Goal: Task Accomplishment & Management: Manage account settings

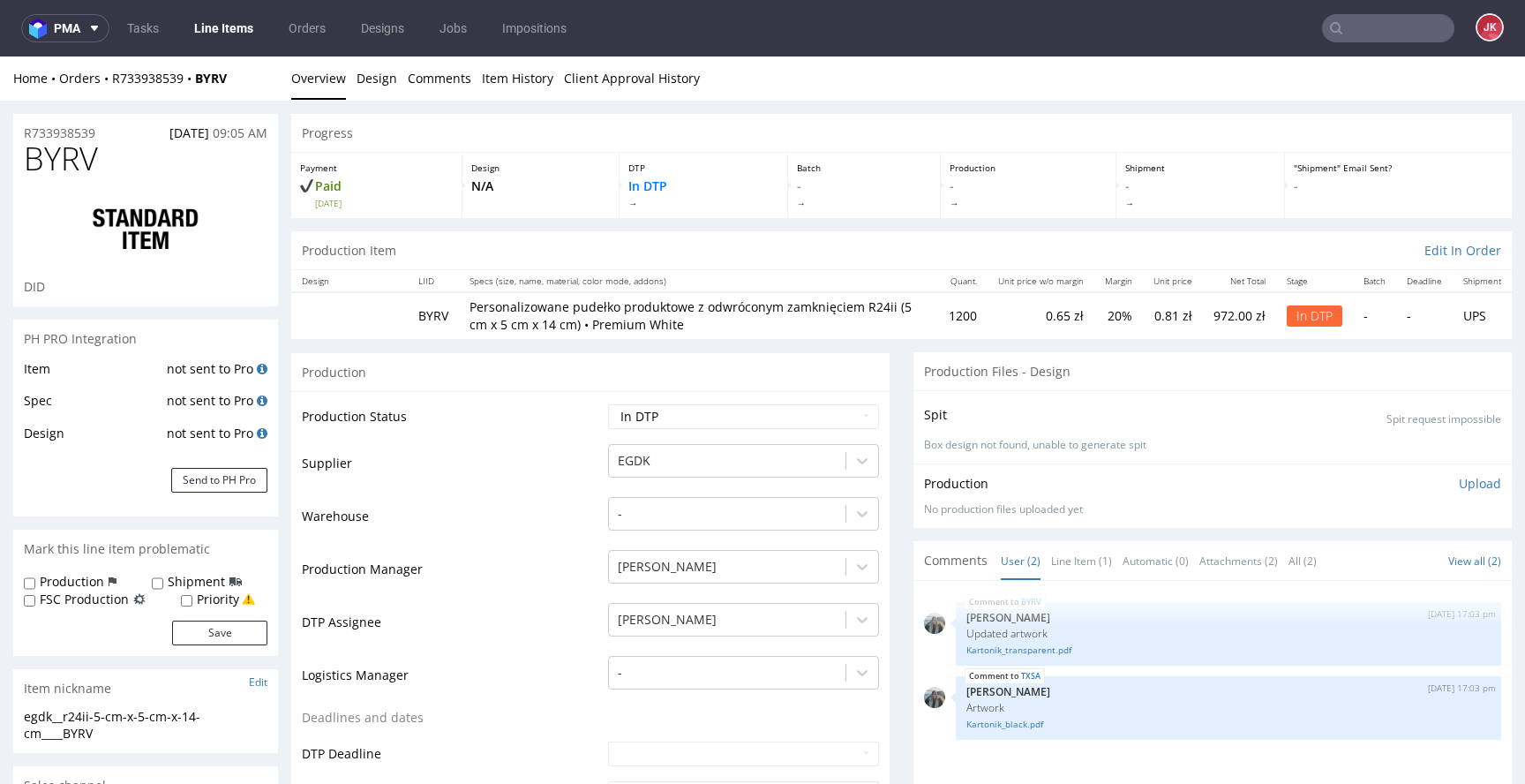
click at [217, 548] on div "Mark this line item problematic" at bounding box center [145, 549] width 264 height 39
drag, startPoint x: 133, startPoint y: 730, endPoint x: 0, endPoint y: 698, distance: 136.8
copy section "egdk__r24ii-5-cm-x-5-cm-x-14-cm____BYRV"
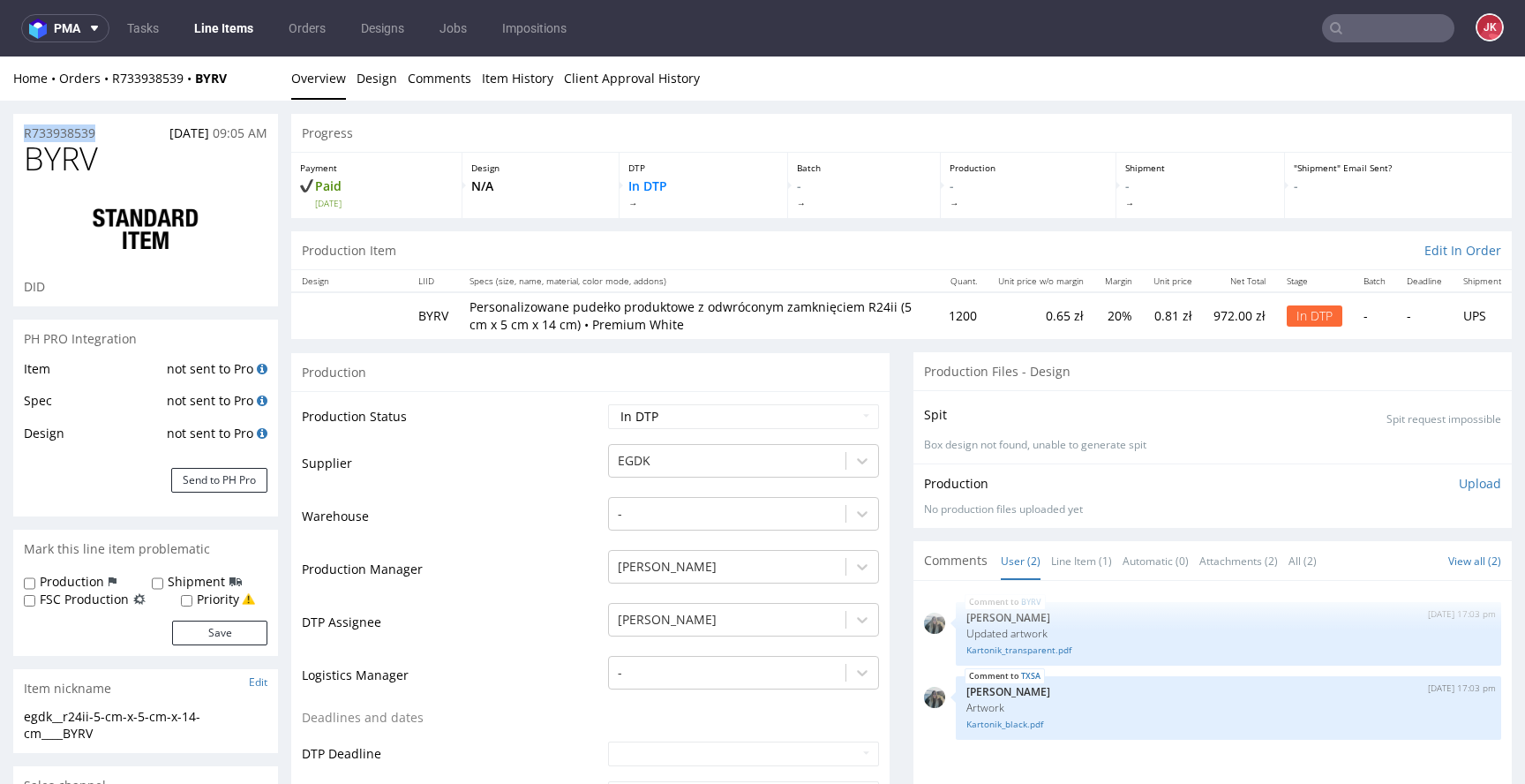
drag, startPoint x: 108, startPoint y: 126, endPoint x: 11, endPoint y: 138, distance: 97.7
copy p "R733938539"
click at [1320, 479] on div "Production Upload" at bounding box center [1213, 484] width 578 height 18
click at [1459, 484] on p "Upload" at bounding box center [1480, 484] width 42 height 18
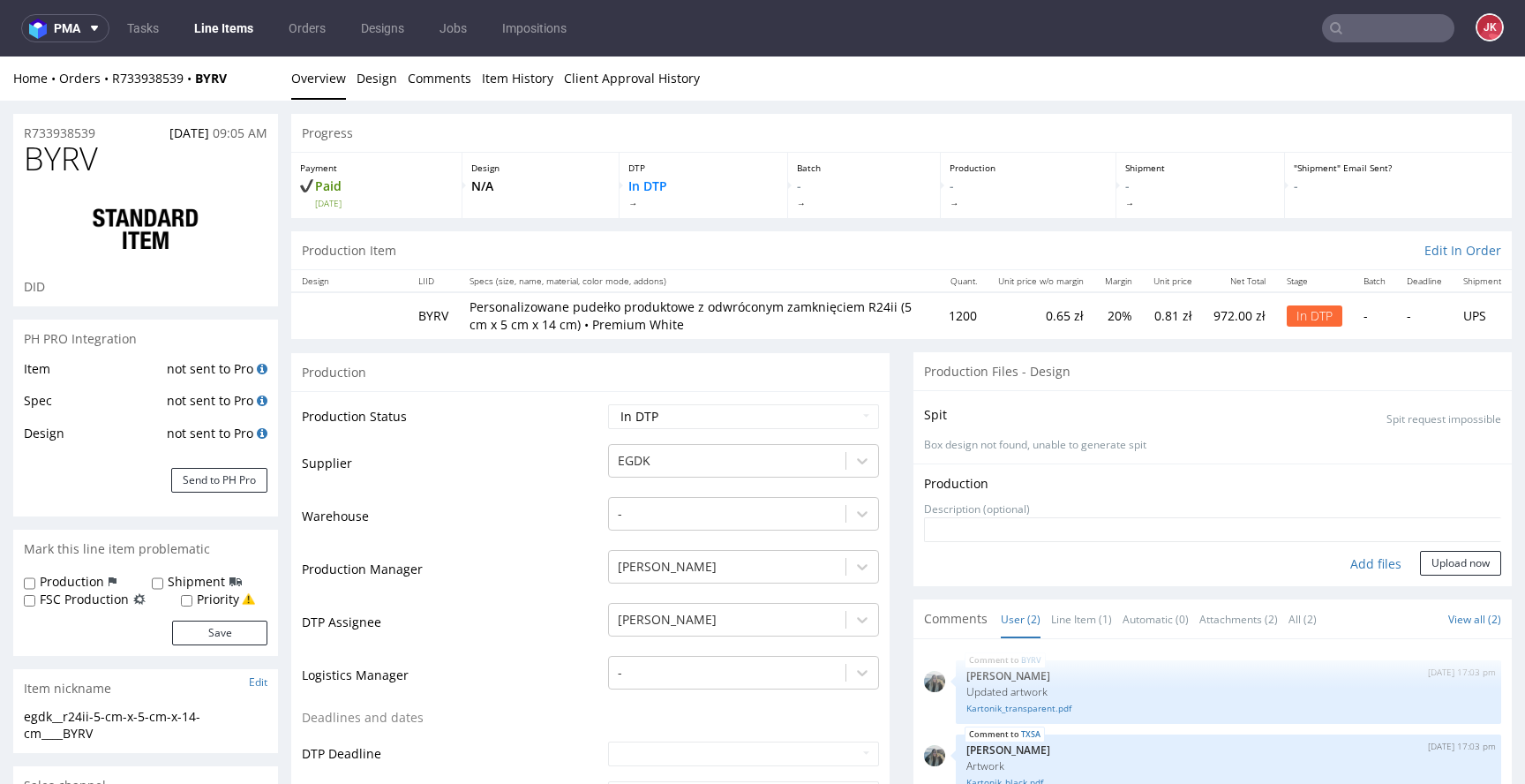
click at [1347, 565] on div "Add files" at bounding box center [1376, 563] width 88 height 26
type input "C:\fakepath\egdk__r24ii-5-cm-x-5-cm-x-14-cm____BYRV__d0__oR733938539__outside.p…"
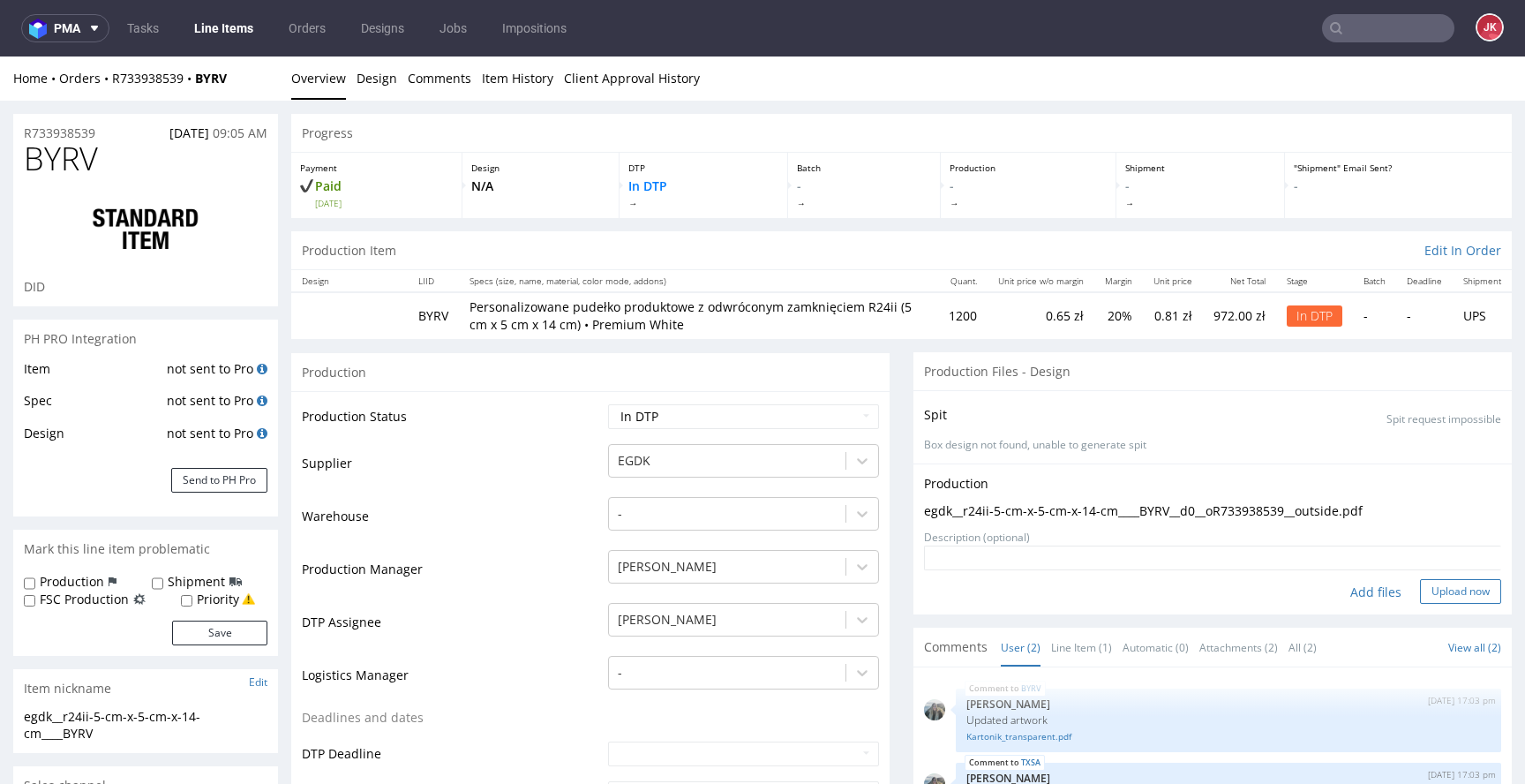
click at [1420, 586] on button "Upload now" at bounding box center [1461, 591] width 81 height 24
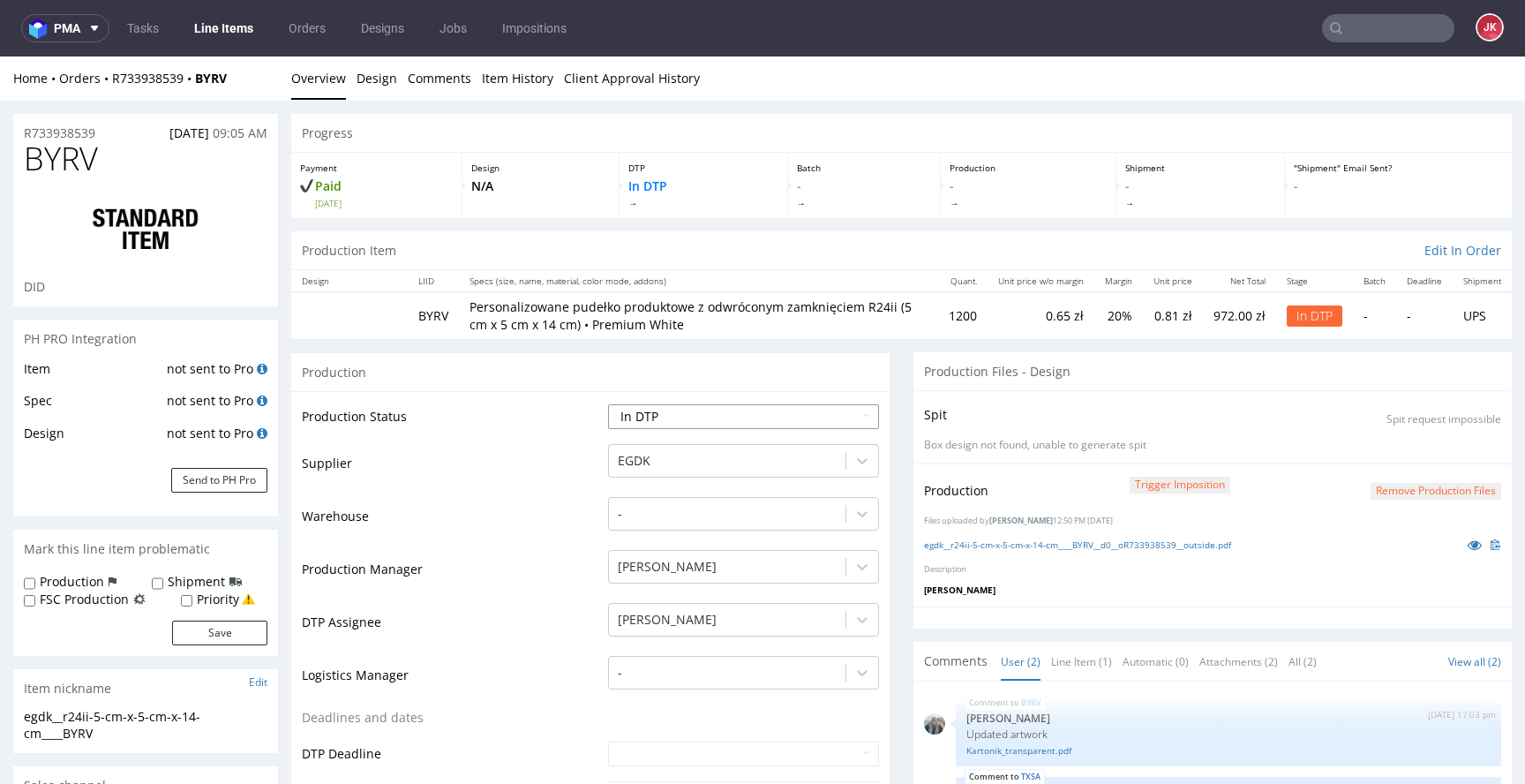
click at [793, 425] on select "Waiting for Artwork Waiting for Diecut Waiting for Mockup Waiting for DTP Waiti…" at bounding box center [744, 416] width 271 height 24
select select "dtp_waiting_for_double_check"
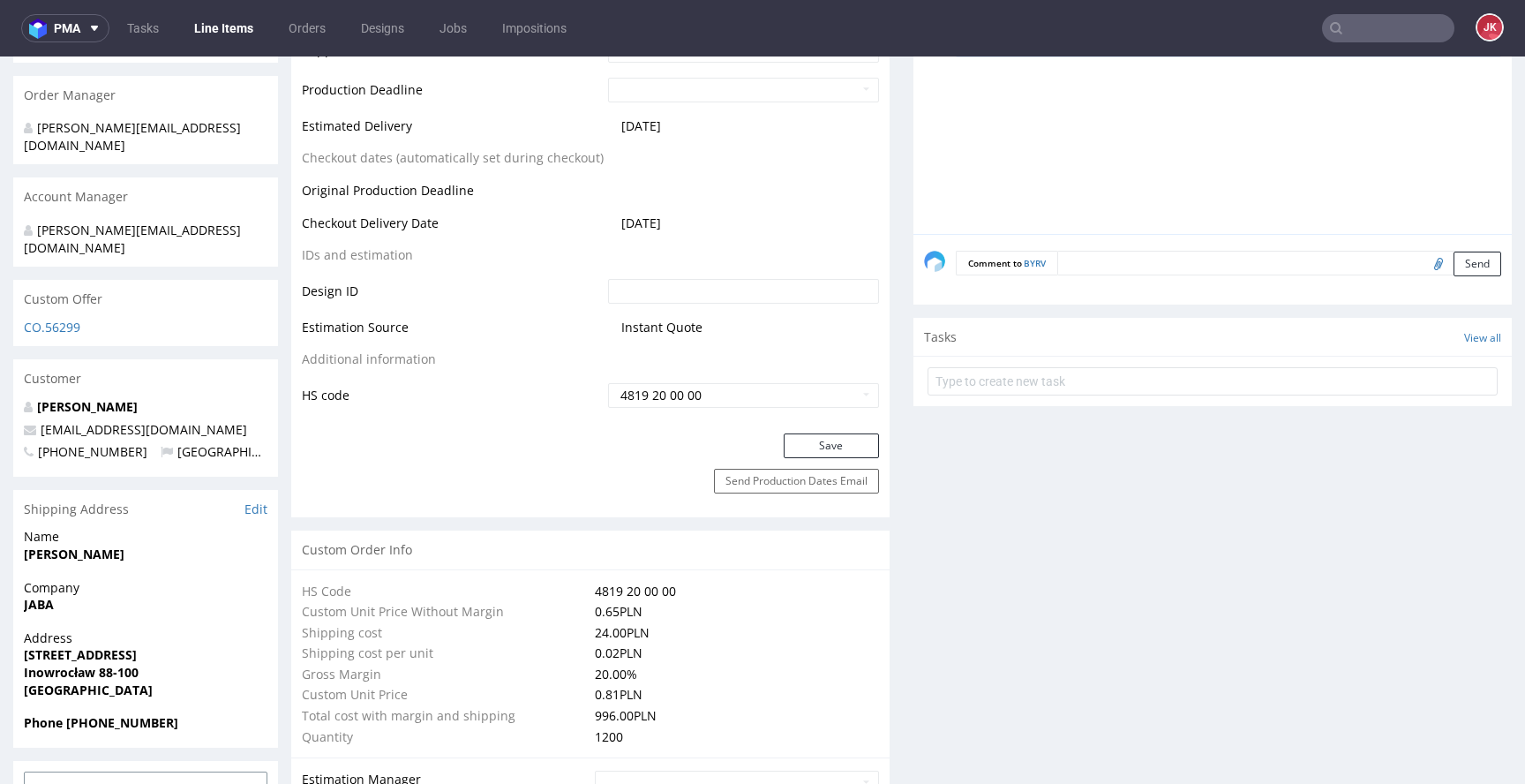
scroll to position [825, 0]
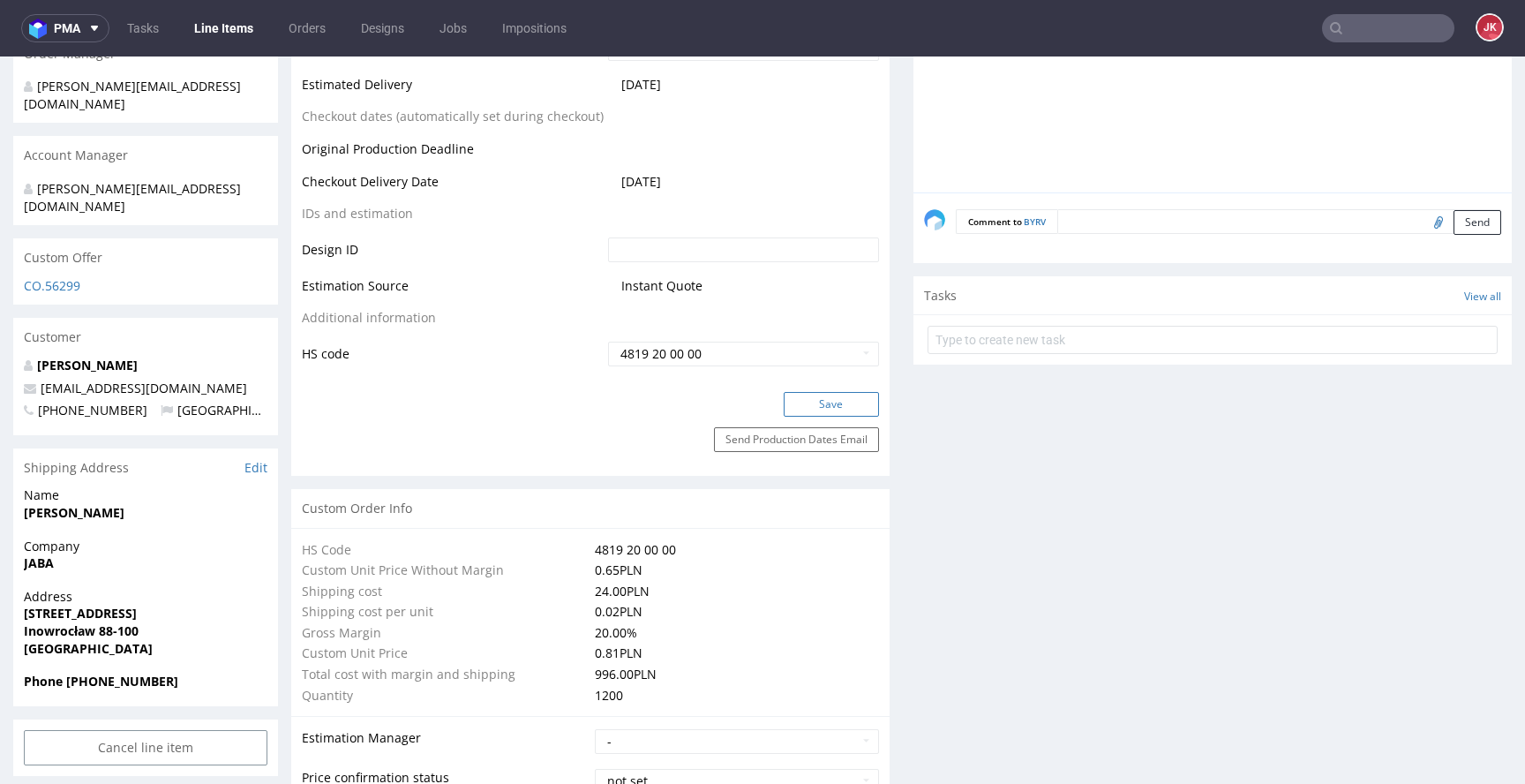
click at [816, 410] on button "Save" at bounding box center [832, 403] width 96 height 24
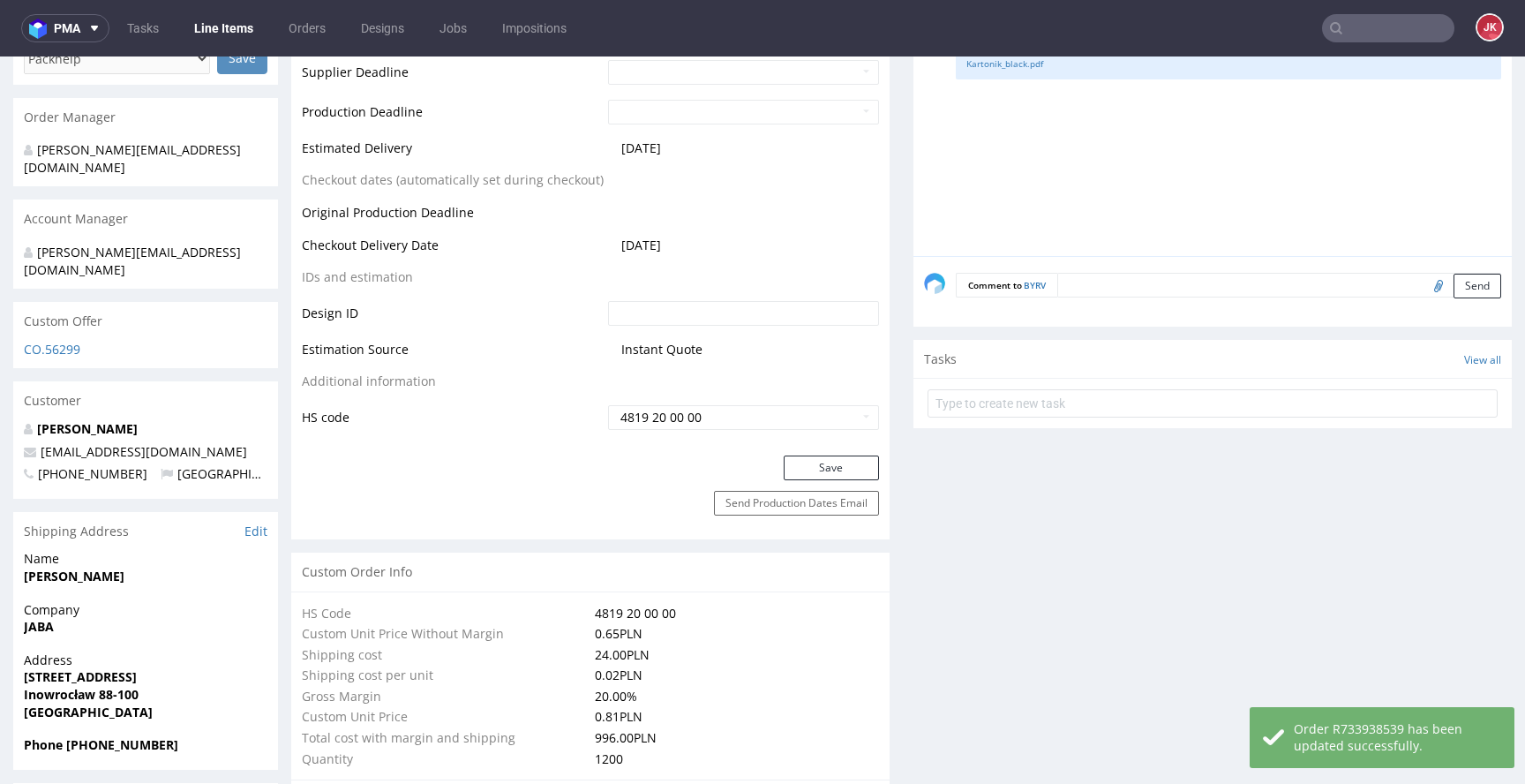
scroll to position [790, 0]
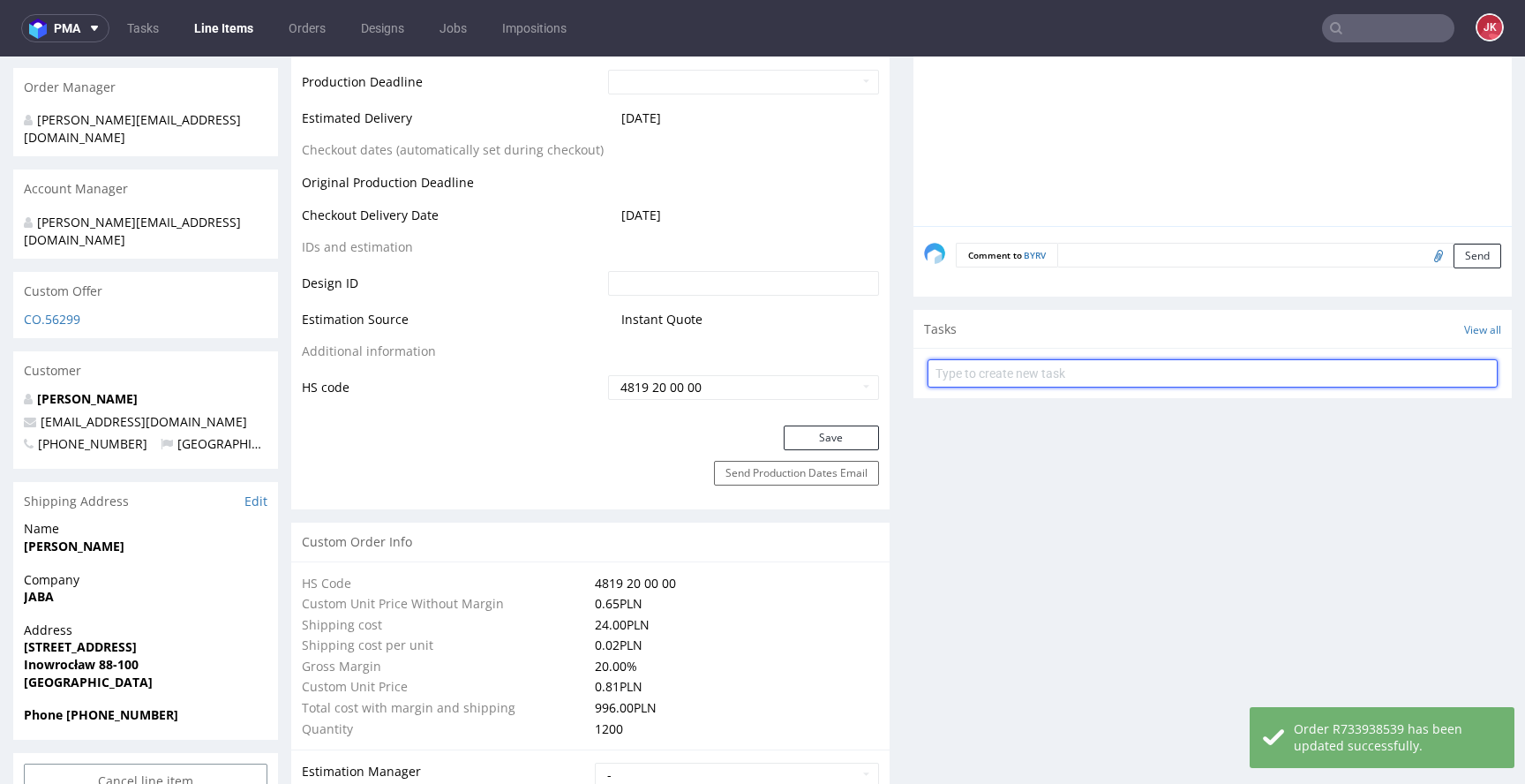
click at [971, 376] on input "text" at bounding box center [1213, 373] width 570 height 28
type input "dc"
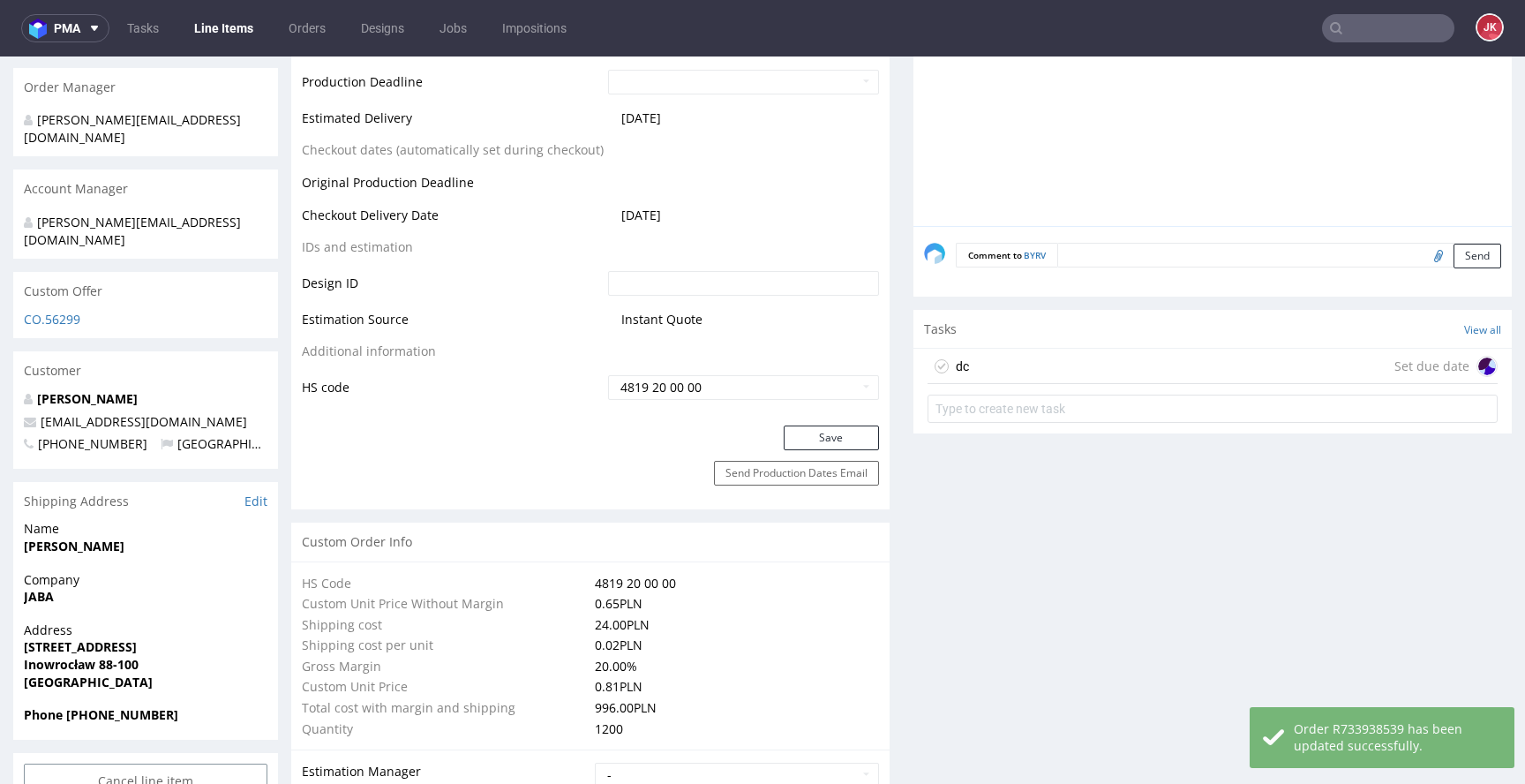
click at [988, 368] on div "dc Set due date" at bounding box center [1213, 365] width 570 height 35
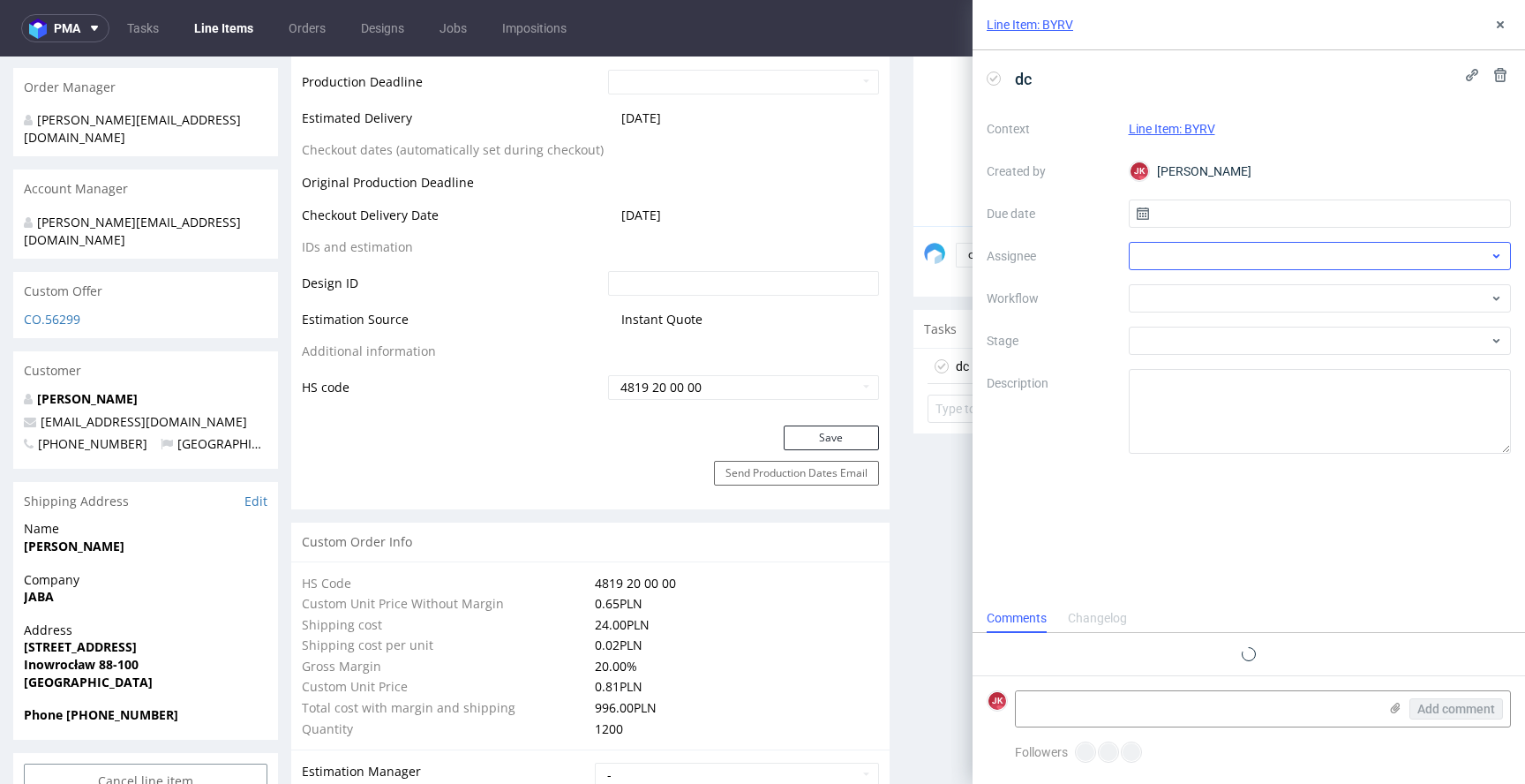
scroll to position [14, 0]
click at [1180, 223] on input "text" at bounding box center [1320, 213] width 384 height 28
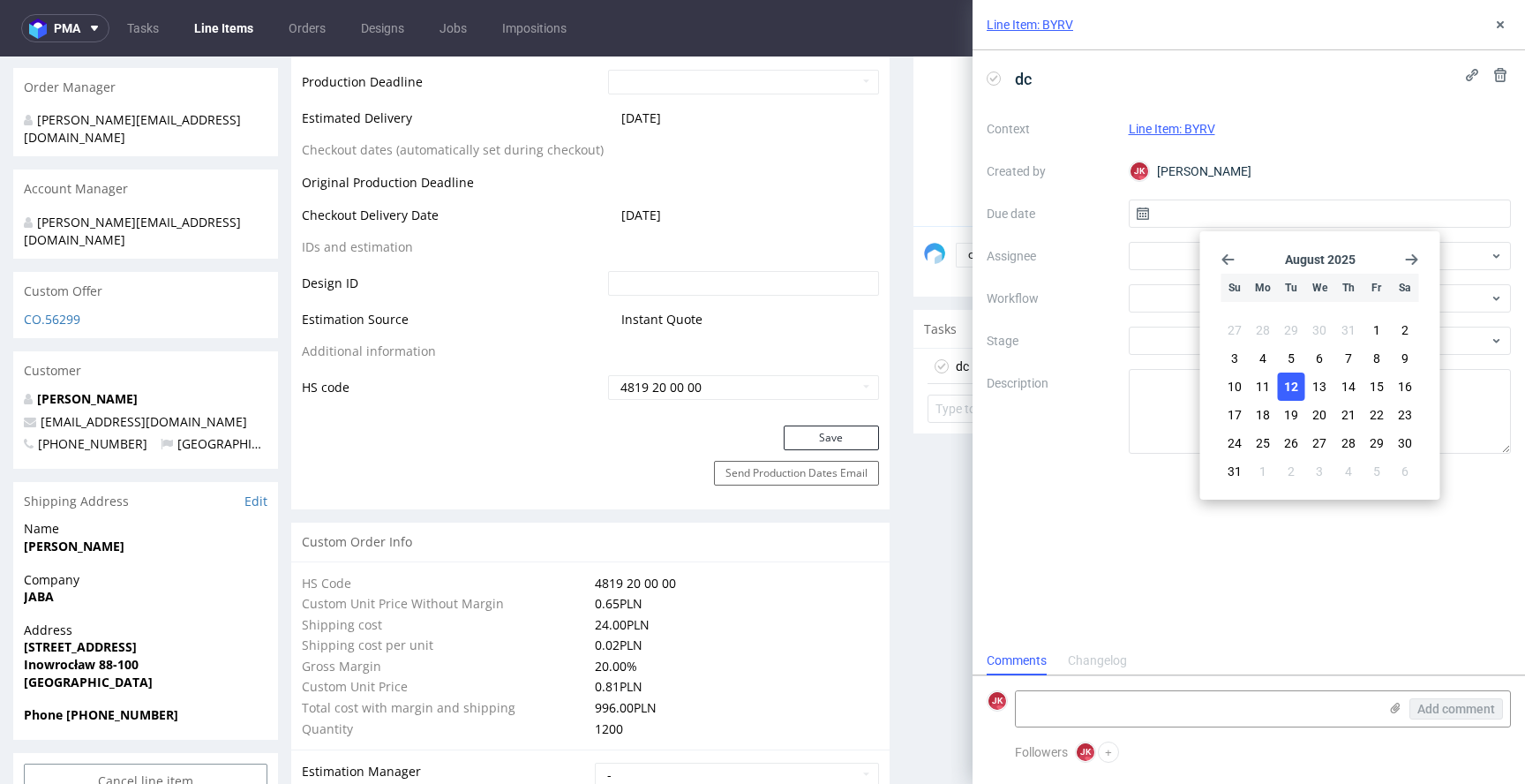
click at [1299, 395] on button "12" at bounding box center [1291, 386] width 27 height 28
type input "12/08/2025"
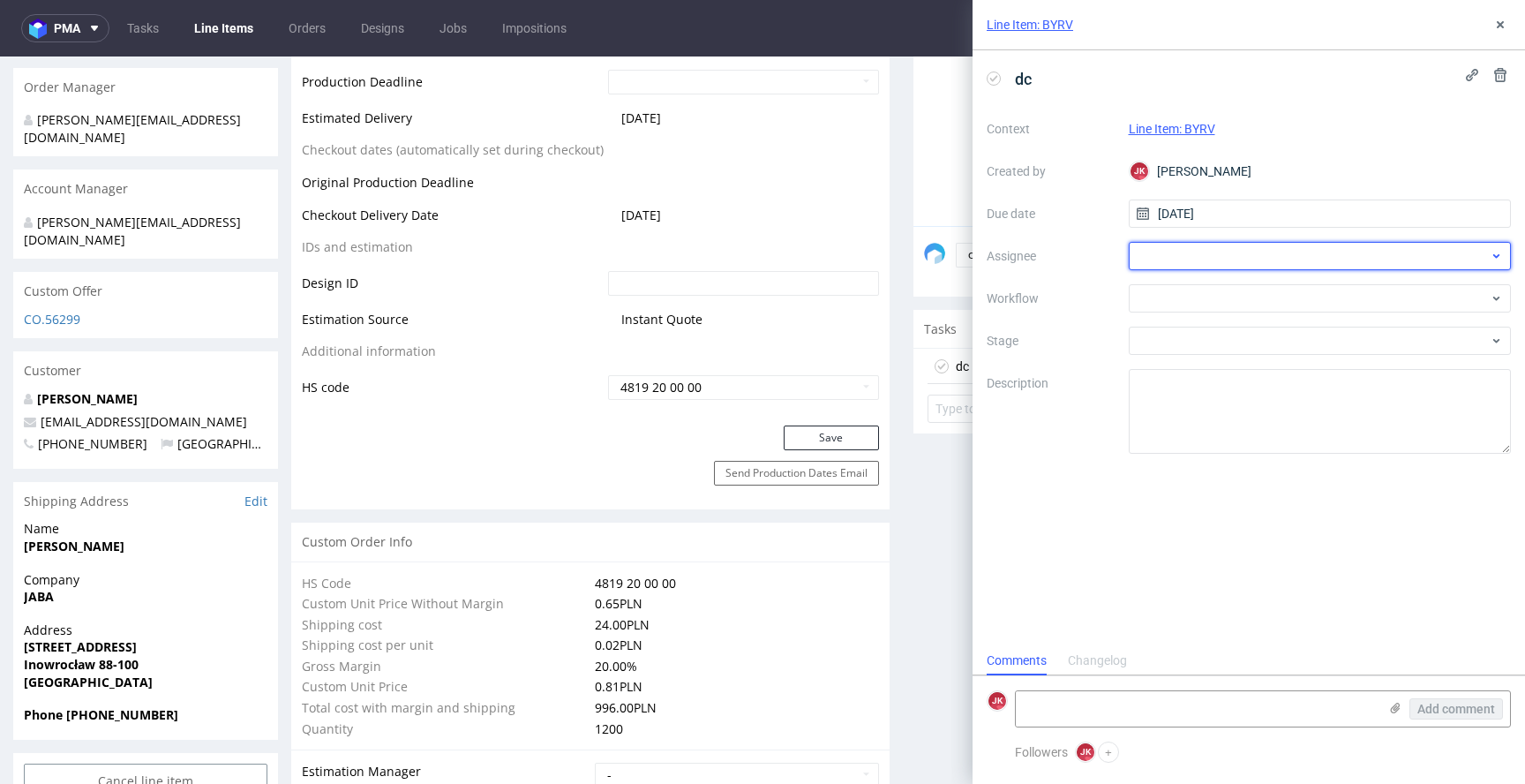
click at [1160, 255] on div at bounding box center [1320, 255] width 384 height 28
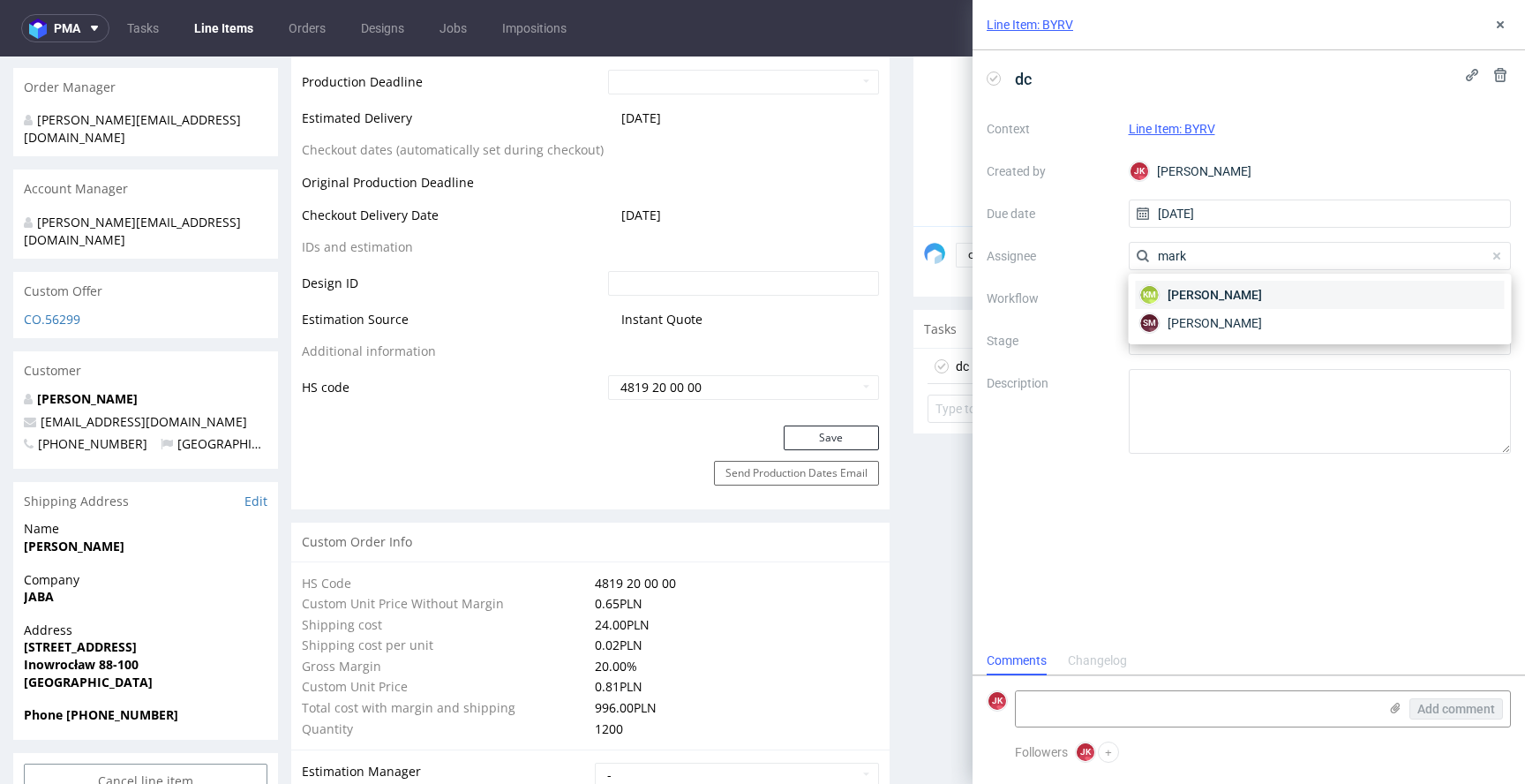
type input "mark"
click at [1178, 298] on span "Karol Markowski" at bounding box center [1215, 295] width 95 height 18
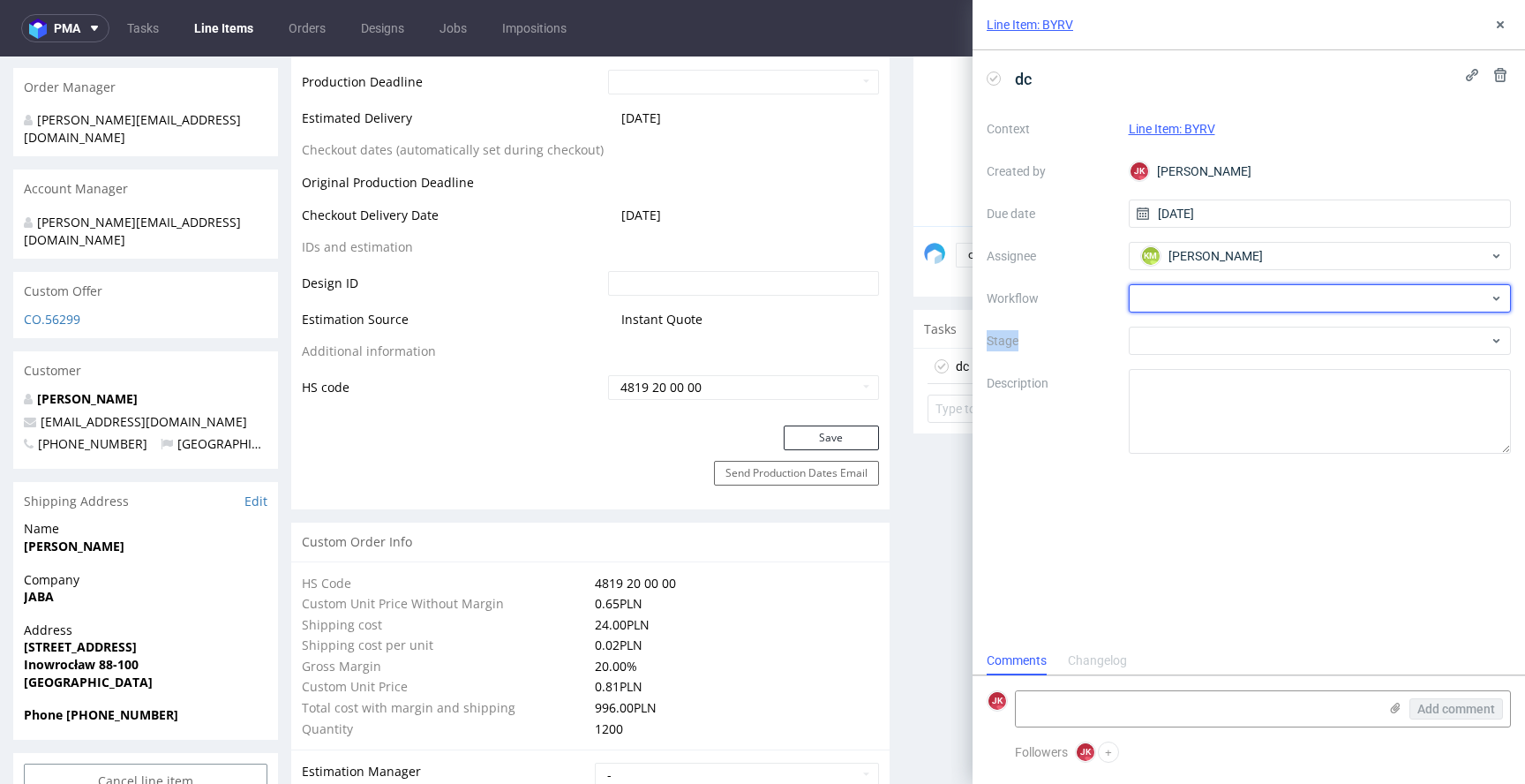
click at [1178, 298] on div at bounding box center [1320, 298] width 384 height 28
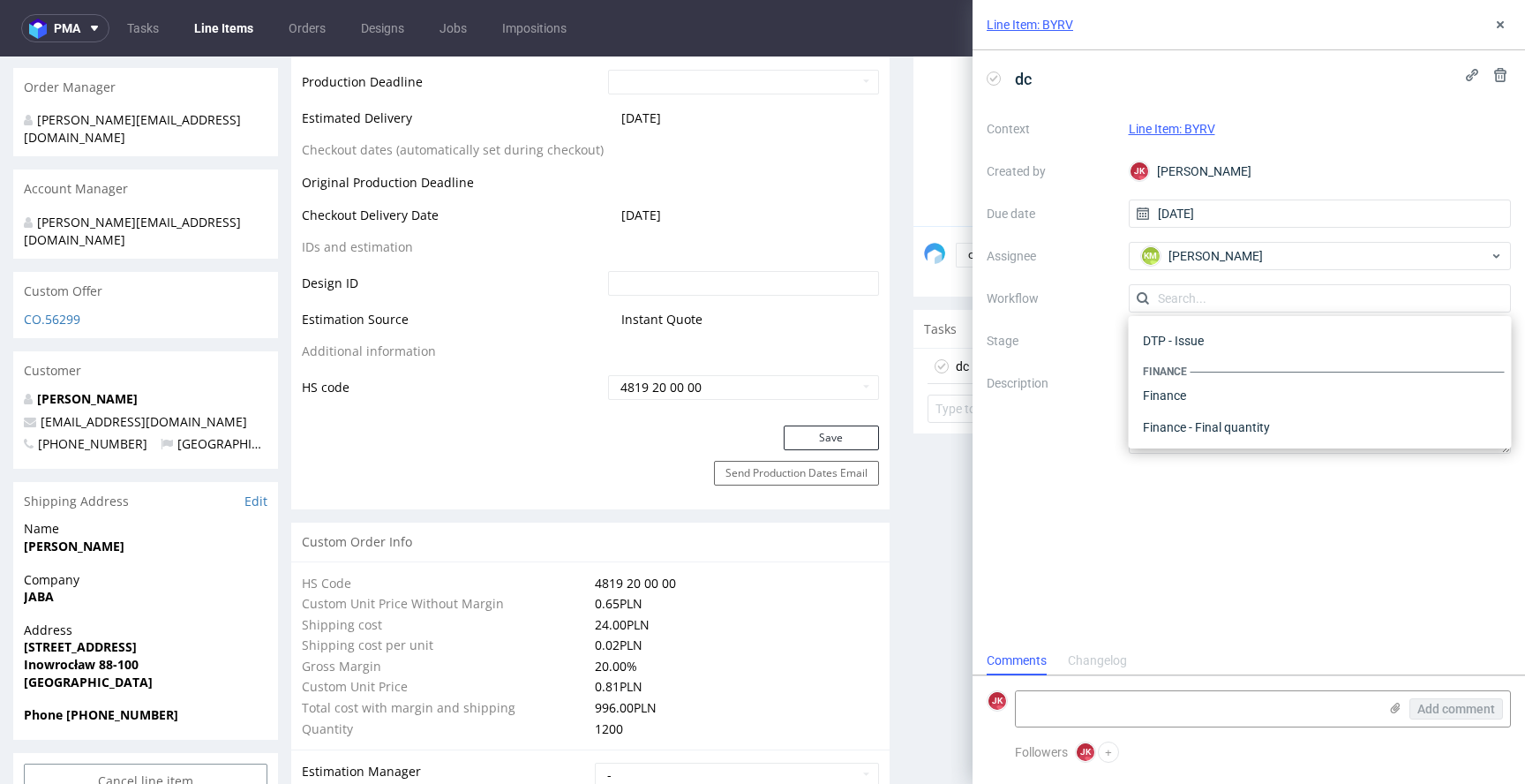
scroll to position [0, 0]
click at [1193, 352] on div "DTP - Double Check" at bounding box center [1320, 361] width 369 height 32
click at [1123, 712] on textarea at bounding box center [1197, 708] width 362 height 35
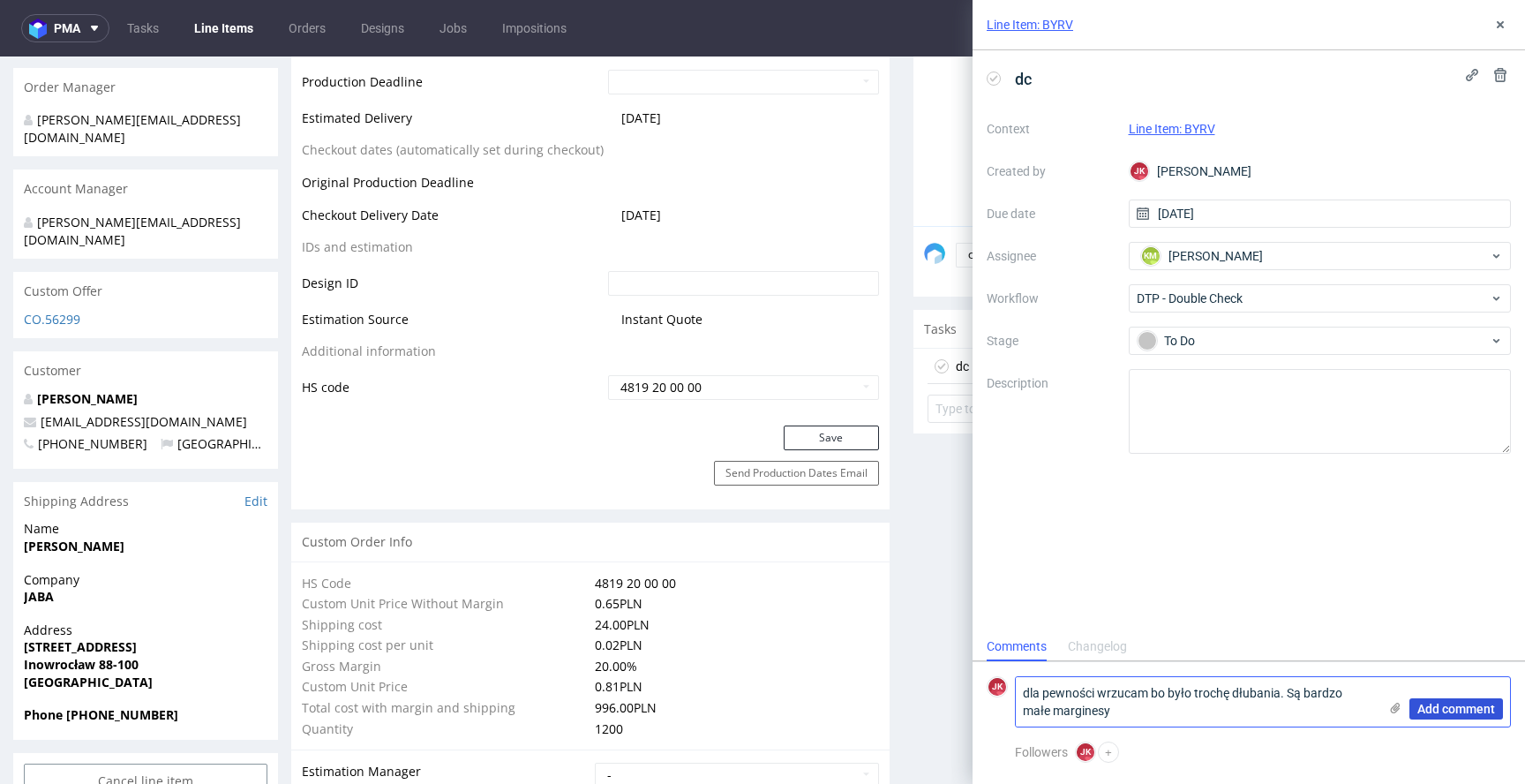
type textarea "dla pewności wrzucam bo było trochę dłubania. Są bardzo małe marginesy"
click at [1481, 705] on span "Add comment" at bounding box center [1456, 709] width 78 height 13
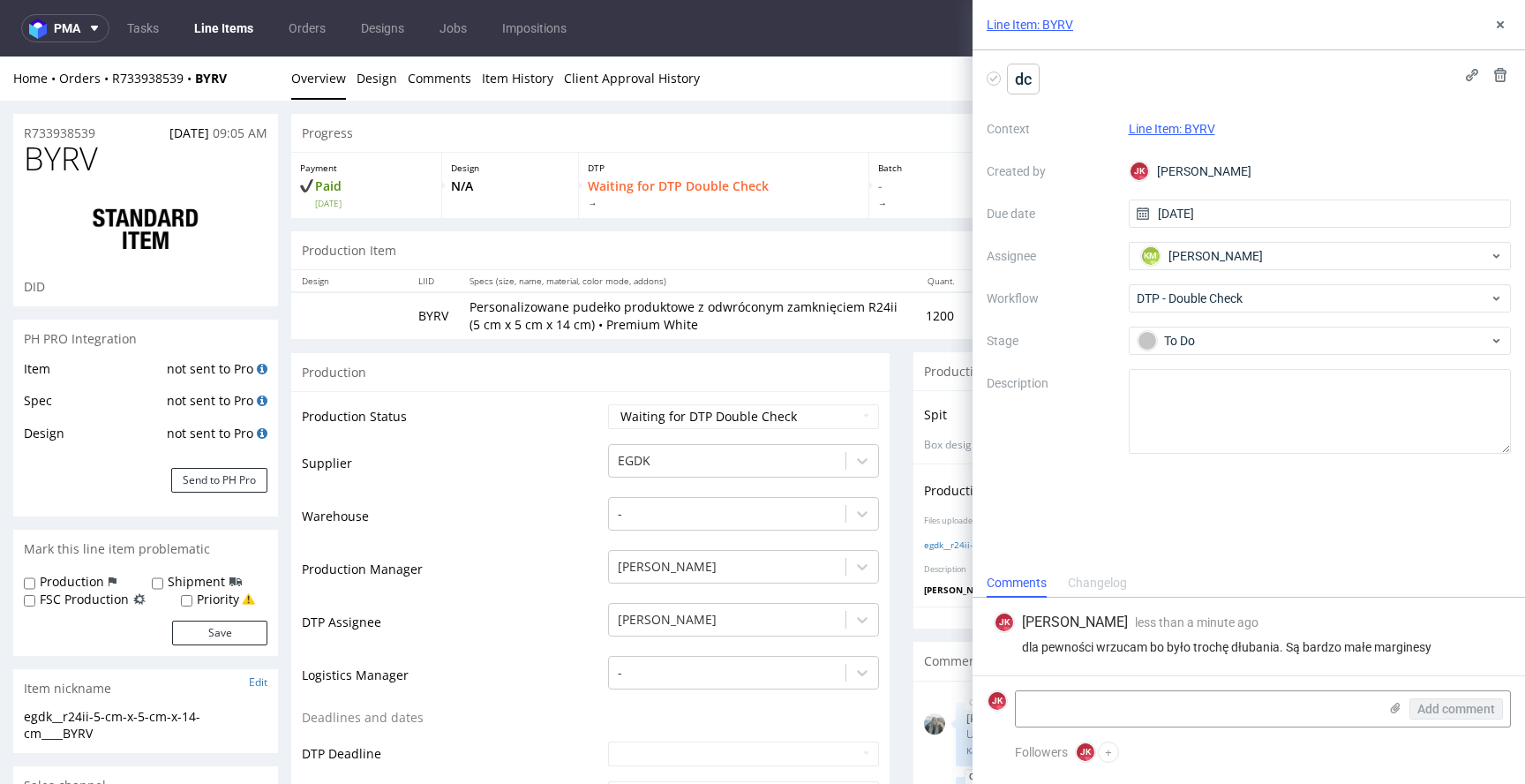
click at [1036, 81] on span "dc" at bounding box center [1023, 78] width 31 height 29
click at [1188, 540] on div "dc 1/2 Context Line Item: BYRV Created by JK Jan Kocik Due date 12/08/2025 Assi…" at bounding box center [1249, 309] width 552 height 518
click at [1497, 26] on use at bounding box center [1501, 24] width 7 height 7
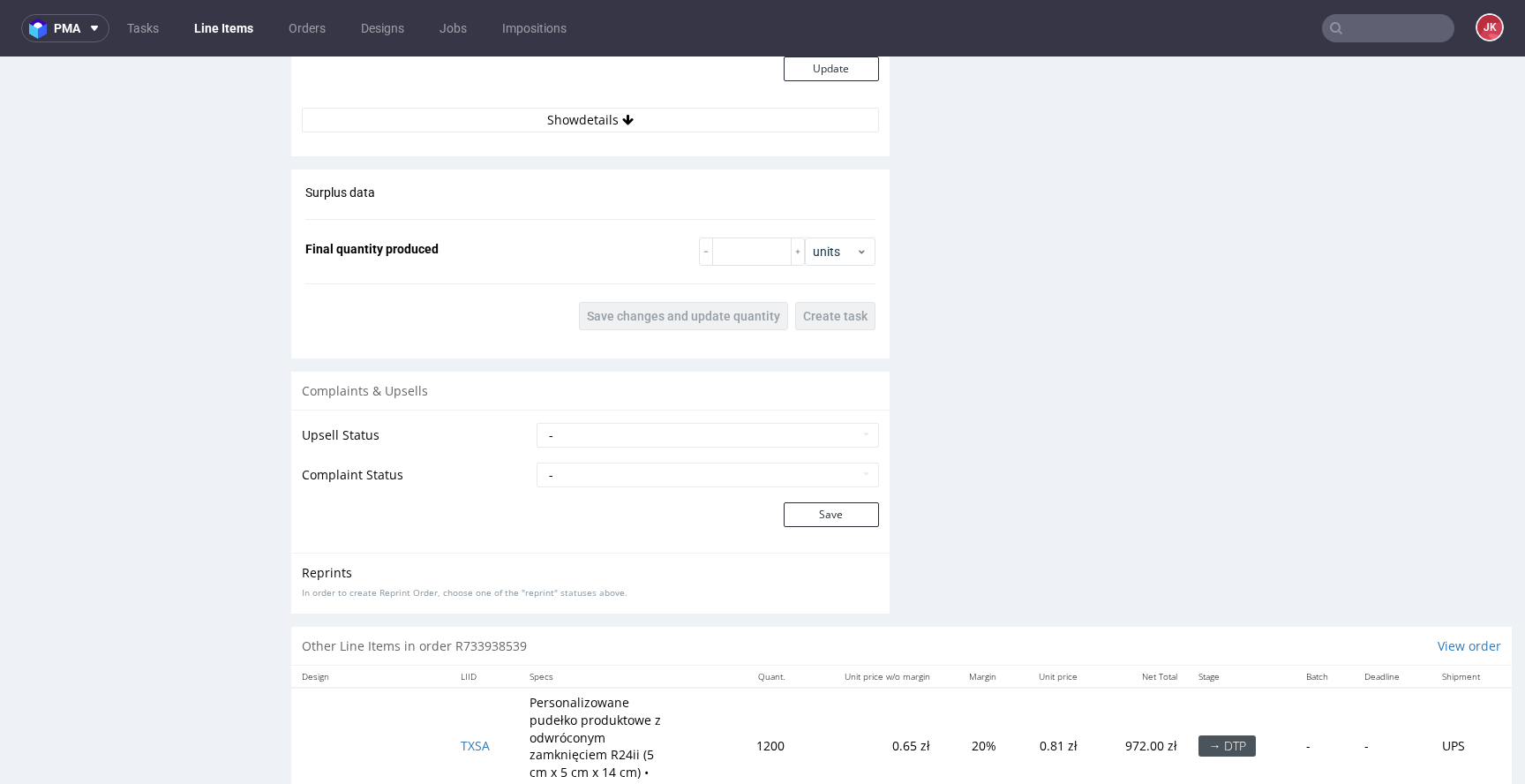
scroll to position [2520, 0]
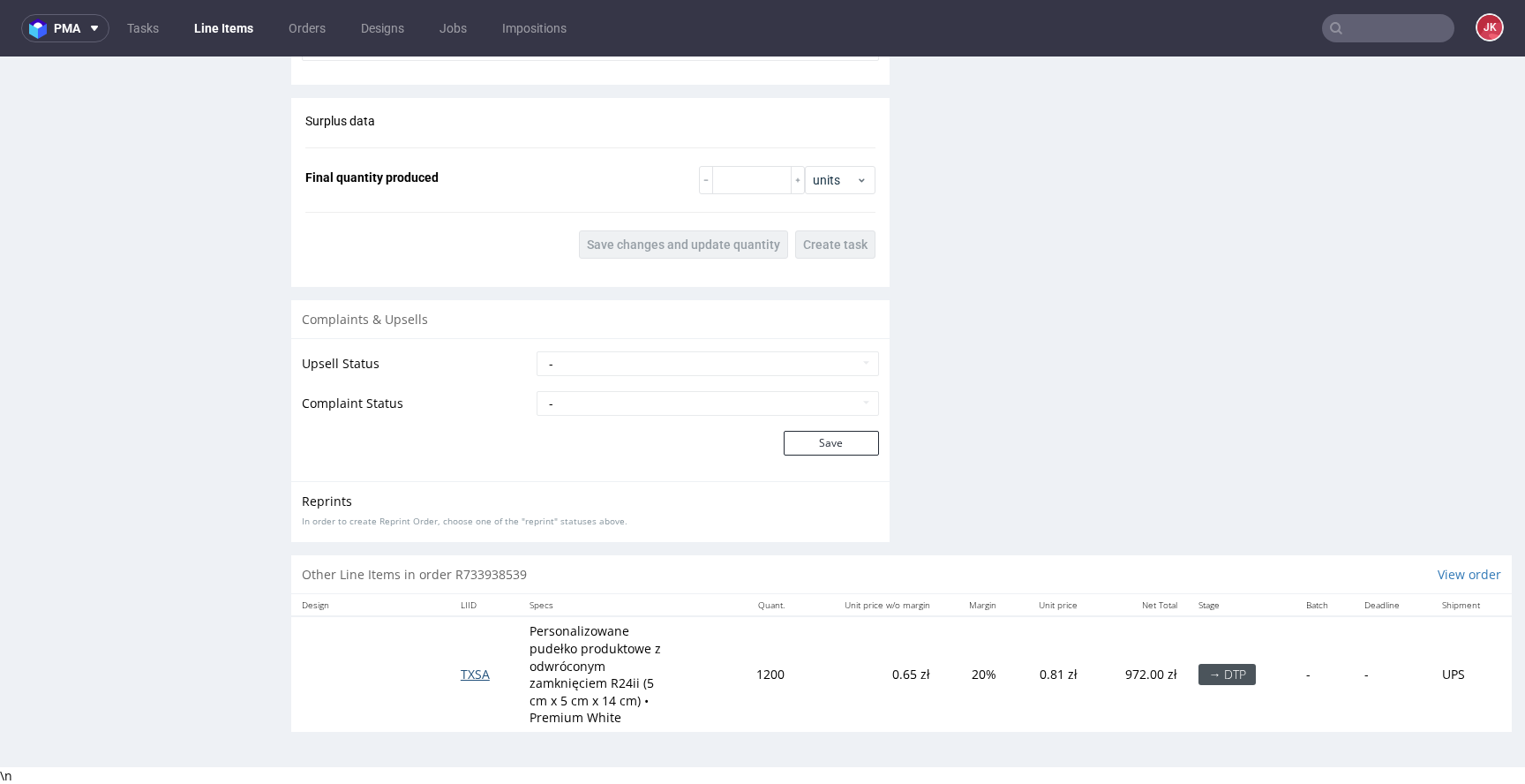
click at [466, 678] on span "TXSA" at bounding box center [476, 674] width 29 height 17
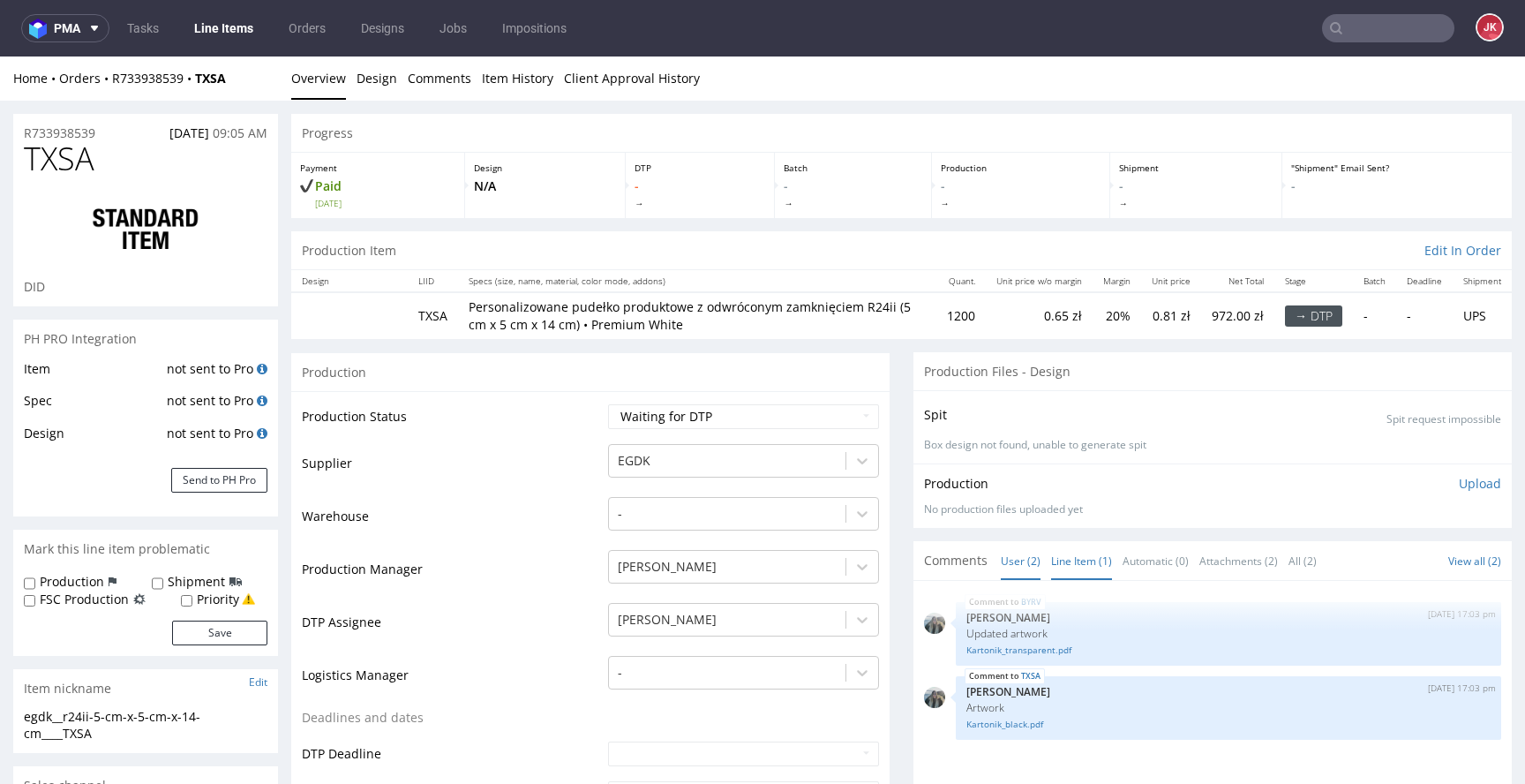
click at [1079, 563] on link "Line Item (1)" at bounding box center [1081, 561] width 60 height 38
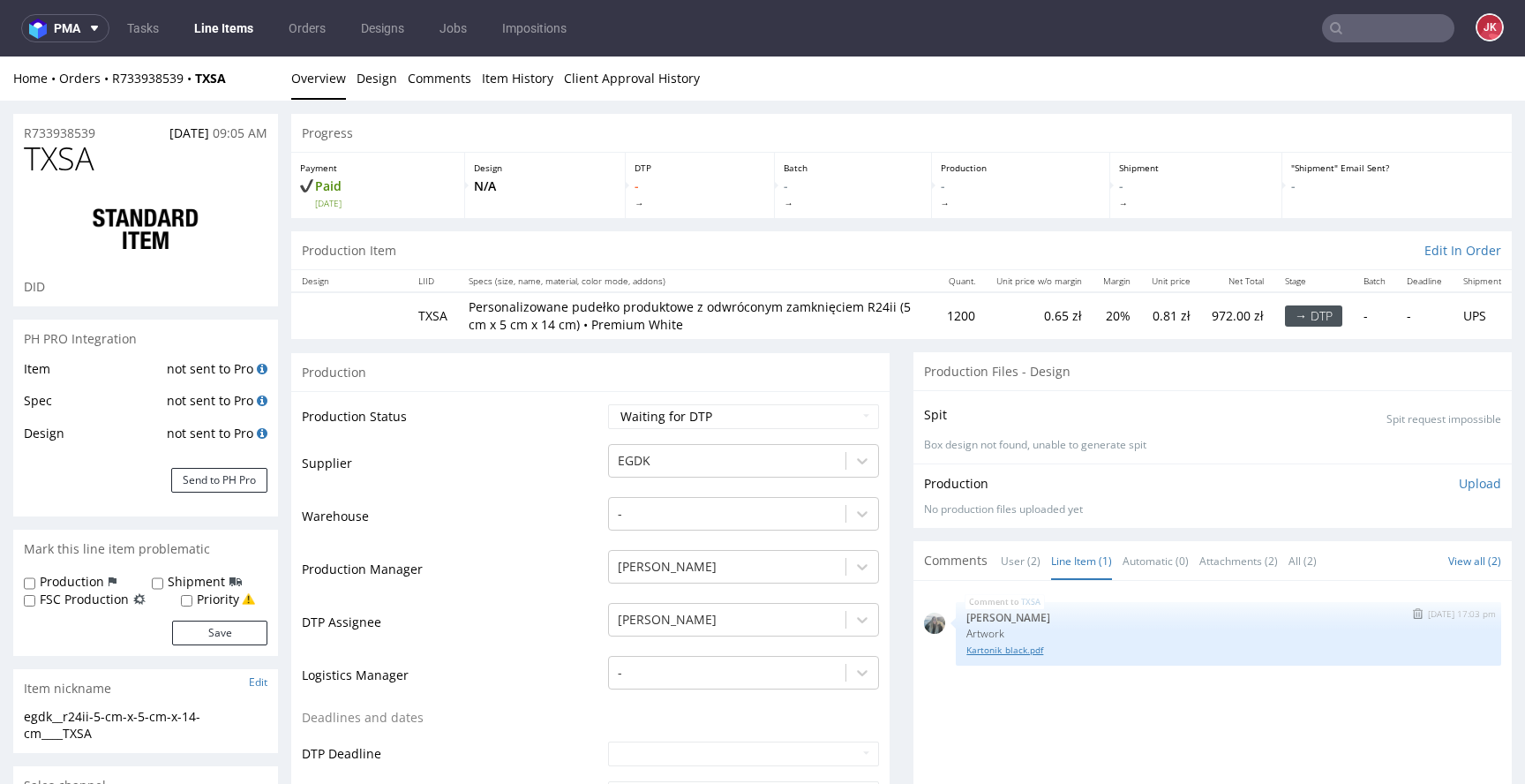
click at [994, 646] on link "Kartonik_black.pdf" at bounding box center [1228, 650] width 524 height 14
click at [1008, 566] on link "User (2)" at bounding box center [1021, 561] width 40 height 38
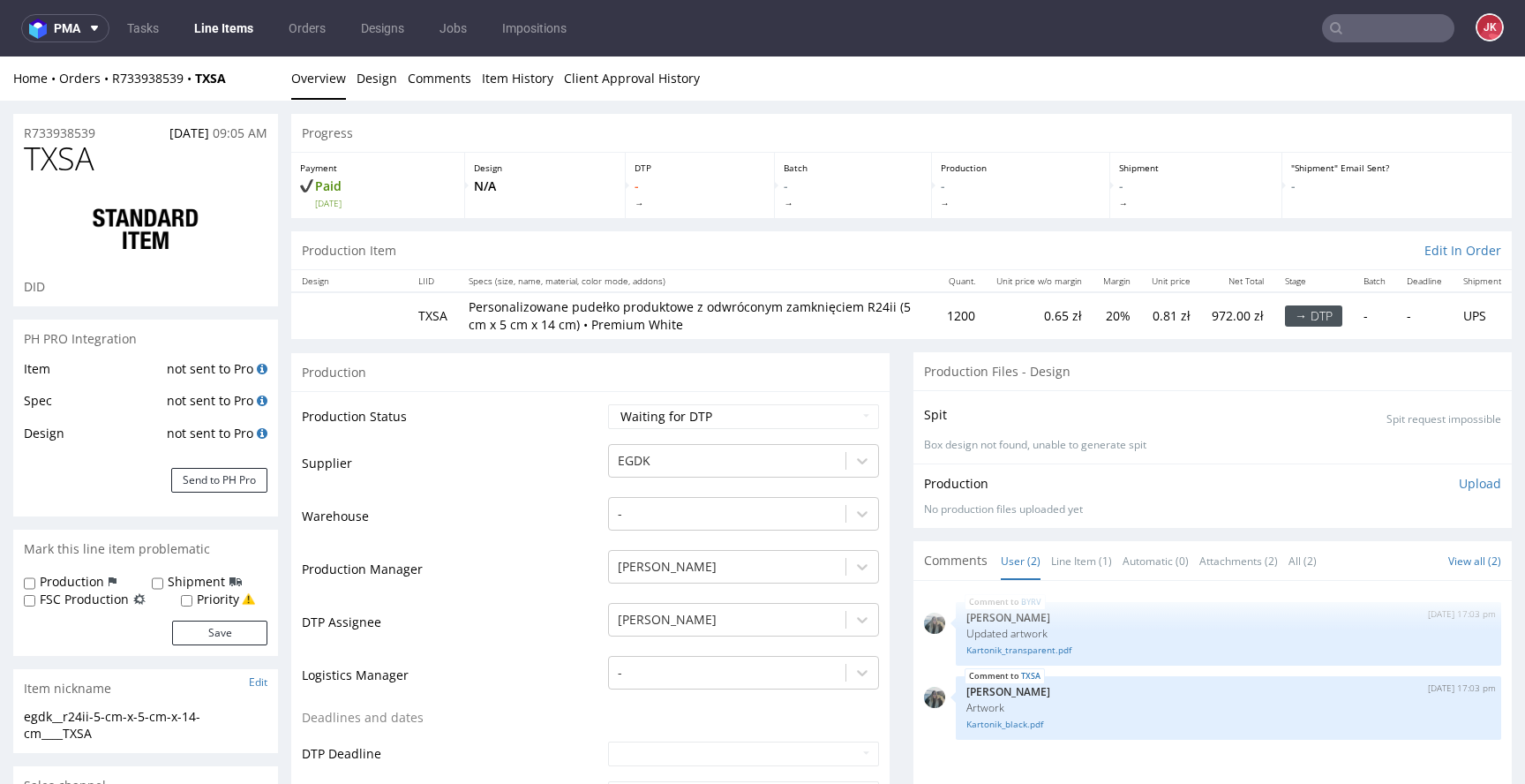
click at [1022, 729] on link "Kartonik_black.pdf" at bounding box center [1228, 724] width 524 height 14
click at [1039, 655] on link "Kartonik_transparent.pdf" at bounding box center [1228, 650] width 524 height 14
click at [634, 423] on select "Waiting for Artwork Waiting for Diecut Waiting for Mockup Waiting for DTP Waiti…" at bounding box center [744, 416] width 271 height 24
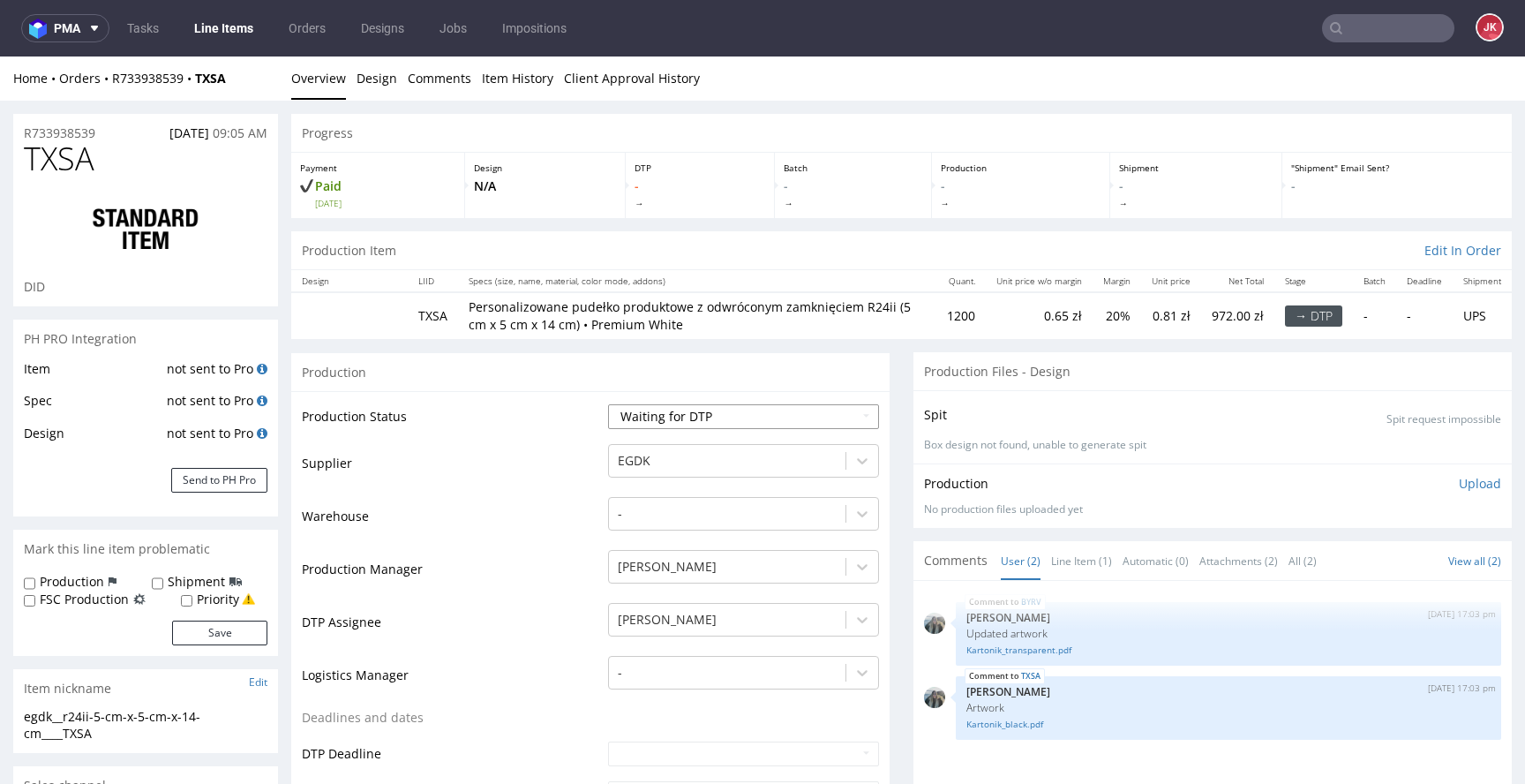
select select "dtp_in_process"
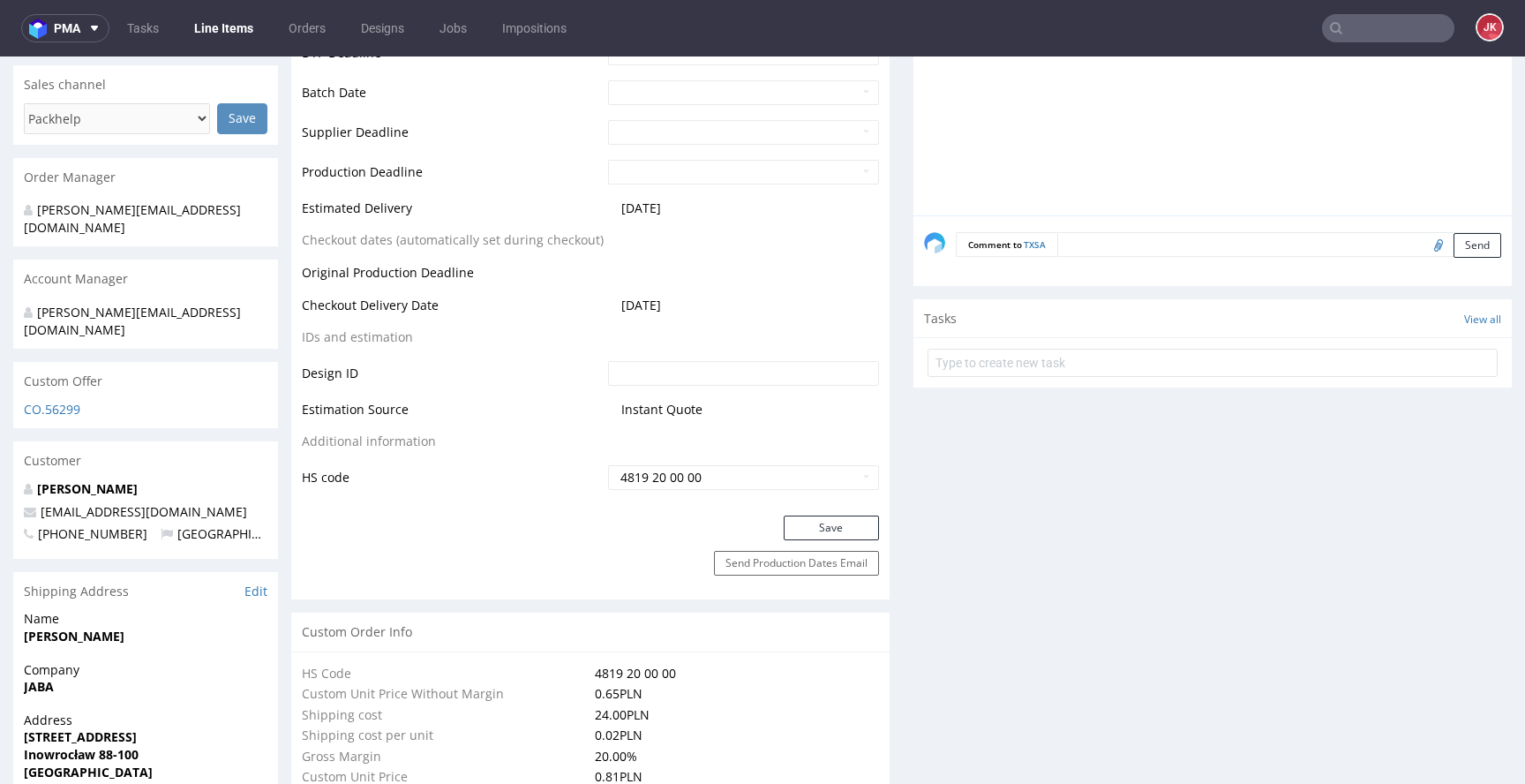
scroll to position [793, 0]
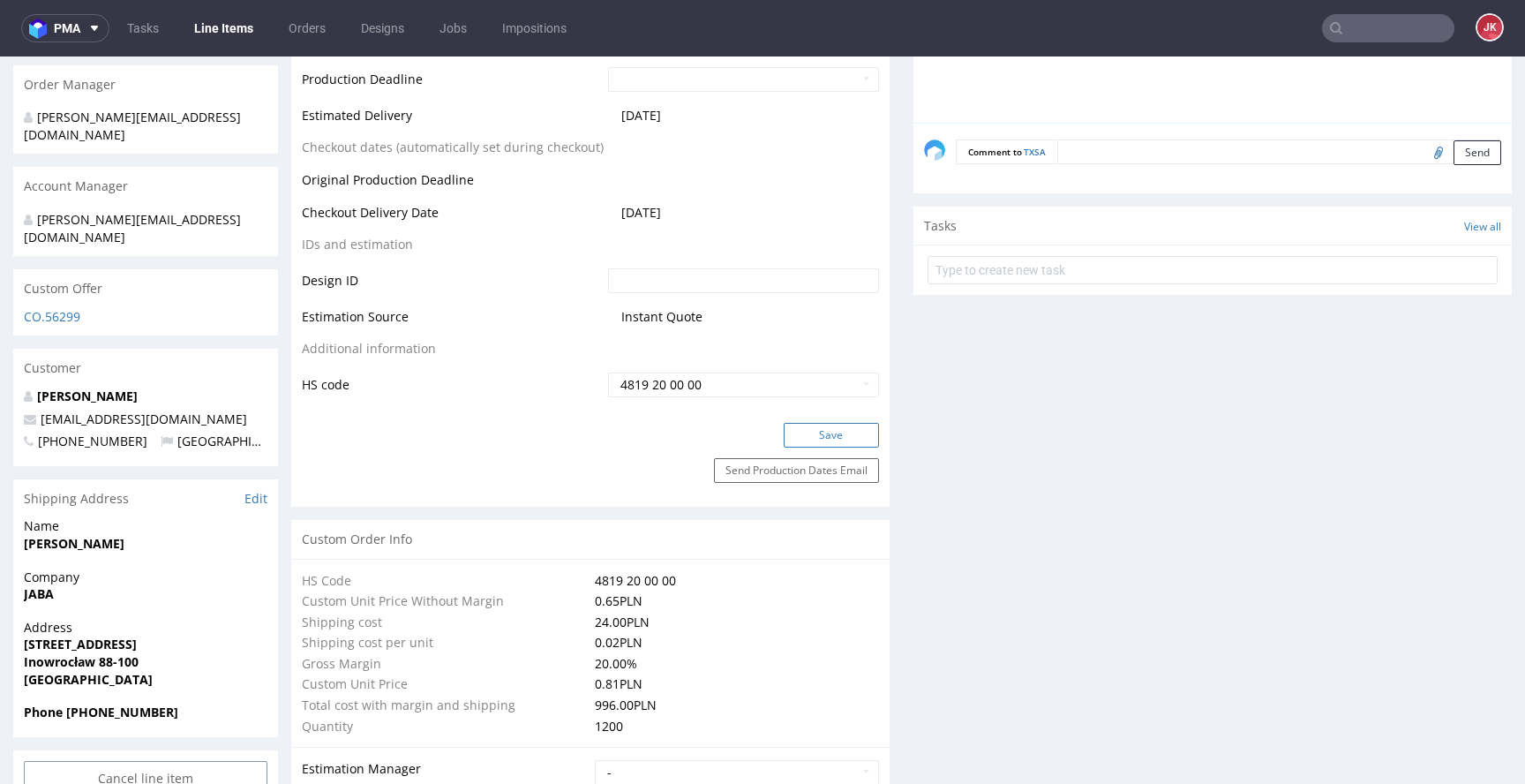
click at [795, 442] on button "Save" at bounding box center [832, 435] width 96 height 24
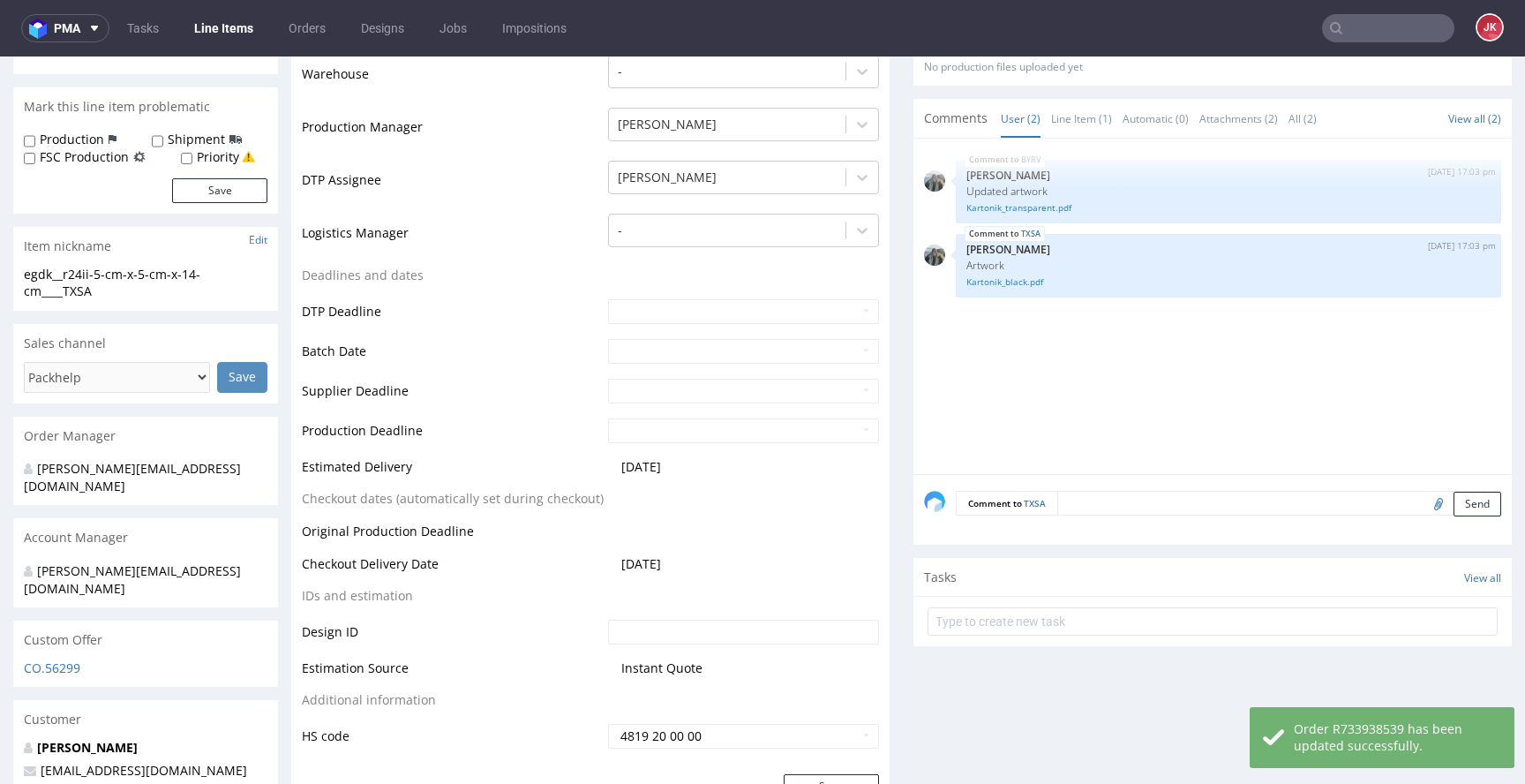
scroll to position [0, 0]
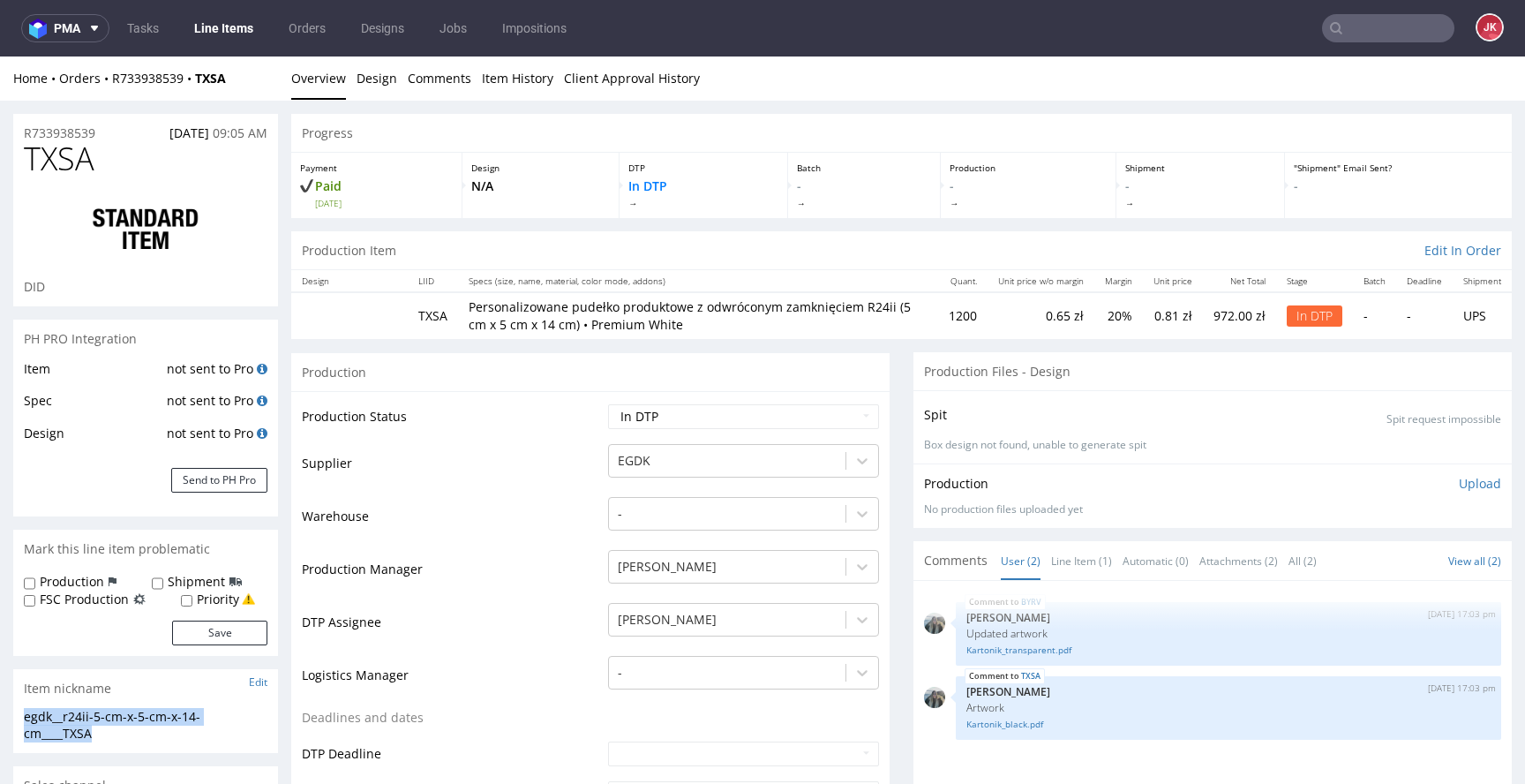
drag, startPoint x: 96, startPoint y: 725, endPoint x: 0, endPoint y: 699, distance: 99.5
copy section "egdk__r24ii-5-cm-x-5-cm-x-14-cm____TXSA"
click at [52, 161] on span "TXSA" at bounding box center [59, 159] width 70 height 35
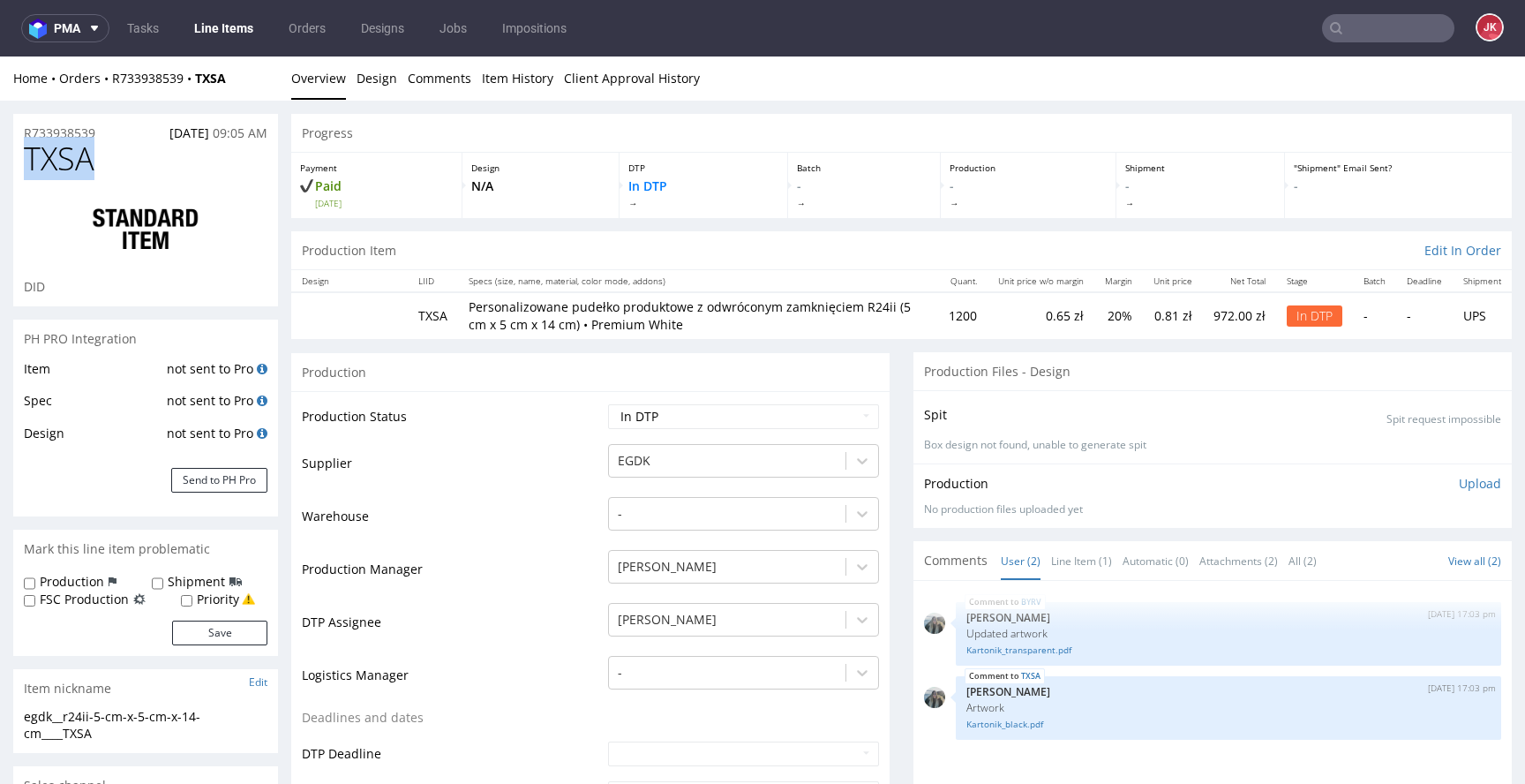
copy span "TXSA"
click at [543, 491] on td "Supplier" at bounding box center [453, 468] width 302 height 53
click at [1462, 483] on p "Upload" at bounding box center [1480, 484] width 42 height 18
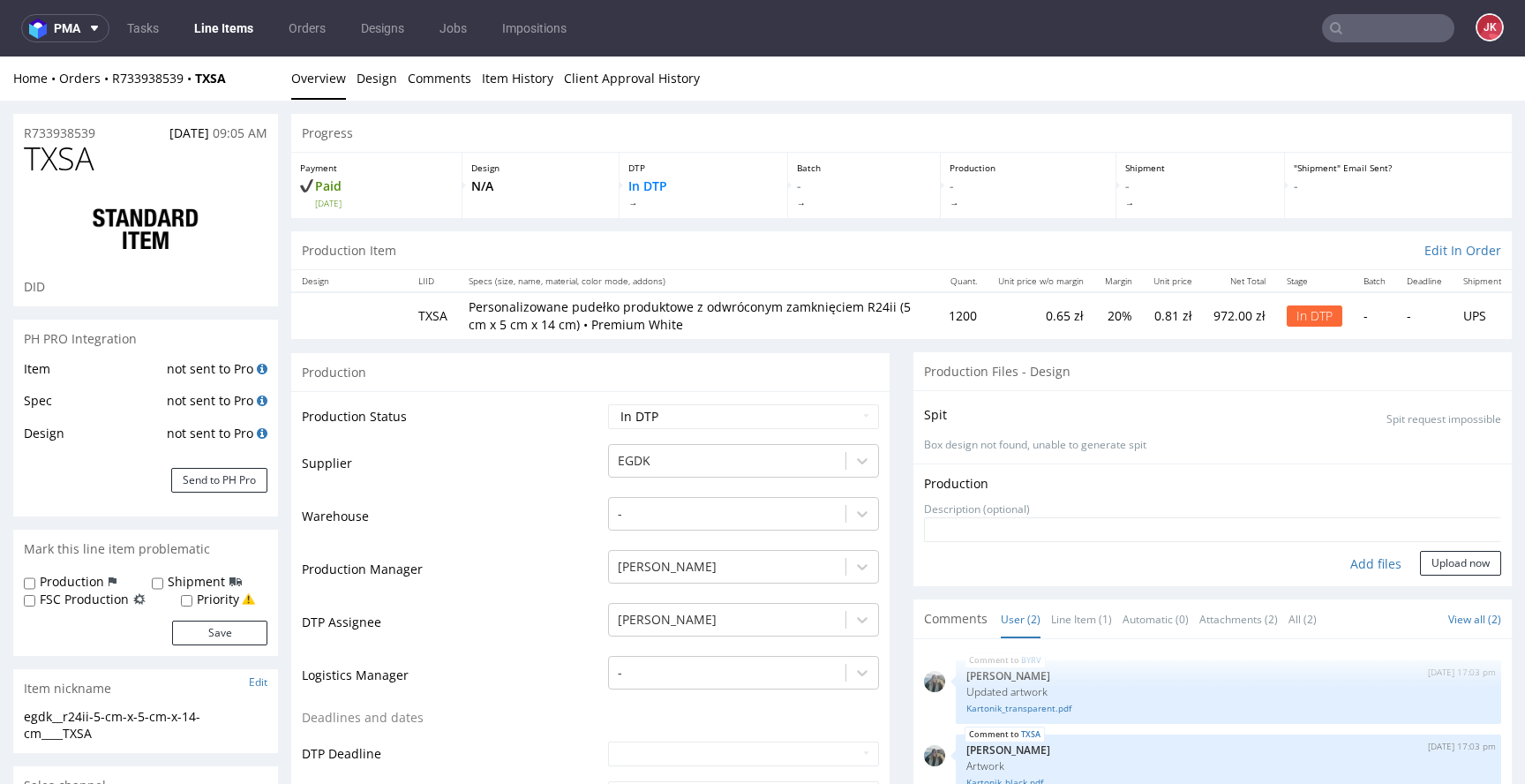
click at [1353, 564] on div "Add files" at bounding box center [1376, 563] width 88 height 26
type input "C:\fakepath\egdk__r24ii-5-cm-x-5-cm-x-14-cm____TXSA__d0__oR733938539__outside.p…"
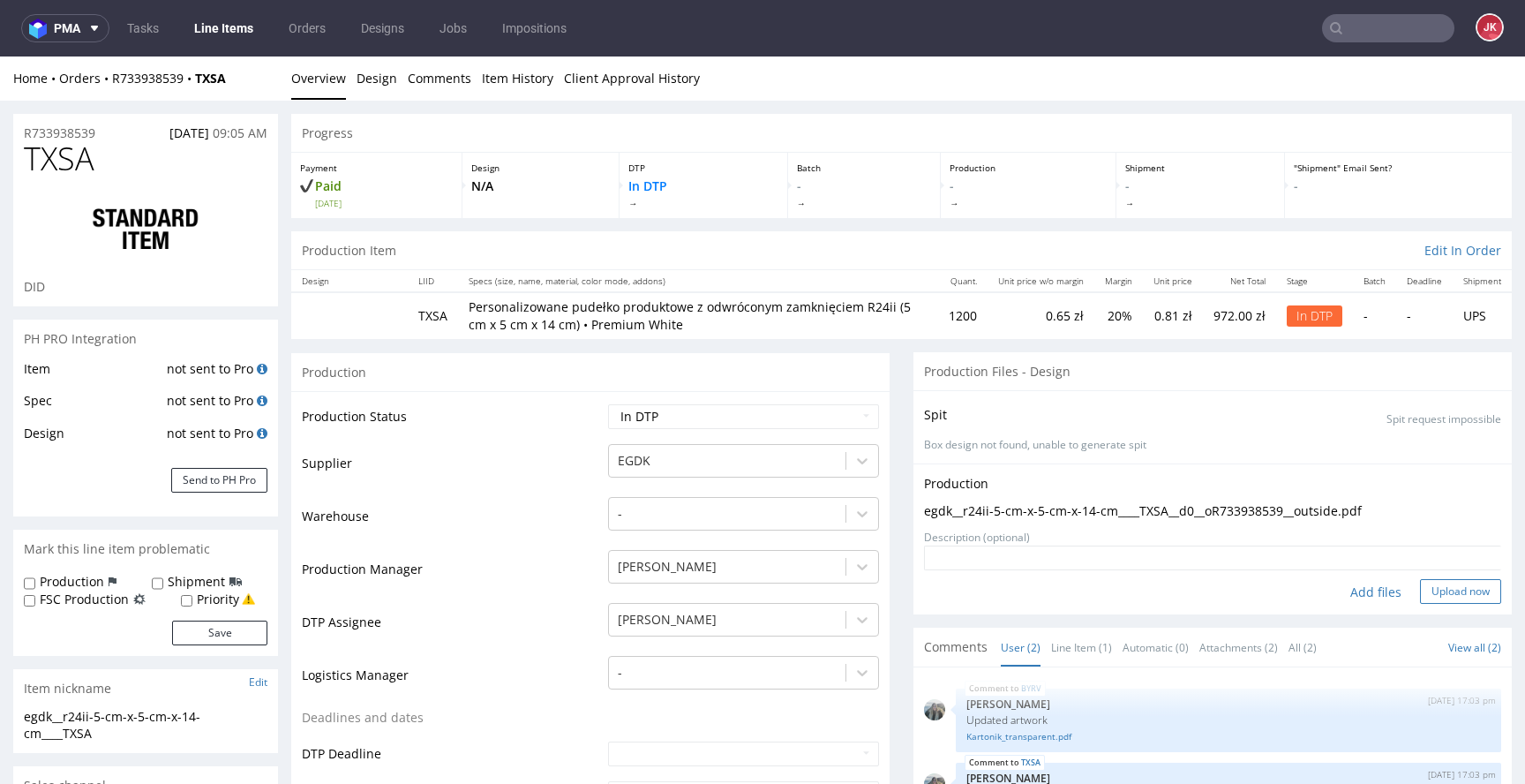
click at [1433, 592] on button "Upload now" at bounding box center [1461, 591] width 81 height 24
click at [760, 420] on select "Waiting for Artwork Waiting for Diecut Waiting for Mockup Waiting for DTP Waiti…" at bounding box center [744, 416] width 271 height 24
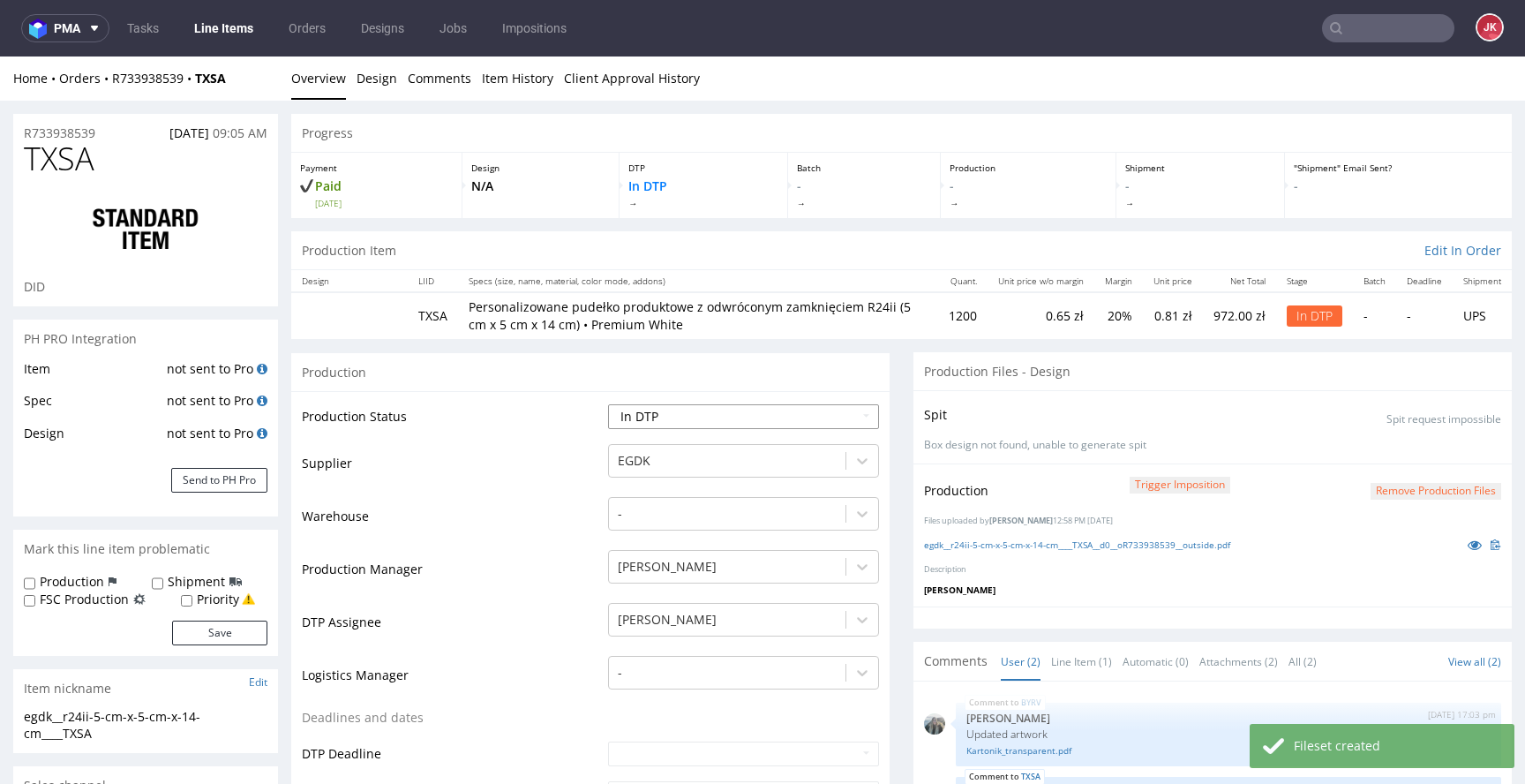
click at [749, 418] on select "Waiting for Artwork Waiting for Diecut Waiting for Mockup Waiting for DTP Waiti…" at bounding box center [744, 416] width 271 height 24
select select "dtp_waiting_for_double_check"
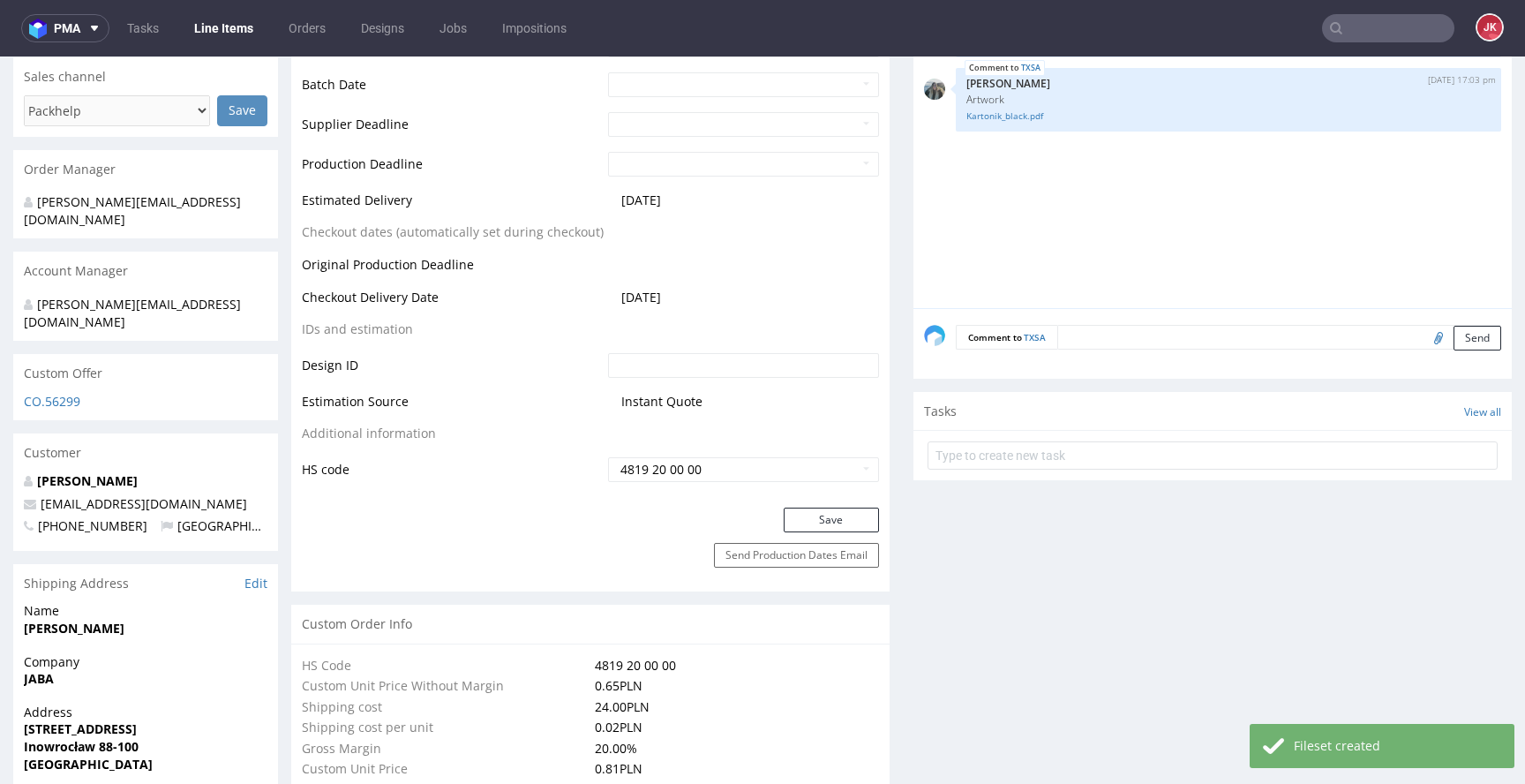
scroll to position [829, 0]
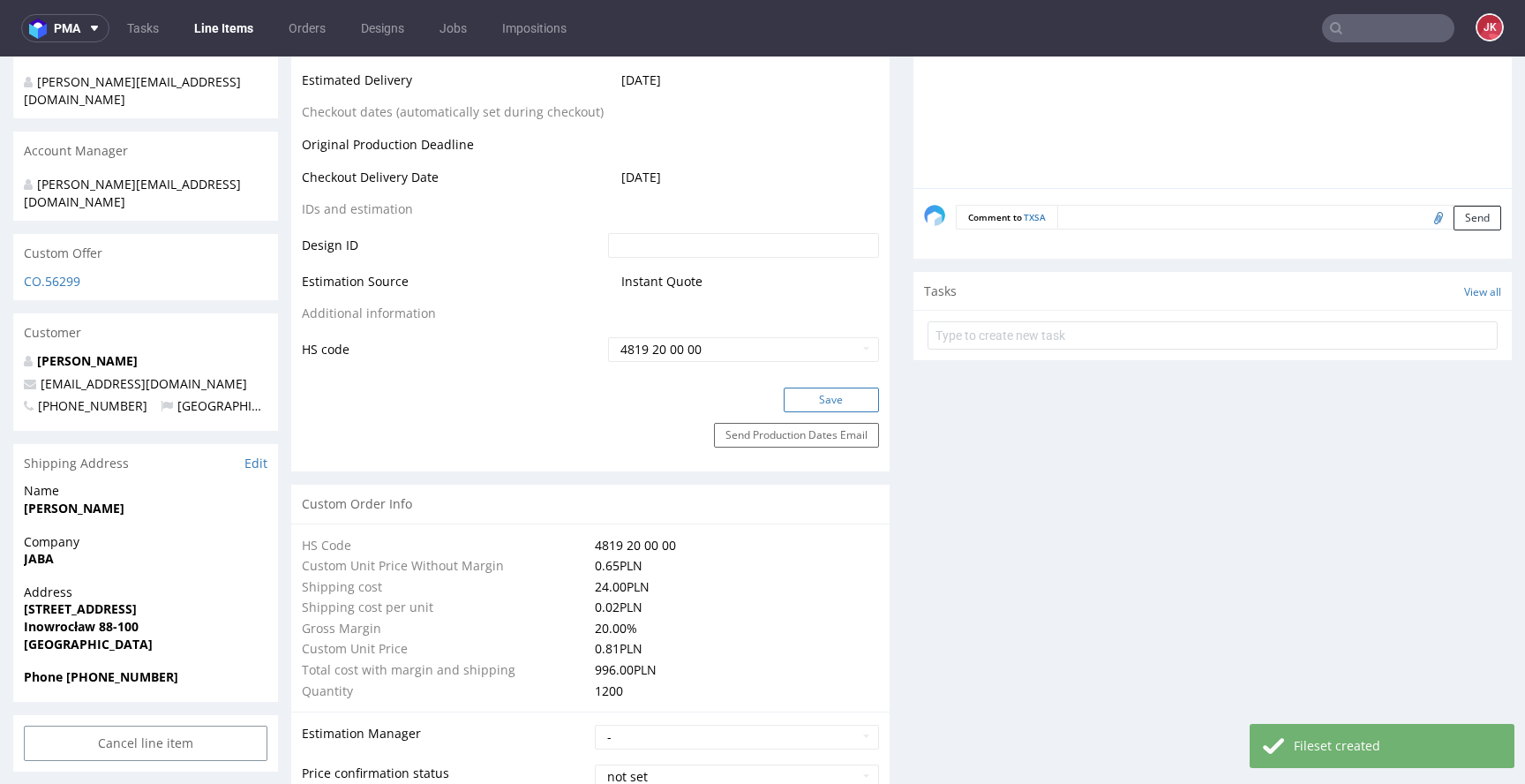
click at [809, 402] on button "Save" at bounding box center [832, 399] width 96 height 24
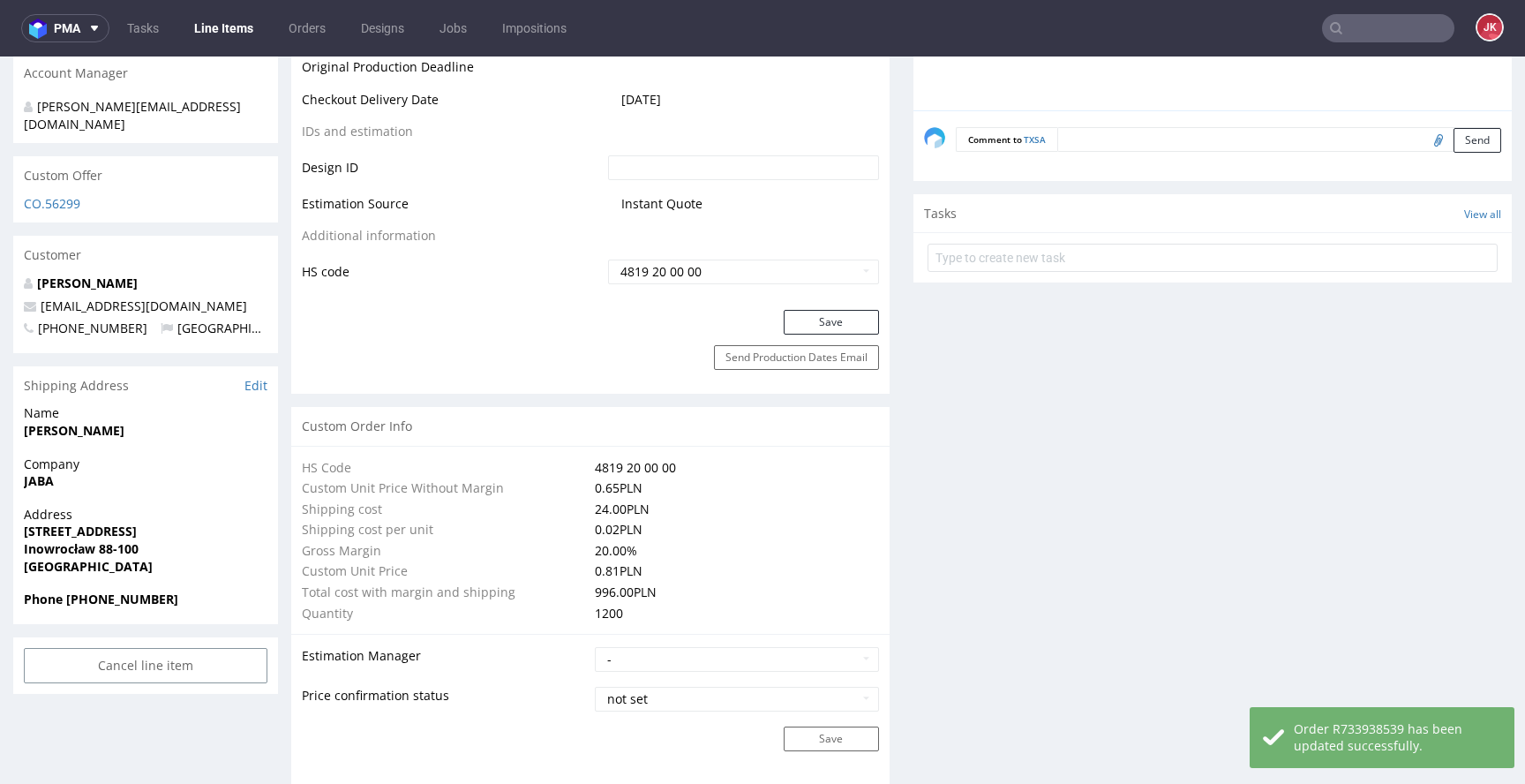
scroll to position [866, 0]
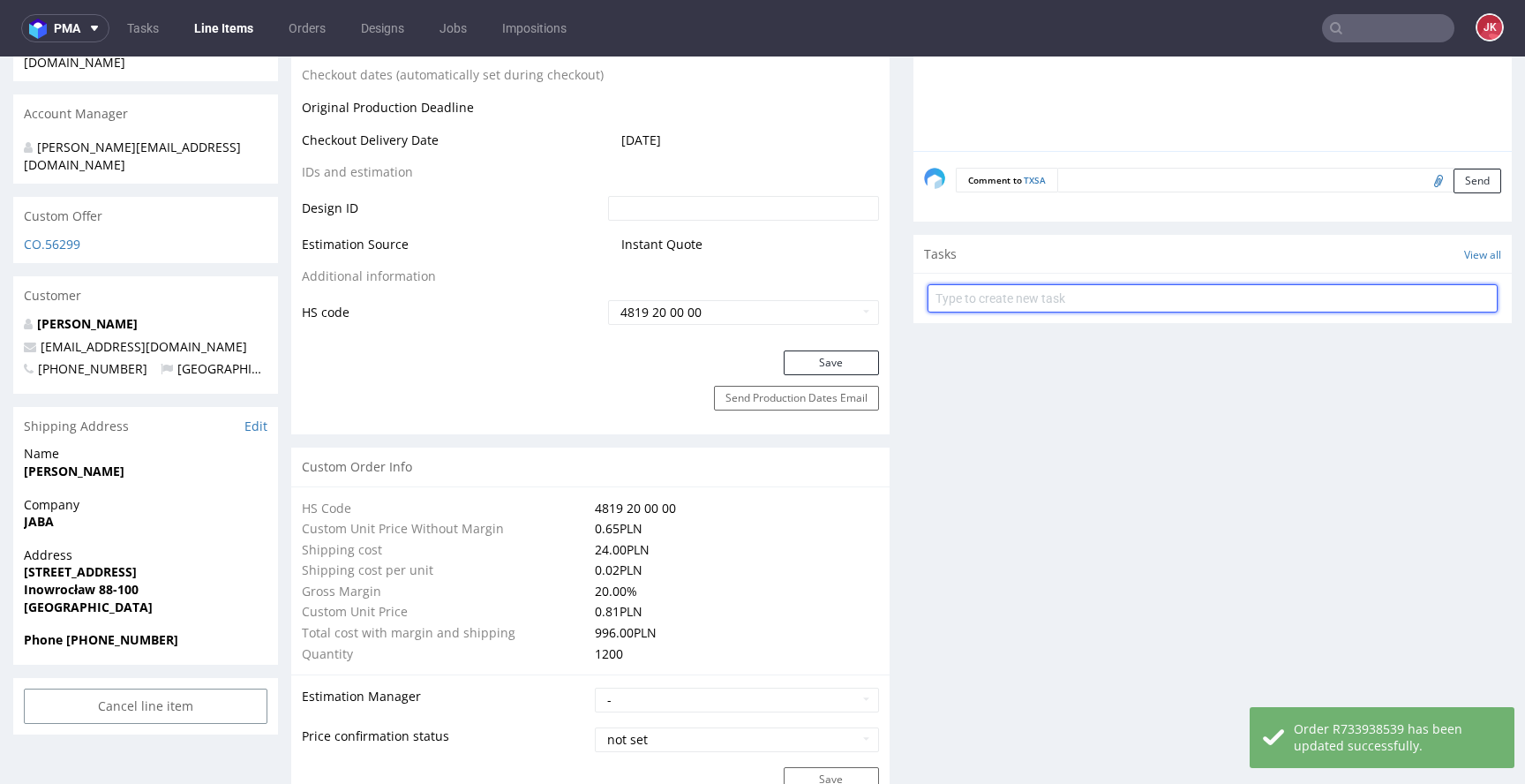
click at [994, 303] on input "text" at bounding box center [1213, 298] width 570 height 28
type input "dc 2/2"
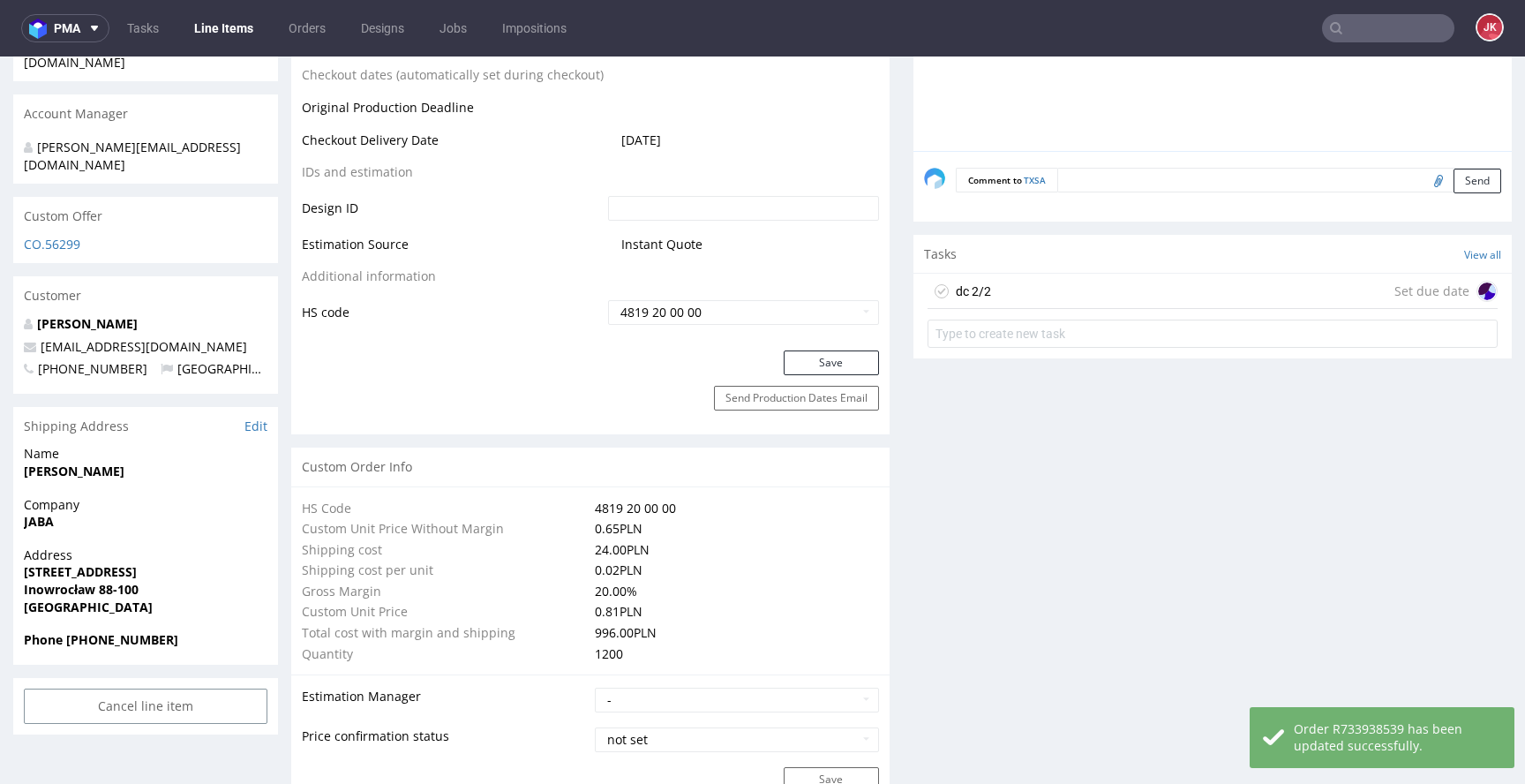
click at [1026, 275] on div "dc 2/2 Set due date" at bounding box center [1213, 291] width 570 height 35
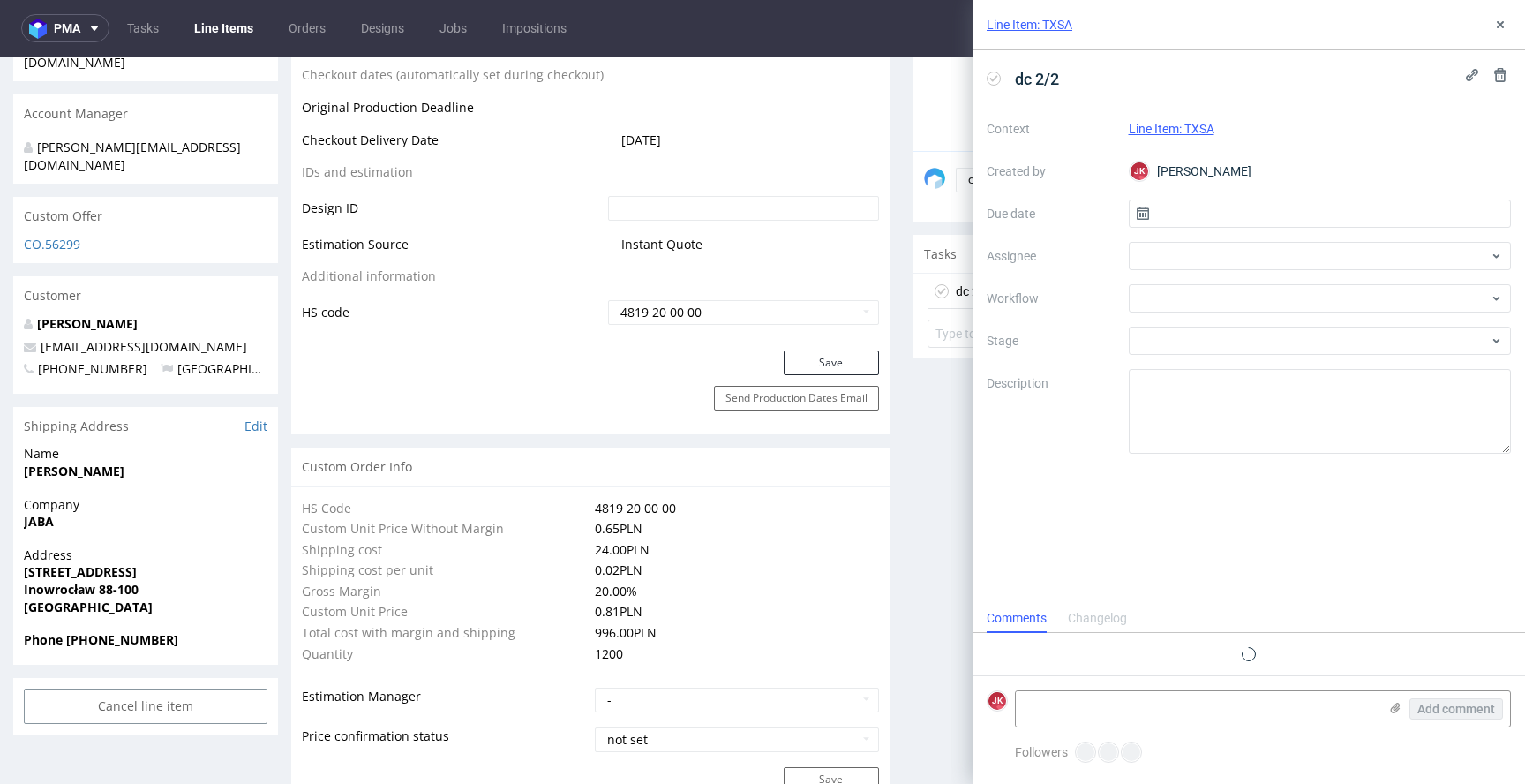
scroll to position [14, 0]
click at [1162, 216] on input "text" at bounding box center [1320, 213] width 384 height 28
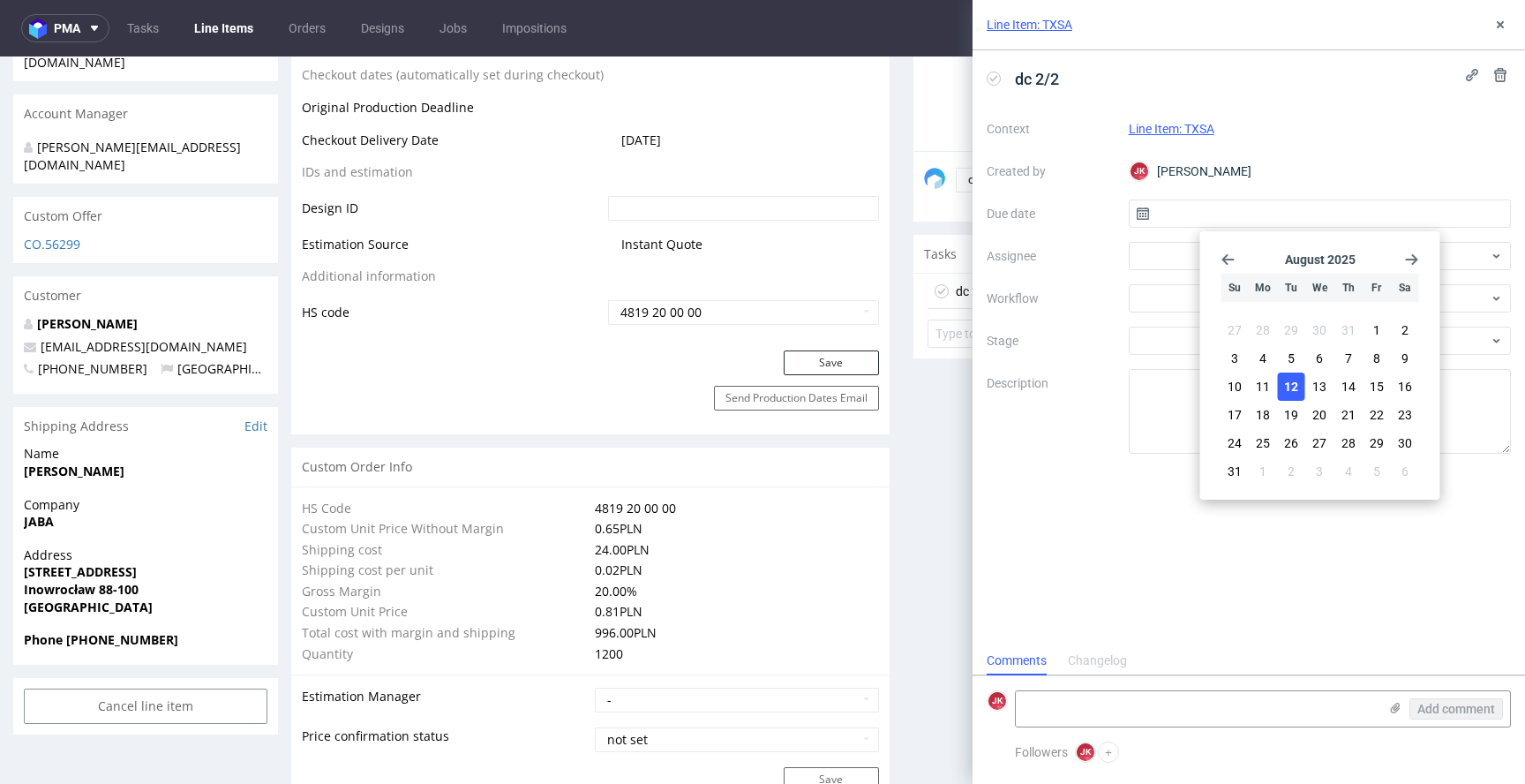
click at [1298, 396] on button "12" at bounding box center [1291, 386] width 27 height 28
type input "12/08/2025"
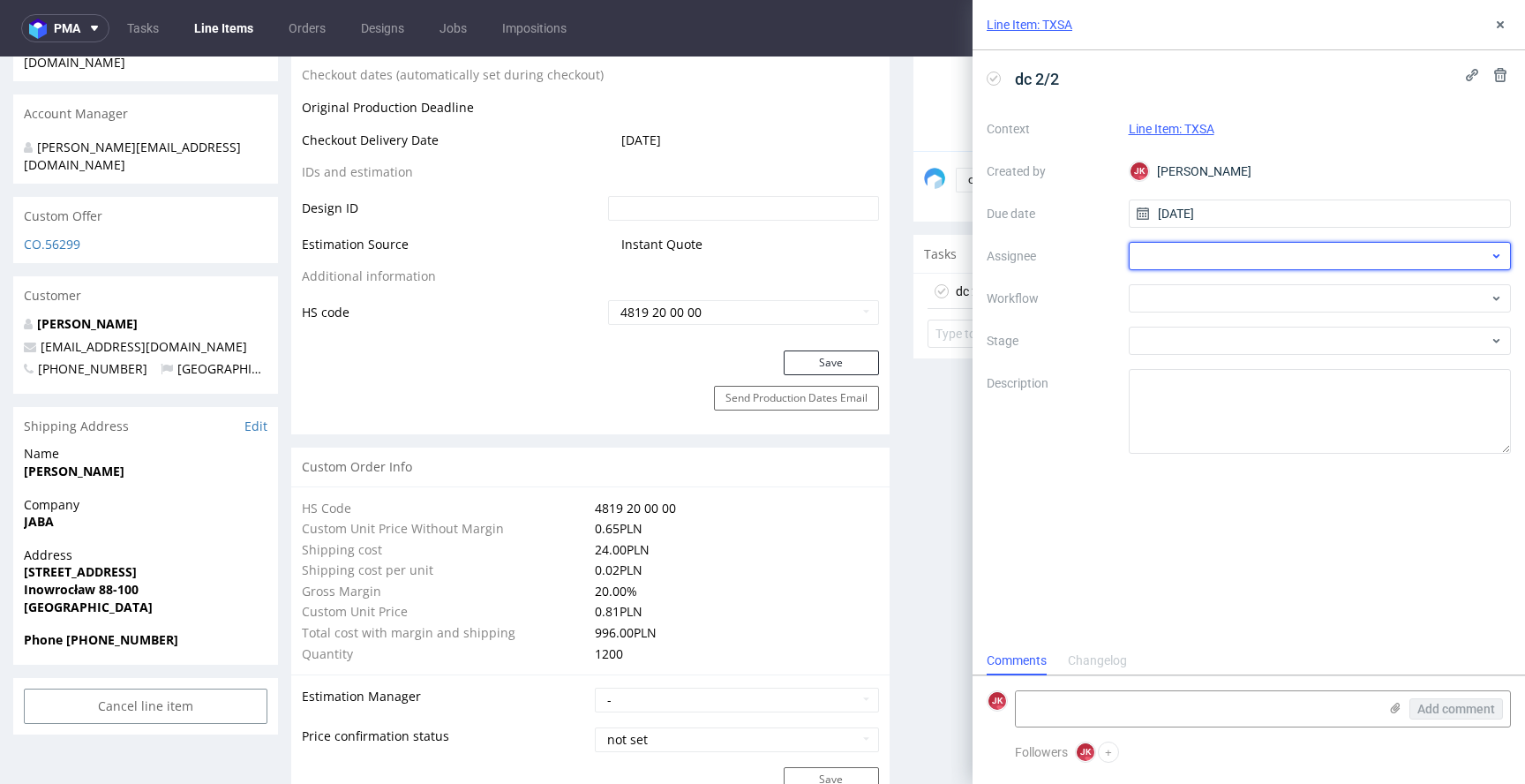
click at [1190, 263] on div at bounding box center [1320, 255] width 384 height 28
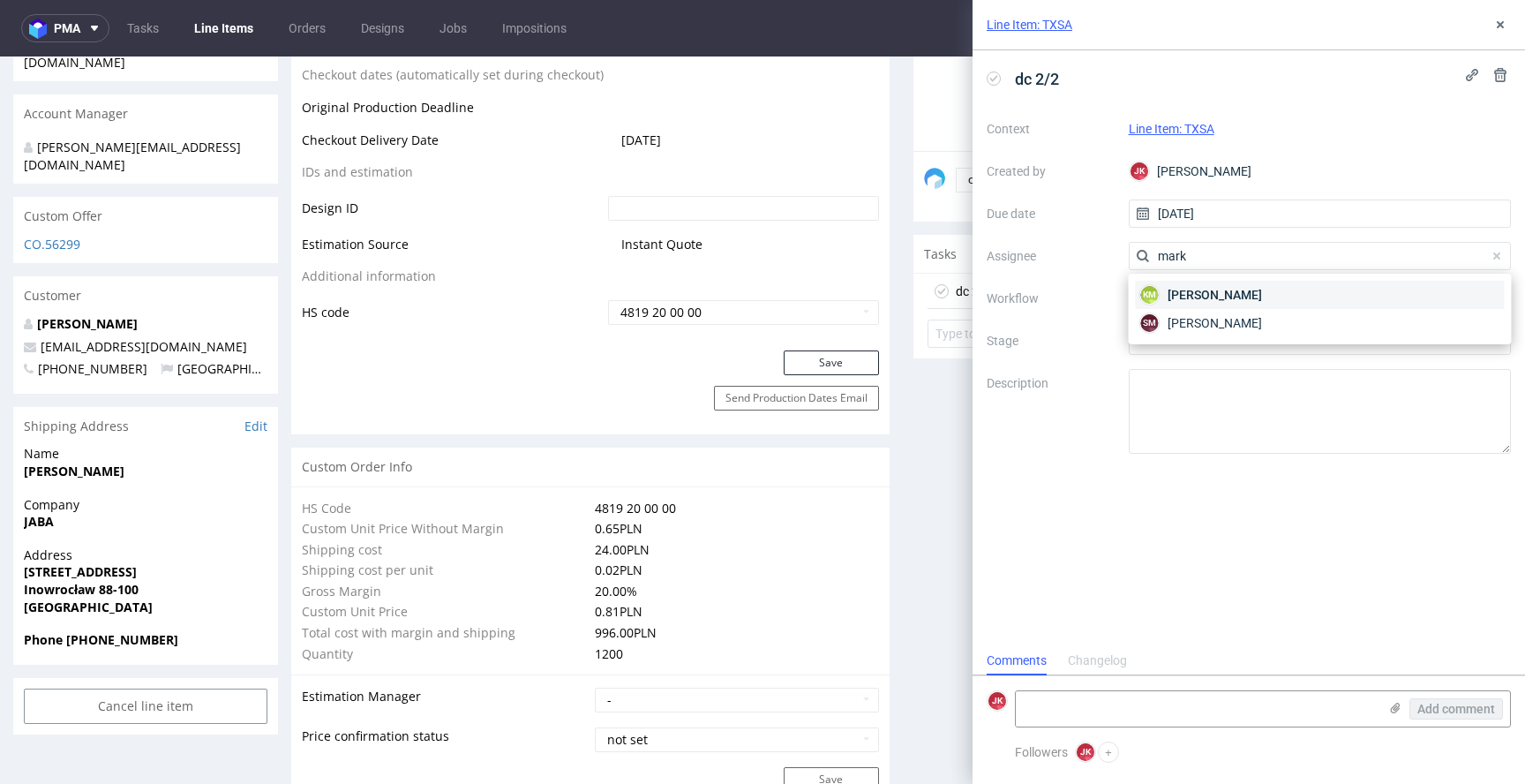
type input "mark"
click at [1198, 296] on span "Karol Markowski" at bounding box center [1215, 295] width 95 height 18
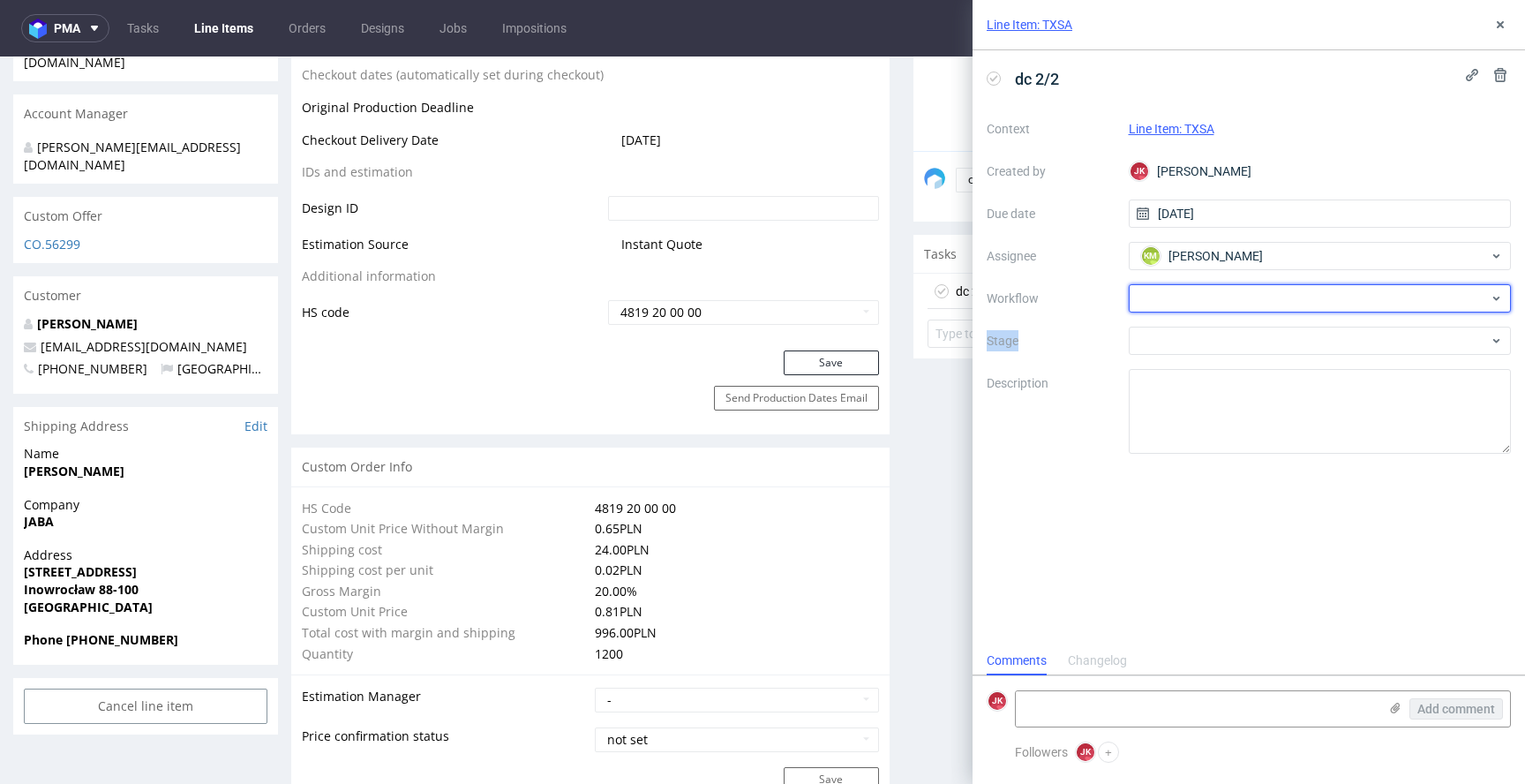
click at [1198, 296] on div at bounding box center [1320, 298] width 384 height 28
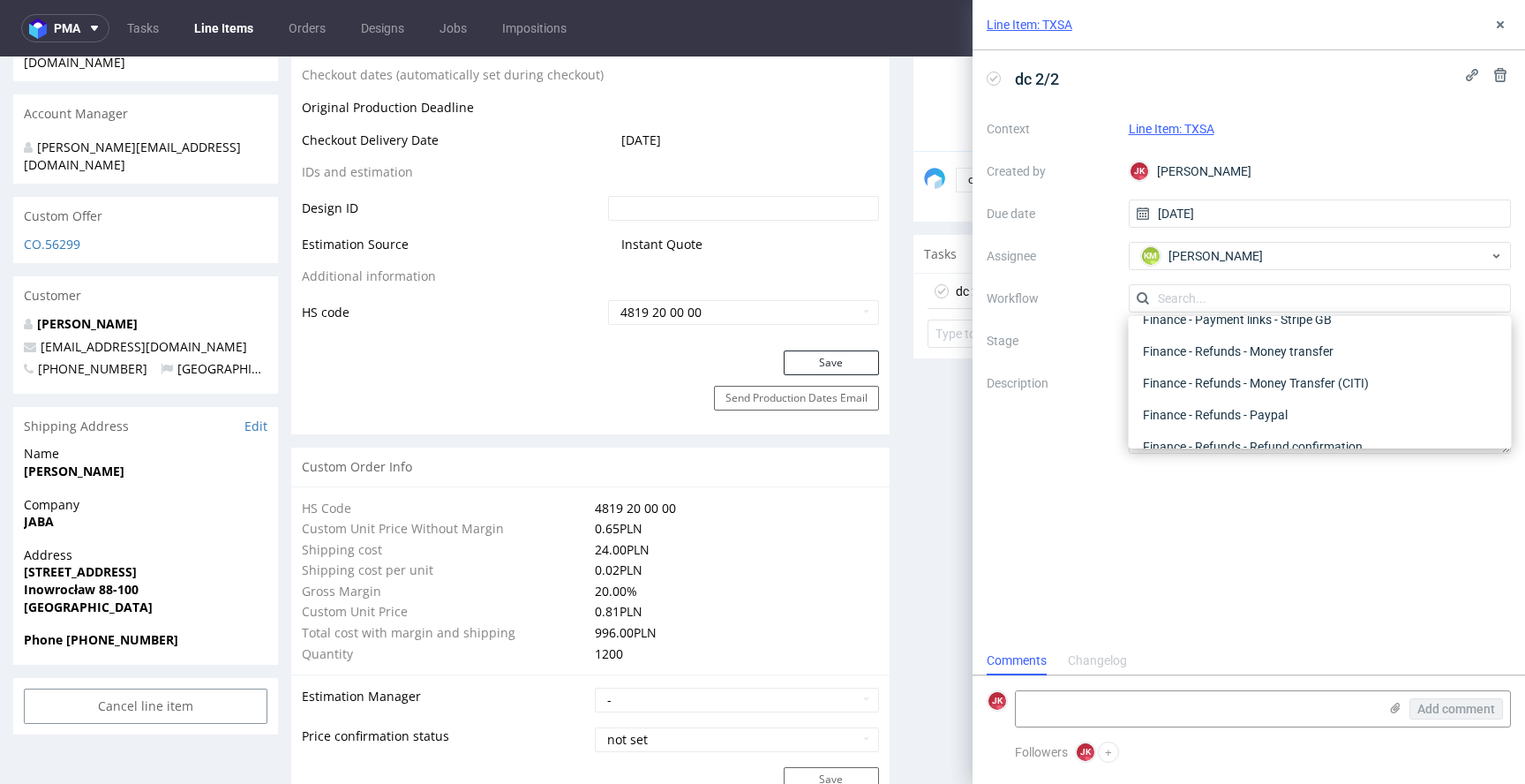
scroll to position [0, 0]
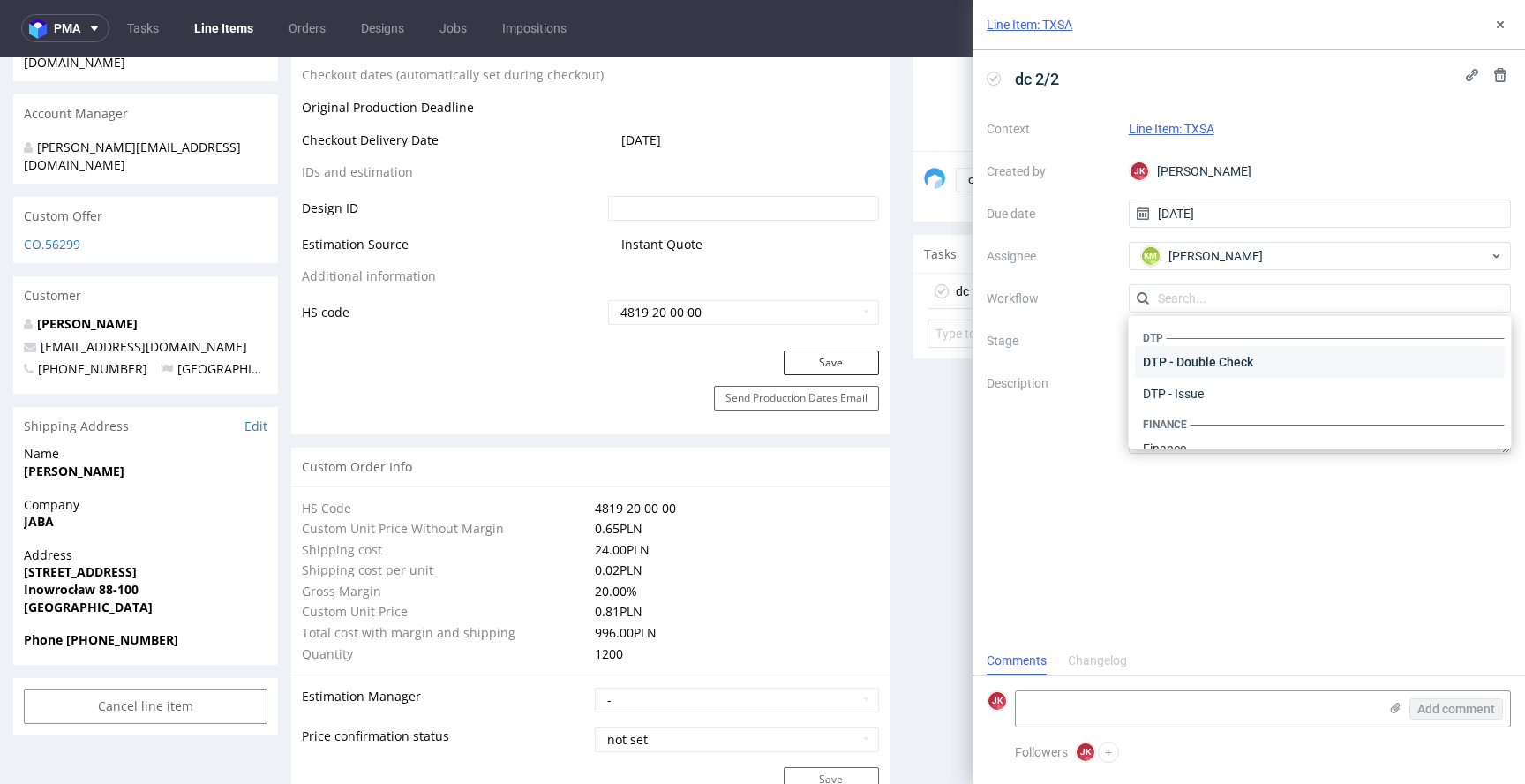
click at [1225, 357] on div "DTP - Double Check" at bounding box center [1320, 361] width 369 height 32
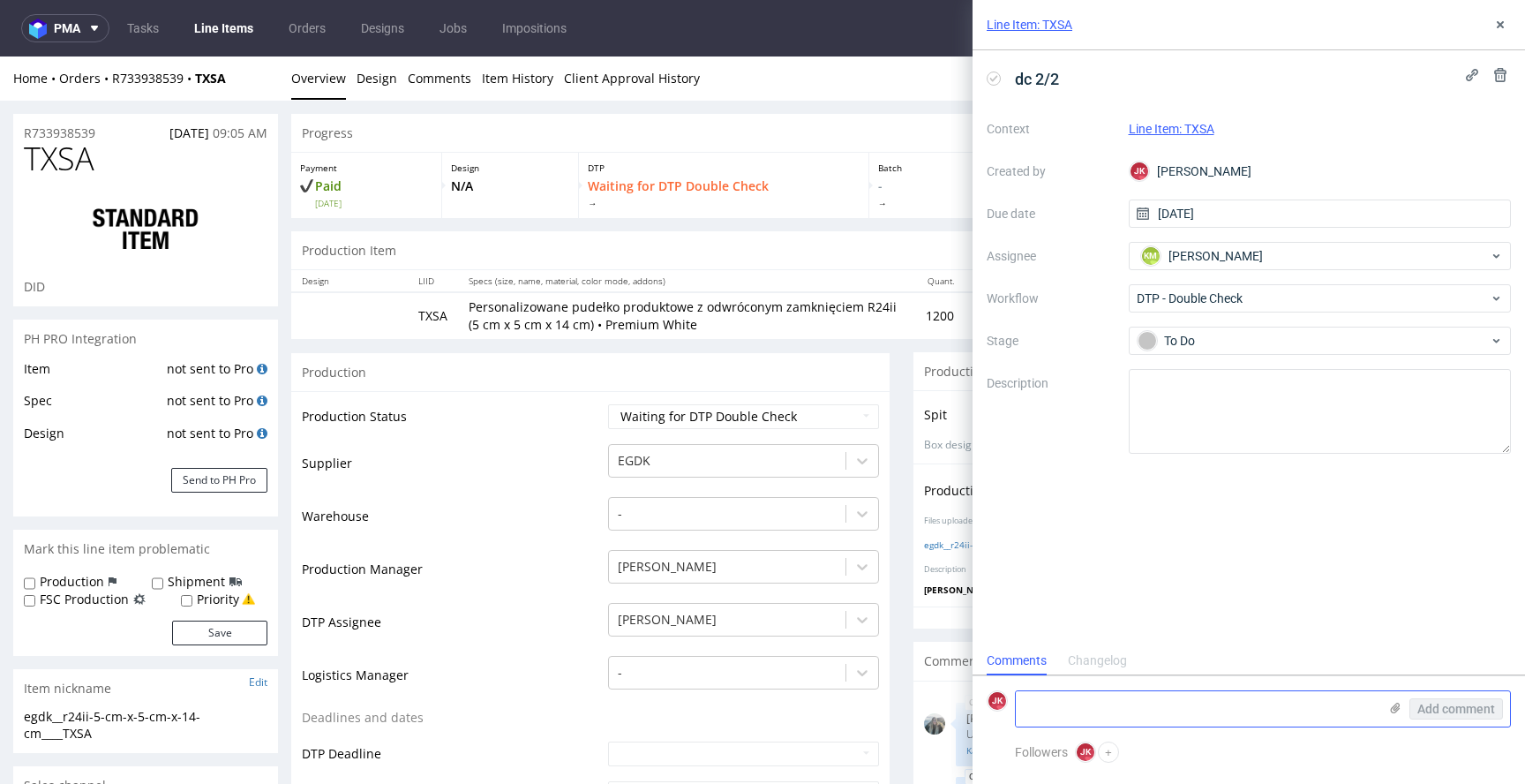
click at [1165, 707] on textarea at bounding box center [1197, 708] width 362 height 35
click at [1100, 710] on textarea "różni się tylko tekstami na dole i kodem EAN" at bounding box center [1197, 708] width 362 height 35
click at [1074, 706] on textarea "różni się tylko tekstami na dole i kodem EAN" at bounding box center [1197, 708] width 362 height 35
click at [1345, 708] on textarea "różni się raczej tylko tekstami na dole i kodem EAN" at bounding box center [1197, 708] width 362 height 35
type textarea "różni się raczej tylko tekstami na dole i kodem EAN"
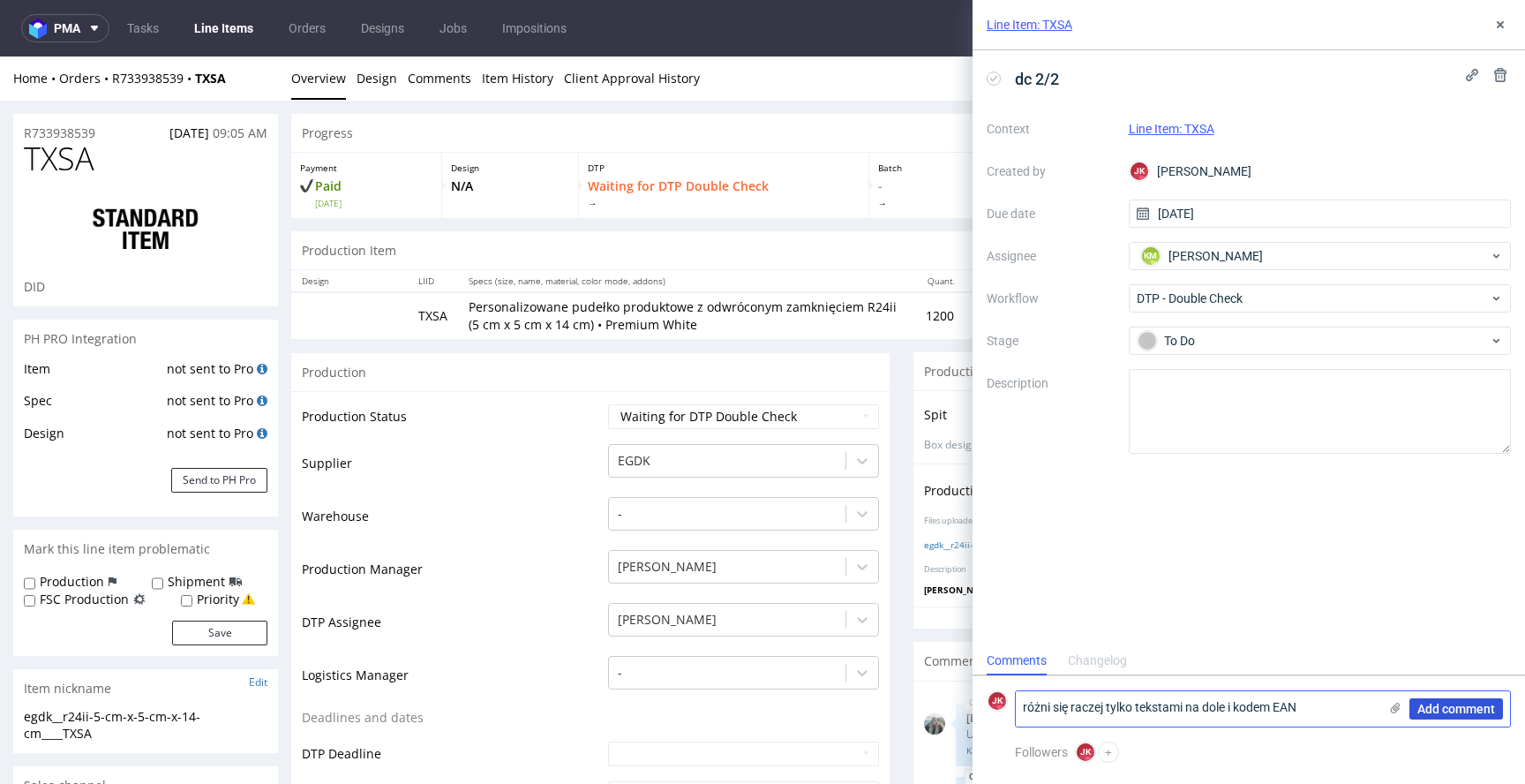
click at [1464, 711] on span "Add comment" at bounding box center [1456, 709] width 78 height 13
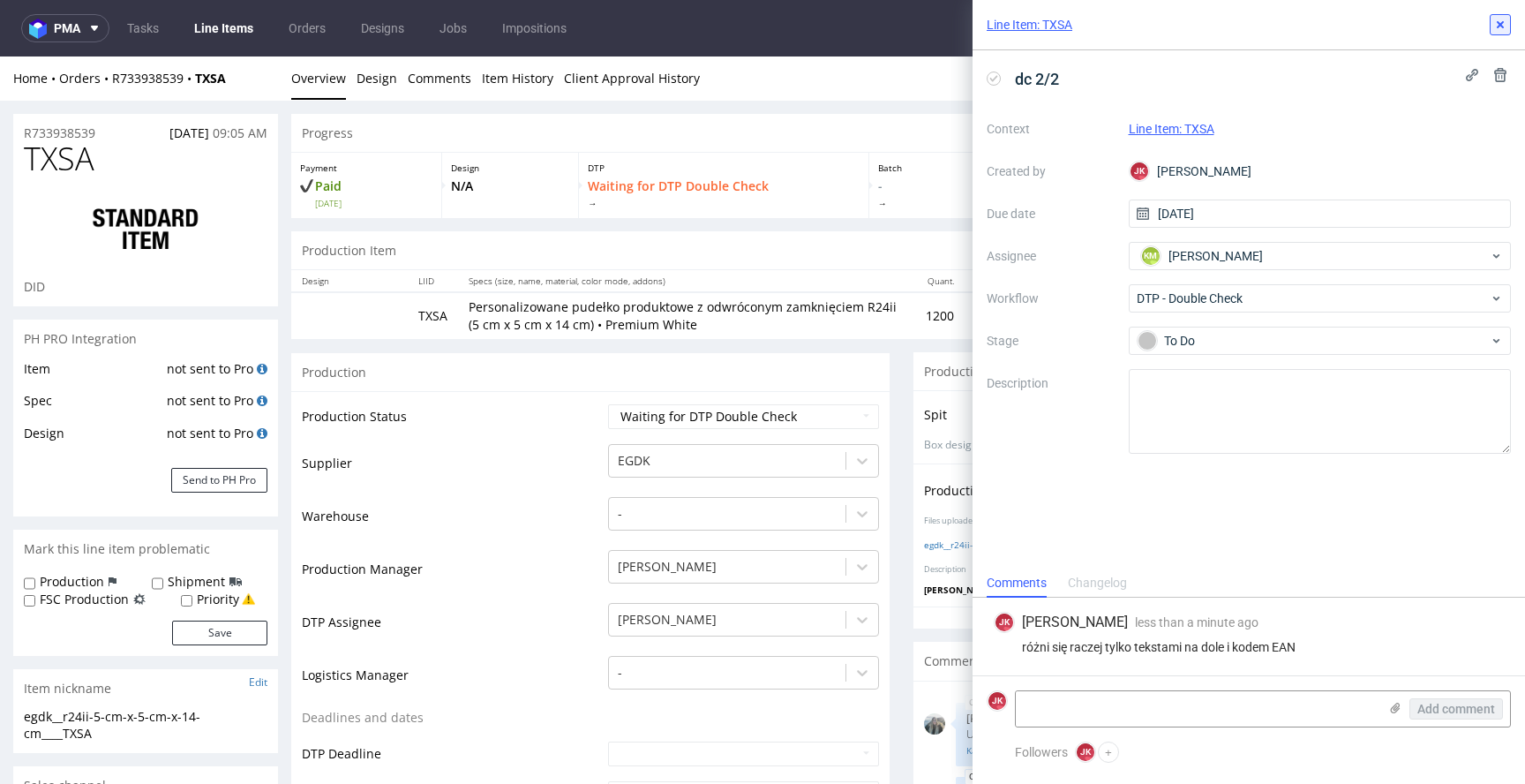
click at [1500, 23] on use at bounding box center [1501, 24] width 7 height 7
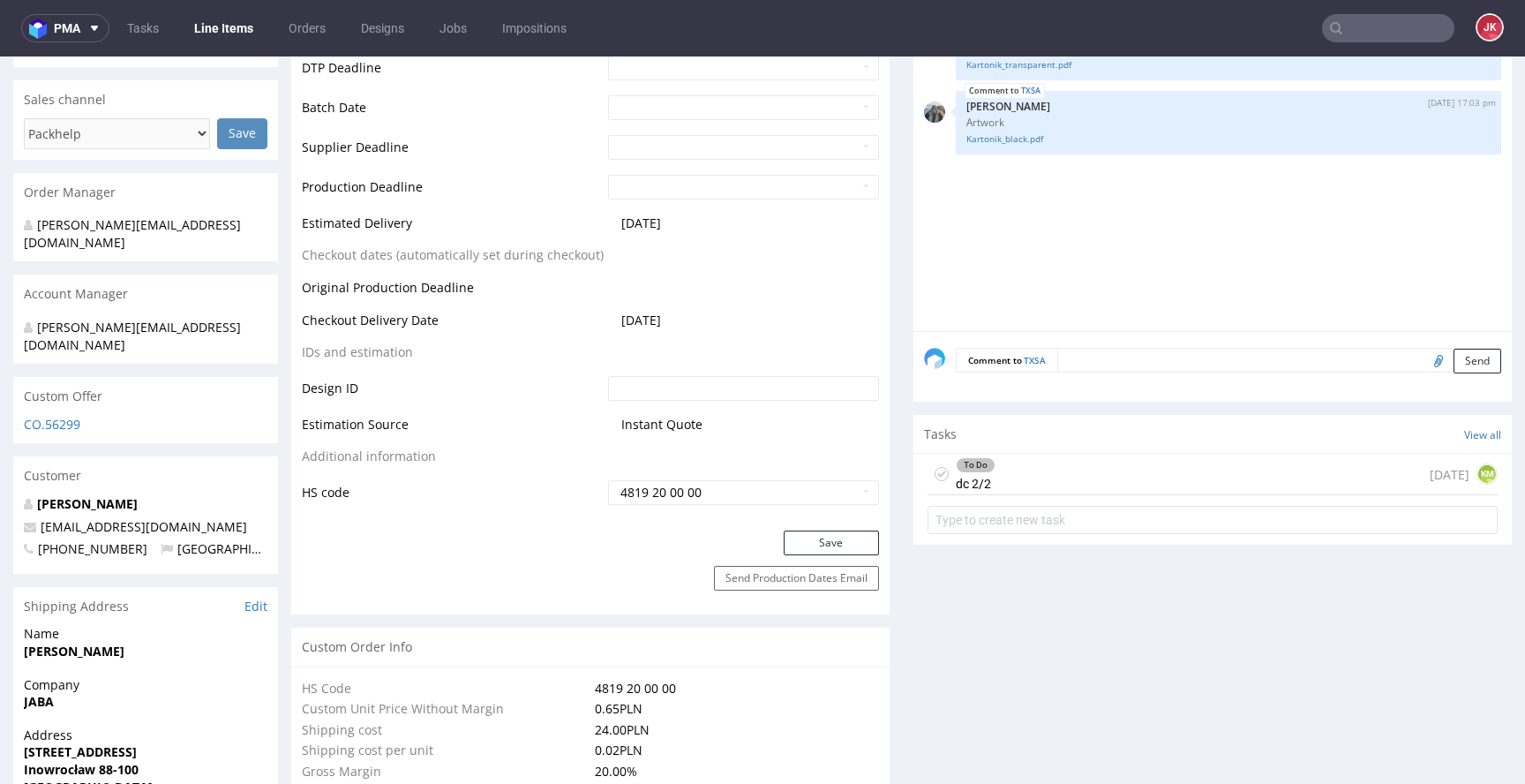
scroll to position [683, 0]
click at [972, 477] on div "To Do dc 2/2" at bounding box center [975, 476] width 40 height 41
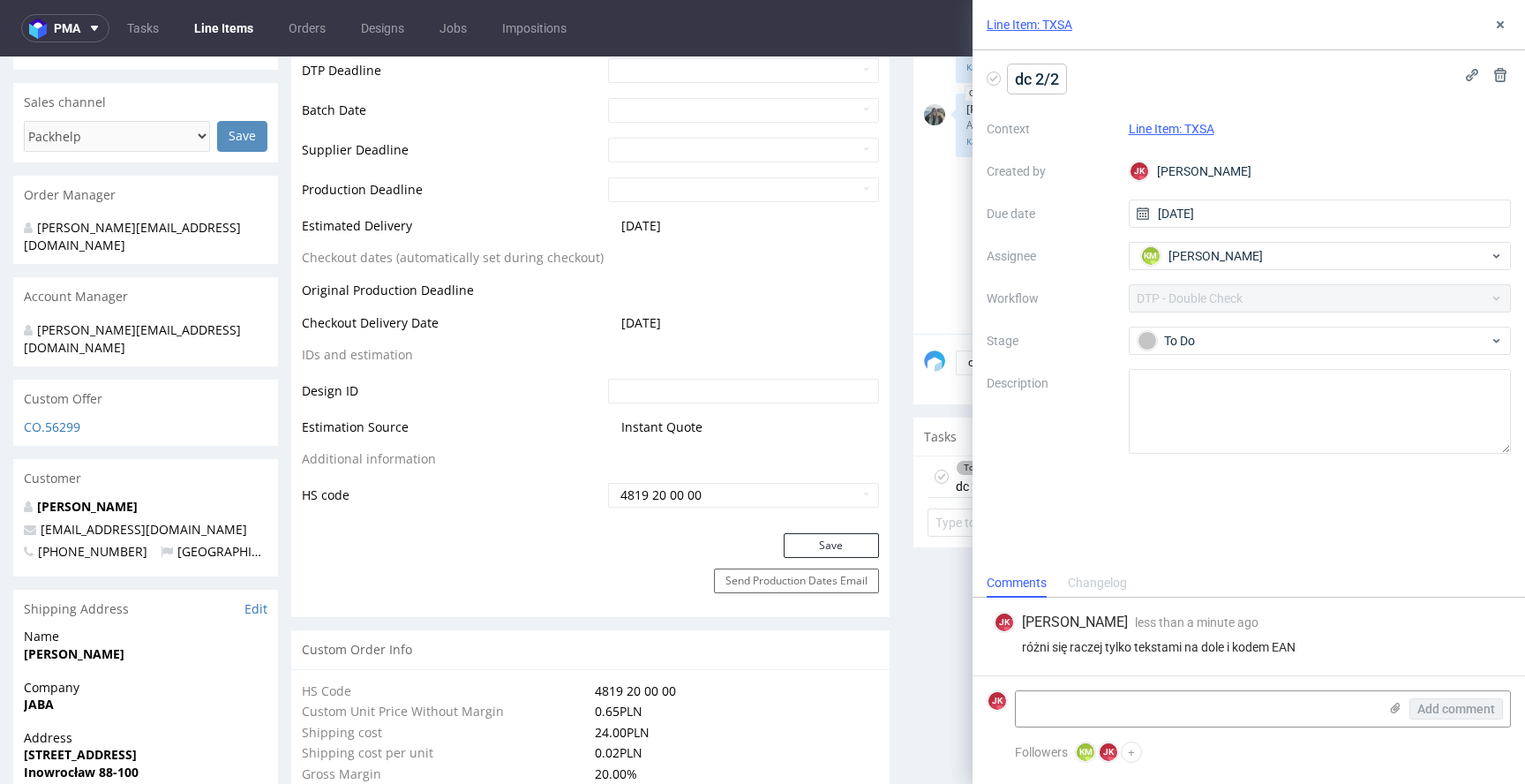
click at [1012, 78] on span "dc 2/2" at bounding box center [1037, 78] width 59 height 29
click at [1393, 73] on div "pilne dc 2/2" at bounding box center [1249, 78] width 524 height 29
click at [1497, 23] on icon at bounding box center [1501, 25] width 14 height 14
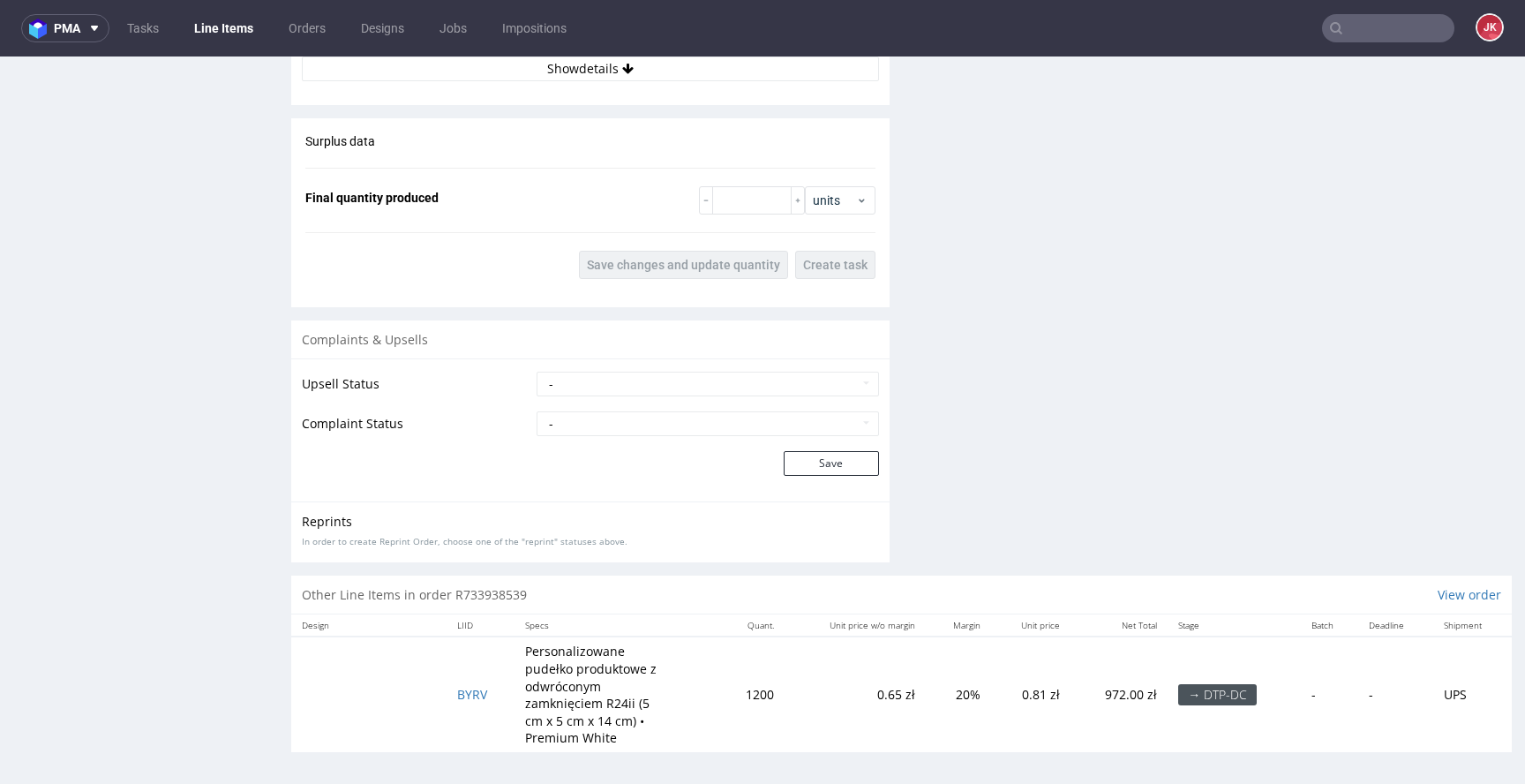
scroll to position [2520, 0]
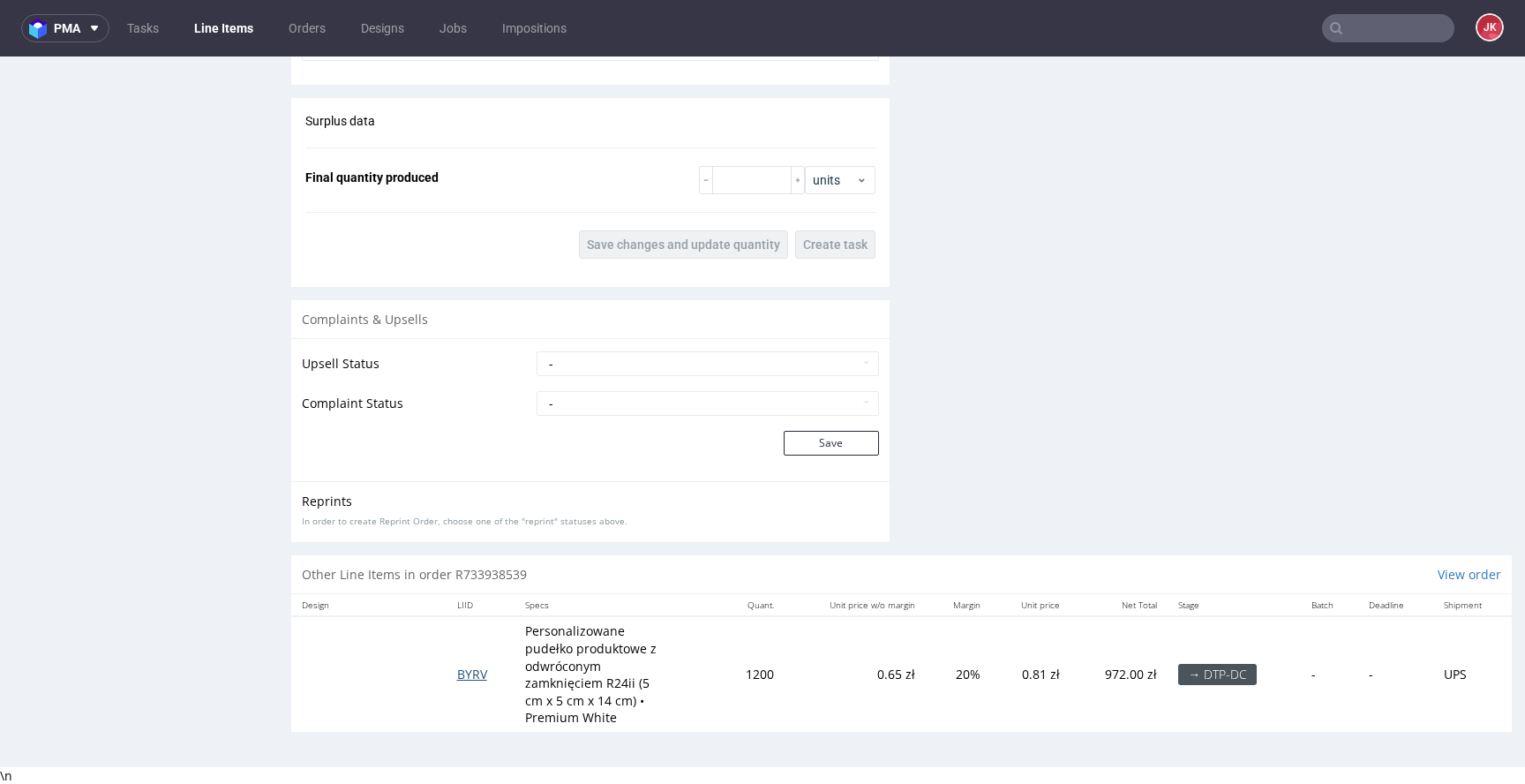
click at [467, 673] on span "BYRV" at bounding box center [472, 674] width 30 height 17
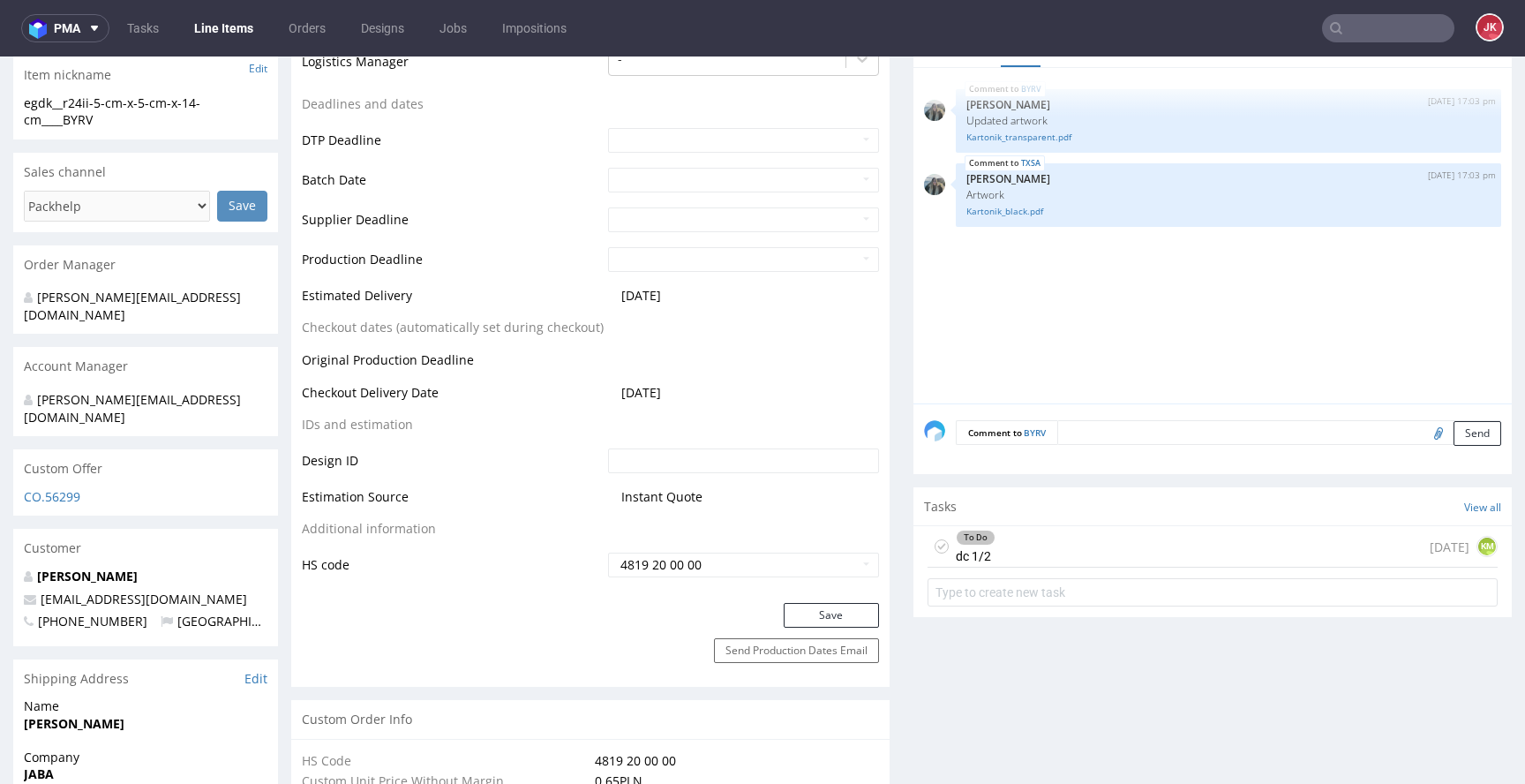
scroll to position [621, 0]
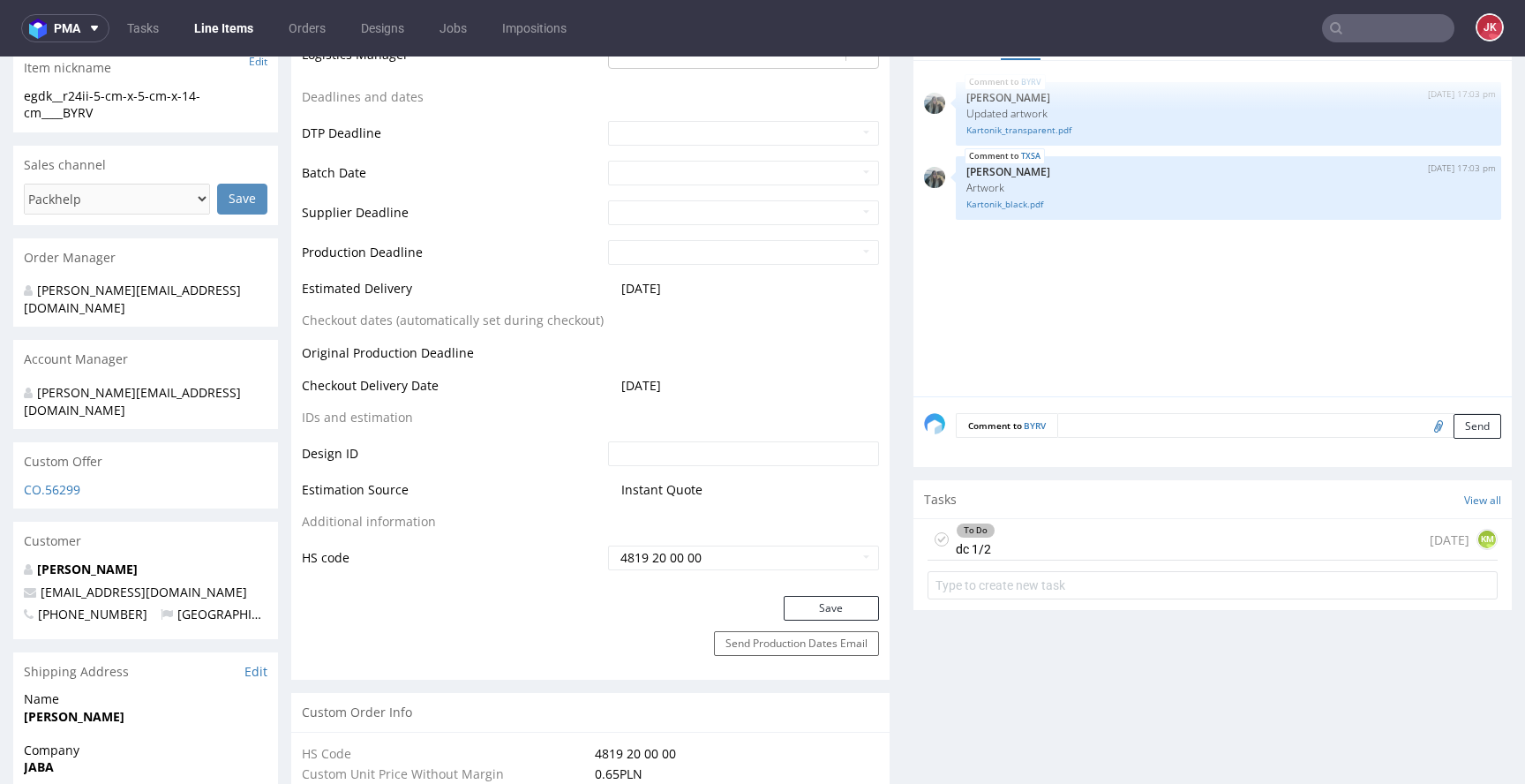
click at [956, 553] on div "To Do dc 1/2" at bounding box center [975, 539] width 40 height 41
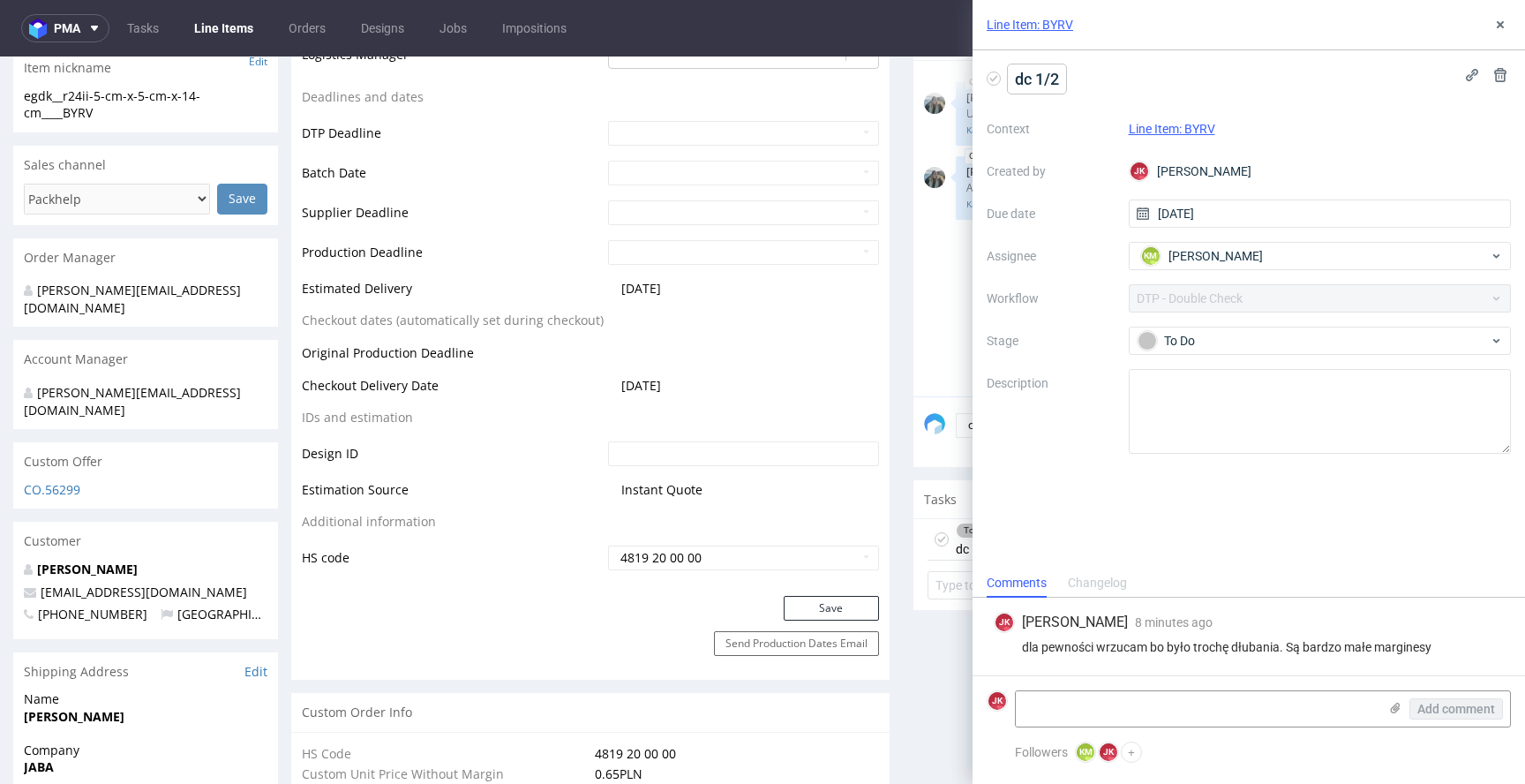
click at [1018, 80] on span "dc 1/2" at bounding box center [1037, 78] width 59 height 29
click at [1306, 67] on div "pilne dc 1/2" at bounding box center [1249, 78] width 524 height 29
click at [1502, 28] on icon at bounding box center [1501, 25] width 14 height 14
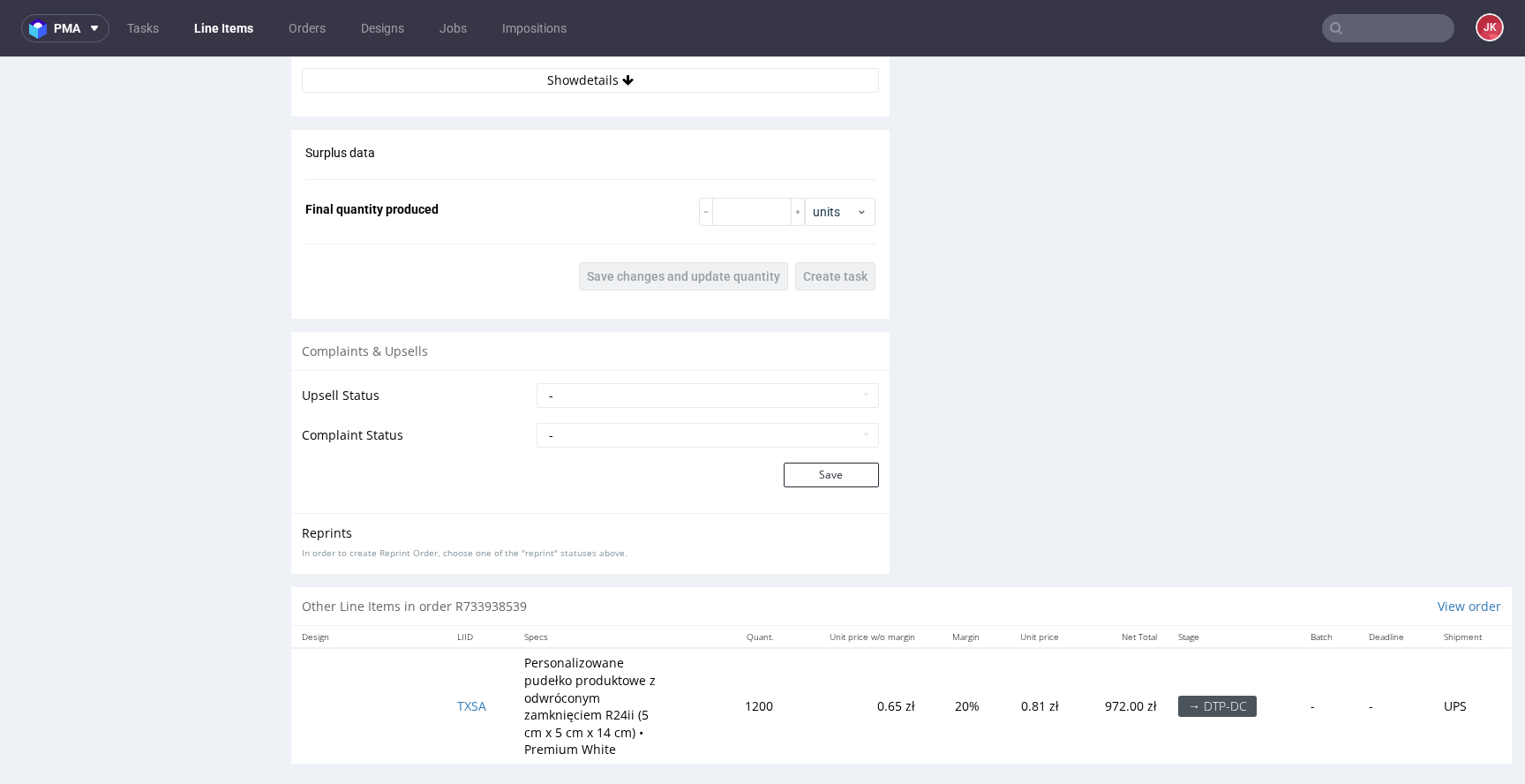
scroll to position [2503, 0]
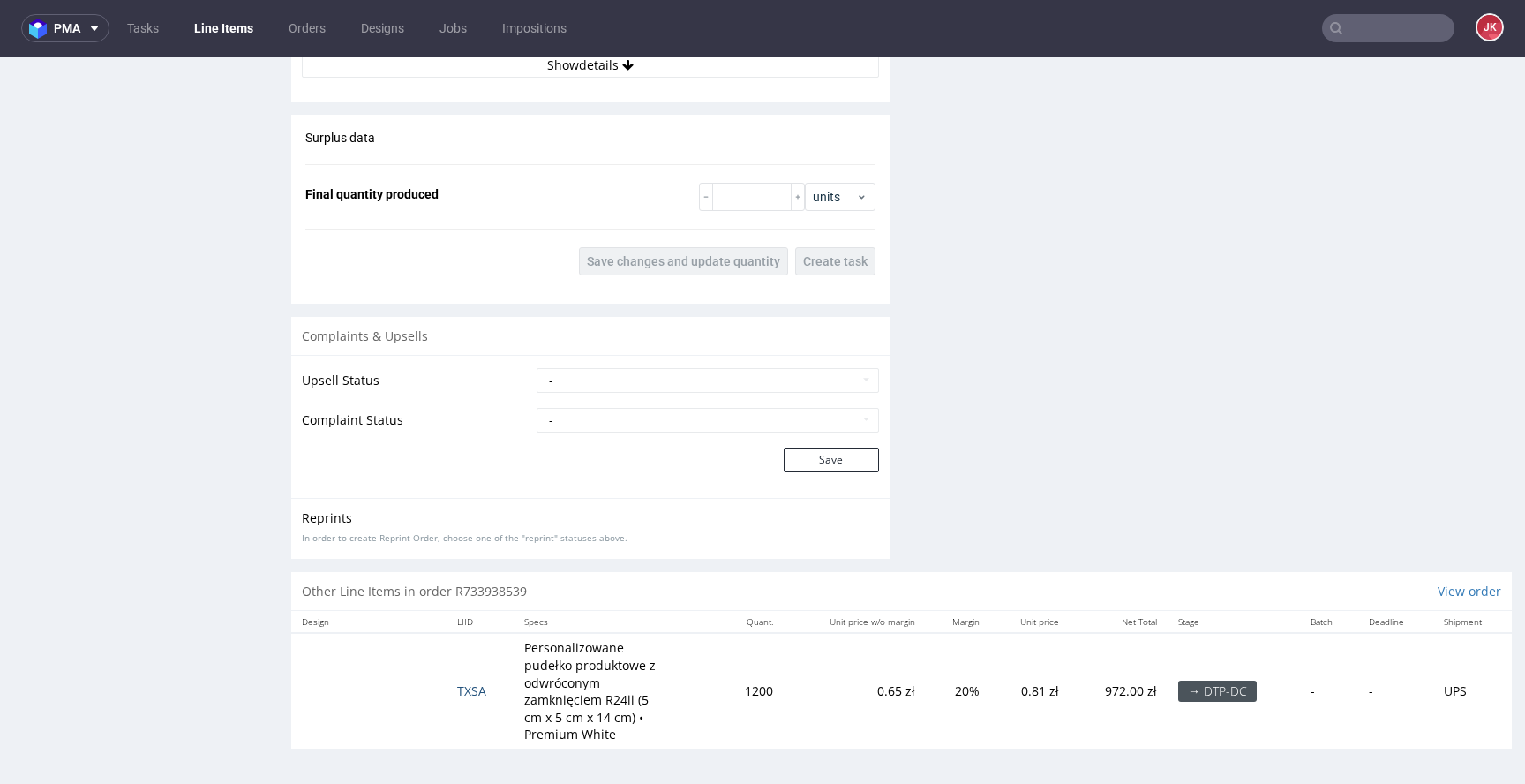
click at [480, 694] on span "TXSA" at bounding box center [472, 690] width 29 height 17
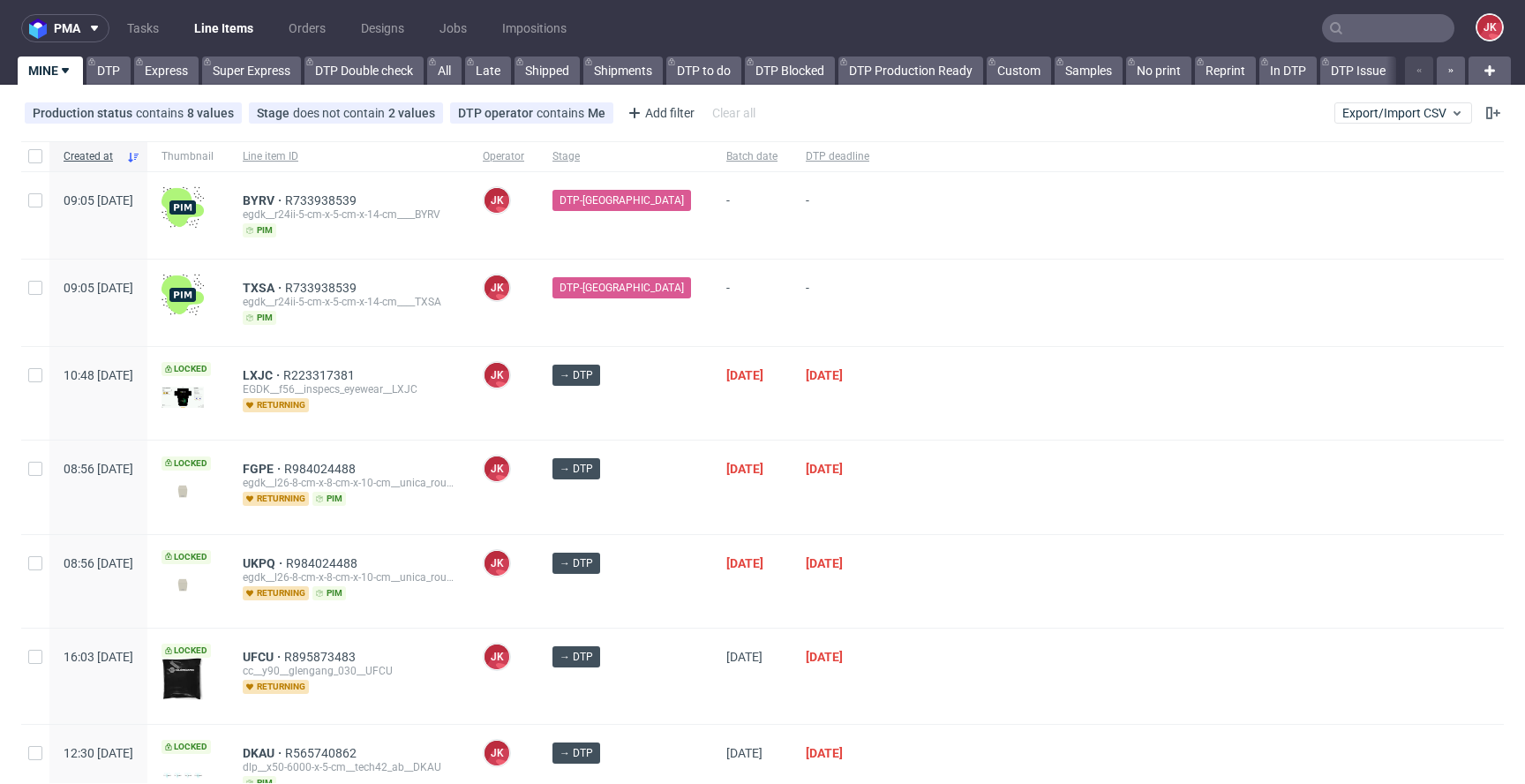
click at [910, 333] on div at bounding box center [1194, 303] width 621 height 87
click at [899, 584] on div at bounding box center [1194, 581] width 621 height 93
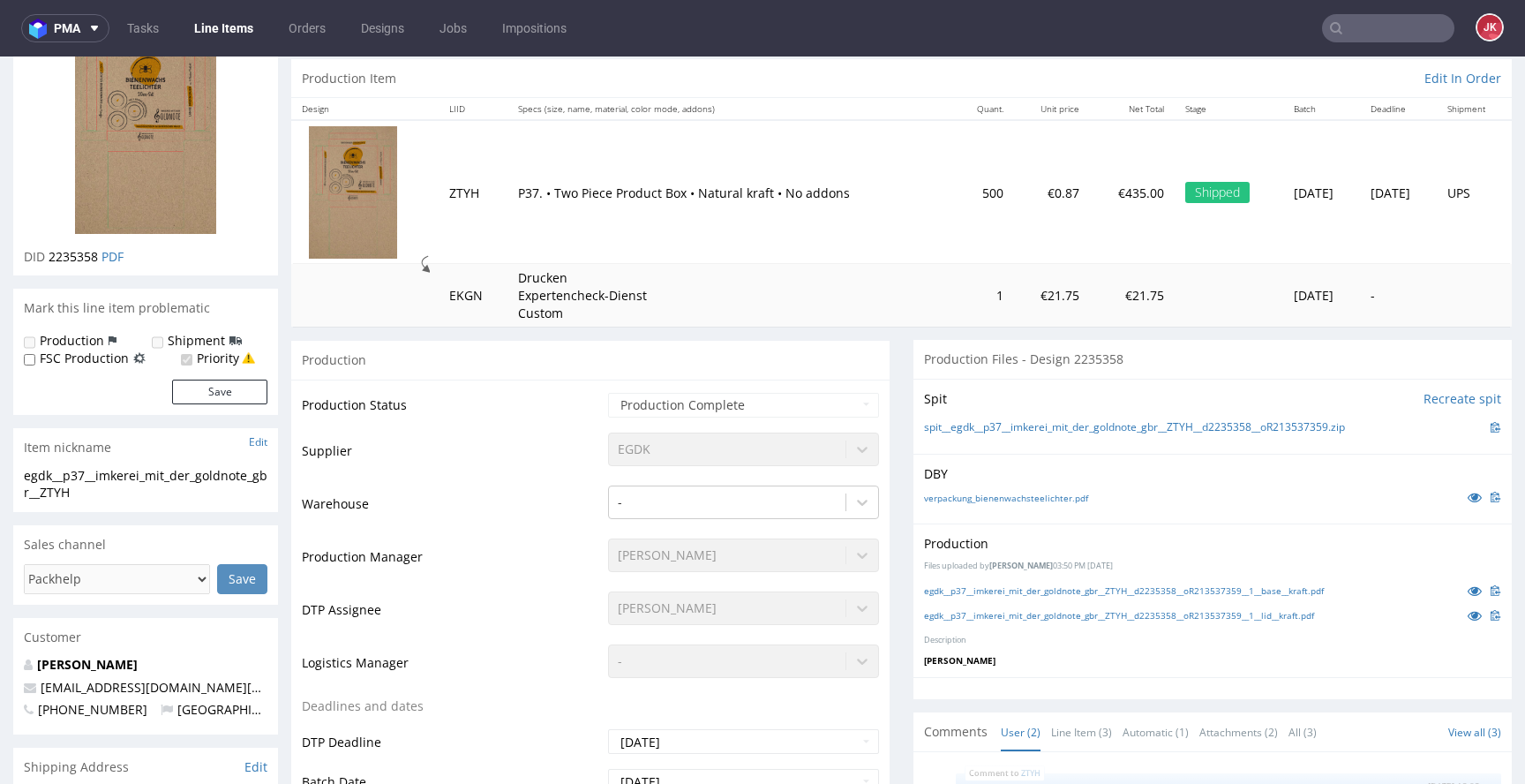
scroll to position [185, 0]
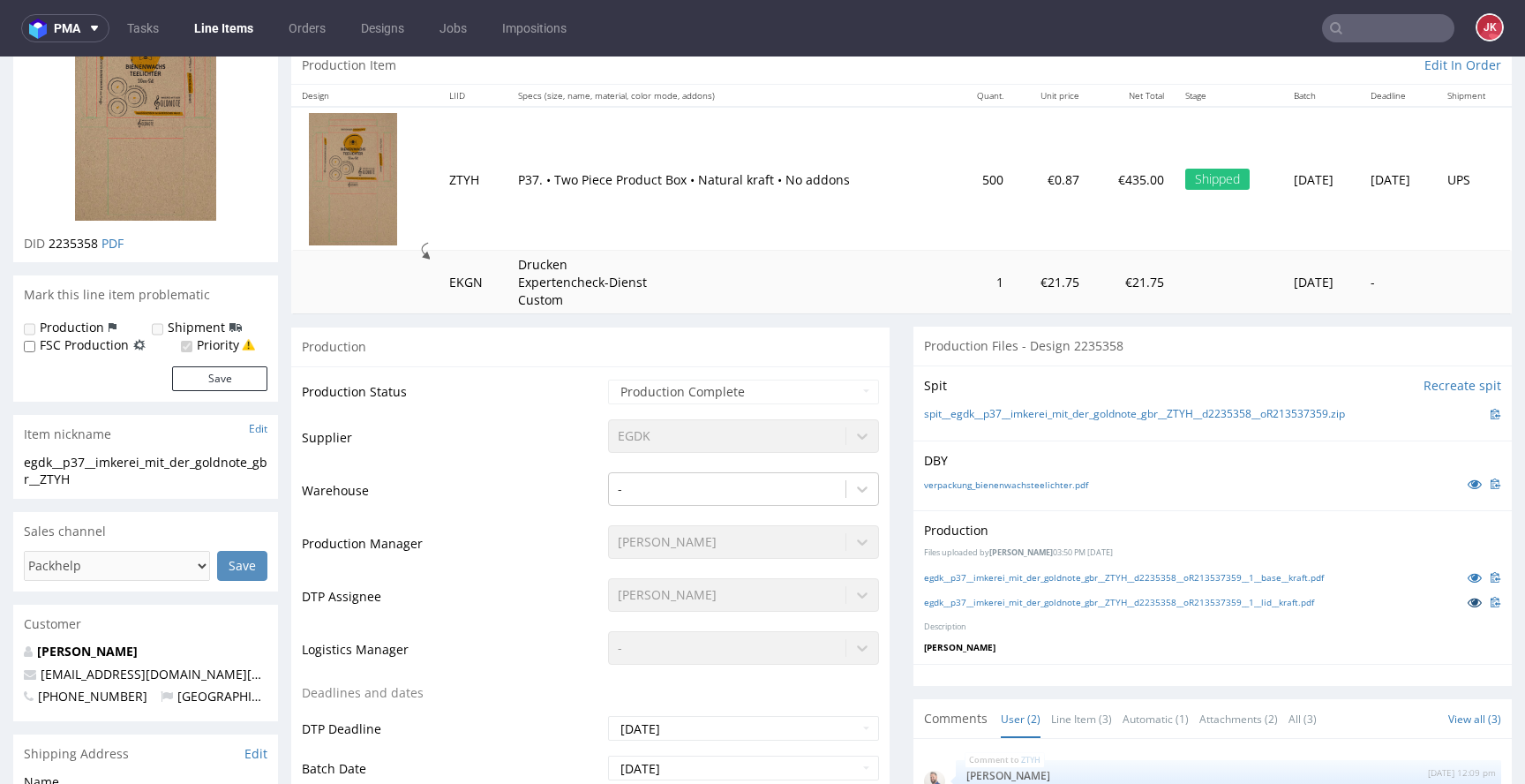
click at [1468, 607] on icon at bounding box center [1475, 602] width 14 height 13
click at [1468, 576] on icon at bounding box center [1475, 577] width 14 height 13
click at [1468, 484] on icon at bounding box center [1475, 484] width 14 height 13
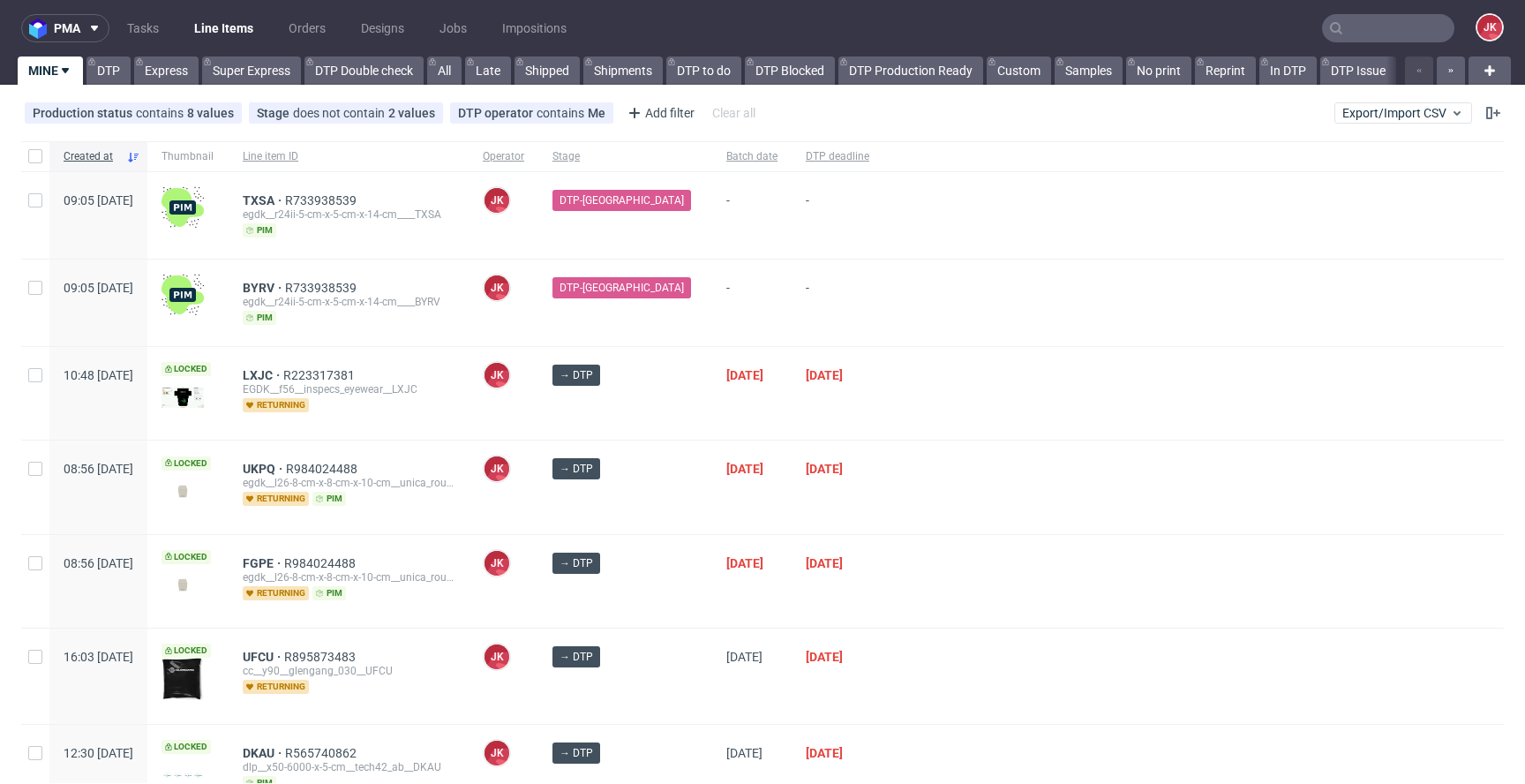
click at [712, 499] on div "[DATE]" at bounding box center [752, 486] width 79 height 93
click at [673, 497] on div "→ DTP" at bounding box center [625, 486] width 174 height 93
click at [672, 493] on div "→ DTP" at bounding box center [625, 486] width 174 height 93
click at [669, 507] on div "→ DTP" at bounding box center [625, 486] width 174 height 93
click at [911, 372] on div at bounding box center [1194, 392] width 621 height 93
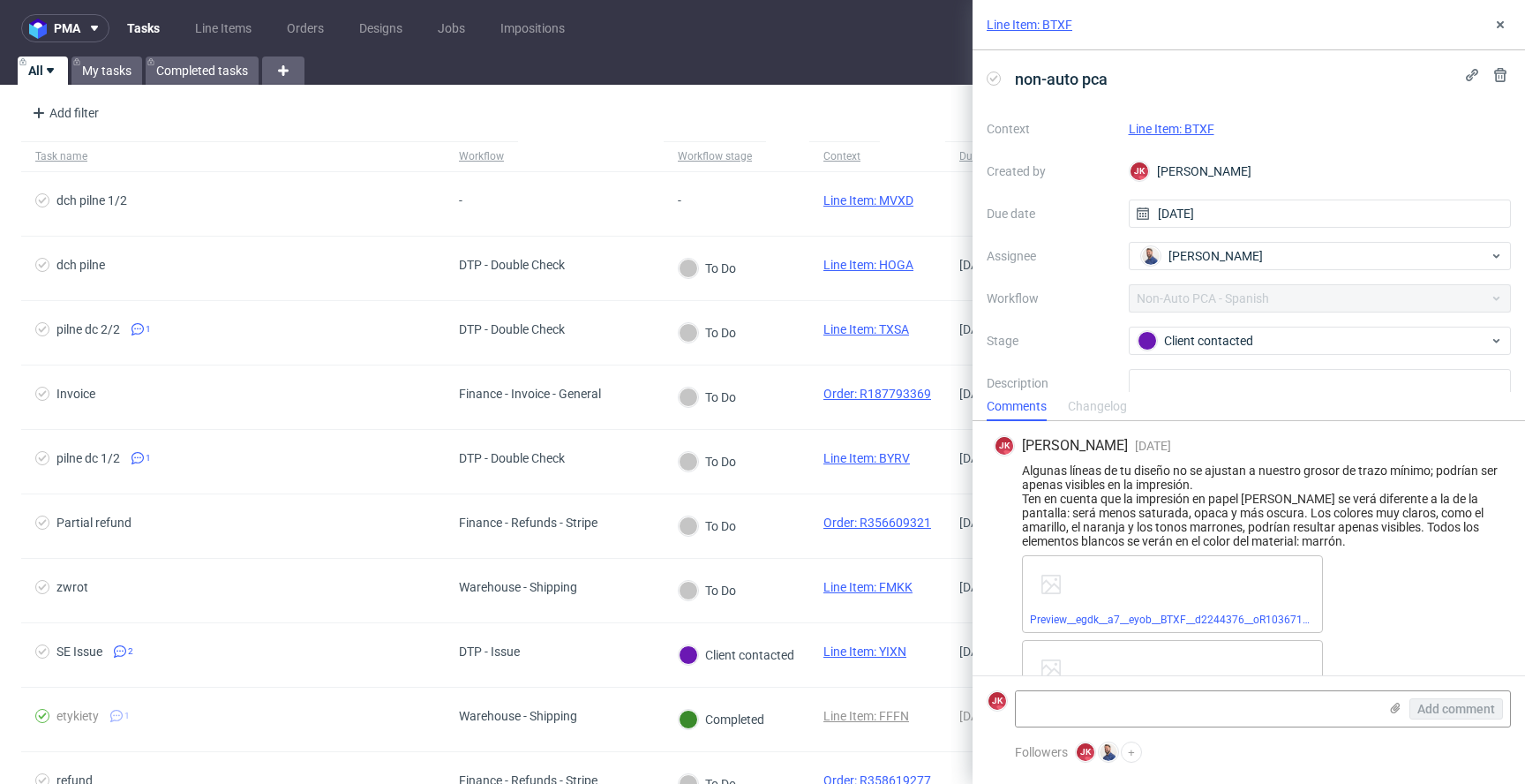
click at [1194, 129] on link "Line Item: BTXF" at bounding box center [1171, 129] width 86 height 14
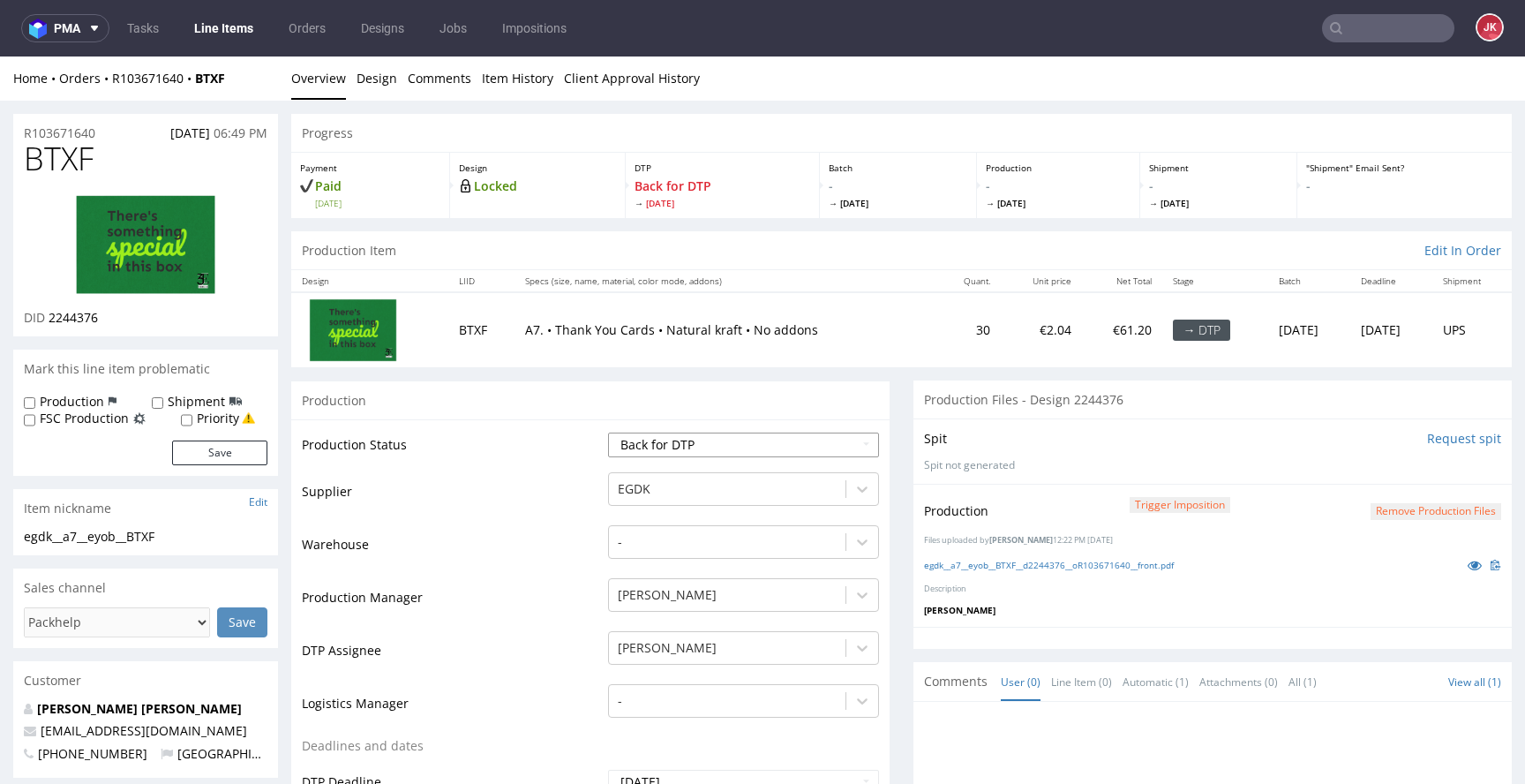
click at [765, 450] on select "Waiting for Artwork Waiting for Diecut Waiting for Mockup Waiting for DTP Waiti…" at bounding box center [744, 444] width 271 height 24
select select "dtp_production_ready"
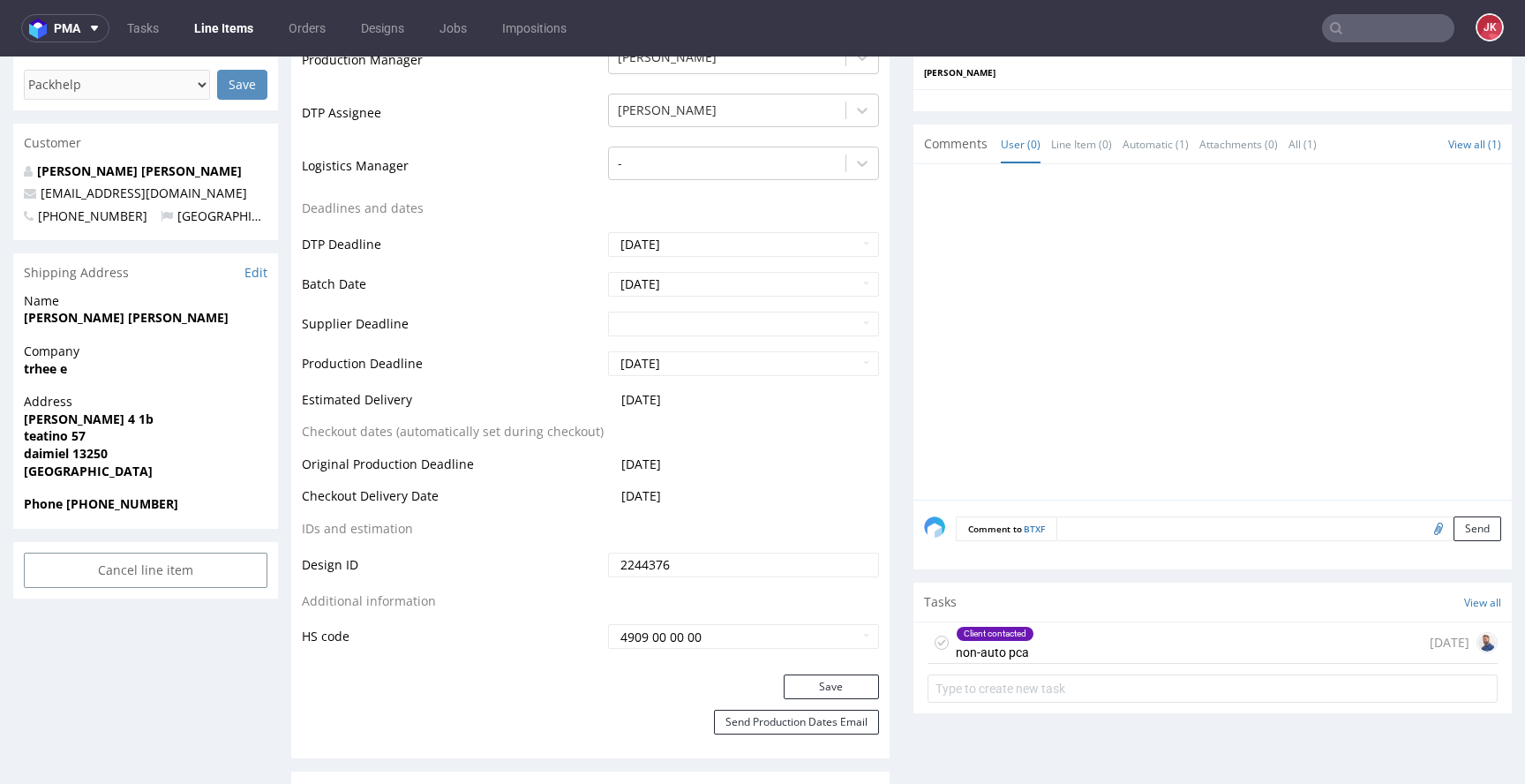
scroll to position [553, 0]
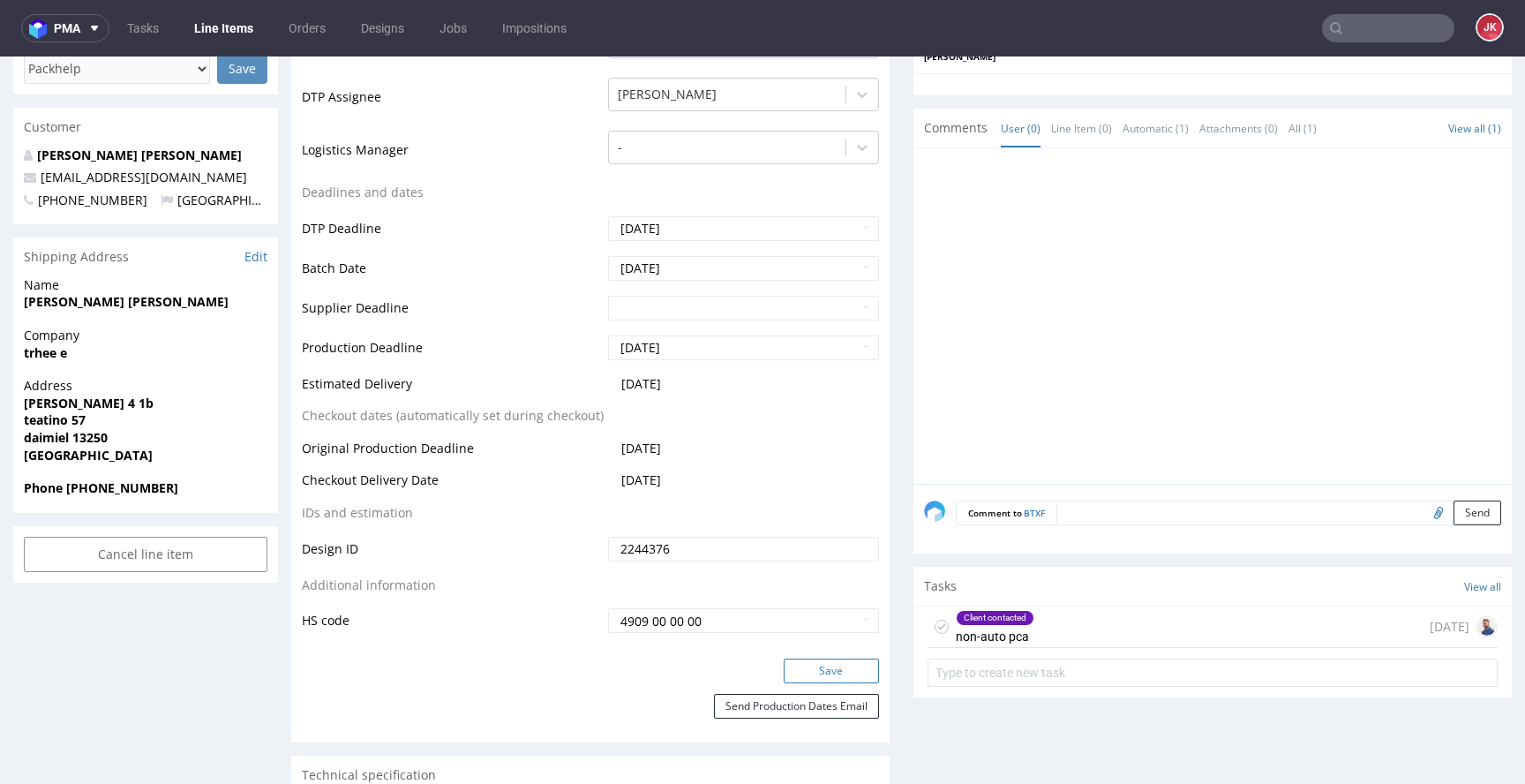
click at [824, 668] on button "Save" at bounding box center [832, 670] width 96 height 24
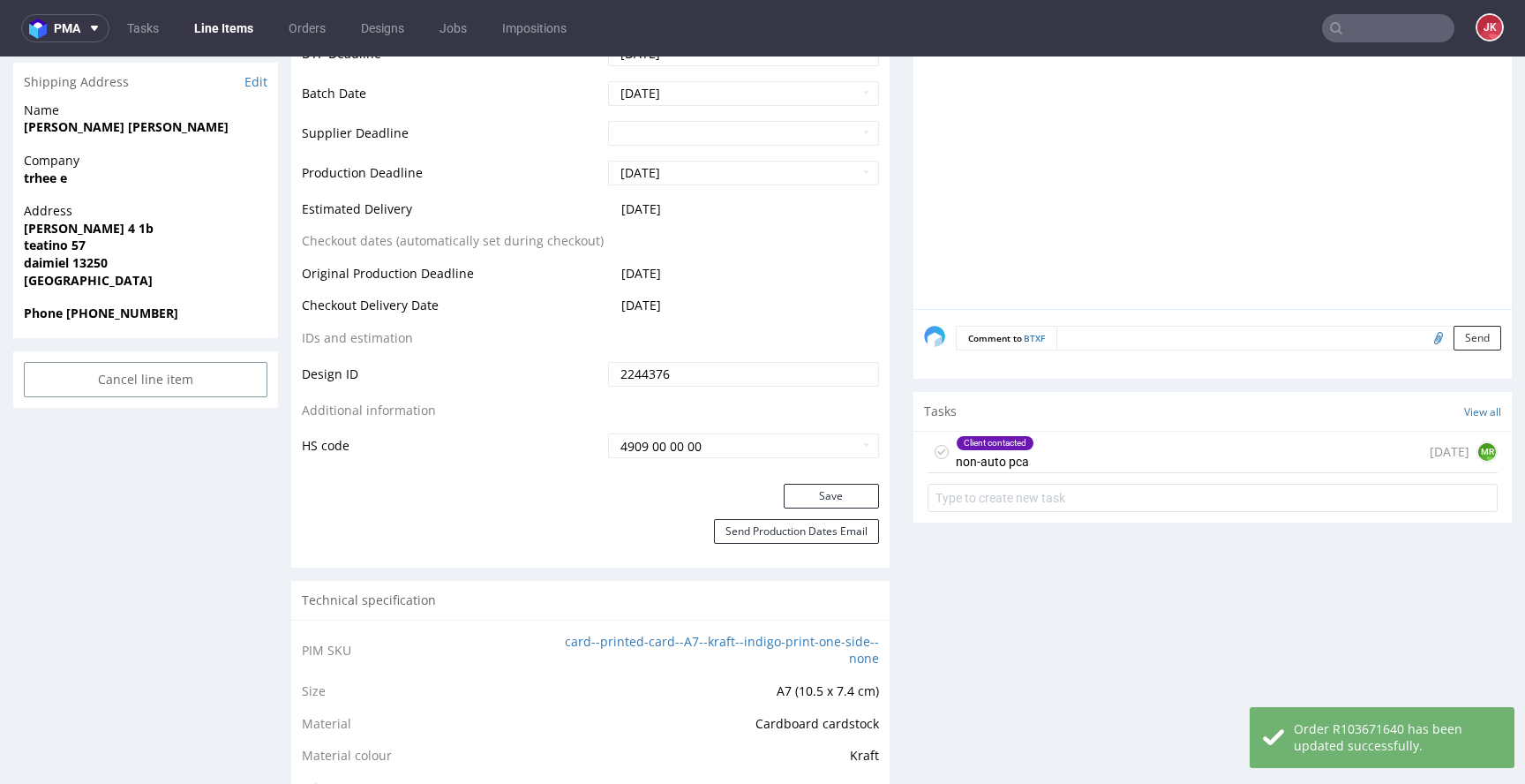
scroll to position [747, 0]
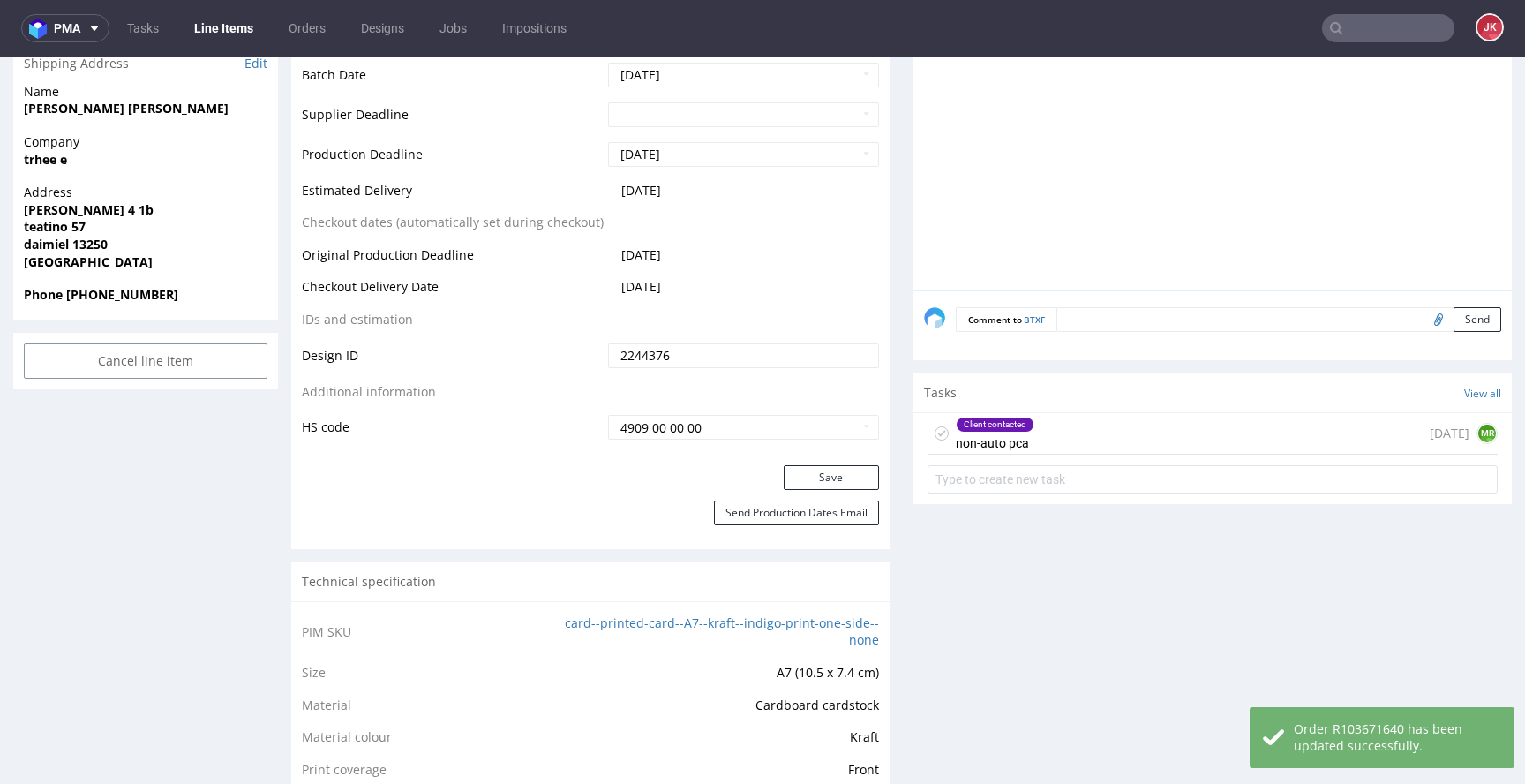
click at [938, 430] on use at bounding box center [942, 433] width 8 height 6
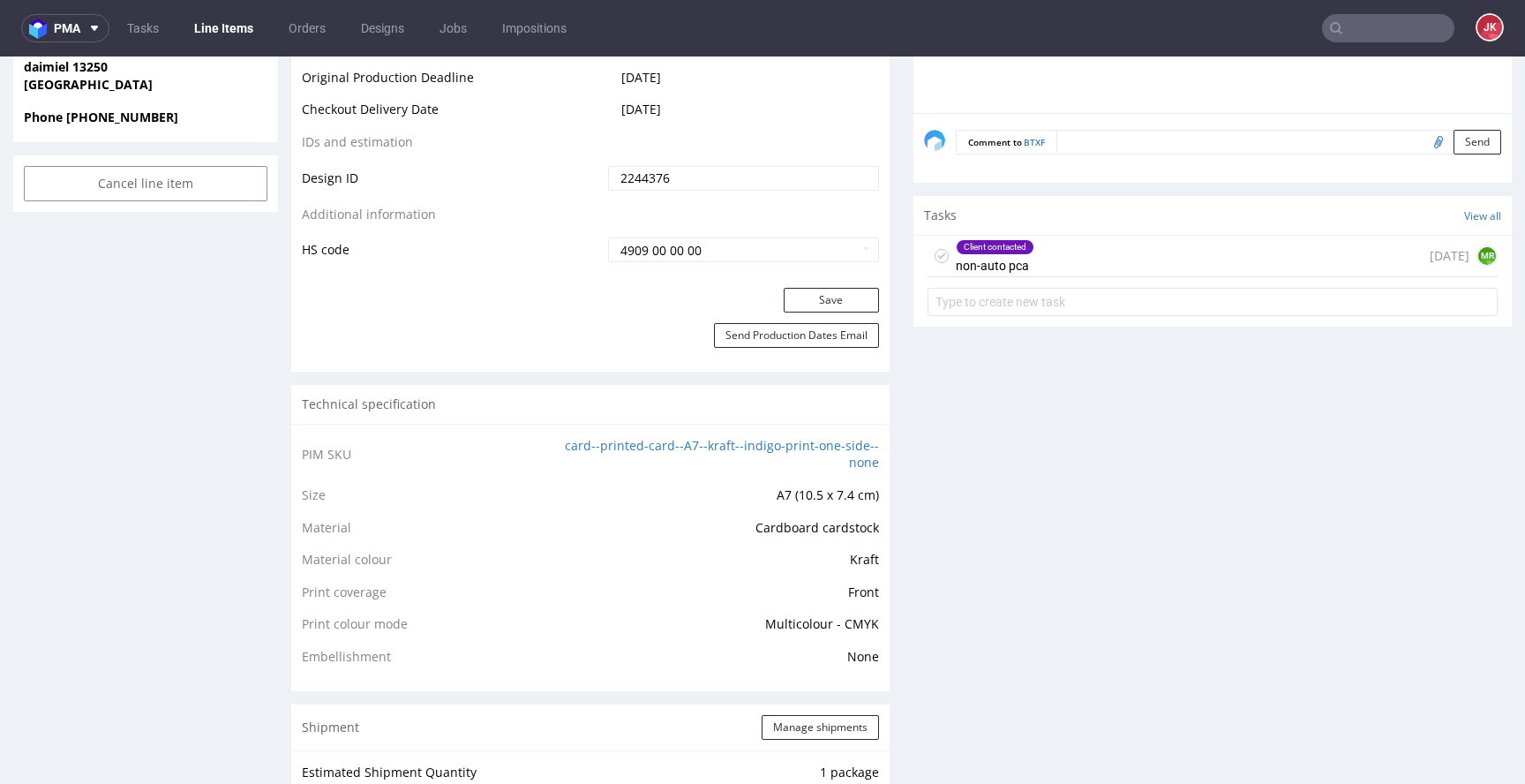
scroll to position [970, 0]
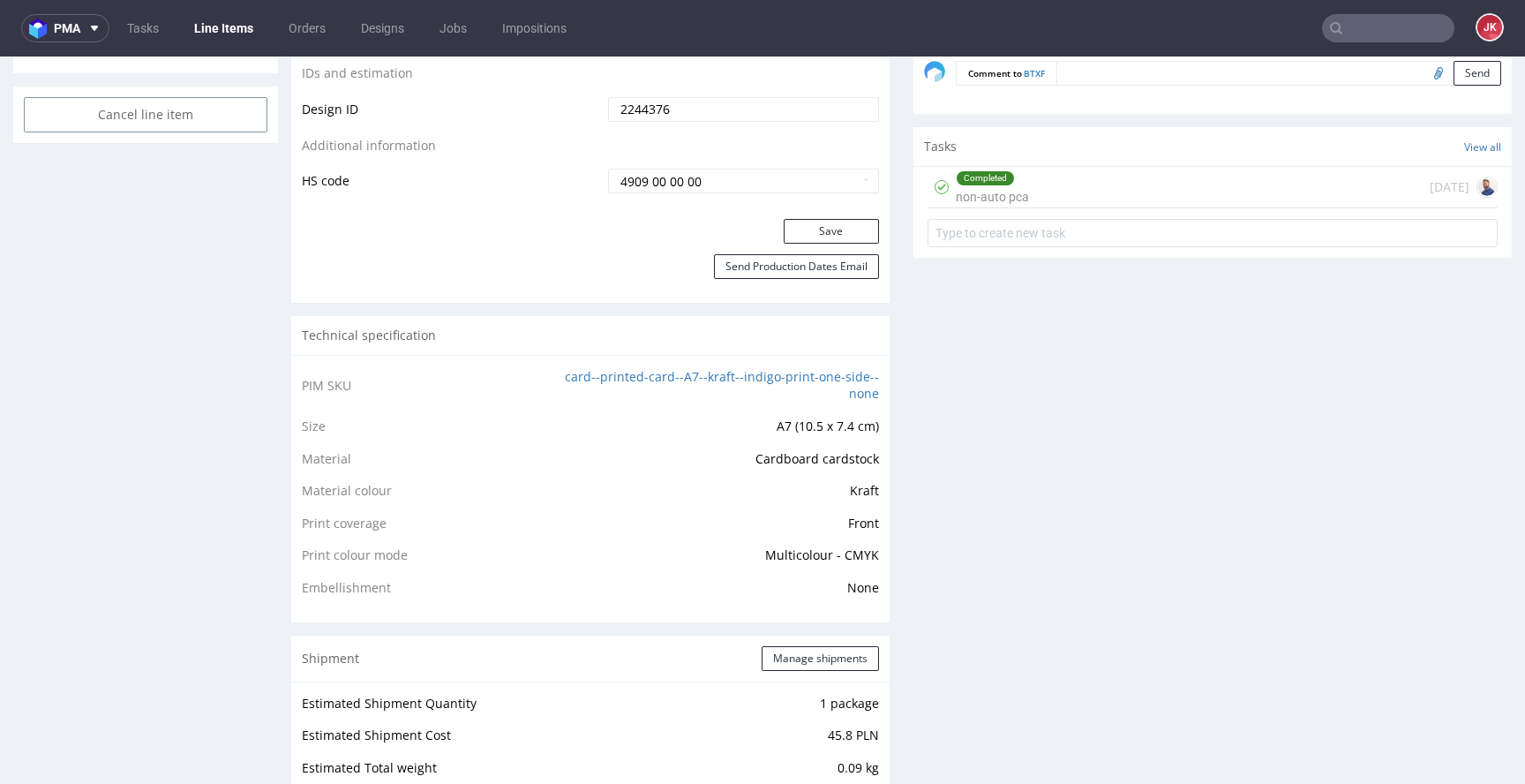
scroll to position [1939, 0]
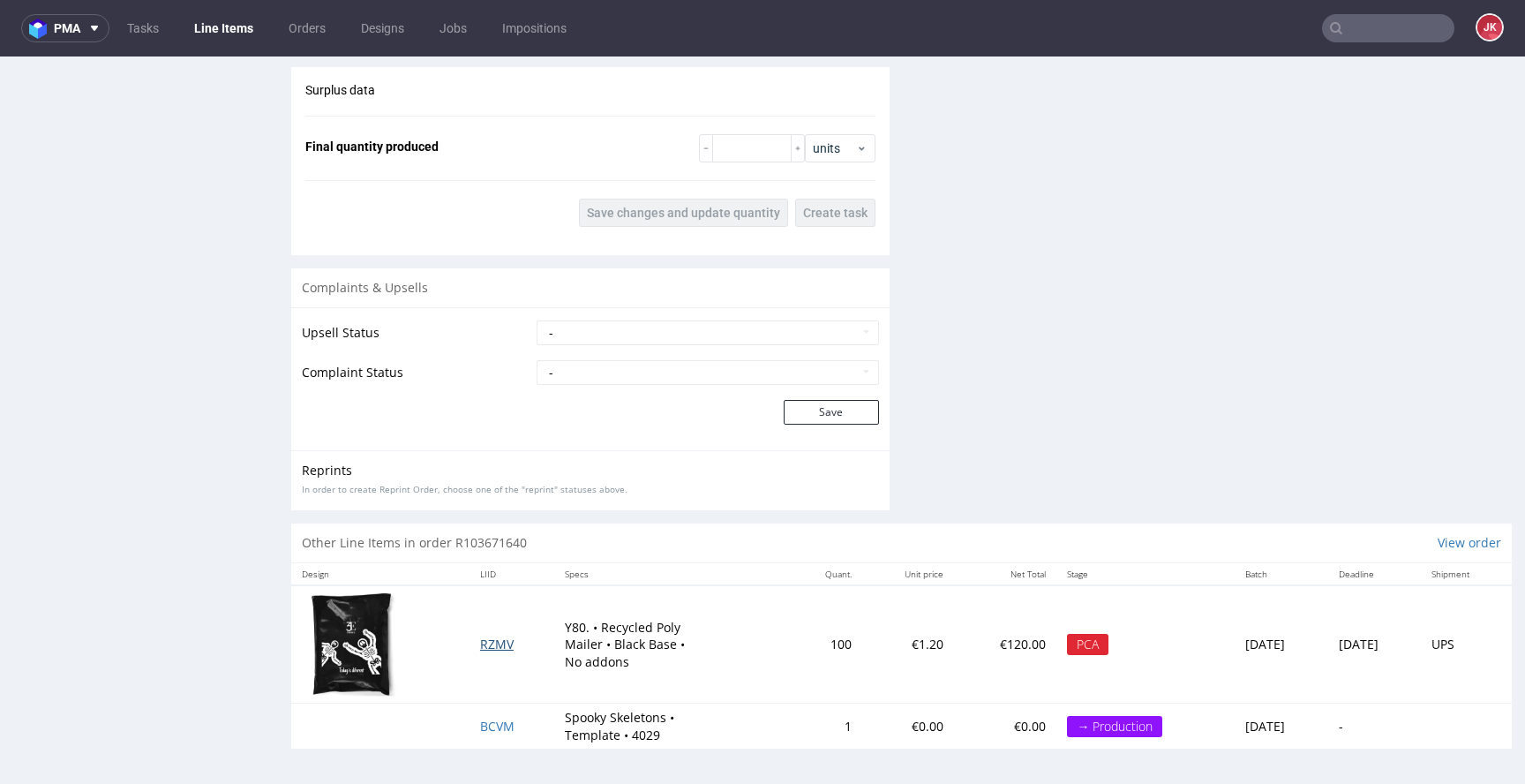
click at [494, 647] on span "RZMV" at bounding box center [496, 643] width 33 height 17
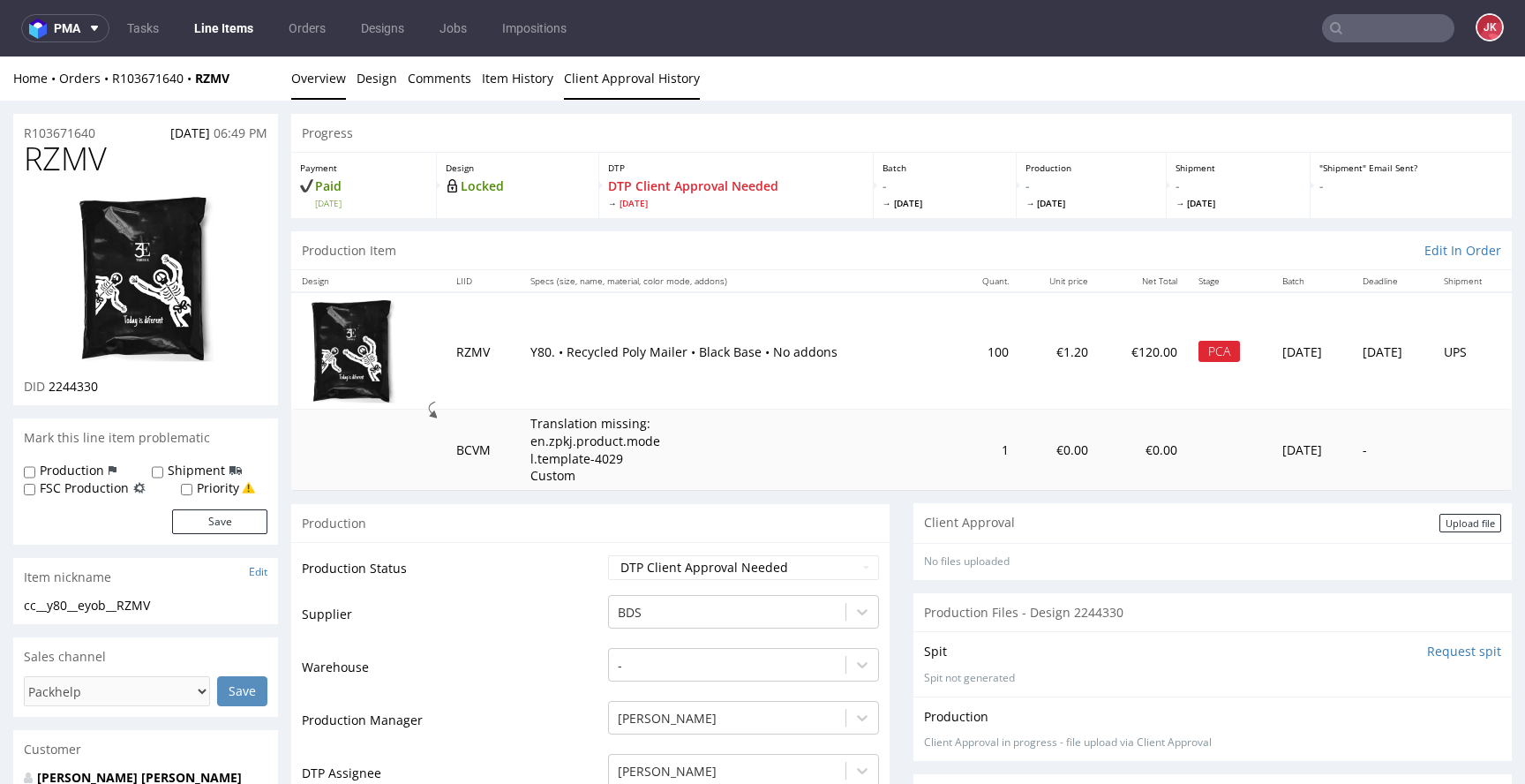
click at [592, 89] on link "Client Approval History" at bounding box center [632, 78] width 136 height 43
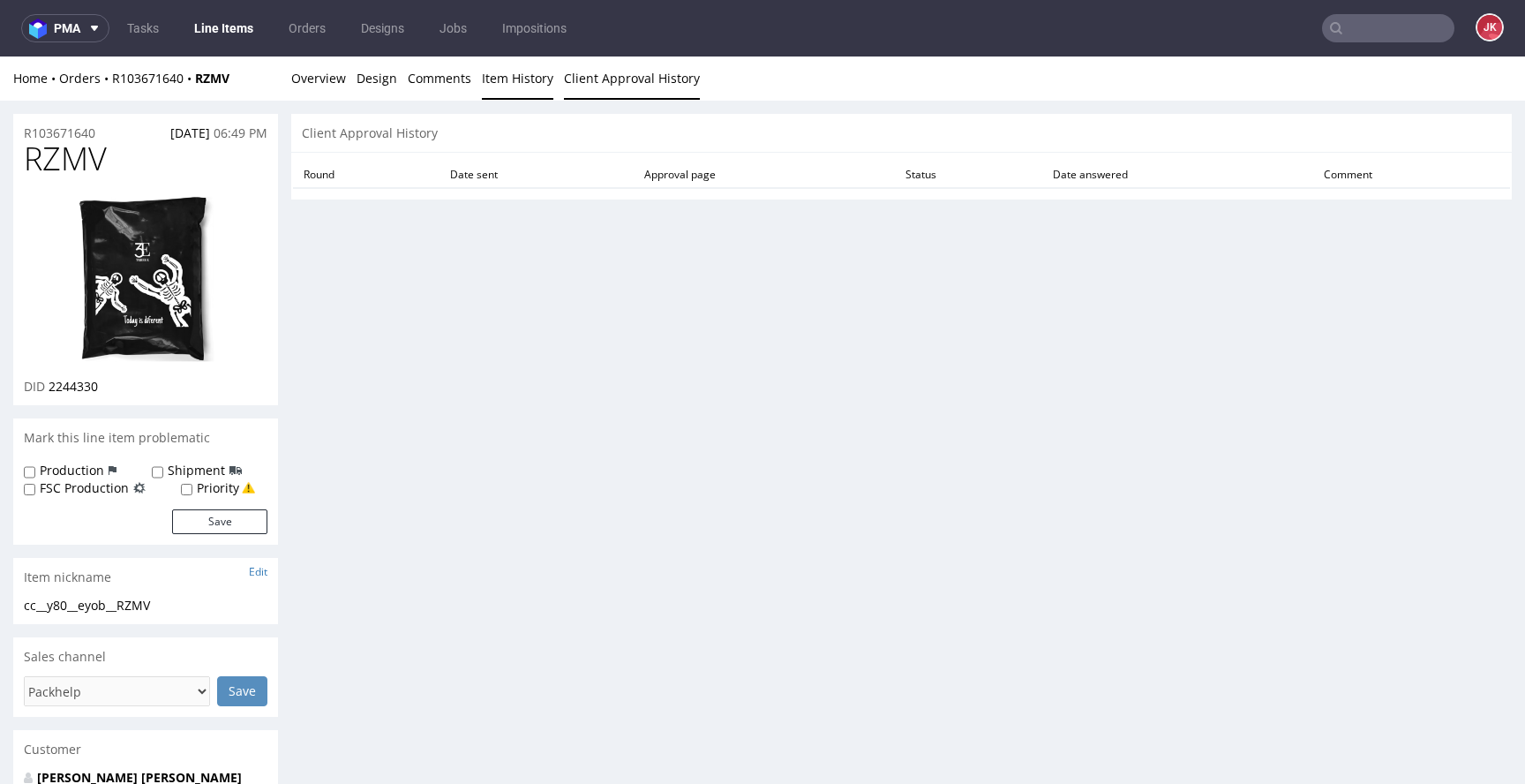
click at [537, 89] on link "Item History" at bounding box center [517, 78] width 71 height 43
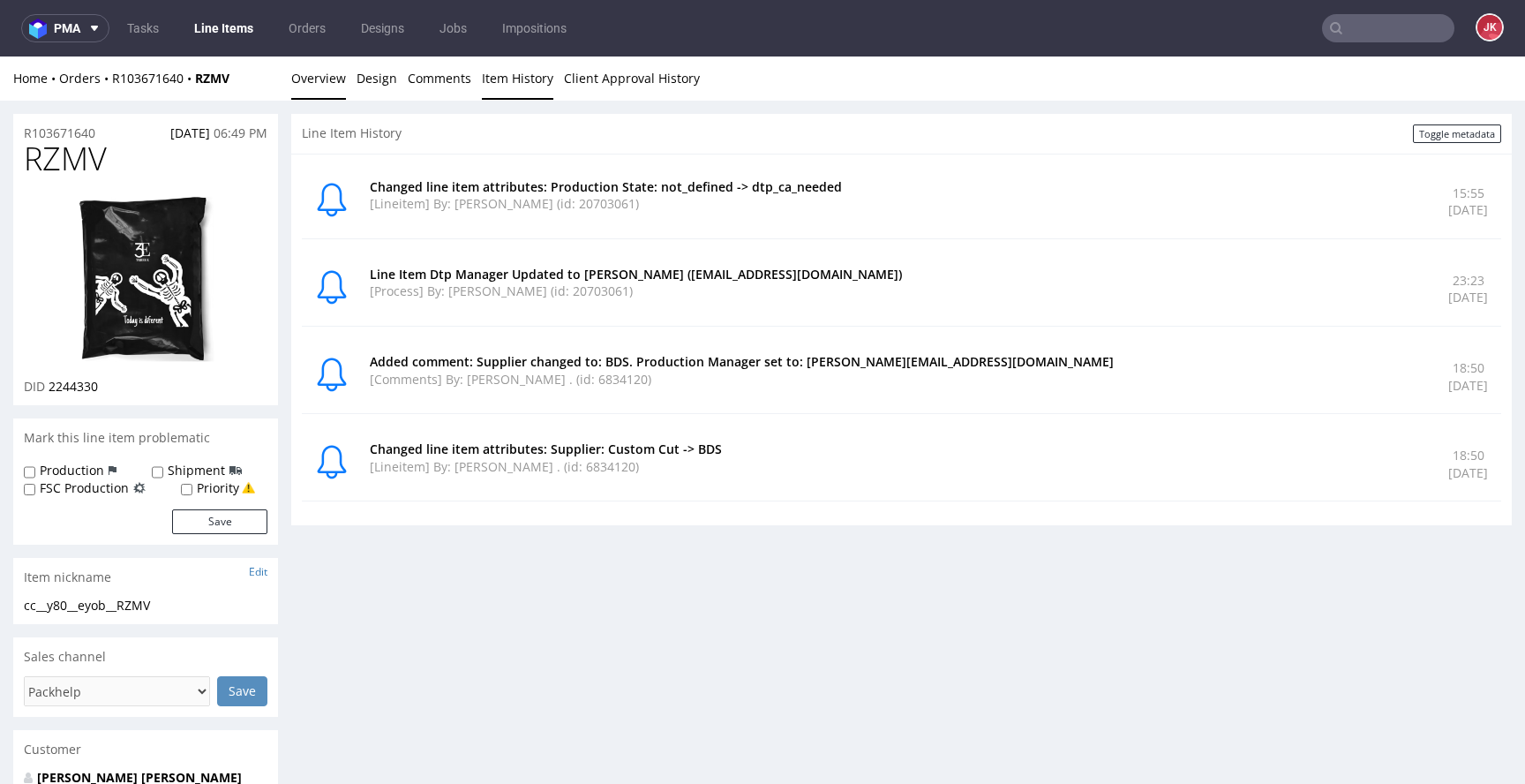
click at [329, 86] on link "Overview" at bounding box center [319, 78] width 55 height 43
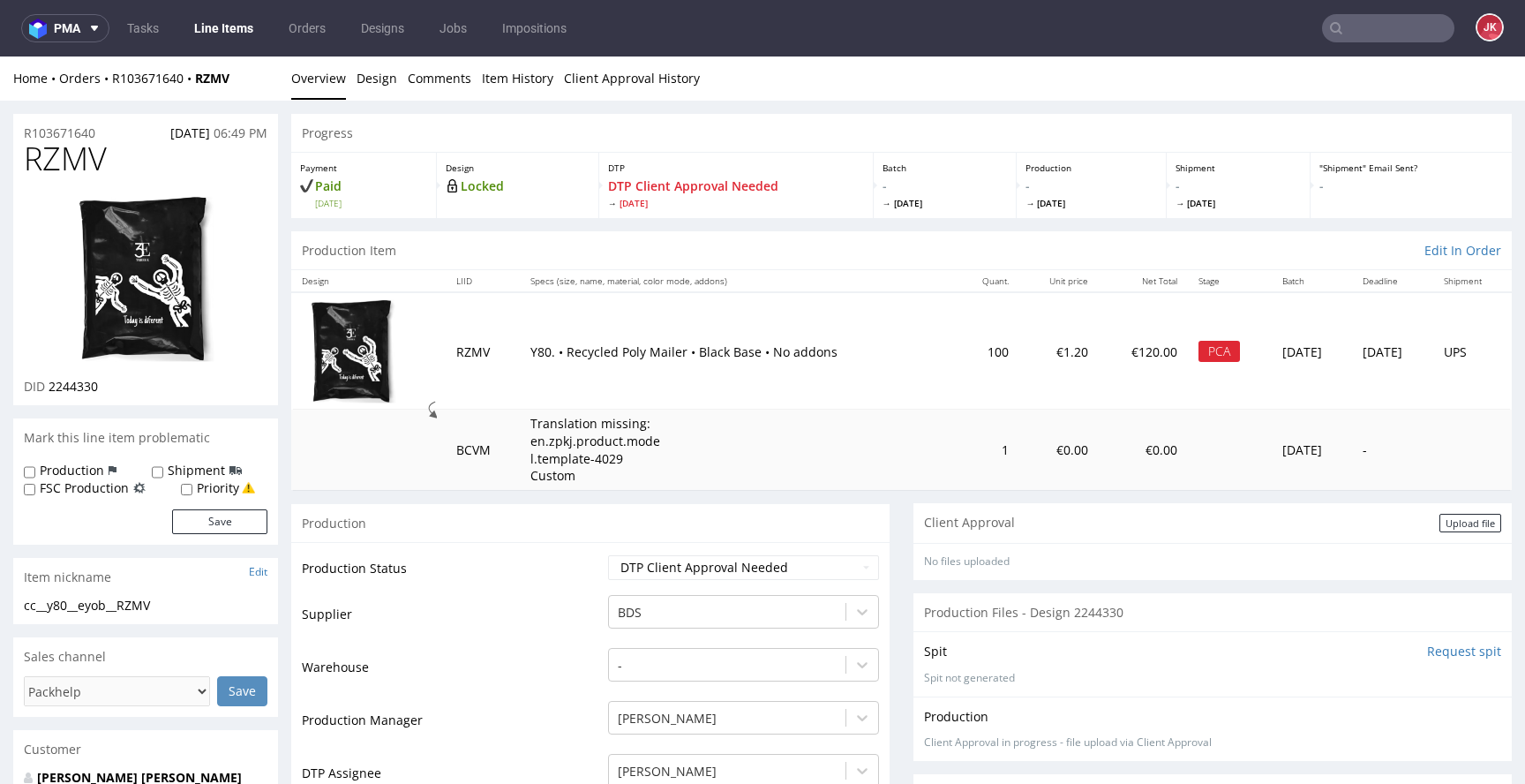
click at [547, 582] on td "Production Status" at bounding box center [453, 573] width 302 height 40
click at [515, 77] on link "Item History" at bounding box center [517, 78] width 71 height 43
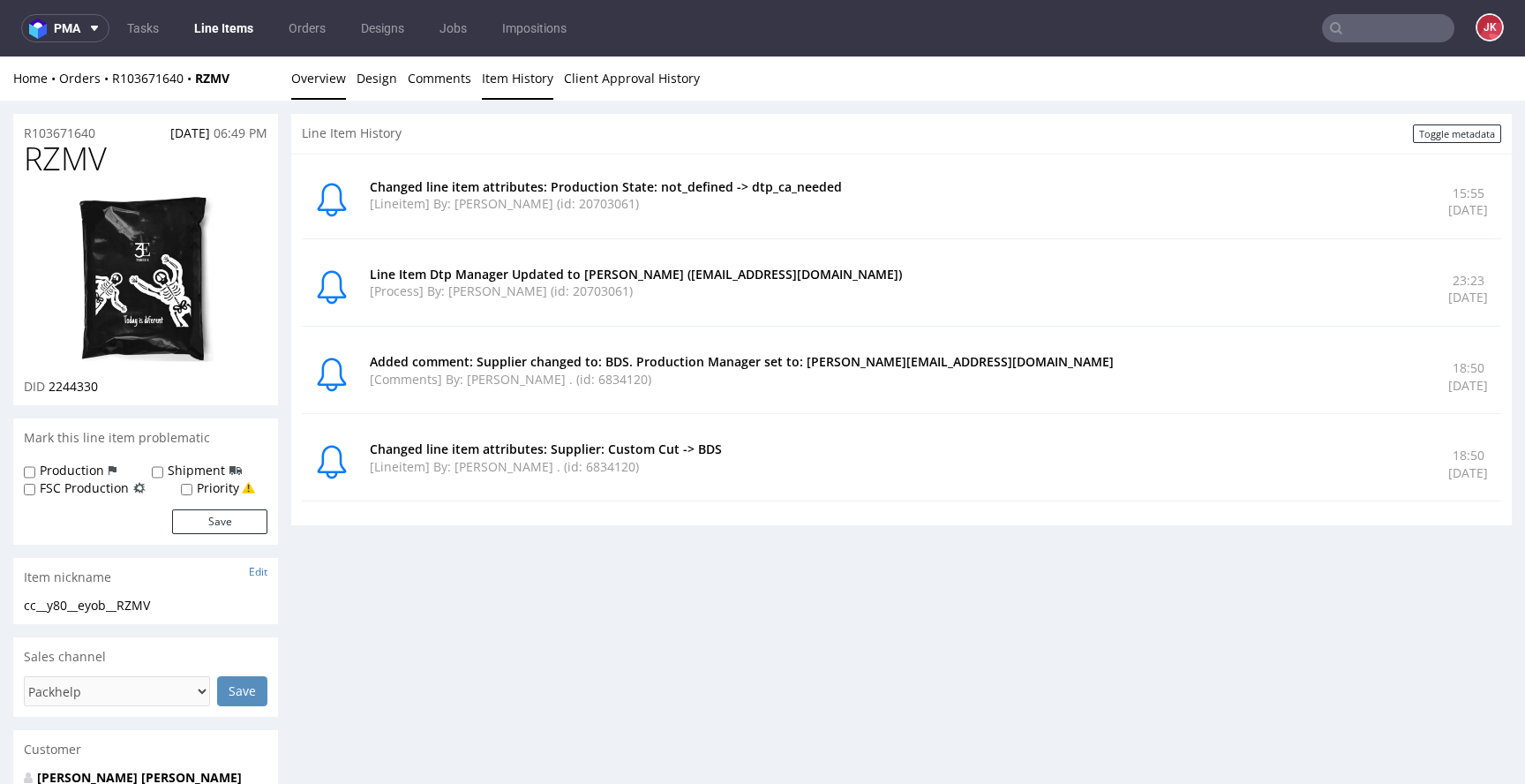
click at [305, 78] on link "Overview" at bounding box center [319, 78] width 55 height 43
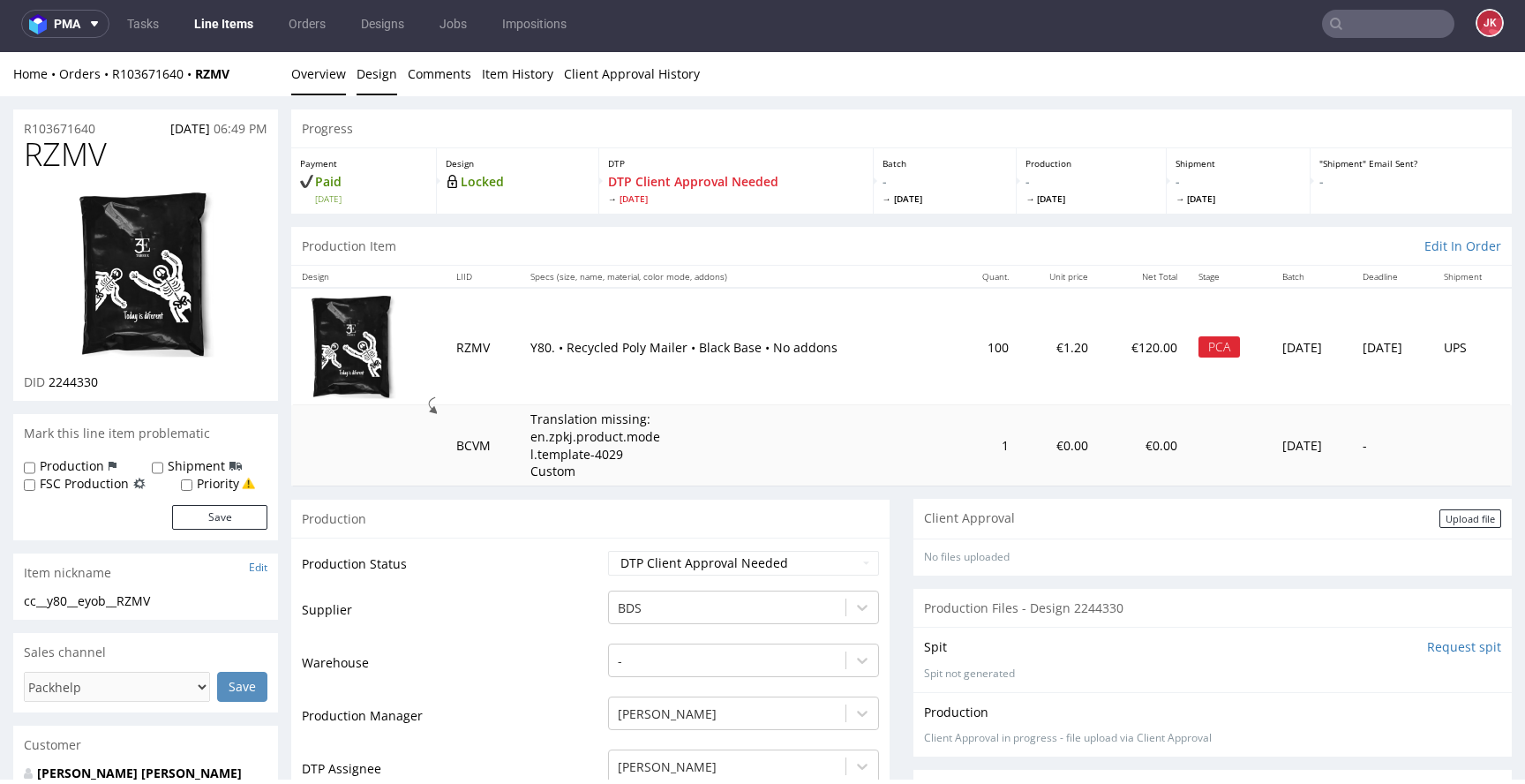
click at [376, 77] on link "Design" at bounding box center [376, 74] width 41 height 43
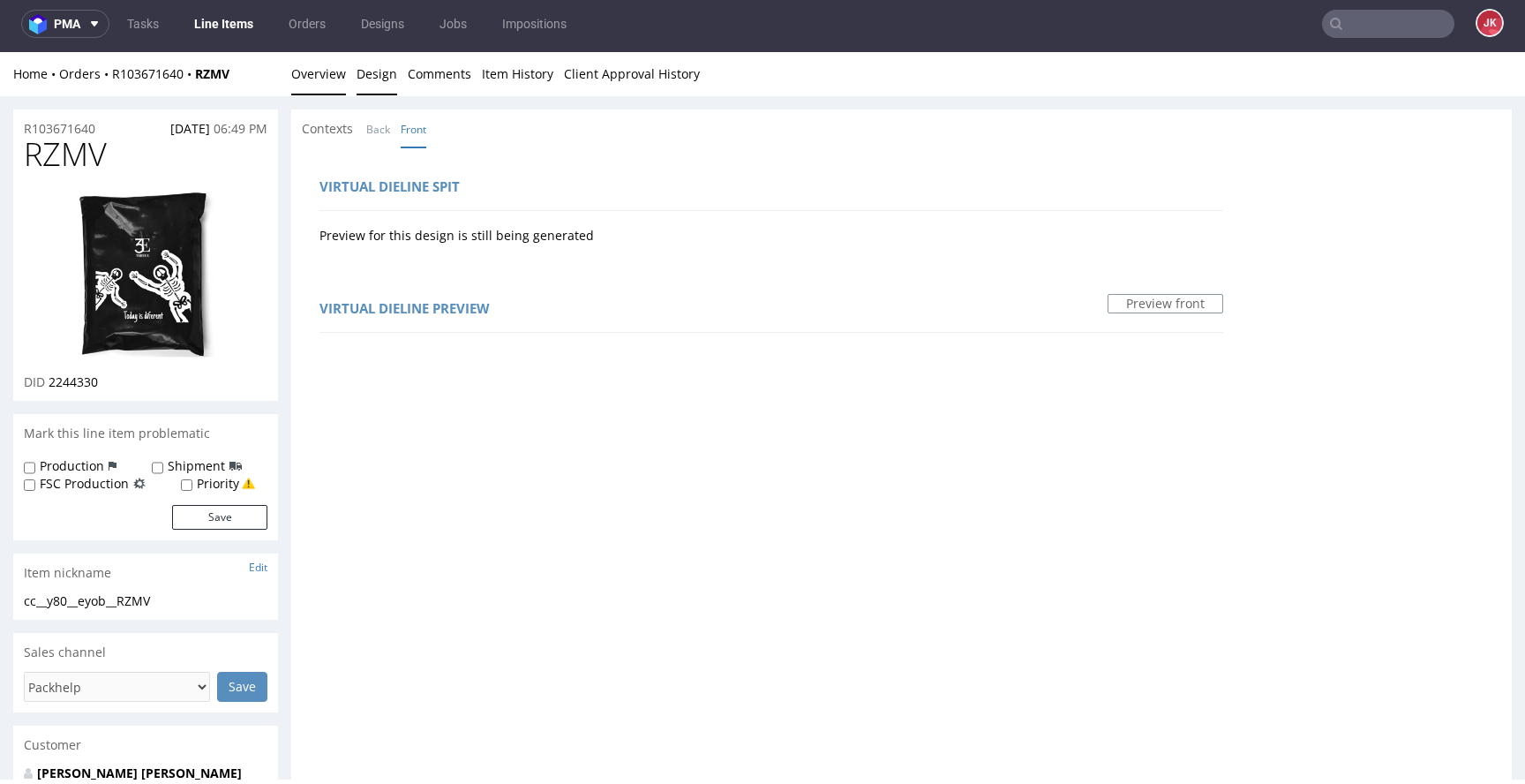
click at [308, 78] on link "Overview" at bounding box center [319, 74] width 55 height 43
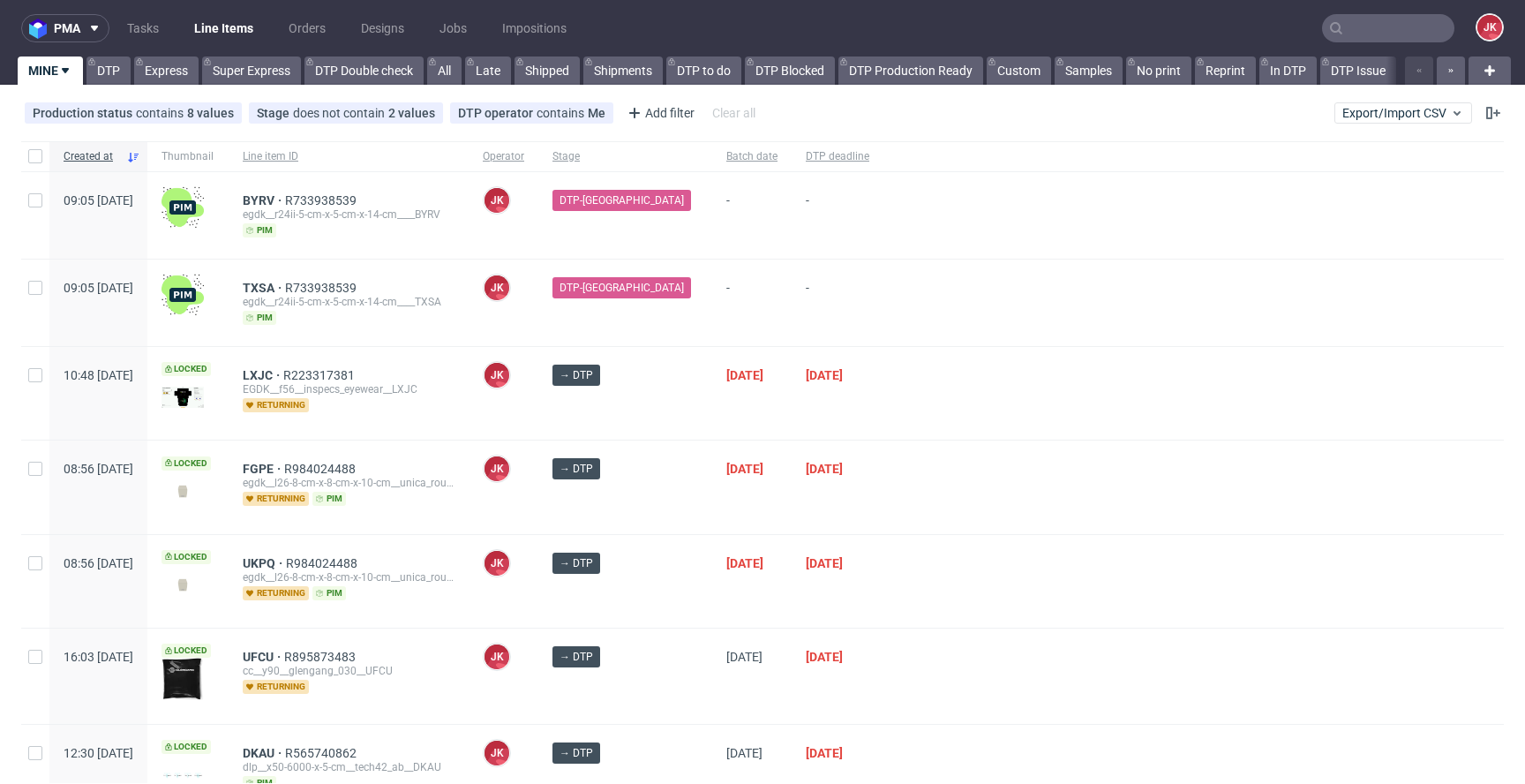
click at [539, 410] on div "JK Jan Kocik" at bounding box center [503, 392] width 69 height 93
click at [712, 506] on div "12/08/2025" at bounding box center [752, 486] width 79 height 93
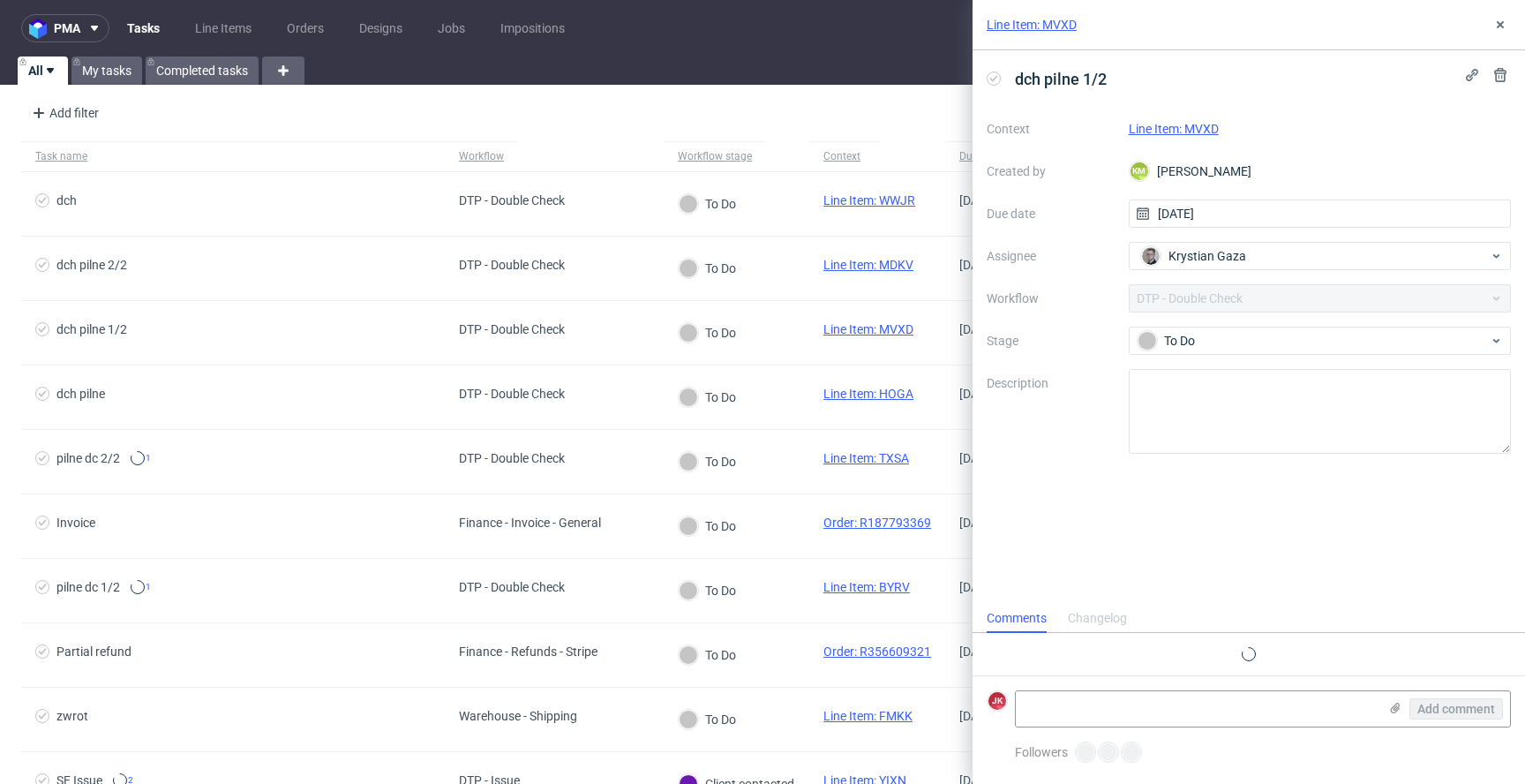
scroll to position [14, 0]
click at [1188, 123] on link "Line Item: MVXD" at bounding box center [1174, 129] width 90 height 14
click at [1214, 131] on link "Line Item: MDKV" at bounding box center [1174, 129] width 90 height 14
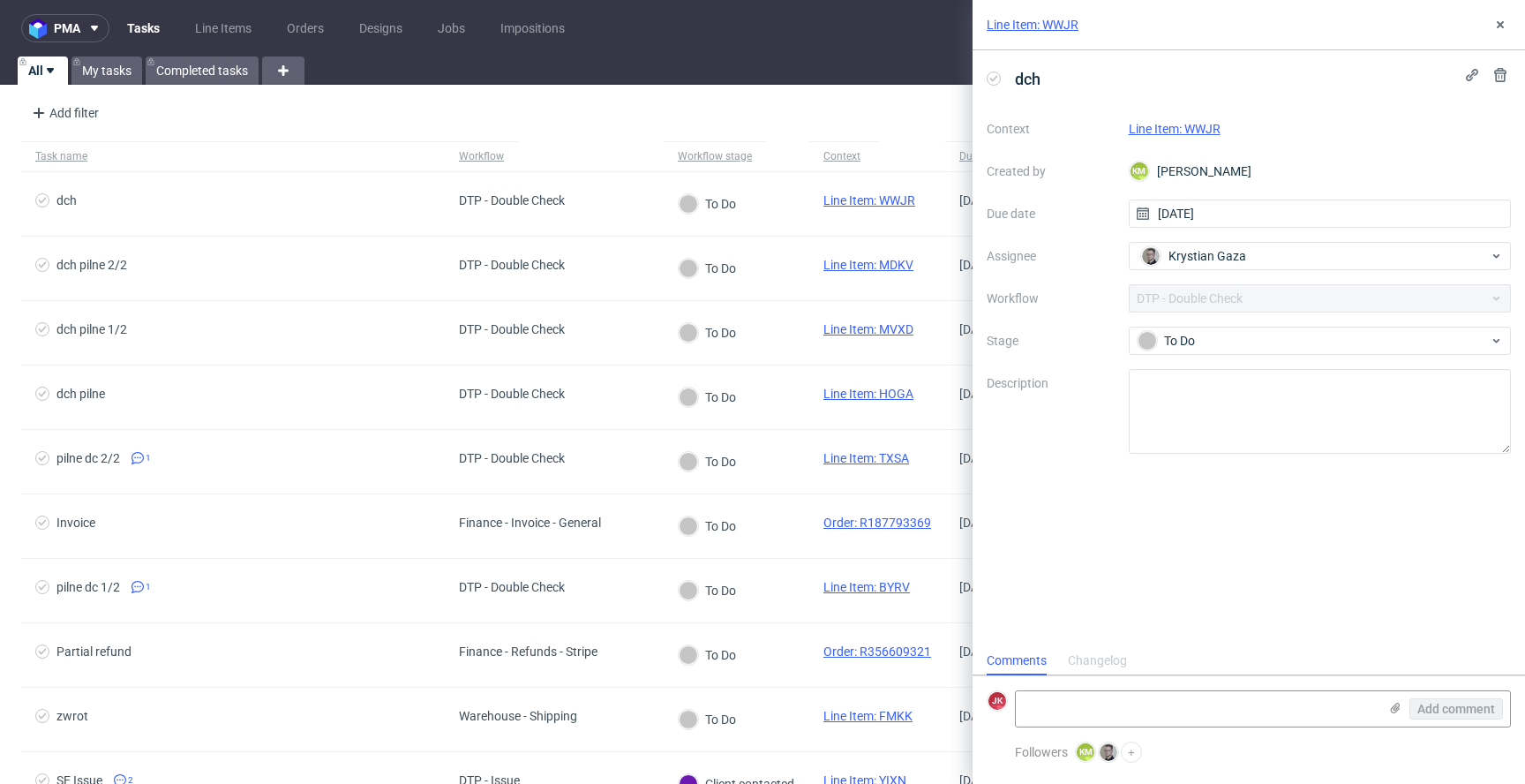
click at [1198, 125] on link "Line Item: WWJR" at bounding box center [1175, 129] width 92 height 14
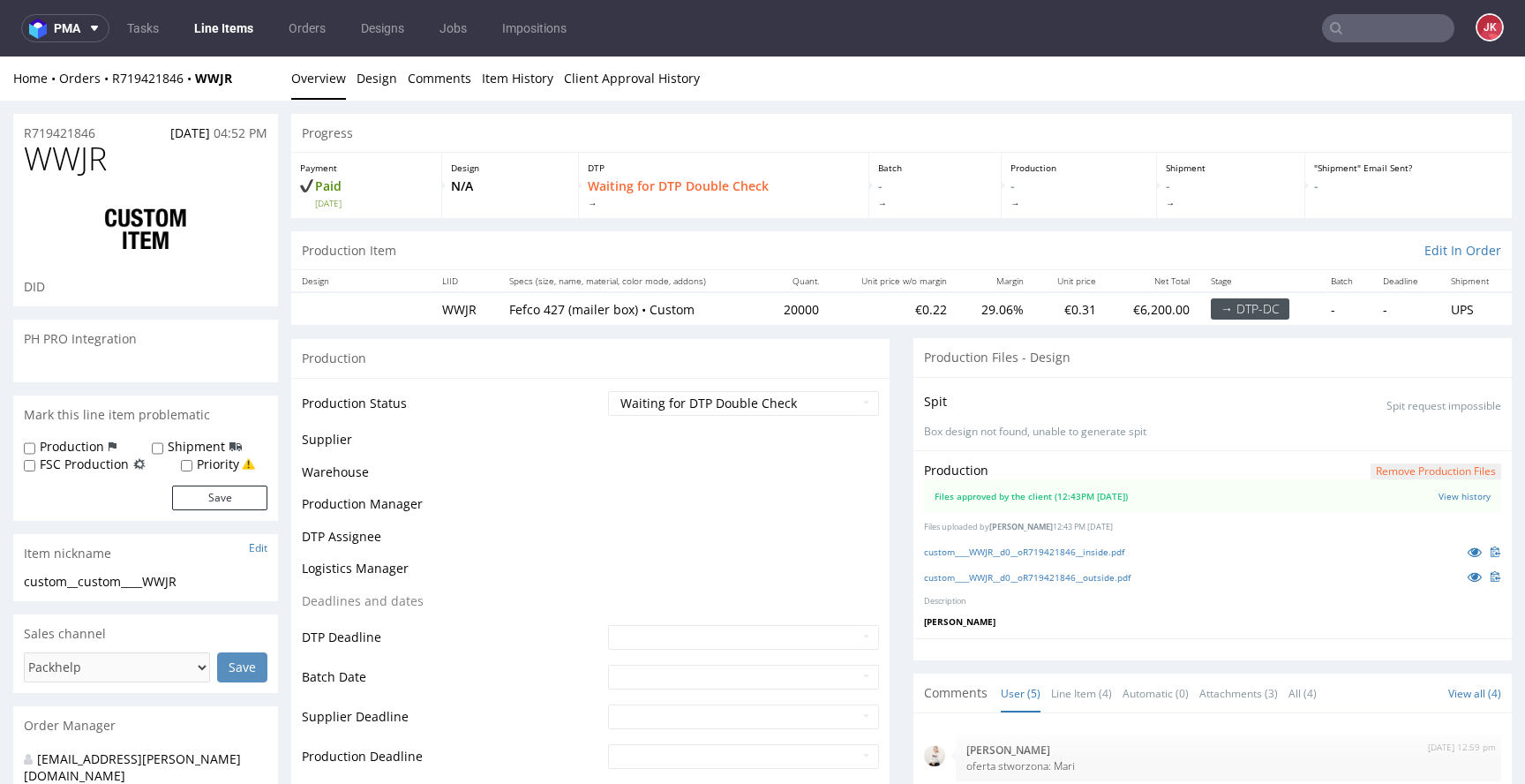
scroll to position [36, 0]
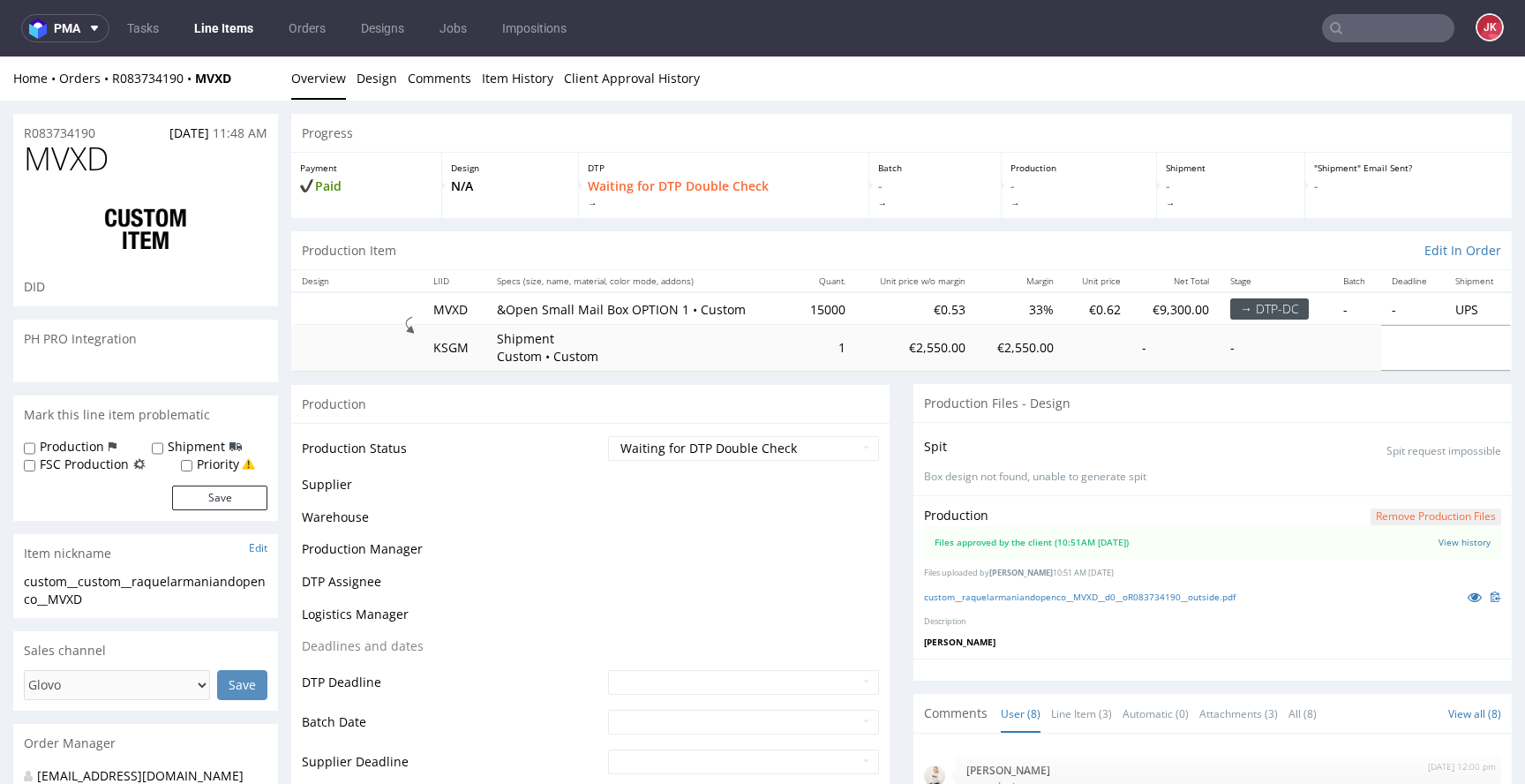
scroll to position [274, 0]
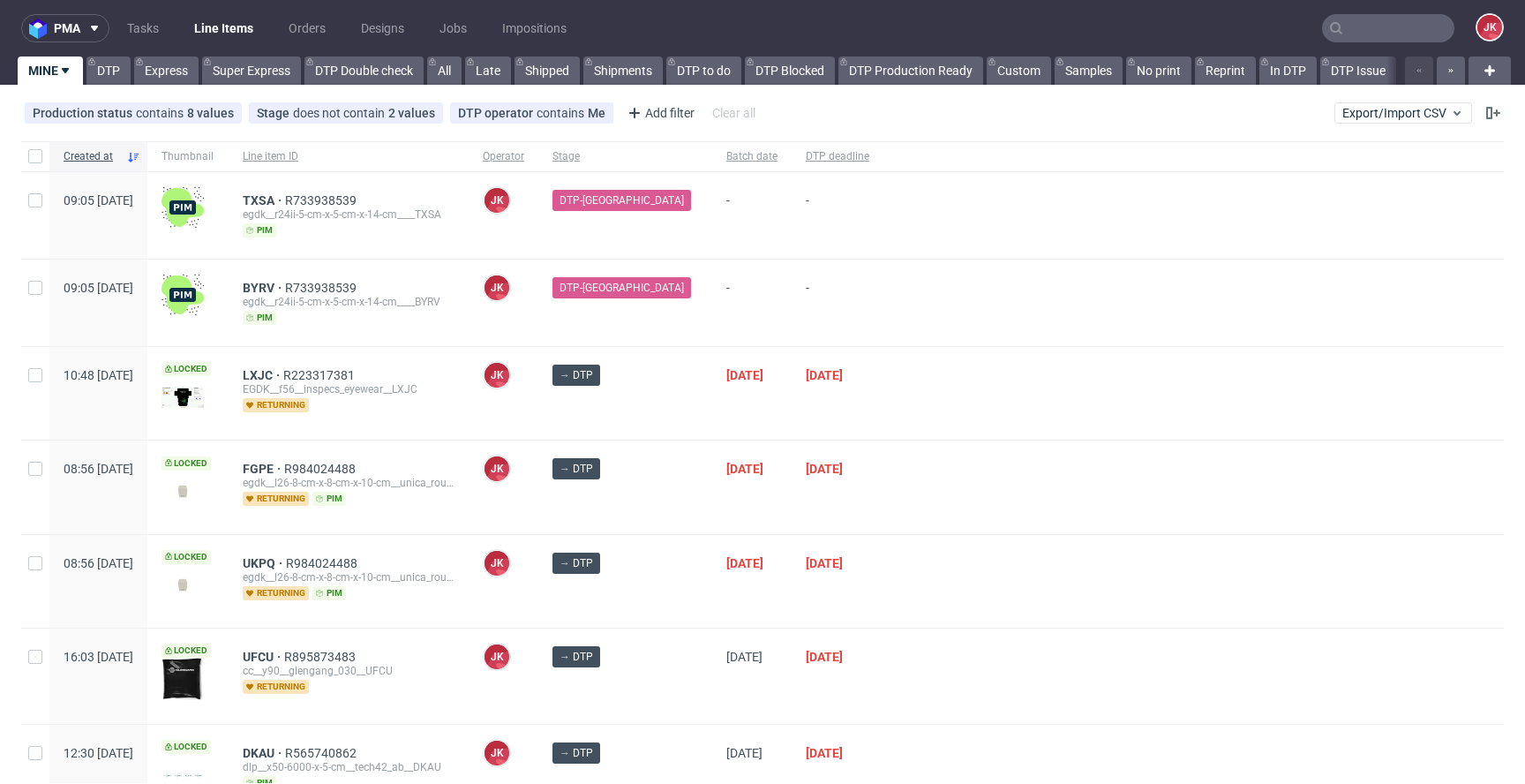
click at [670, 503] on div "→ DTP" at bounding box center [625, 486] width 174 height 93
click at [674, 509] on div "→ DTP" at bounding box center [625, 486] width 174 height 93
click at [712, 523] on div "[DATE]" at bounding box center [752, 486] width 79 height 93
click at [673, 507] on div "→ DTP" at bounding box center [625, 486] width 174 height 93
click at [1371, 24] on input "text" at bounding box center [1388, 28] width 133 height 28
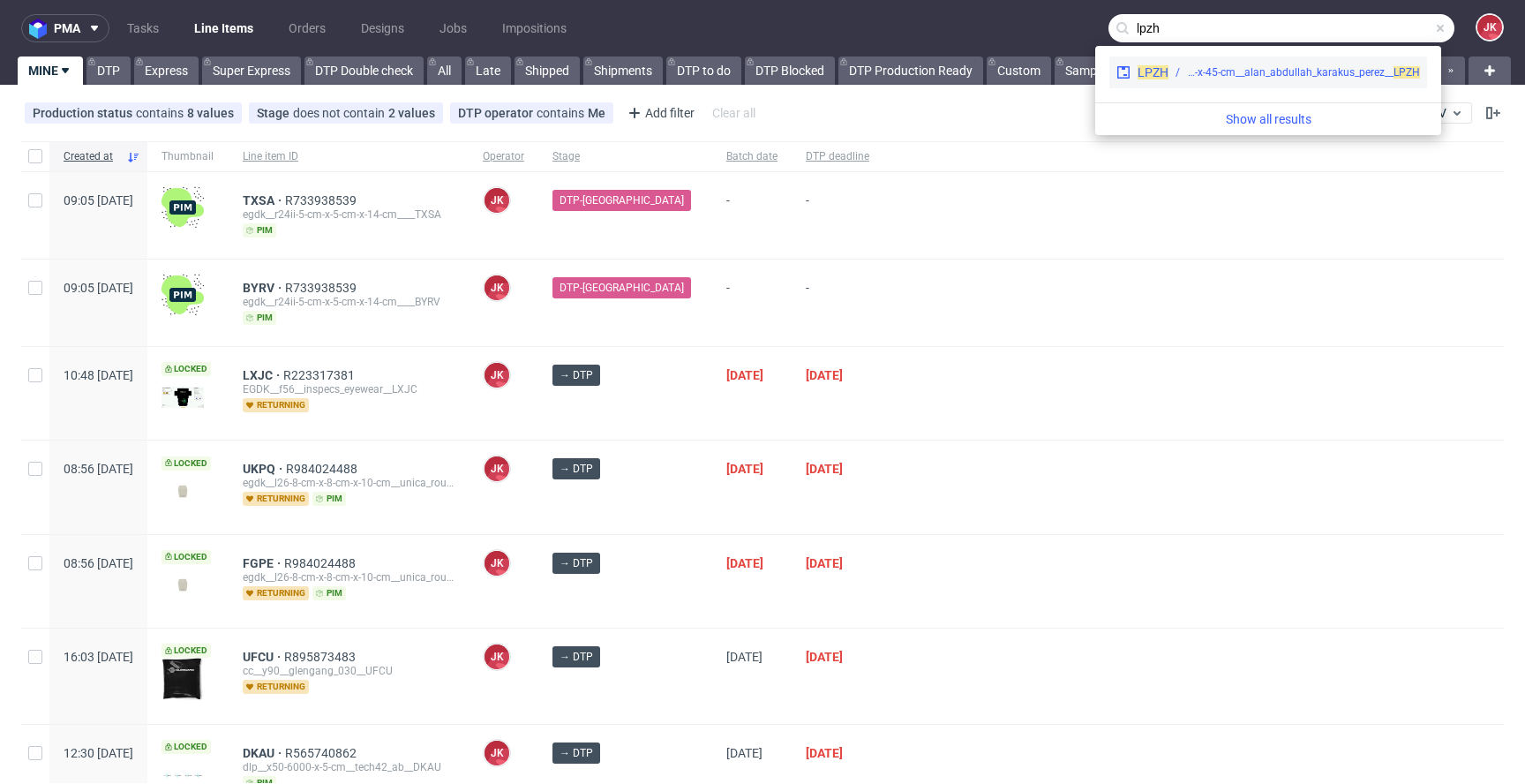
type input "lpzh"
click at [1272, 62] on div "LPZH bds__y80-35-x-8-x-45-cm__alan_abdullah_karakus_perez__ LPZH" at bounding box center [1269, 72] width 318 height 32
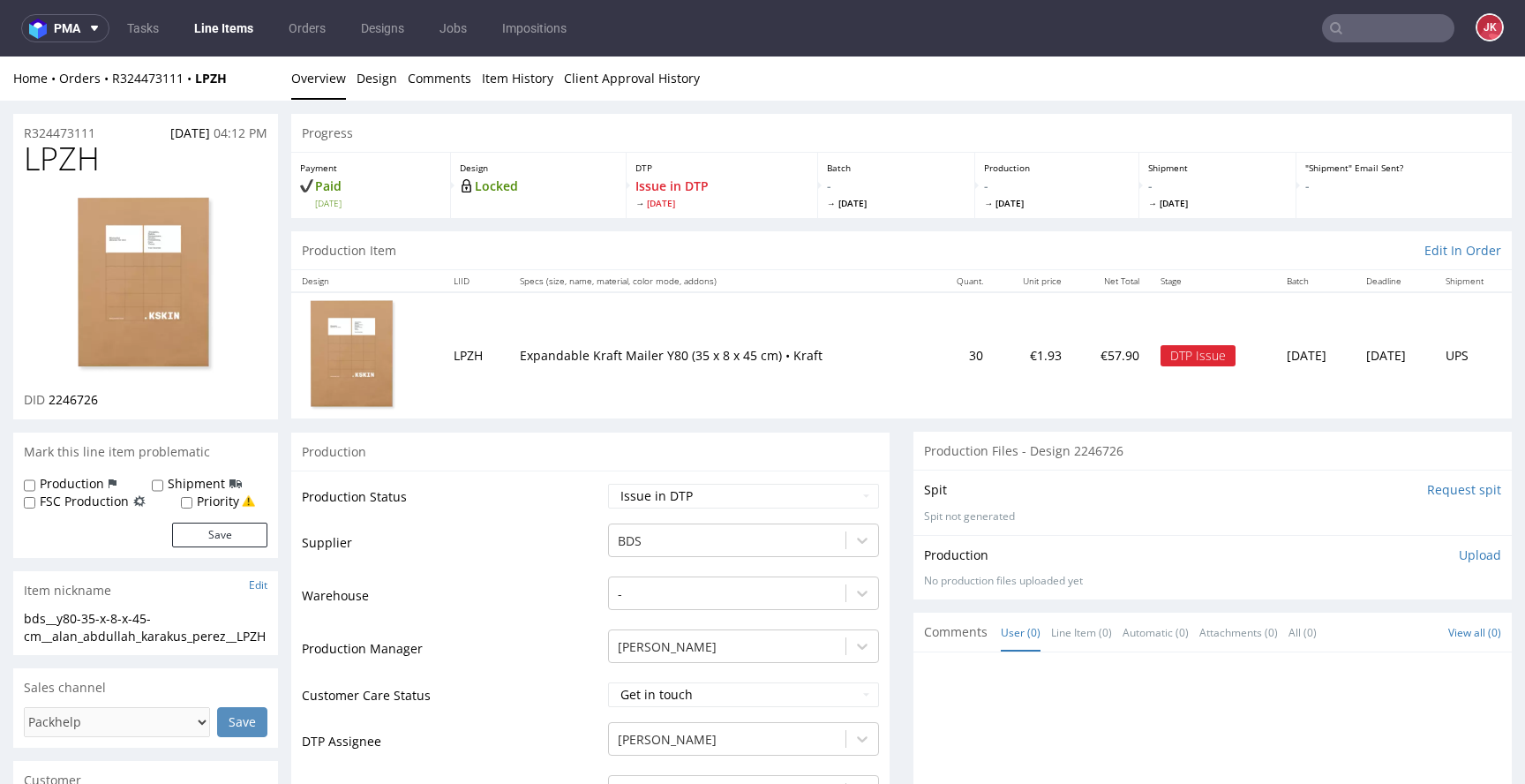
click at [241, 34] on link "Line Items" at bounding box center [223, 28] width 80 height 28
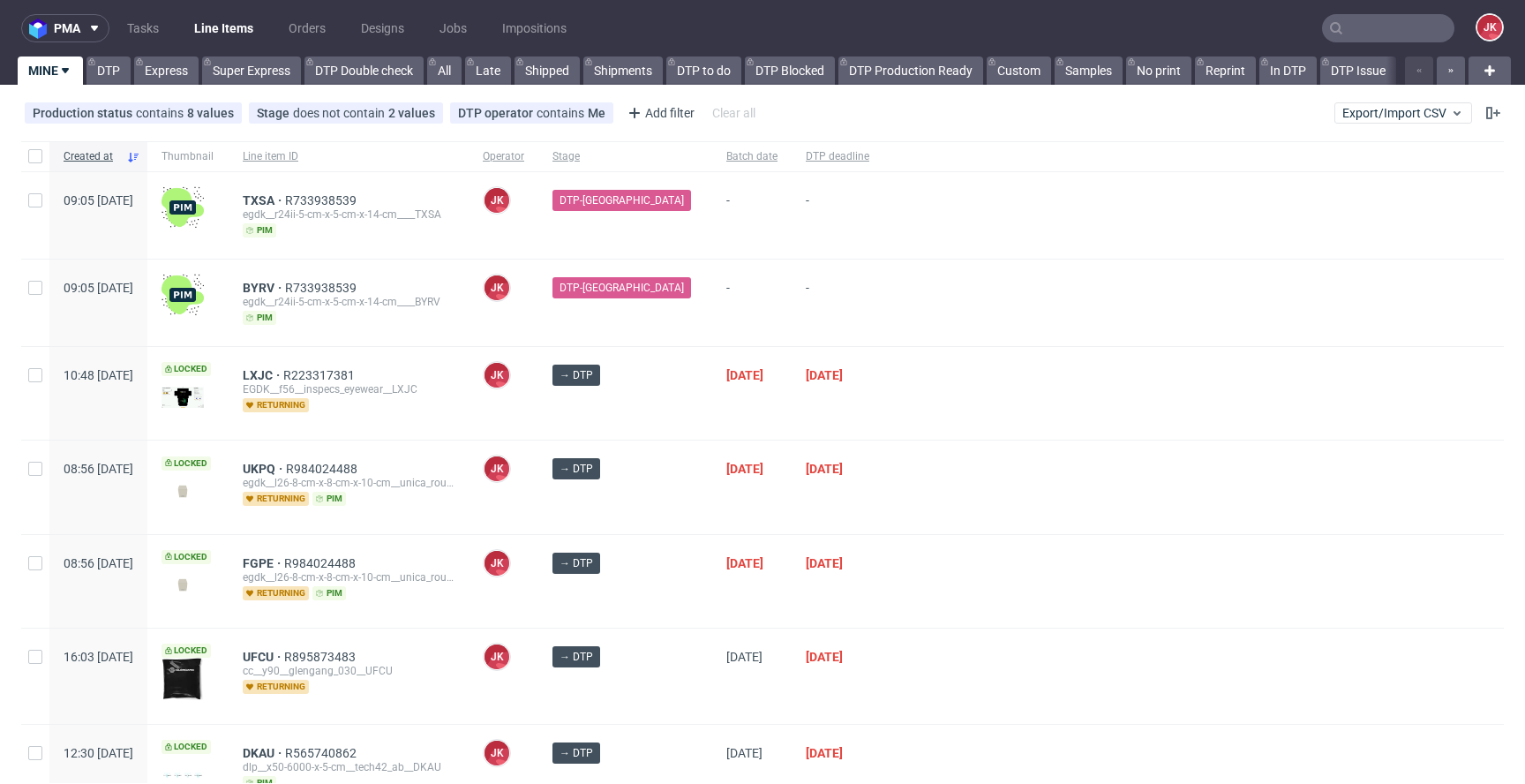
click at [670, 409] on div "→ DTP" at bounding box center [625, 392] width 174 height 93
click at [273, 72] on link "Super Express" at bounding box center [252, 70] width 99 height 28
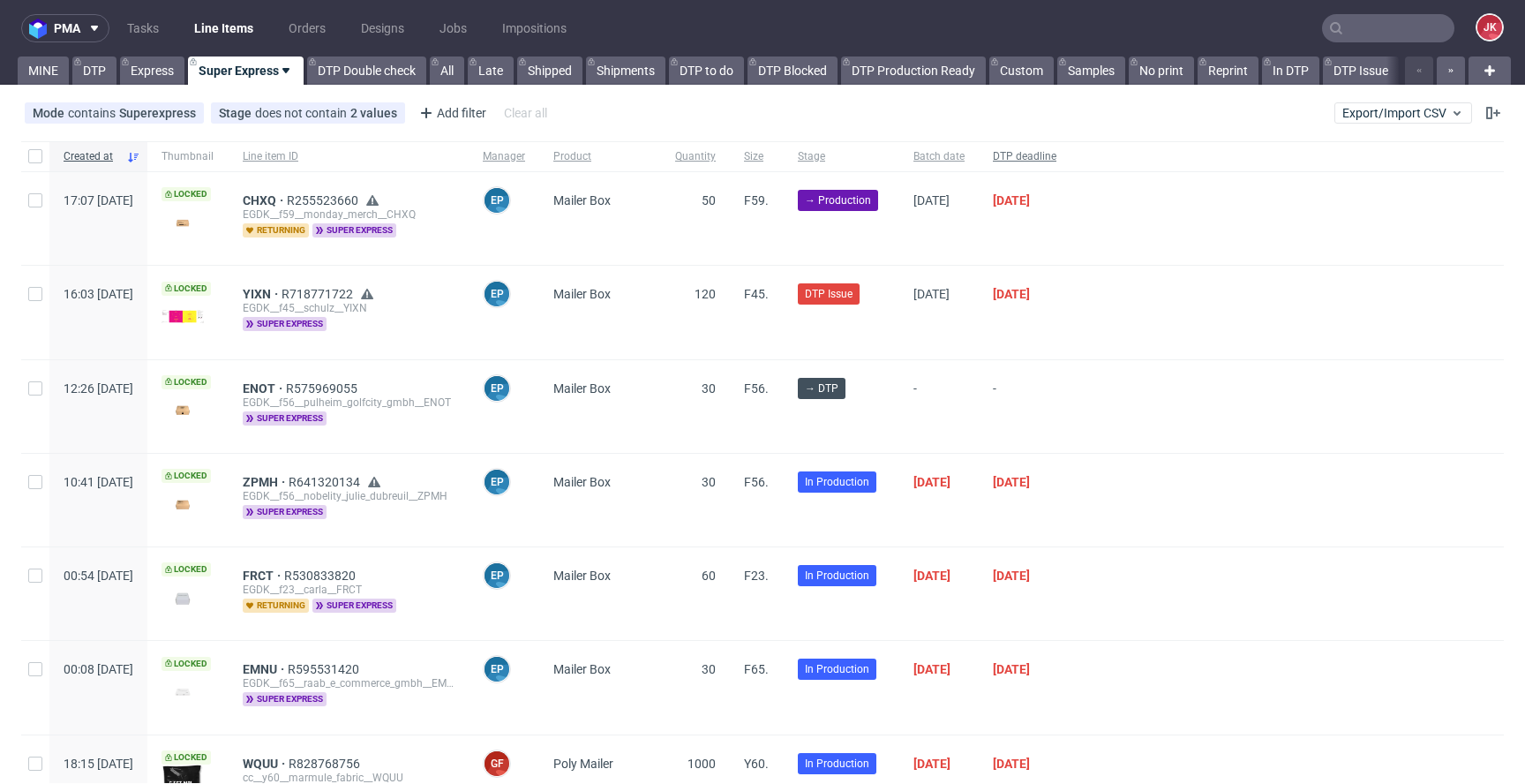
click at [1057, 161] on span "DTP deadline" at bounding box center [1024, 156] width 63 height 15
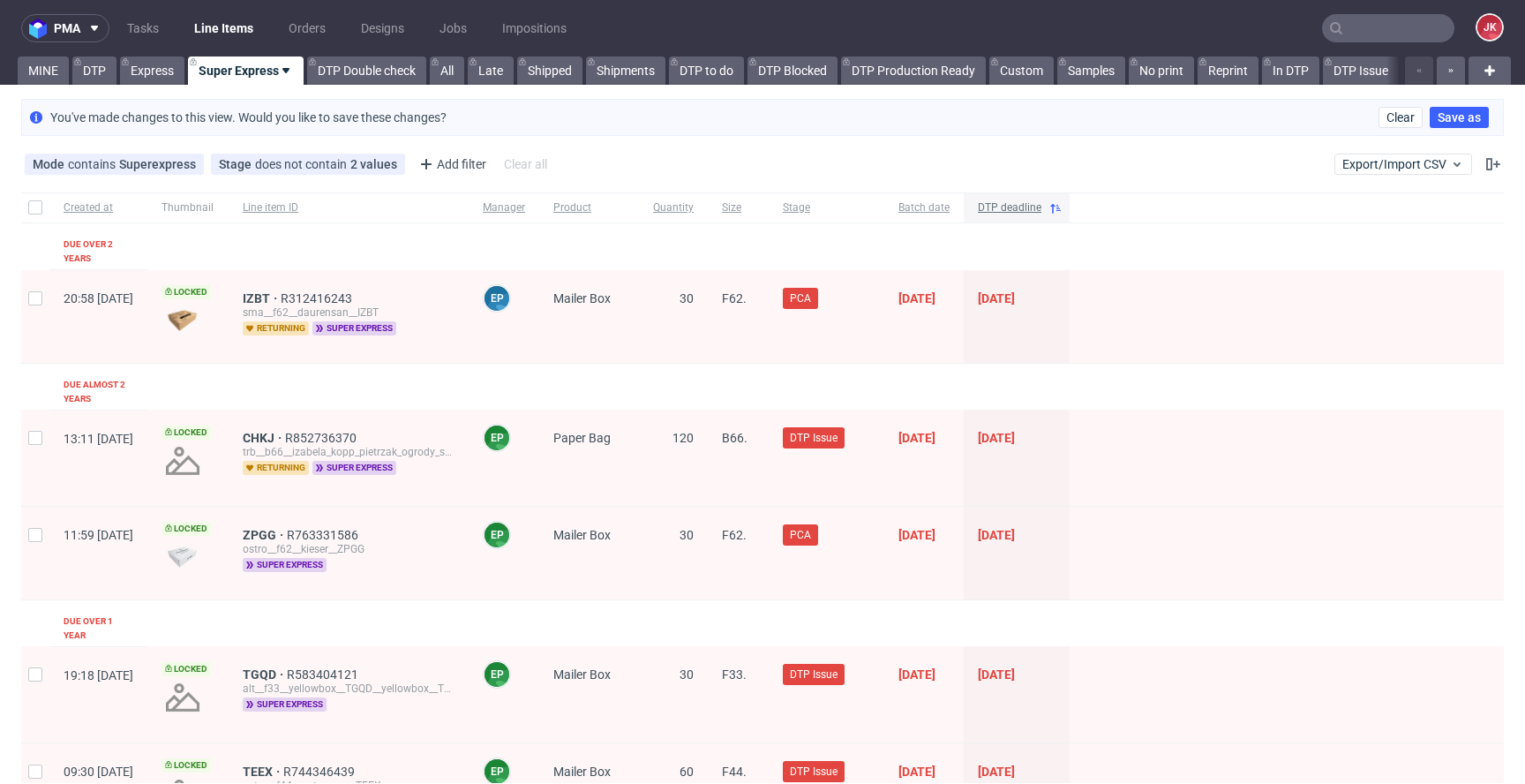
click at [1041, 204] on span "DTP deadline" at bounding box center [1010, 208] width 63 height 15
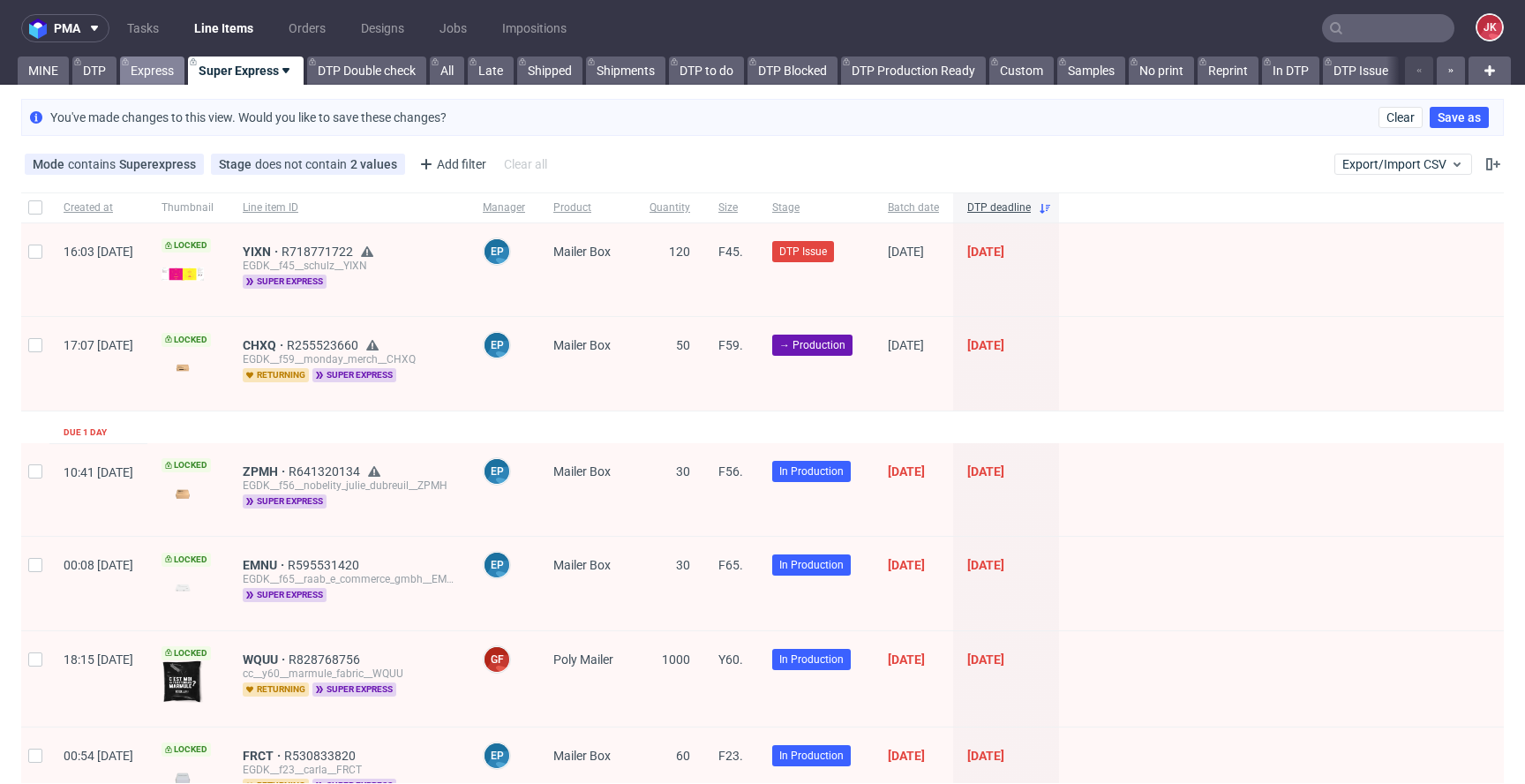
click at [152, 81] on link "Express" at bounding box center [152, 70] width 64 height 28
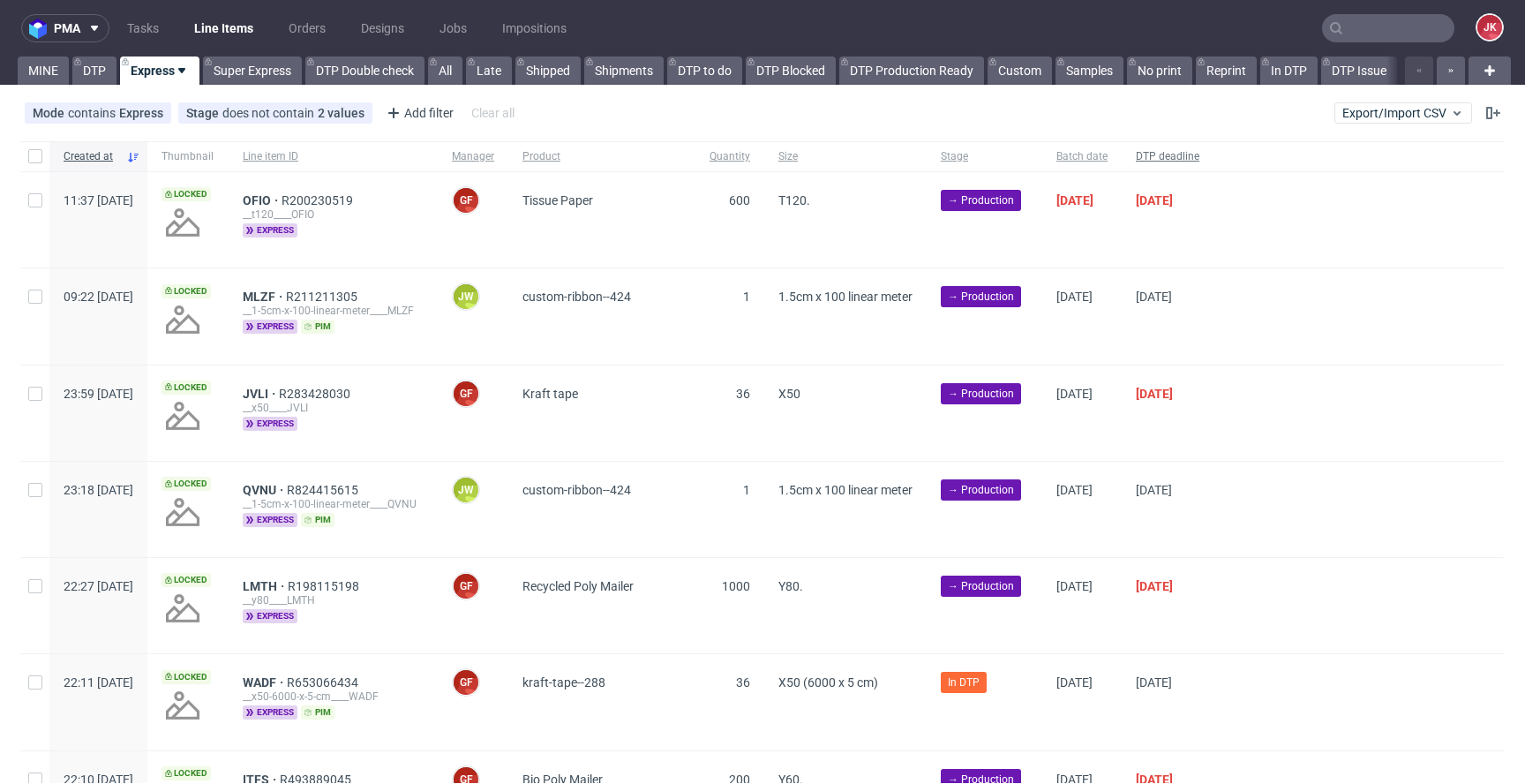
click at [1199, 161] on span "DTP deadline" at bounding box center [1168, 156] width 63 height 15
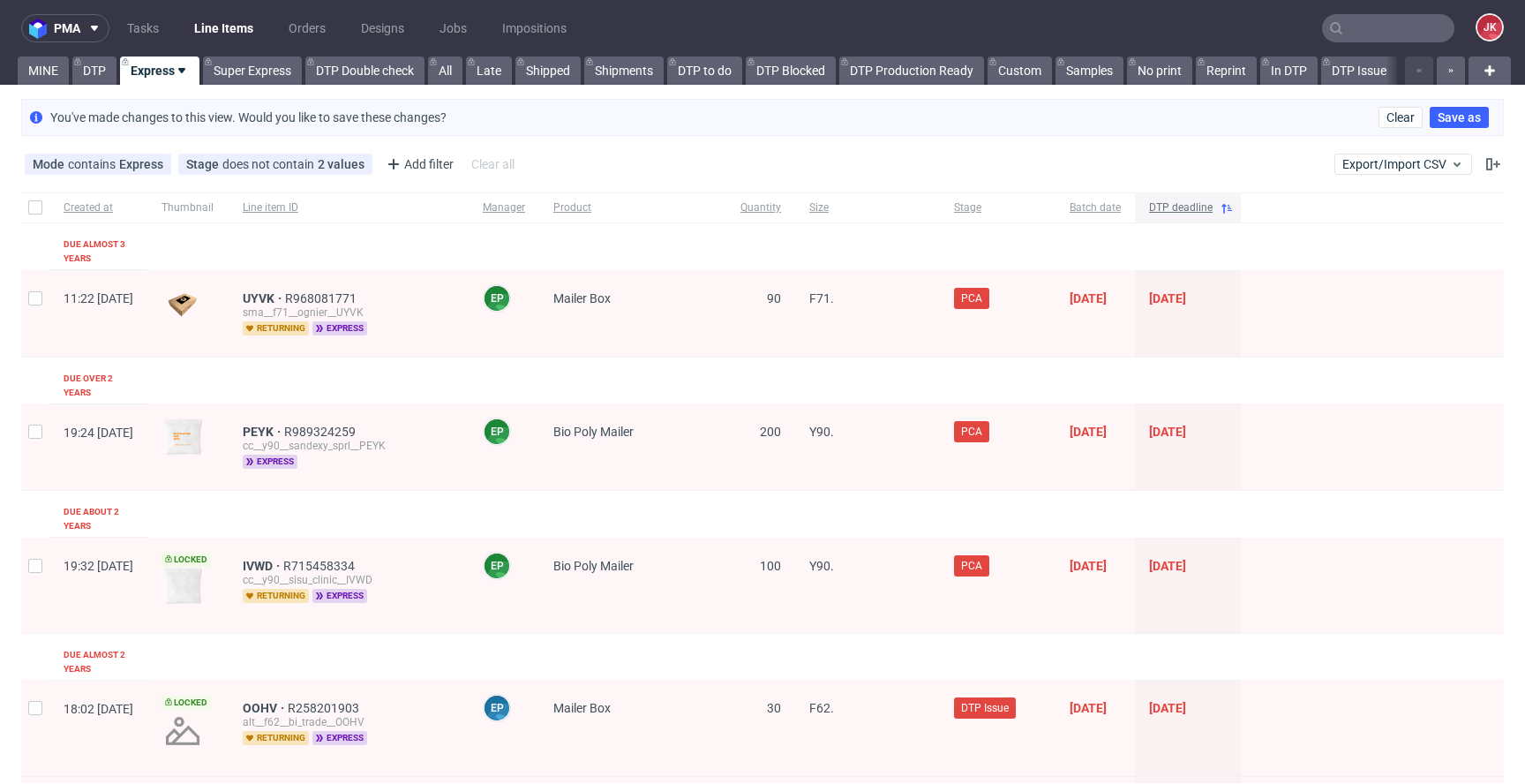
click at [1213, 202] on span "DTP deadline" at bounding box center [1181, 208] width 63 height 15
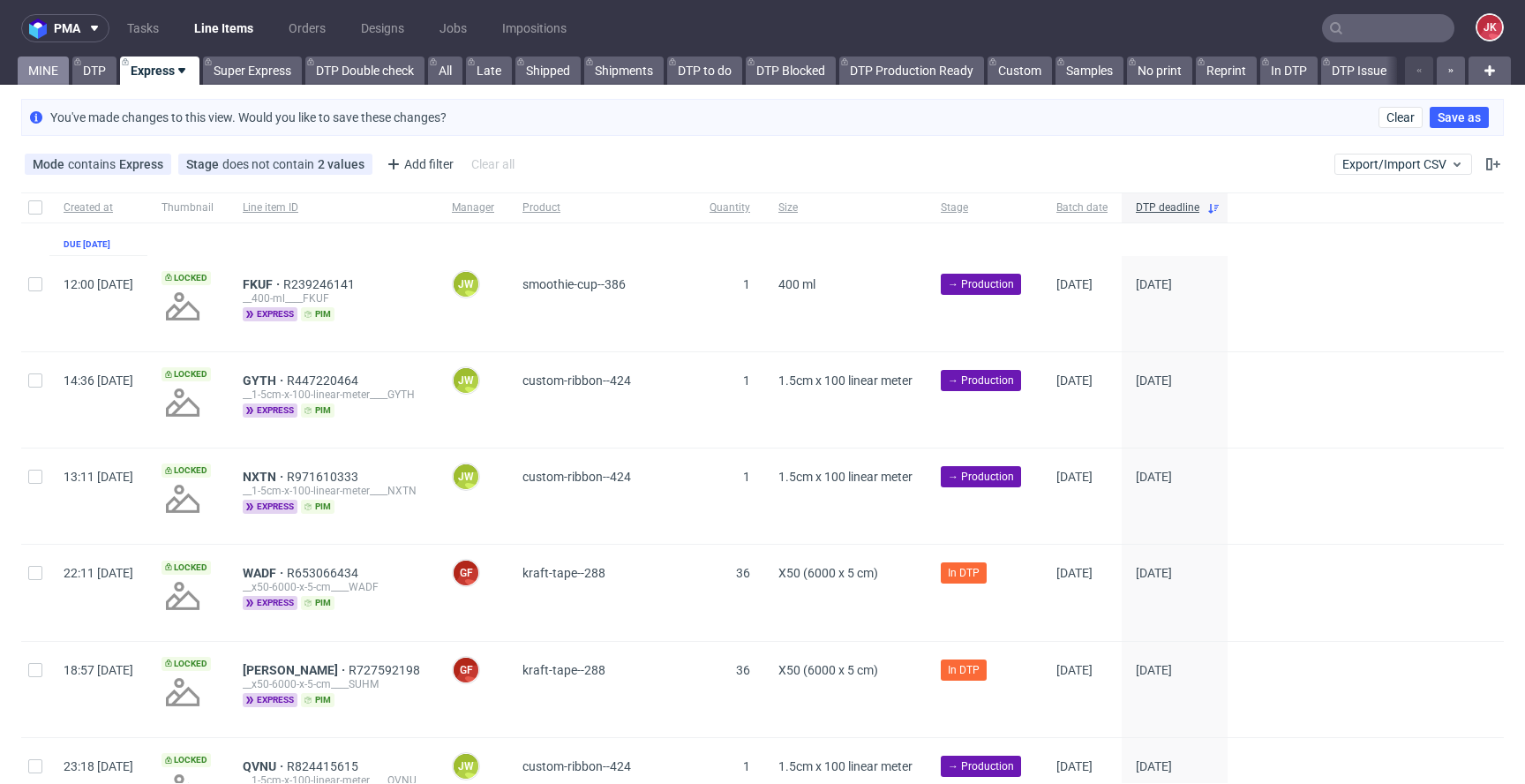
click at [44, 69] on link "MINE" at bounding box center [43, 70] width 51 height 28
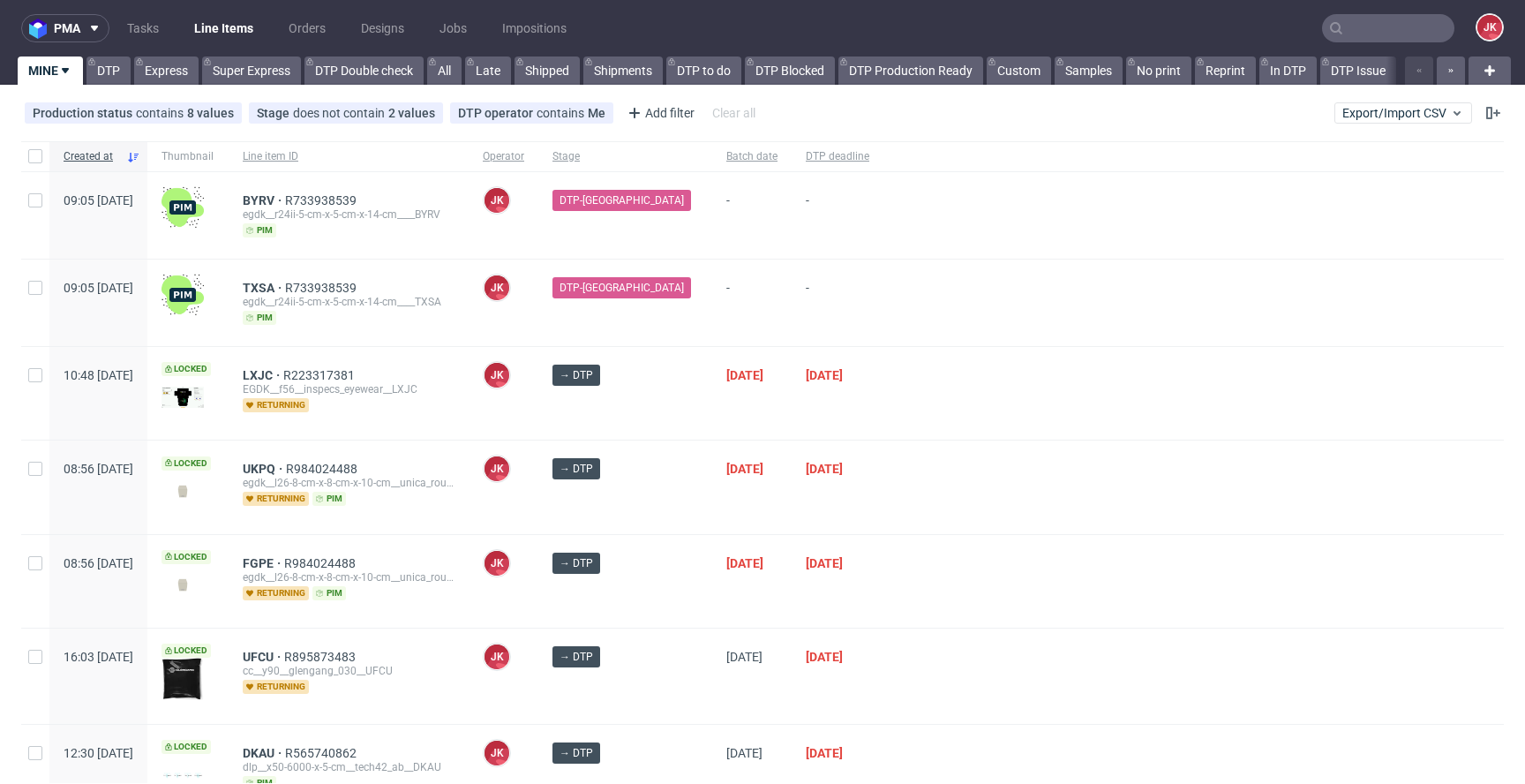
click at [539, 390] on div "JK Jan Kocik" at bounding box center [503, 392] width 69 height 93
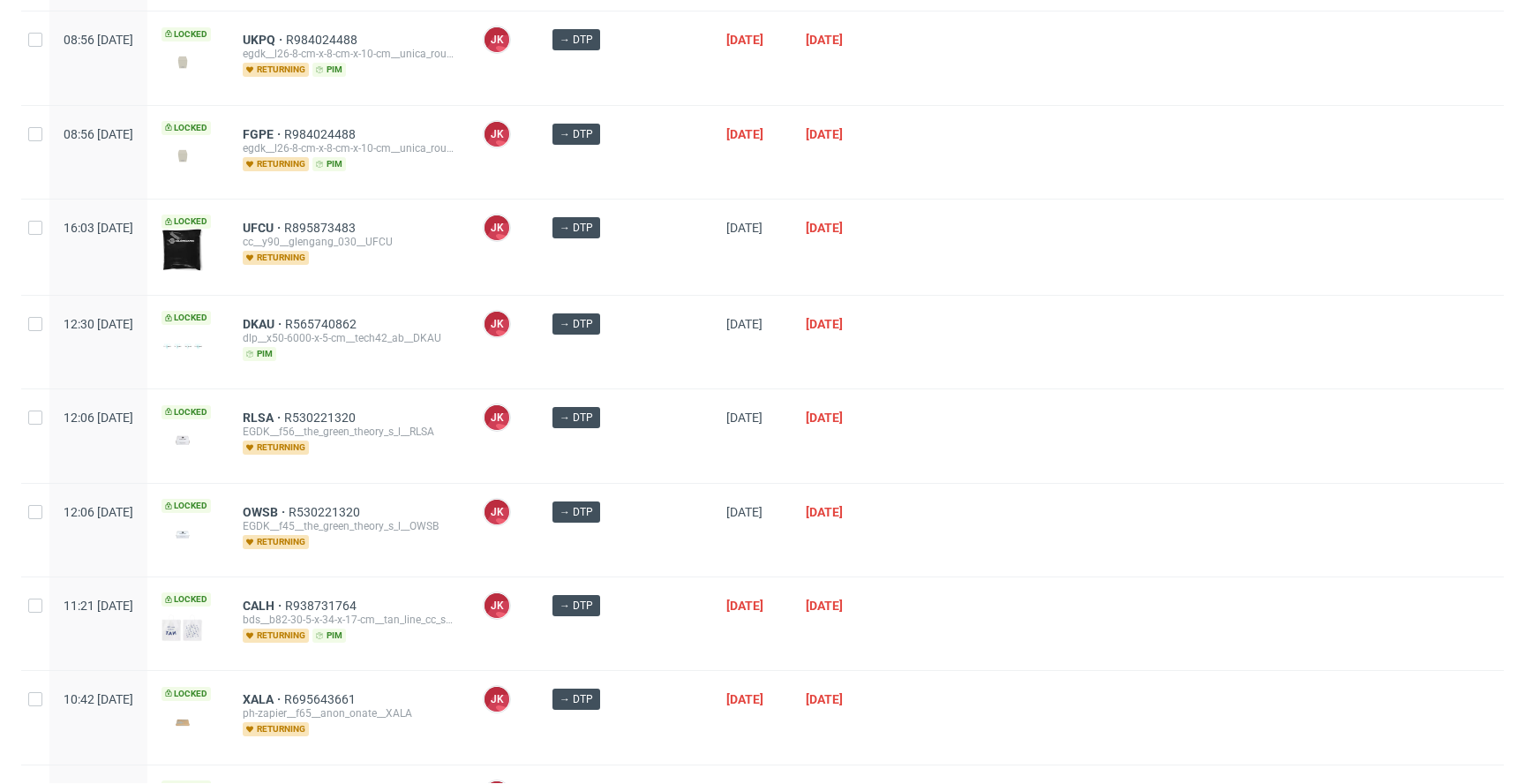
scroll to position [429, 0]
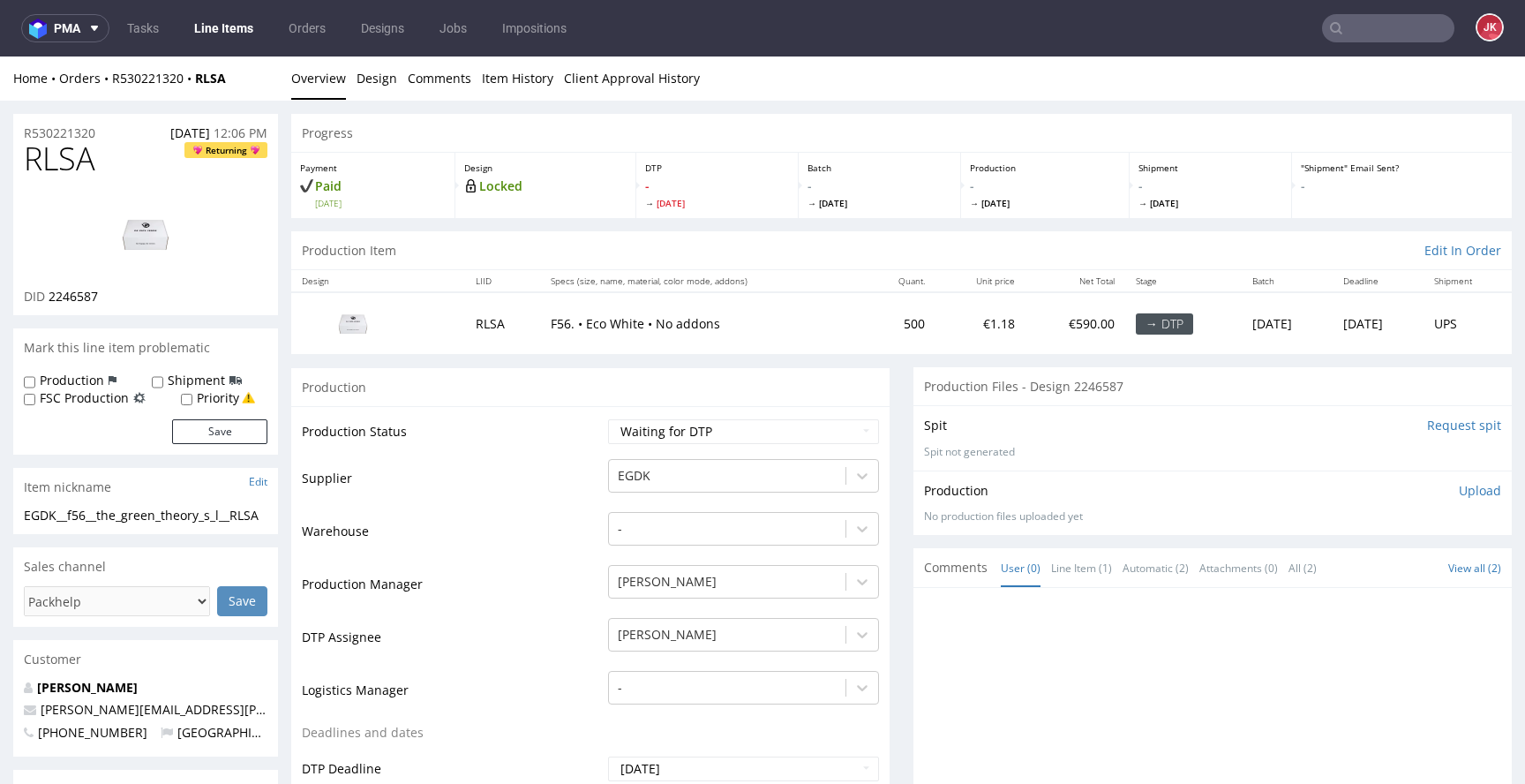
click at [582, 457] on td "Production Status" at bounding box center [453, 438] width 302 height 40
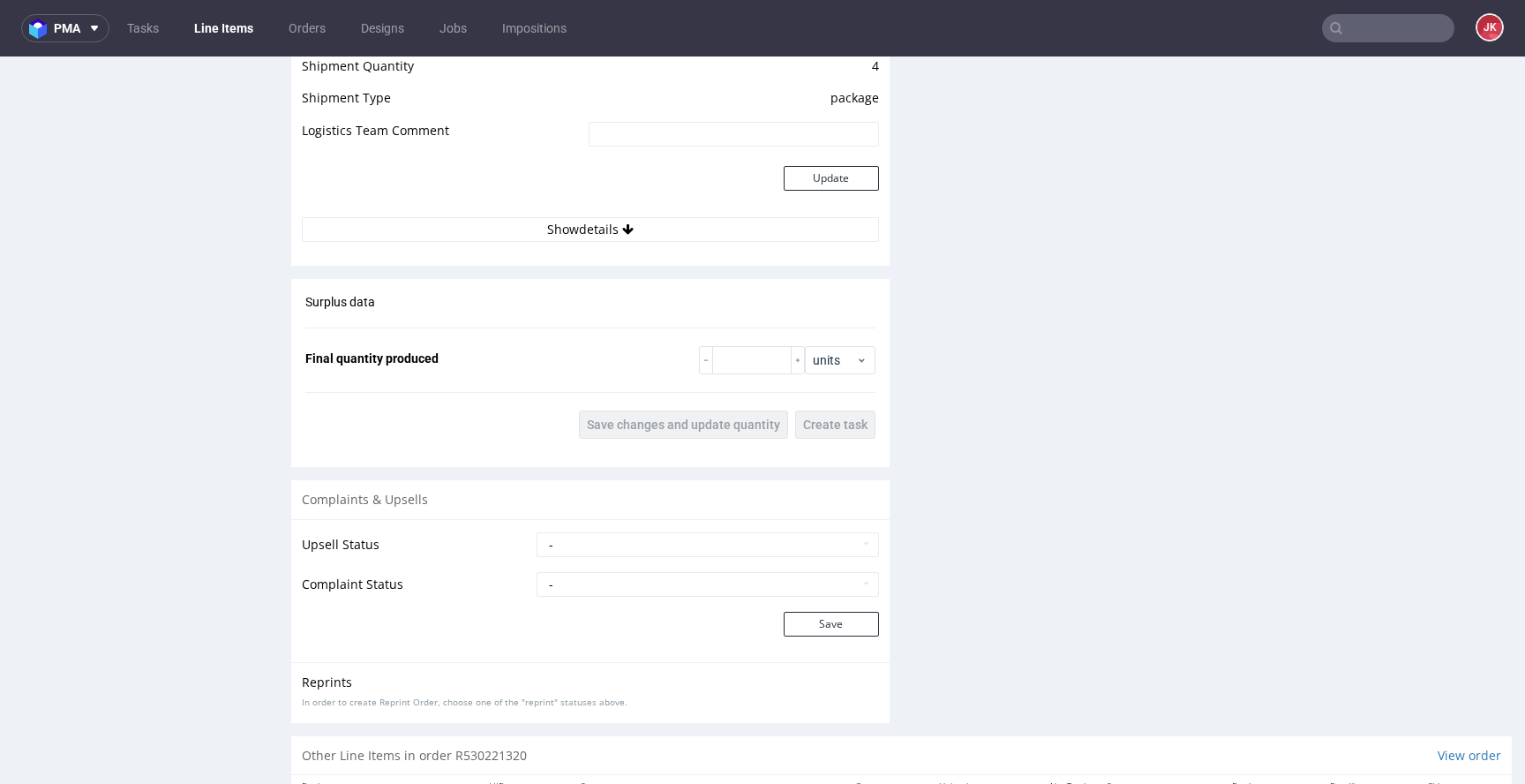
scroll to position [1953, 0]
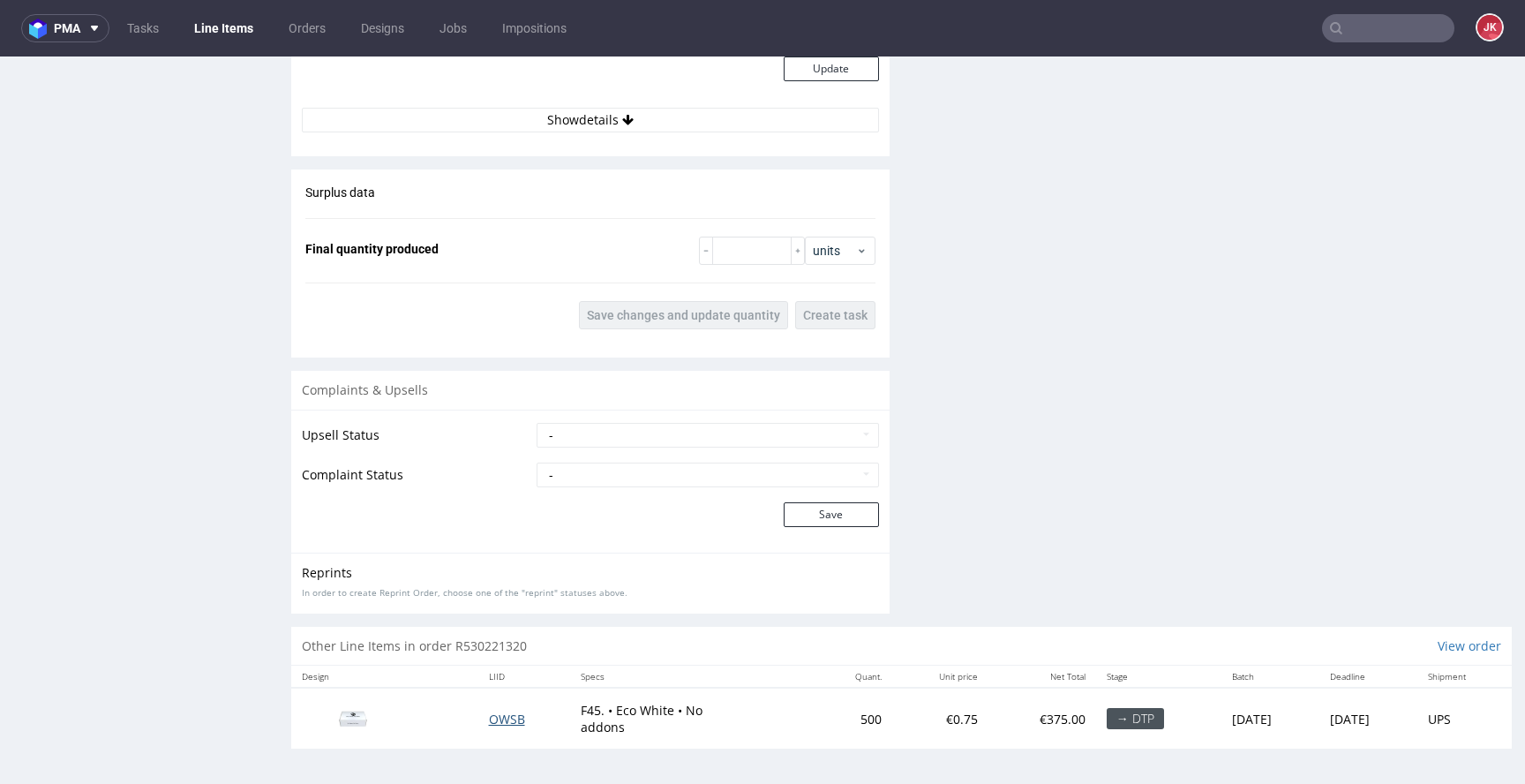
click at [494, 721] on span "OWSB" at bounding box center [507, 718] width 36 height 17
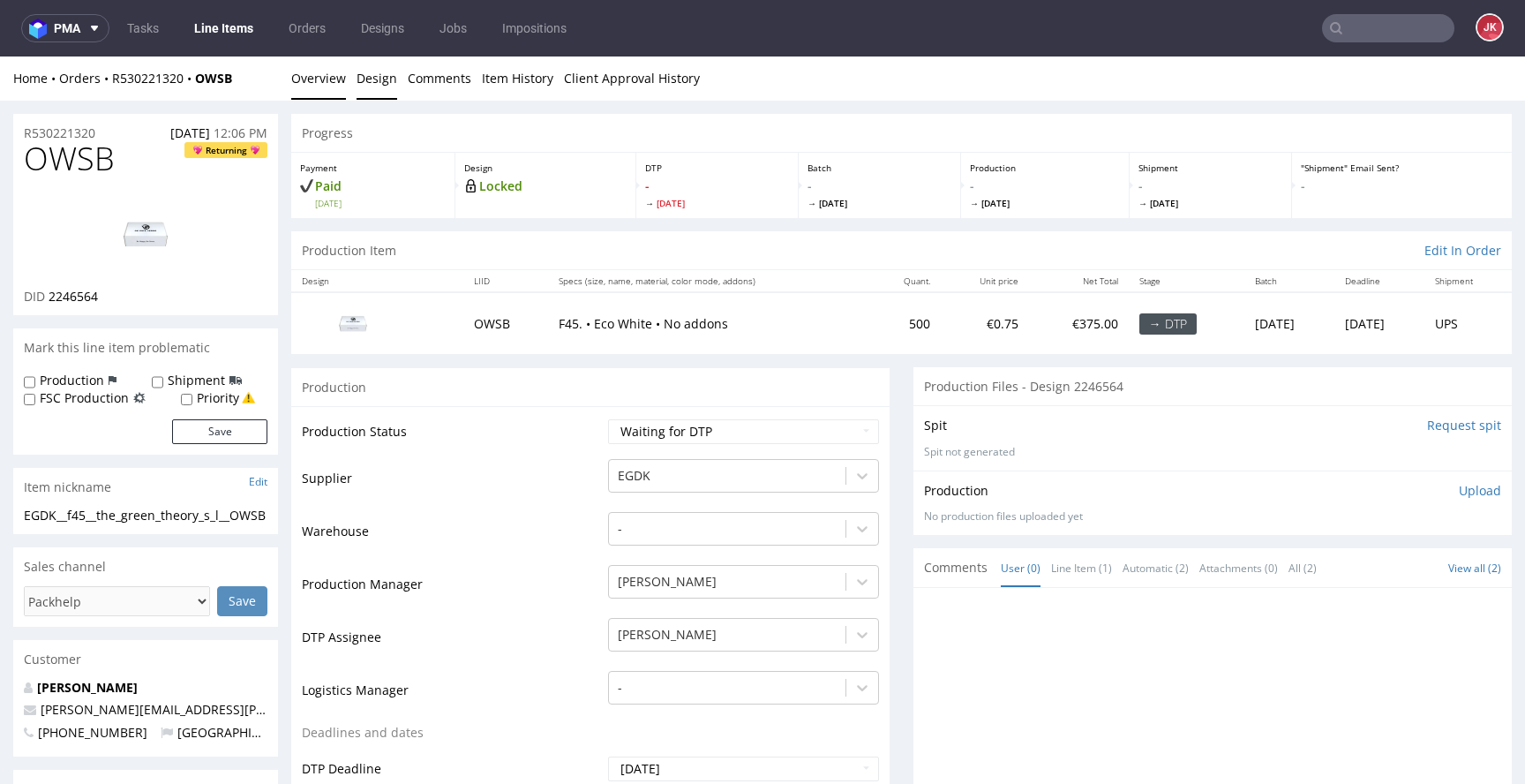
click at [379, 69] on link "Design" at bounding box center [376, 78] width 41 height 43
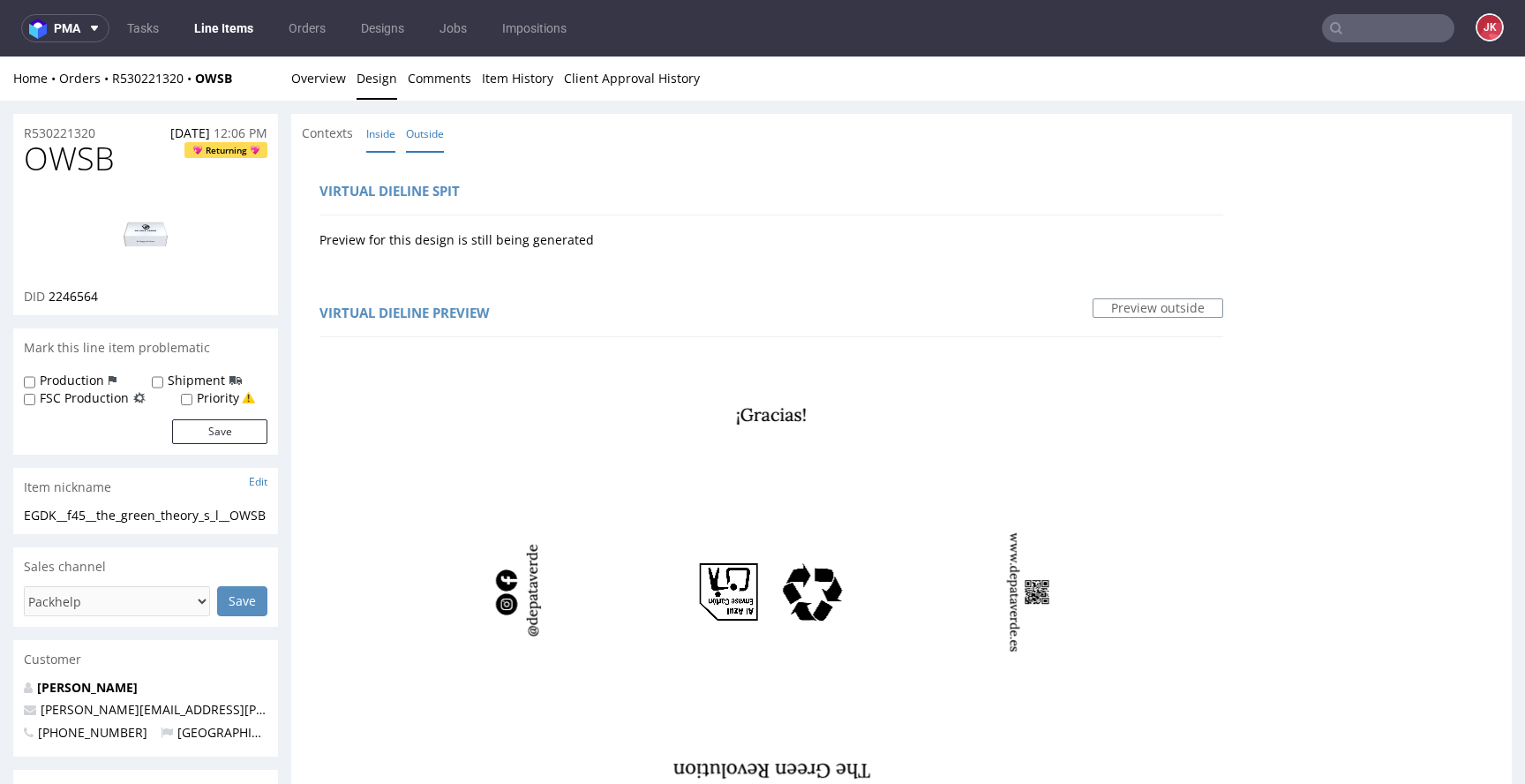
click at [385, 124] on link "Inside" at bounding box center [381, 134] width 29 height 38
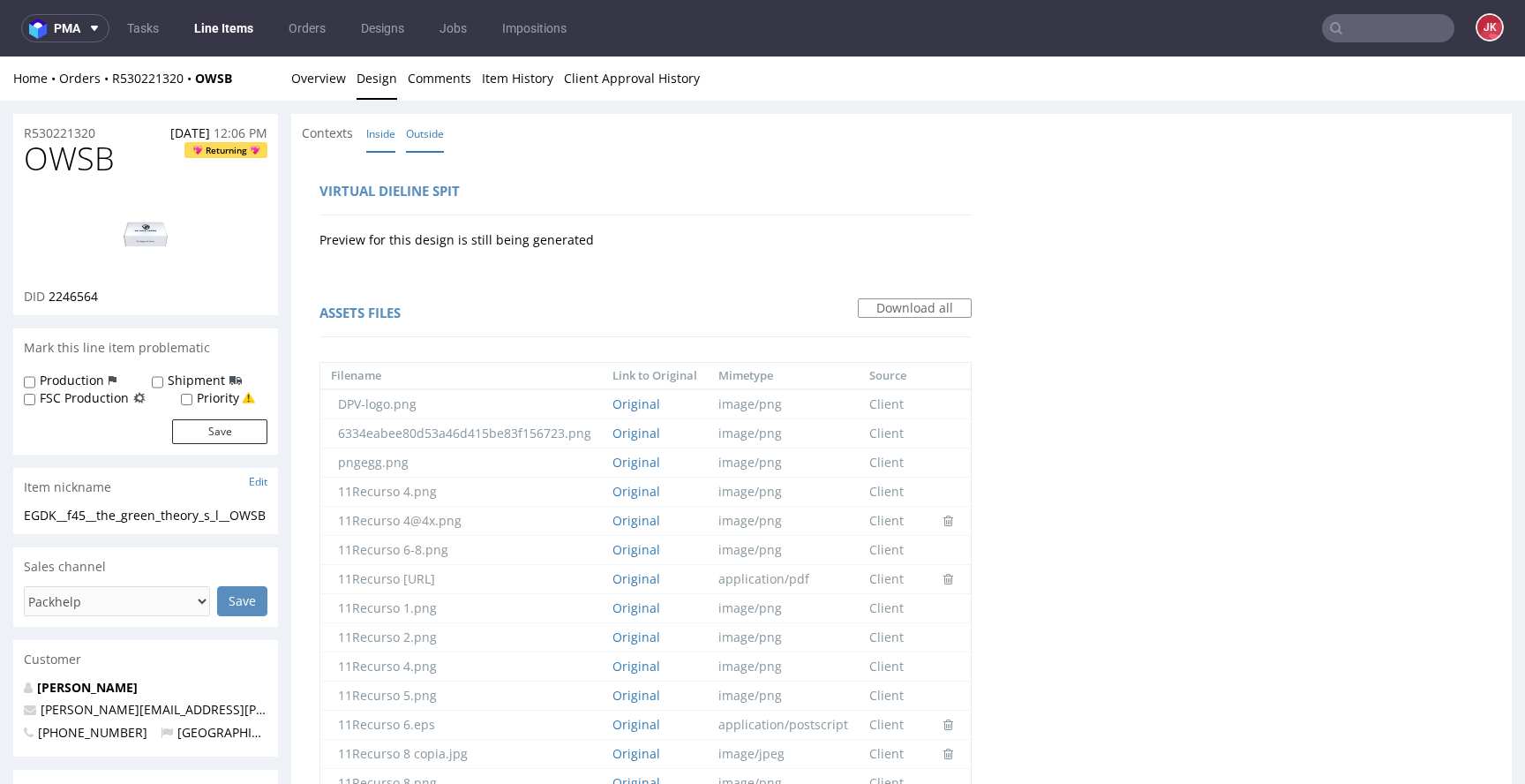
click at [433, 124] on link "Outside" at bounding box center [425, 134] width 38 height 38
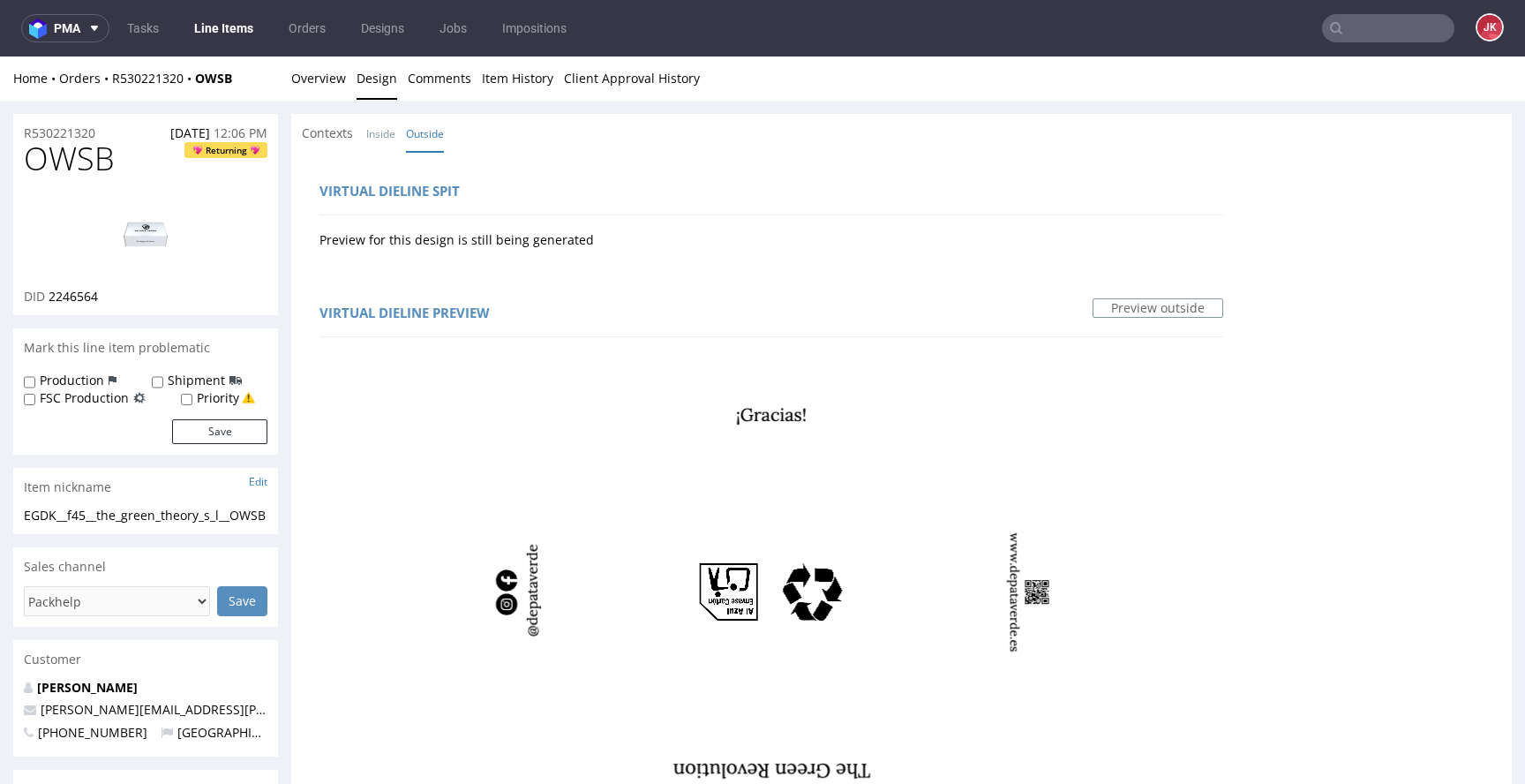
click at [346, 85] on li "Overview" at bounding box center [324, 78] width 65 height 18
click at [337, 83] on link "Overview" at bounding box center [319, 78] width 55 height 43
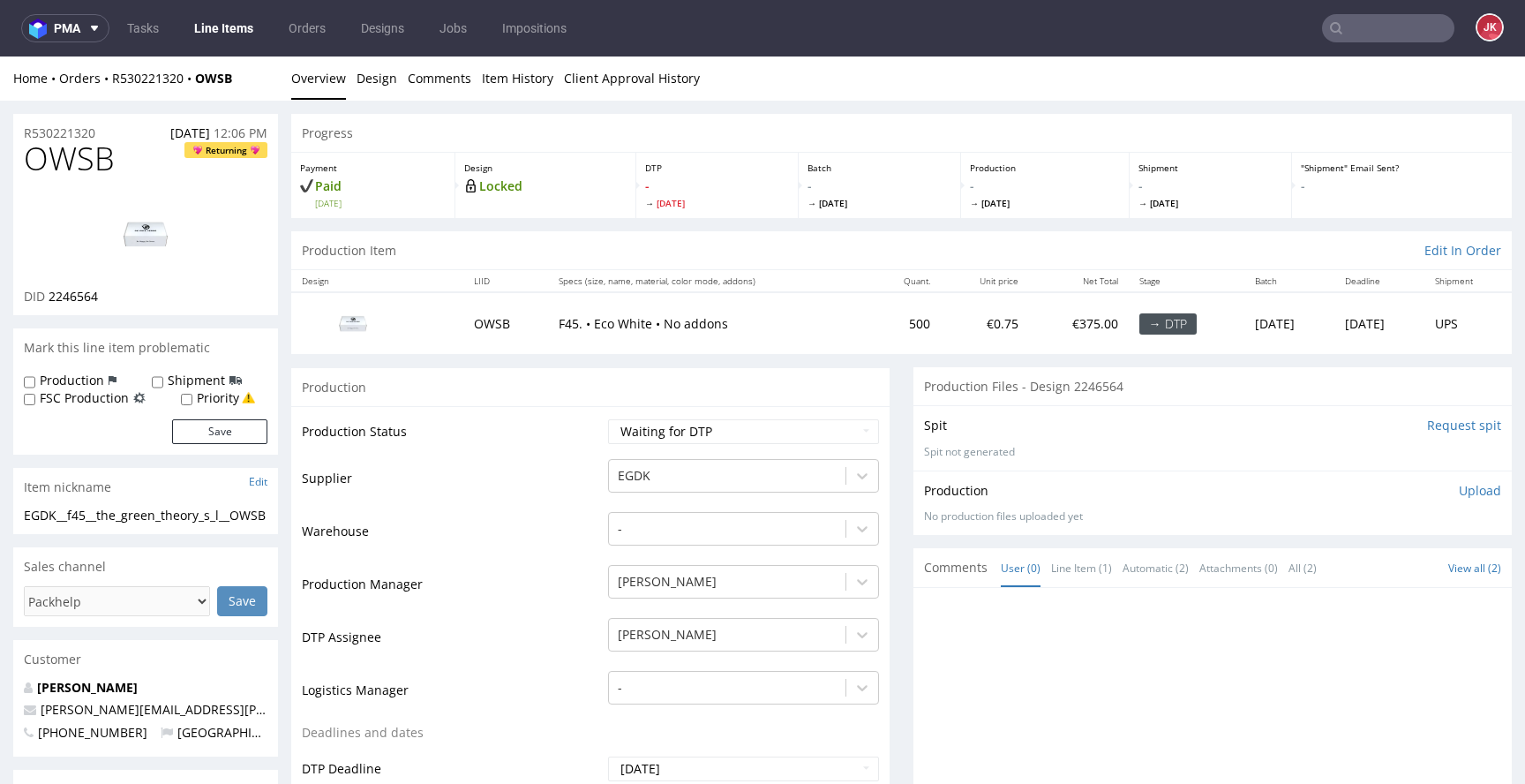
click at [1428, 427] on input "Request spit" at bounding box center [1465, 426] width 74 height 18
click at [665, 422] on select "Waiting for Artwork Waiting for Diecut Waiting for Mockup Waiting for DTP Waiti…" at bounding box center [744, 431] width 271 height 24
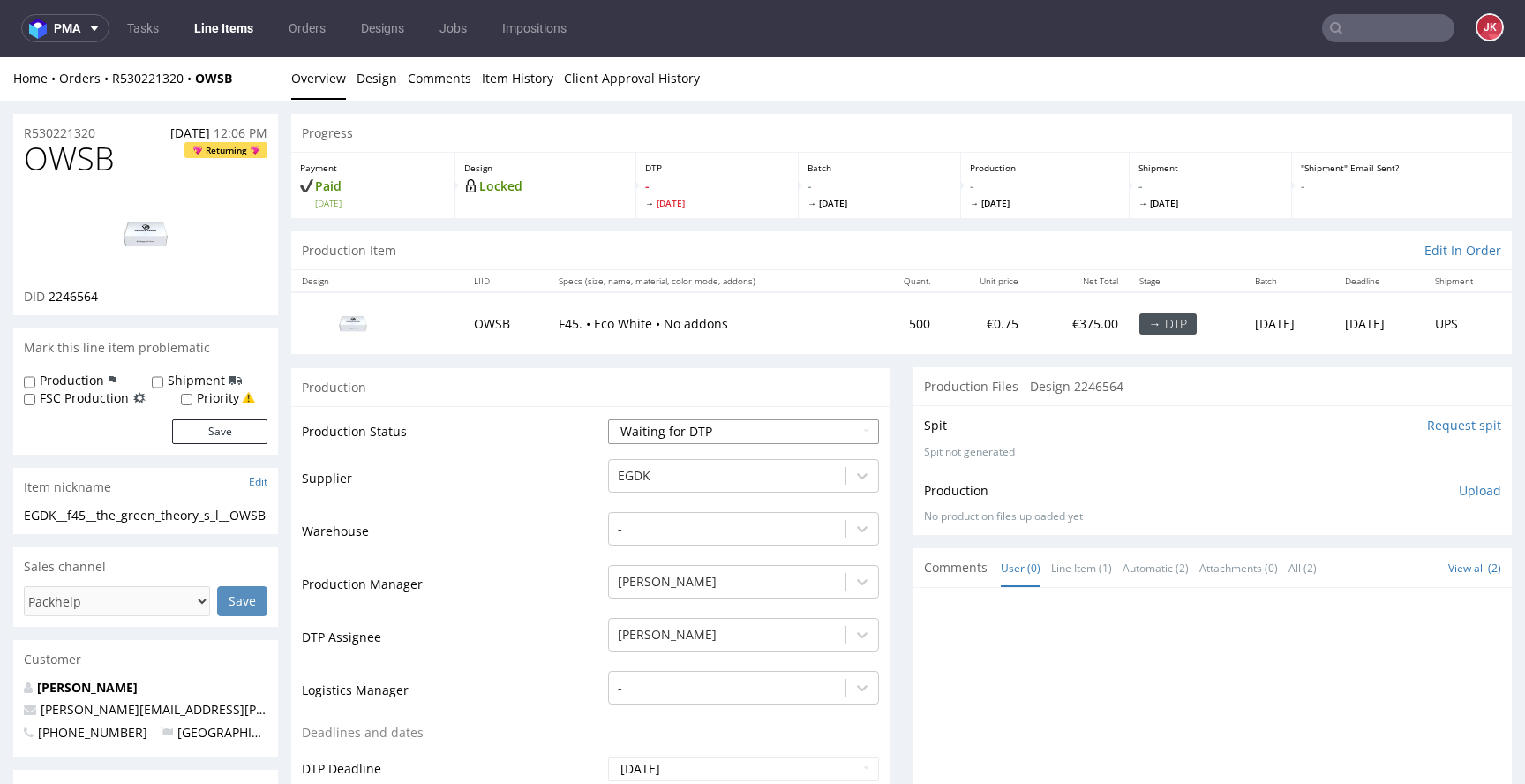
select select "dtp_in_process"
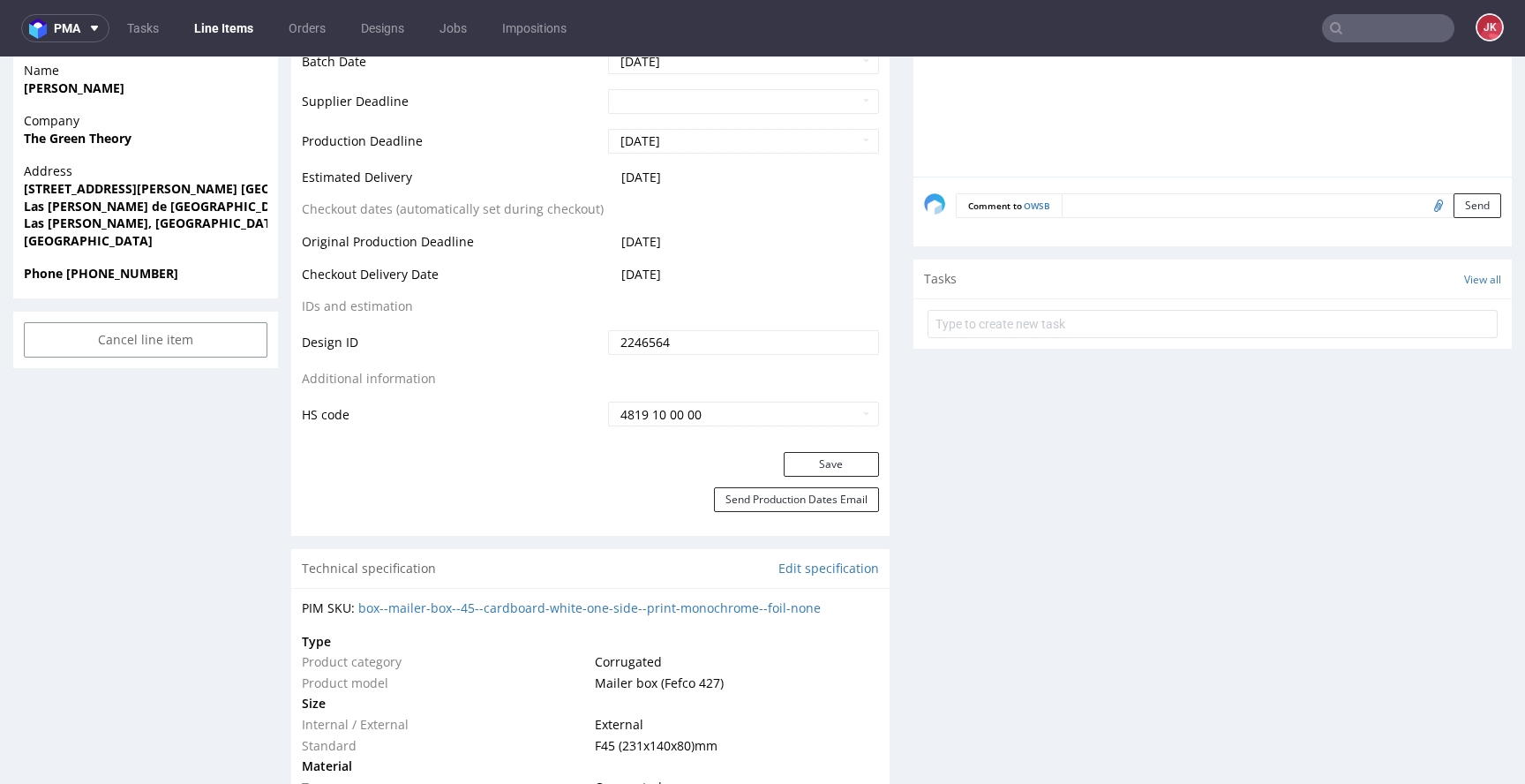
scroll to position [782, 0]
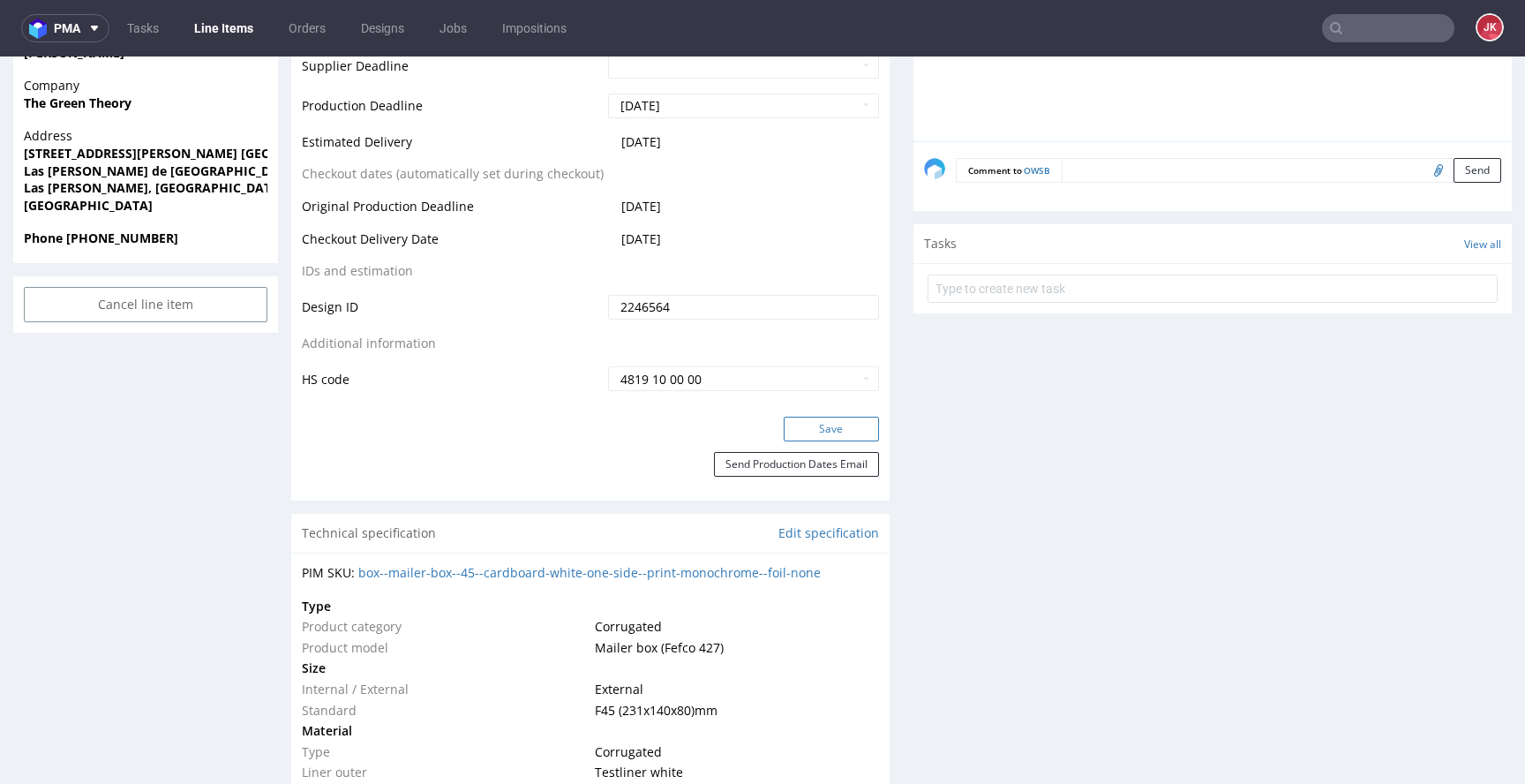
click at [799, 432] on button "Save" at bounding box center [832, 429] width 96 height 24
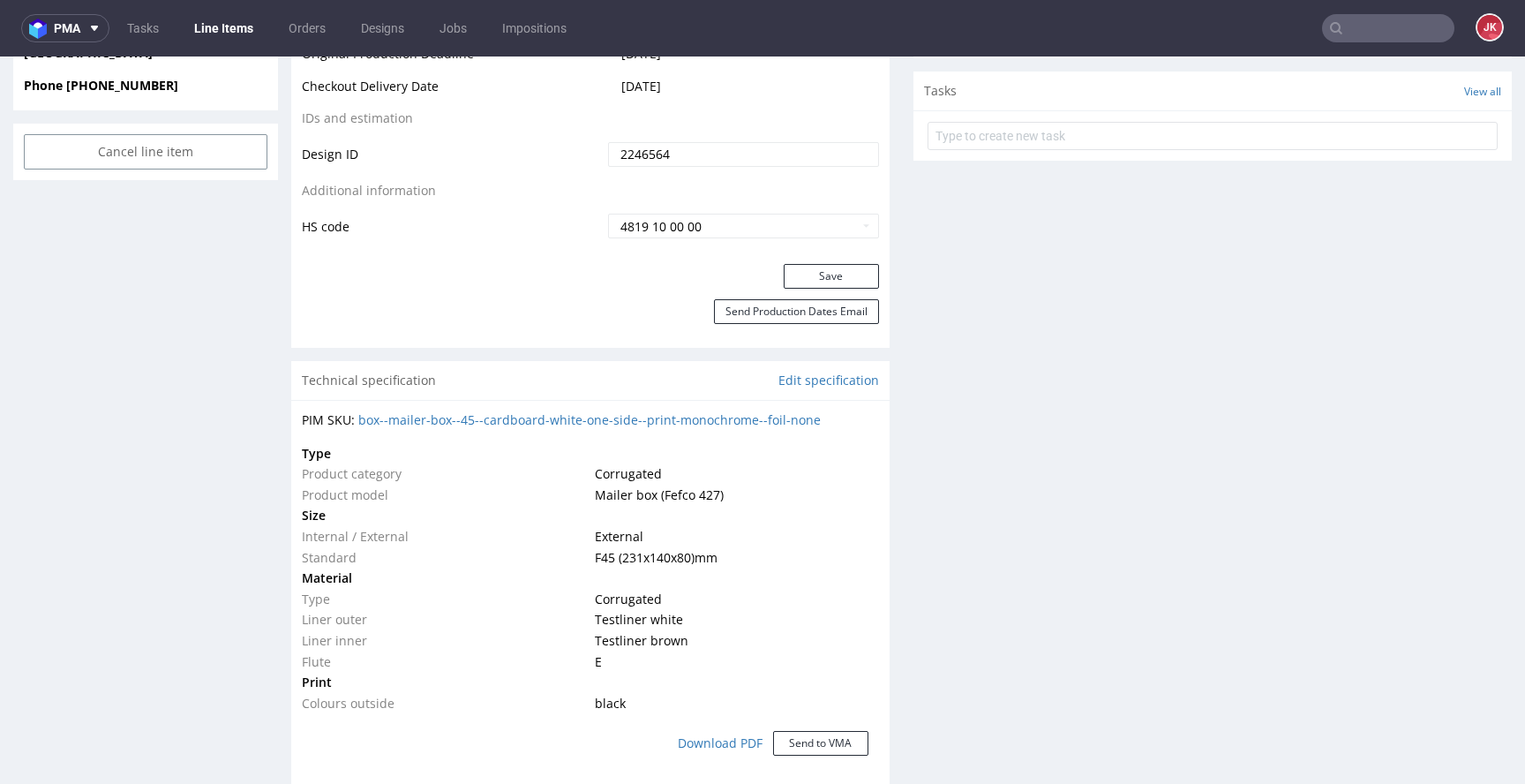
scroll to position [0, 0]
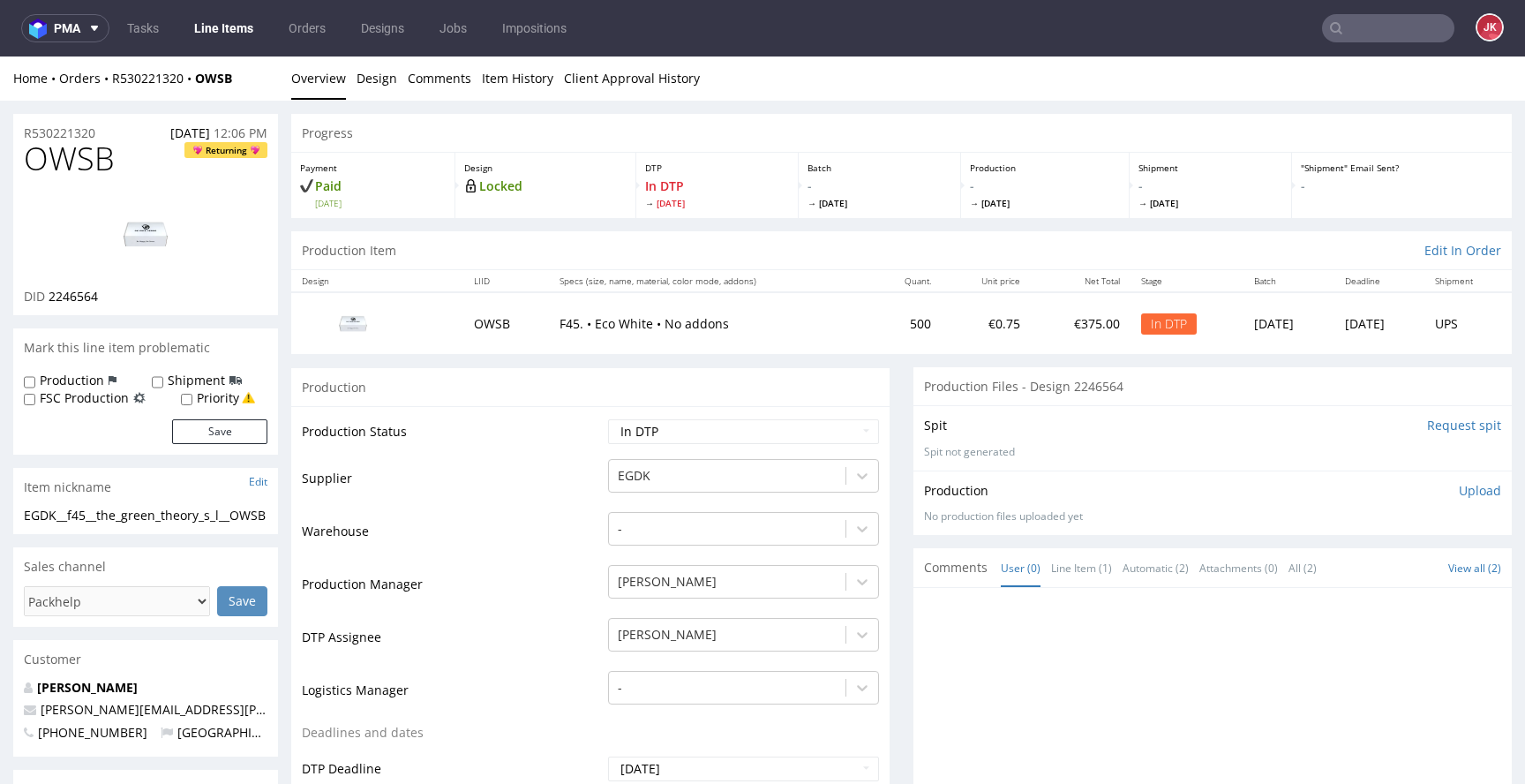
click at [71, 155] on span "OWSB" at bounding box center [69, 159] width 91 height 35
copy span "OWSB"
click at [1410, 434] on div "Spit Request spit Spit not generated" at bounding box center [1212, 437] width 598 height 64
click at [1428, 431] on input "Request spit" at bounding box center [1465, 426] width 74 height 18
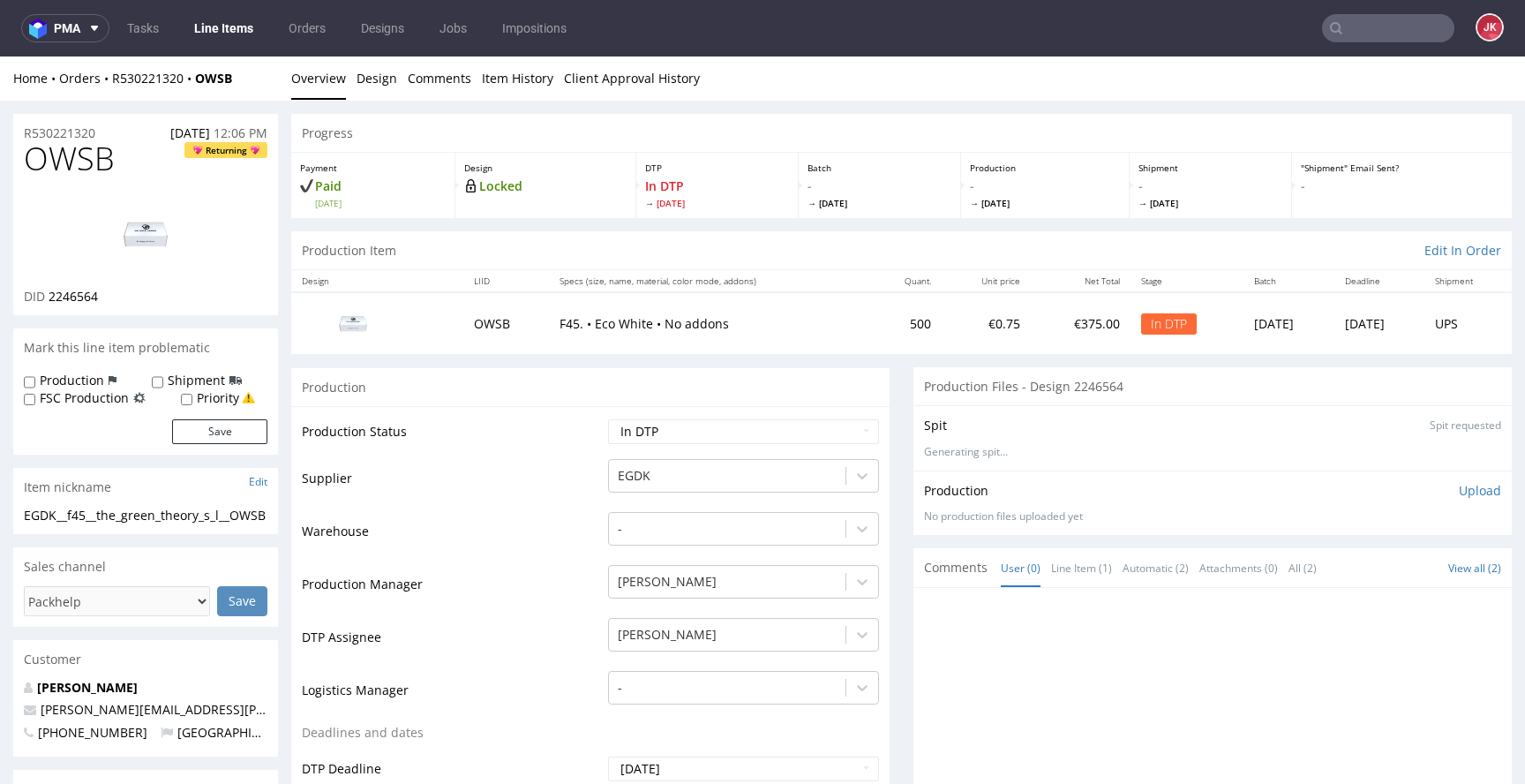
click at [75, 299] on span "2246564" at bounding box center [73, 296] width 50 height 17
copy span "2246564"
click at [574, 437] on td "Production Status" at bounding box center [453, 438] width 302 height 40
click at [60, 168] on span "OWSB" at bounding box center [69, 159] width 91 height 35
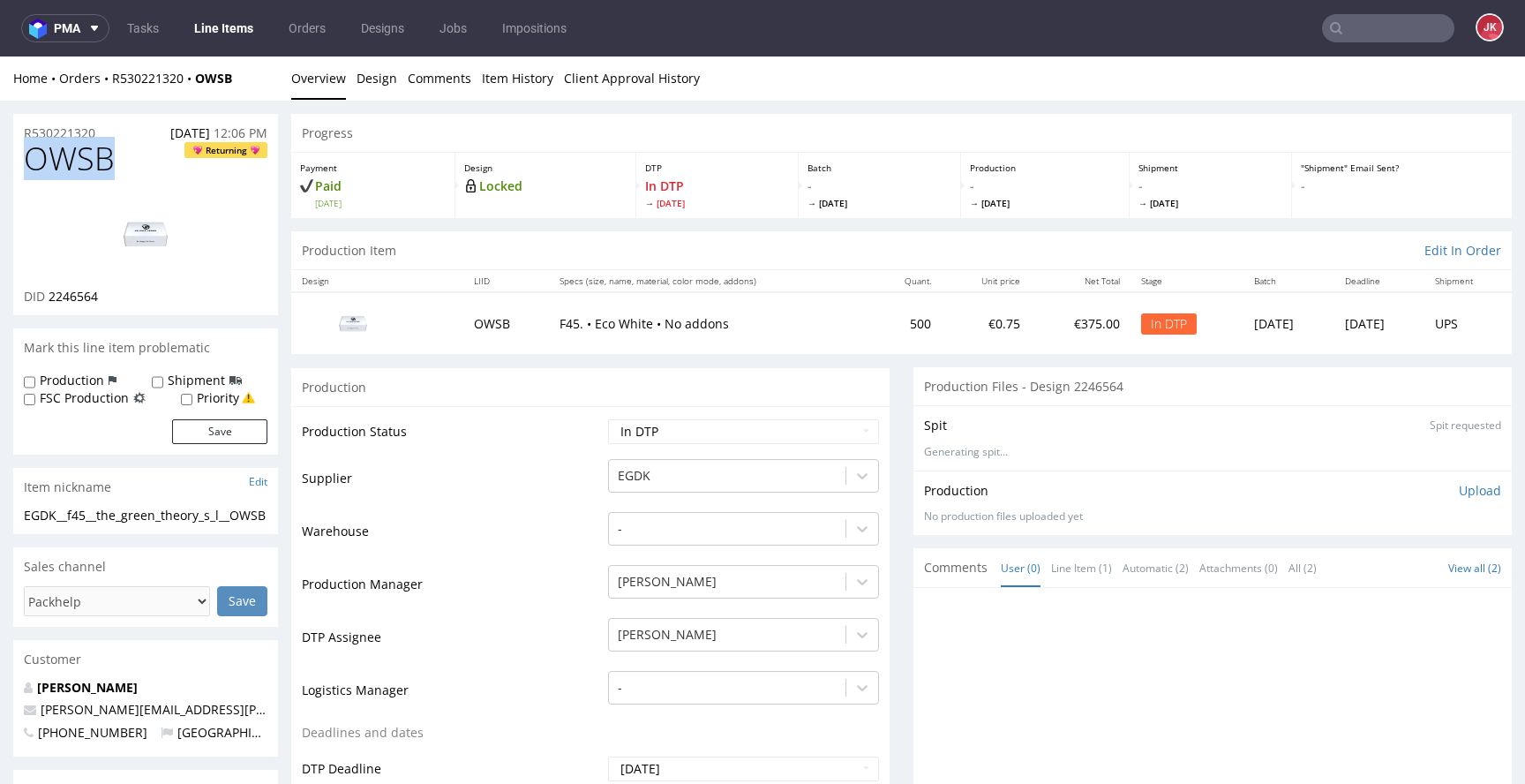
click at [60, 168] on span "OWSB" at bounding box center [69, 159] width 91 height 35
copy span "OWSB"
click at [208, 222] on img at bounding box center [145, 234] width 142 height 79
click at [193, 505] on div "Item nickname Edit" at bounding box center [145, 486] width 264 height 39
drag, startPoint x: 106, startPoint y: 533, endPoint x: 0, endPoint y: 517, distance: 107.2
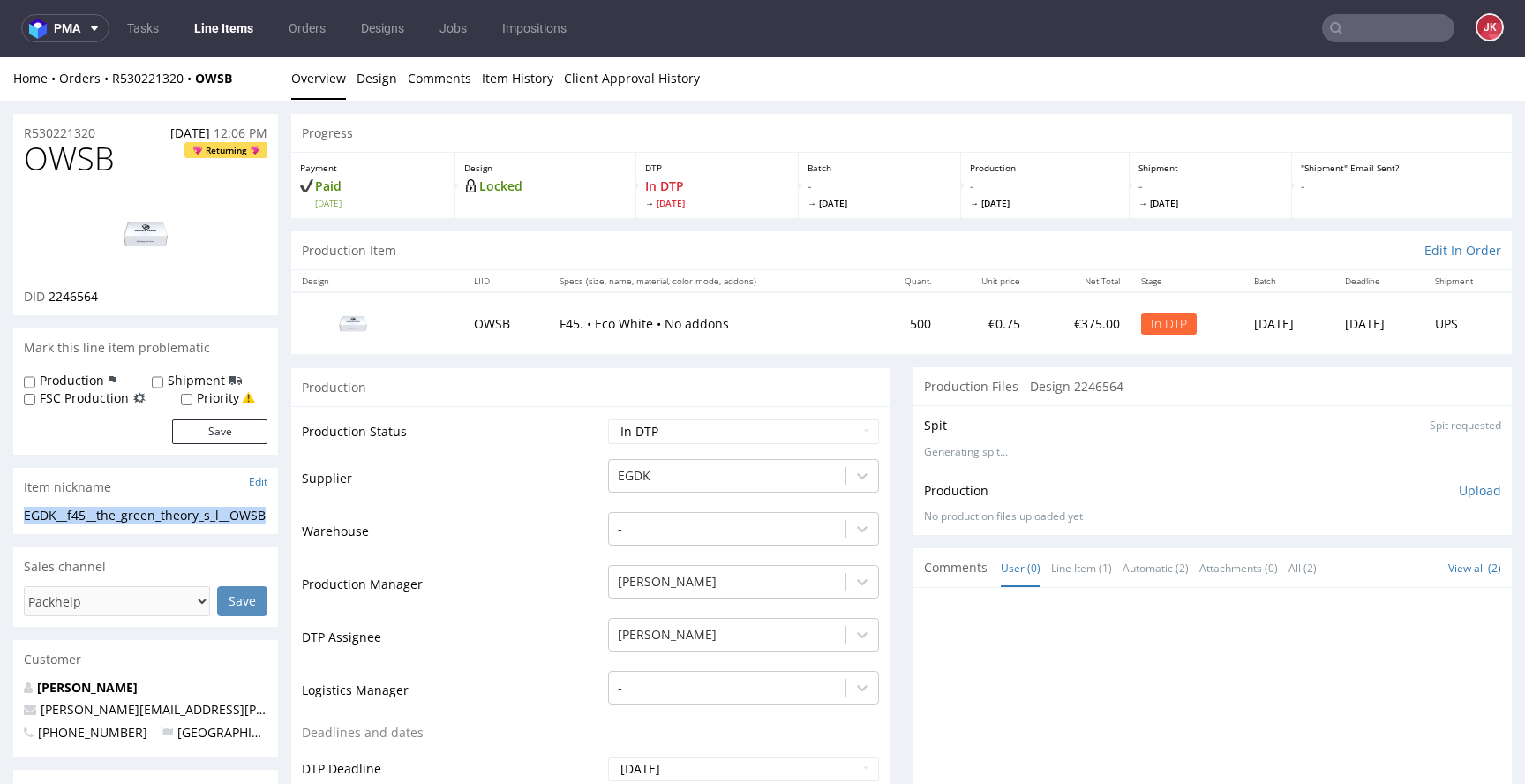
copy div "EGDK__f45__the_green_theory_s_l__OWSB"
click at [113, 134] on div "R530221320 06.08.2025 12:06 PM" at bounding box center [145, 127] width 264 height 28
drag, startPoint x: 119, startPoint y: 133, endPoint x: 6, endPoint y: 135, distance: 113.0
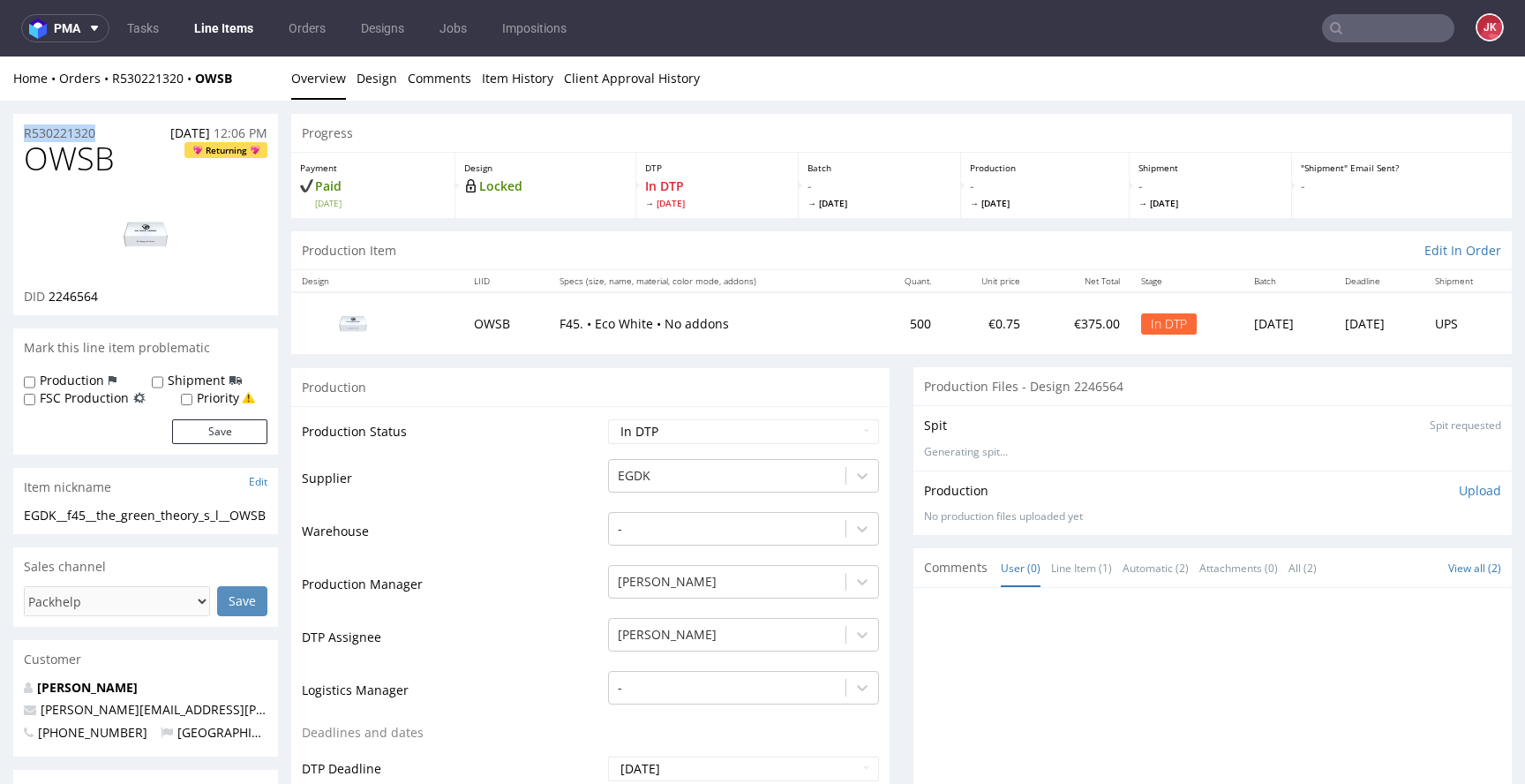
copy p "R530221320"
click at [1459, 489] on p "Upload" at bounding box center [1480, 491] width 42 height 18
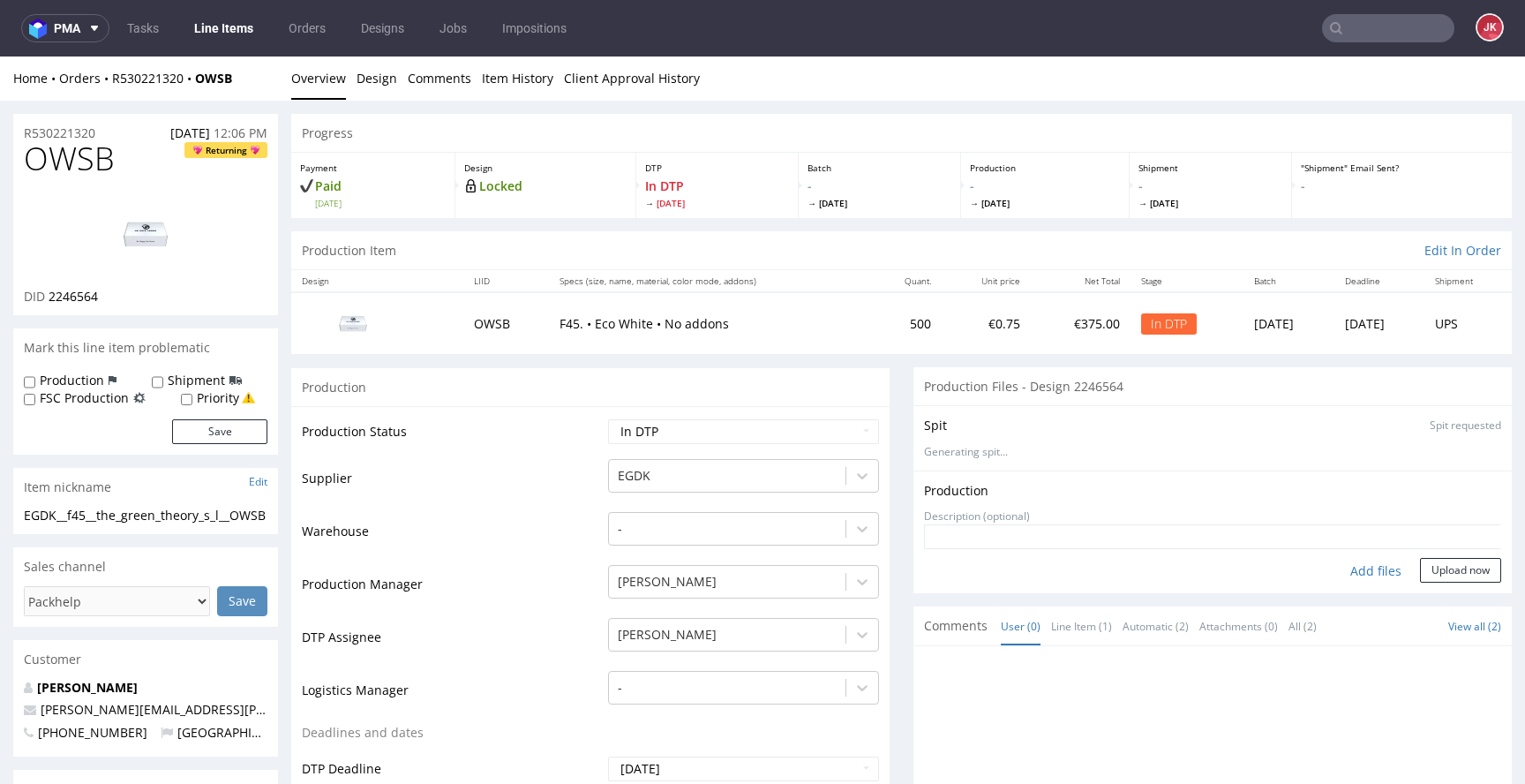
click at [1343, 571] on div "Add files" at bounding box center [1376, 570] width 88 height 26
type input "C:\fakepath\EGDK__f45__the_green_theory_s_l__OWSB__d2246564__oR530221320__outsi…"
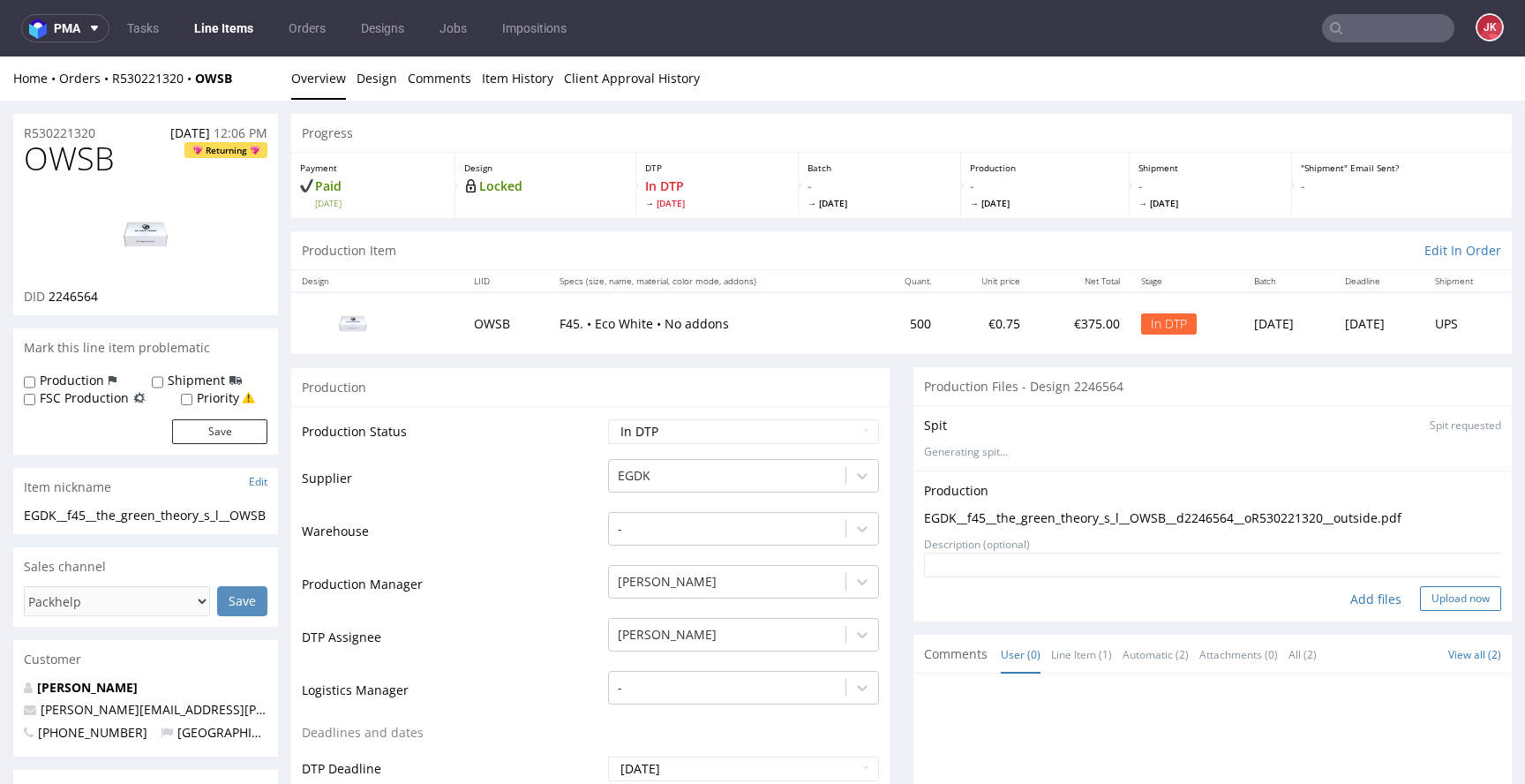
click at [1436, 593] on button "Upload now" at bounding box center [1461, 598] width 81 height 24
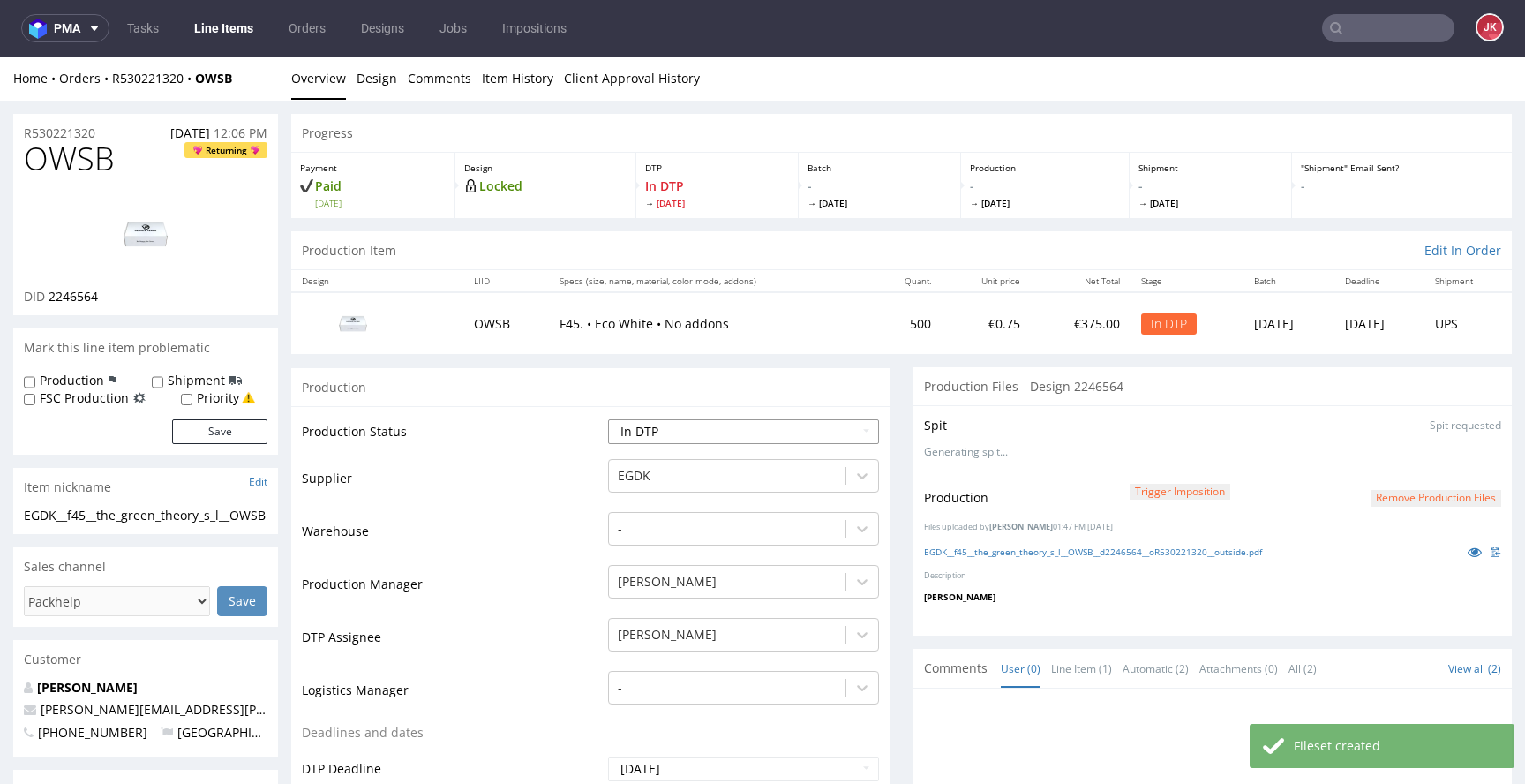
click at [729, 430] on select "Waiting for Artwork Waiting for Diecut Waiting for Mockup Waiting for DTP Waiti…" at bounding box center [744, 431] width 271 height 24
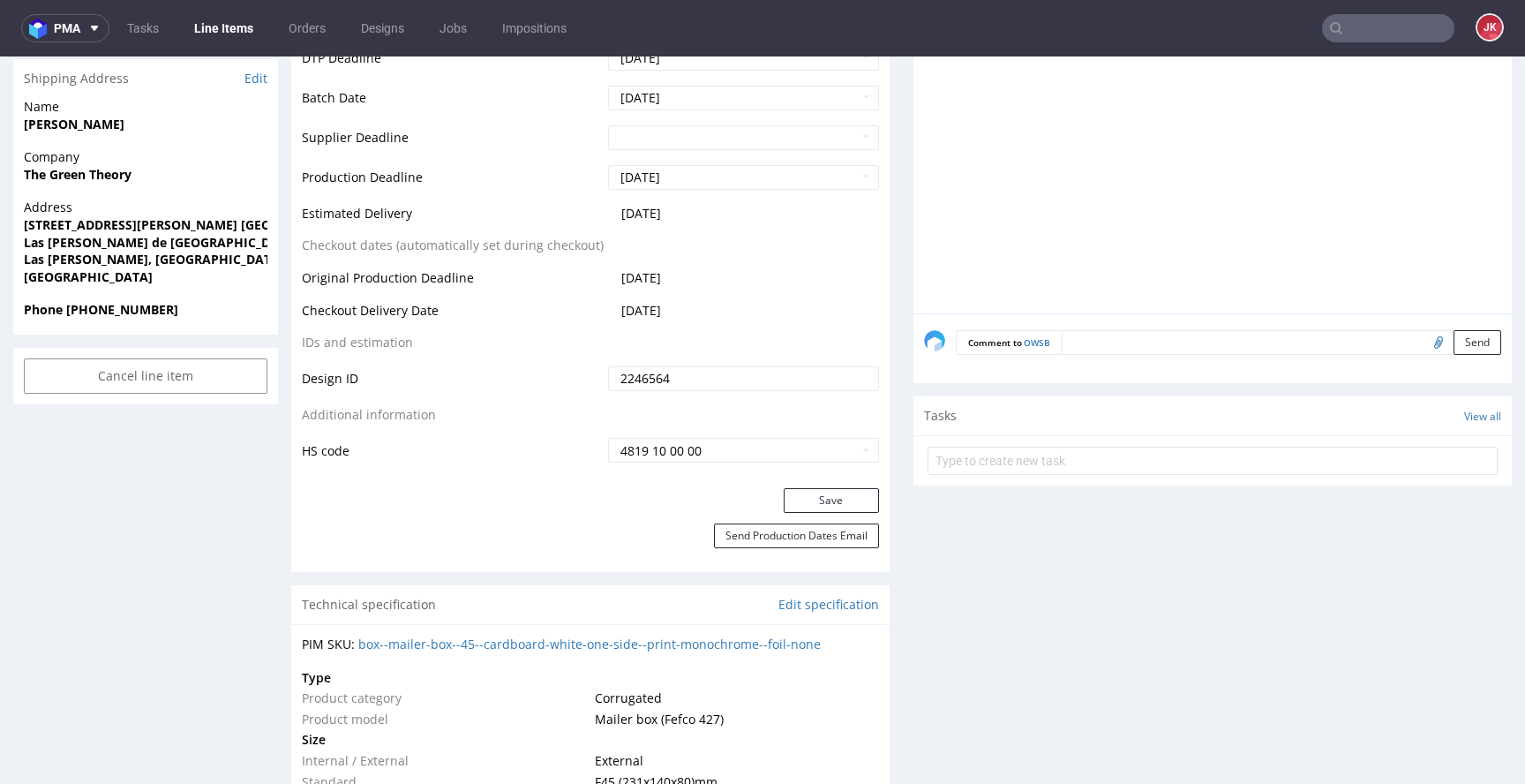
scroll to position [721, 0]
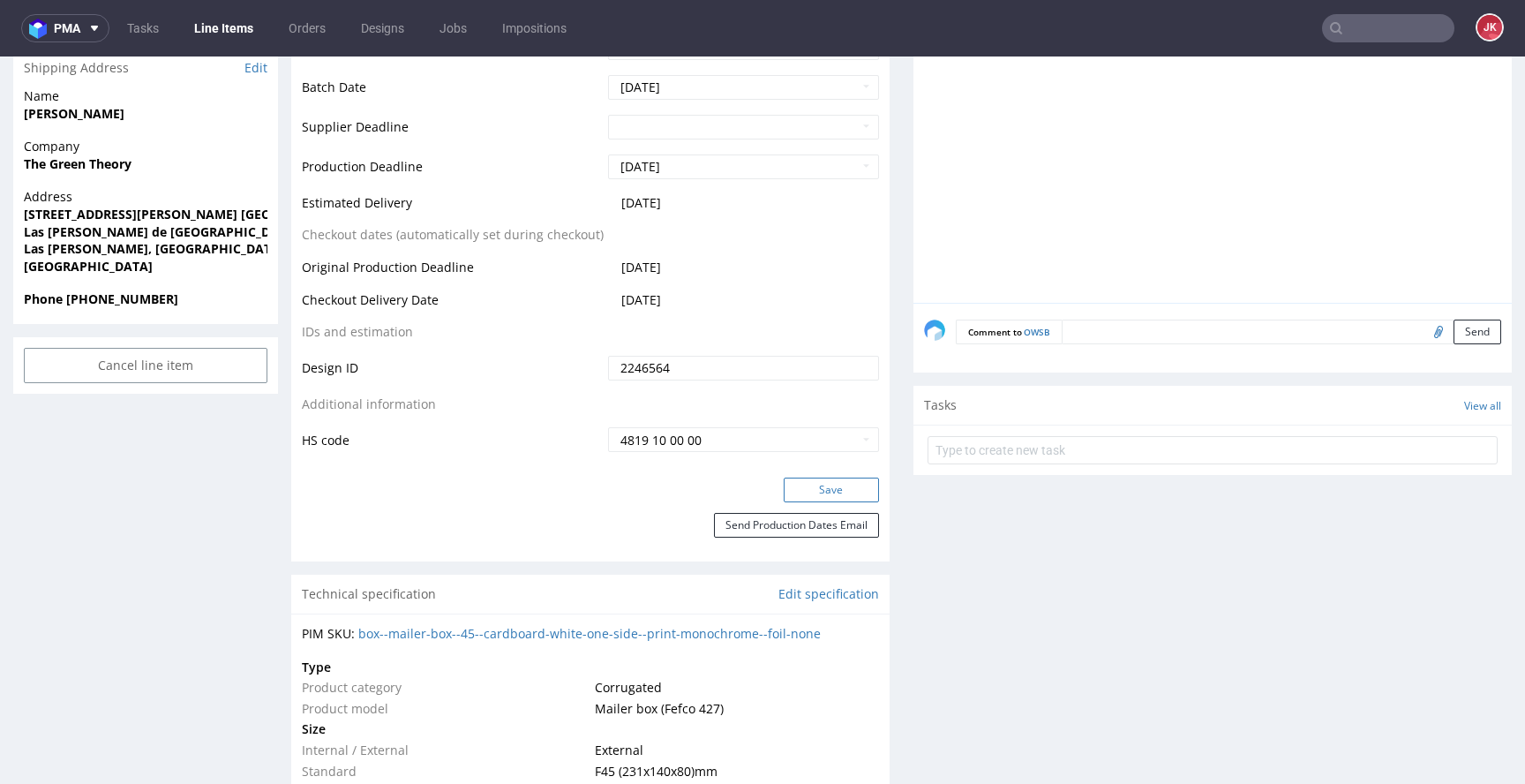
click at [802, 488] on button "Save" at bounding box center [832, 489] width 96 height 24
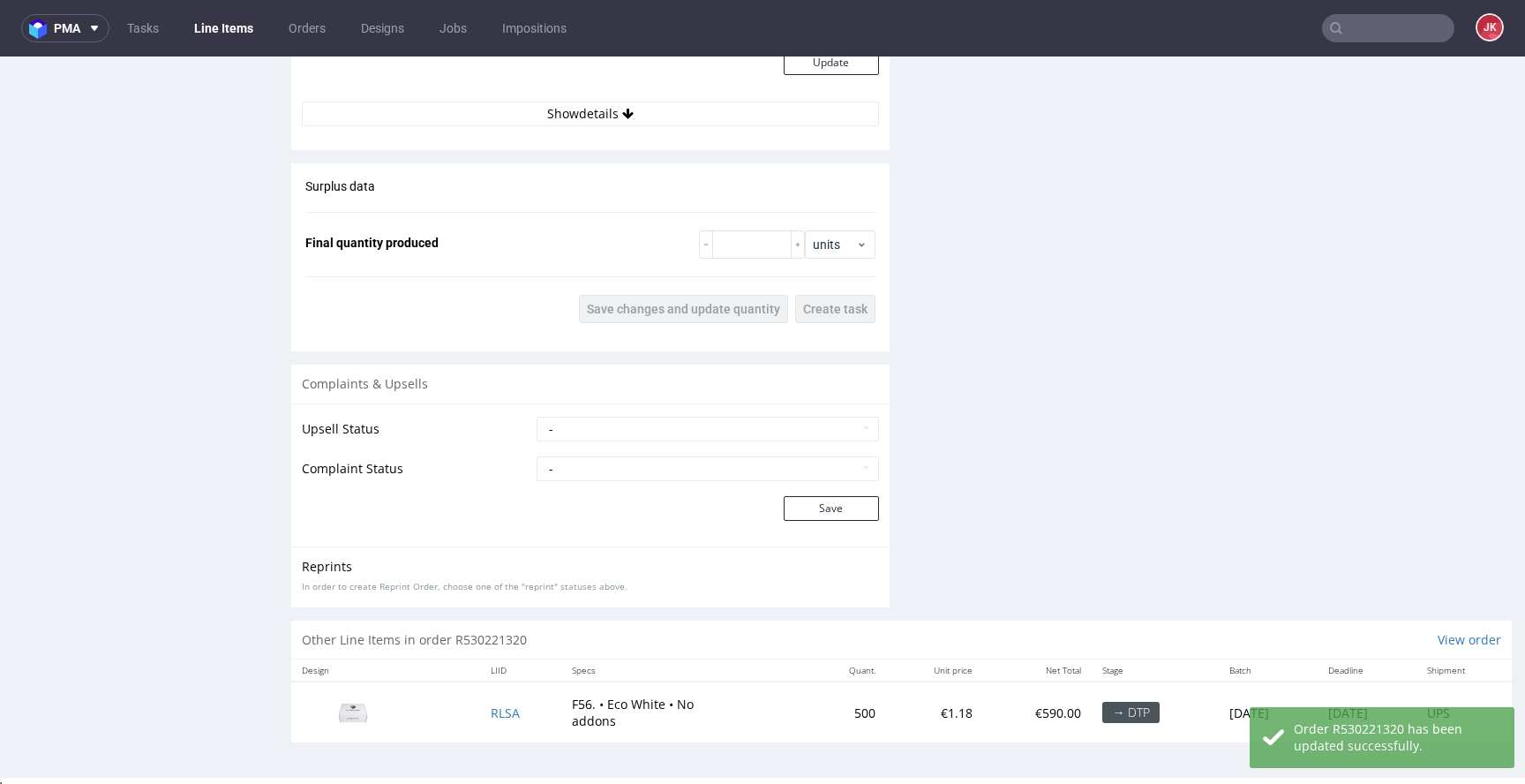
scroll to position [1970, 0]
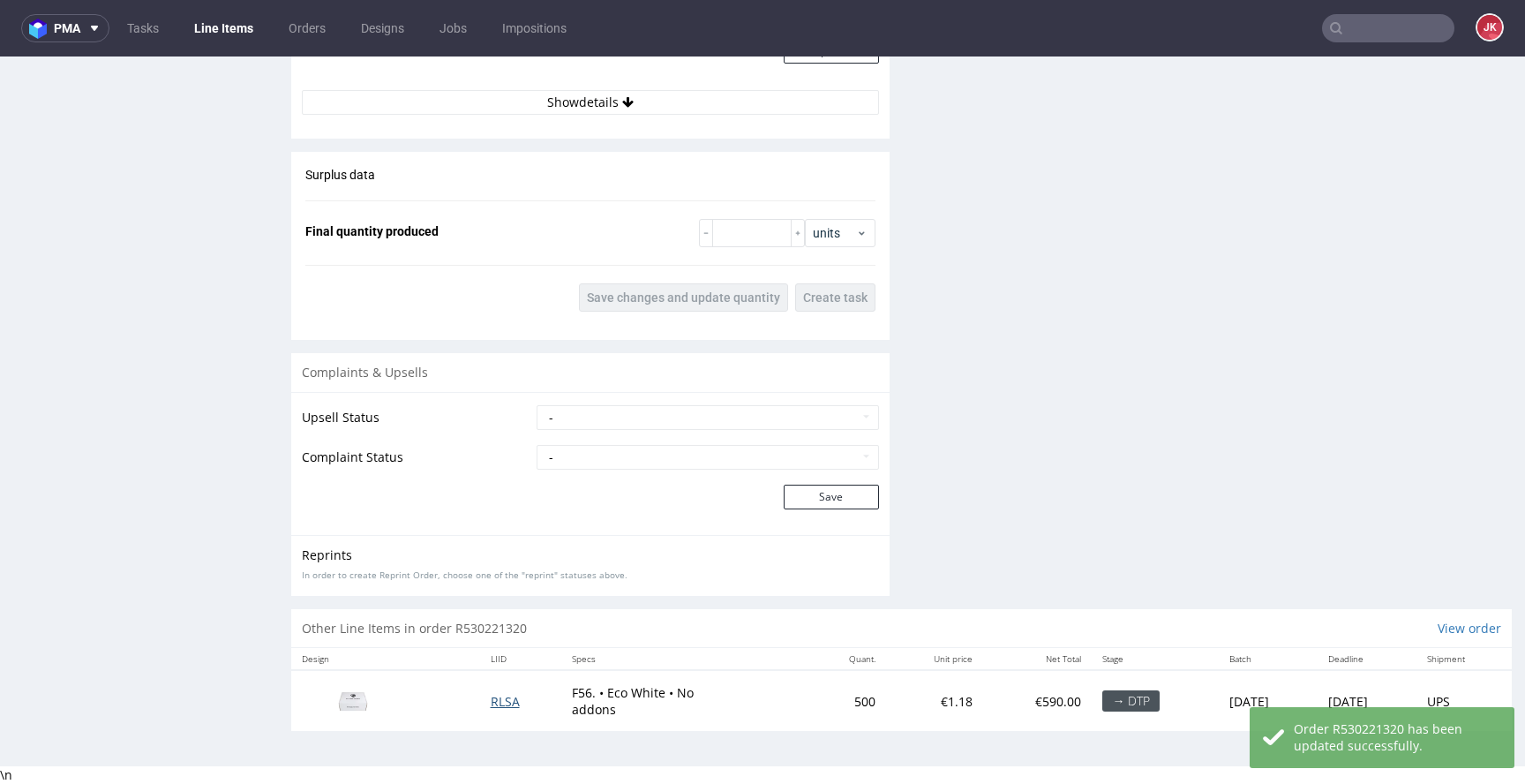
click at [491, 697] on span "RLSA" at bounding box center [505, 701] width 29 height 17
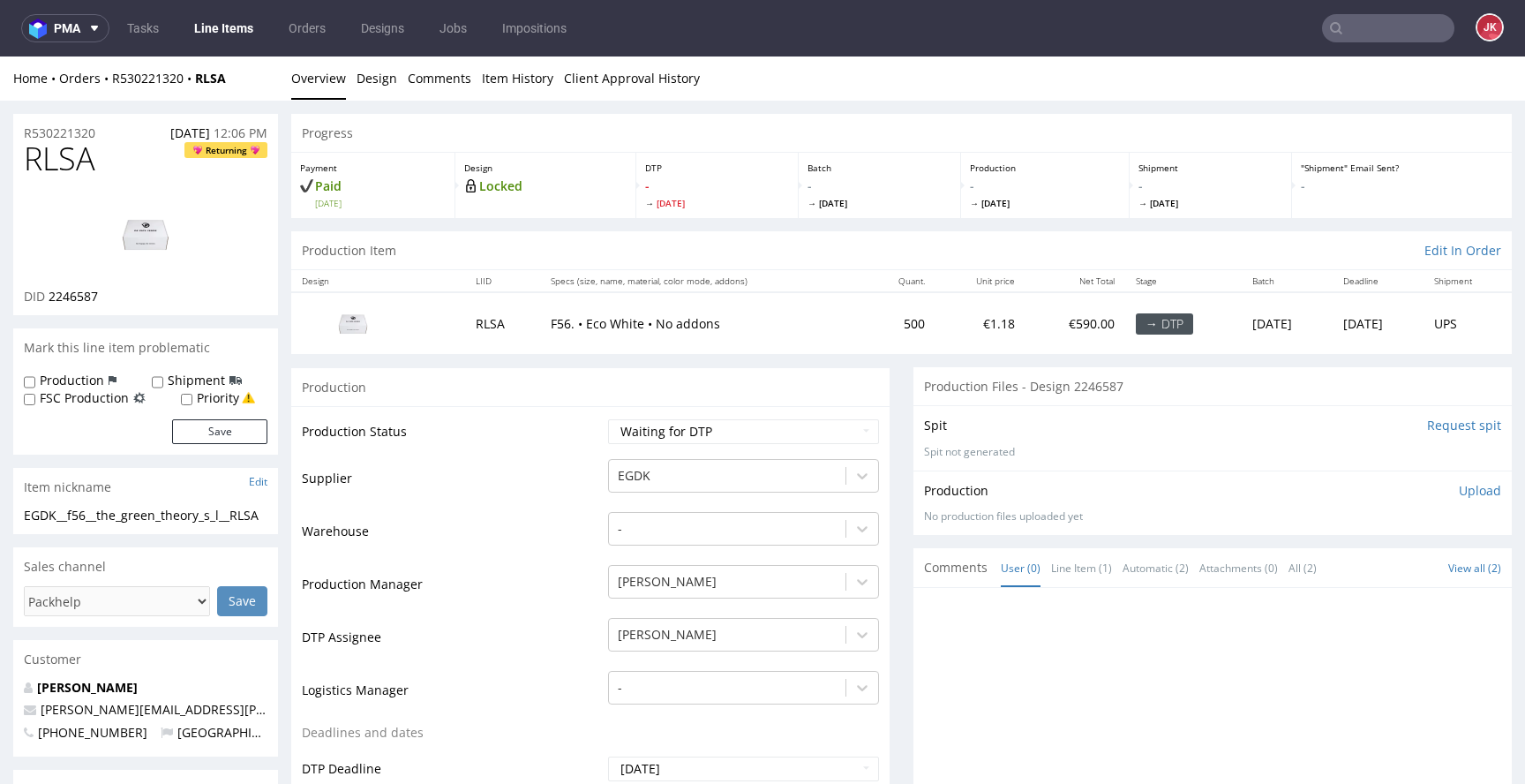
click at [52, 168] on span "RLSA" at bounding box center [59, 159] width 71 height 35
copy span "RLSA"
click at [72, 293] on span "2246587" at bounding box center [73, 296] width 50 height 17
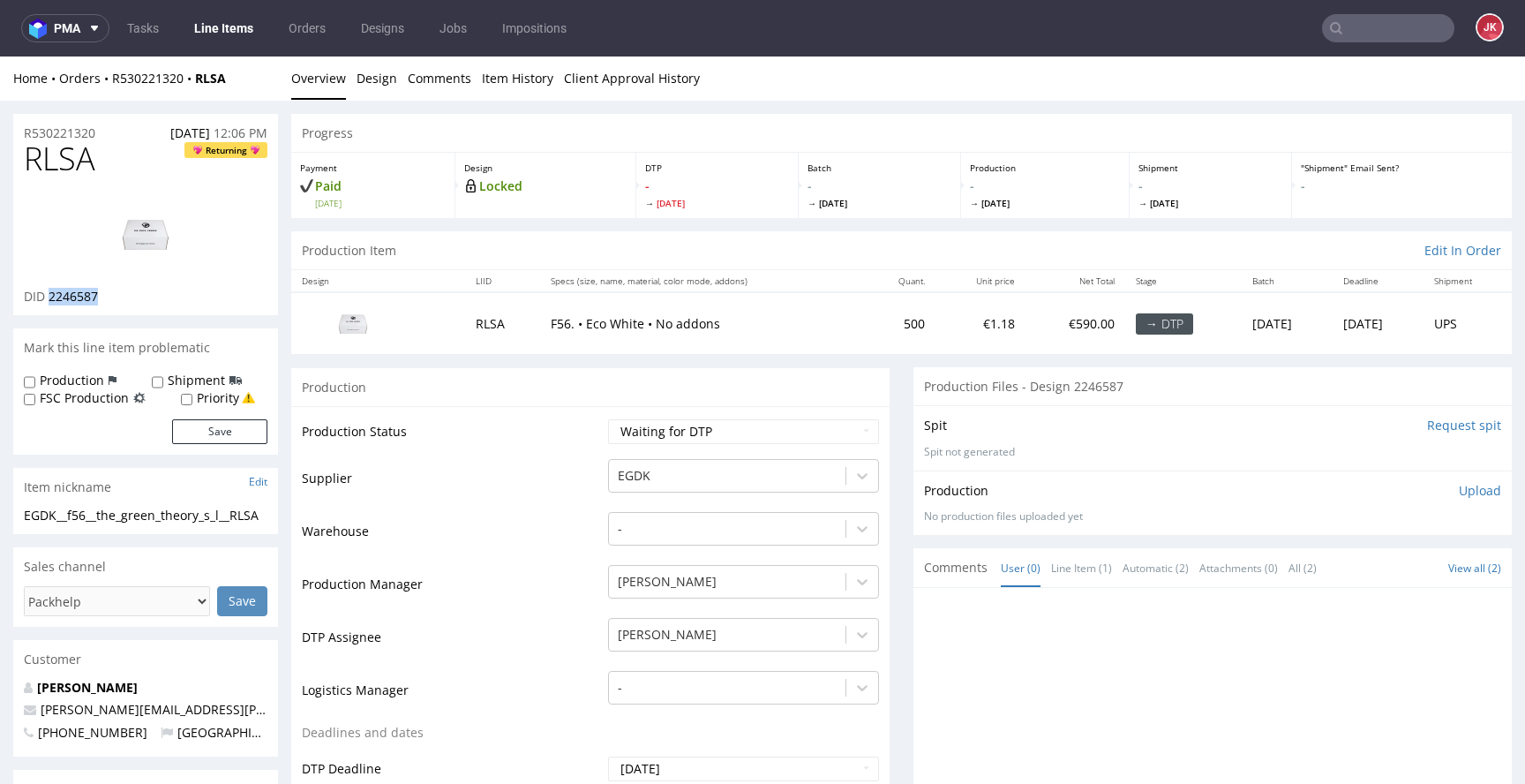
copy span "2246587"
click at [660, 443] on select "Waiting for Artwork Waiting for Diecut Waiting for Mockup Waiting for DTP Waiti…" at bounding box center [744, 431] width 271 height 24
select select "dtp_in_process"
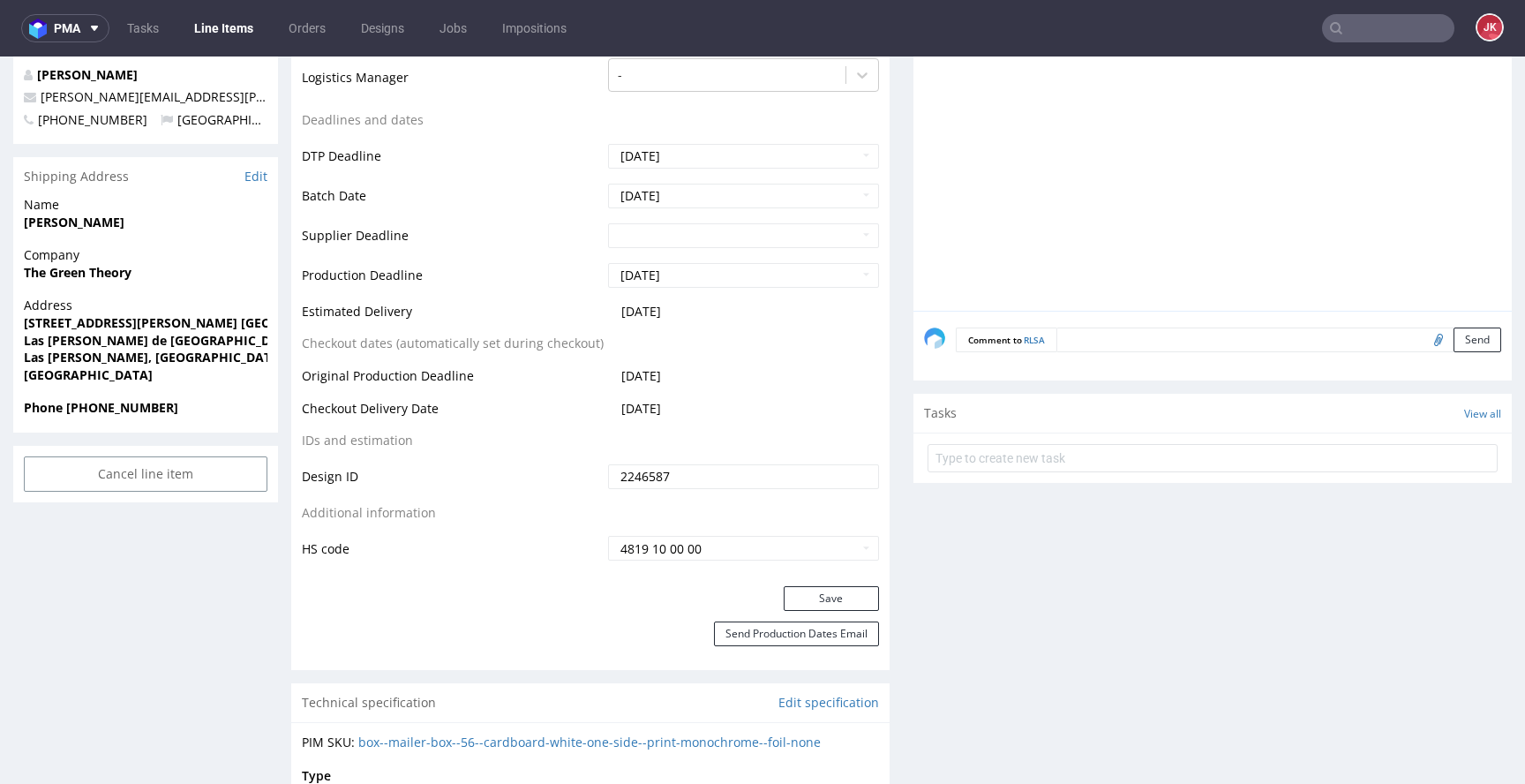
scroll to position [663, 0]
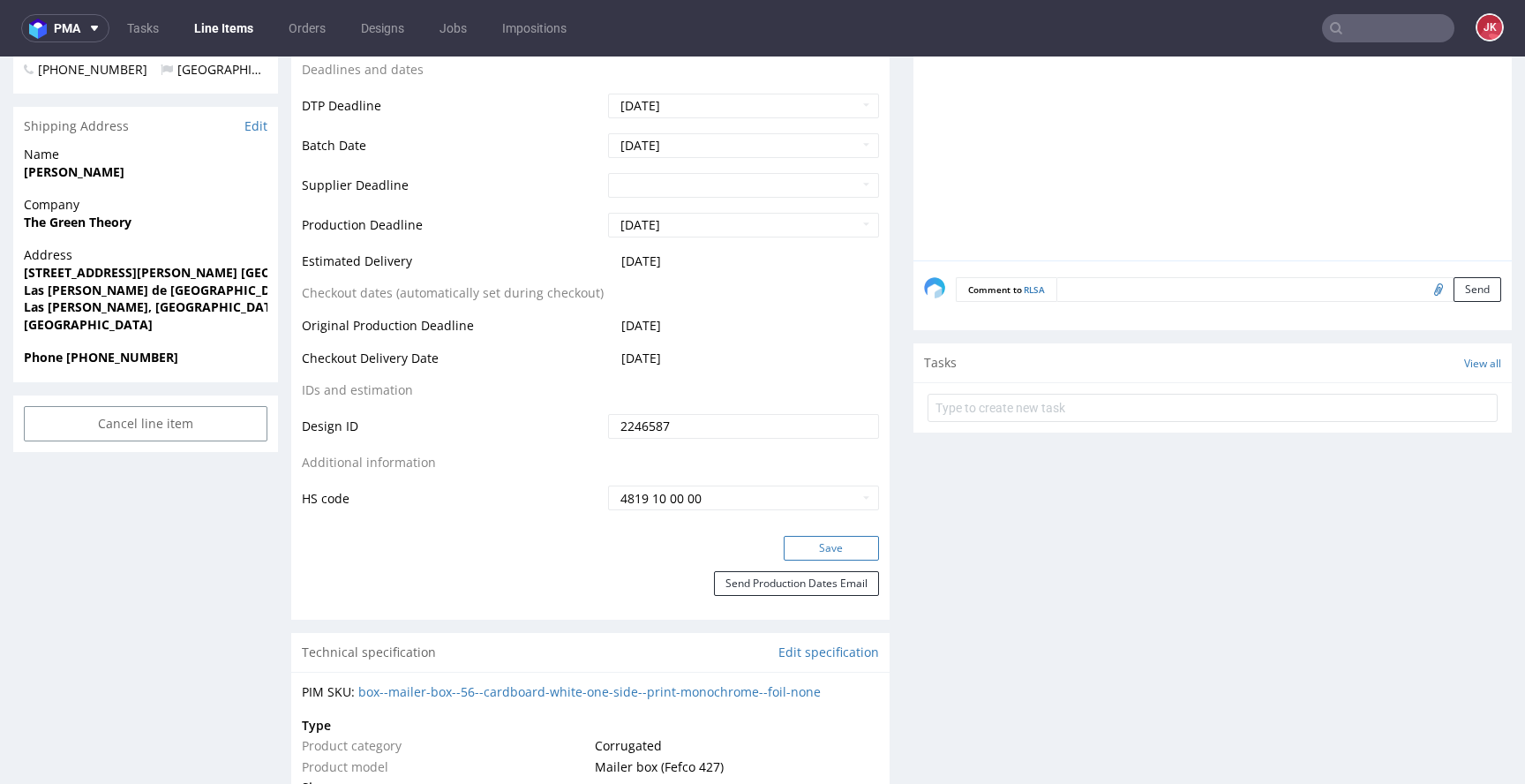
click at [808, 542] on button "Save" at bounding box center [832, 548] width 96 height 24
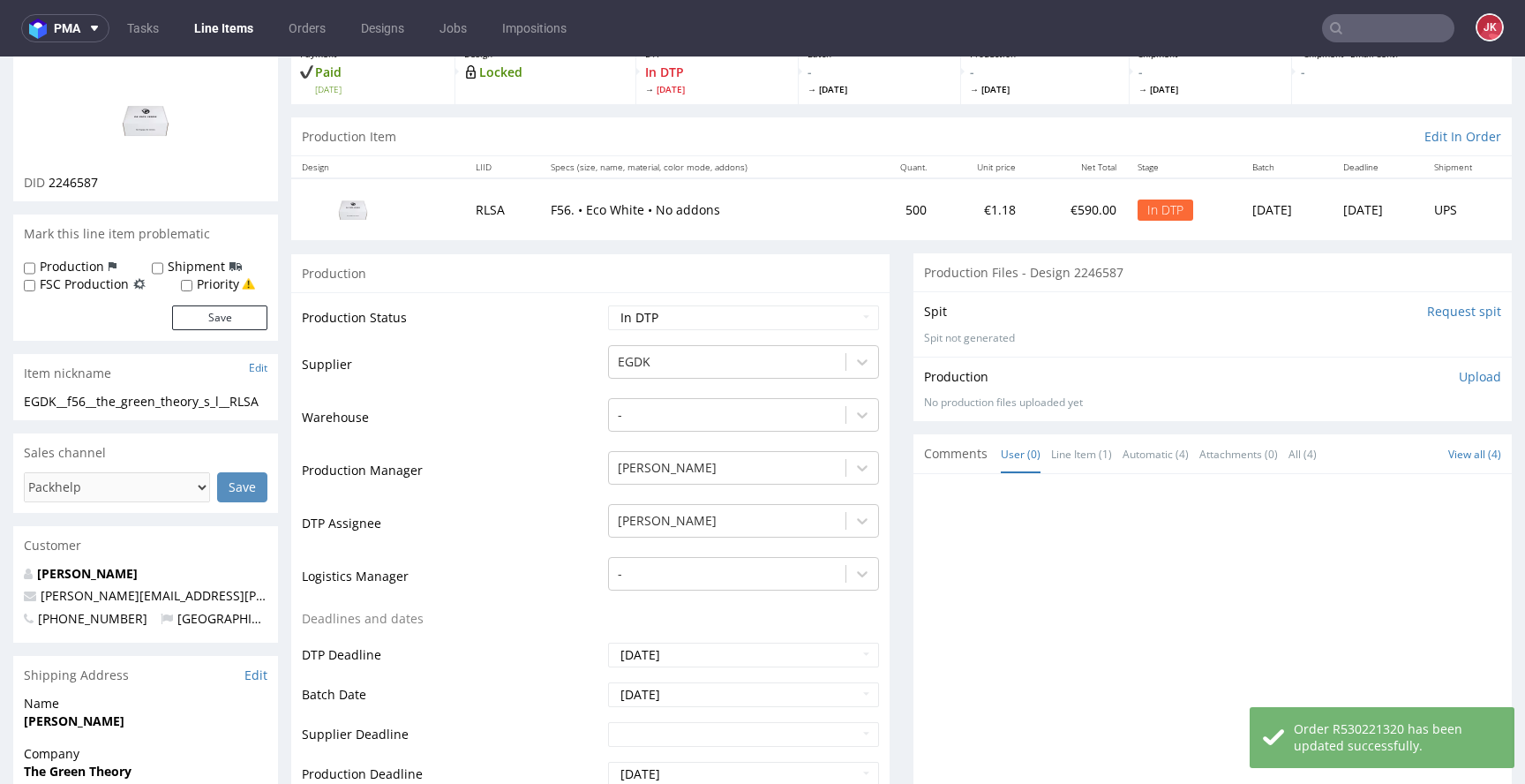
scroll to position [0, 0]
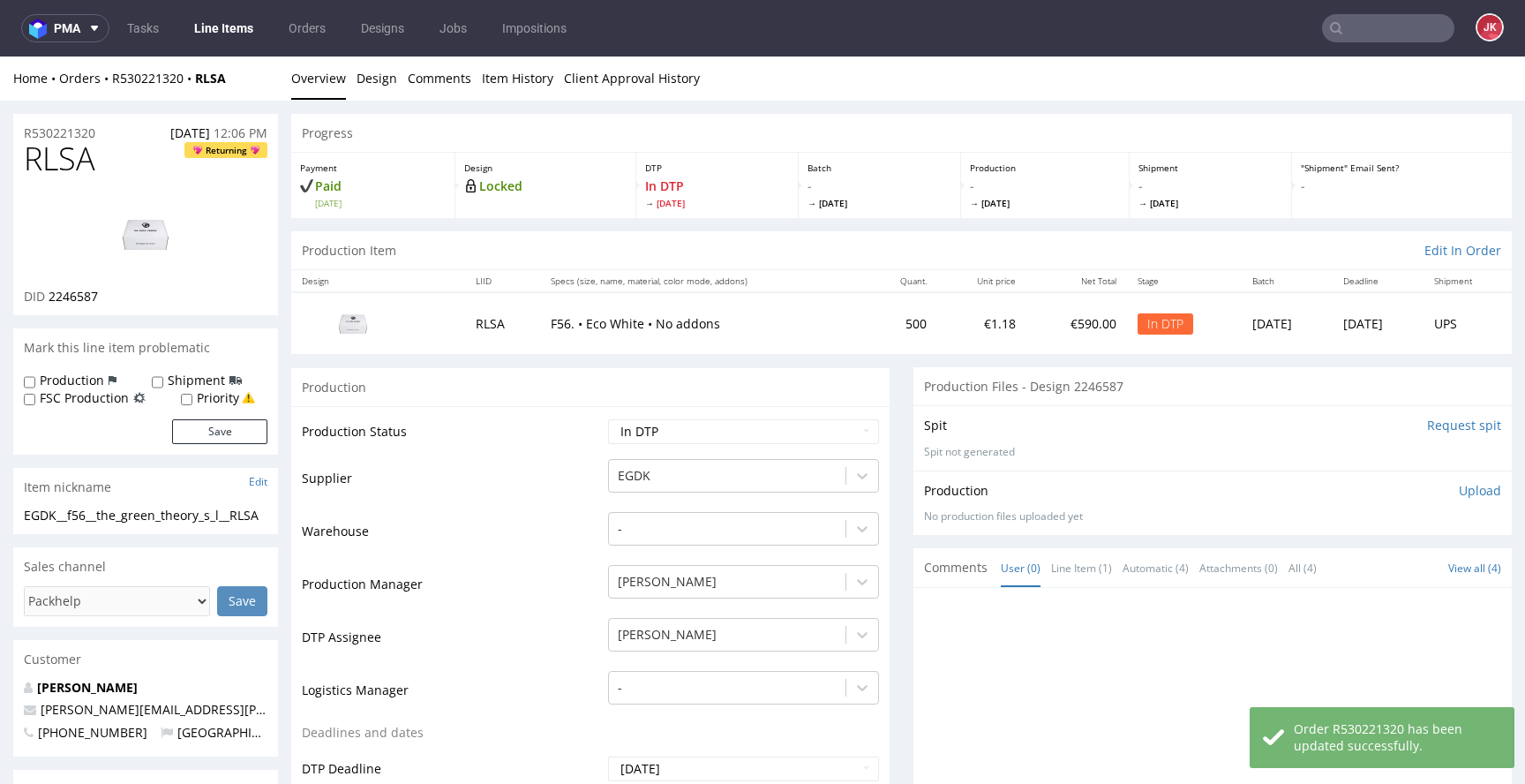
click at [197, 261] on img at bounding box center [145, 234] width 142 height 79
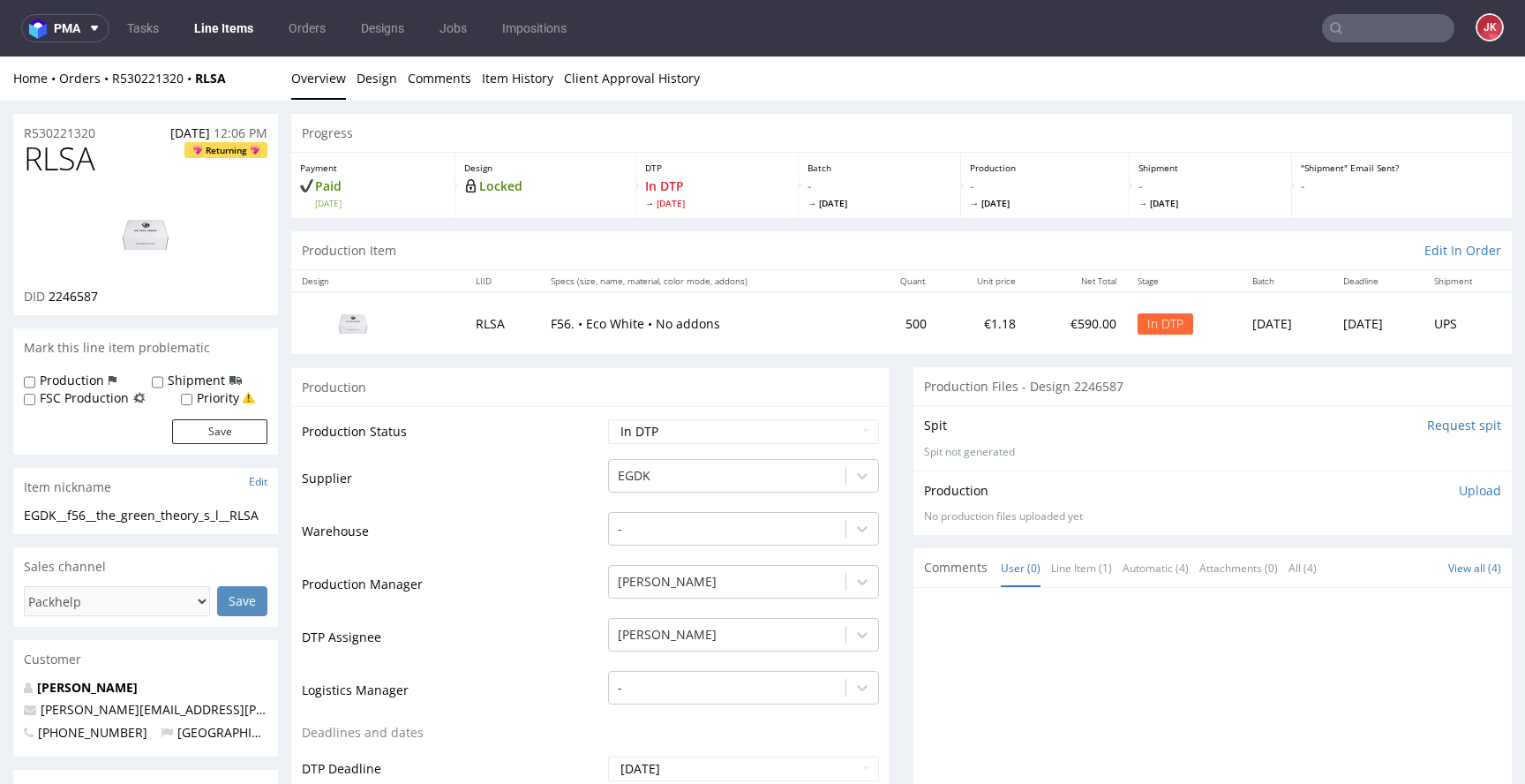
click at [74, 152] on span "RLSA" at bounding box center [59, 159] width 71 height 35
copy span "RLSA"
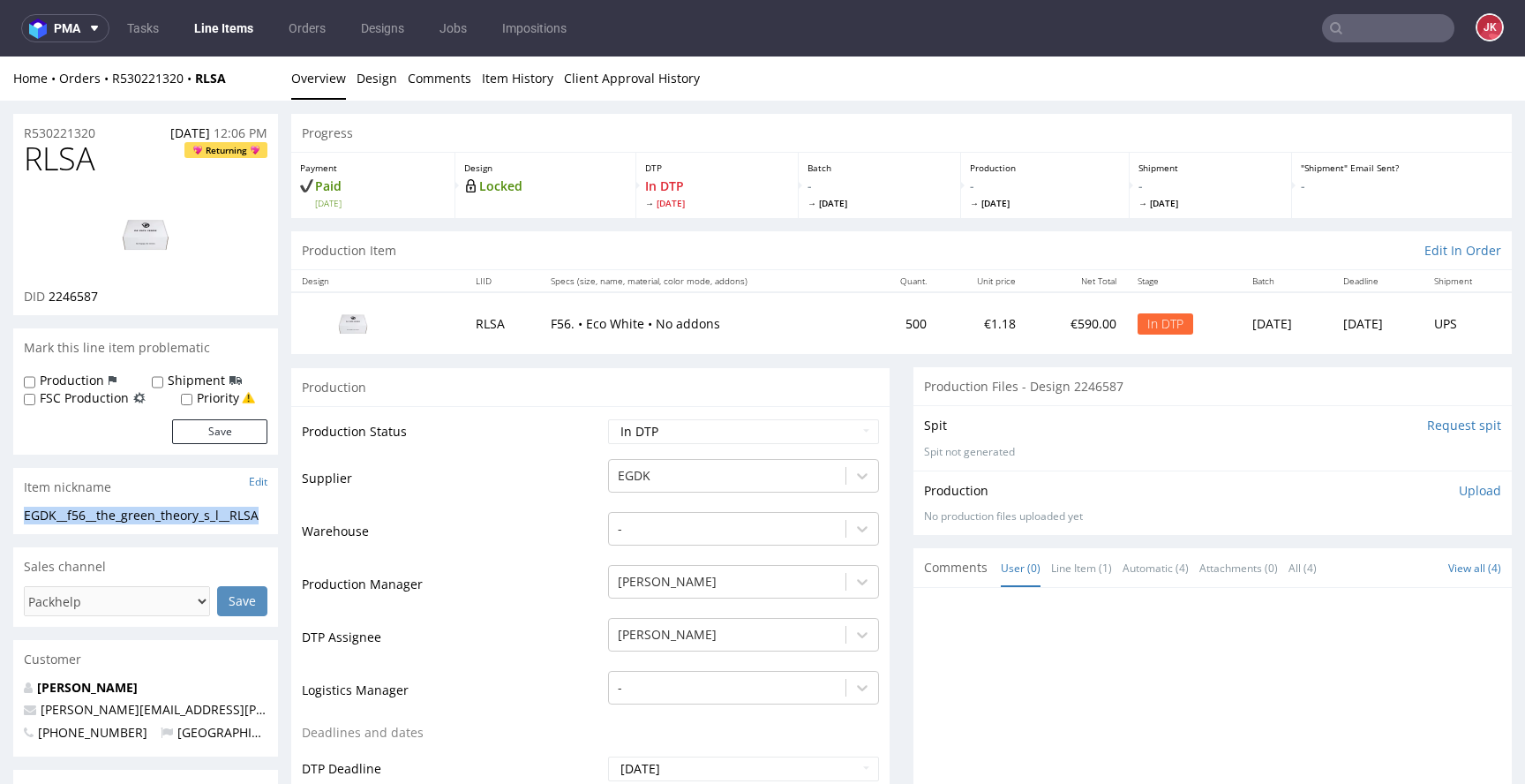
drag, startPoint x: 67, startPoint y: 532, endPoint x: 0, endPoint y: 510, distance: 70.5
copy div "EGDK__f56__the_green_theory_s_l__RLSA"
drag, startPoint x: 104, startPoint y: 130, endPoint x: 54, endPoint y: 154, distance: 55.5
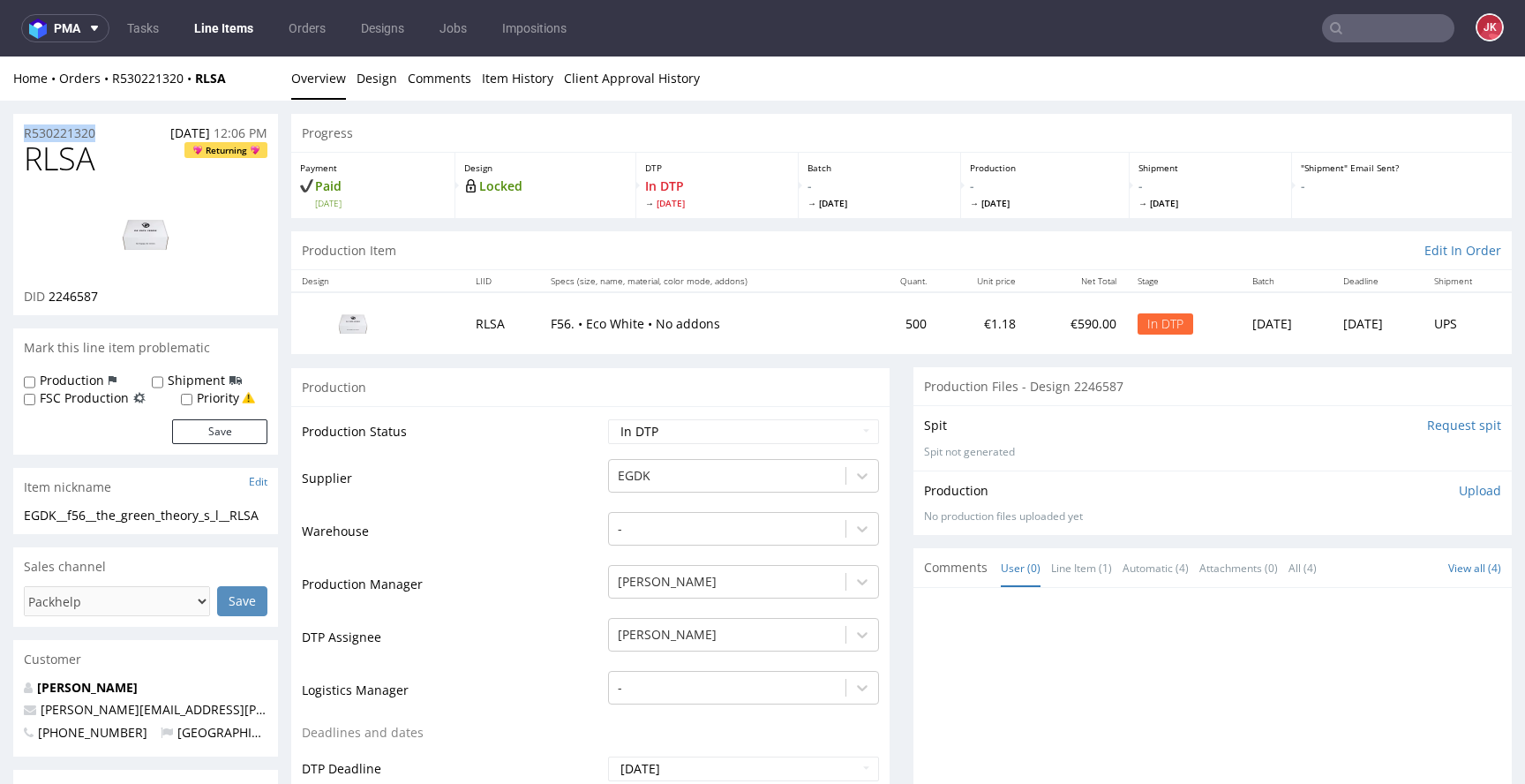
copy p "R530221320"
click at [274, 232] on div "RLSA Returning DID 2246587" at bounding box center [145, 228] width 264 height 174
click at [1459, 488] on p "Upload" at bounding box center [1480, 491] width 42 height 18
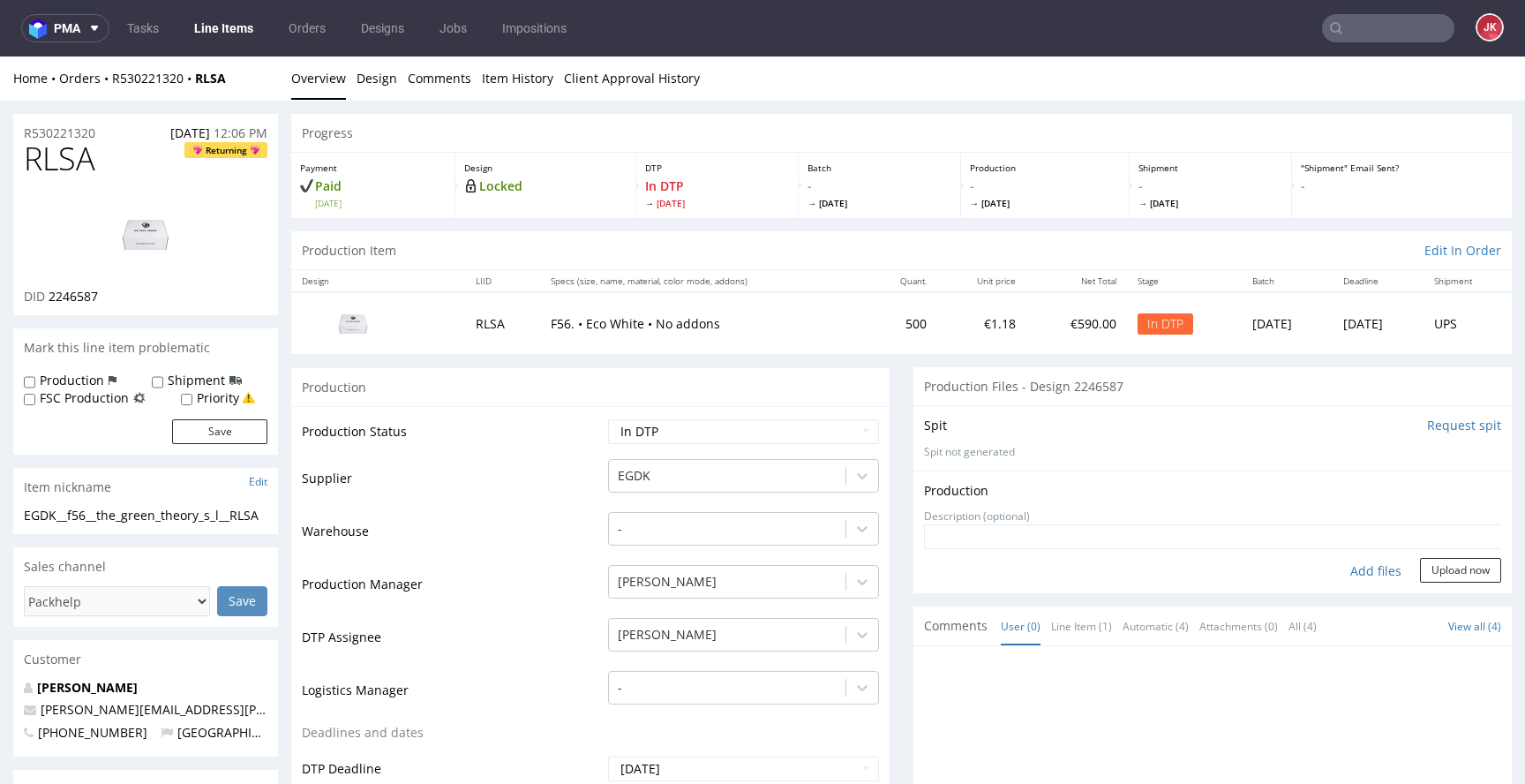
click at [1345, 572] on div "Add files" at bounding box center [1376, 570] width 88 height 26
type input "C:\fakepath\EGDK__f56__the_green_theory_s_l__RLSA__d2246587__oR530221320__outsi…"
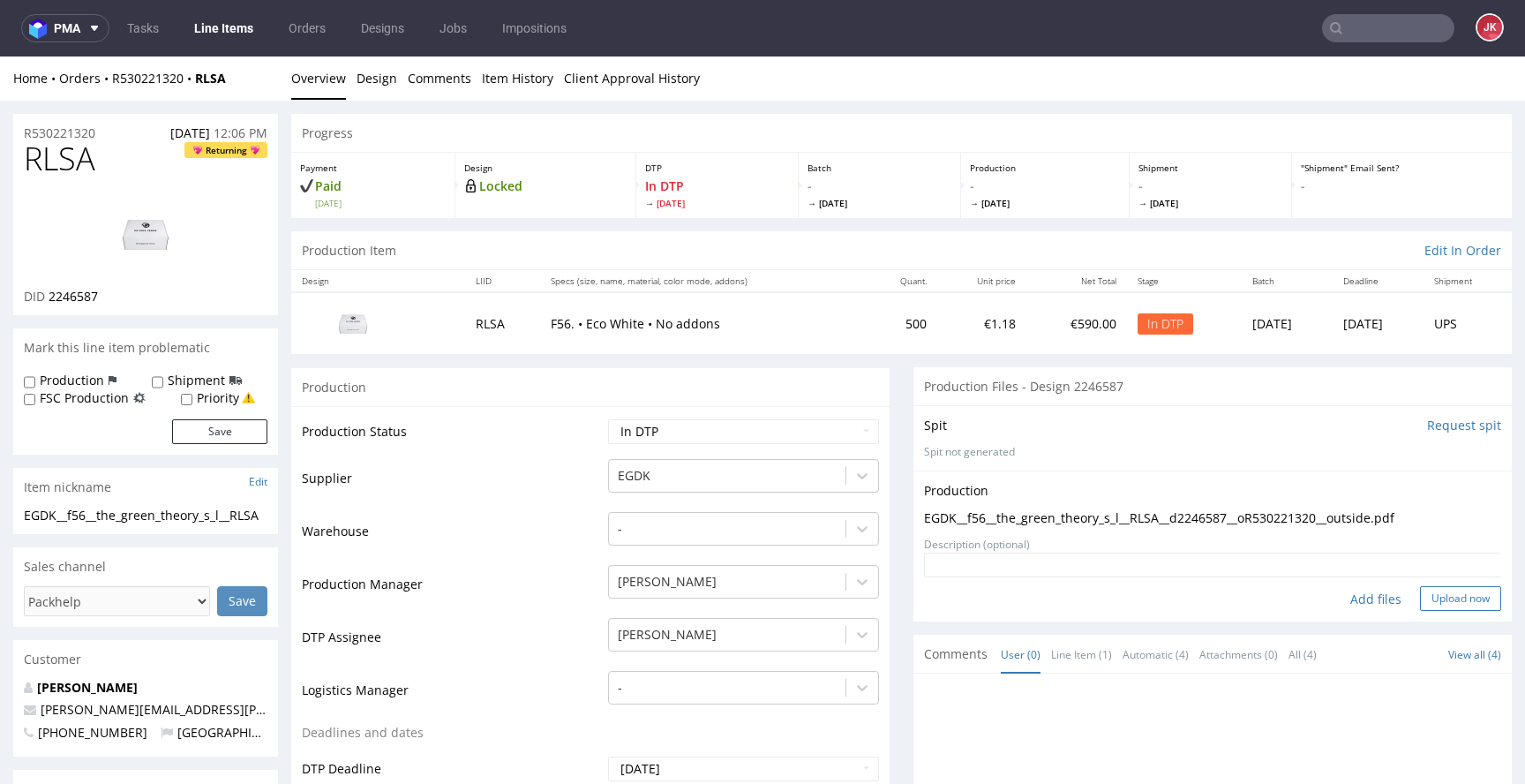
click at [1420, 604] on button "Upload now" at bounding box center [1461, 598] width 81 height 24
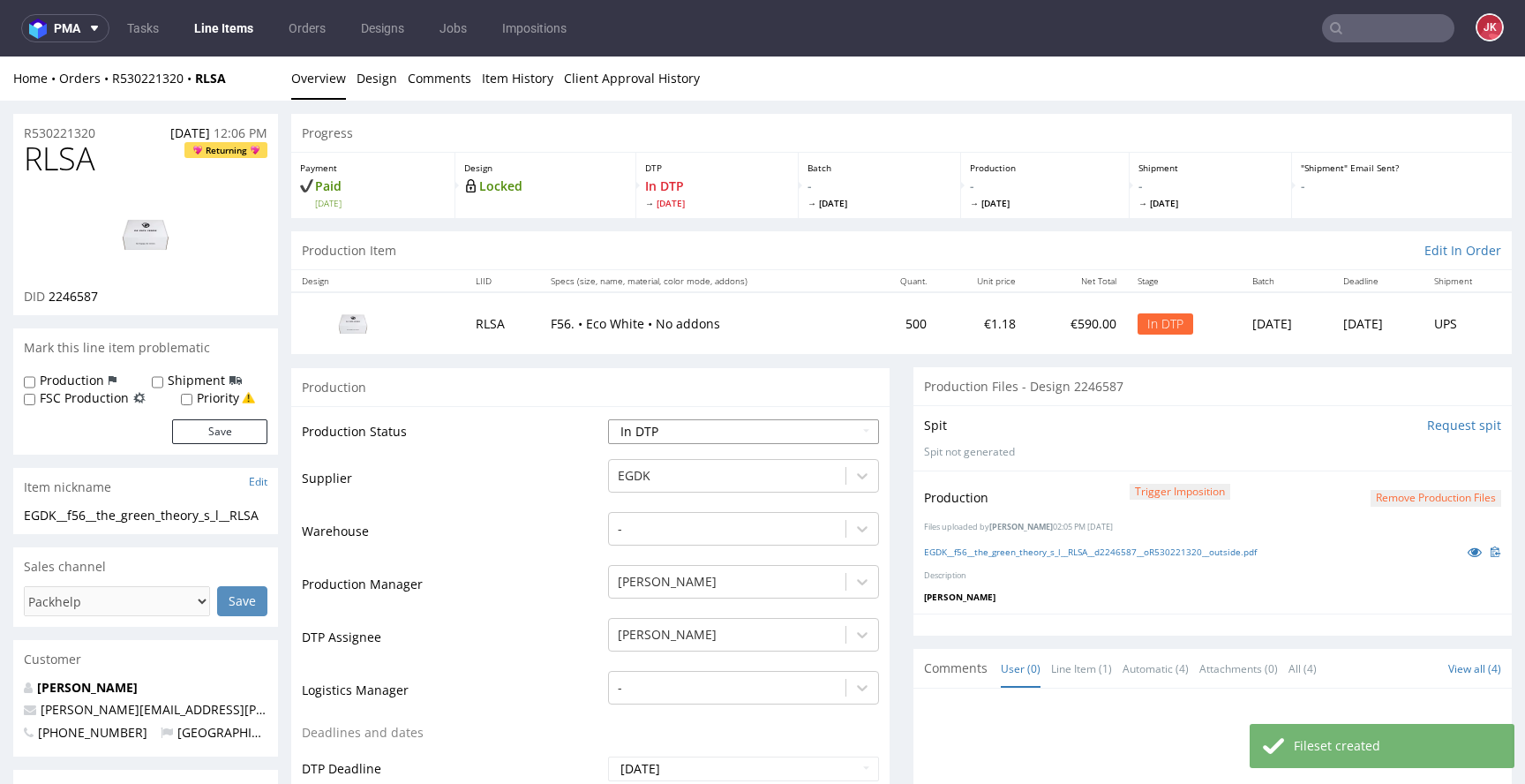
click at [799, 428] on select "Waiting for Artwork Waiting for Diecut Waiting for Mockup Waiting for DTP Waiti…" at bounding box center [744, 431] width 271 height 24
select select "dtp_production_ready"
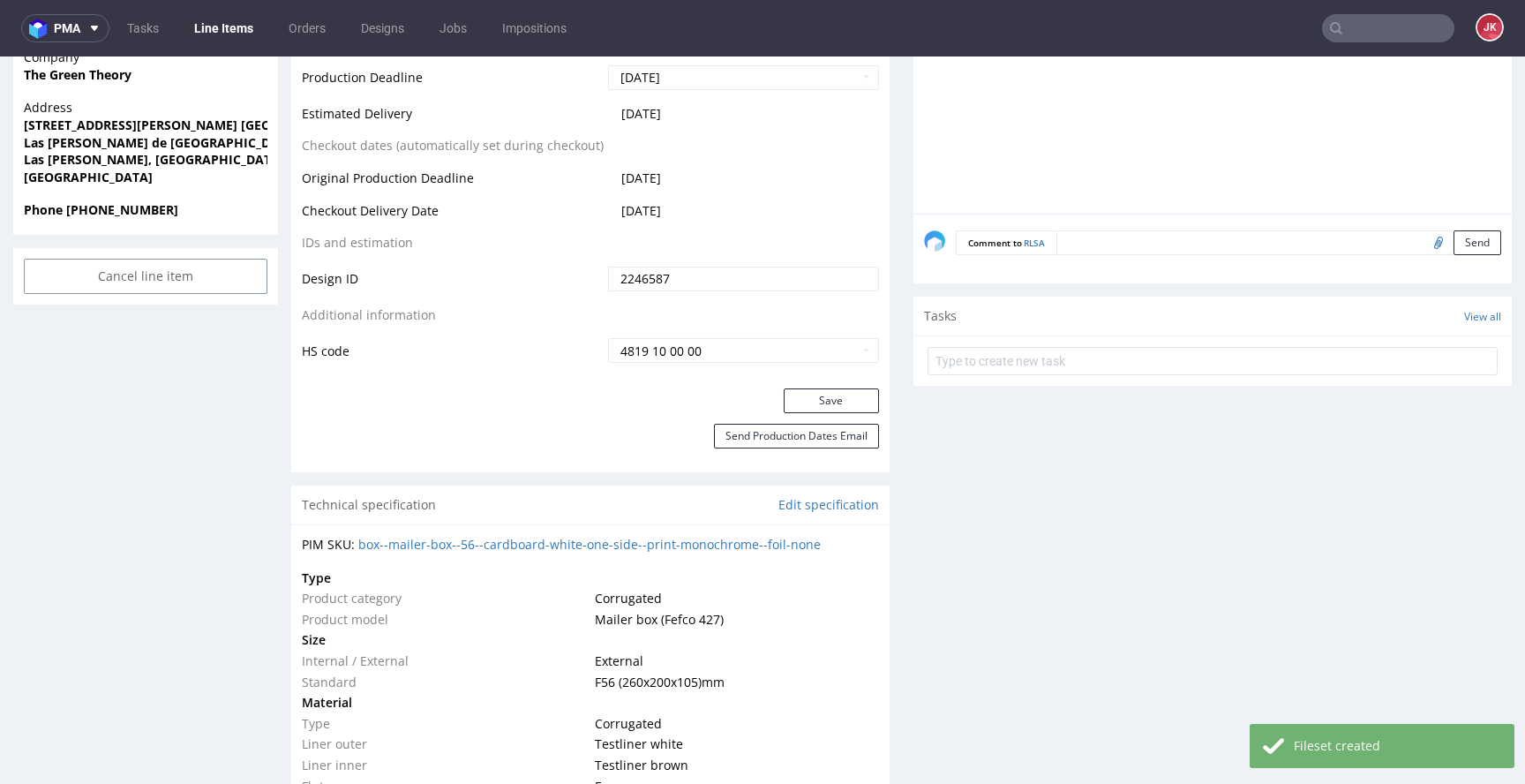
scroll to position [853, 0]
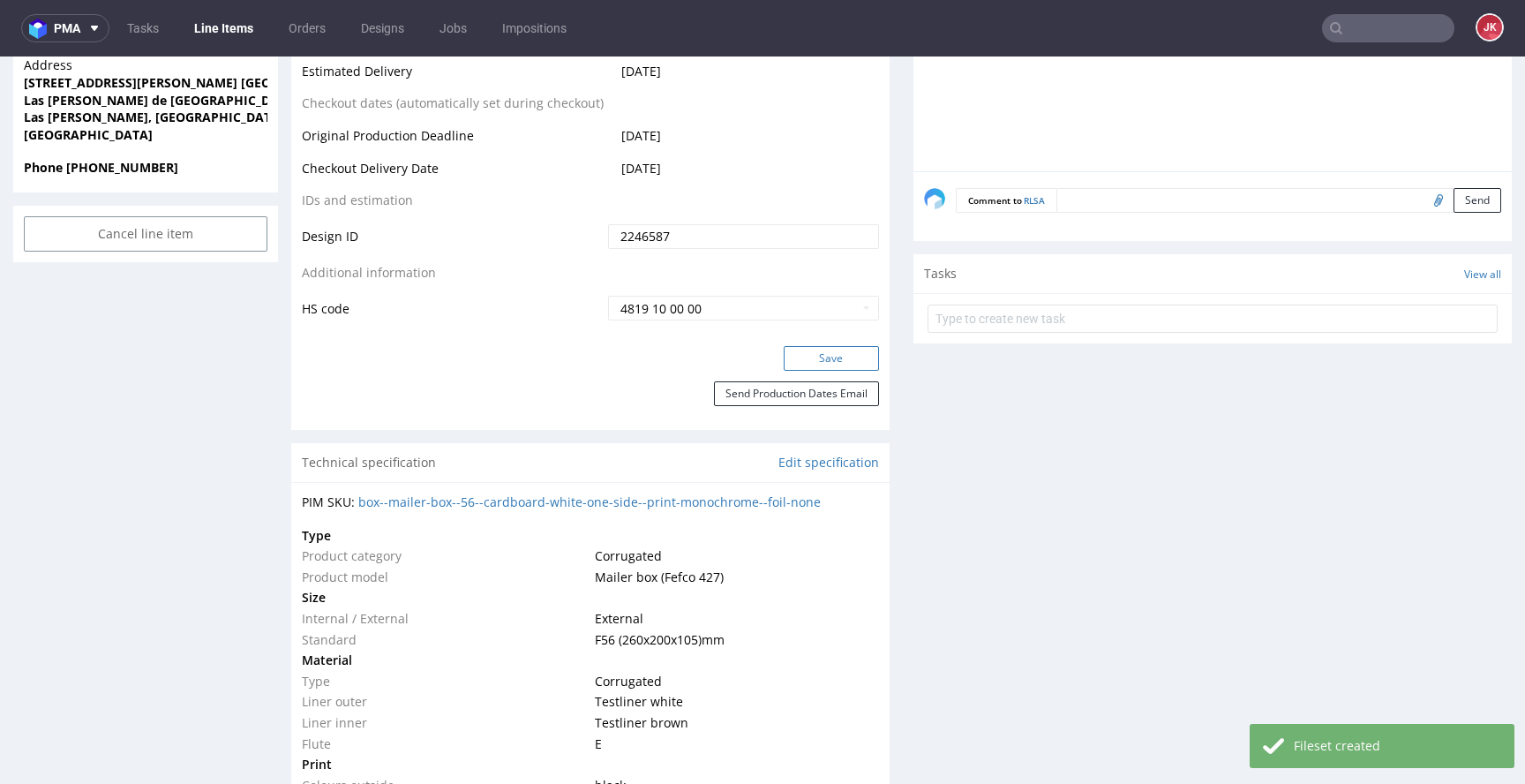
click at [806, 361] on button "Save" at bounding box center [832, 357] width 96 height 24
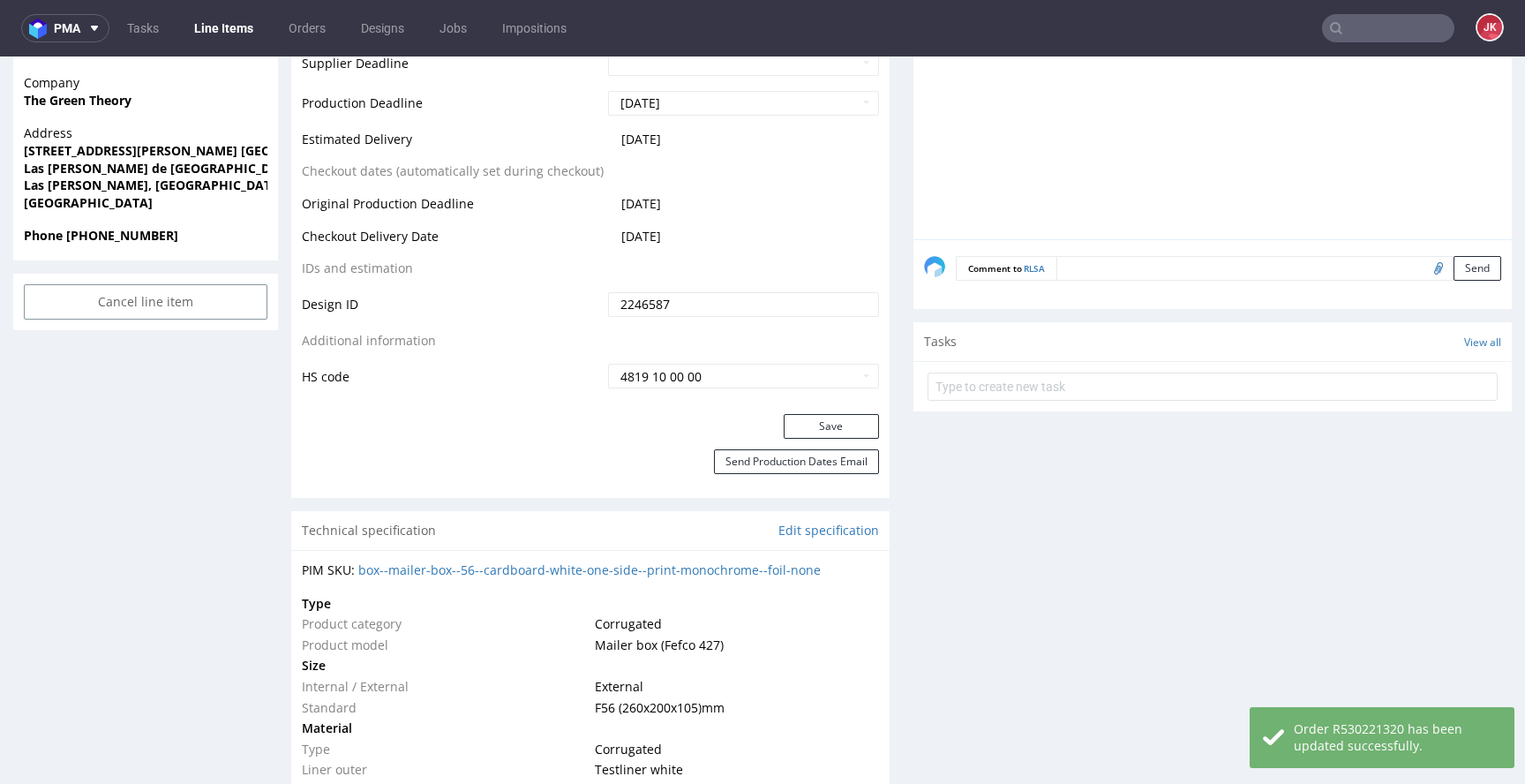
scroll to position [0, 0]
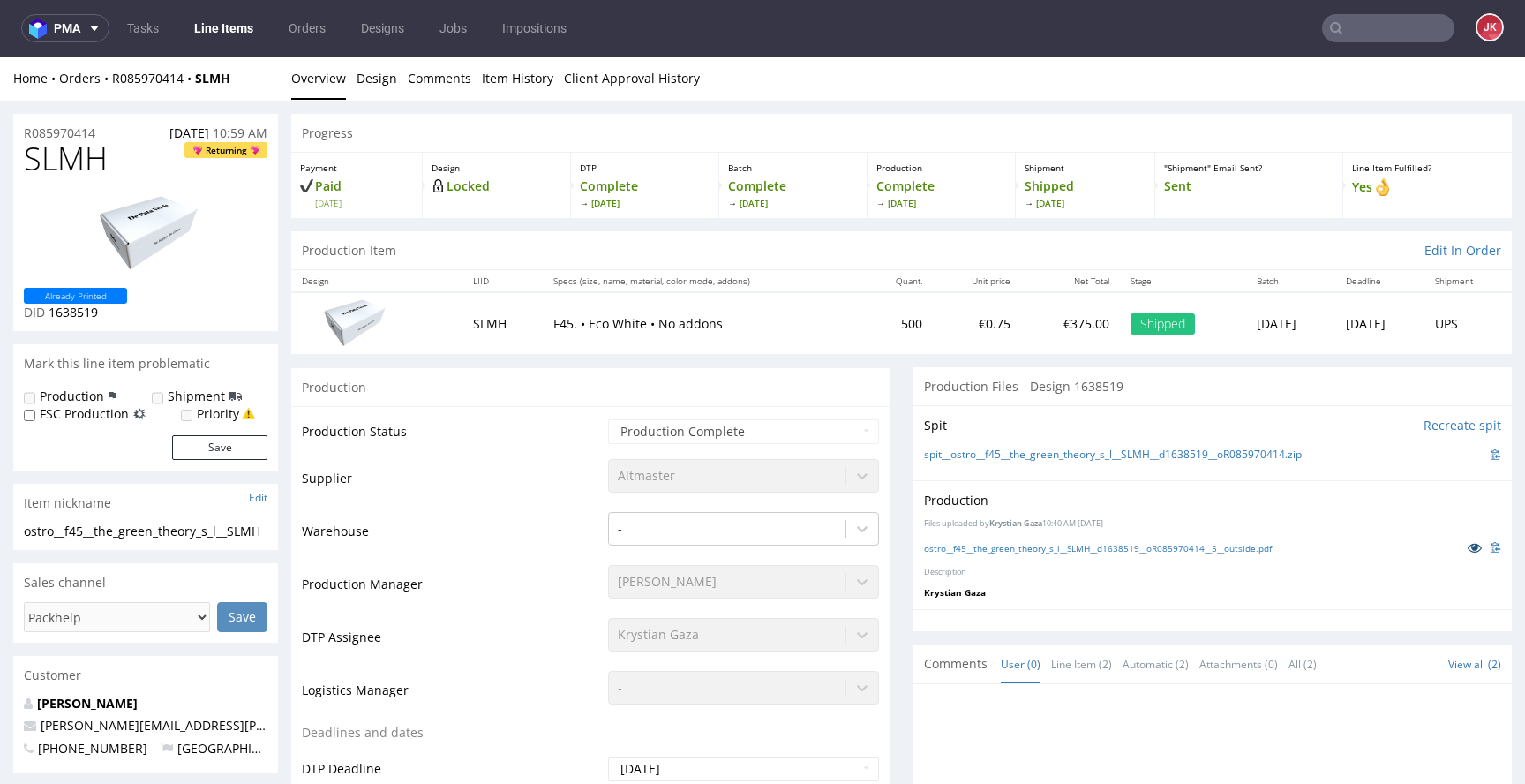
click at [1468, 546] on icon at bounding box center [1475, 548] width 14 height 13
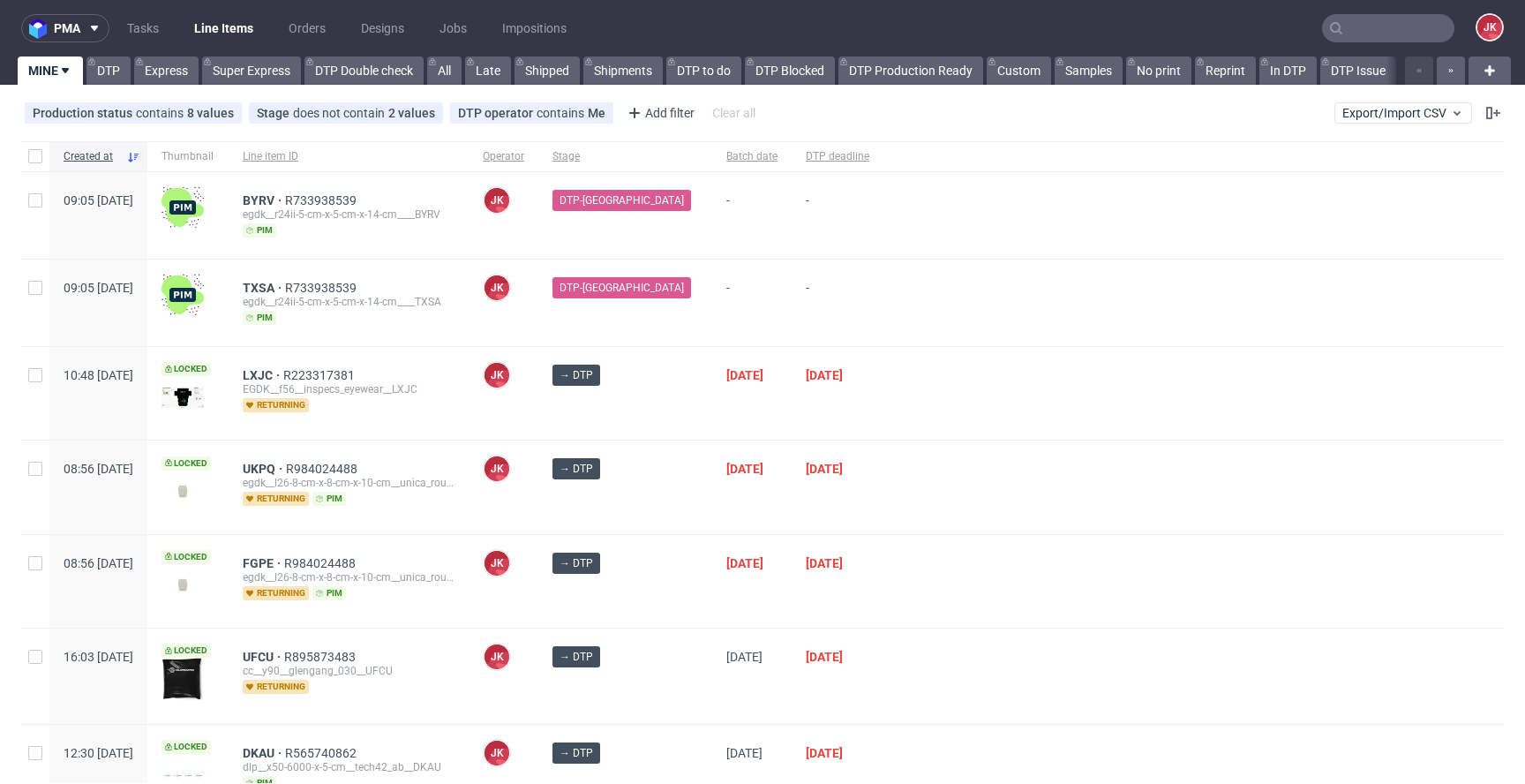
scroll to position [429, 0]
click at [906, 387] on div at bounding box center [1194, 392] width 621 height 93
click at [468, 397] on div "LXJC R223317381 EGDK__f56__inspecs_eyewear__LXJC returning" at bounding box center [348, 392] width 240 height 93
click at [908, 485] on div at bounding box center [1194, 486] width 621 height 93
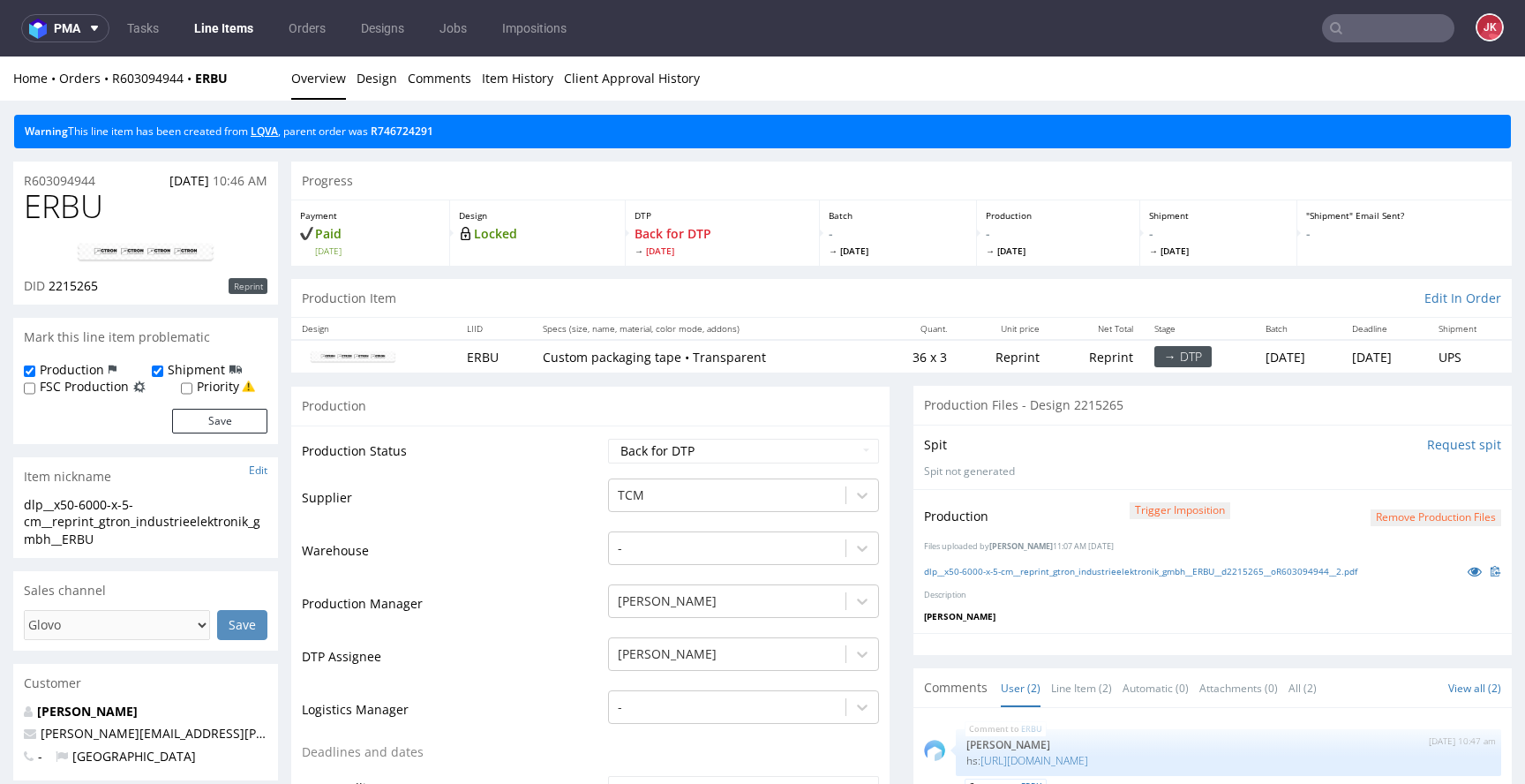
click at [277, 134] on link "LQVA" at bounding box center [264, 131] width 27 height 15
click at [716, 445] on select "Waiting for Artwork Waiting for Diecut Waiting for Mockup Waiting for DTP Waiti…" at bounding box center [744, 450] width 271 height 24
select select "dtp_in_process"
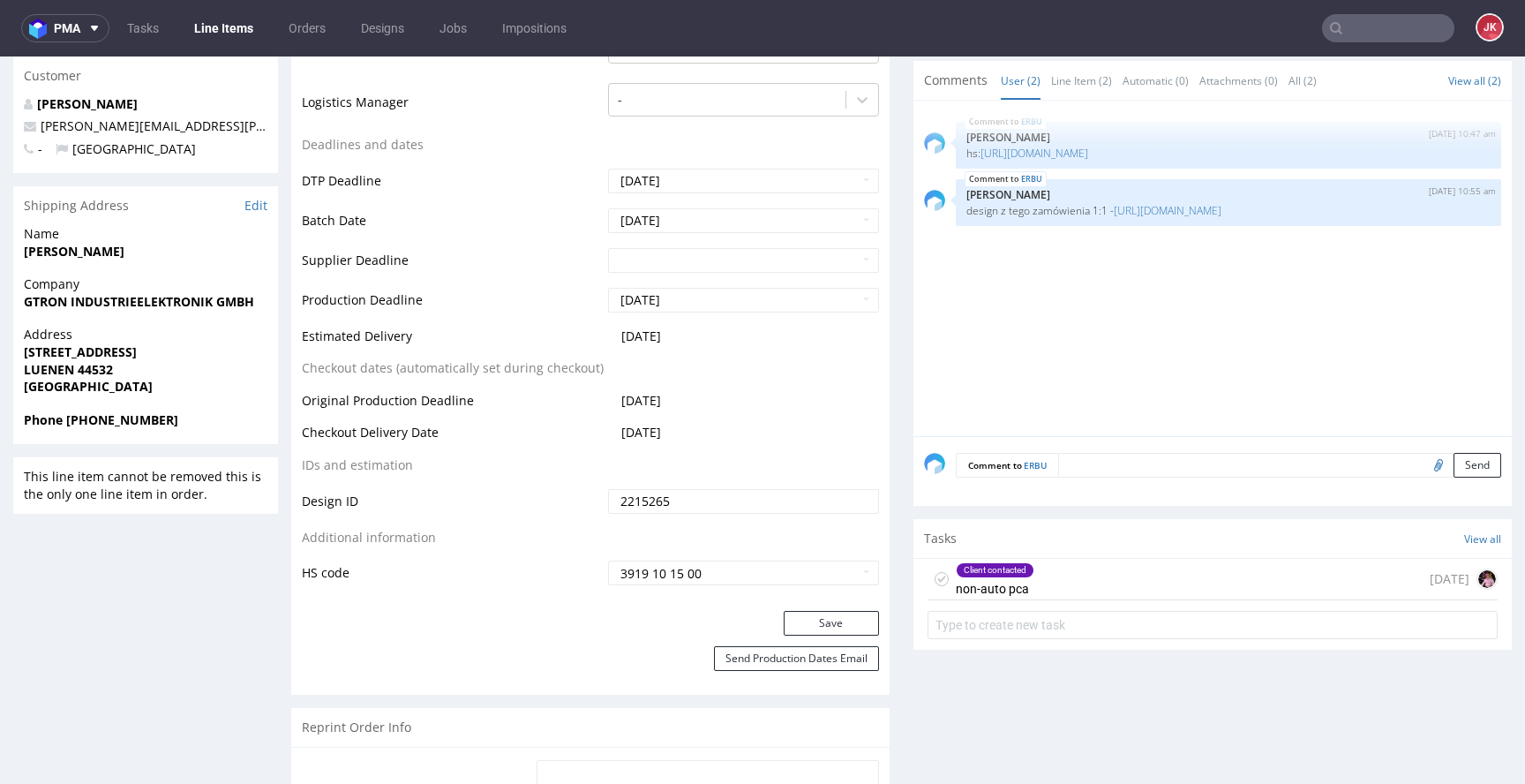
scroll to position [611, 0]
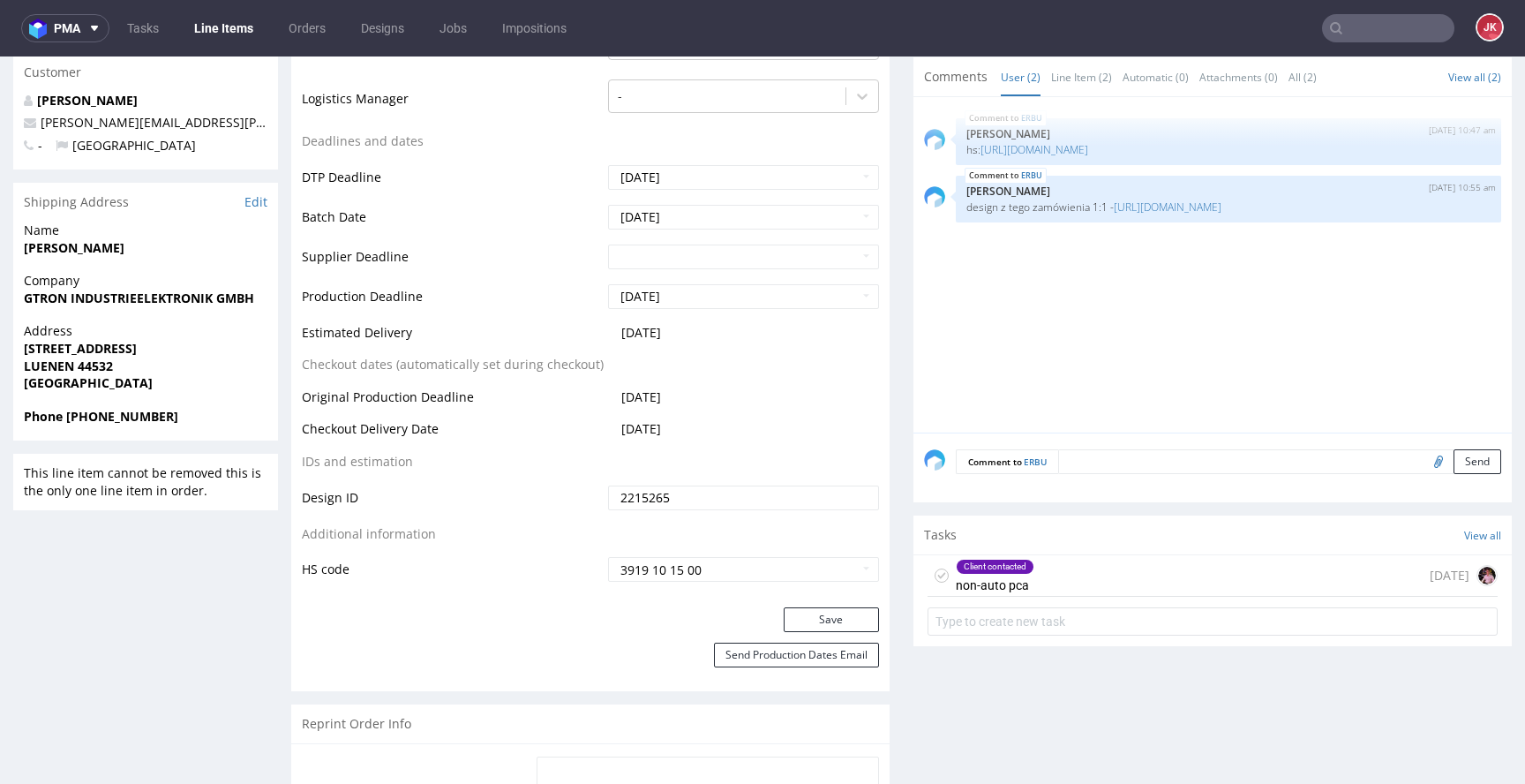
click at [985, 559] on div "Client contacted" at bounding box center [994, 567] width 77 height 14
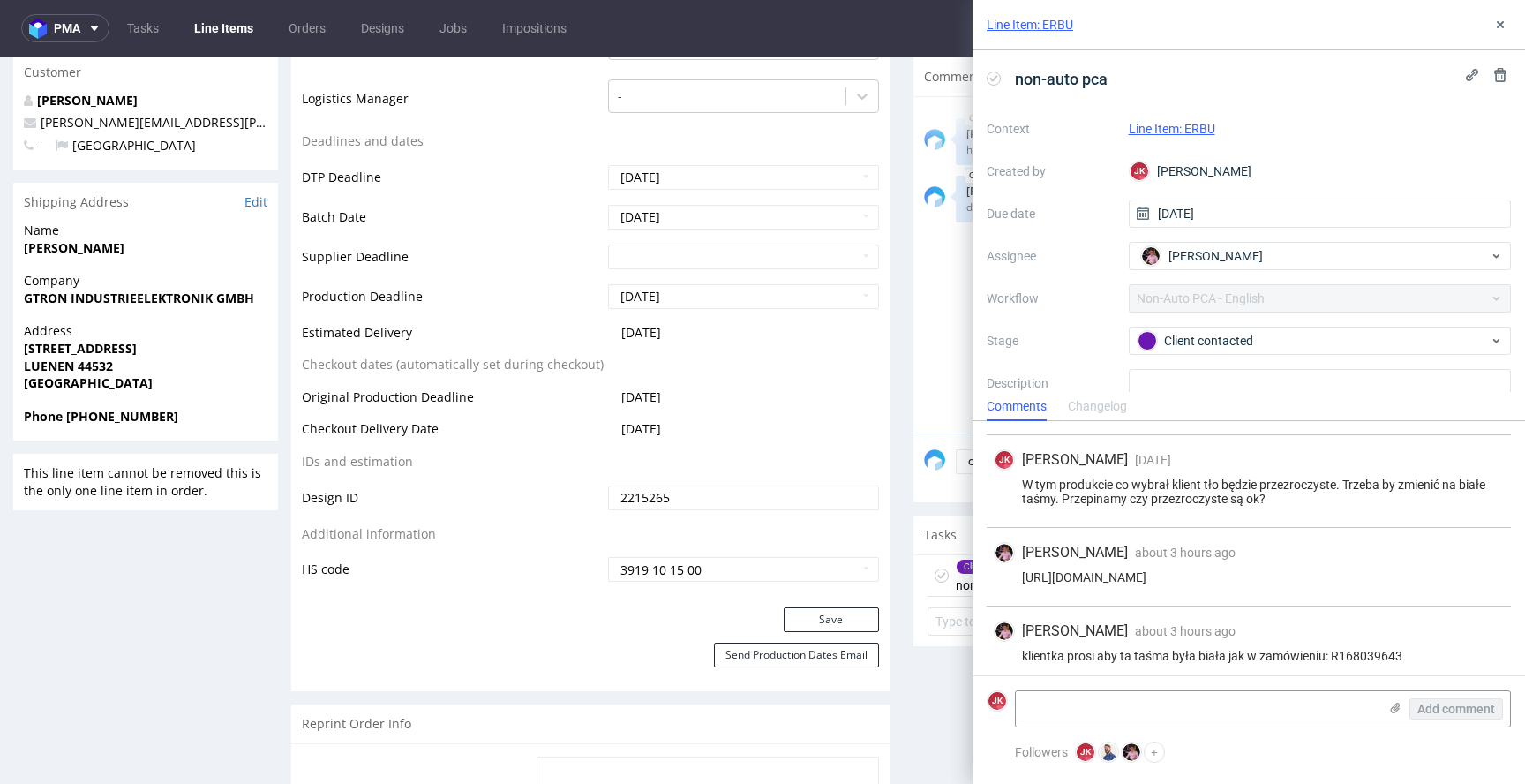
scroll to position [308, 0]
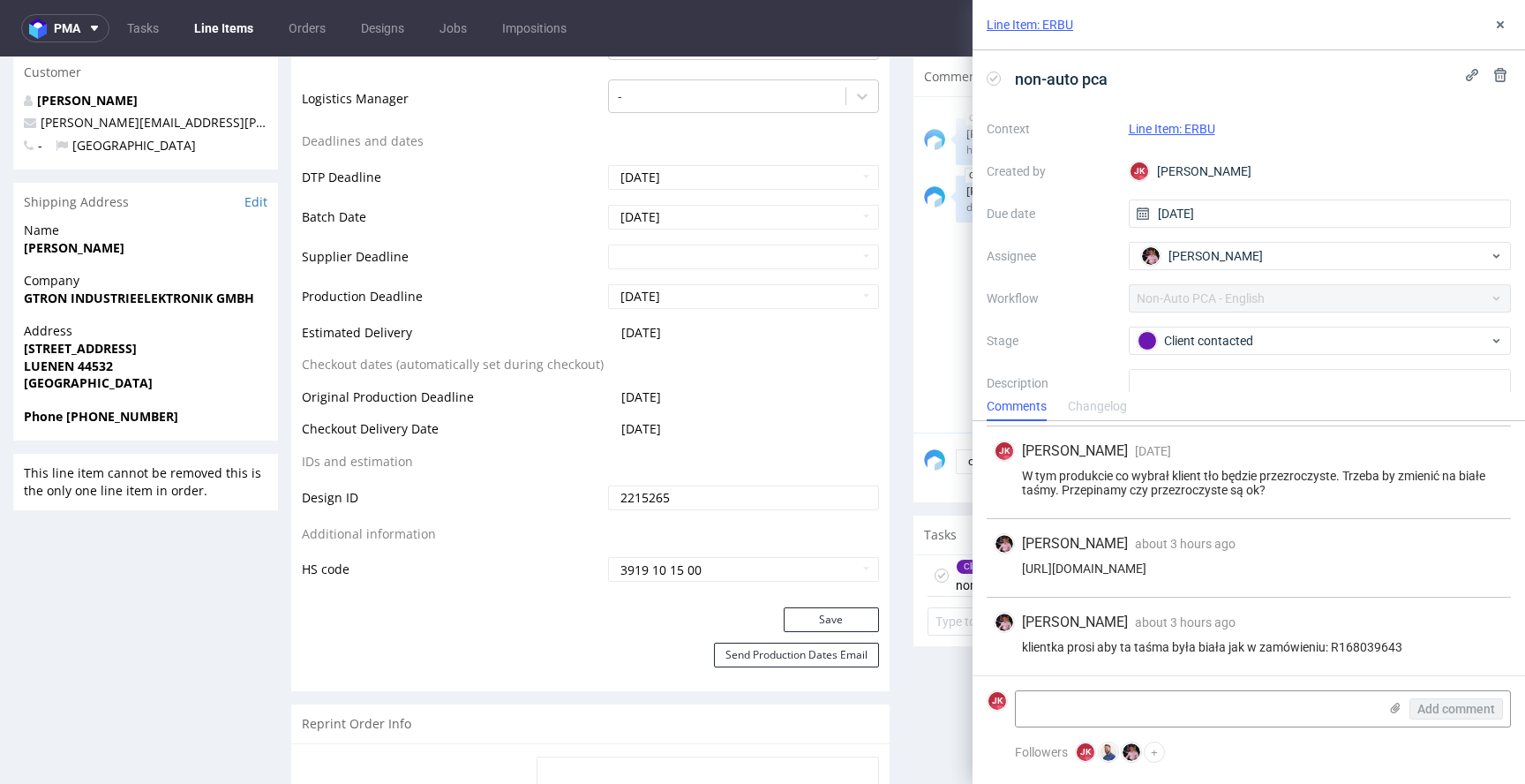
click at [1364, 651] on div "klientka prosi aby ta taśma była biała jak w zamówieniu: R168039643" at bounding box center [1248, 647] width 510 height 14
copy div "R168039643"
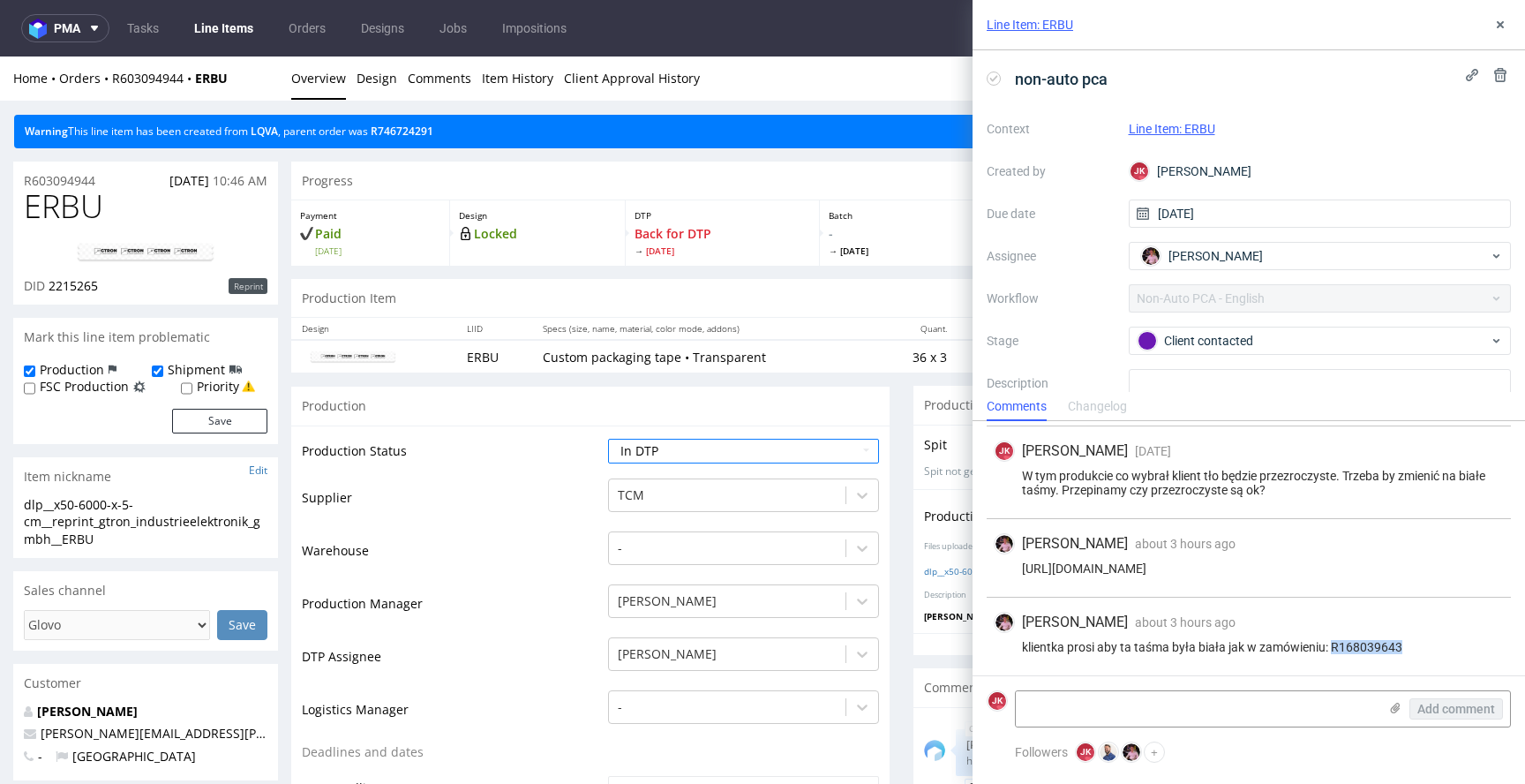
copy div "R168039643"
click at [1505, 23] on icon at bounding box center [1501, 25] width 14 height 14
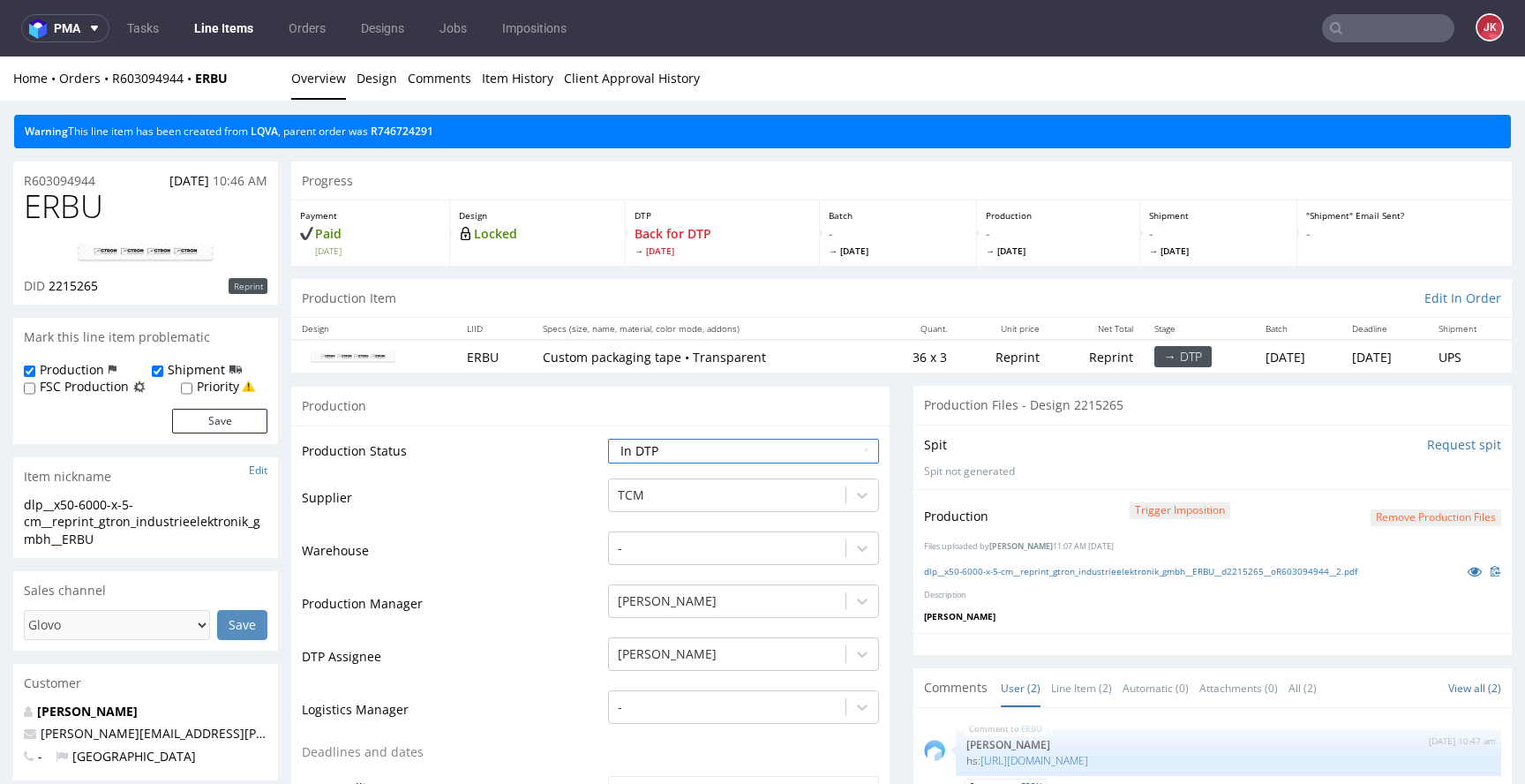
click at [1468, 572] on icon at bounding box center [1475, 571] width 14 height 13
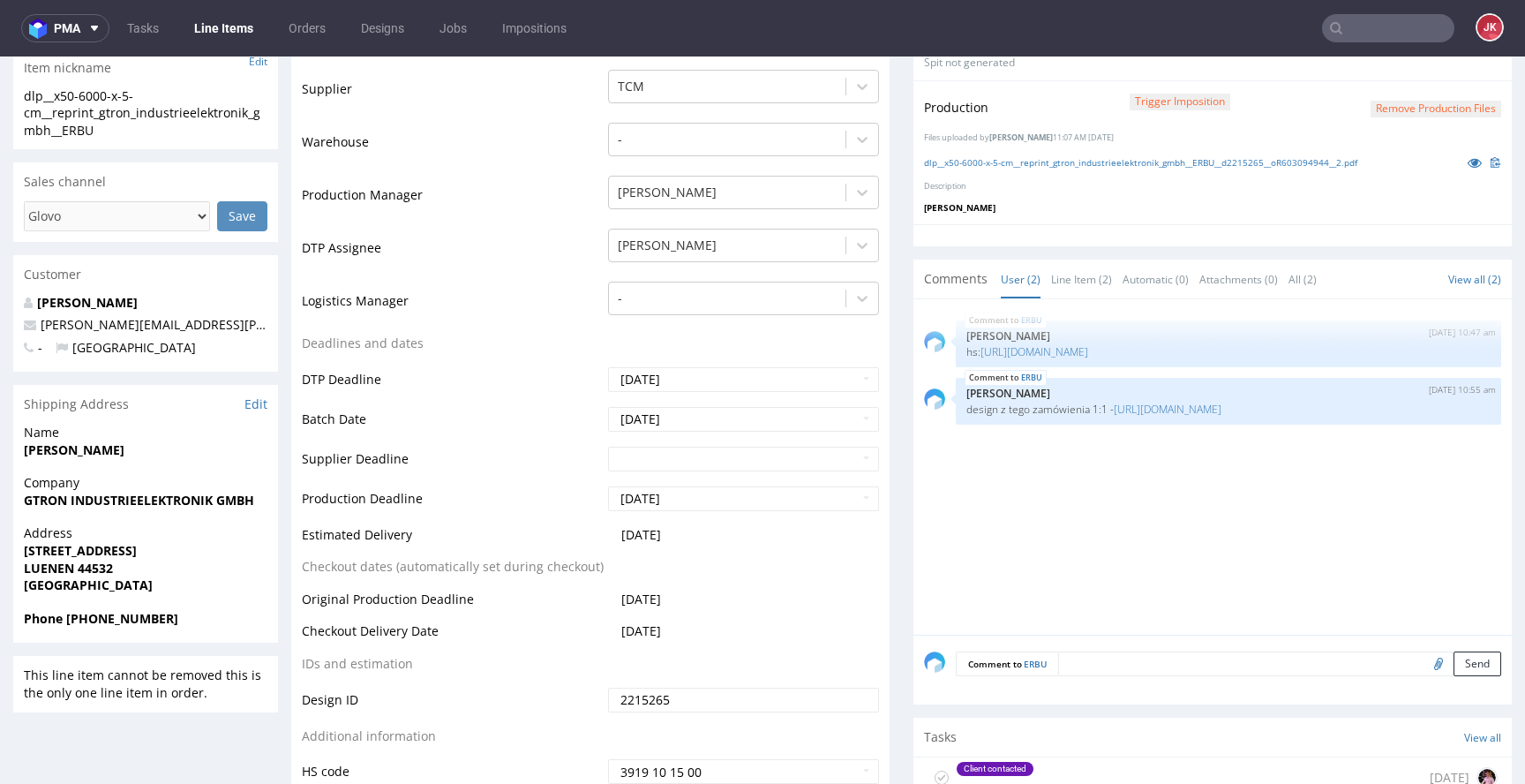
scroll to position [418, 0]
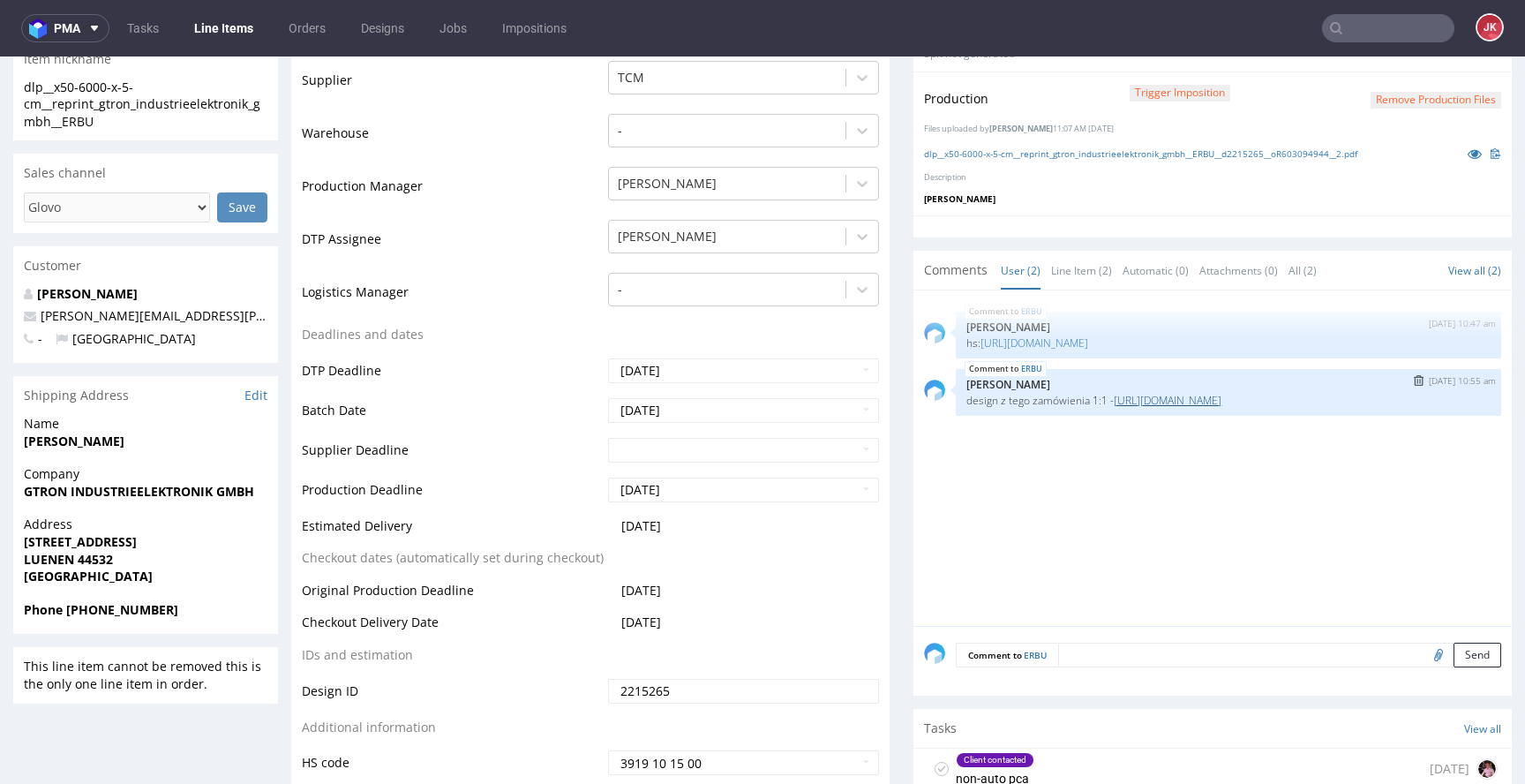
click at [1180, 408] on link "[URL][DOMAIN_NAME]" at bounding box center [1167, 400] width 107 height 15
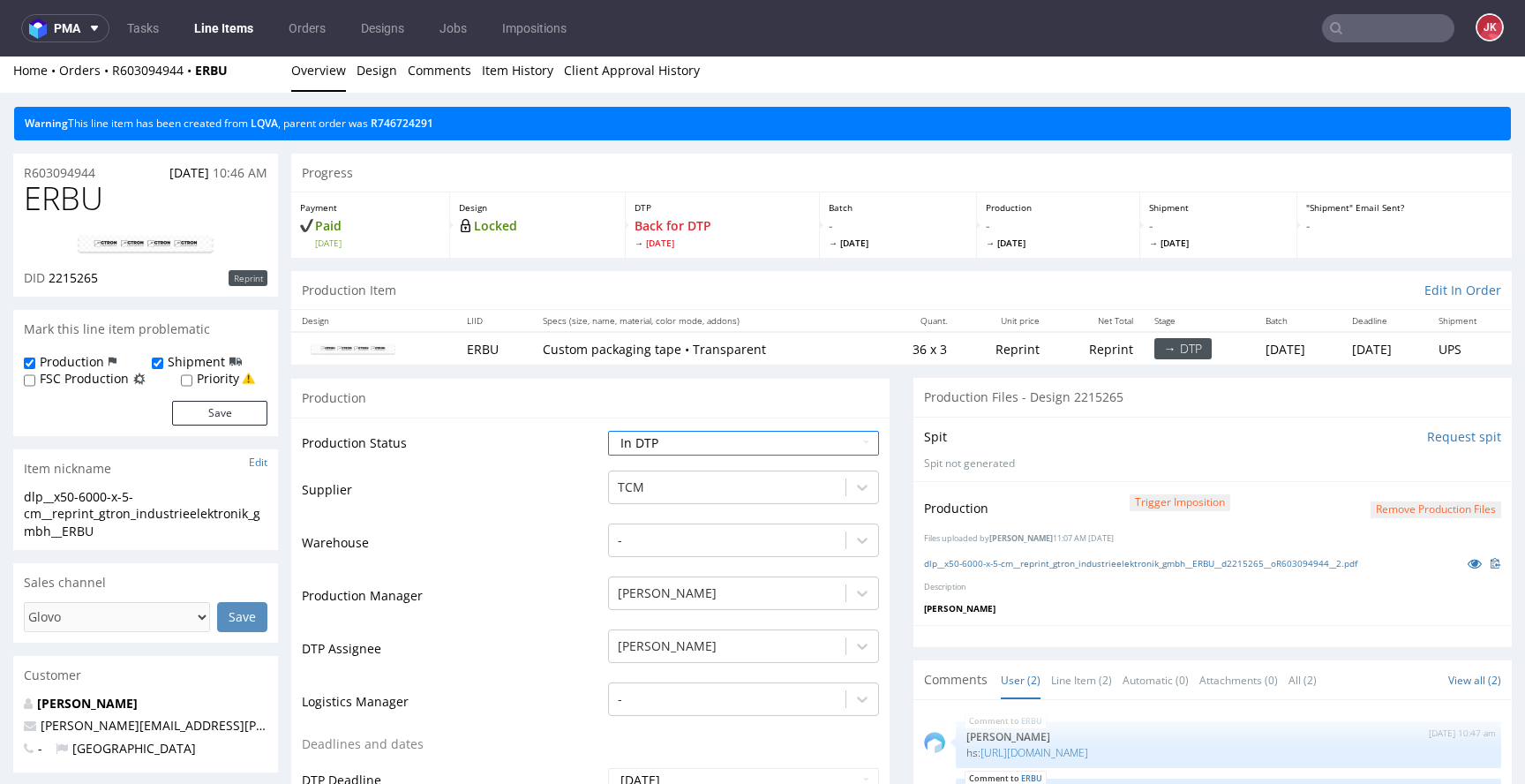
scroll to position [0, 0]
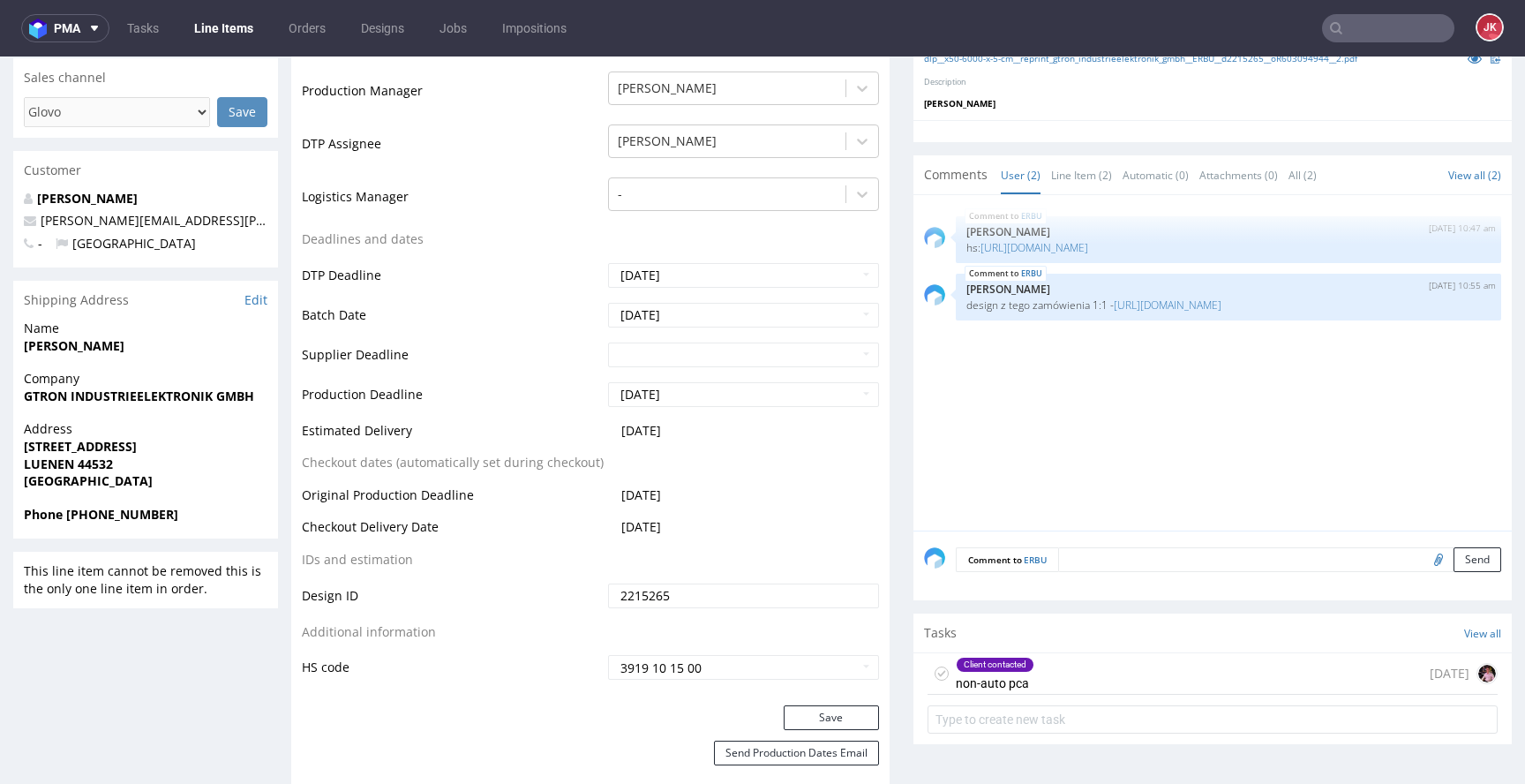
scroll to position [552, 0]
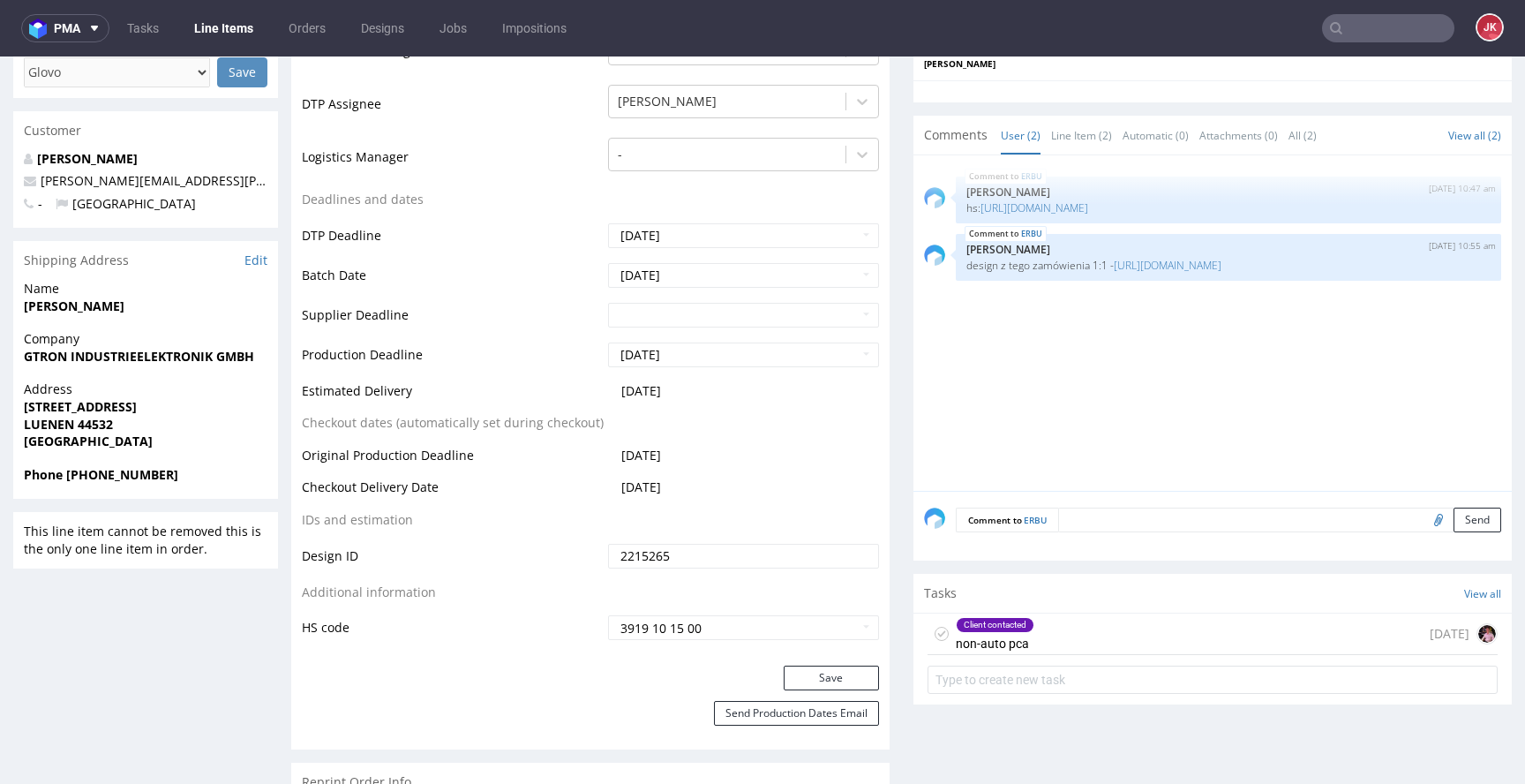
click at [994, 636] on div "Client contacted non-auto pca" at bounding box center [994, 633] width 79 height 41
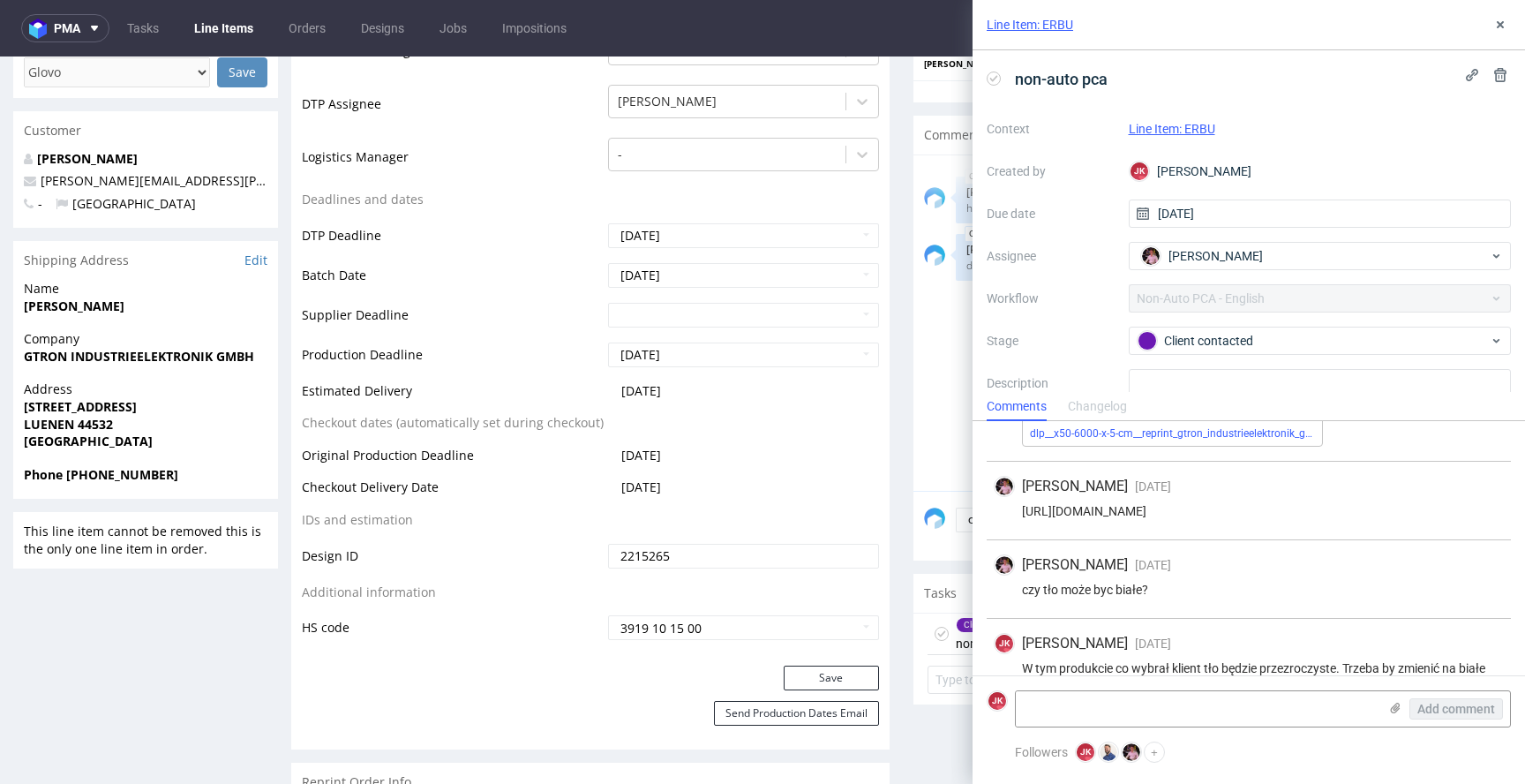
scroll to position [110, 0]
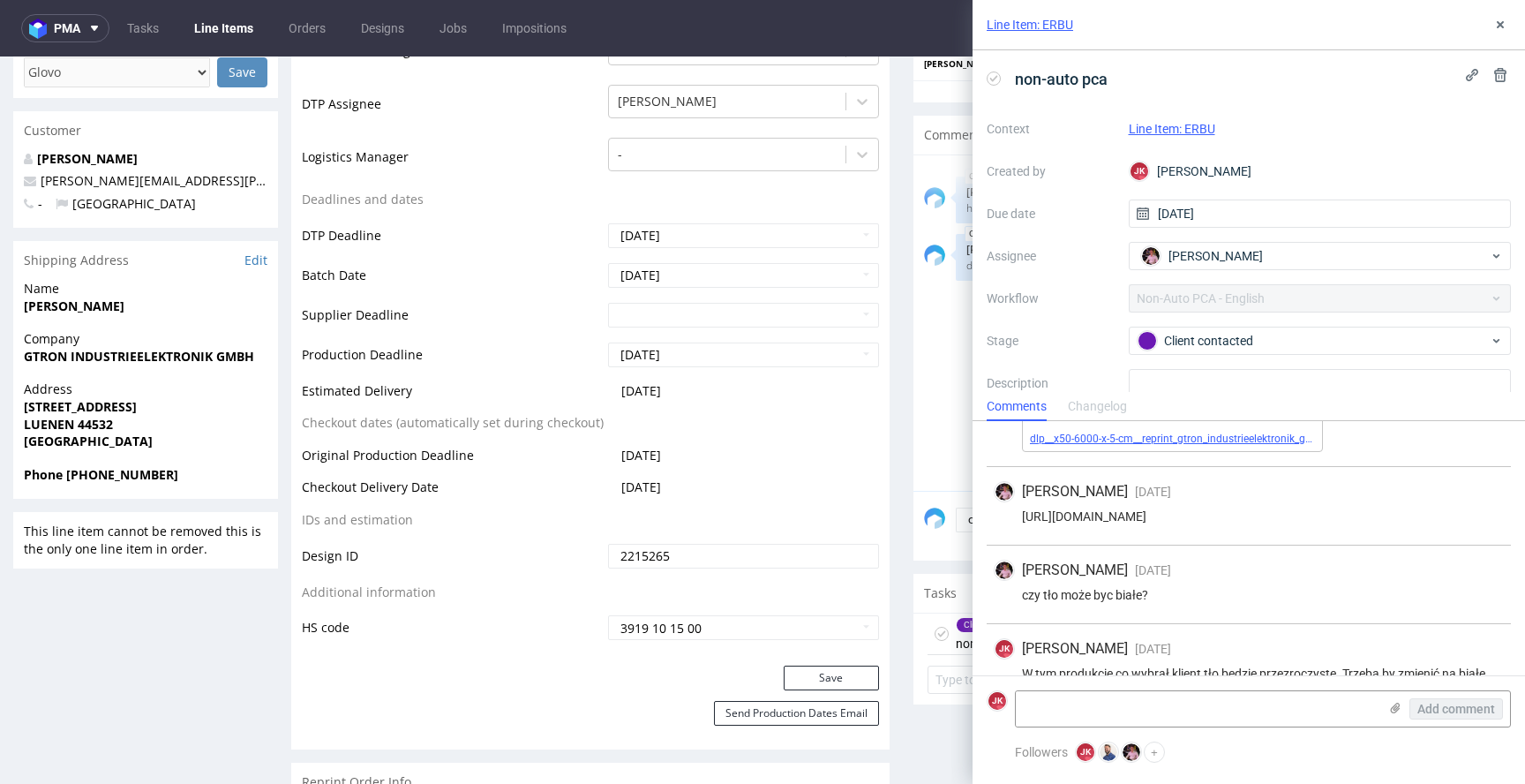
click at [1157, 444] on link "dlp__x50-6000-x-5-cm__reprint_gtron_industrieelektronik_gmbh__ERBU__d2215265__o…" at bounding box center [1280, 438] width 501 height 13
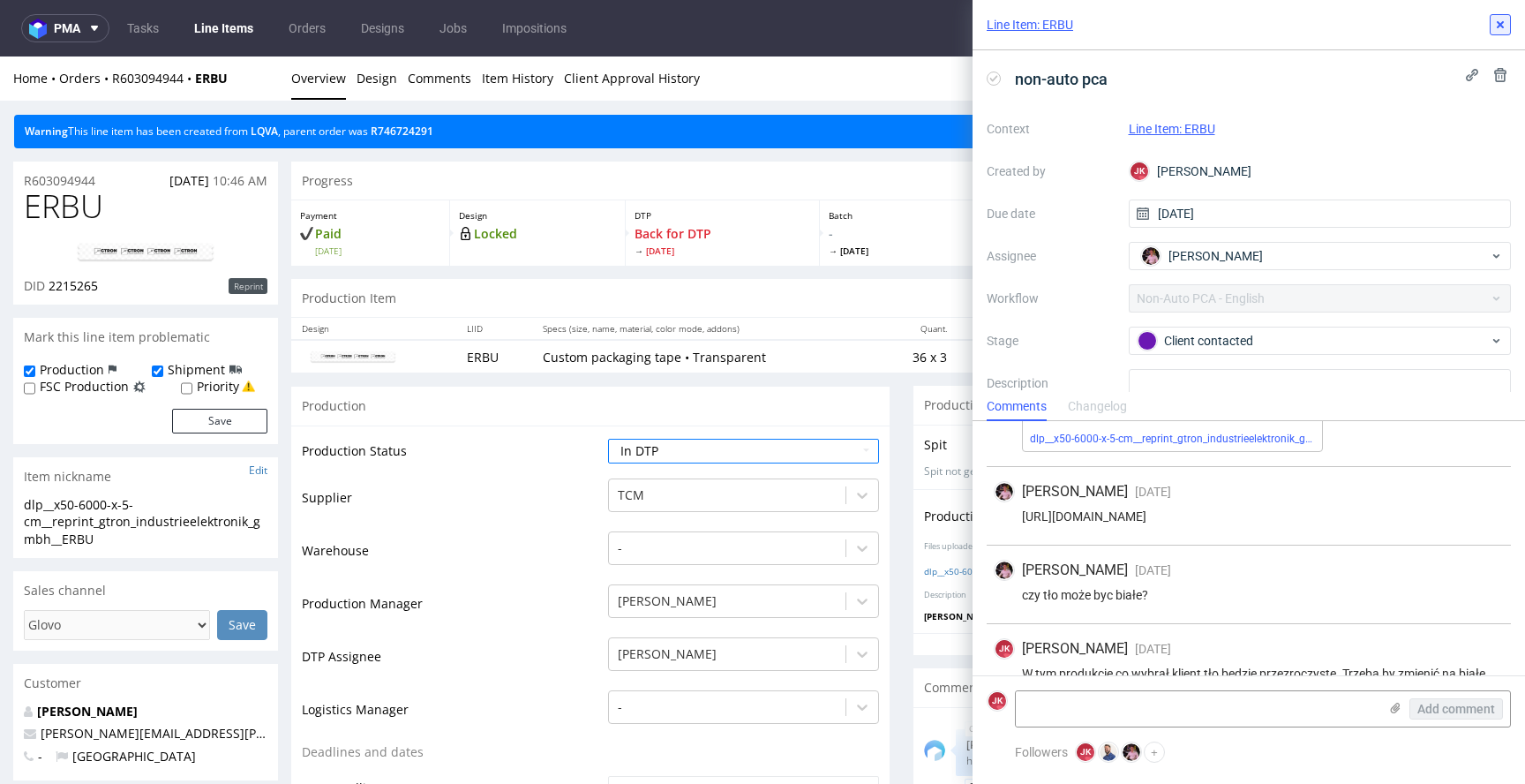
click at [1496, 25] on icon at bounding box center [1501, 25] width 14 height 14
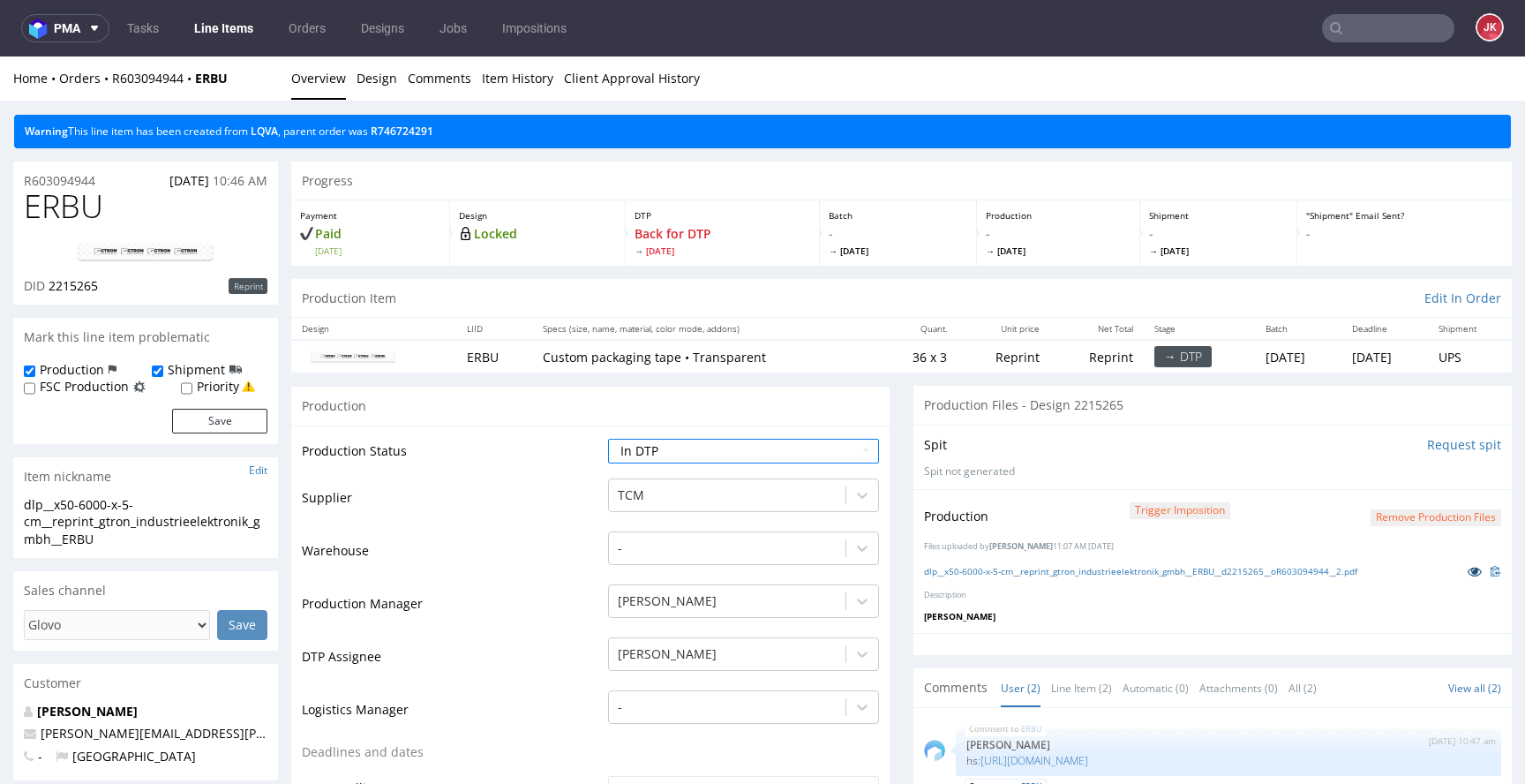
click at [1468, 569] on icon at bounding box center [1475, 571] width 14 height 13
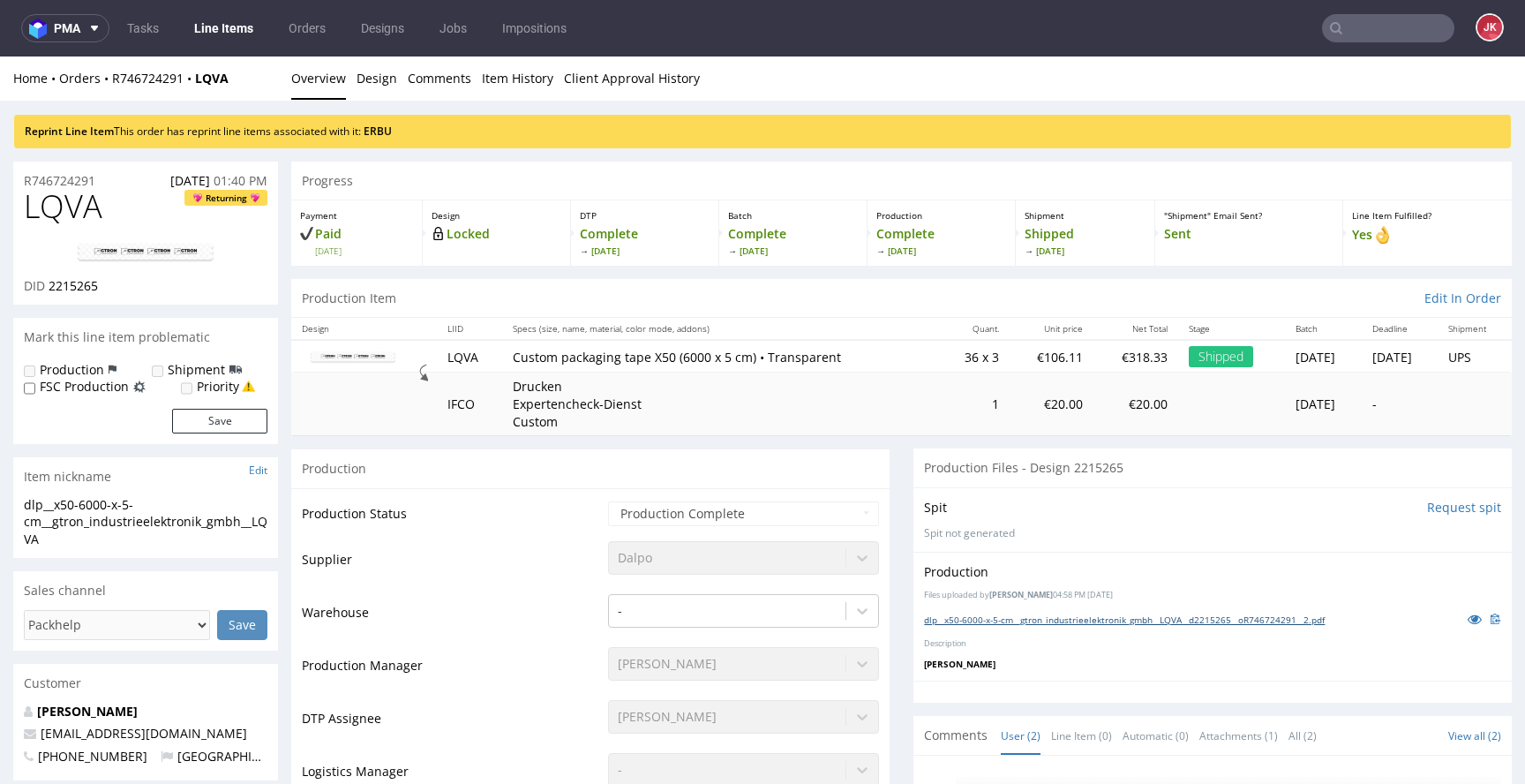
click at [975, 613] on link "dlp__x50-6000-x-5-cm__gtron_industrieelektronik_gmbh__LQVA__d2215265__oR7467242…" at bounding box center [1124, 620] width 401 height 13
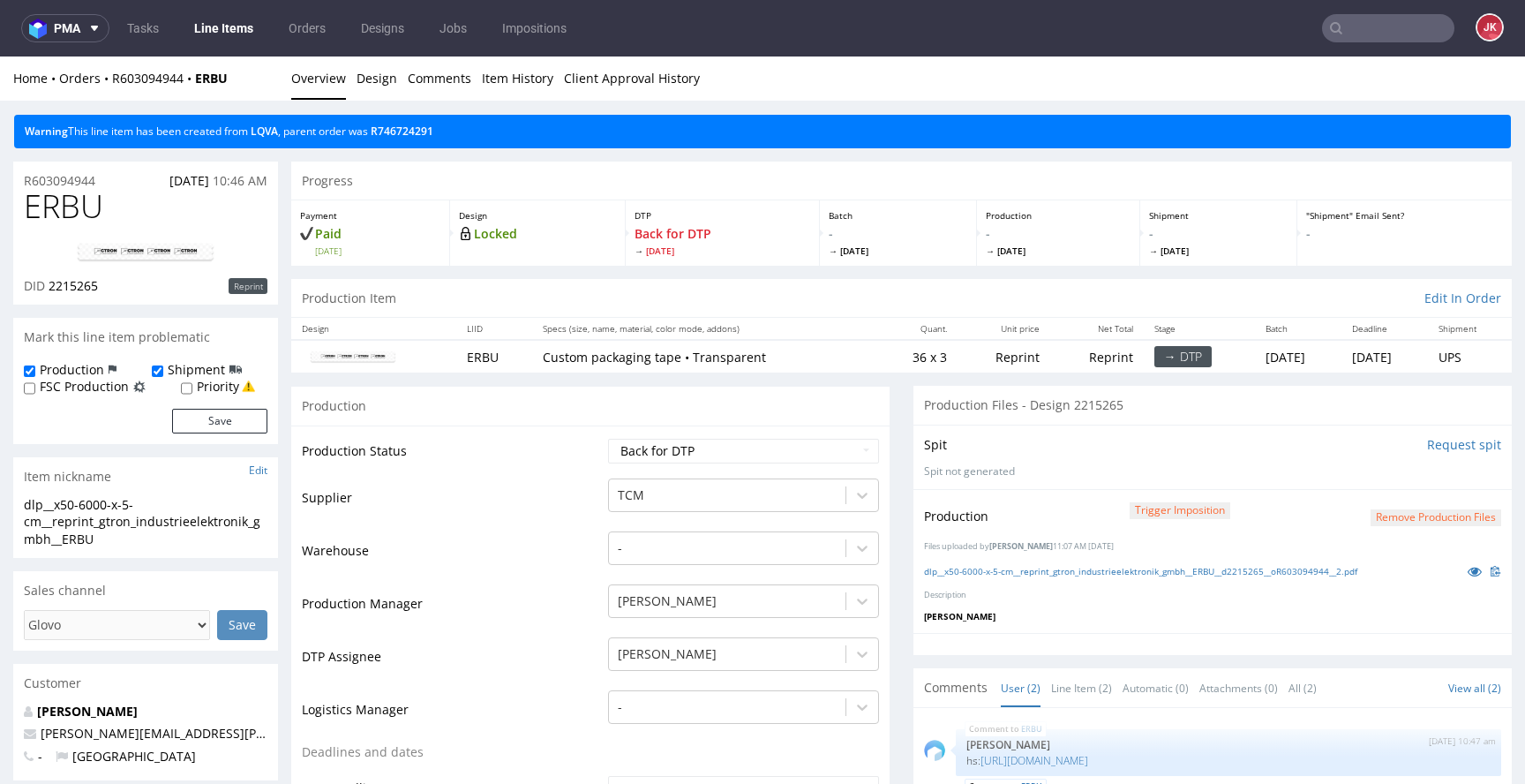
click at [1354, 42] on nav "pma Tasks Line Items Orders Designs Jobs Impositions JK" at bounding box center [762, 28] width 1525 height 57
click at [1354, 41] on input "text" at bounding box center [1388, 28] width 133 height 28
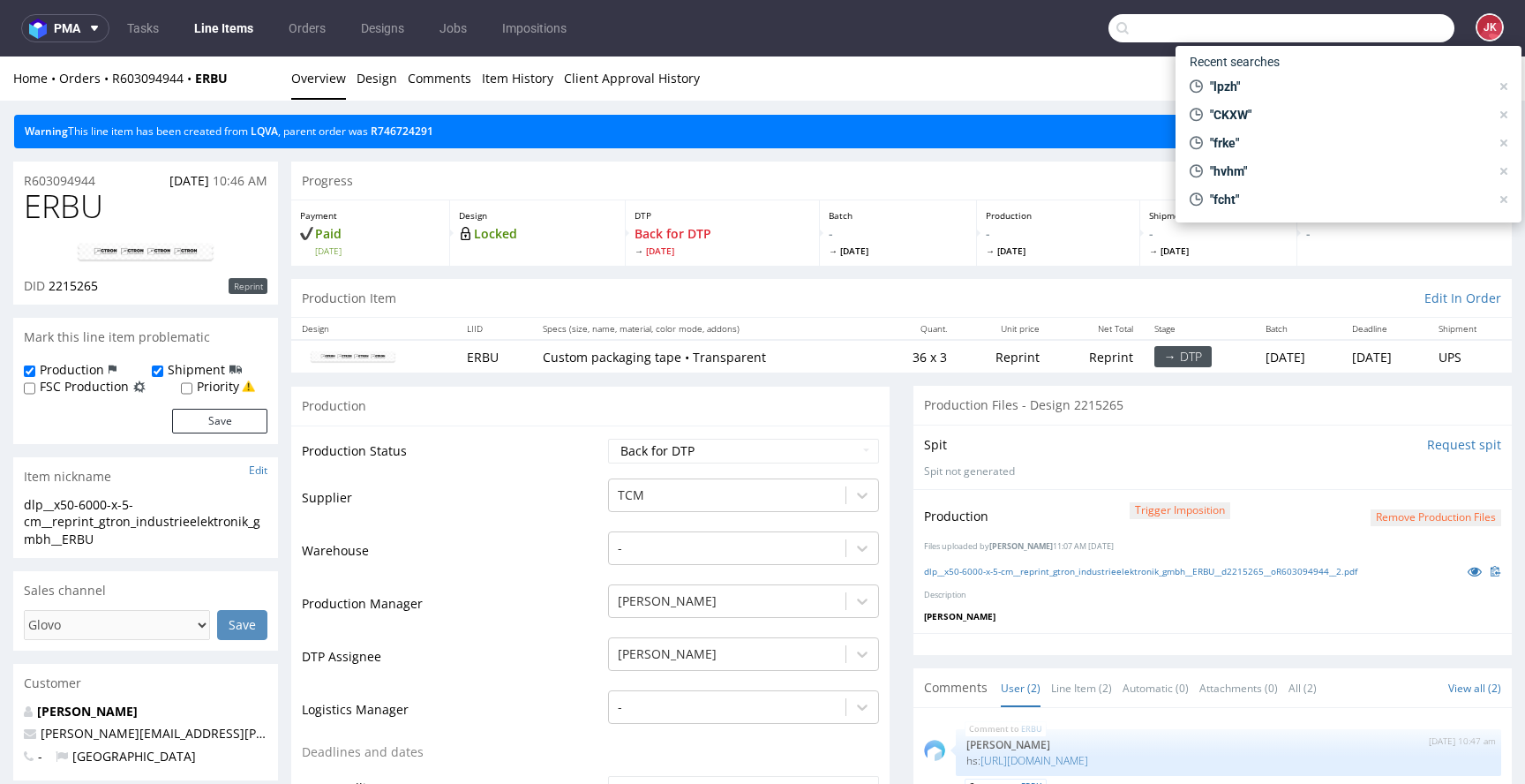
paste input "R168039643"
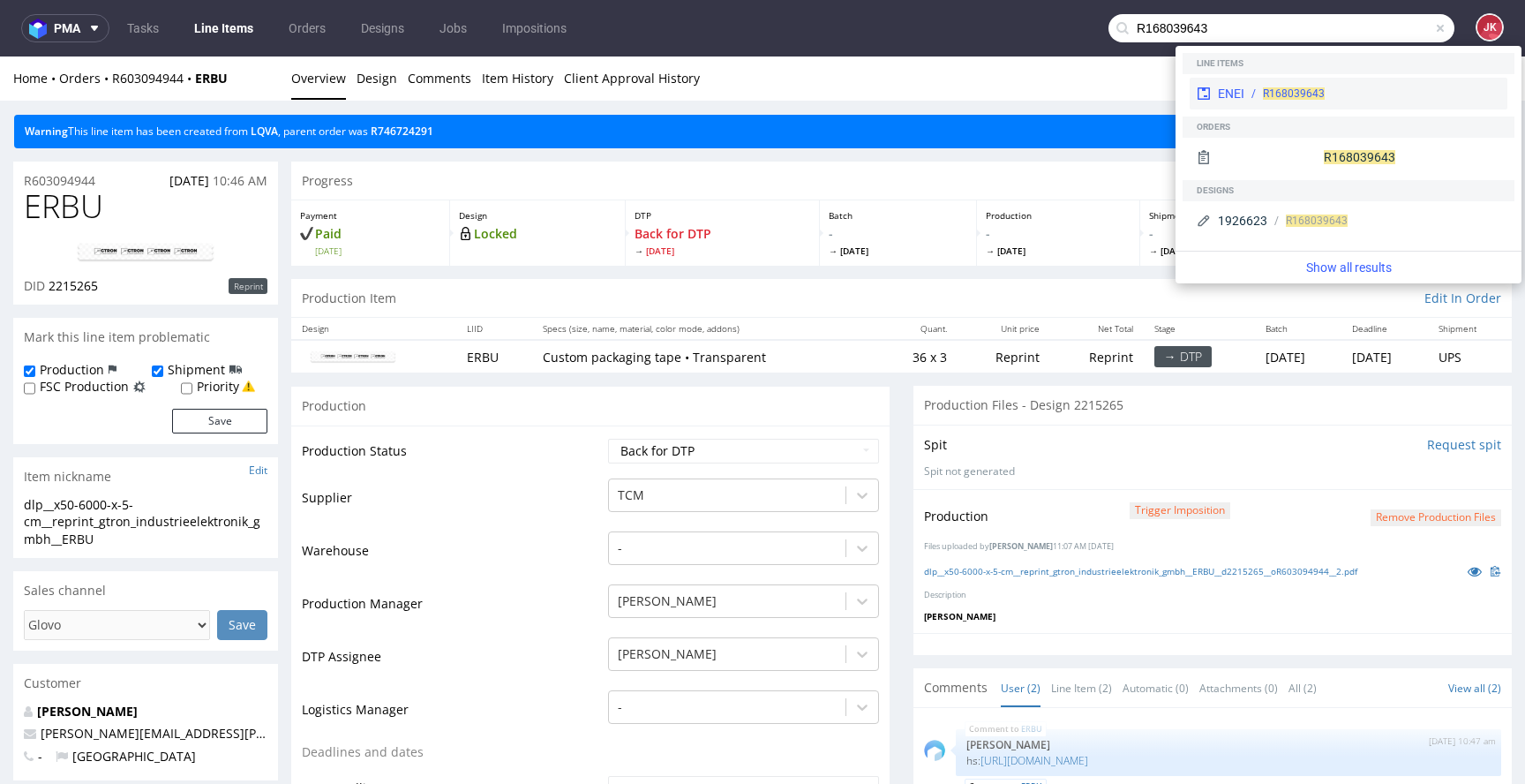
type input "R168039643"
click at [1288, 91] on span "R168039643" at bounding box center [1294, 94] width 61 height 13
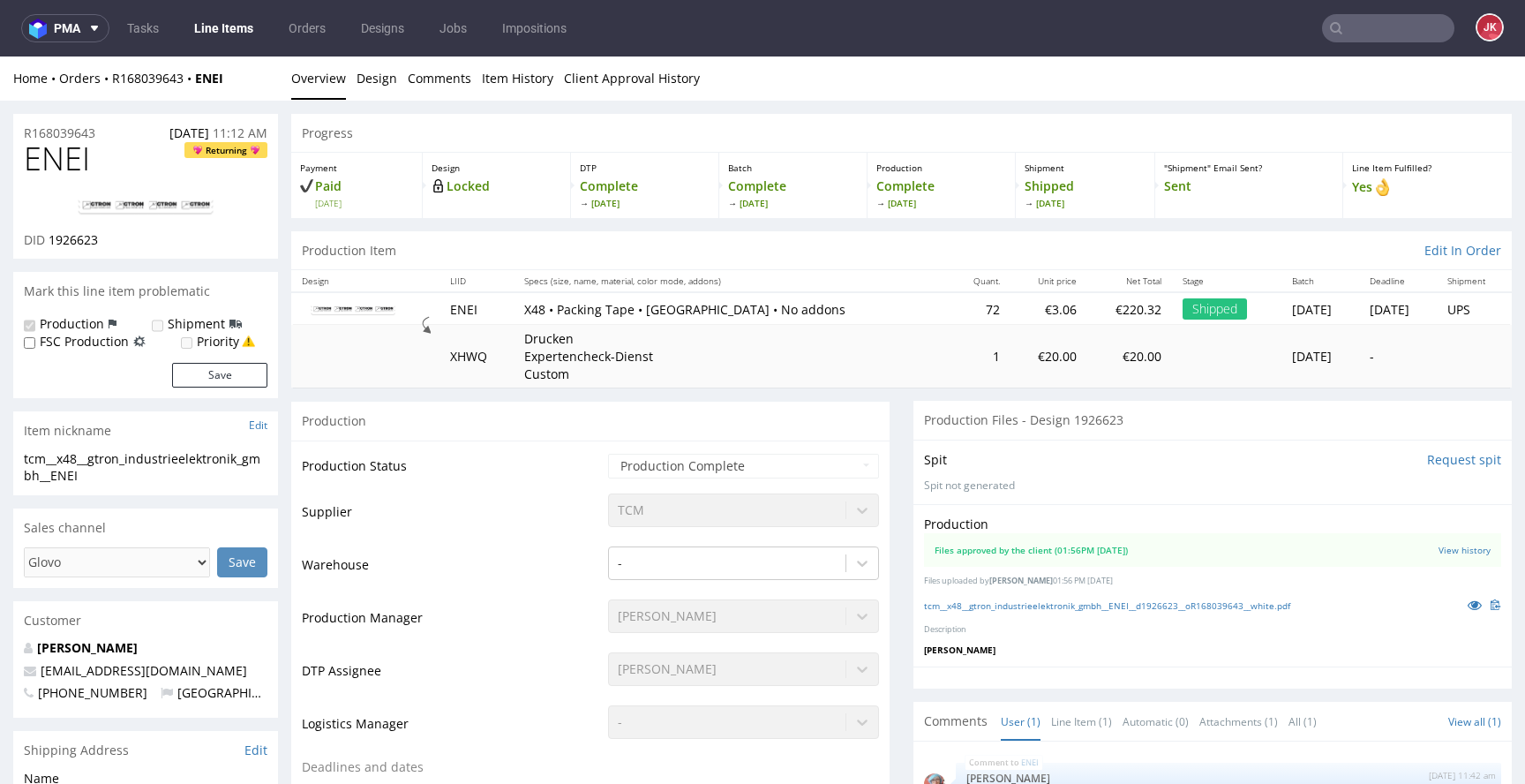
click at [1012, 606] on link "tcm__x48__gtron_industrieelektronik_gmbh__ENEI__d1926623__oR168039643__white.pdf" at bounding box center [1107, 605] width 366 height 13
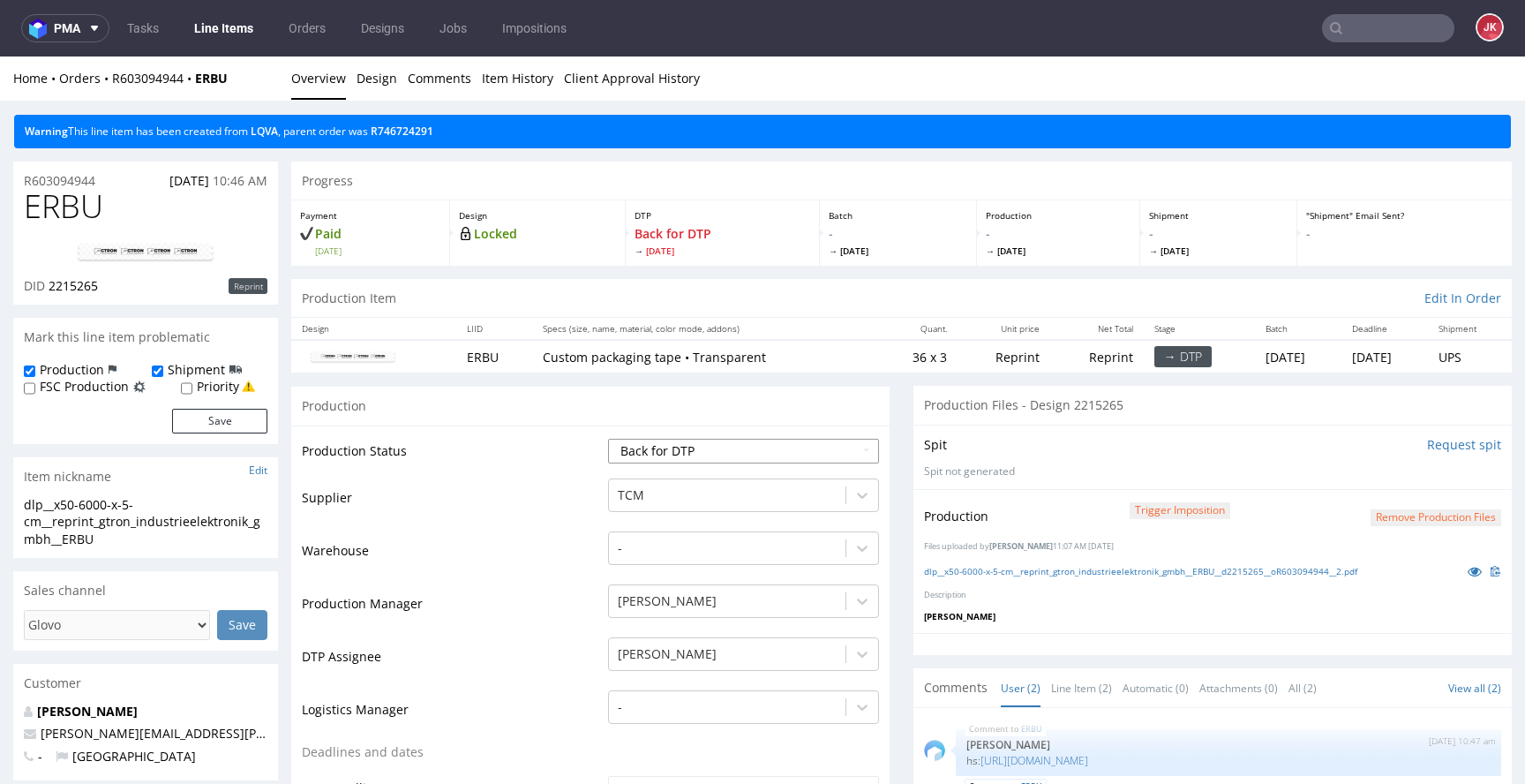
click at [707, 443] on select "Waiting for Artwork Waiting for Diecut Waiting for Mockup Waiting for DTP Waiti…" at bounding box center [744, 450] width 271 height 24
select select "dtp_in_process"
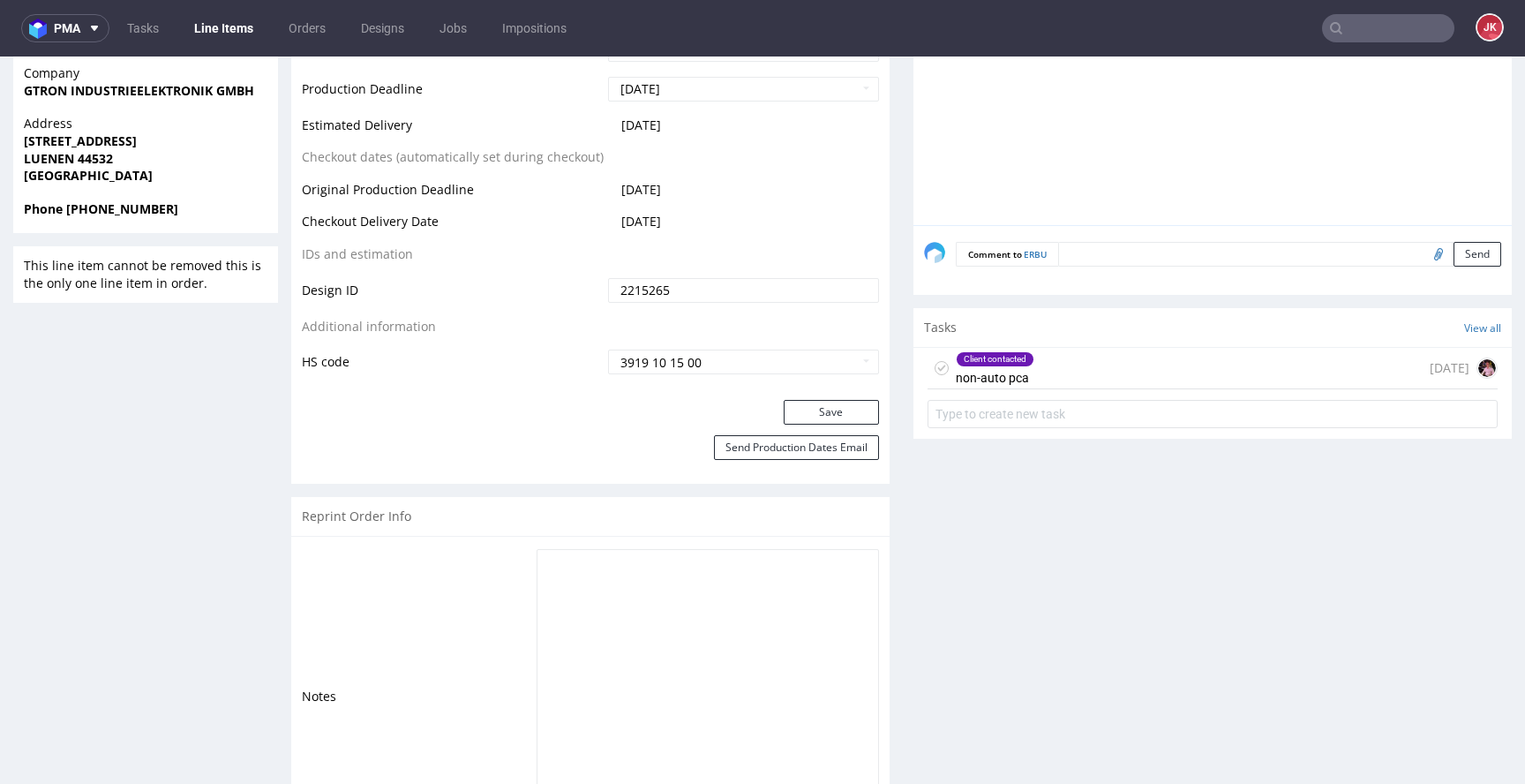
scroll to position [926, 0]
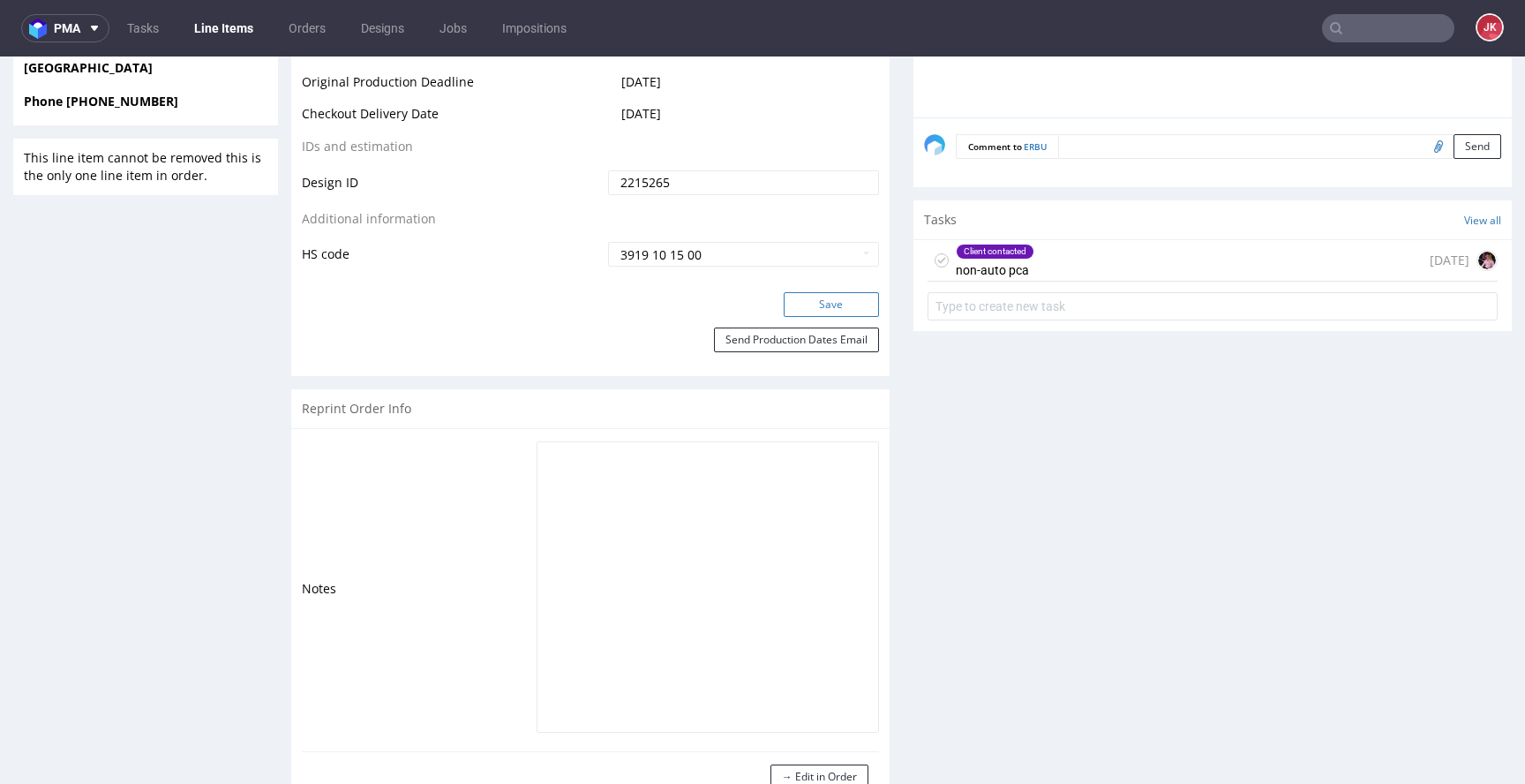
click at [829, 302] on button "Save" at bounding box center [832, 304] width 96 height 24
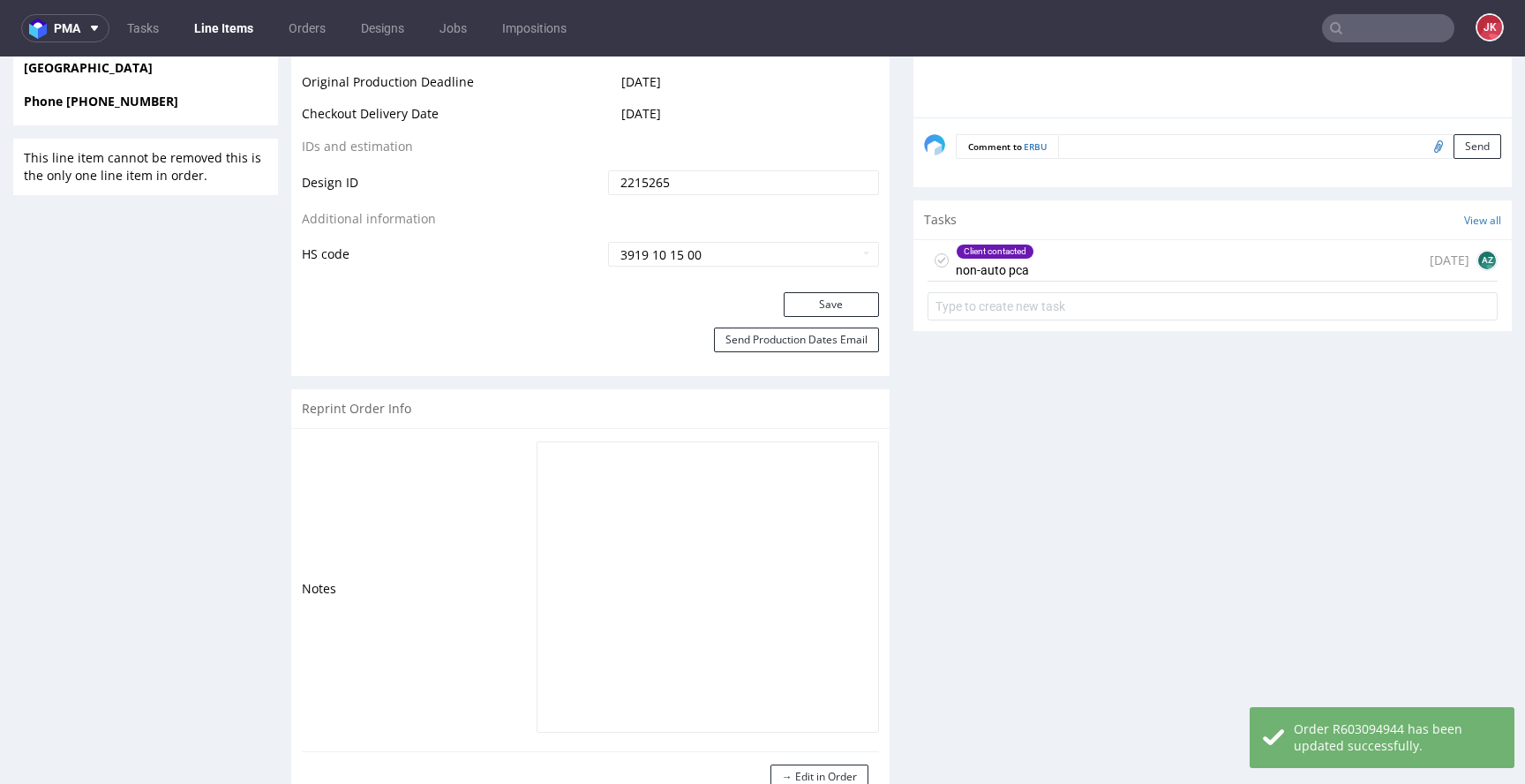
click at [935, 259] on icon at bounding box center [942, 261] width 14 height 14
click at [975, 259] on div "Completed non-auto pca" at bounding box center [992, 260] width 73 height 41
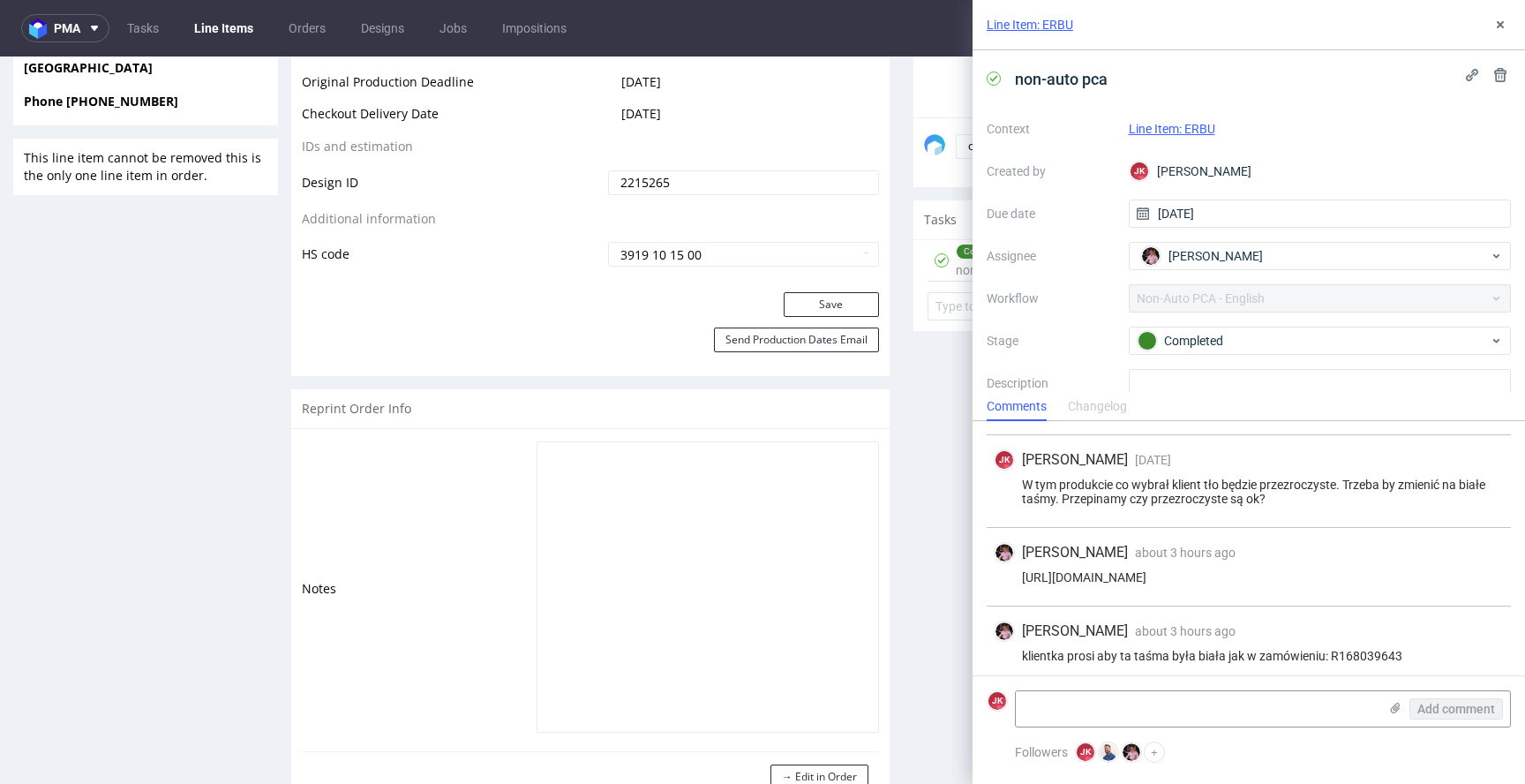
scroll to position [308, 0]
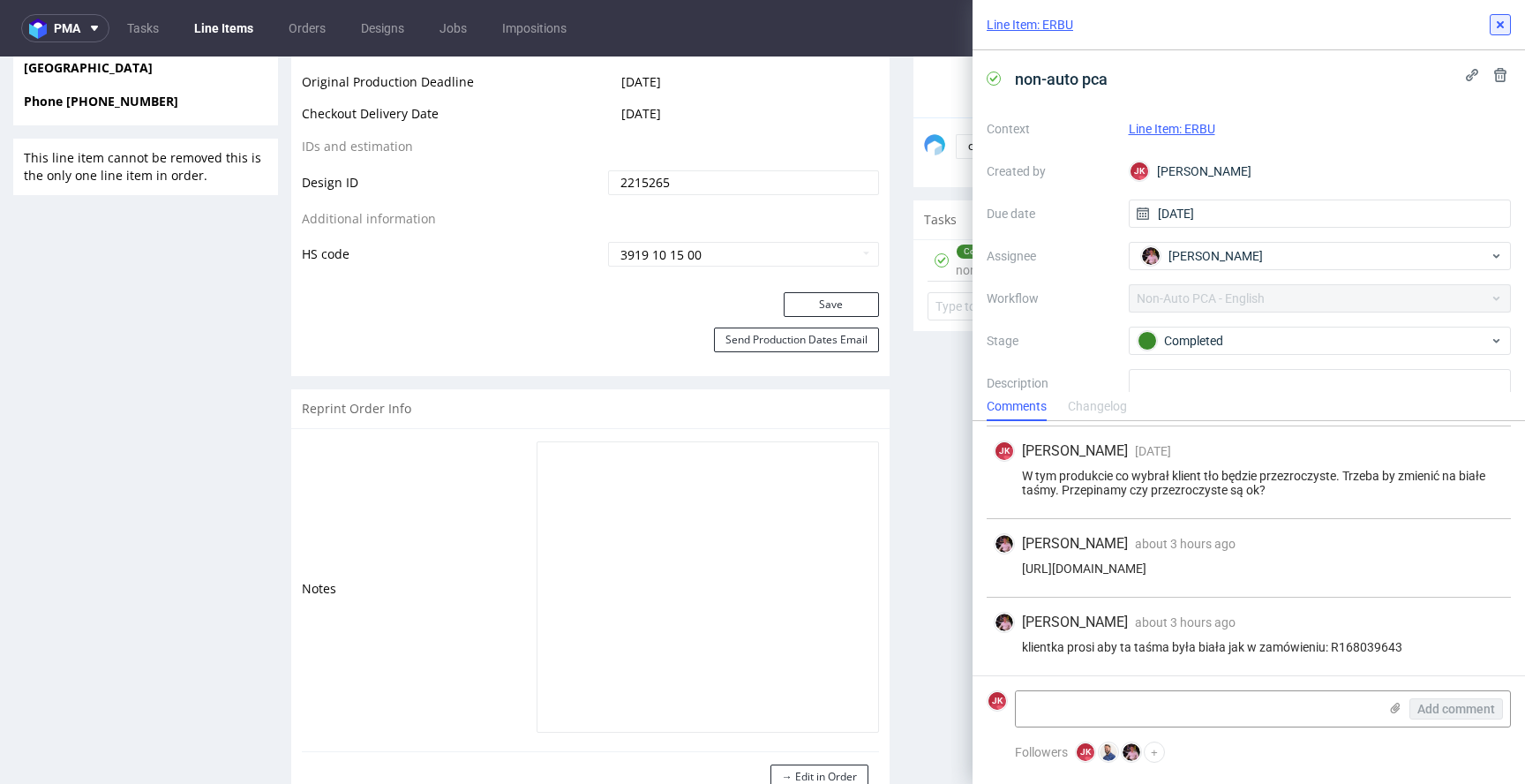
click at [1502, 28] on icon at bounding box center [1501, 25] width 14 height 14
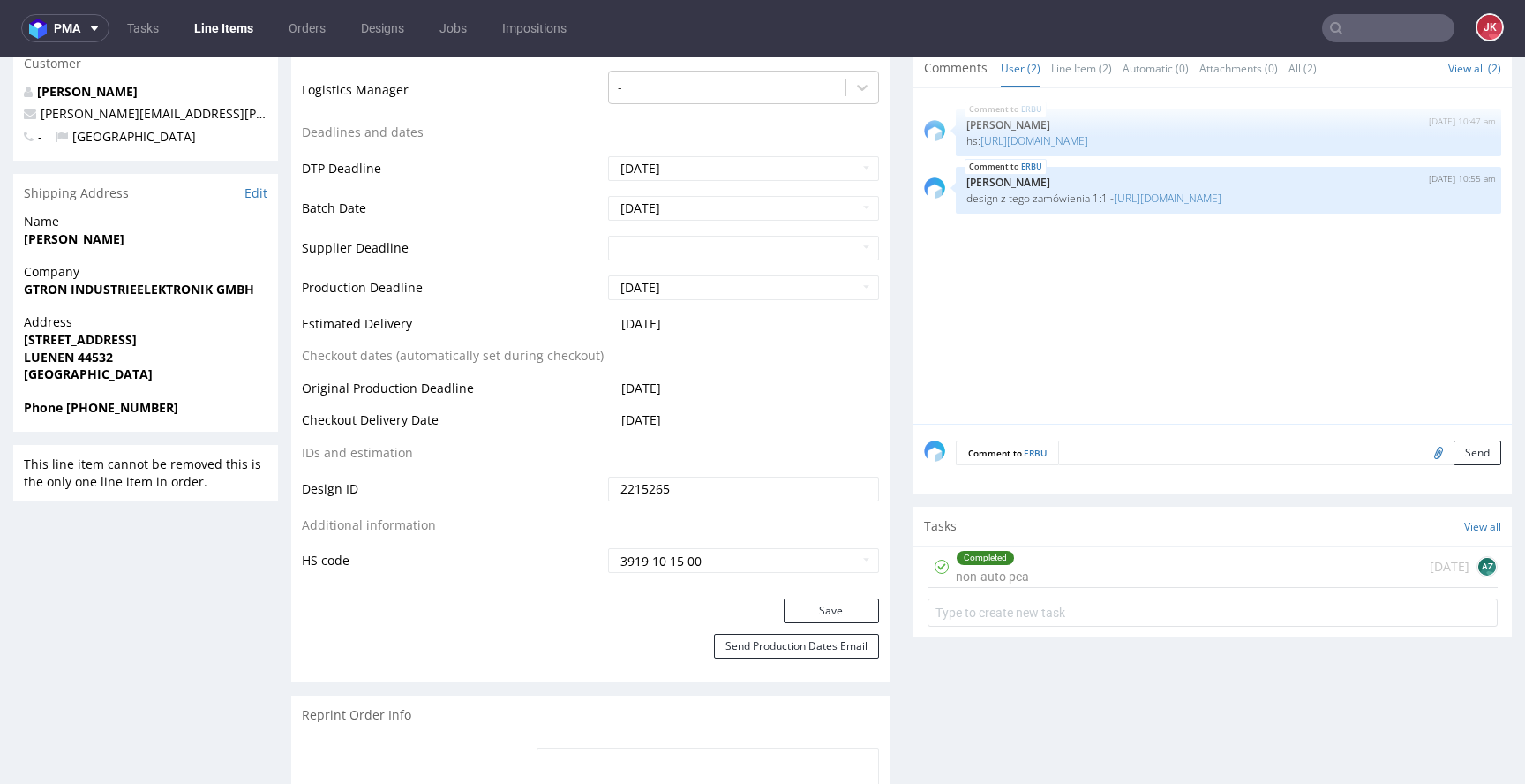
scroll to position [621, 0]
click at [992, 565] on div "Completed non-auto pca" at bounding box center [992, 566] width 73 height 41
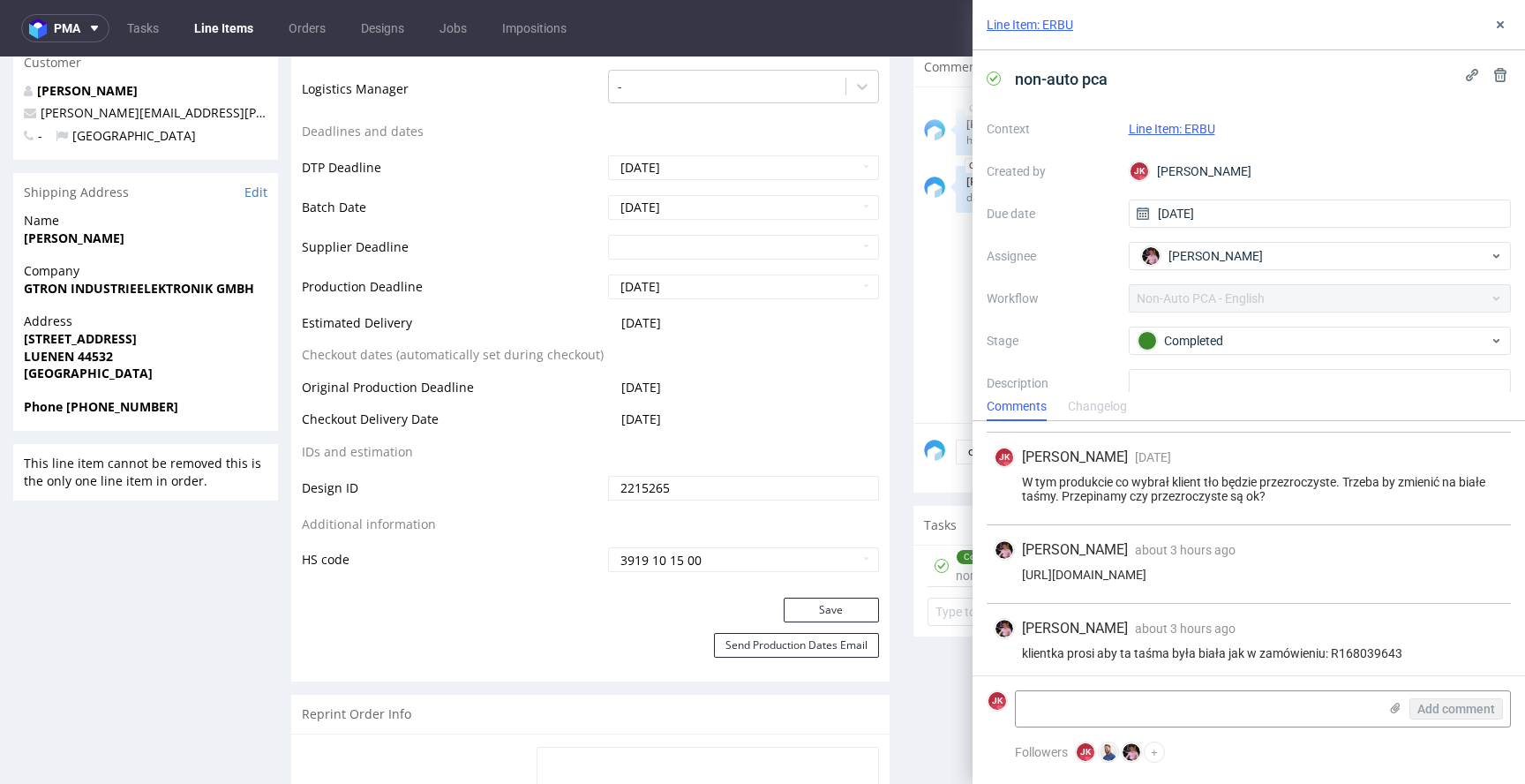
scroll to position [308, 0]
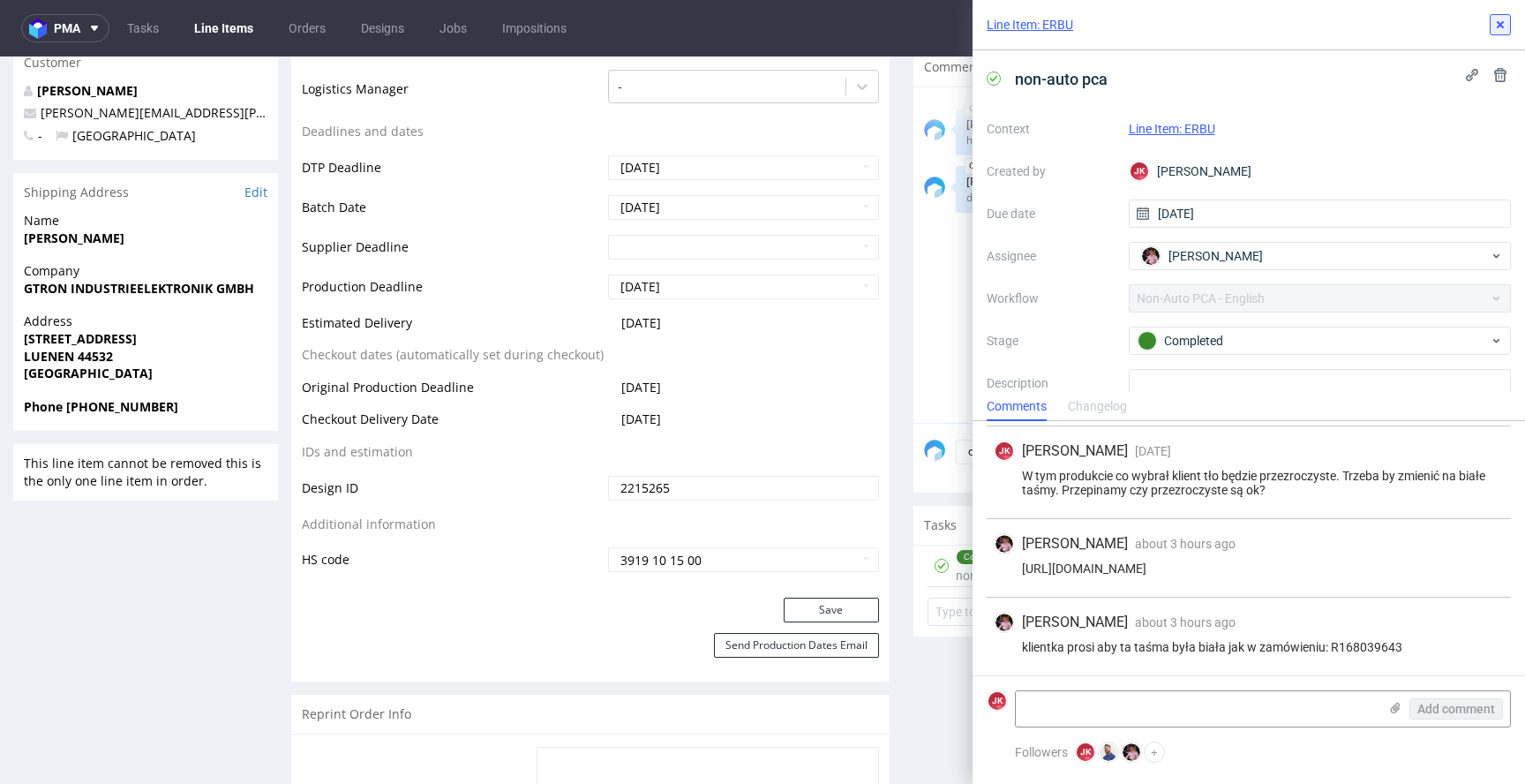
click at [1499, 22] on use at bounding box center [1501, 24] width 7 height 7
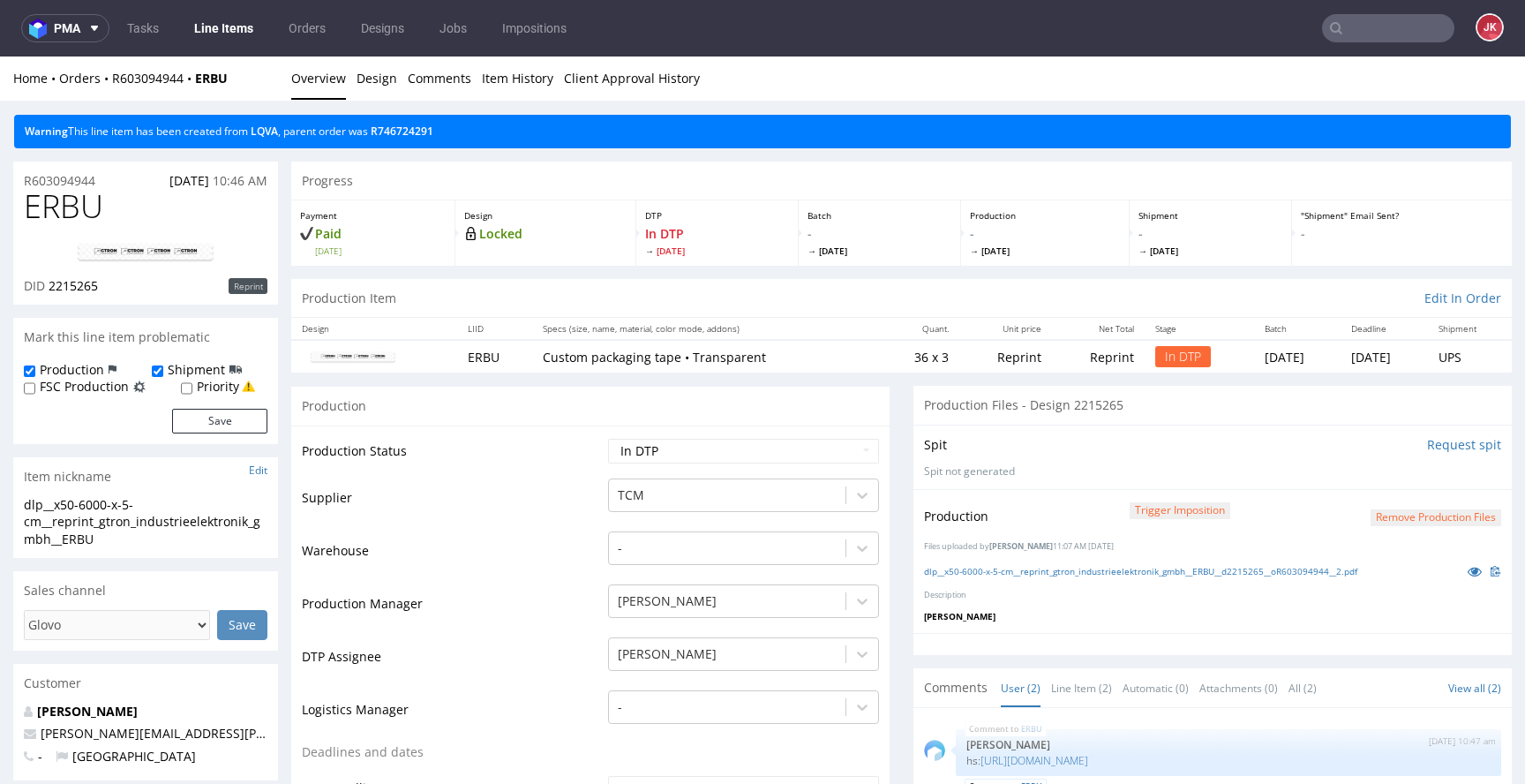
click at [1386, 512] on button "Remove production files" at bounding box center [1436, 517] width 131 height 17
click at [1385, 484] on link "Yes" at bounding box center [1382, 477] width 51 height 26
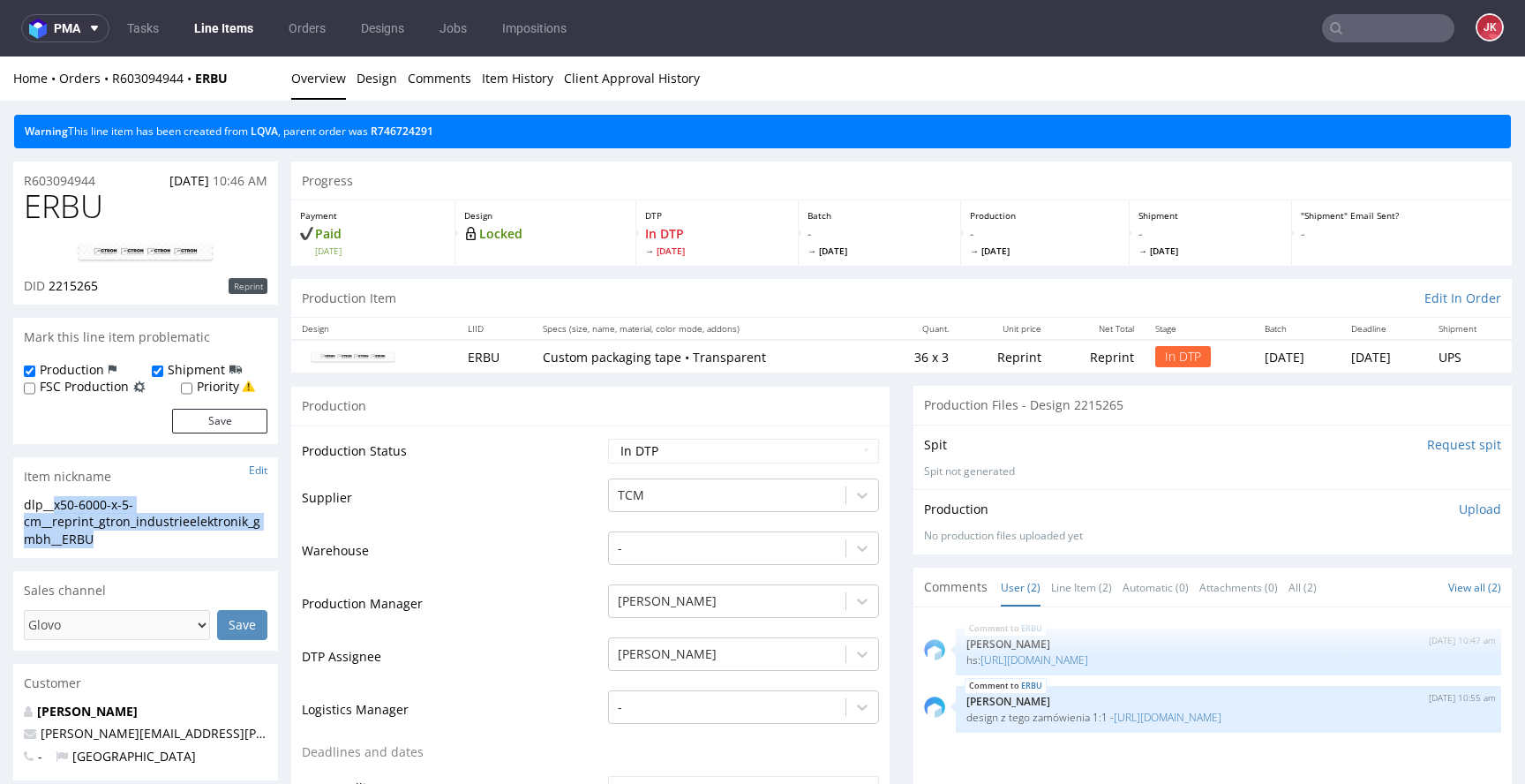
drag, startPoint x: 101, startPoint y: 537, endPoint x: 58, endPoint y: 507, distance: 52.4
click at [58, 507] on div "dlp__x50-6000-x-5-cm__reprint_gtron_industrieelektronik_gmbh__ERBU" at bounding box center [145, 522] width 244 height 52
copy div "x50-6000-x-5-cm__reprint_gtron_industrieelektronik_gmbh__ERBU"
click at [126, 548] on div "dlp__x50-6000-x-5-cm__reprint_gtron_industrieelektronik_gmbh__ERBU dlp__x50-600…" at bounding box center [145, 527] width 264 height 62
click at [54, 209] on span "ERBU" at bounding box center [63, 206] width 79 height 35
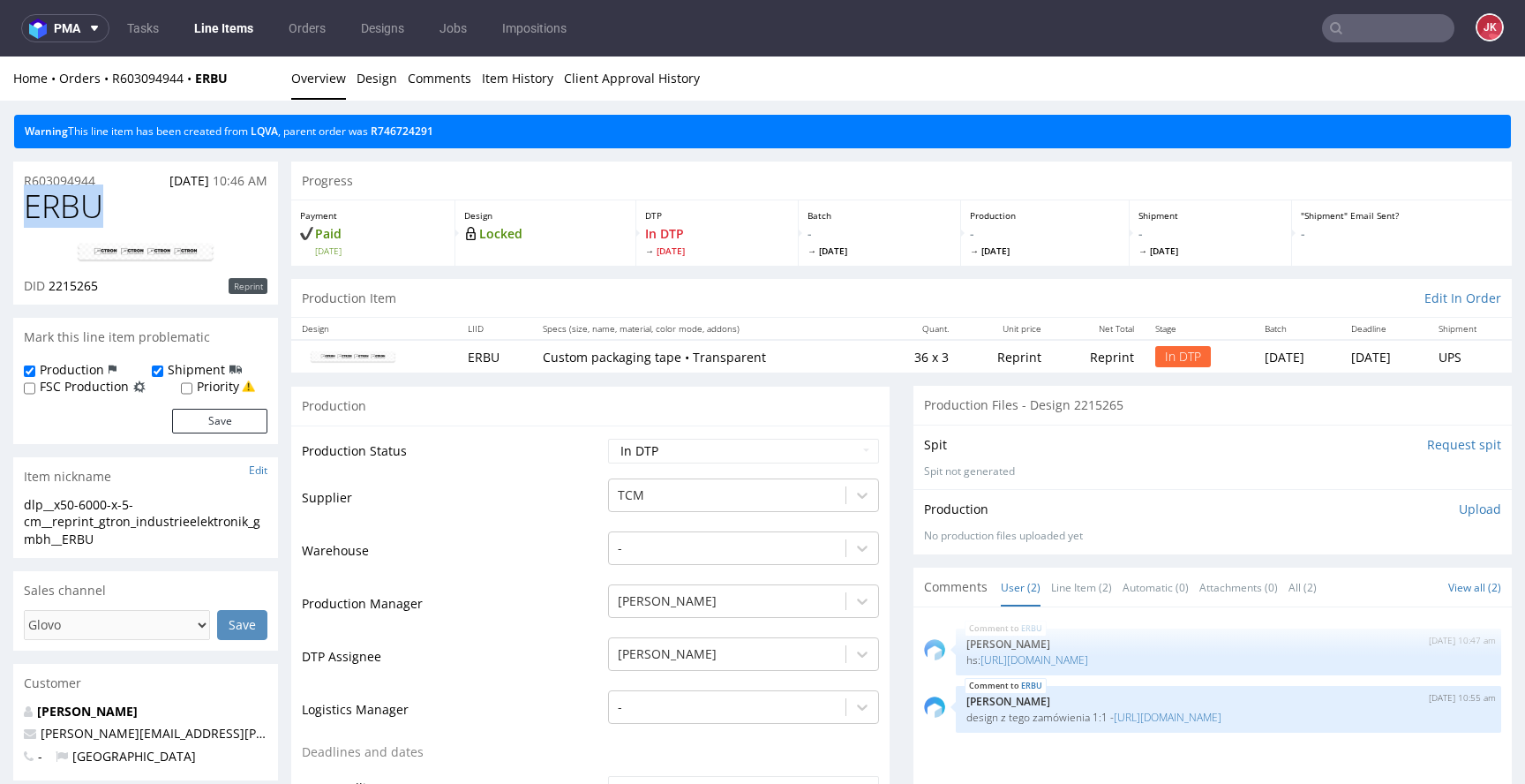
click at [54, 209] on span "ERBU" at bounding box center [63, 206] width 79 height 35
copy span "ERBU"
click at [116, 183] on div "R603094944 23.07.2025 10:46 AM" at bounding box center [145, 175] width 264 height 28
drag, startPoint x: 111, startPoint y: 178, endPoint x: 3, endPoint y: 185, distance: 108.2
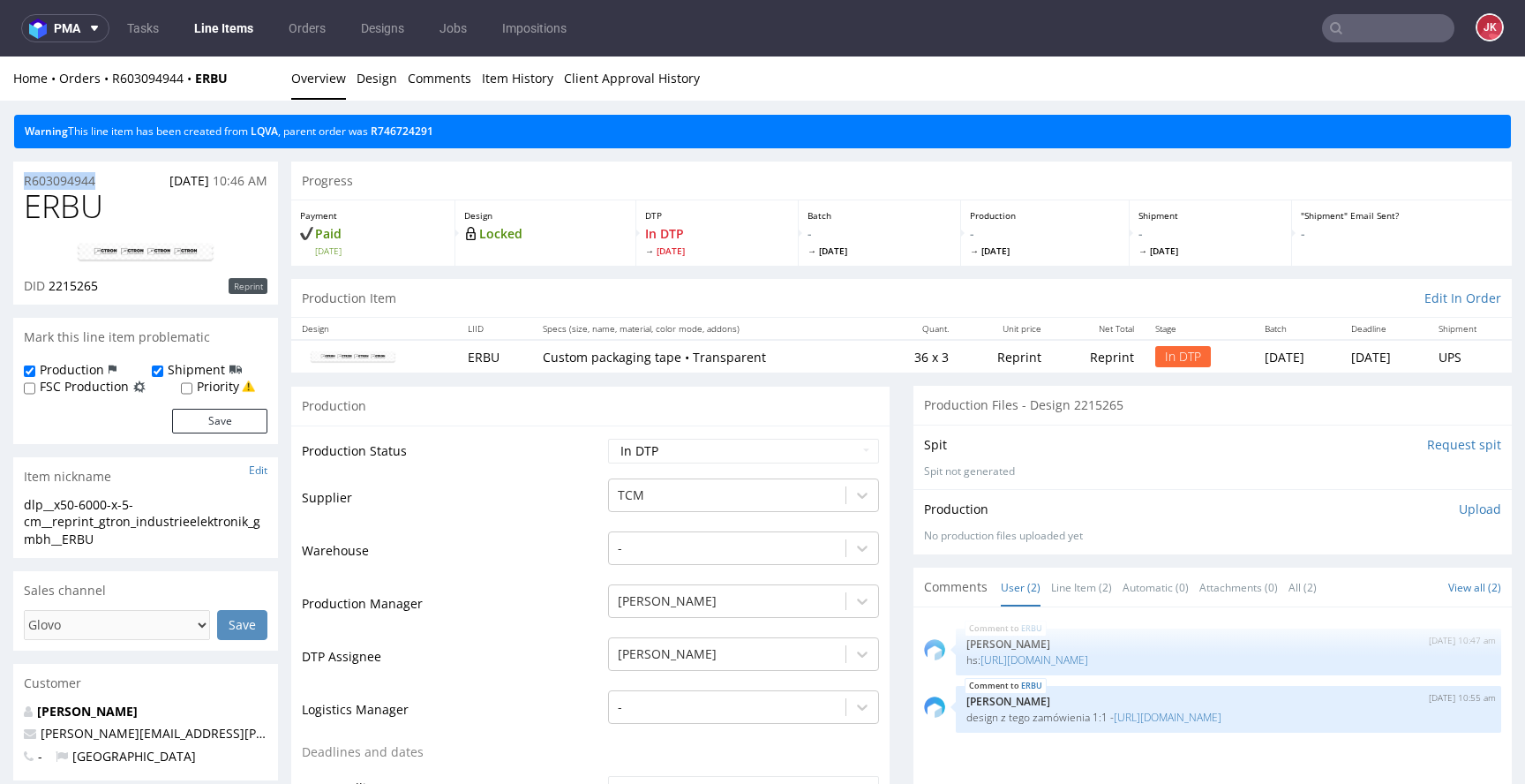
copy p "R603094944"
click at [75, 286] on span "2215265" at bounding box center [73, 285] width 50 height 17
copy span "2215265"
click at [60, 206] on span "ERBU" at bounding box center [63, 206] width 79 height 35
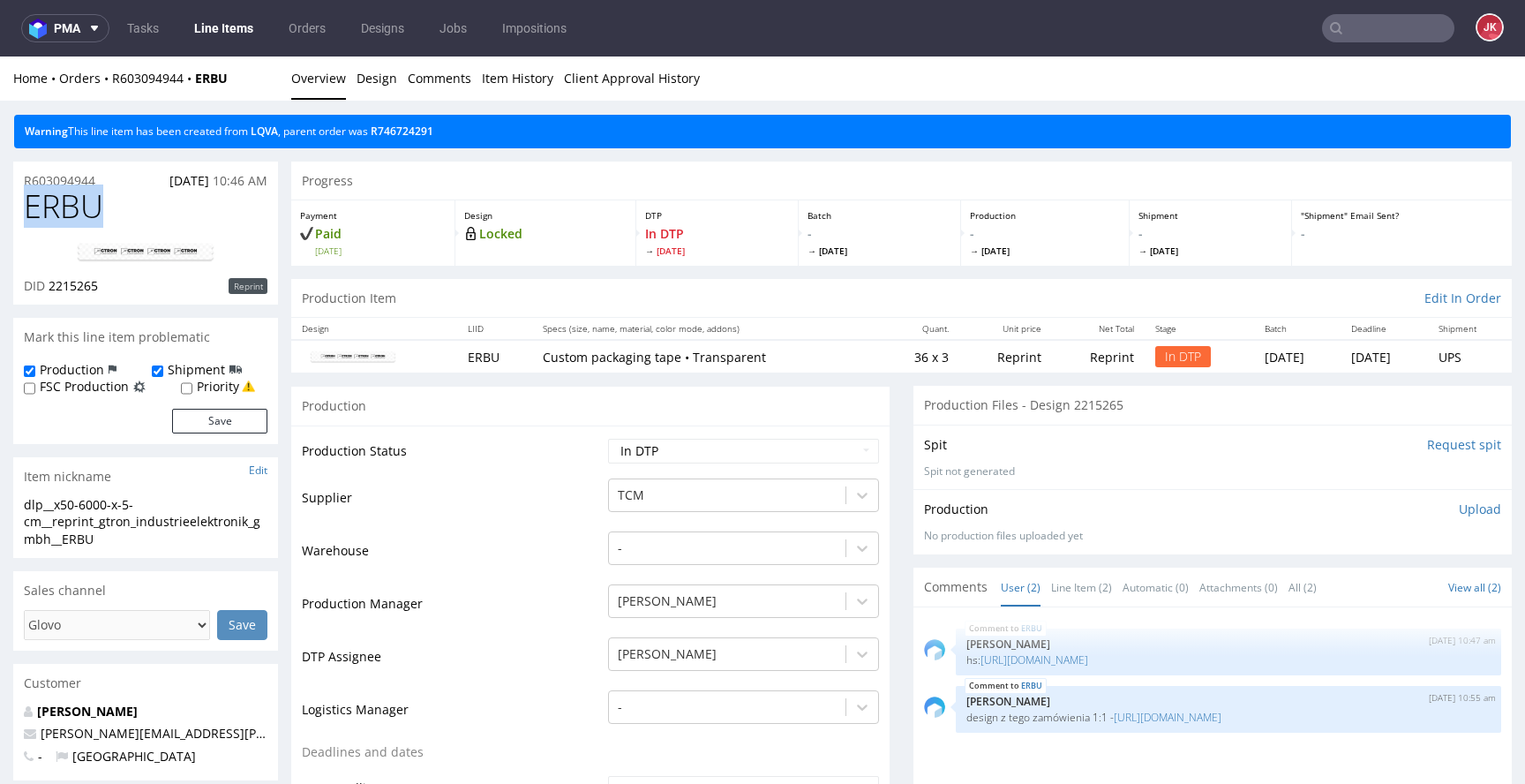
click at [60, 206] on span "ERBU" at bounding box center [63, 206] width 79 height 35
copy span "ERBU"
click at [550, 496] on td "Supplier" at bounding box center [453, 503] width 302 height 53
click at [1463, 509] on p "Upload" at bounding box center [1480, 510] width 42 height 18
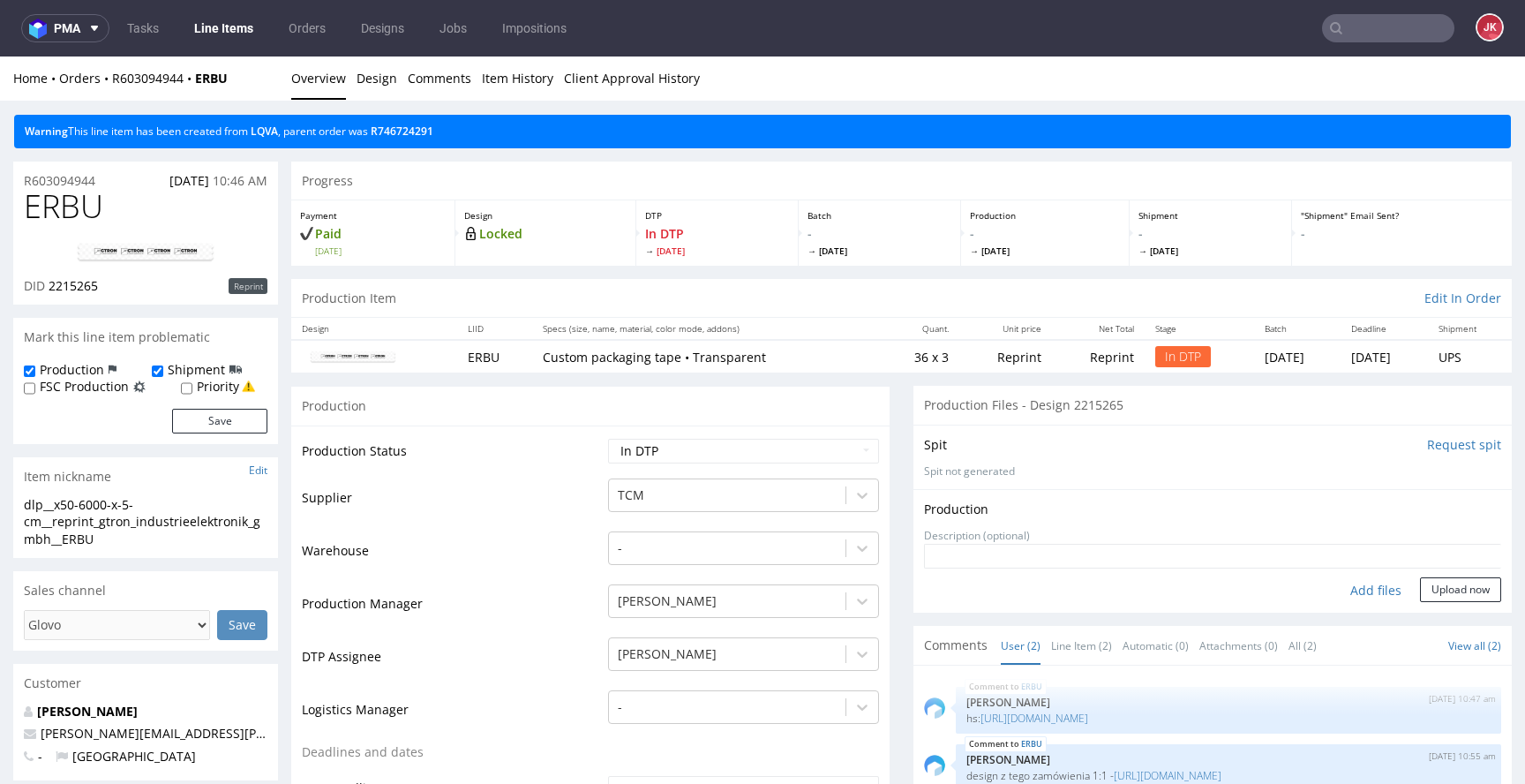
click at [1354, 586] on div "Add files" at bounding box center [1376, 590] width 88 height 26
type input "C:\fakepath\tcm__x48__gtron_industrieelektronik_gmbh__ERBU__d2215265__oR6030949…"
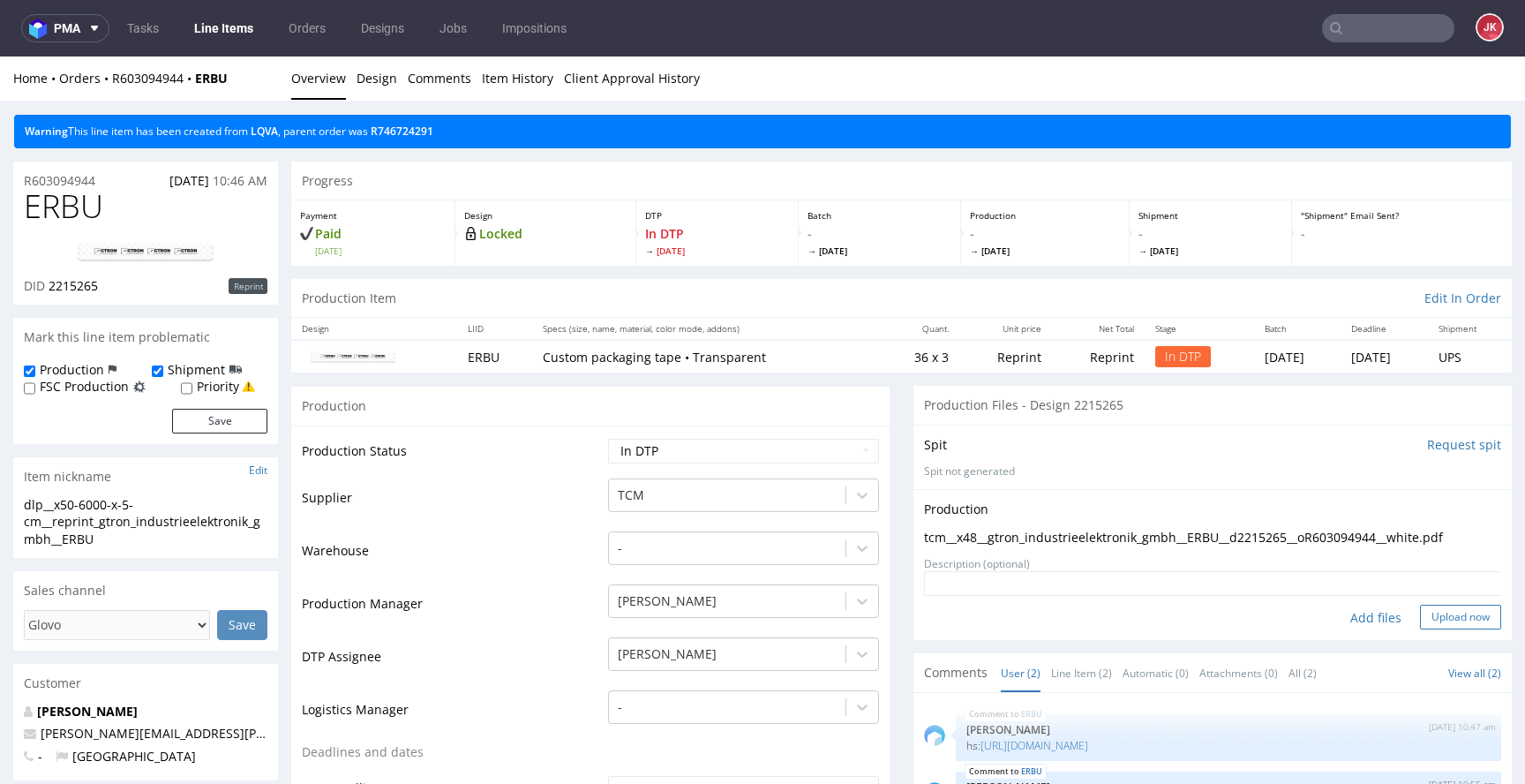
click at [1420, 616] on button "Upload now" at bounding box center [1461, 616] width 81 height 24
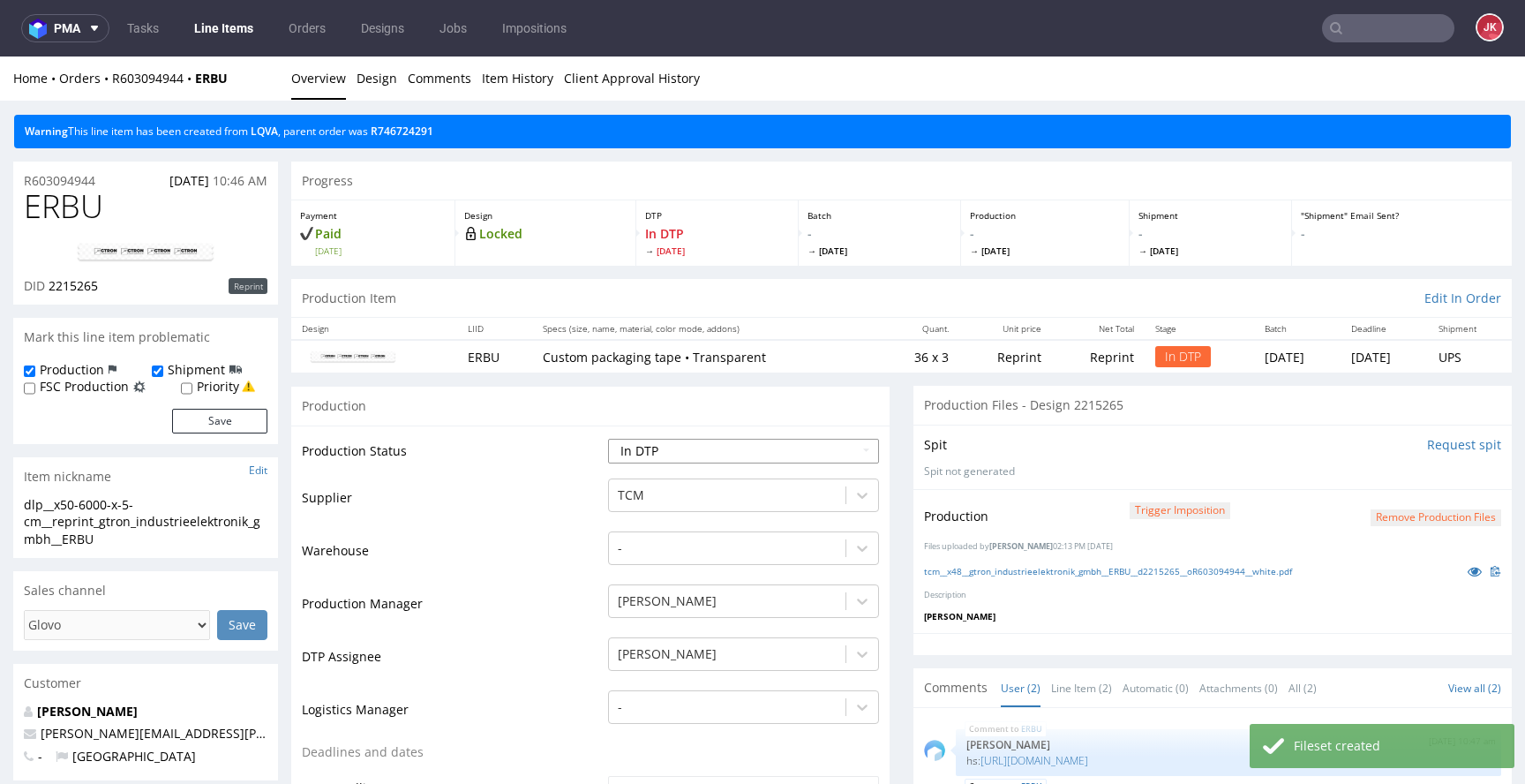
click at [795, 446] on select "Waiting for Artwork Waiting for Diecut Waiting for Mockup Waiting for DTP Waiti…" at bounding box center [744, 450] width 271 height 24
select select "dtp_production_ready"
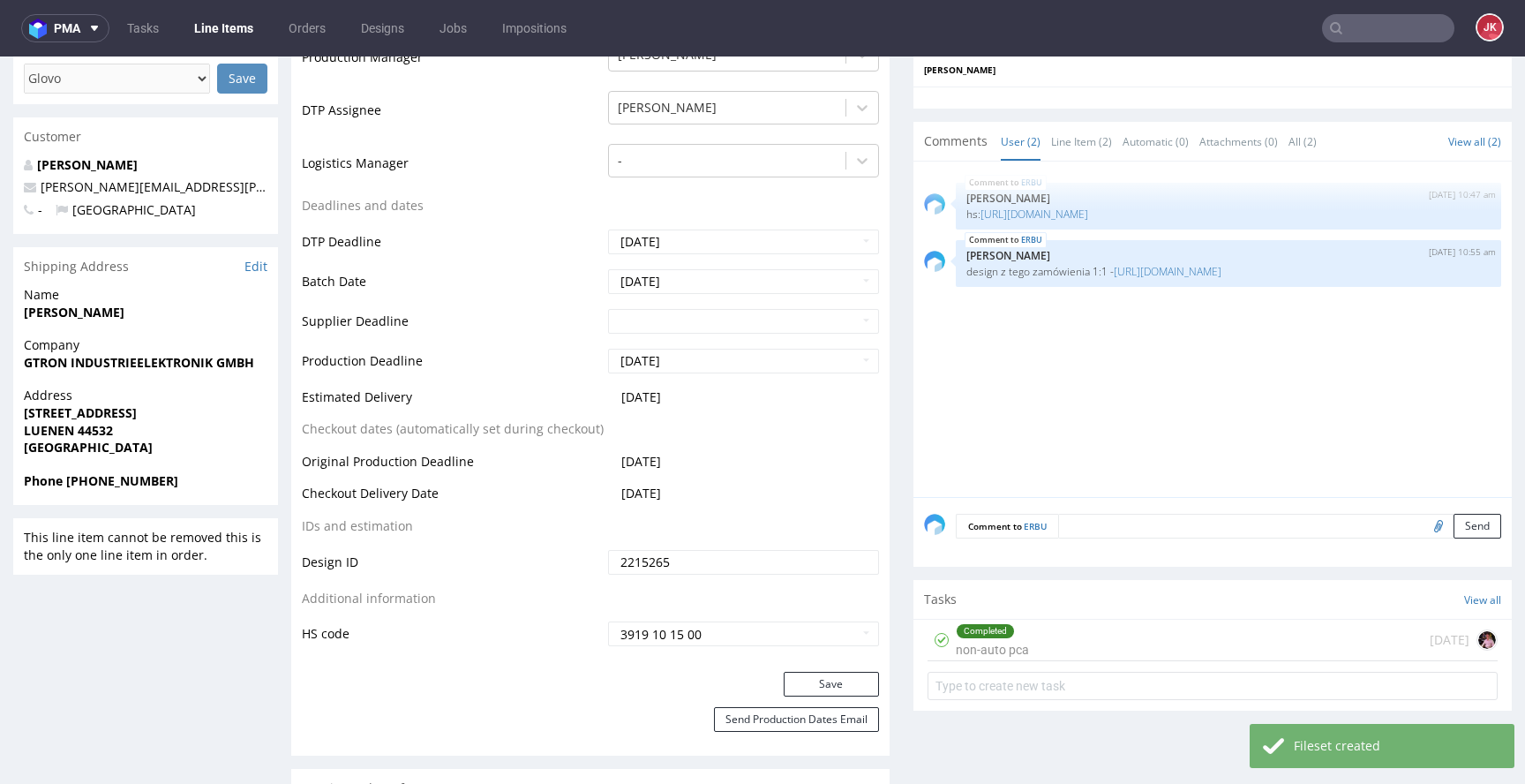
scroll to position [626, 0]
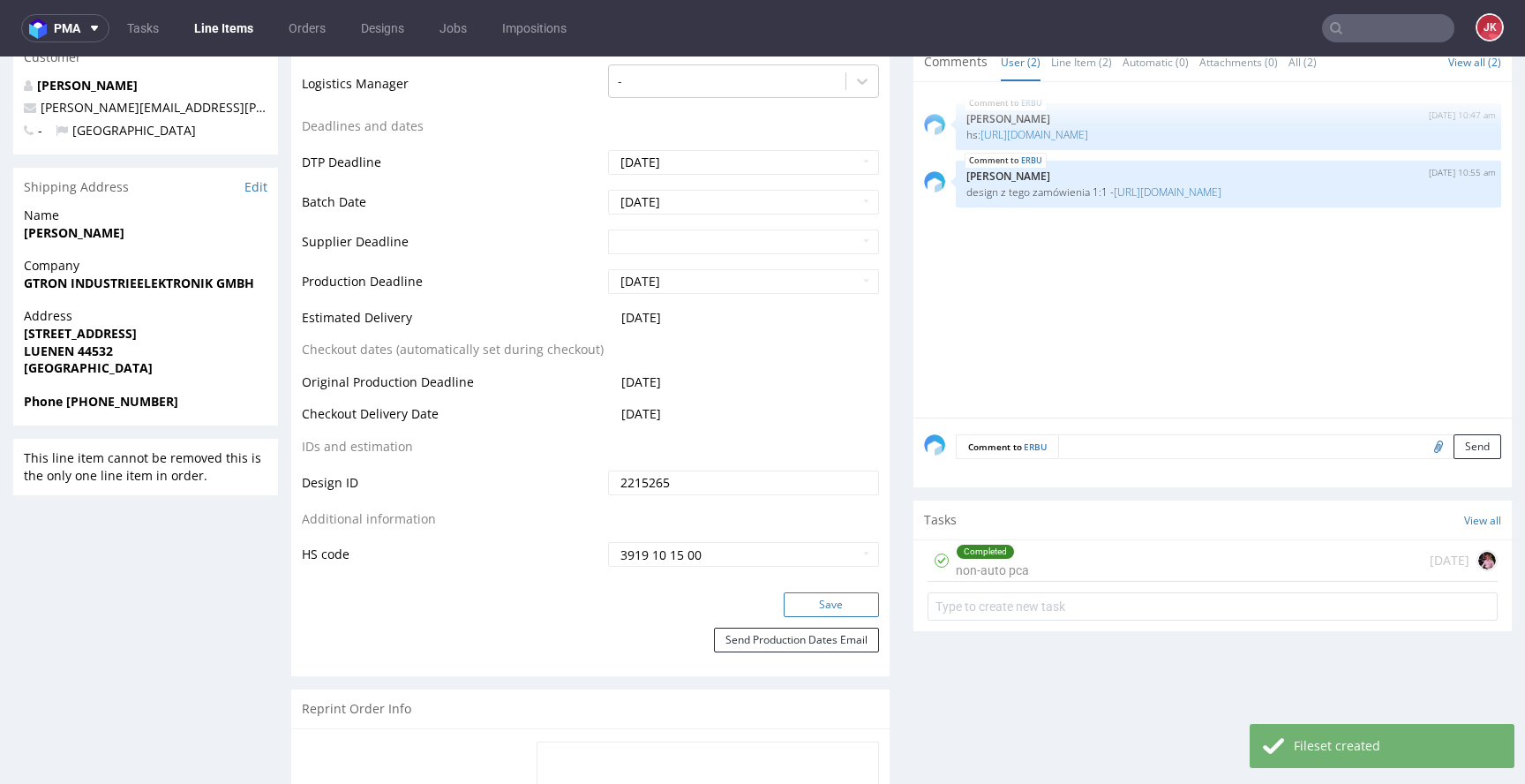
click at [796, 614] on button "Save" at bounding box center [832, 604] width 96 height 24
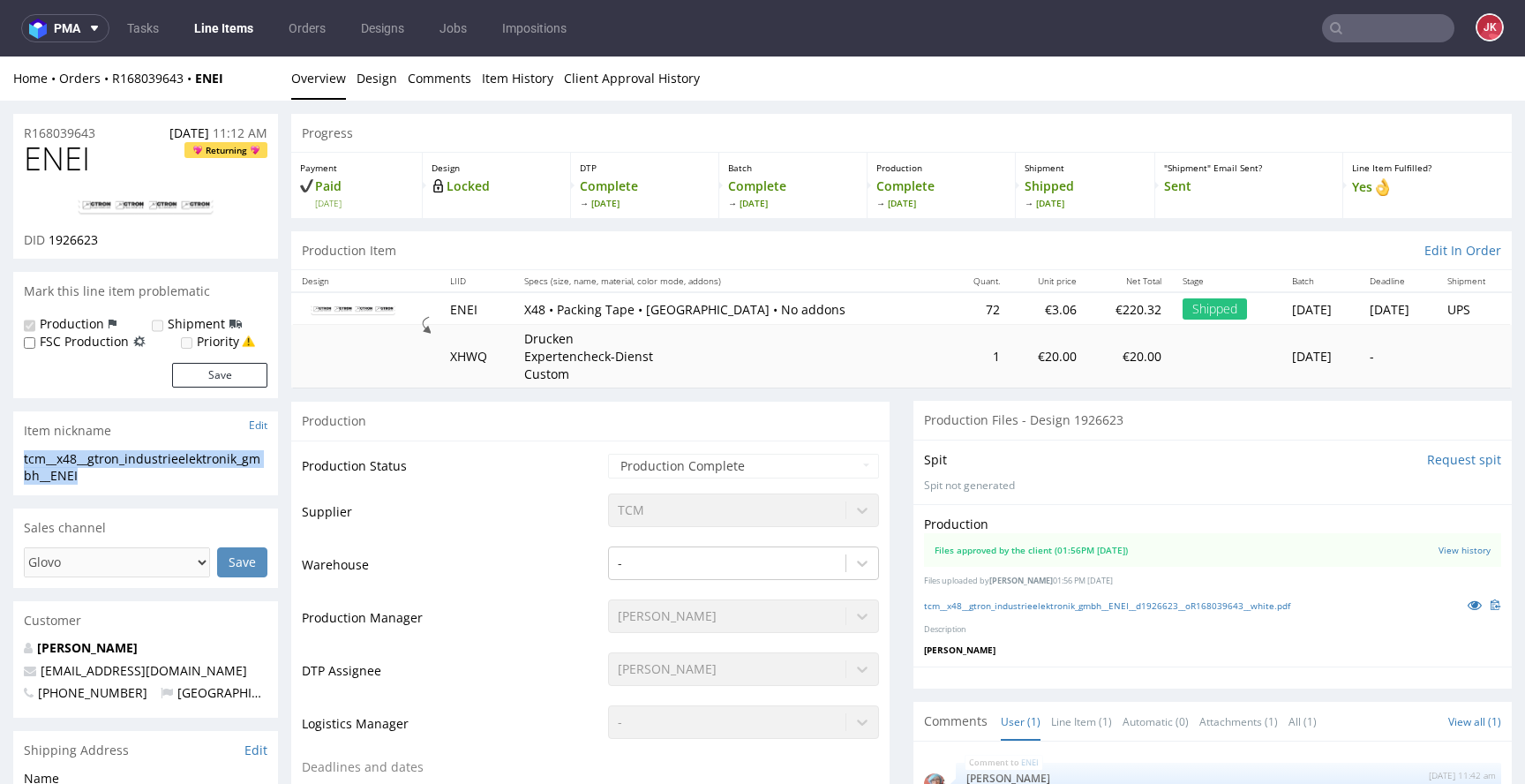
drag, startPoint x: 96, startPoint y: 475, endPoint x: 0, endPoint y: 463, distance: 96.7
click at [166, 482] on div "tcm__x48__gtron_industrieelektronik_gmbh__ENEI" at bounding box center [145, 467] width 244 height 34
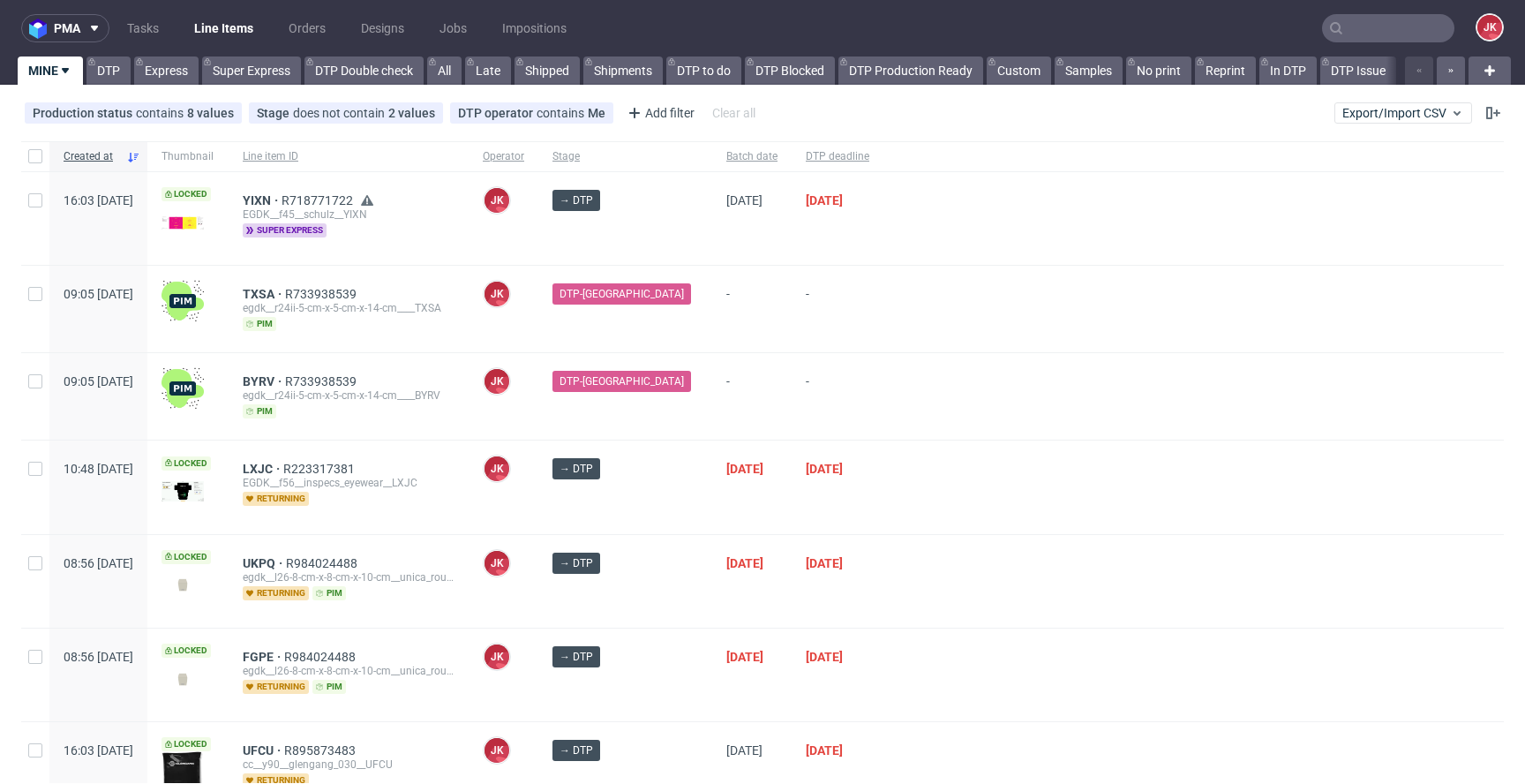
click at [712, 414] on div "-" at bounding box center [752, 396] width 79 height 87
click at [282, 199] on span "YIXN" at bounding box center [262, 200] width 39 height 14
click at [674, 492] on div "→ DTP" at bounding box center [625, 486] width 174 height 93
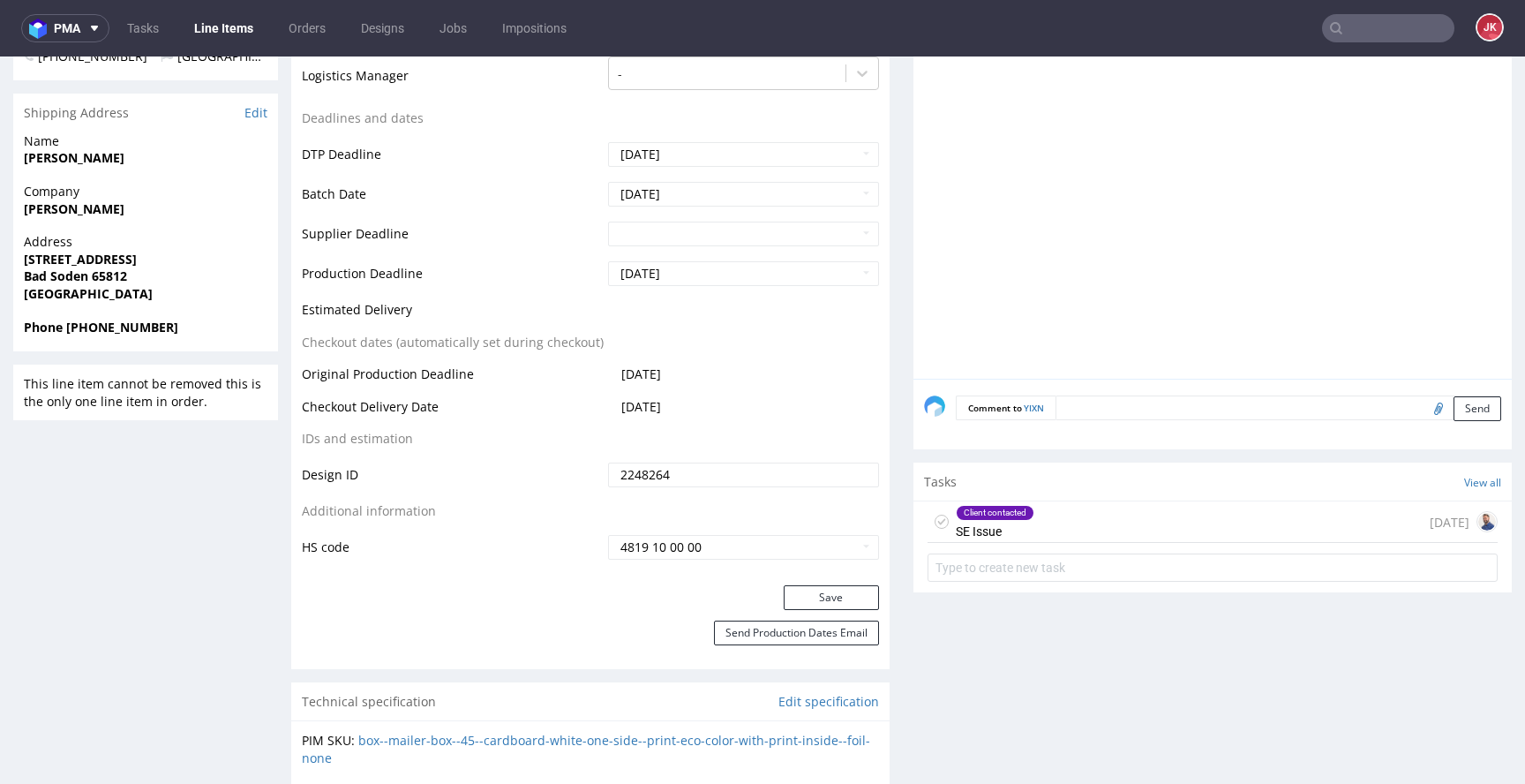
scroll to position [734, 0]
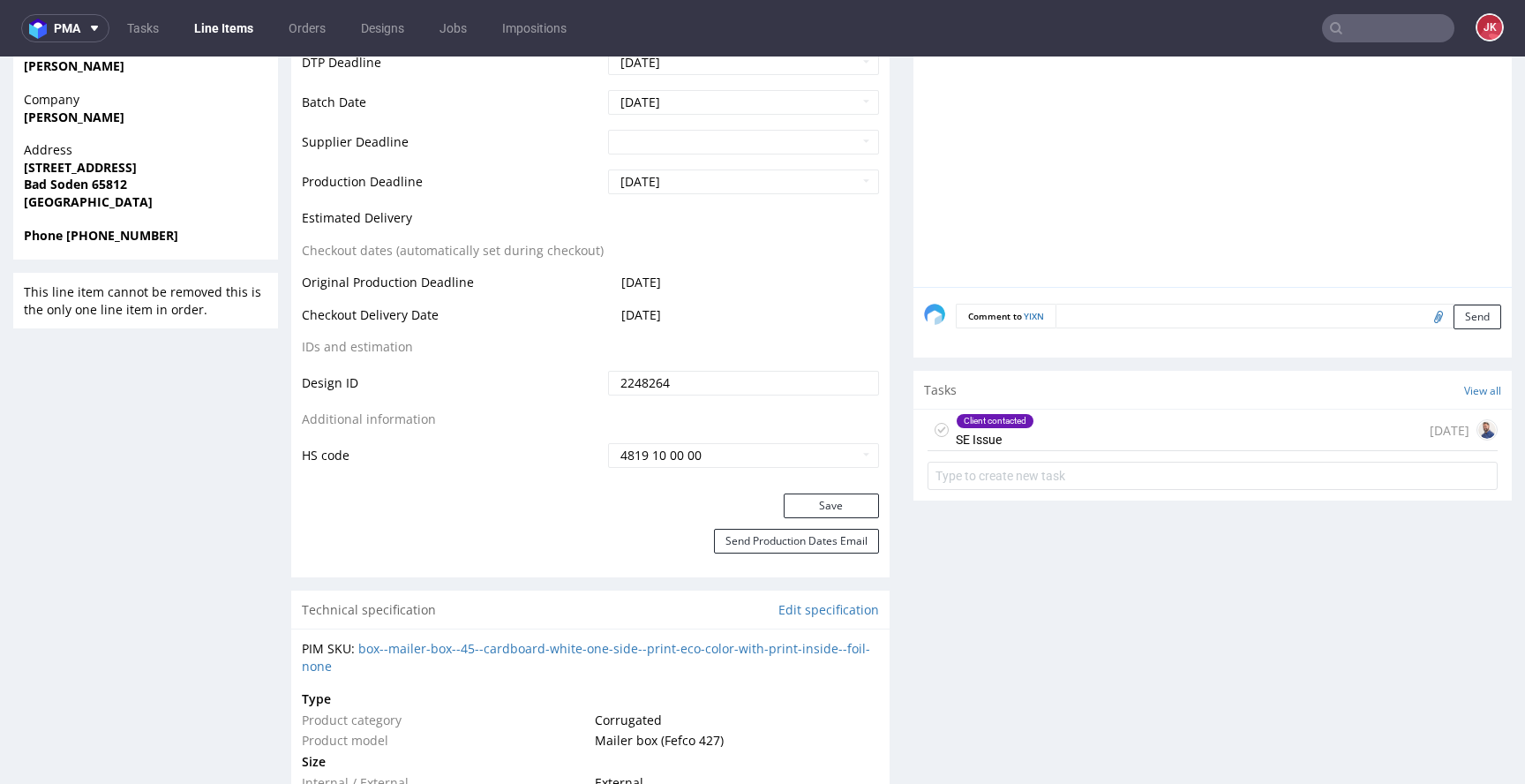
click at [963, 432] on div "Client contacted SE Issue" at bounding box center [994, 429] width 79 height 41
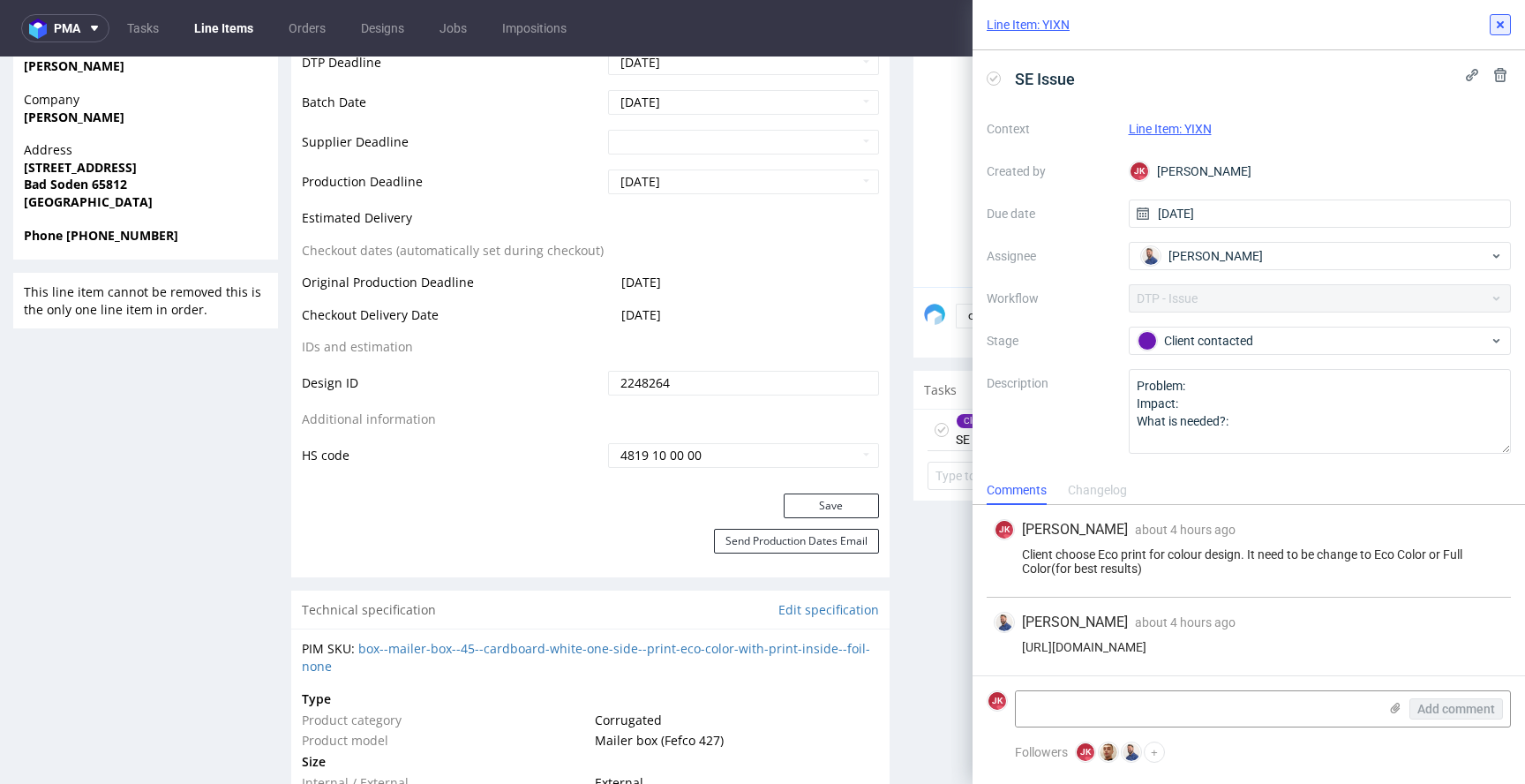
click at [1503, 32] on button at bounding box center [1500, 24] width 21 height 21
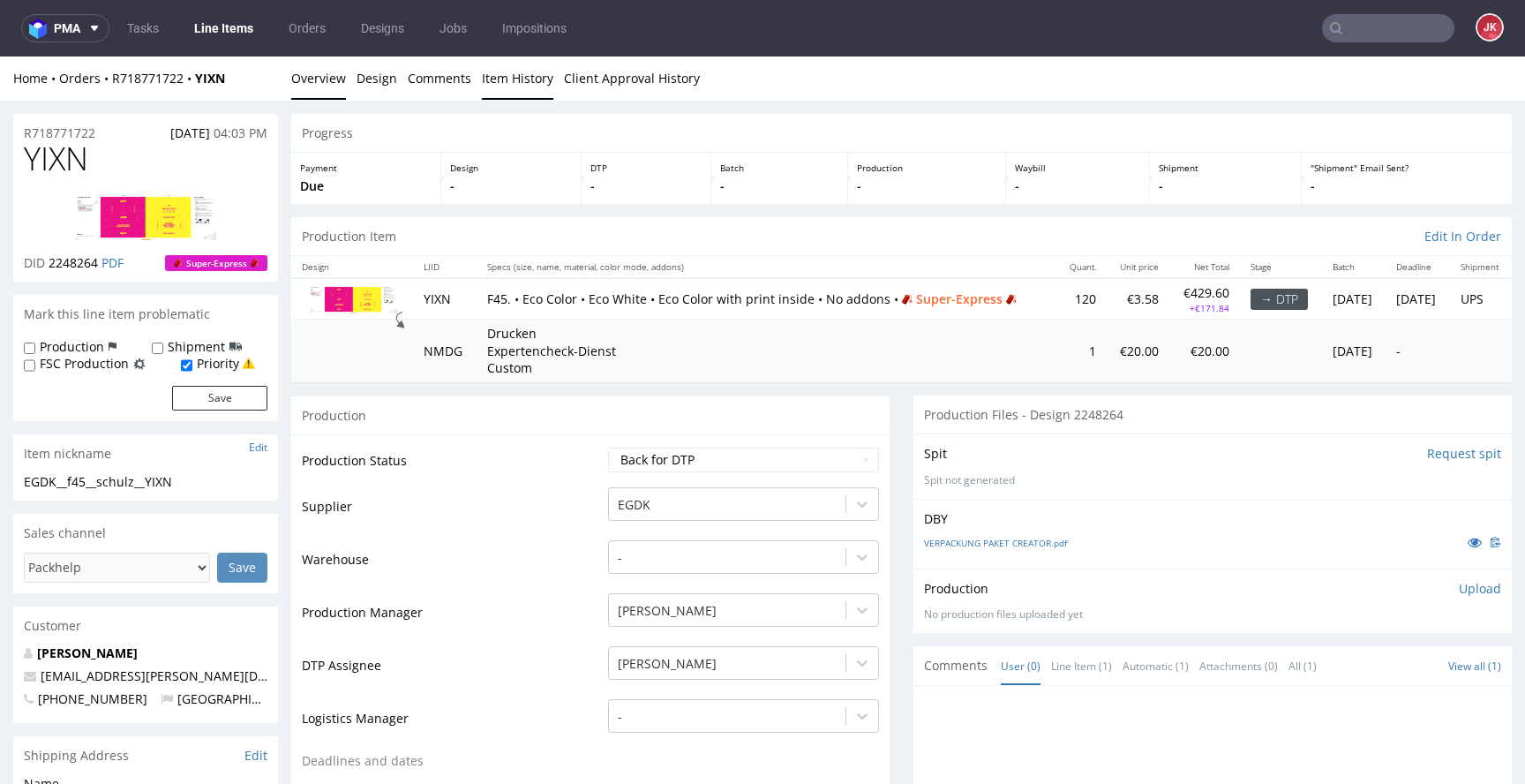
click at [522, 94] on link "Item History" at bounding box center [517, 78] width 71 height 43
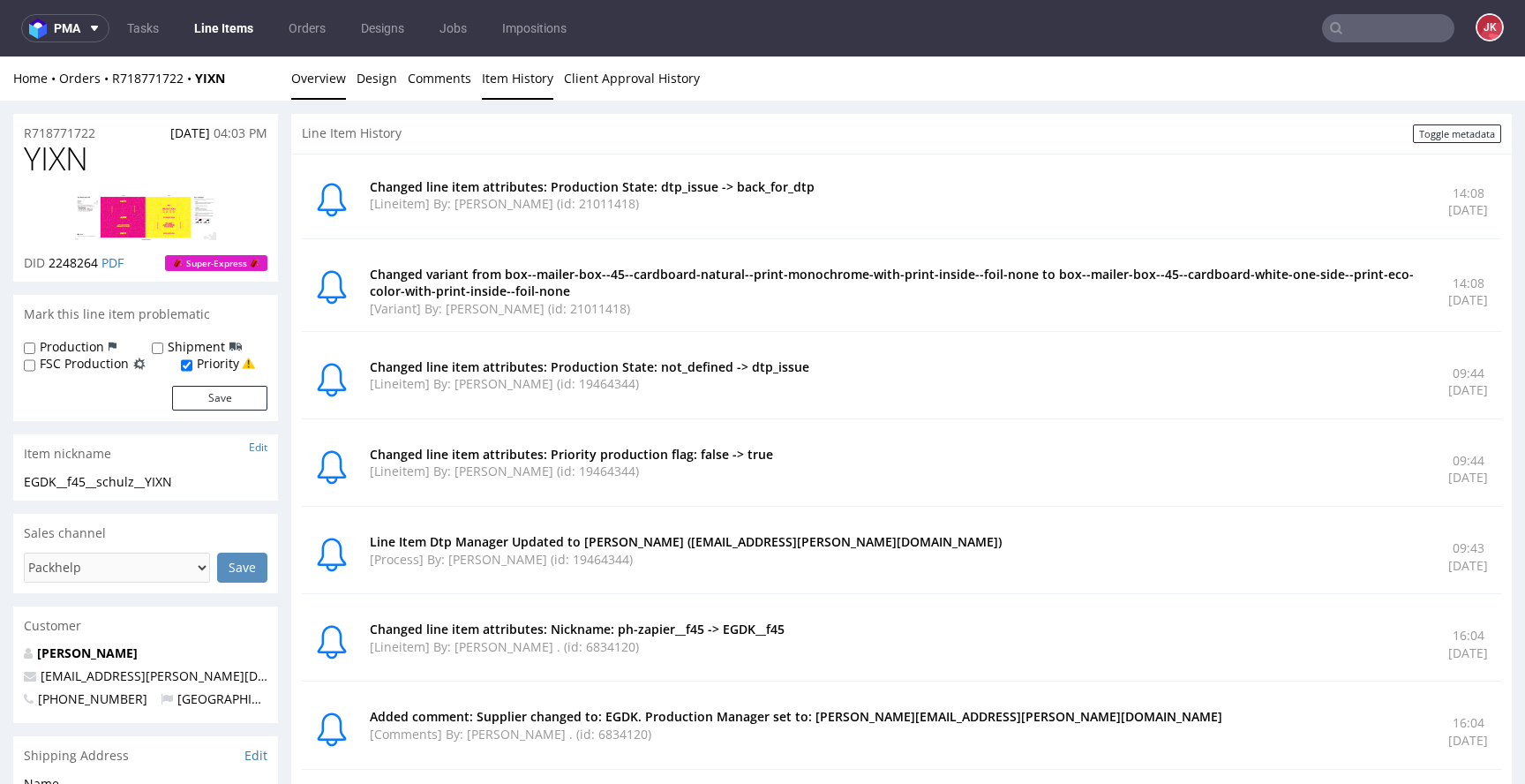
click at [324, 80] on link "Overview" at bounding box center [319, 78] width 55 height 43
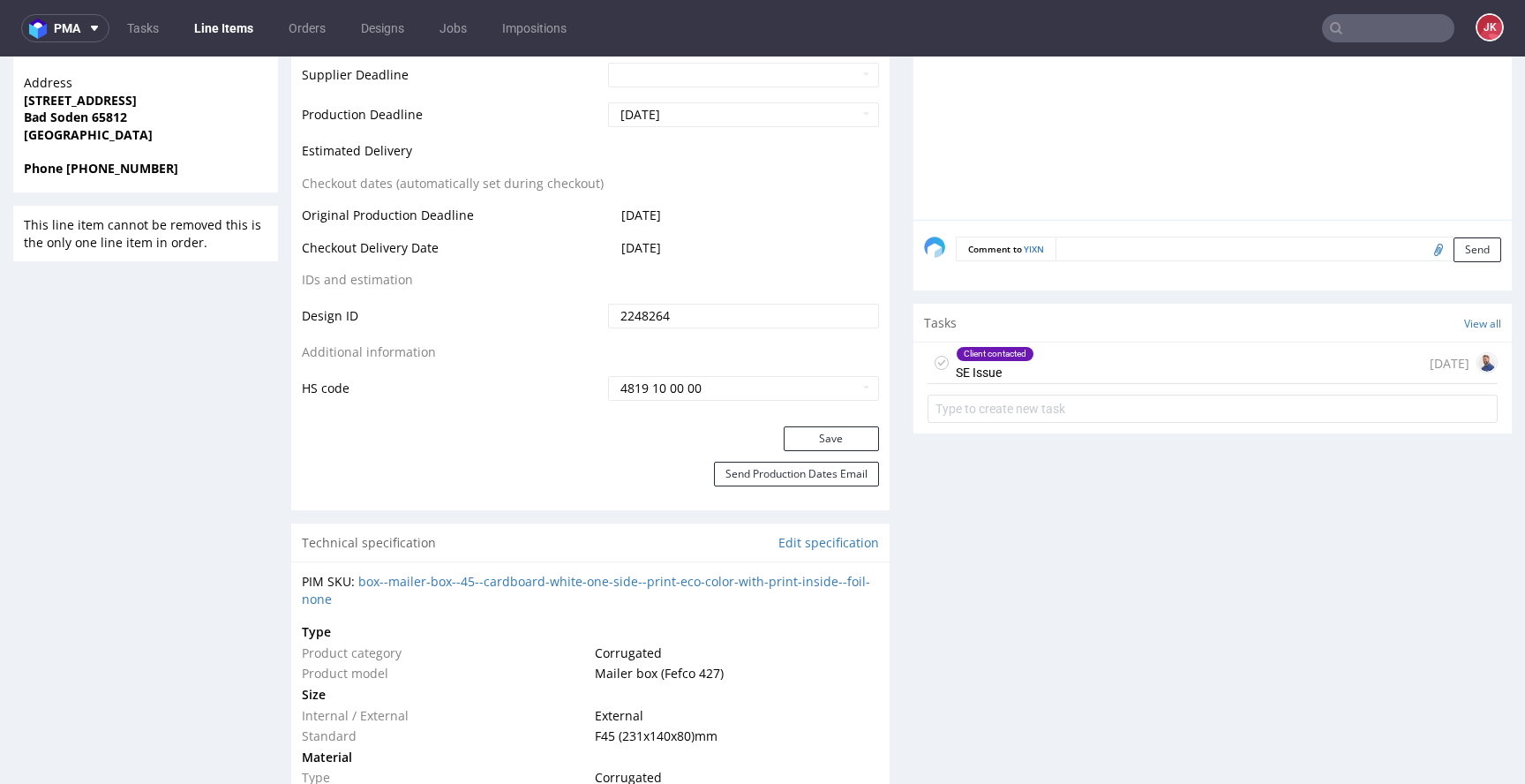
scroll to position [856, 0]
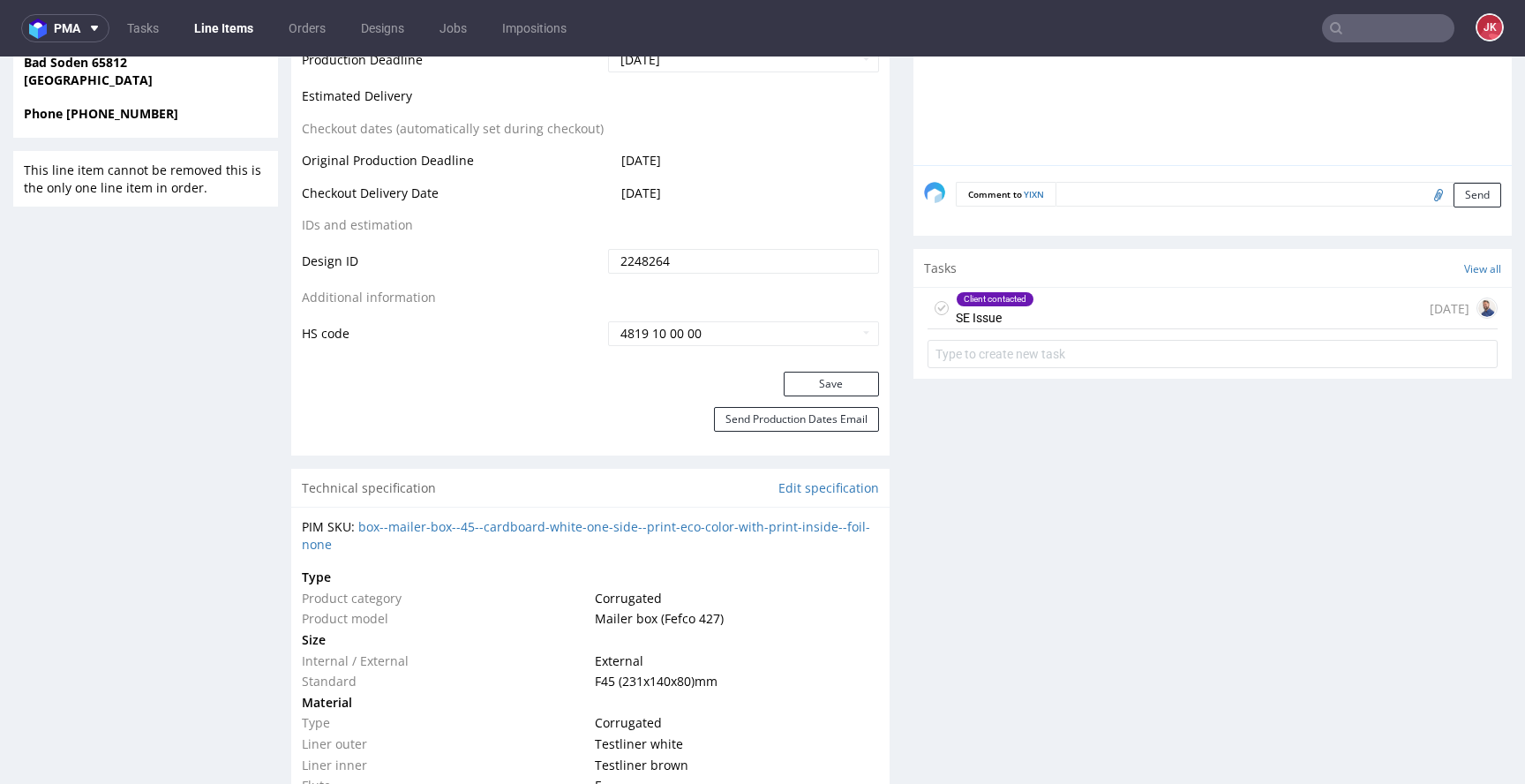
click at [986, 319] on div "Client contacted SE Issue" at bounding box center [994, 308] width 79 height 41
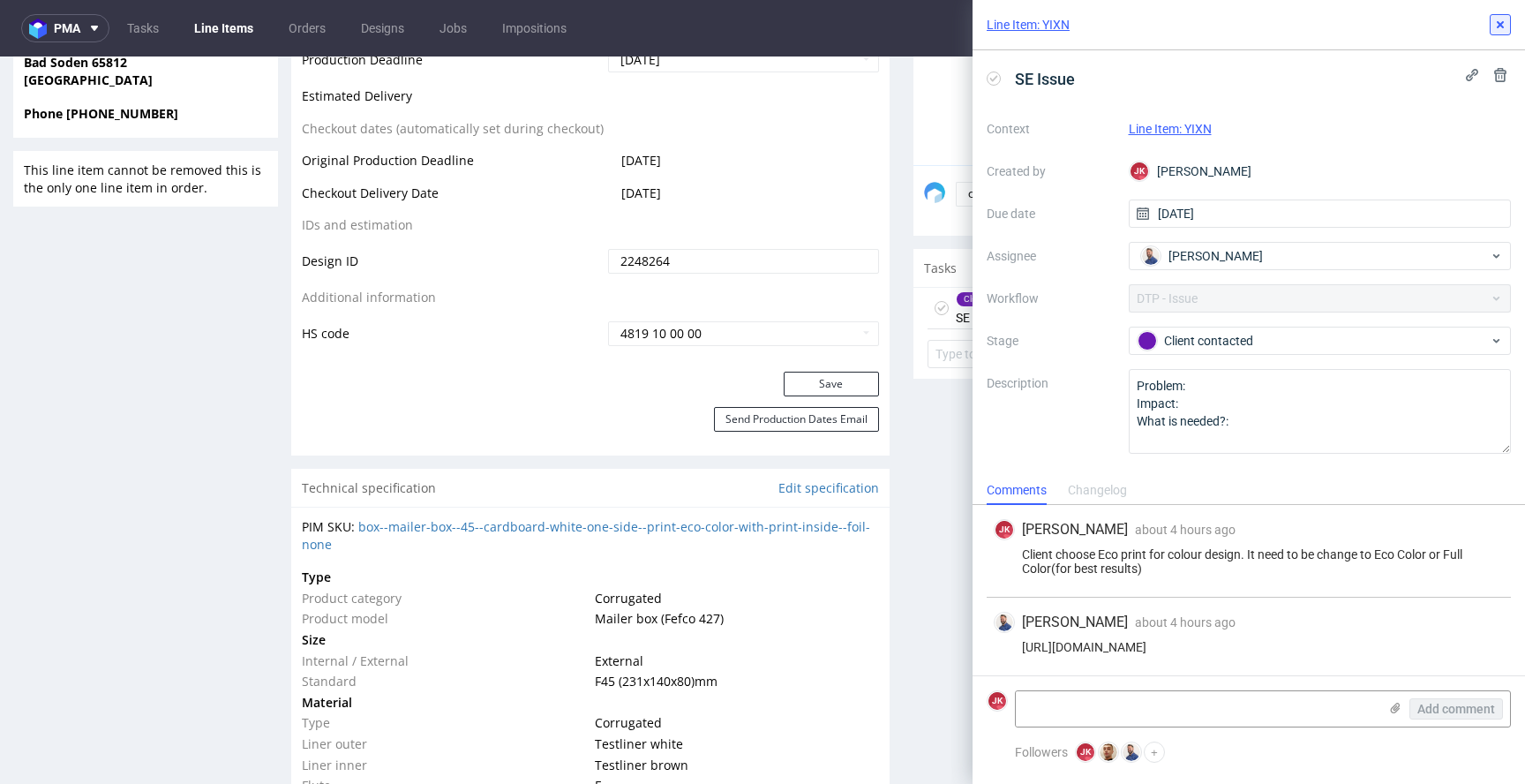
click at [1507, 31] on icon at bounding box center [1501, 25] width 14 height 14
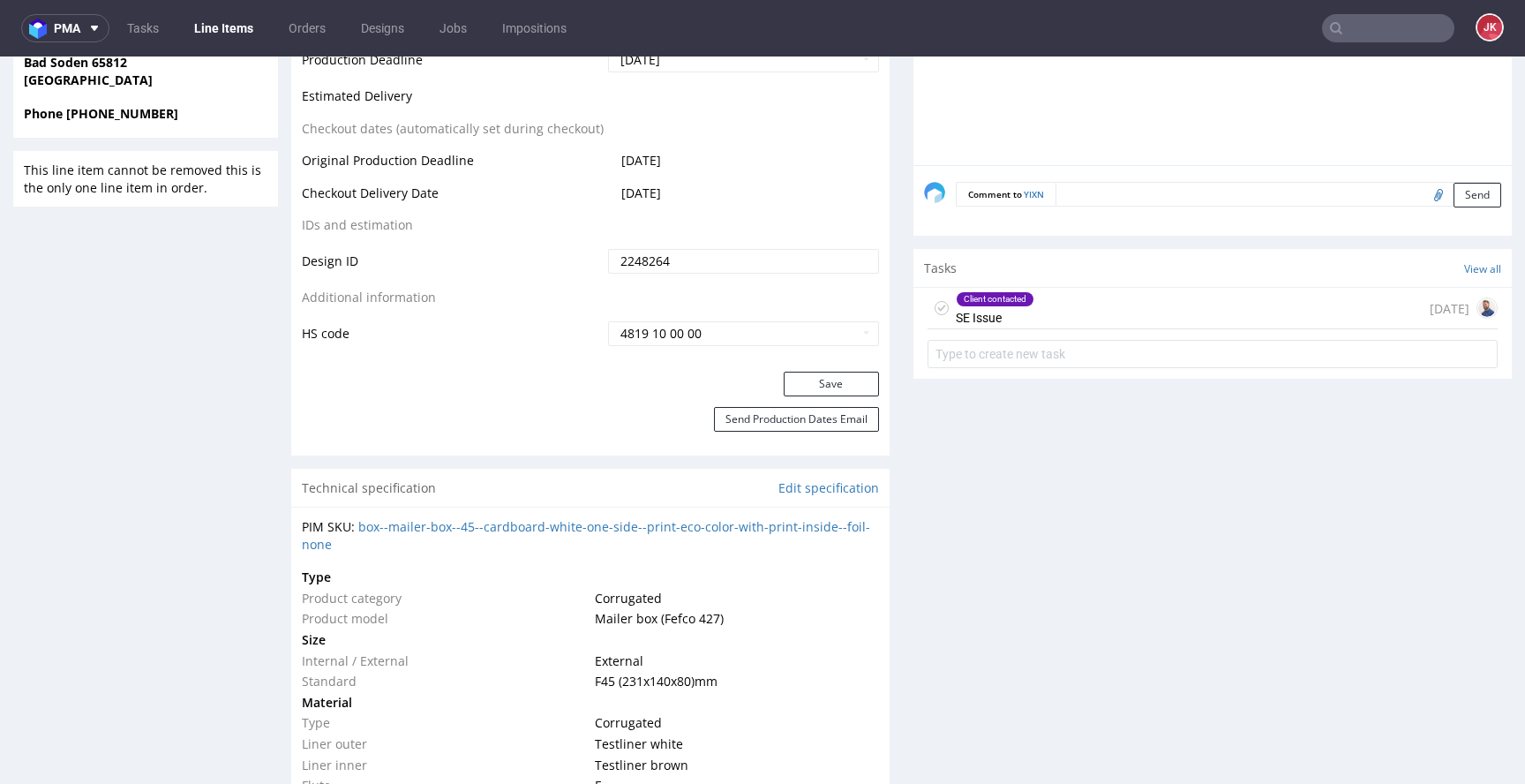
click at [886, 355] on div "Progress Payment Due Design - DTP - Batch - Production - Waybill - Shipment - "…" at bounding box center [901, 581] width 1221 height 2647
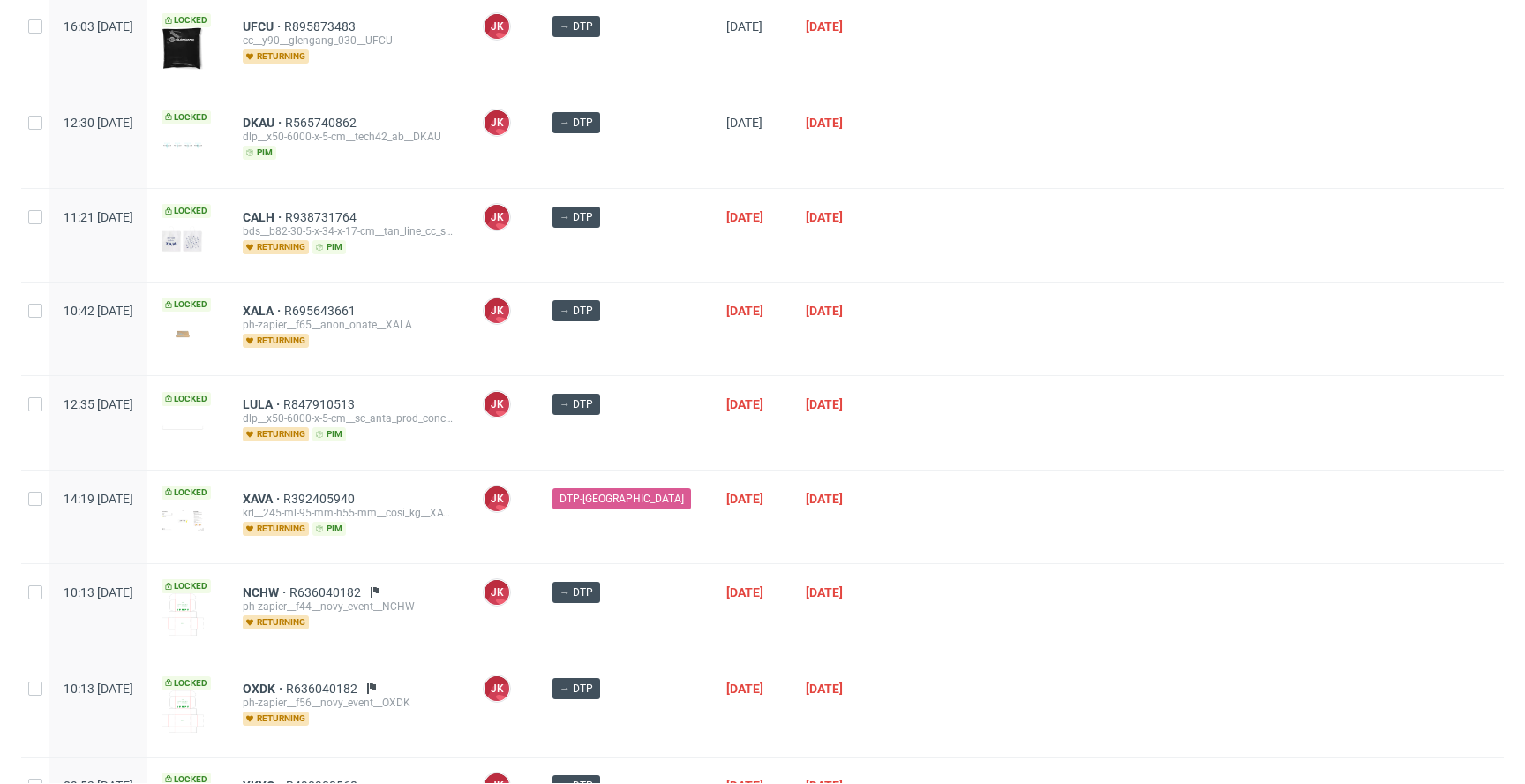
scroll to position [843, 0]
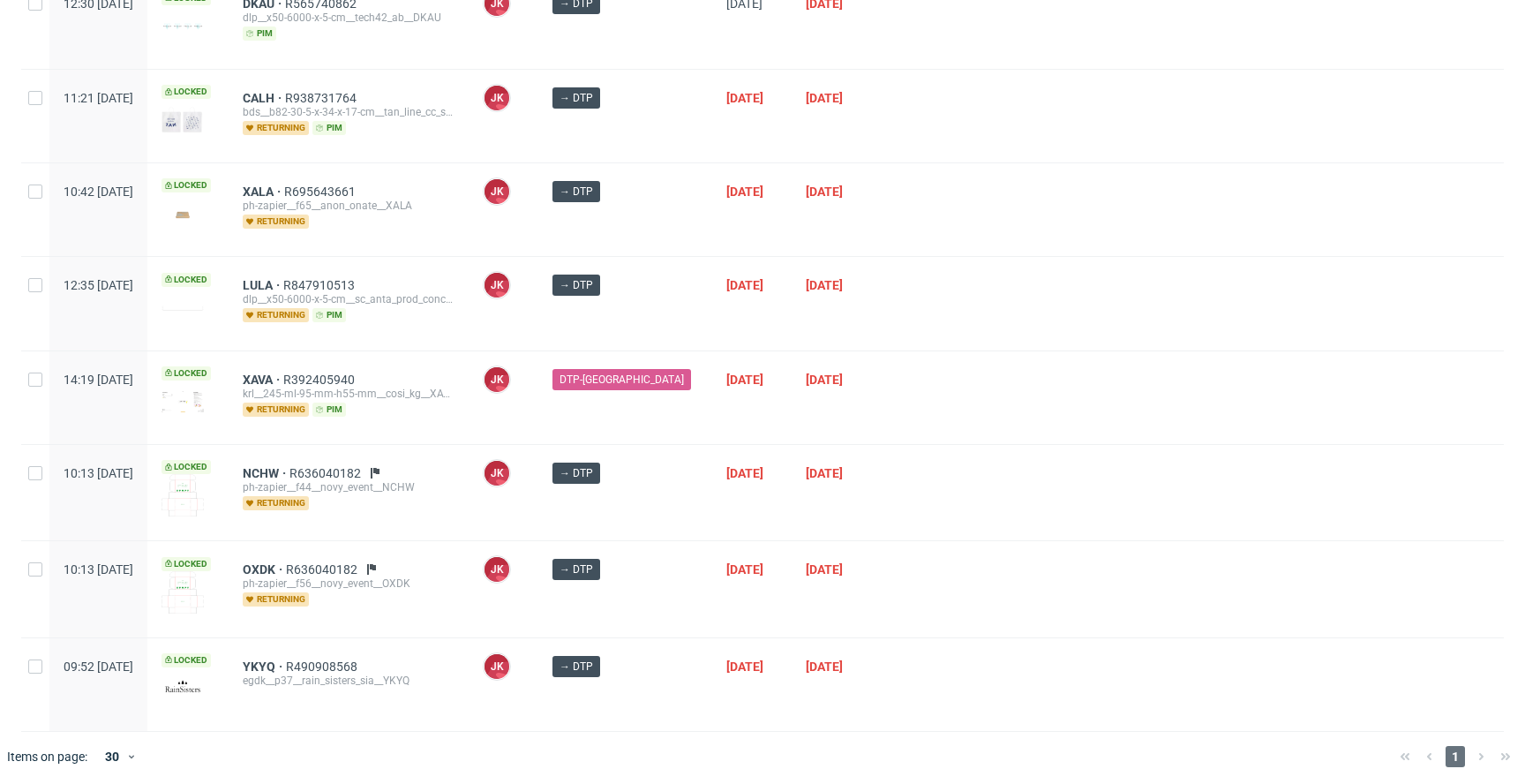
click at [670, 497] on div "→ DTP" at bounding box center [625, 493] width 174 height 96
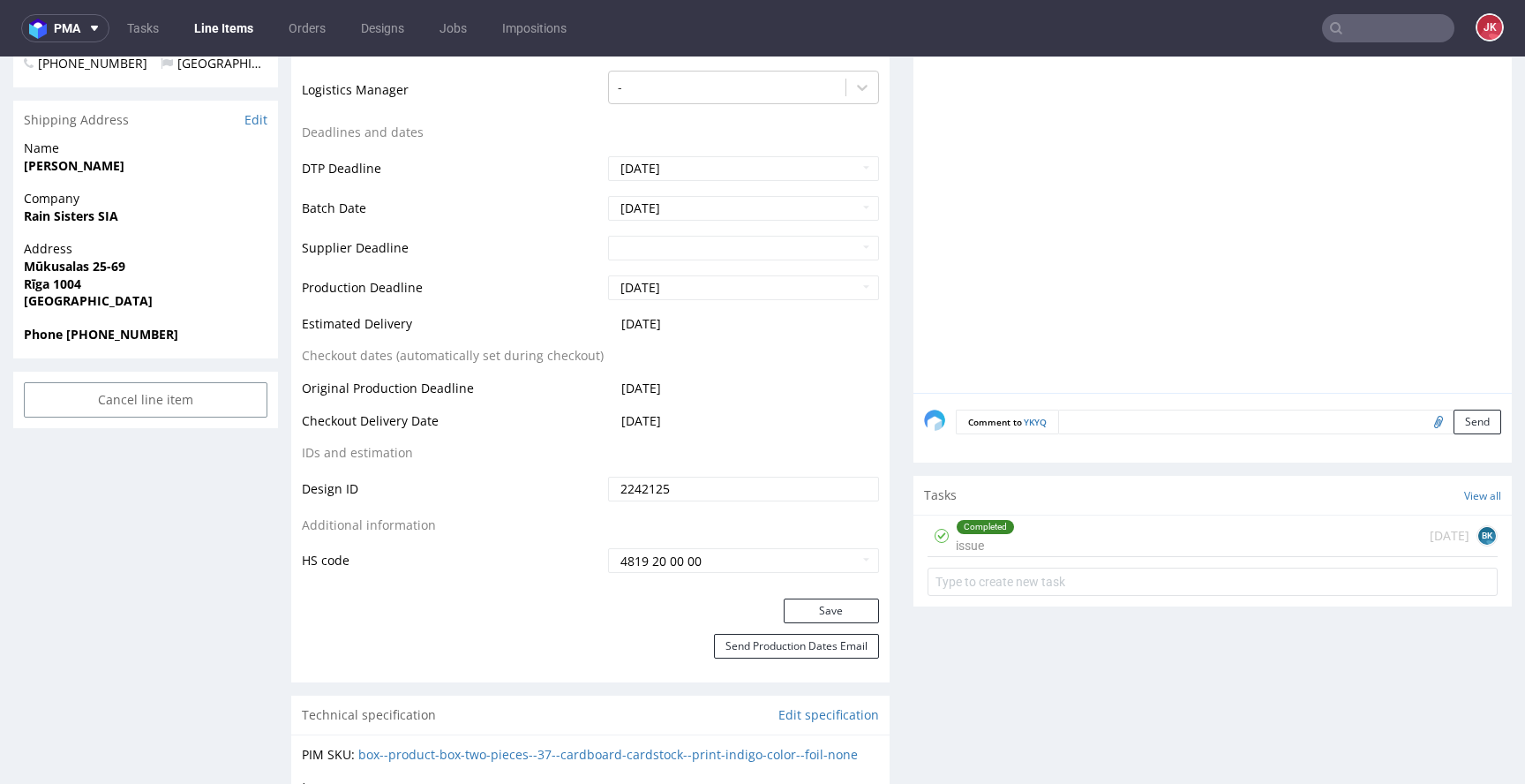
scroll to position [647, 0]
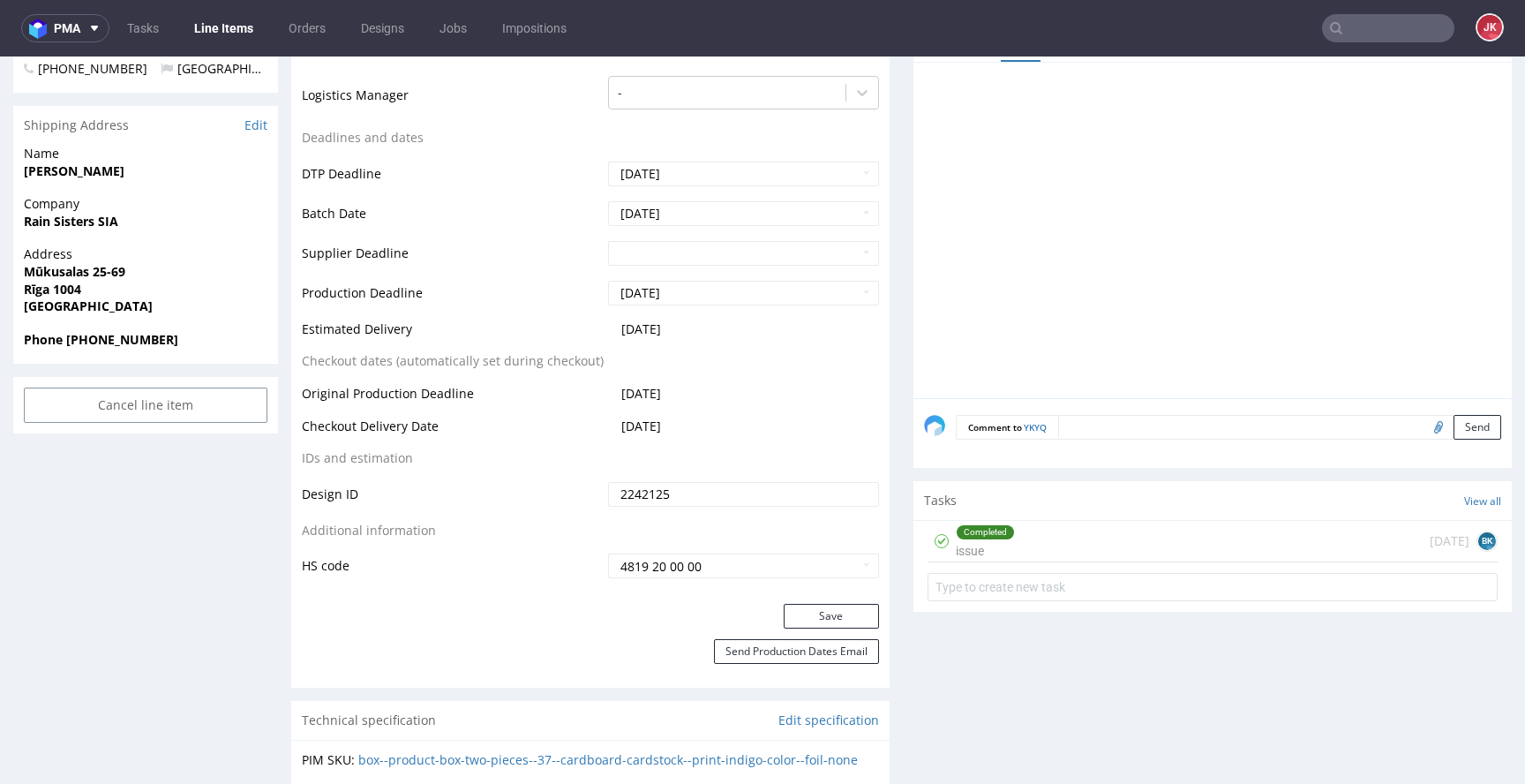
click at [957, 531] on div "Completed" at bounding box center [985, 532] width 58 height 14
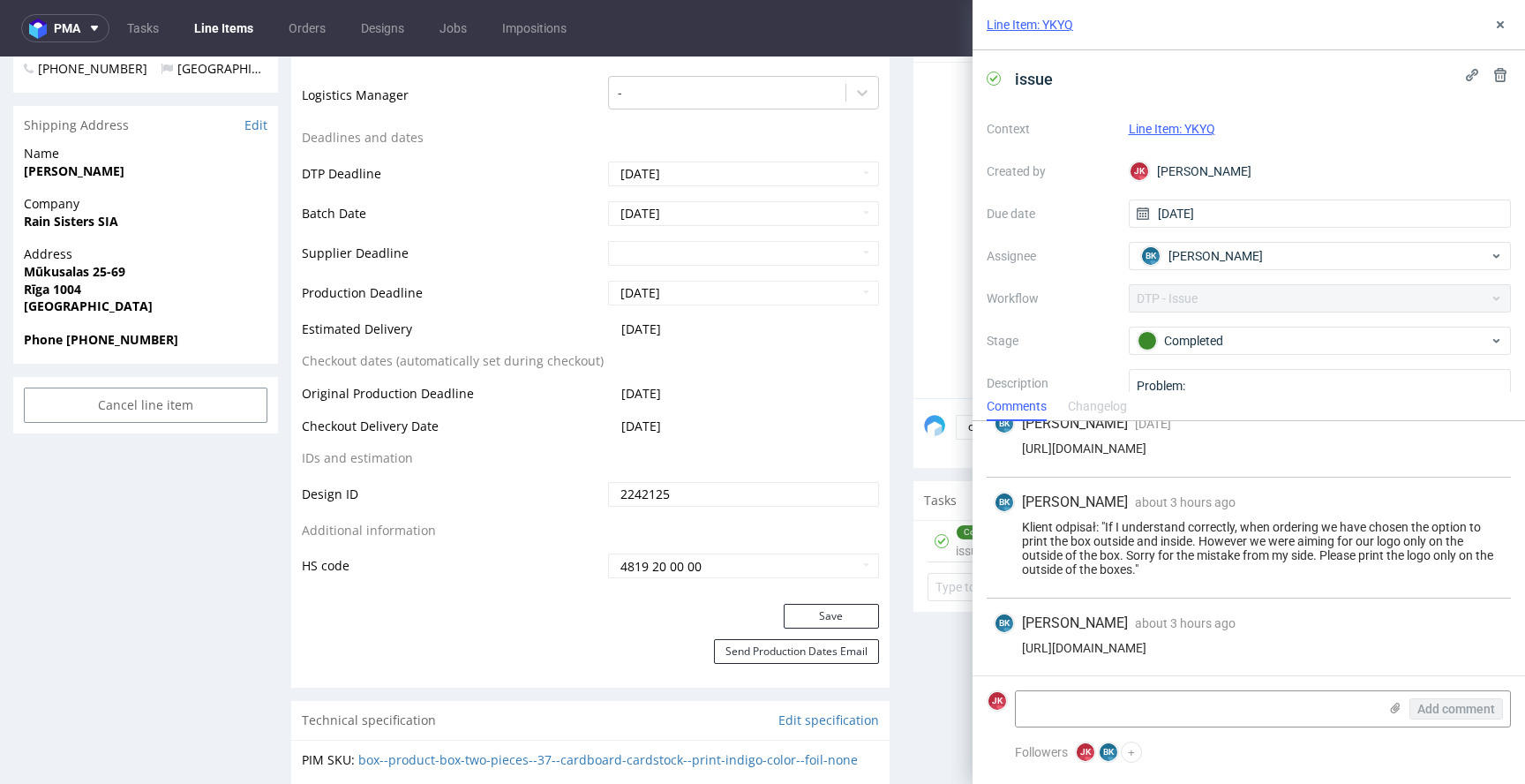
scroll to position [208, 0]
click at [1503, 23] on icon at bounding box center [1501, 25] width 14 height 14
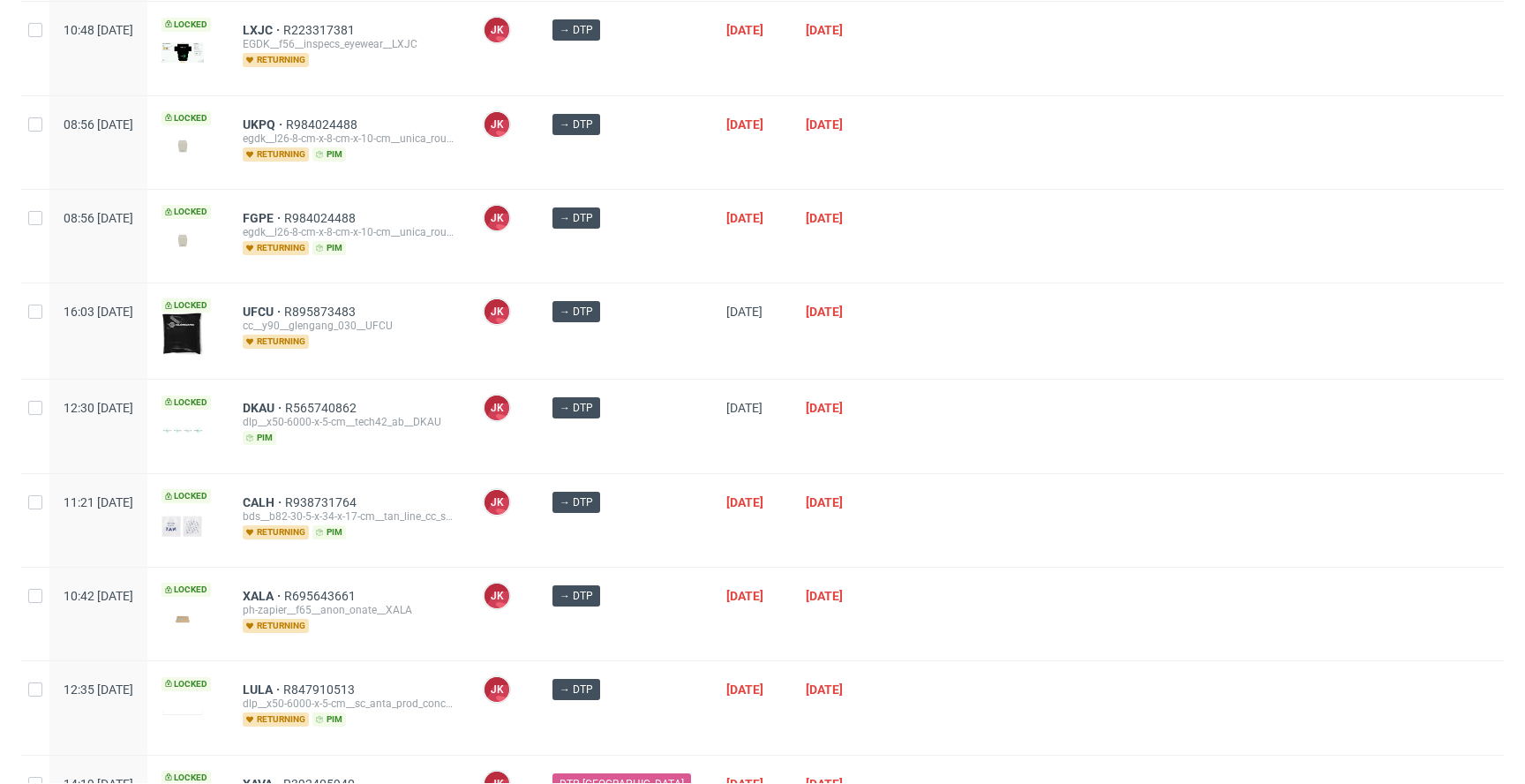
scroll to position [843, 0]
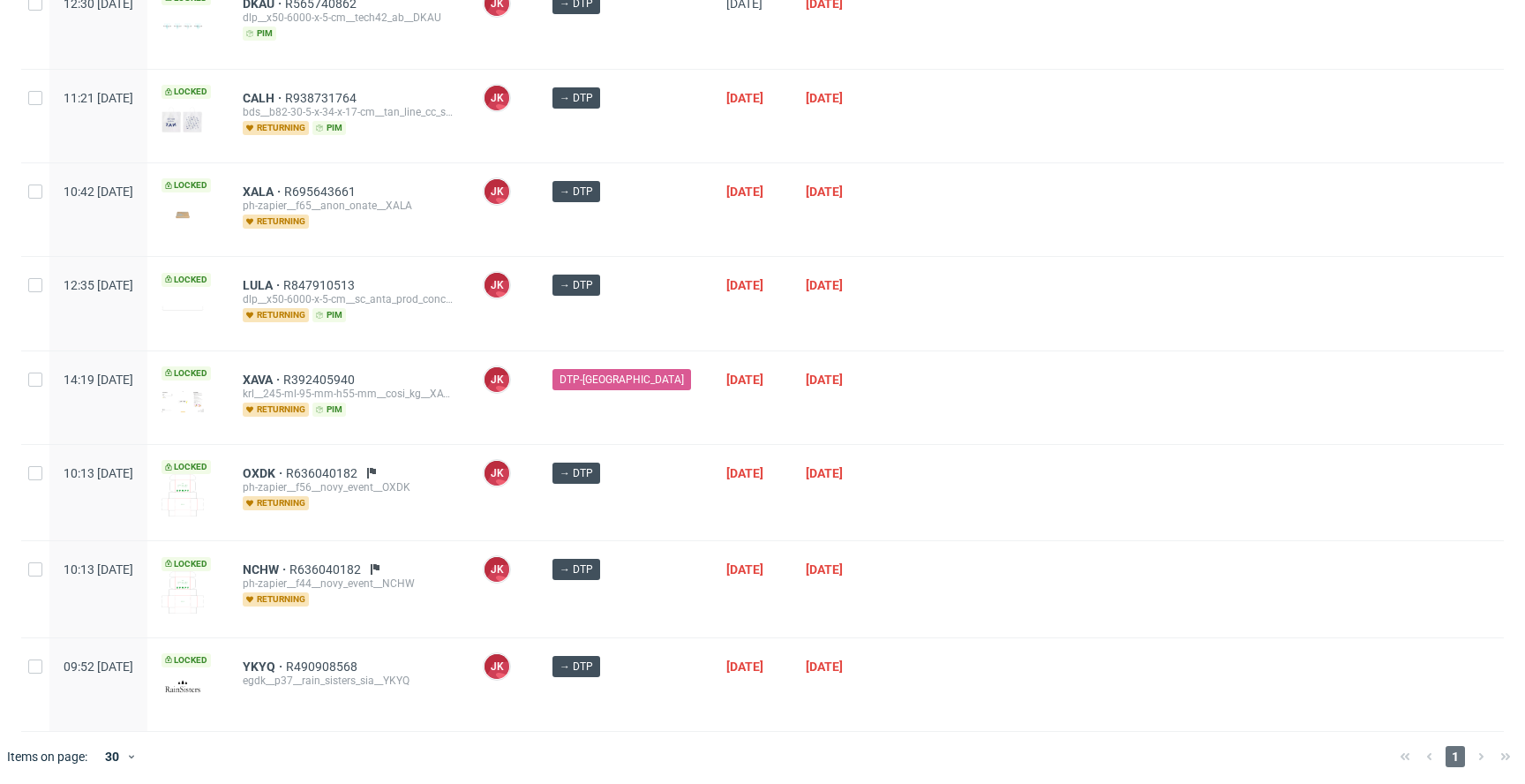
click at [670, 497] on div "→ DTP" at bounding box center [625, 493] width 174 height 96
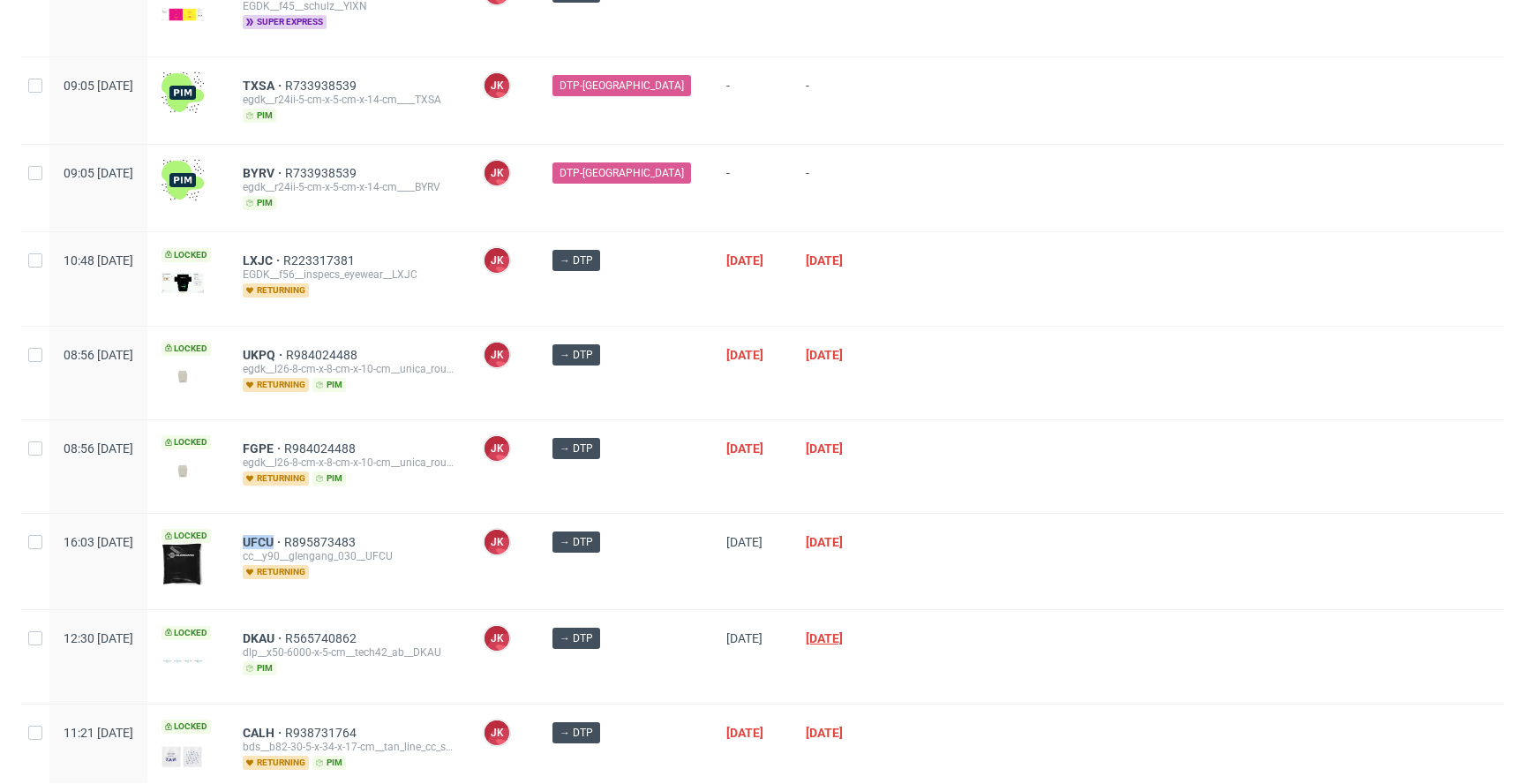
scroll to position [0, 0]
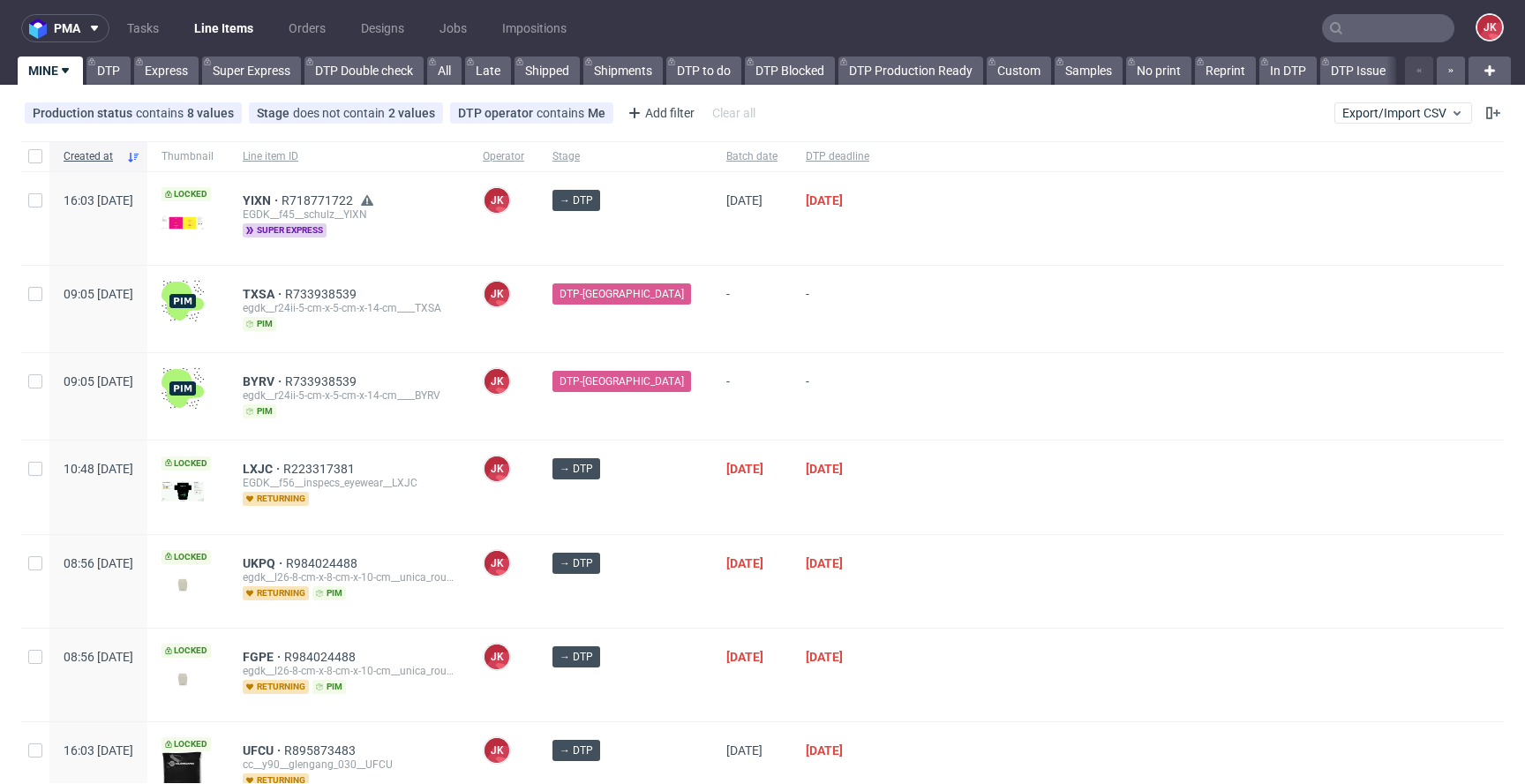
click at [926, 331] on div at bounding box center [1194, 309] width 621 height 87
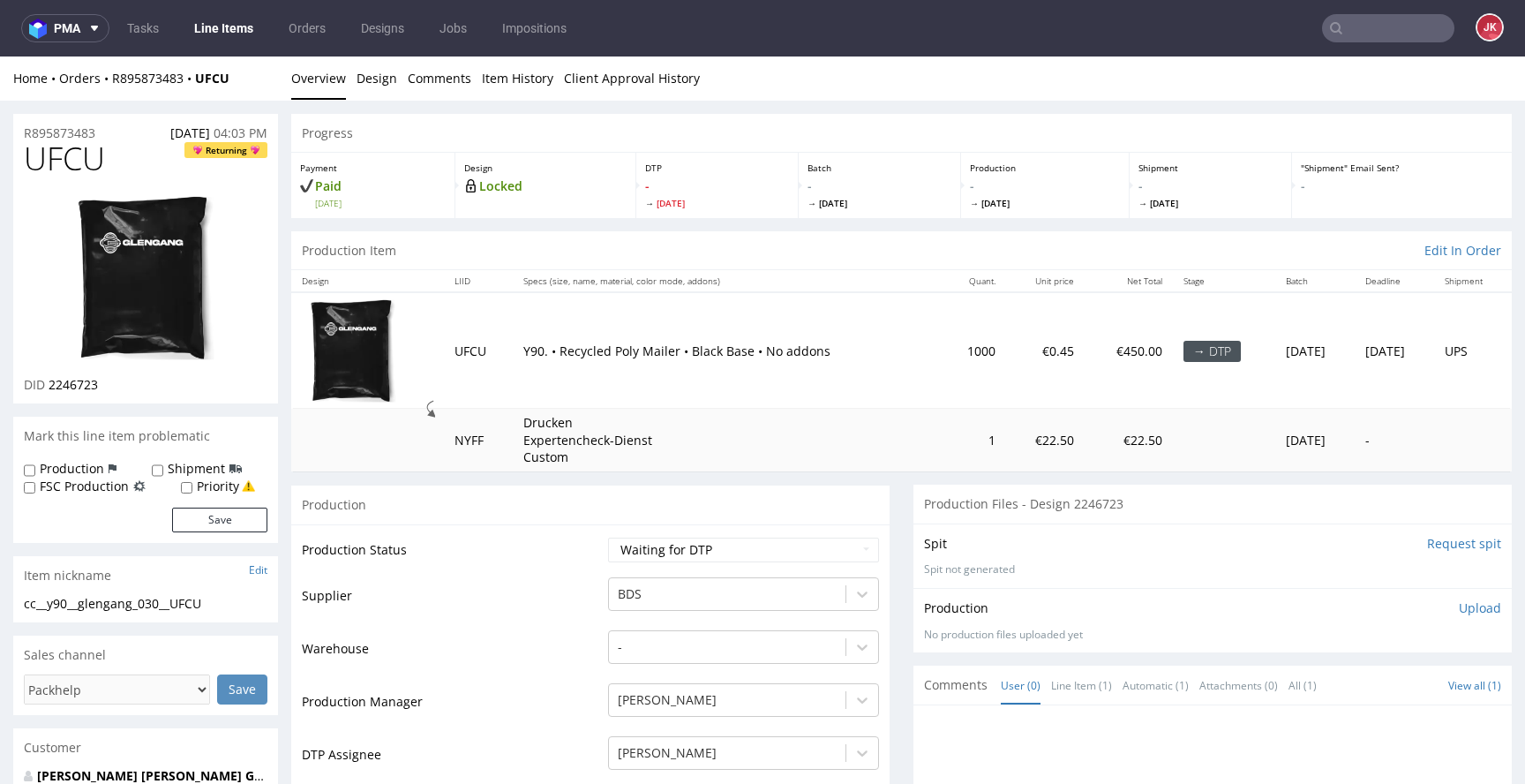
click at [384, 96] on link "Design" at bounding box center [376, 78] width 41 height 43
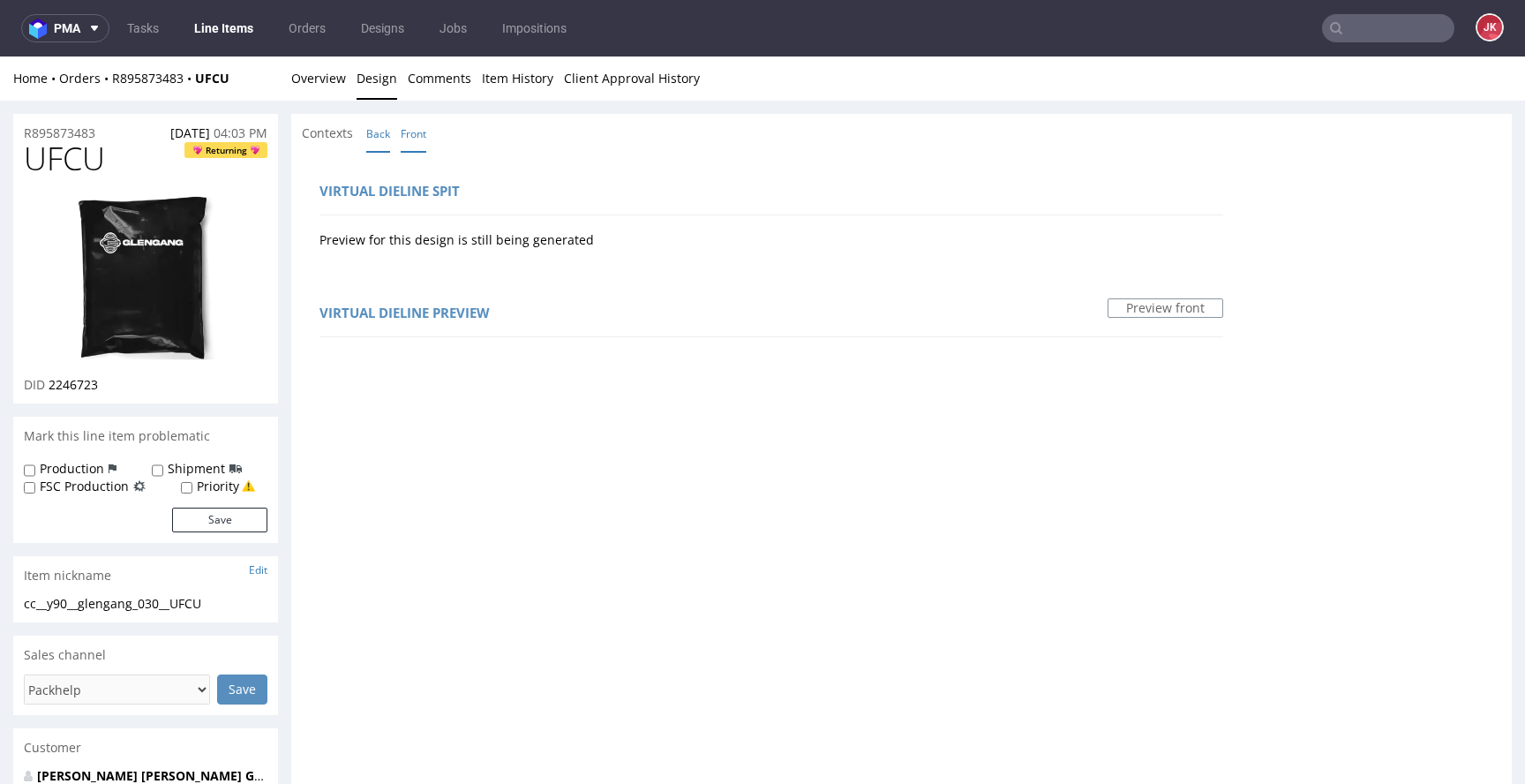
click at [381, 142] on link "Back" at bounding box center [378, 134] width 23 height 38
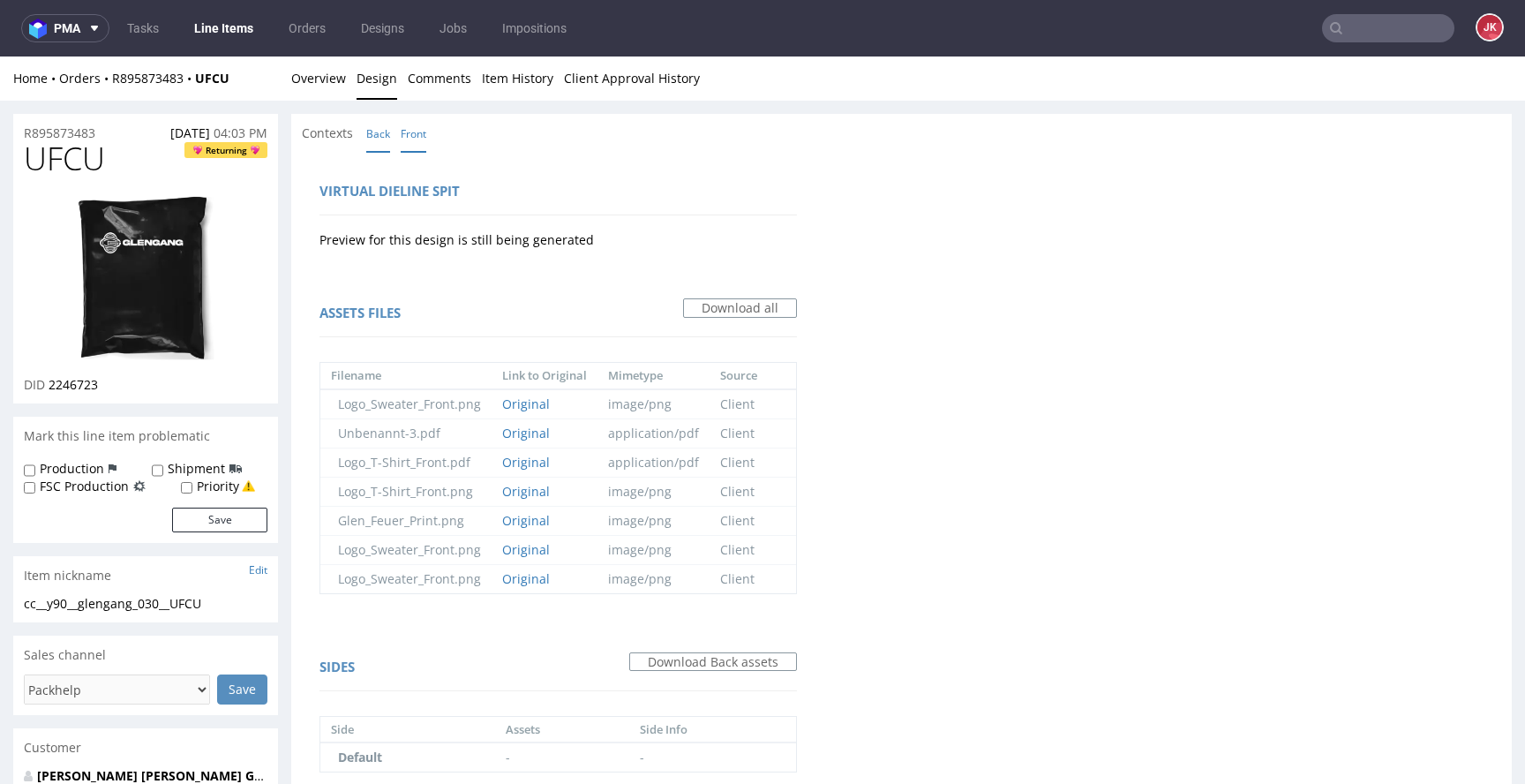
click at [407, 134] on link "Front" at bounding box center [413, 134] width 25 height 38
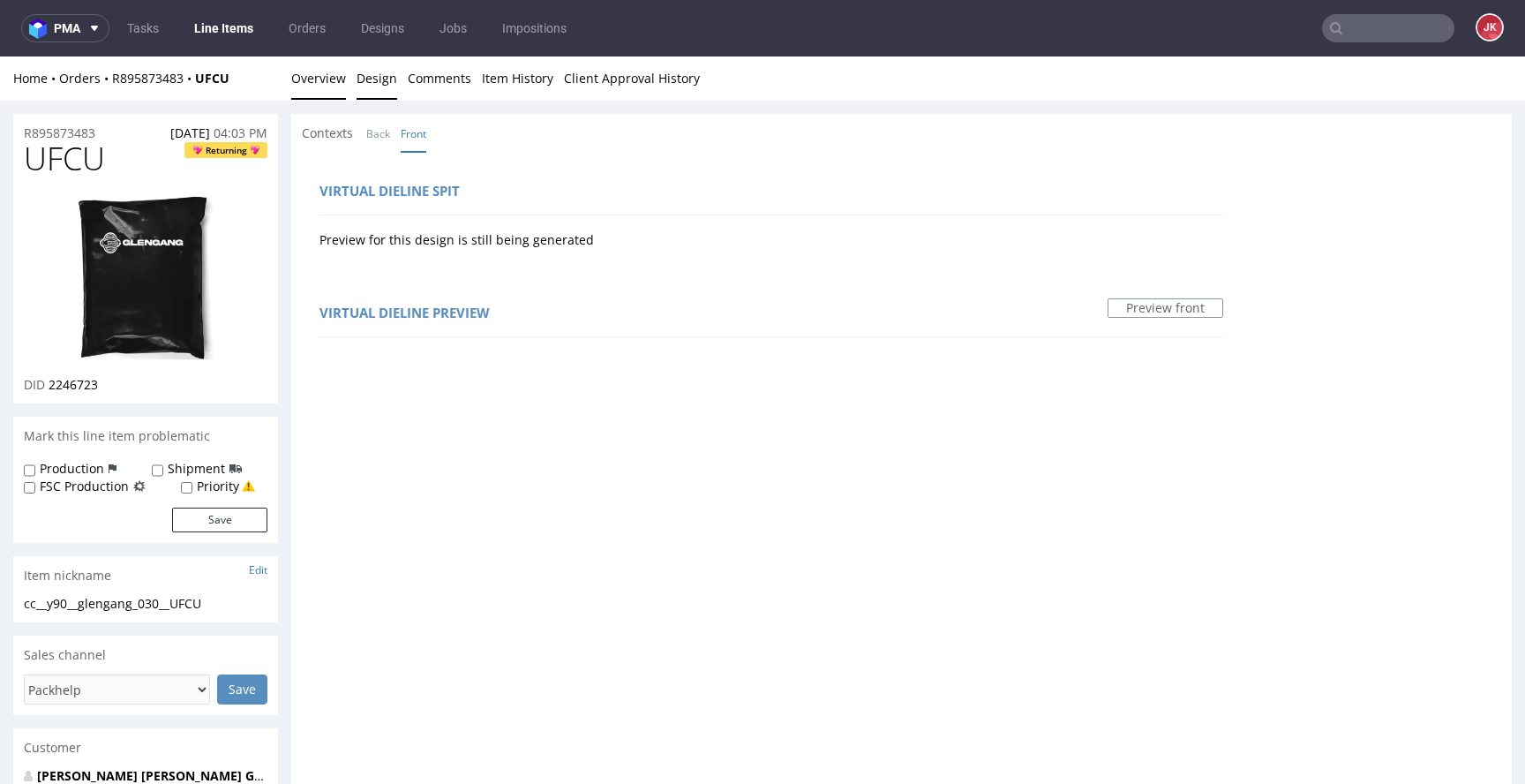
click at [318, 85] on link "Overview" at bounding box center [319, 78] width 55 height 43
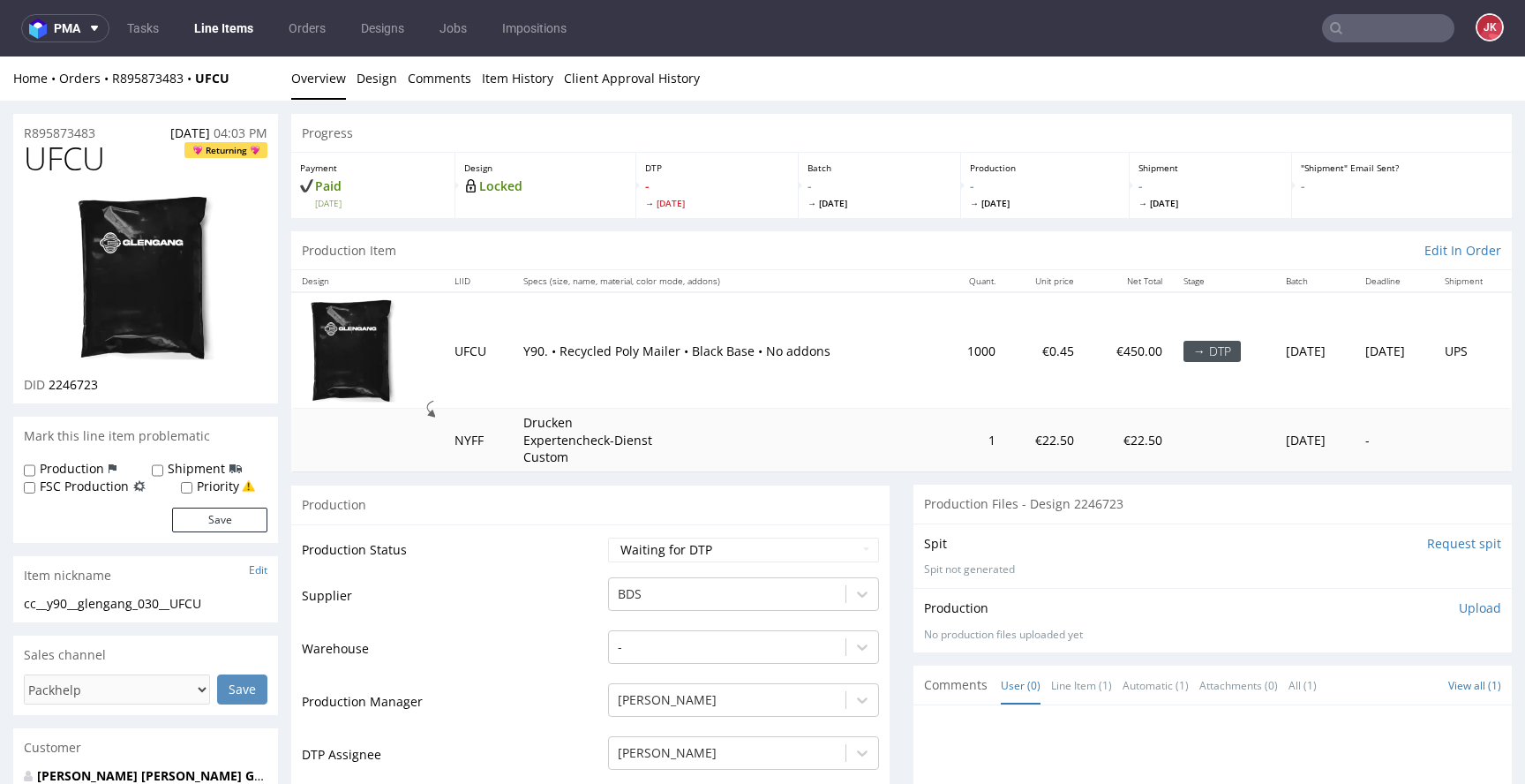
click at [1428, 542] on input "Request spit" at bounding box center [1465, 544] width 74 height 18
click at [60, 167] on span "UFCU" at bounding box center [64, 159] width 81 height 35
copy span "UFCU"
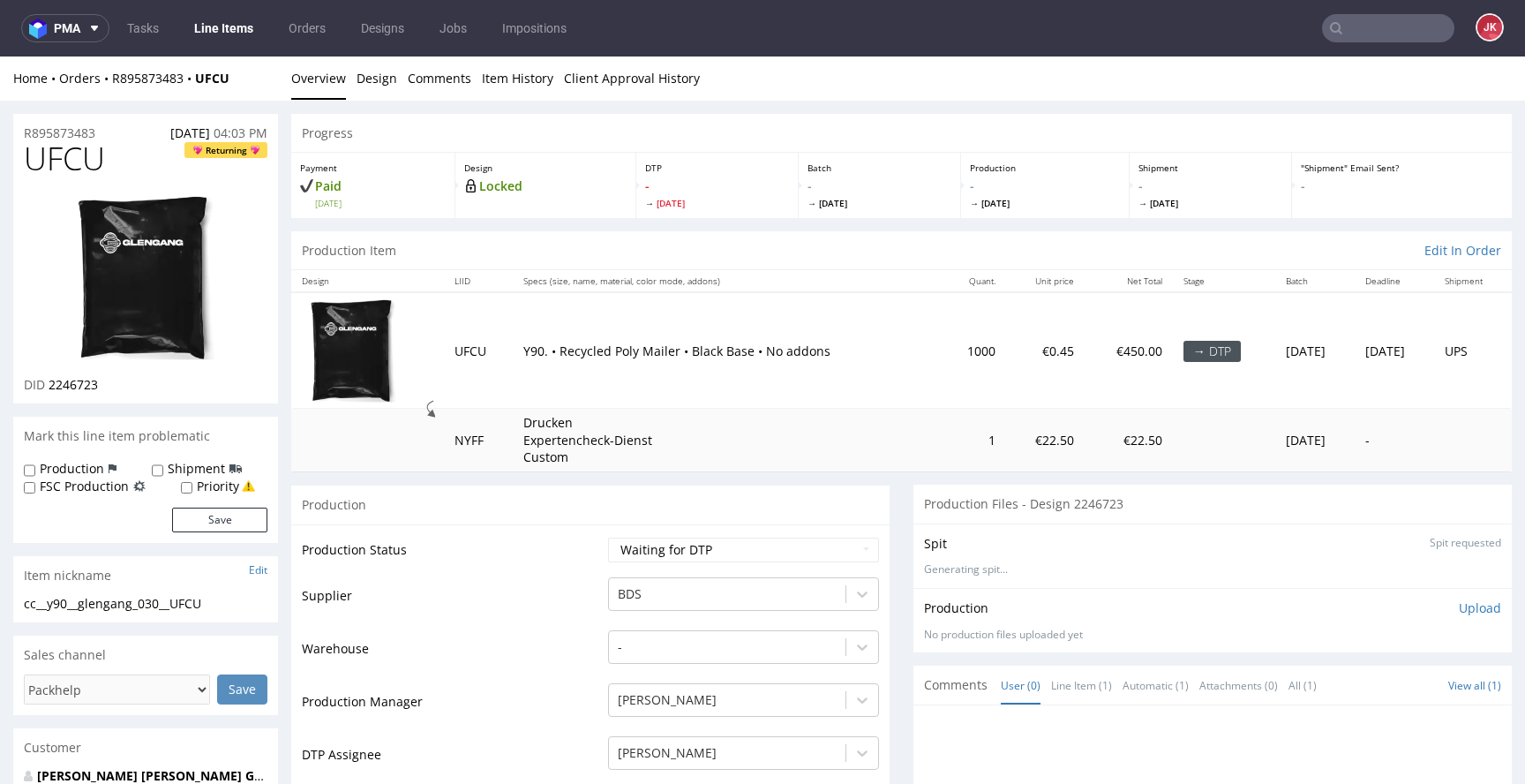
click at [575, 580] on td "Supplier" at bounding box center [453, 602] width 302 height 53
click at [652, 543] on select "Waiting for Artwork Waiting for Diecut Waiting for Mockup Waiting for DTP Waiti…" at bounding box center [744, 549] width 271 height 24
select select "dtp_in_process"
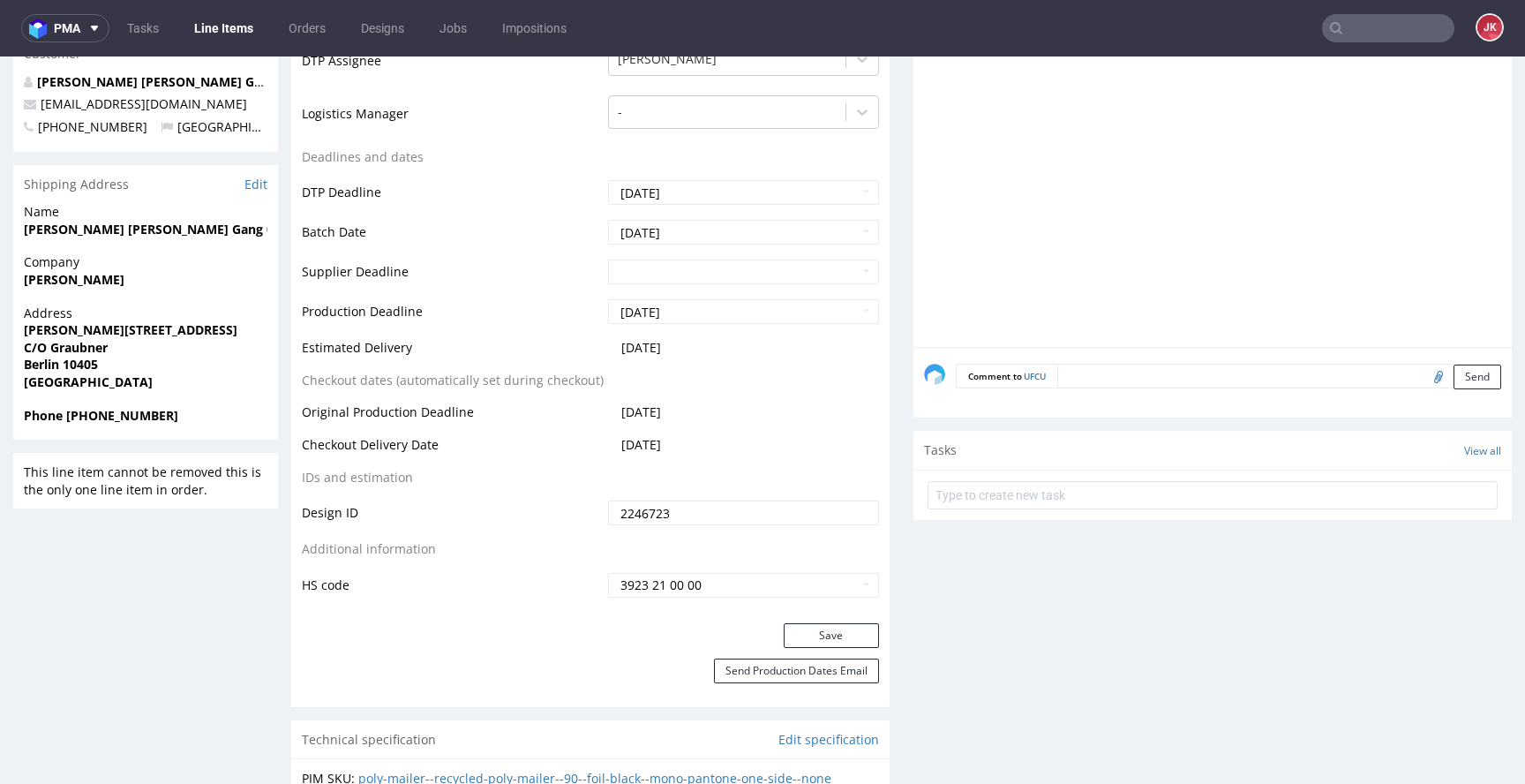
scroll to position [700, 0]
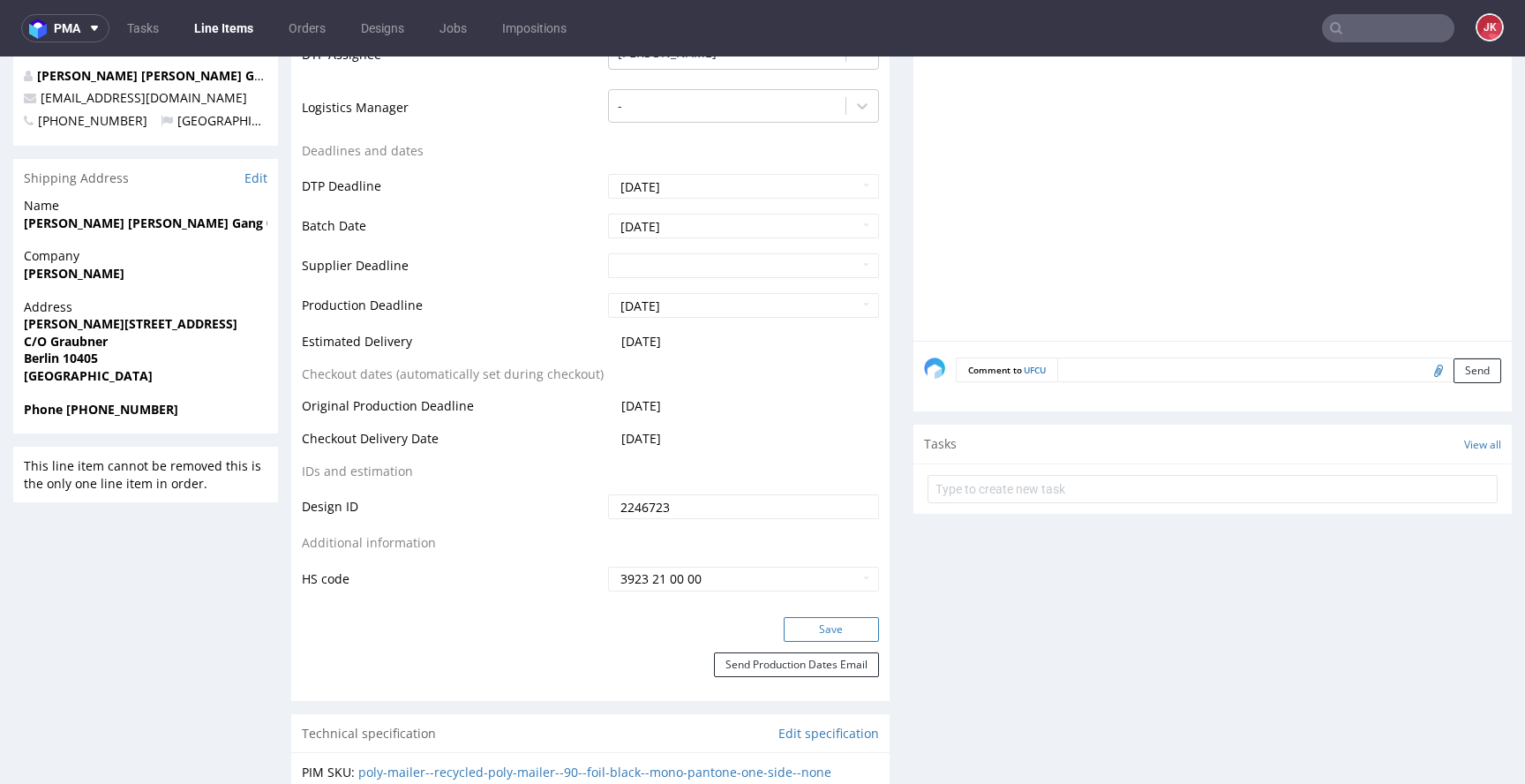
click at [806, 627] on button "Save" at bounding box center [832, 629] width 96 height 24
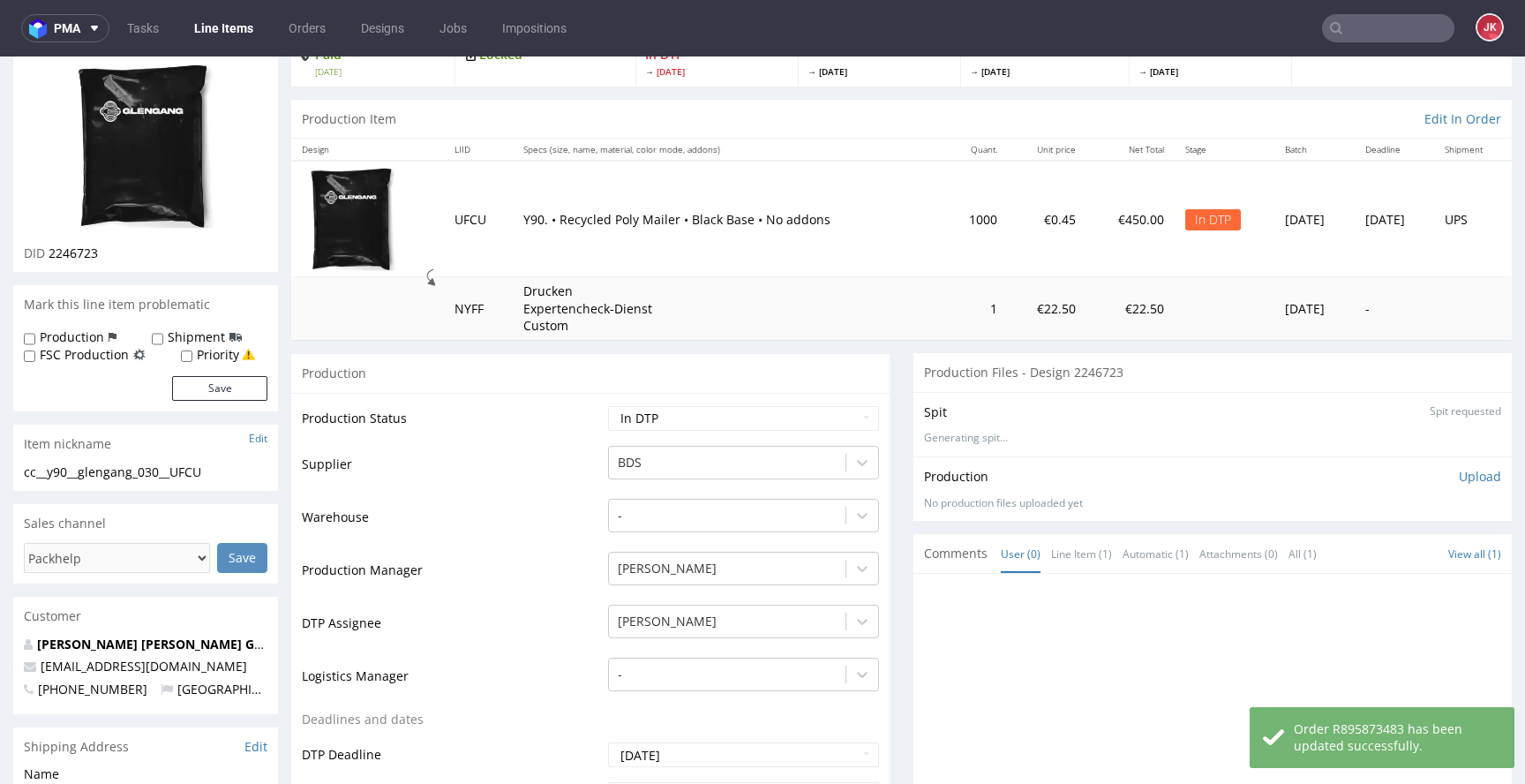
scroll to position [0, 0]
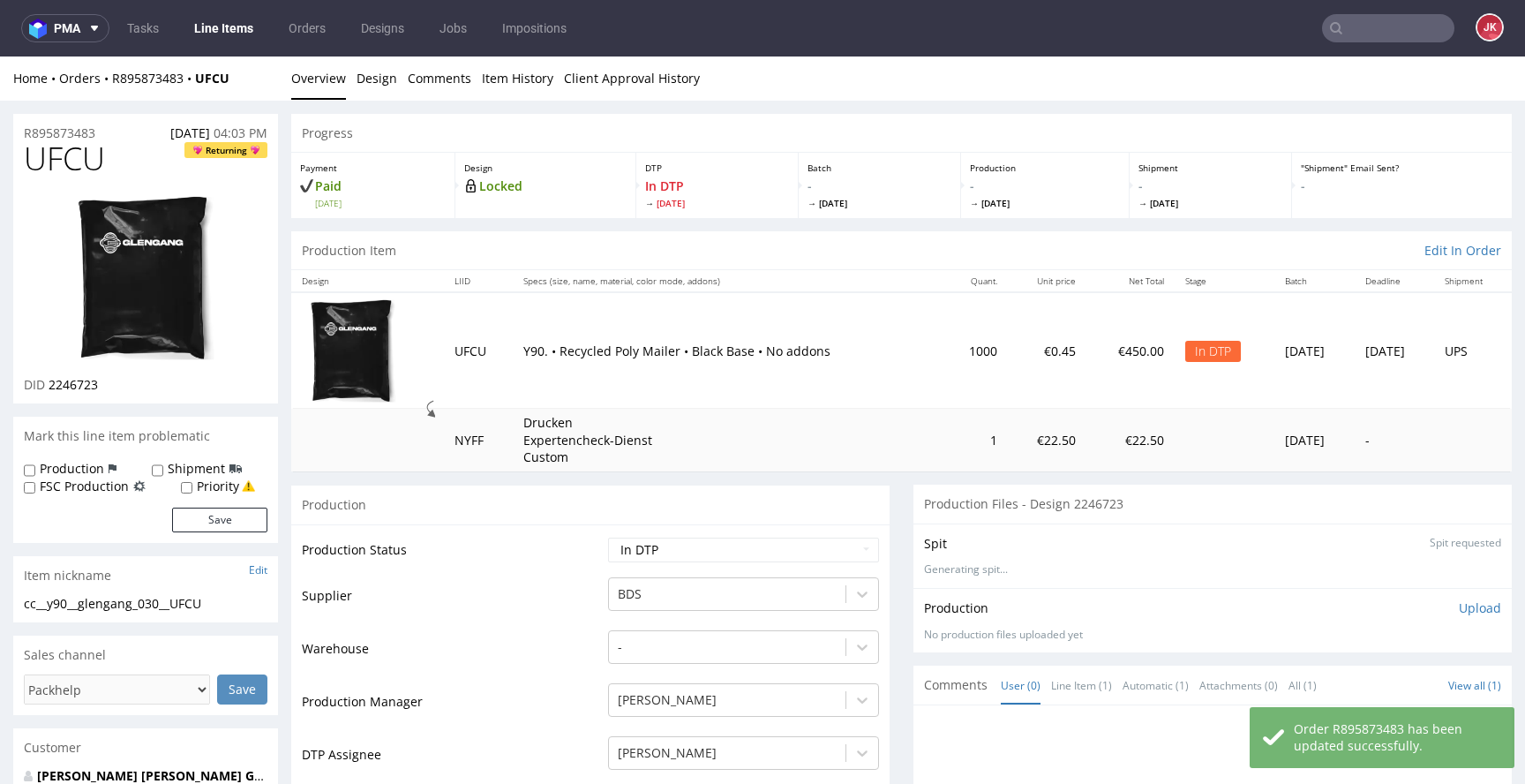
click at [163, 268] on img at bounding box center [145, 278] width 142 height 168
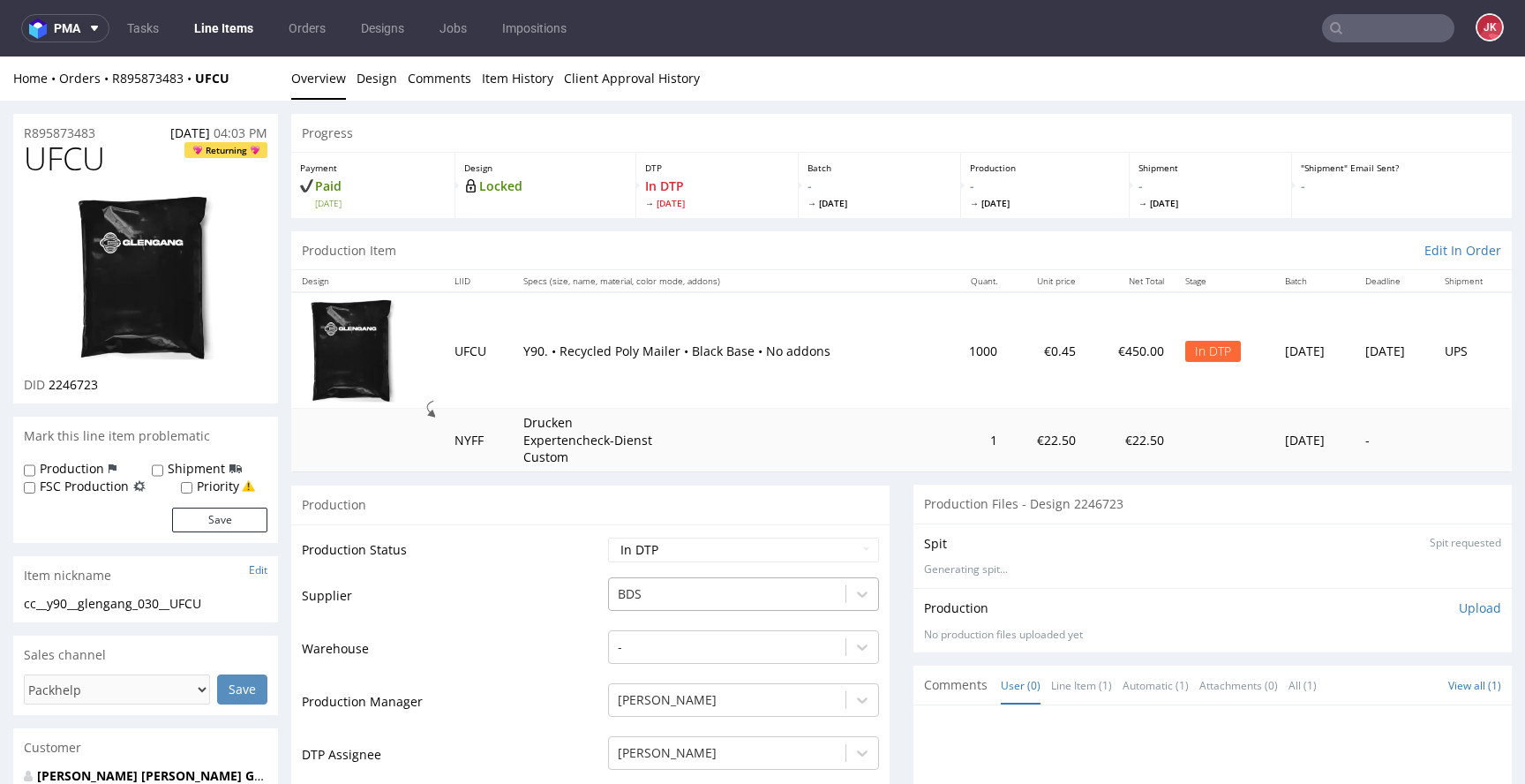
drag, startPoint x: 545, startPoint y: 563, endPoint x: 681, endPoint y: 595, distance: 139.7
click at [545, 563] on td "Production Status" at bounding box center [453, 556] width 302 height 40
click at [69, 154] on span "UFCU" at bounding box center [64, 159] width 81 height 35
copy span "UFCU"
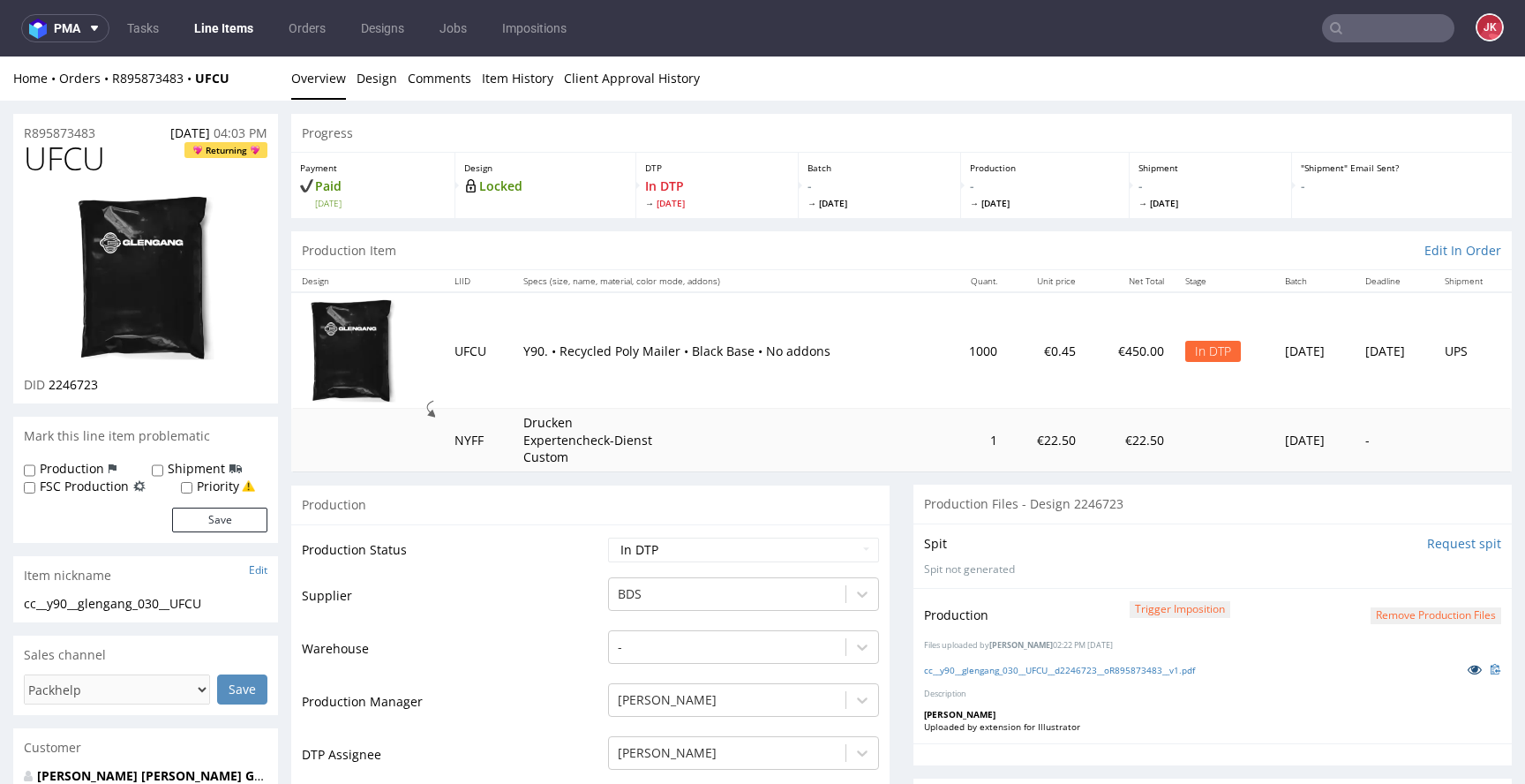
click at [1468, 669] on icon at bounding box center [1475, 669] width 14 height 13
click at [764, 549] on select "Waiting for Artwork Waiting for Diecut Waiting for Mockup Waiting for DTP Waiti…" at bounding box center [744, 549] width 271 height 24
select select "dtp_production_ready"
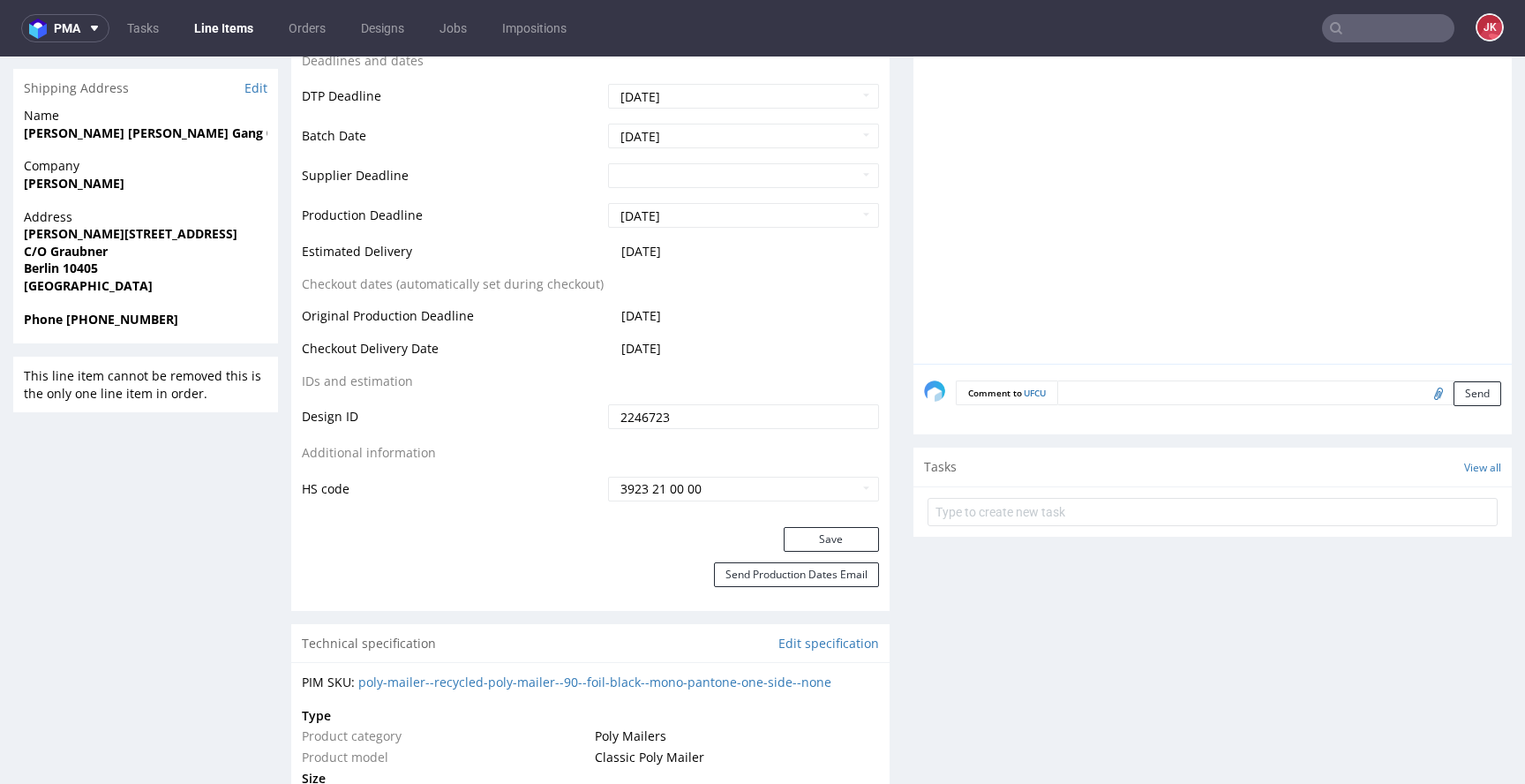
scroll to position [791, 0]
click at [790, 532] on button "Save" at bounding box center [832, 537] width 96 height 24
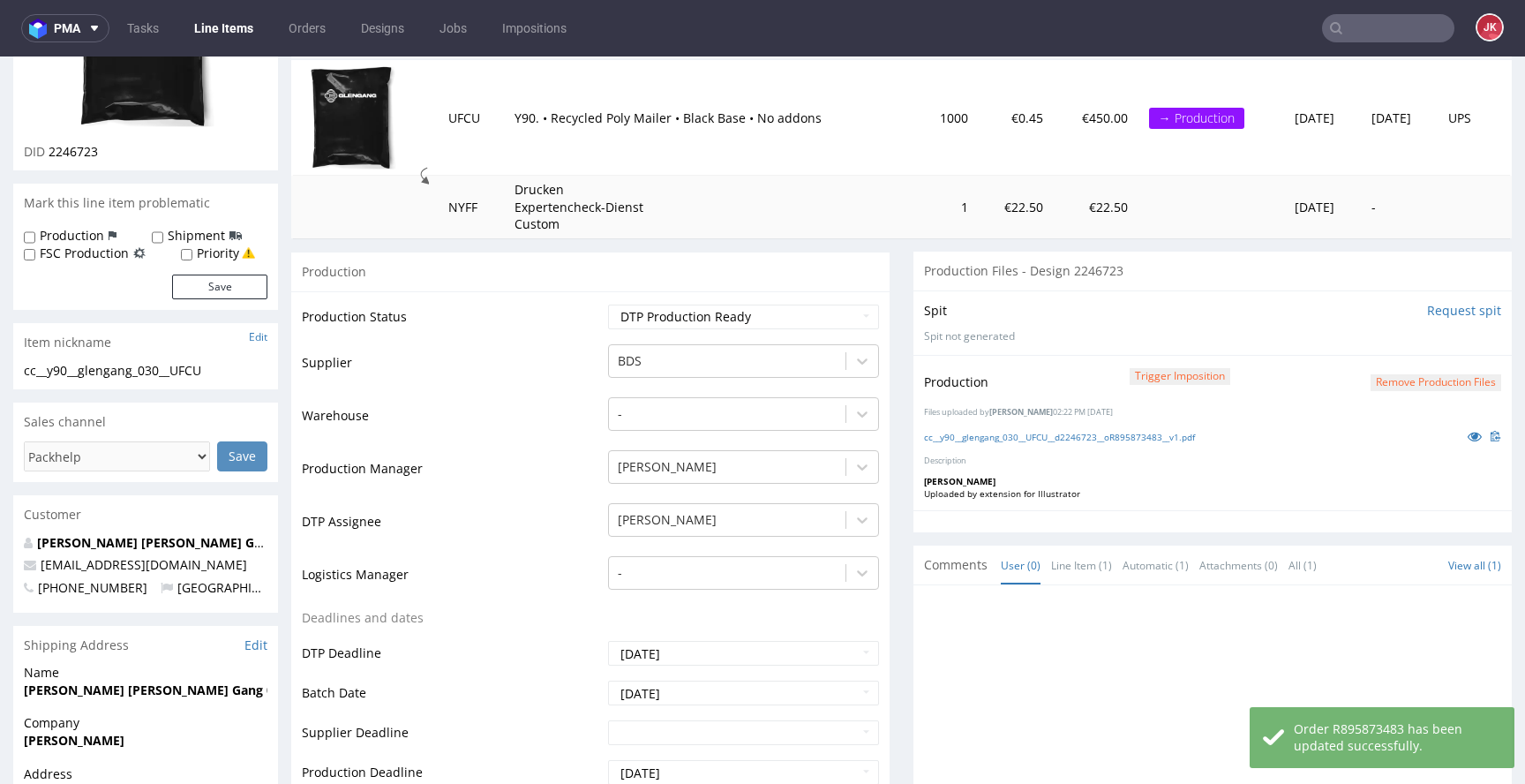
scroll to position [0, 0]
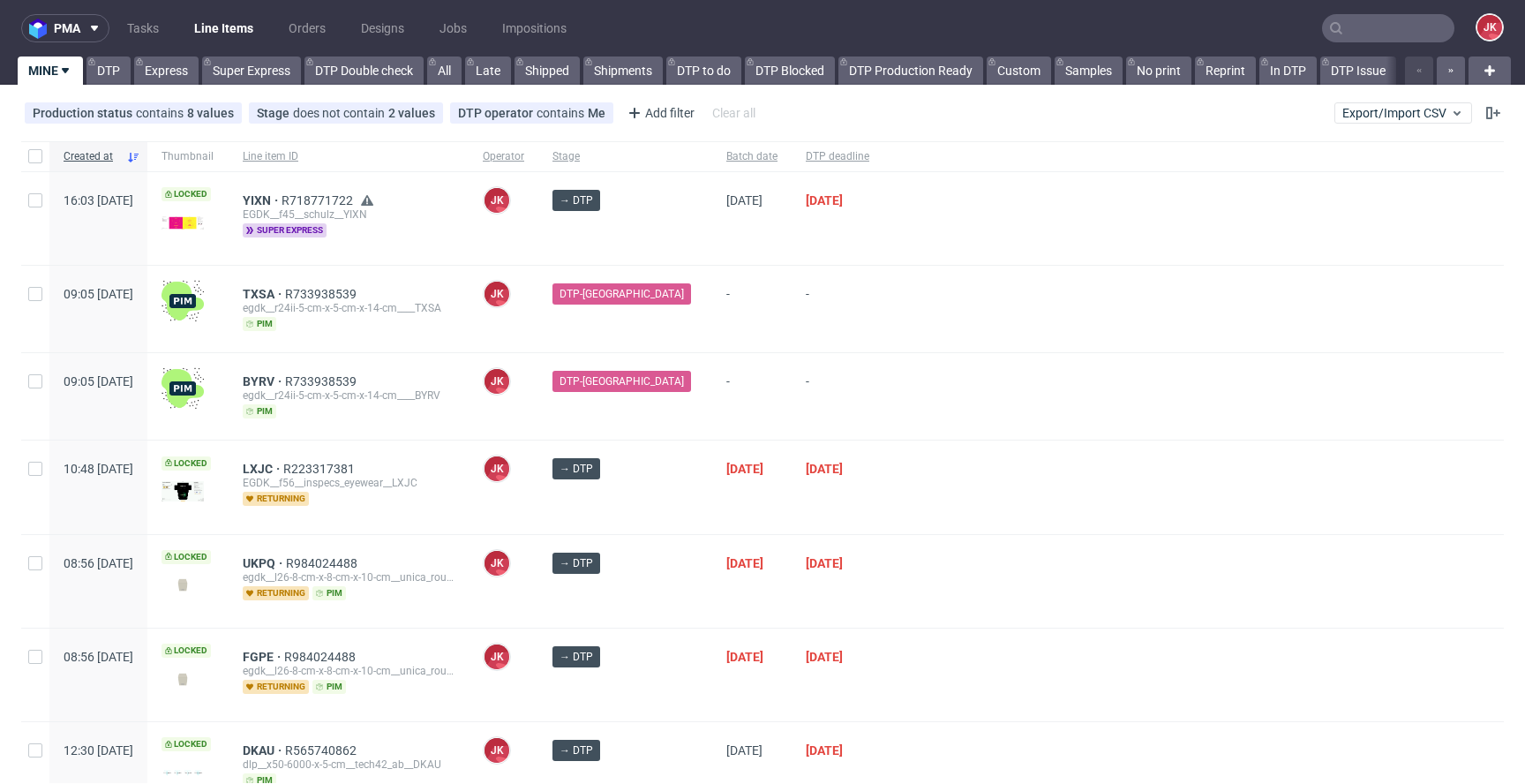
click at [670, 437] on div "DTP-[GEOGRAPHIC_DATA]" at bounding box center [625, 396] width 174 height 87
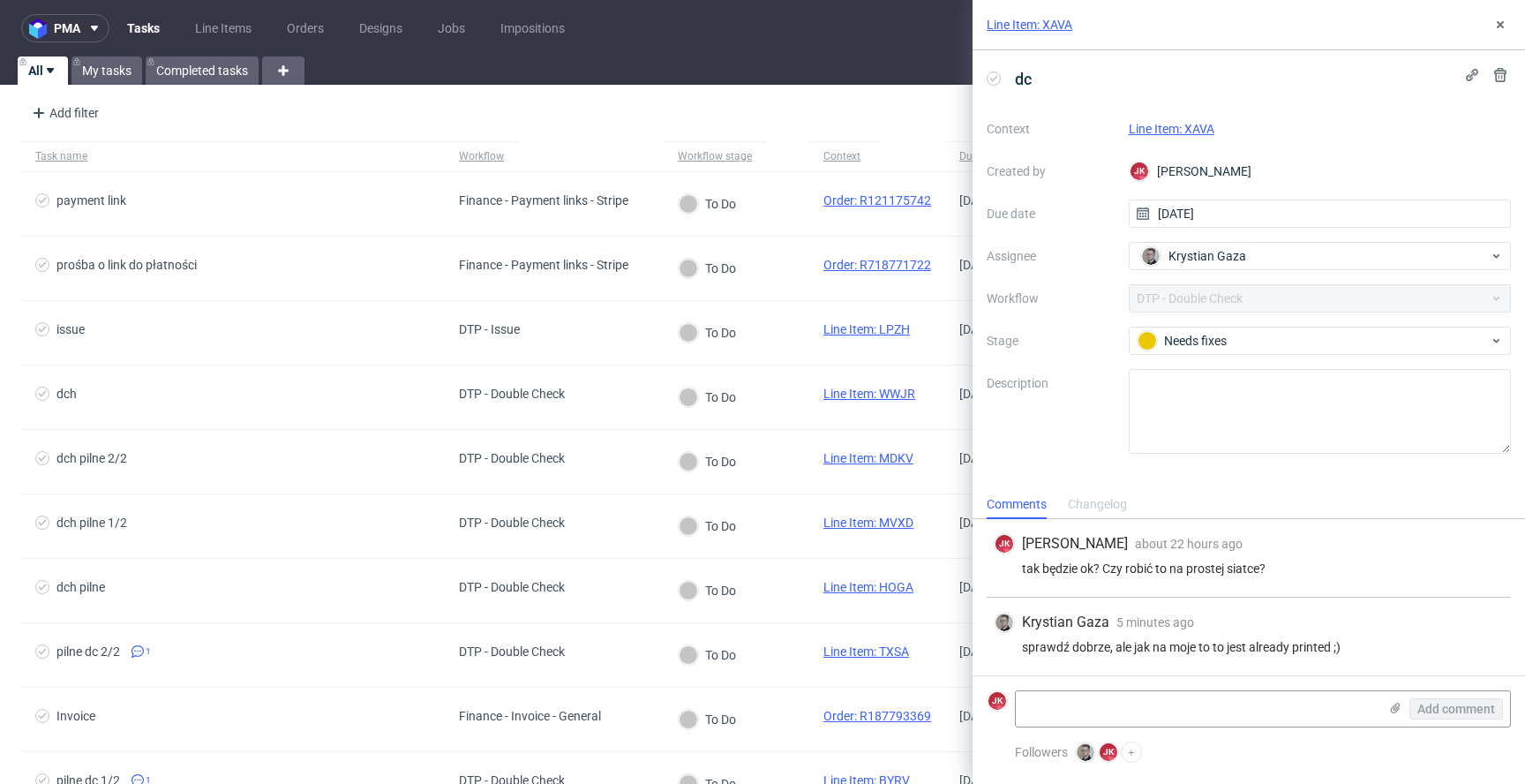
click at [1162, 129] on link "Line Item: XAVA" at bounding box center [1171, 129] width 86 height 14
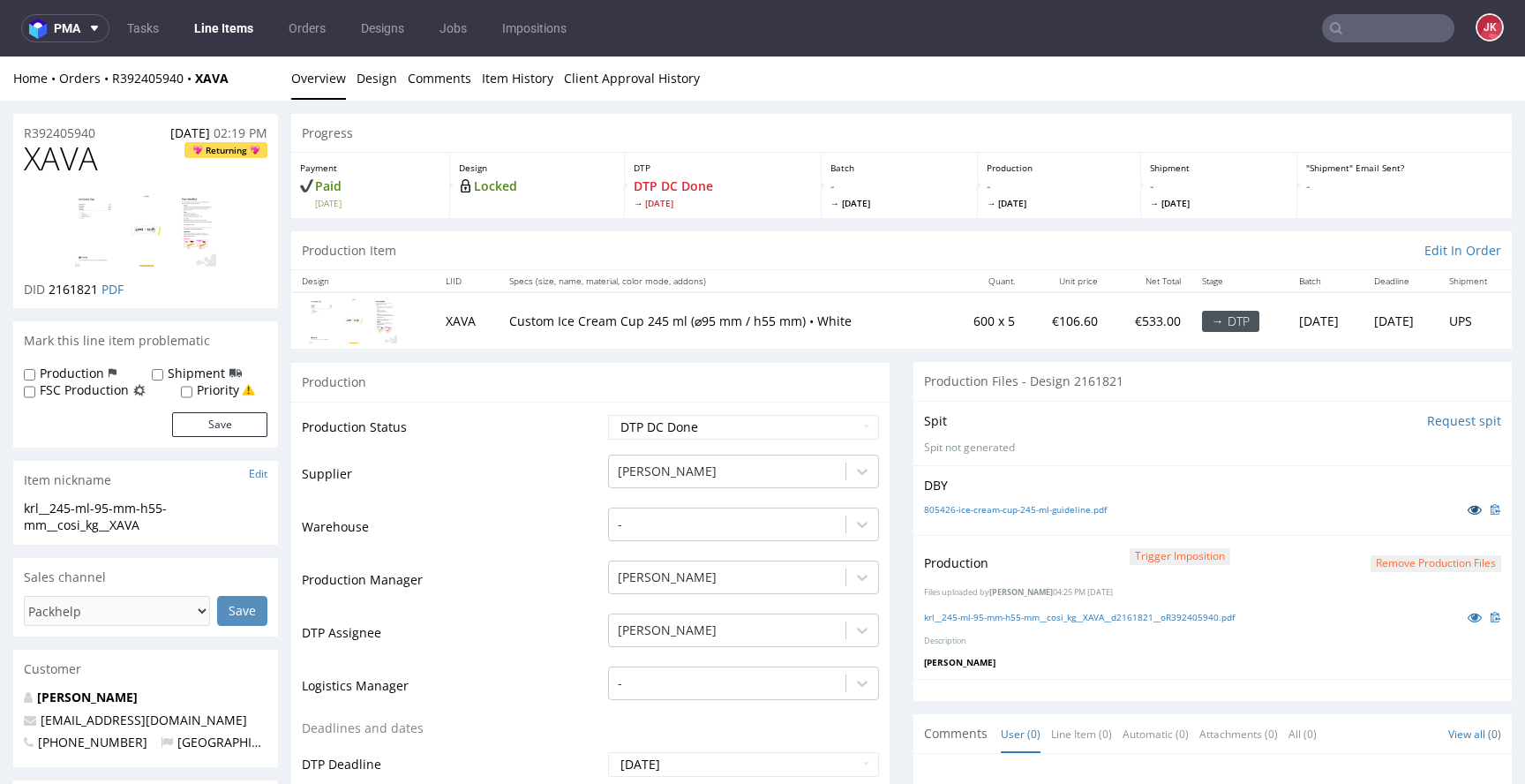
click at [1468, 509] on icon at bounding box center [1475, 510] width 14 height 13
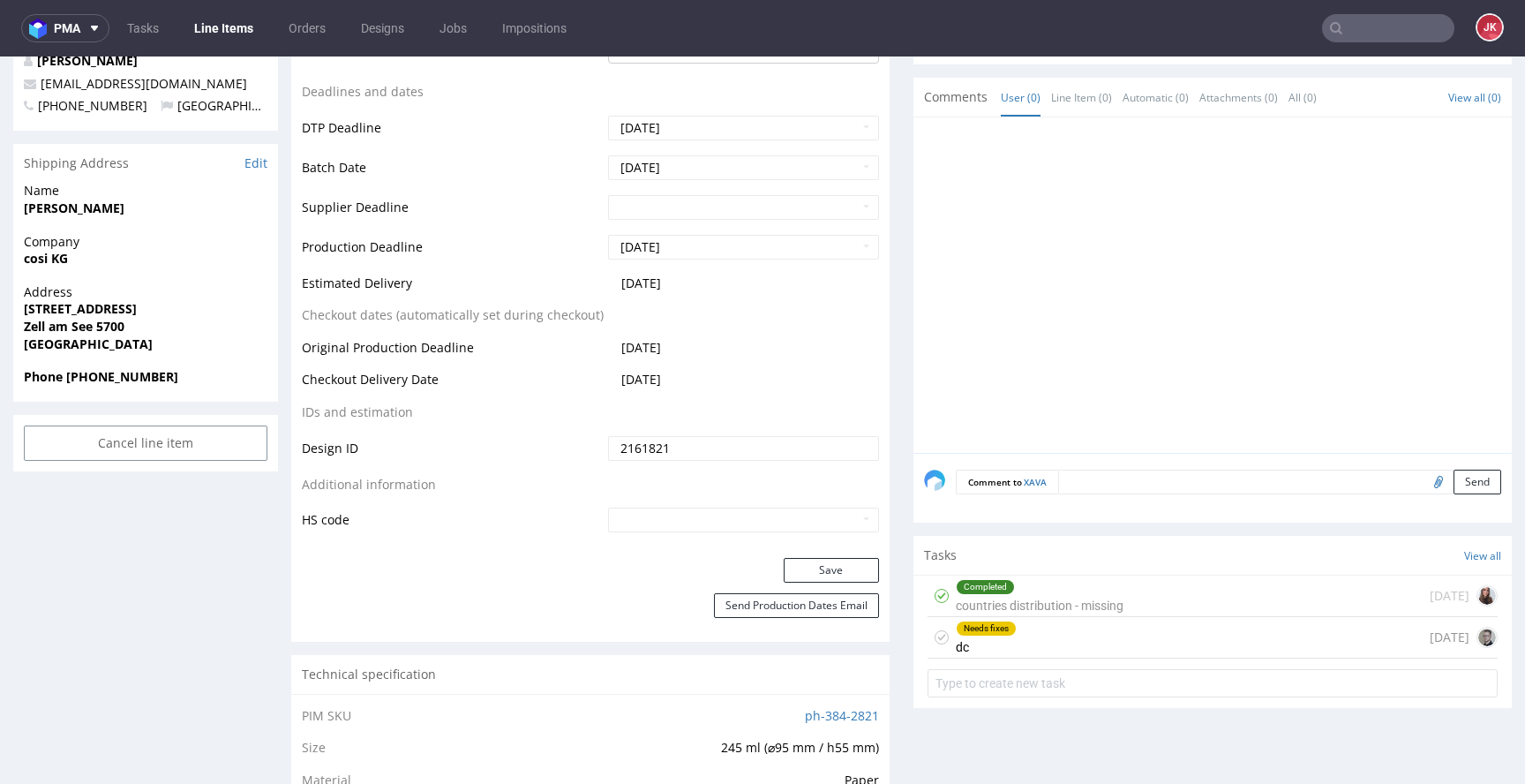
scroll to position [639, 0]
click at [889, 591] on div "Progress Payment Paid Mon 04 Aug Design Locked DTP DTP DC Done Fri 8 Aug Batch …" at bounding box center [901, 701] width 1221 height 2452
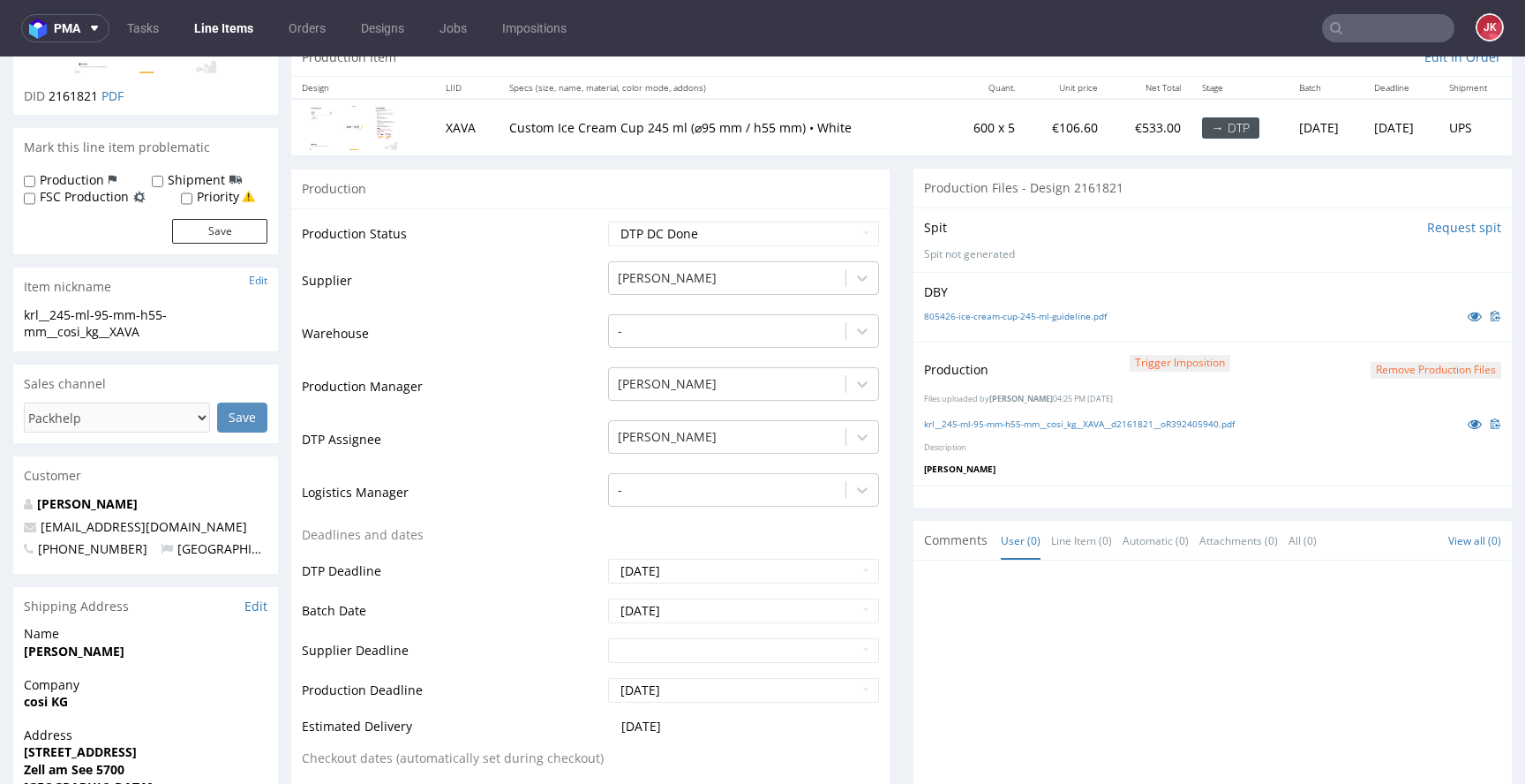
scroll to position [0, 0]
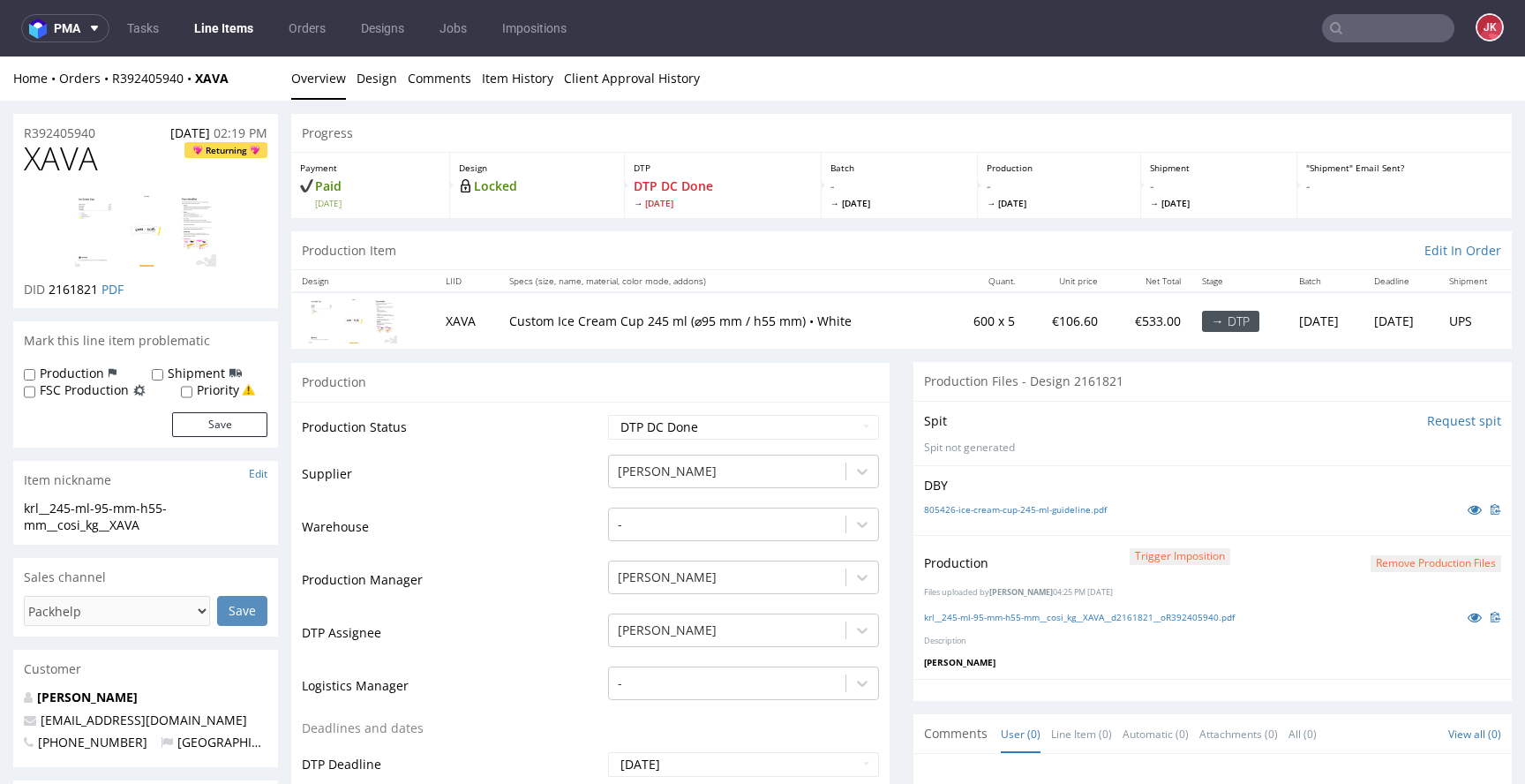
click at [558, 591] on td "Production Manager" at bounding box center [453, 585] width 302 height 53
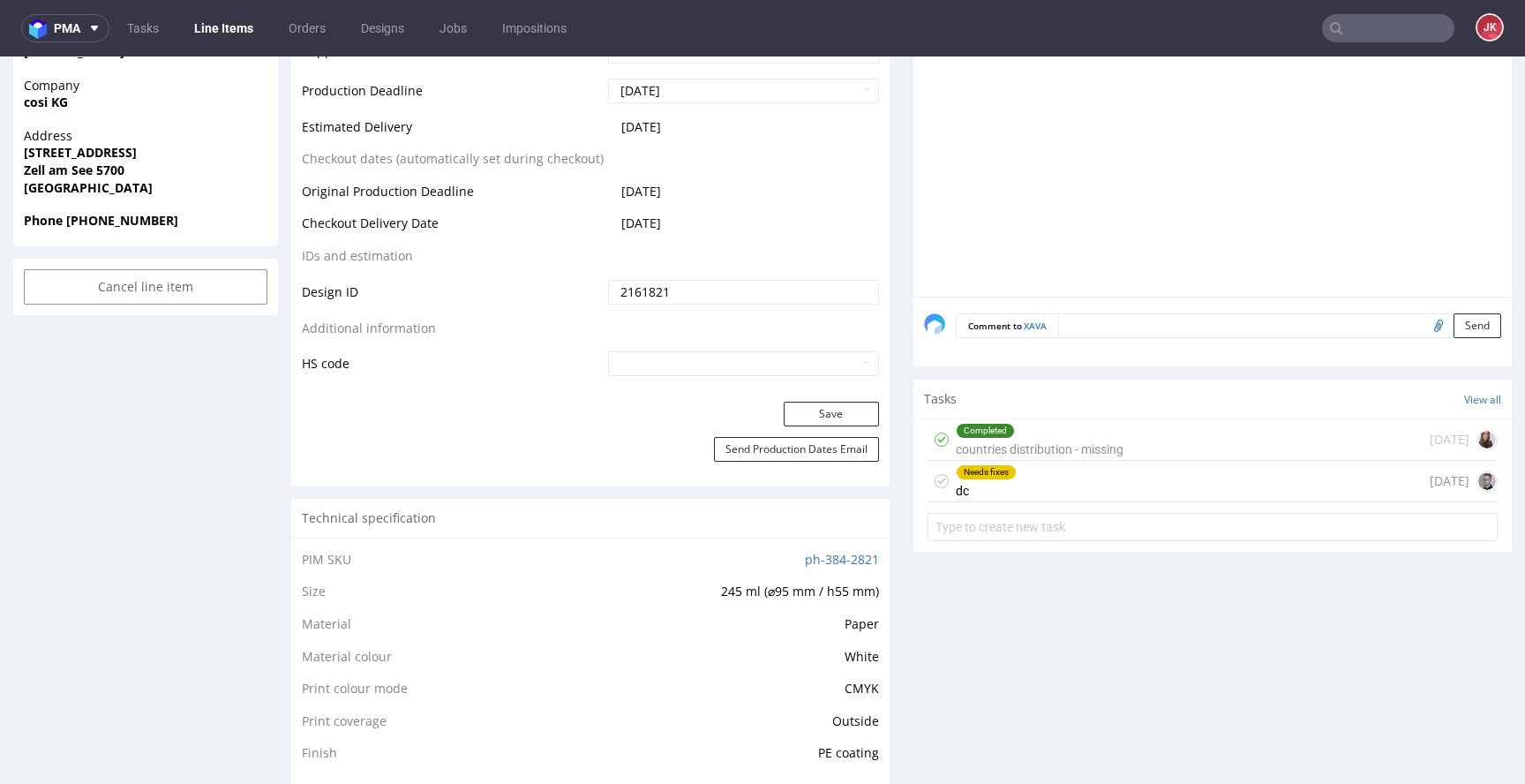
scroll to position [768, 0]
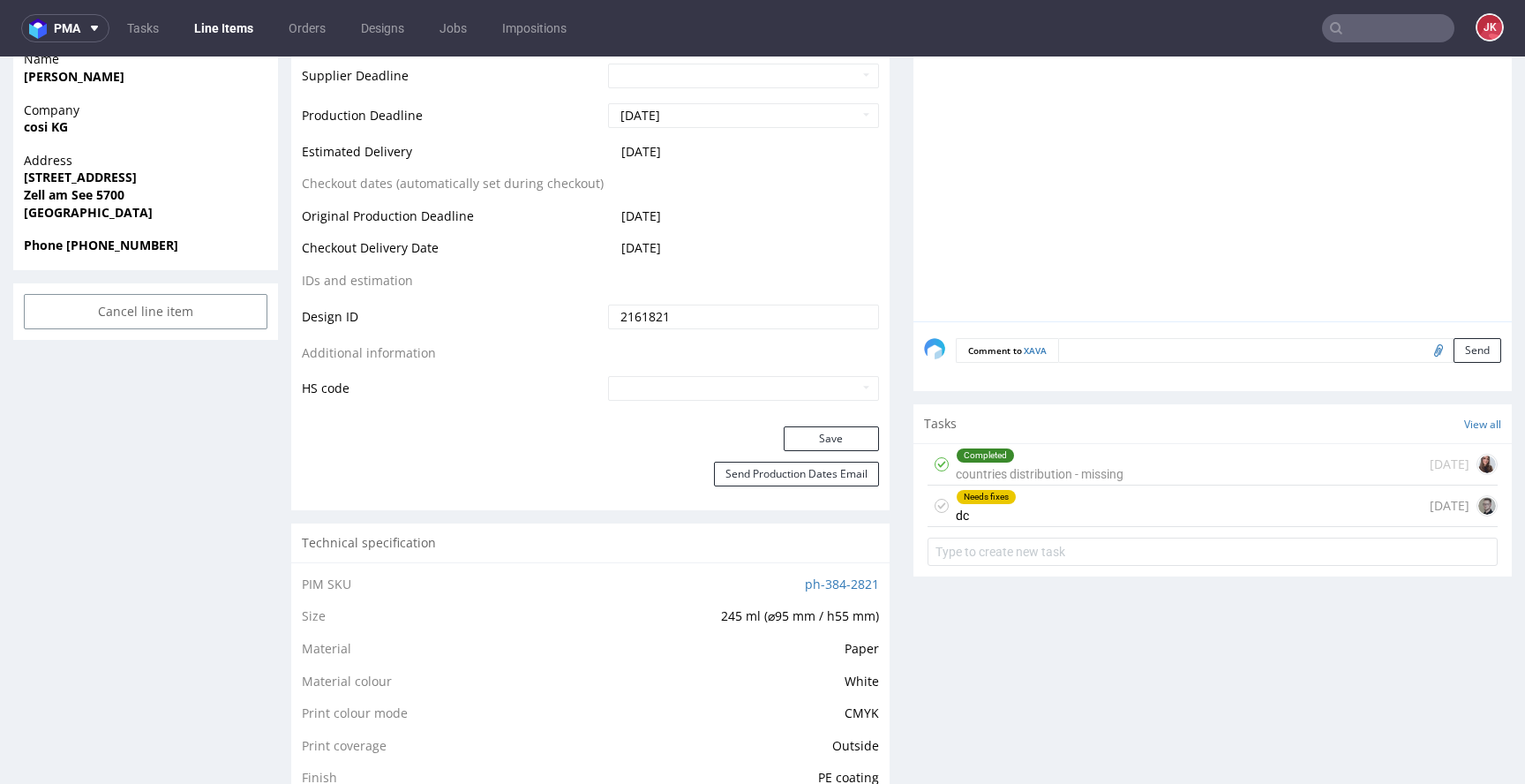
click at [957, 493] on div "Needs fixes" at bounding box center [986, 497] width 60 height 14
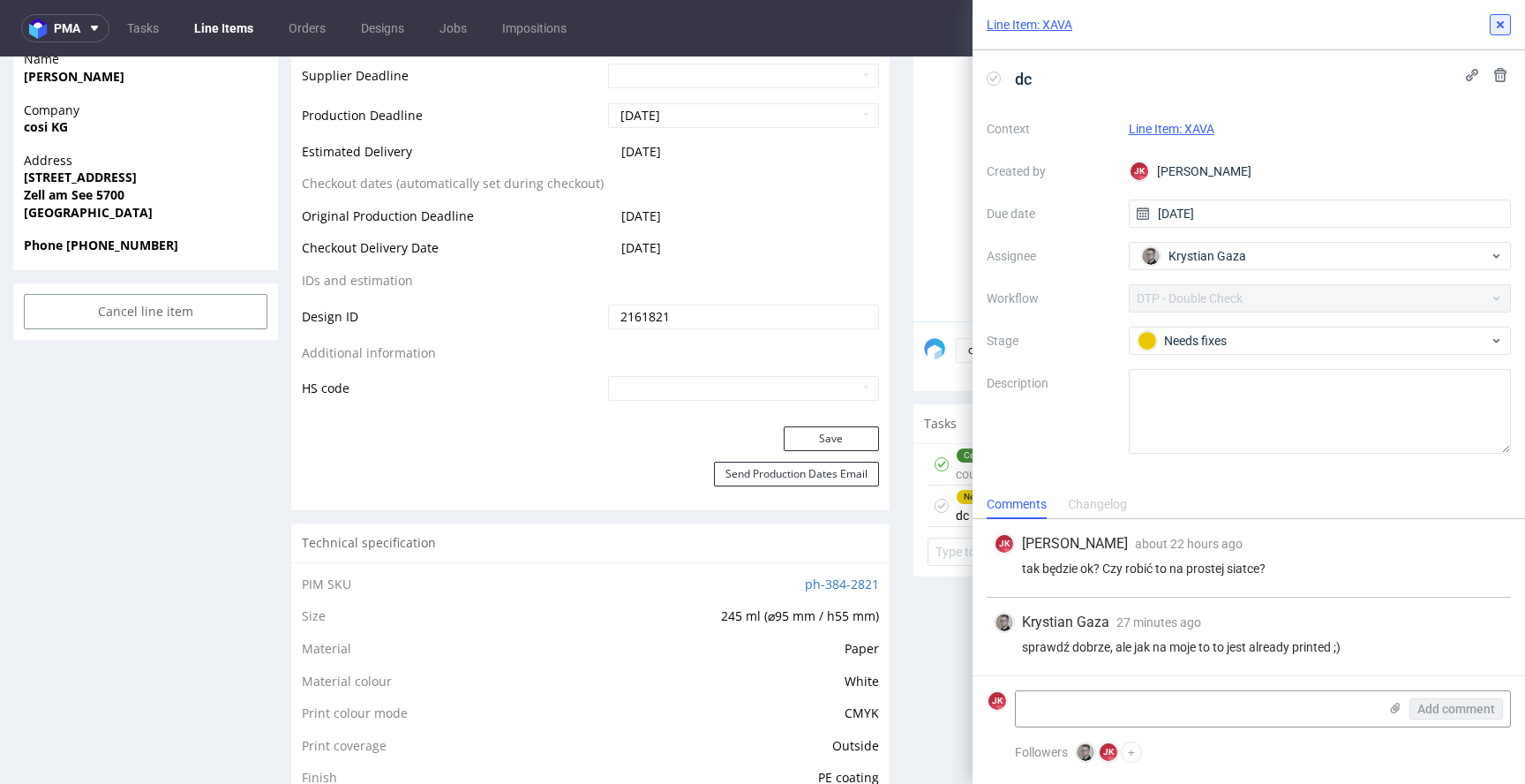
click at [1504, 26] on icon at bounding box center [1501, 25] width 14 height 14
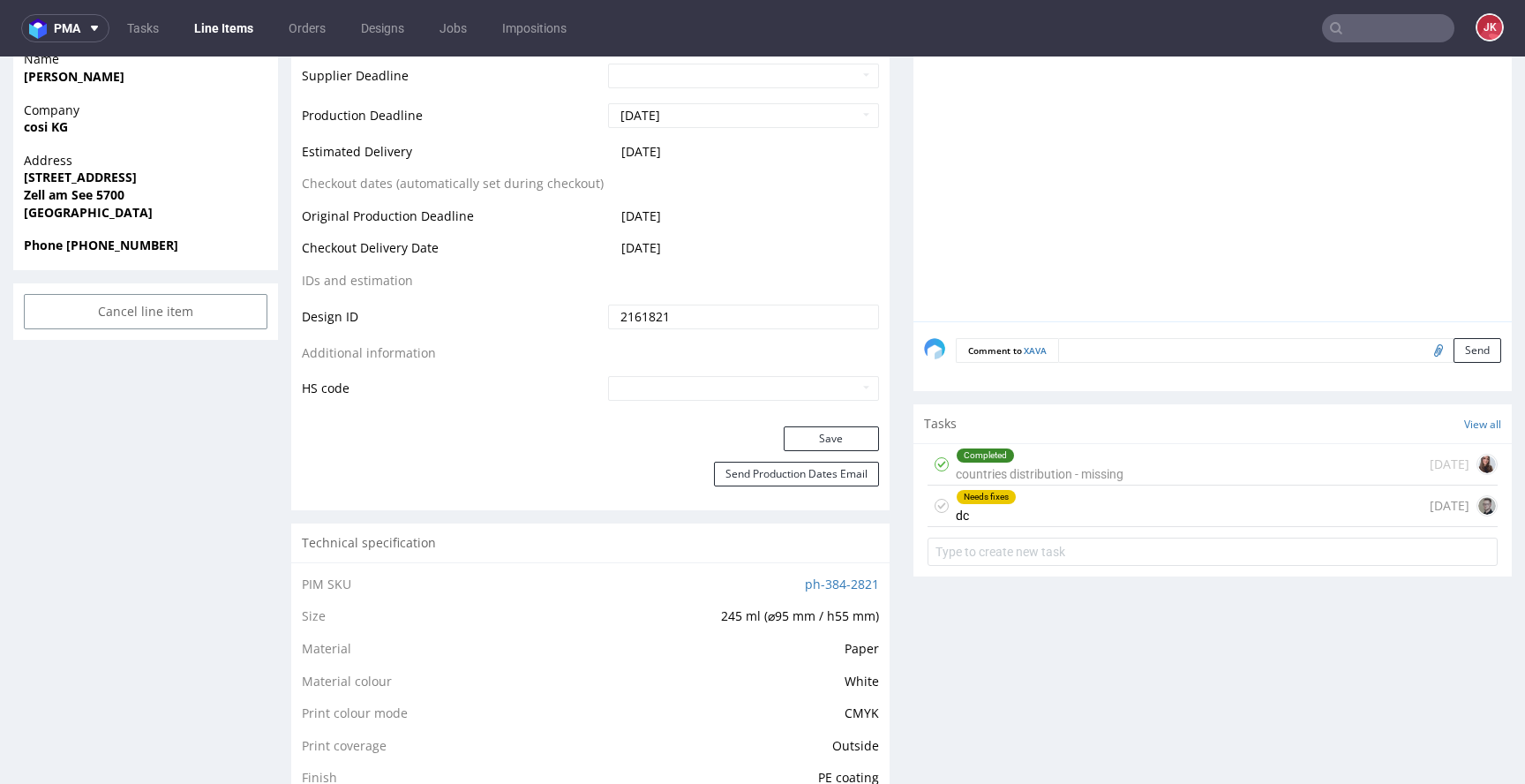
click at [938, 505] on use at bounding box center [942, 506] width 8 height 6
click at [890, 581] on div "Progress Payment Paid Mon 04 Aug Design Locked DTP DTP DC Done Fri 8 Aug Batch …" at bounding box center [901, 572] width 1221 height 2452
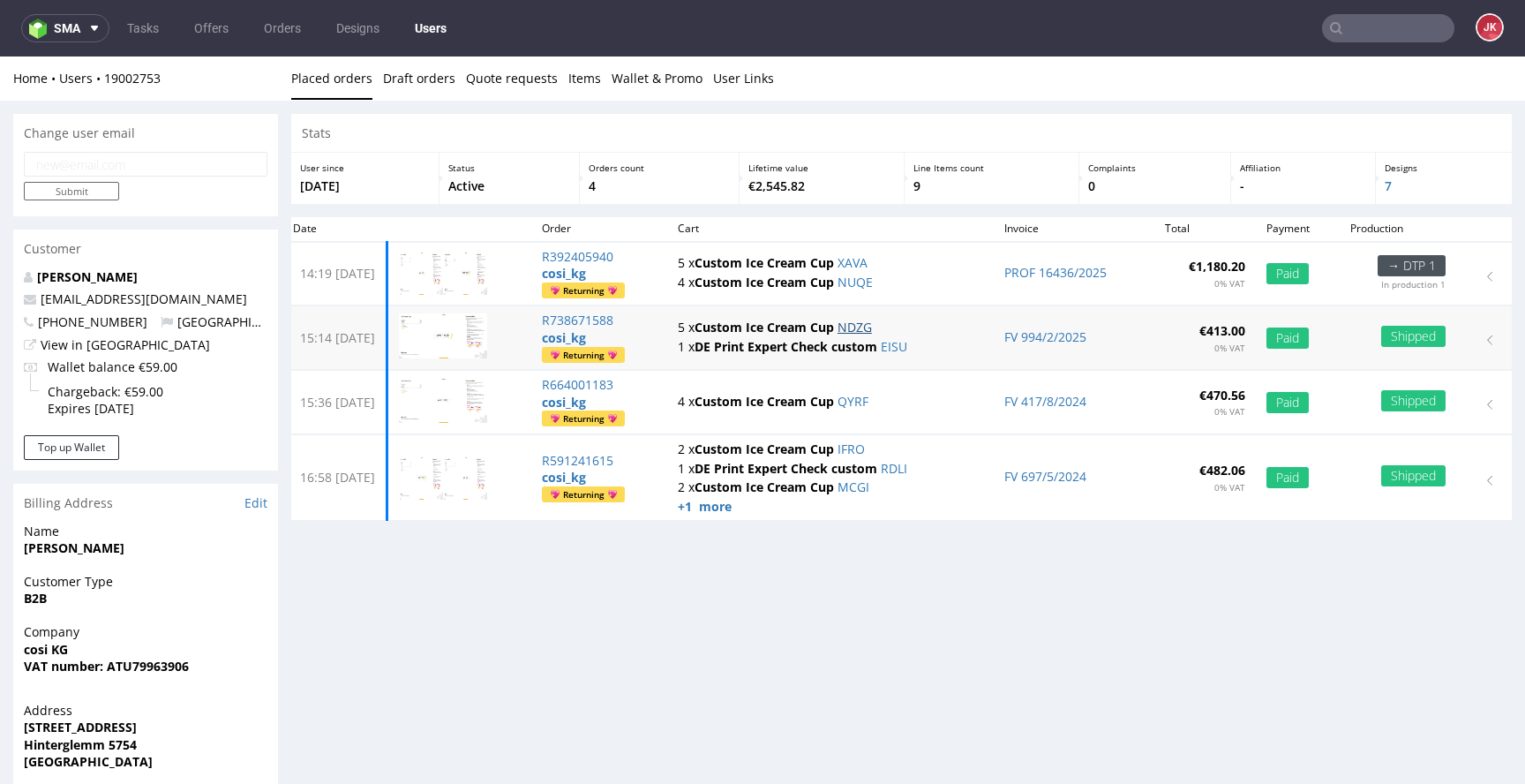
click at [872, 329] on link "NDZG" at bounding box center [855, 327] width 34 height 17
click at [869, 397] on link "QYRF" at bounding box center [853, 401] width 31 height 17
click at [865, 444] on link "IFRO" at bounding box center [851, 448] width 27 height 17
click at [870, 488] on link "MCGI" at bounding box center [853, 486] width 32 height 17
click at [732, 507] on strong "+1 more" at bounding box center [705, 506] width 54 height 17
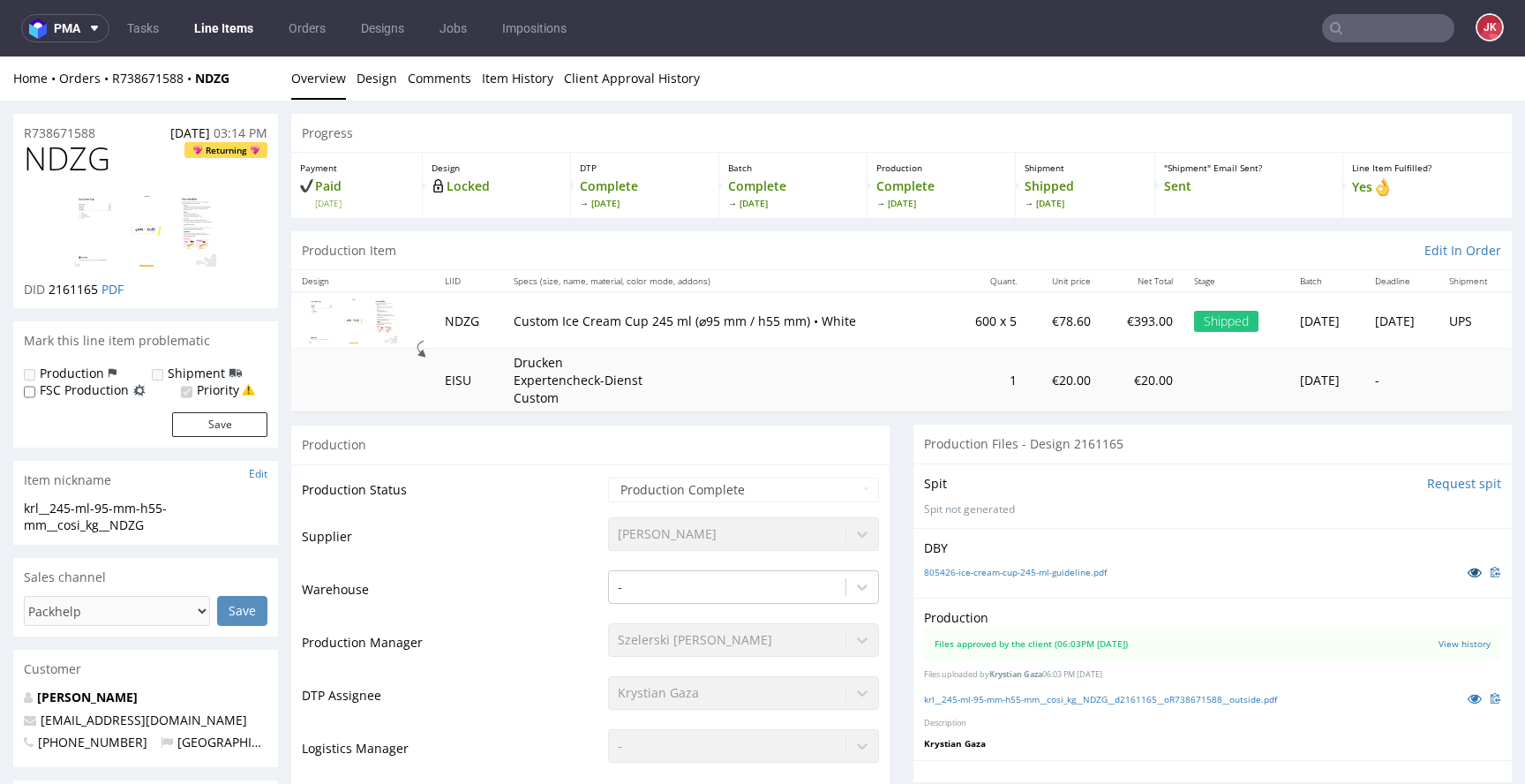
click at [1468, 569] on icon at bounding box center [1475, 572] width 14 height 13
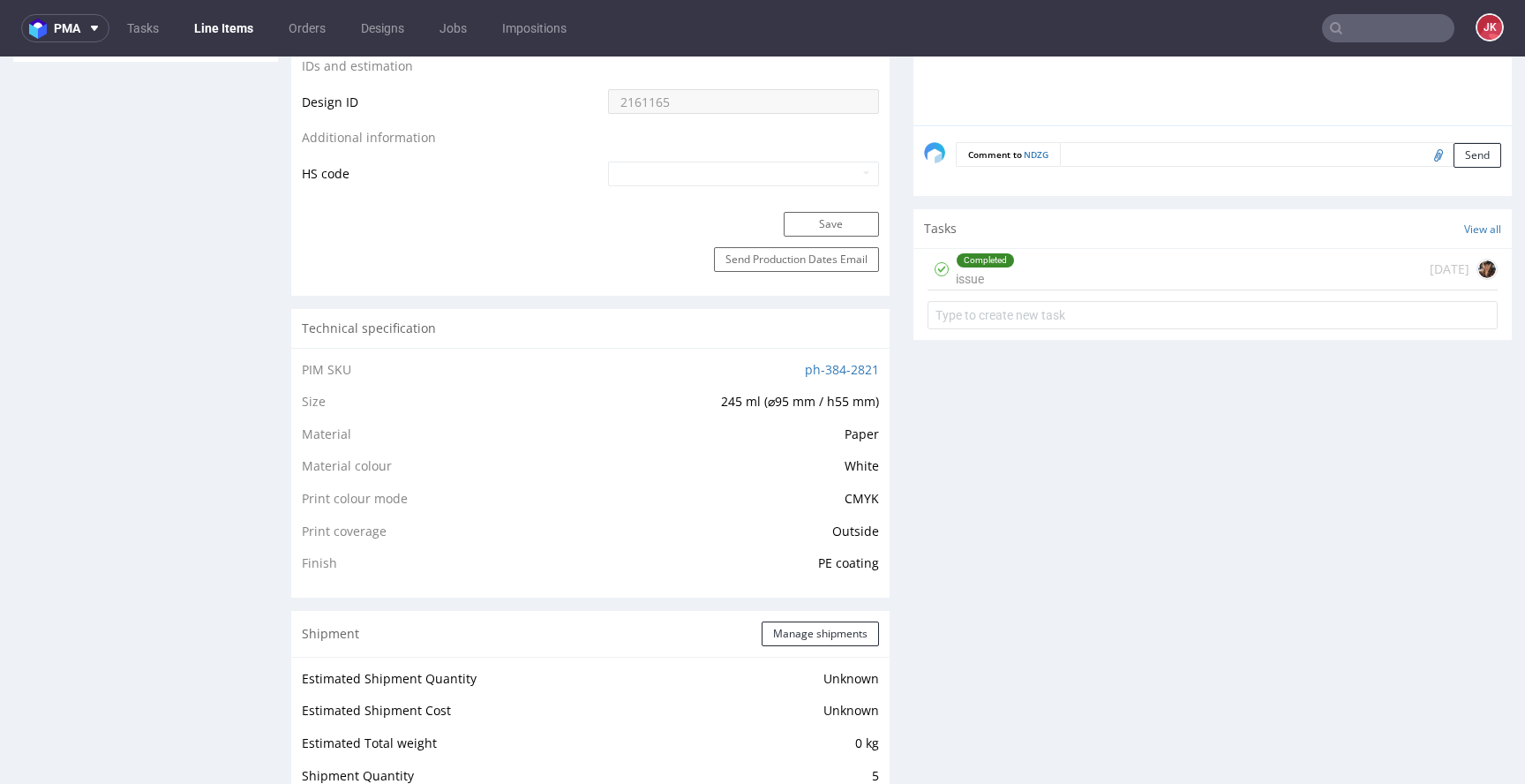
scroll to position [893, 0]
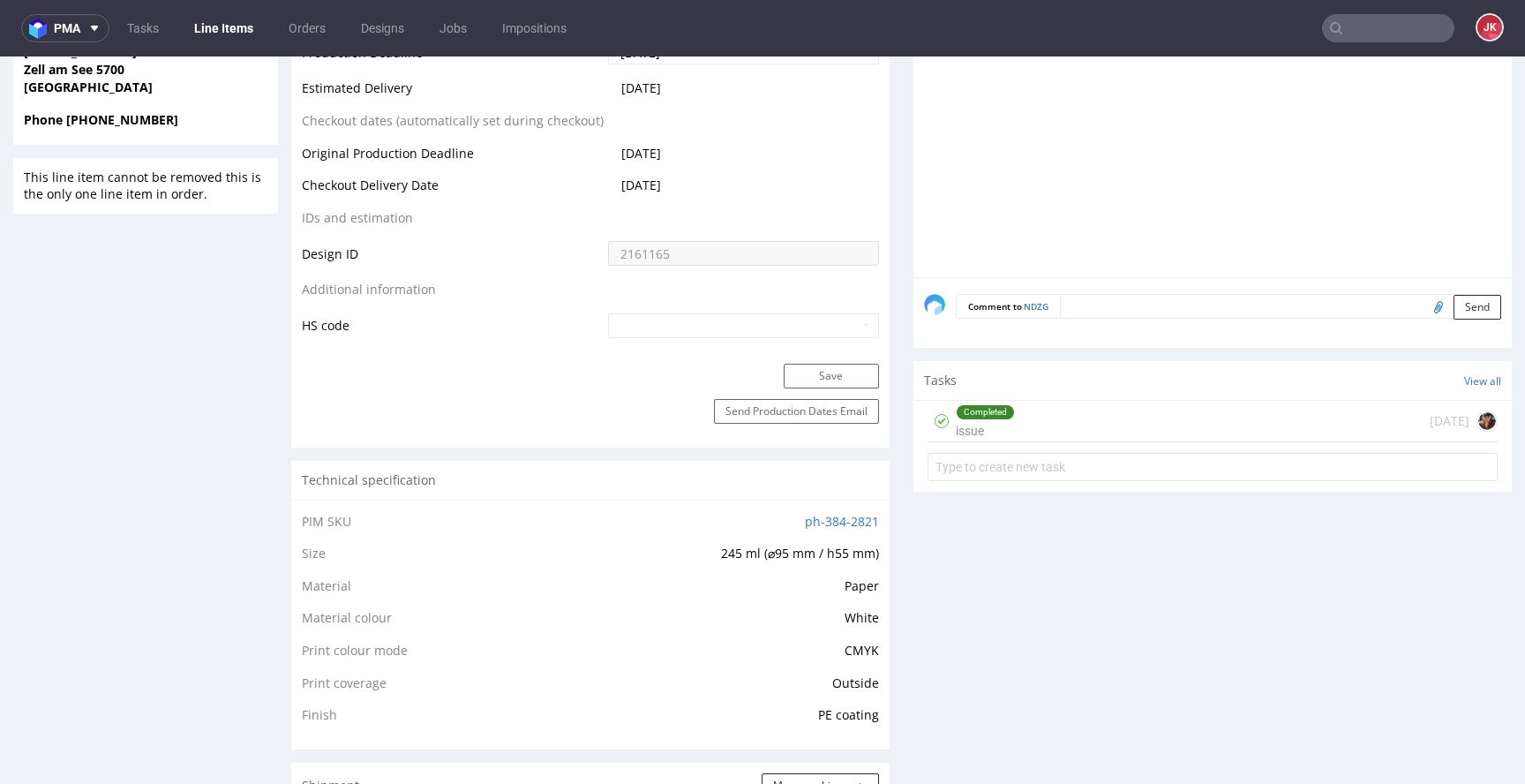
click at [1060, 419] on div "Completed issue 7 months ago" at bounding box center [1213, 421] width 570 height 42
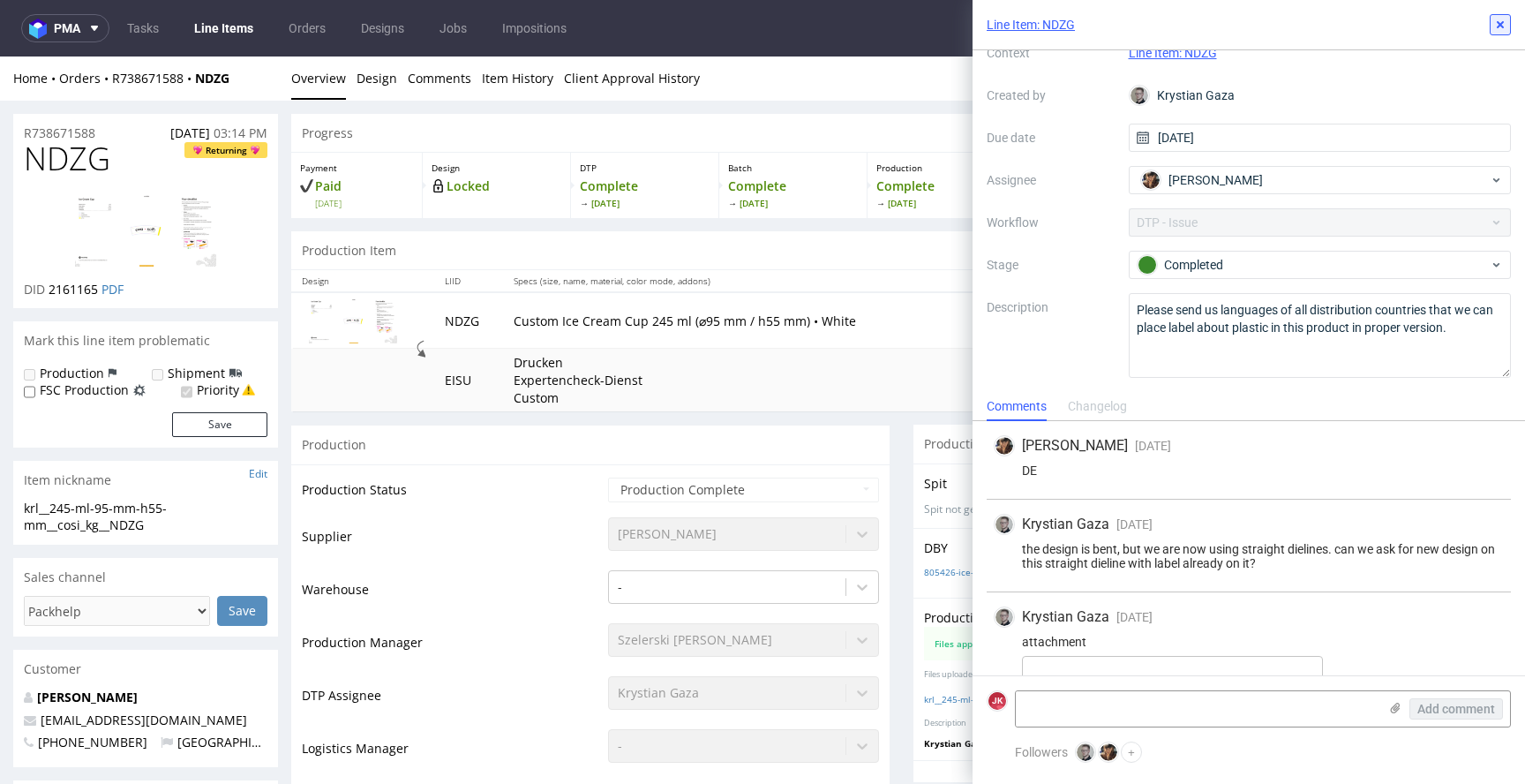
click at [1502, 26] on use at bounding box center [1501, 24] width 7 height 7
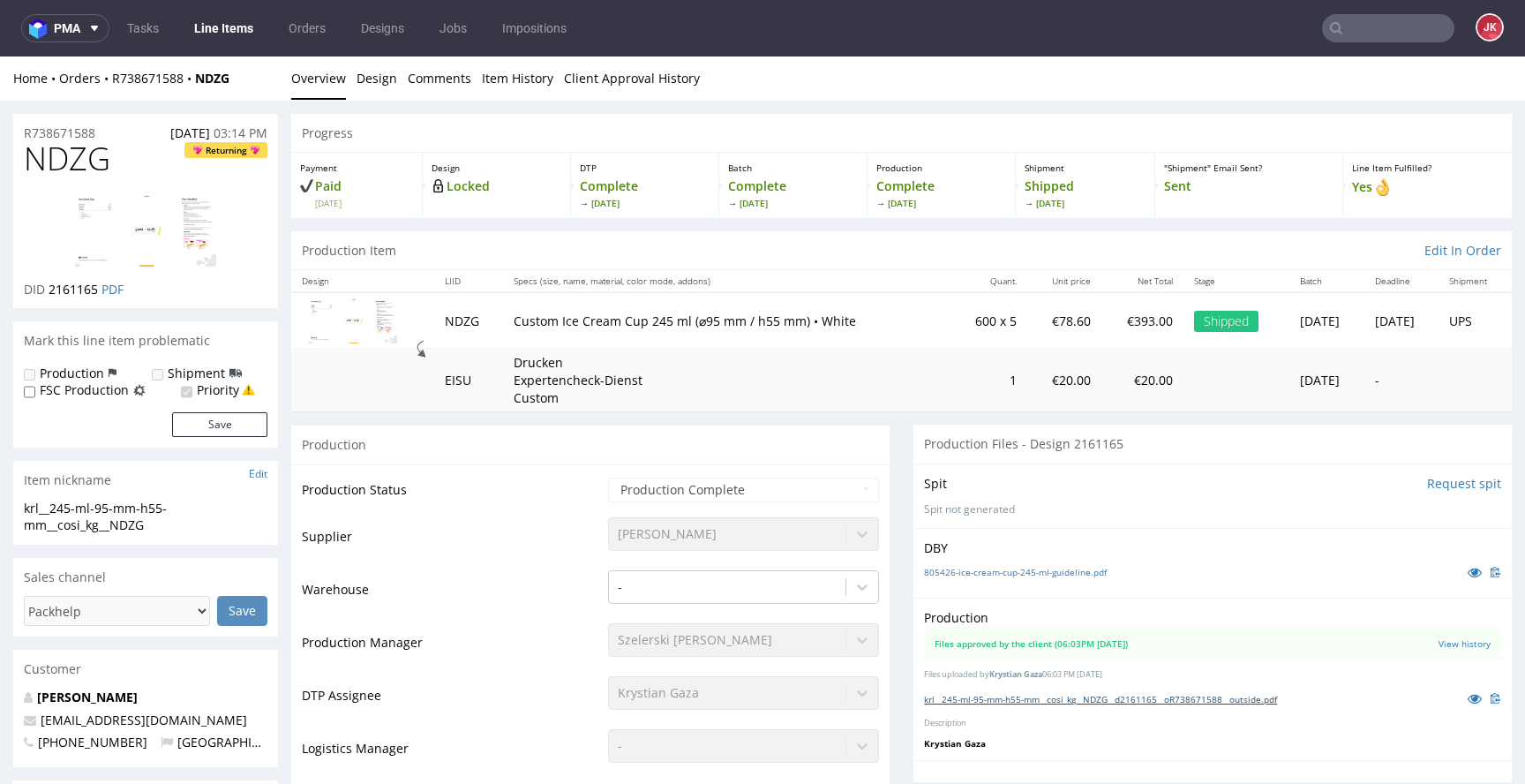
click at [1016, 699] on link "krl__245-ml-95-mm-h55-mm__cosi_kg__NDZG__d2161165__oR738671588__outside.pdf" at bounding box center [1100, 699] width 353 height 13
click at [1468, 705] on icon at bounding box center [1475, 698] width 14 height 13
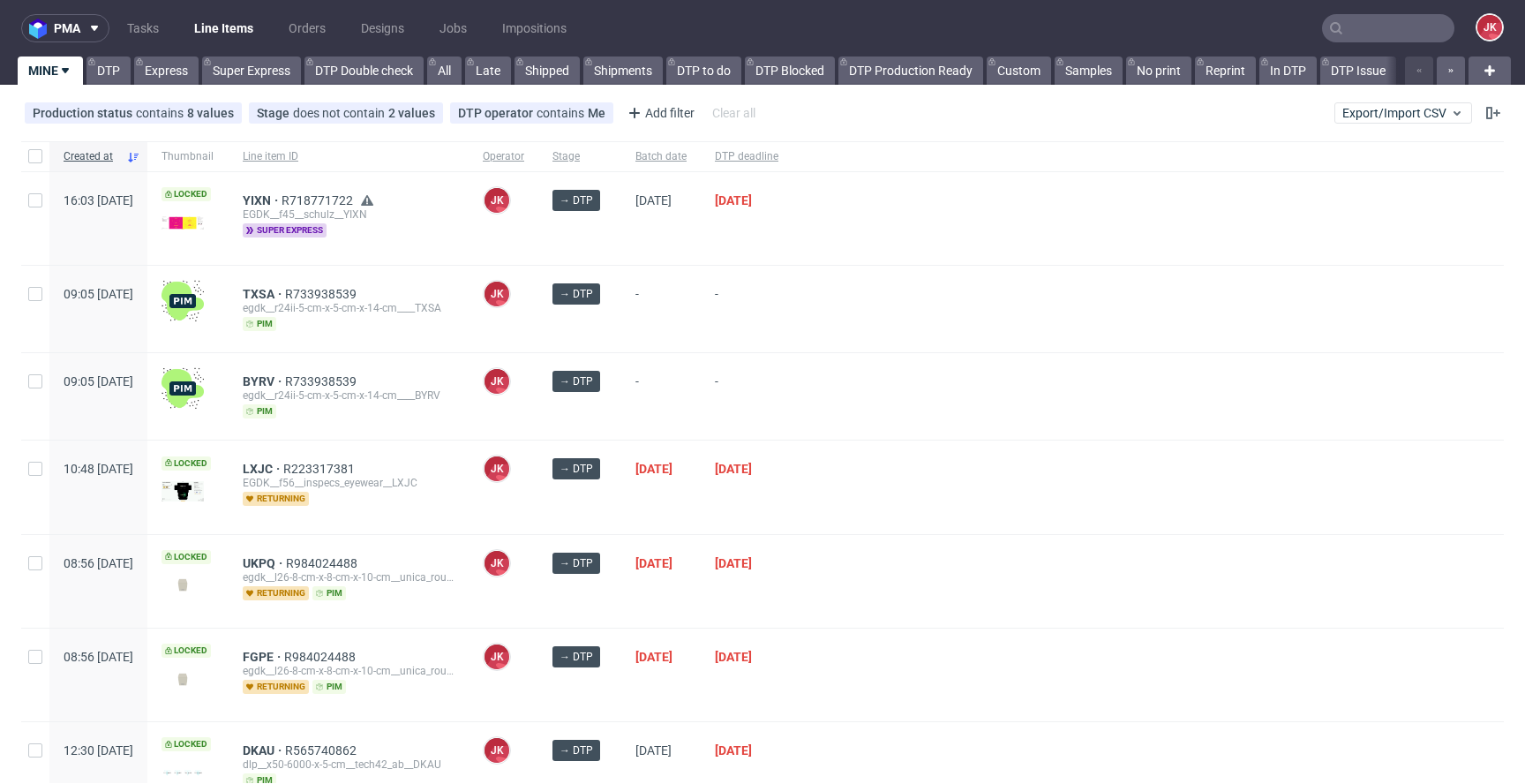
click at [1036, 572] on div at bounding box center [1148, 581] width 711 height 93
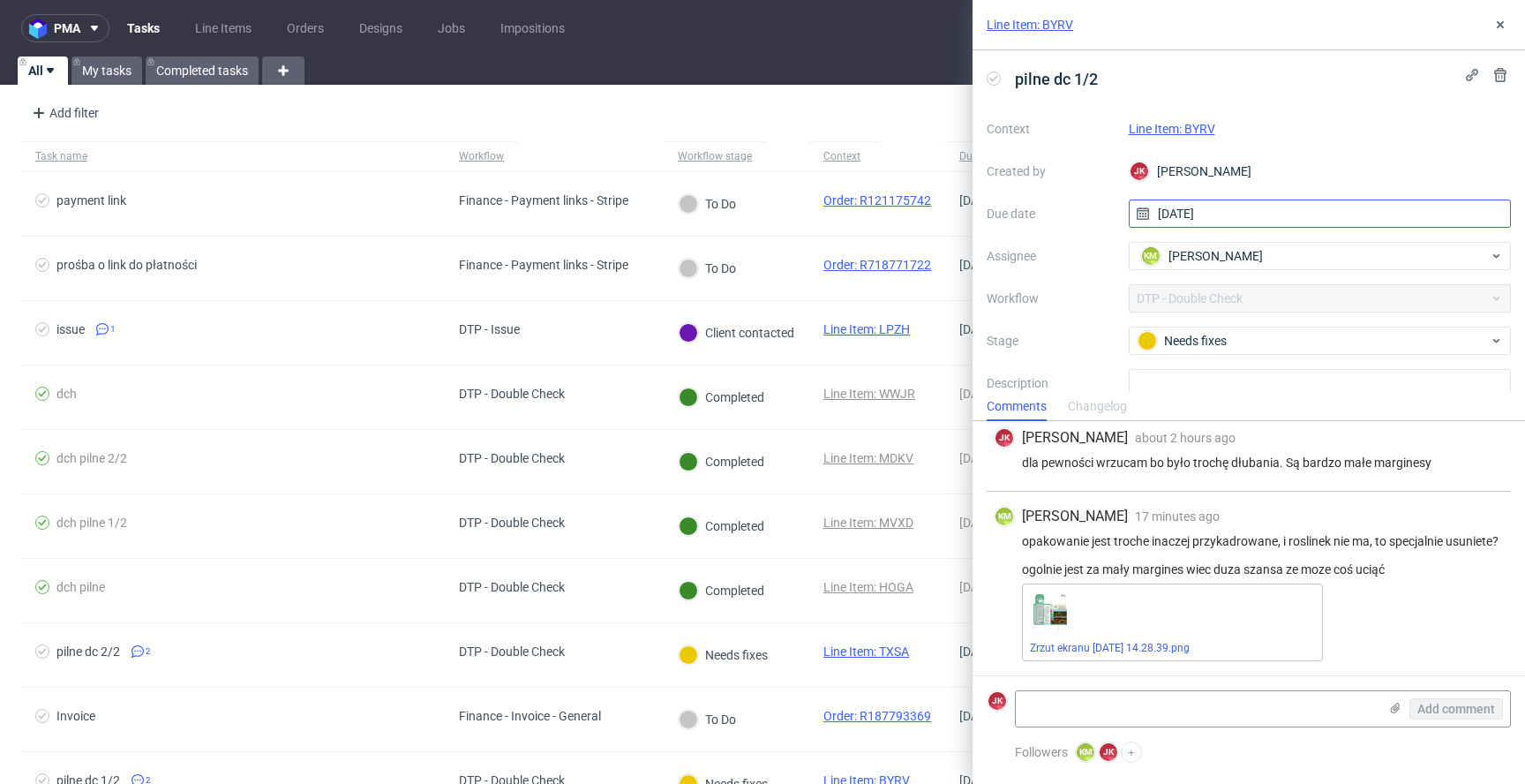
scroll to position [22, 0]
click at [1185, 129] on link "Line Item: BYRV" at bounding box center [1172, 129] width 87 height 14
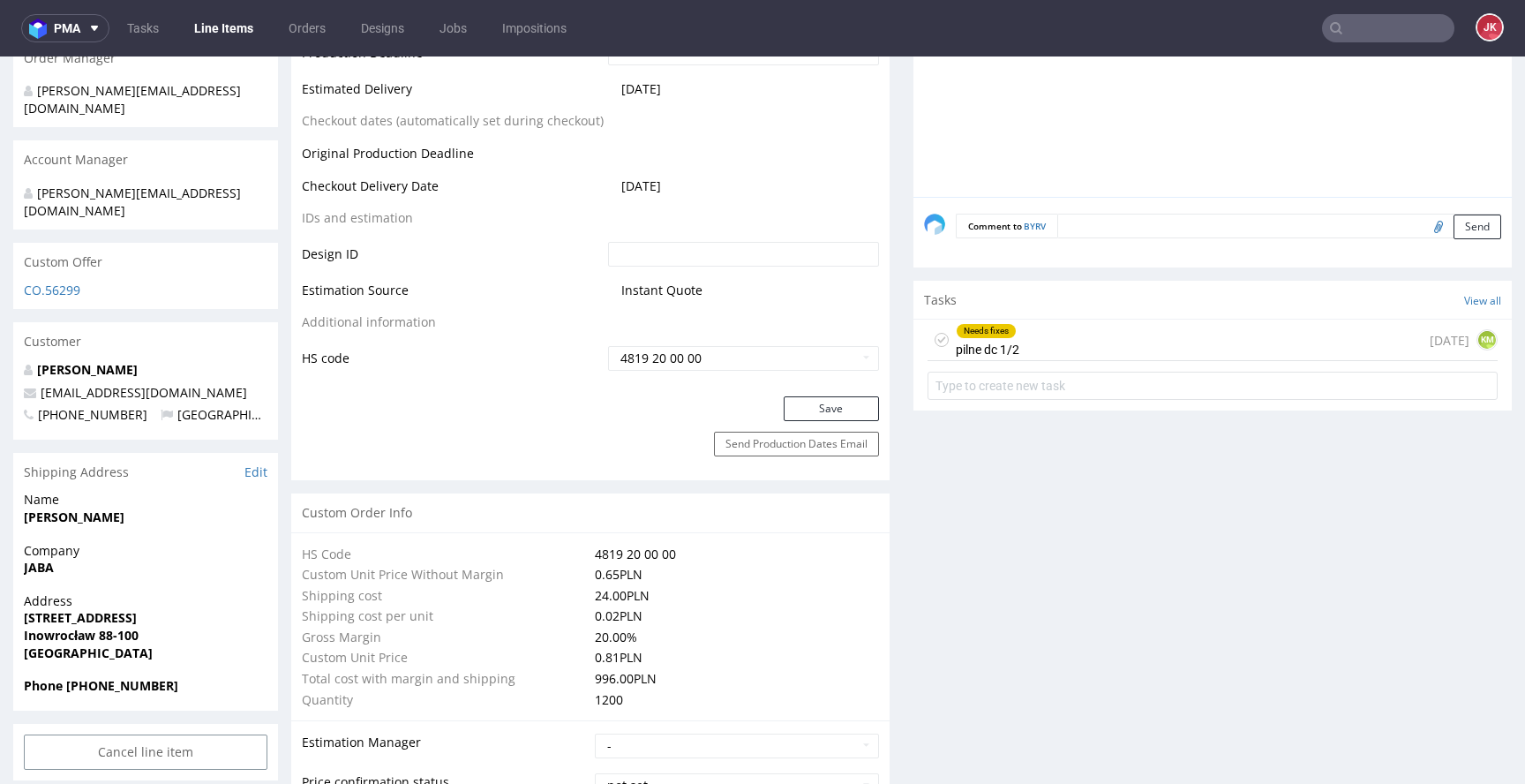
scroll to position [767, 0]
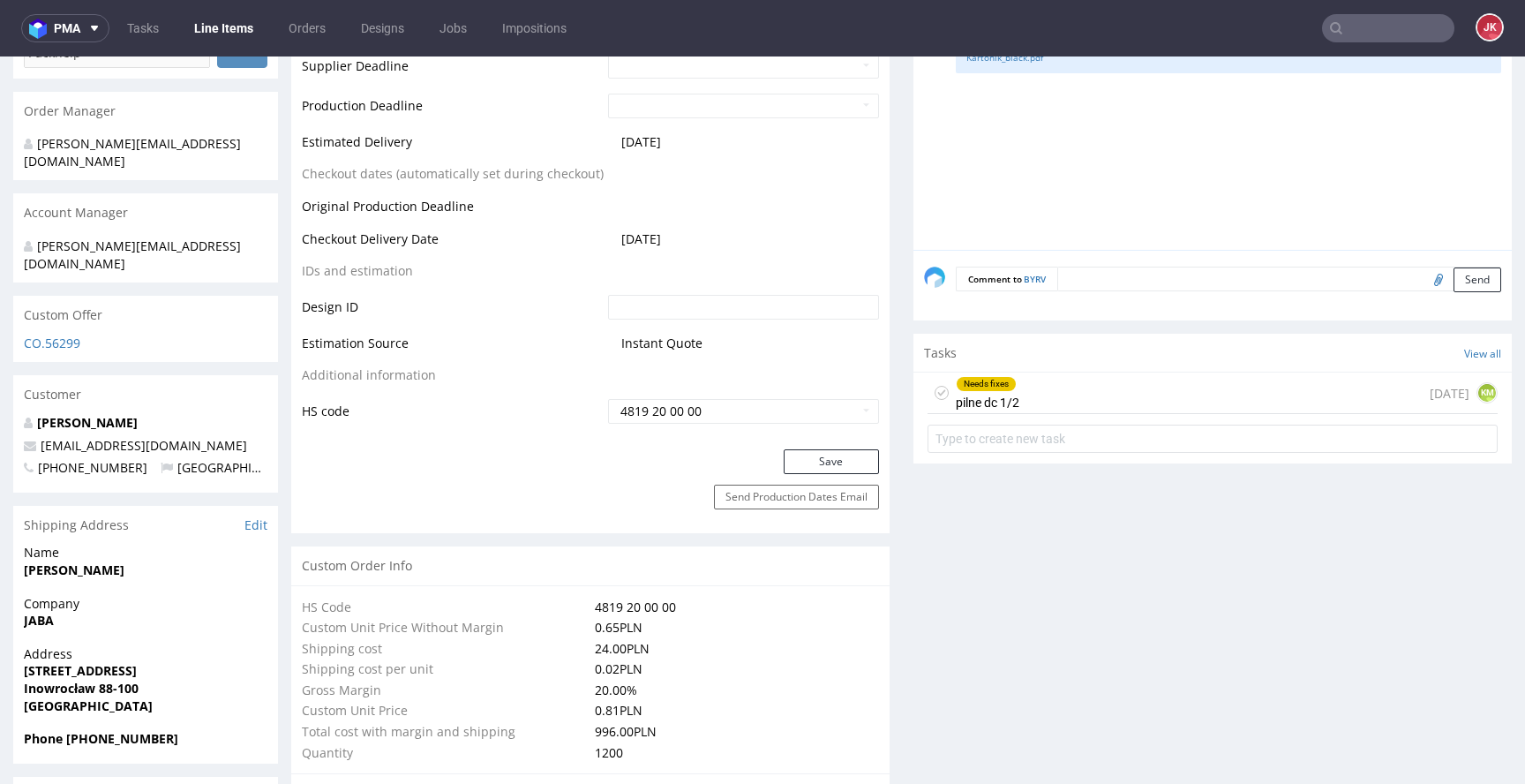
click at [972, 394] on div "Needs fixes pilne dc 1/2" at bounding box center [987, 392] width 63 height 41
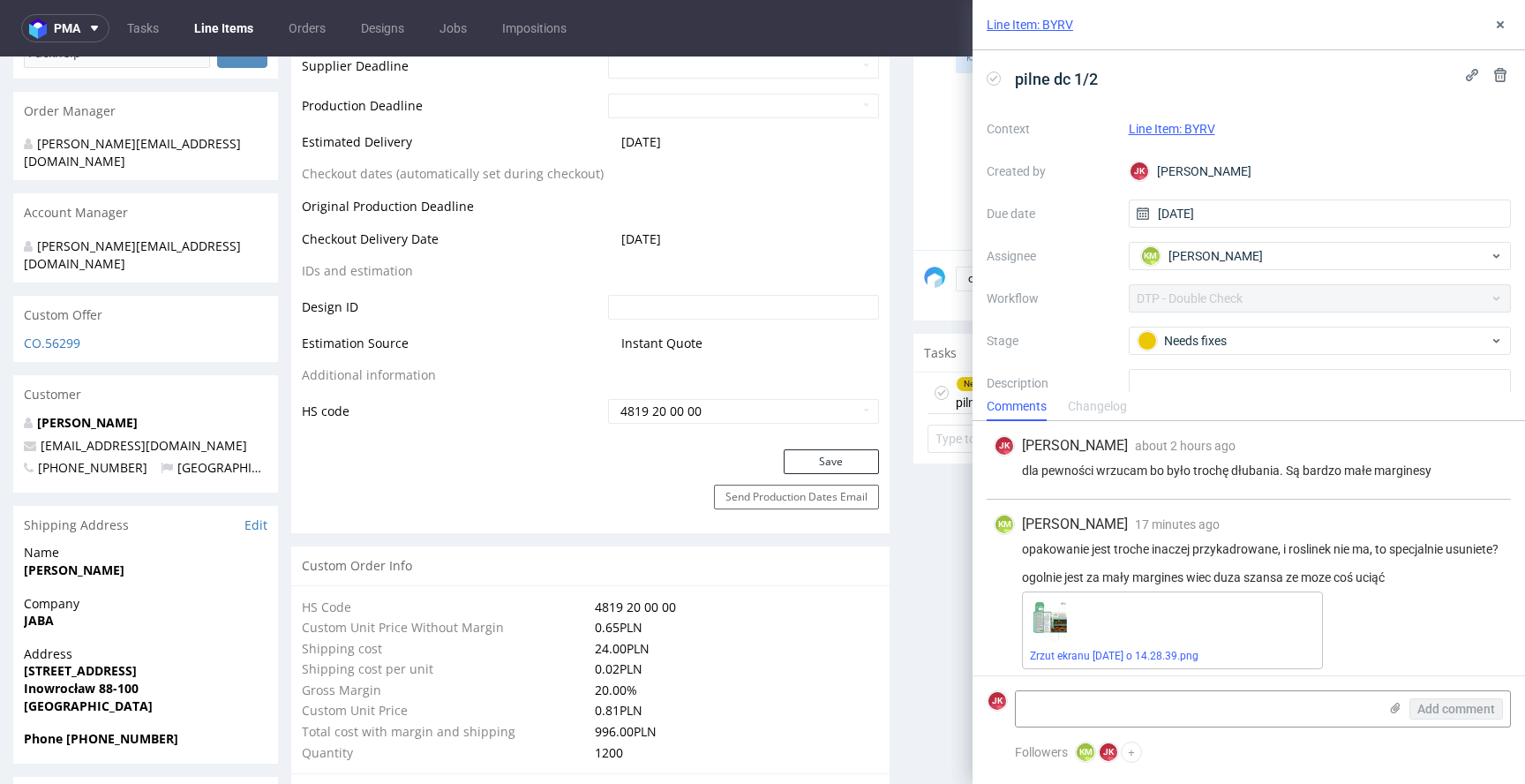
scroll to position [22, 0]
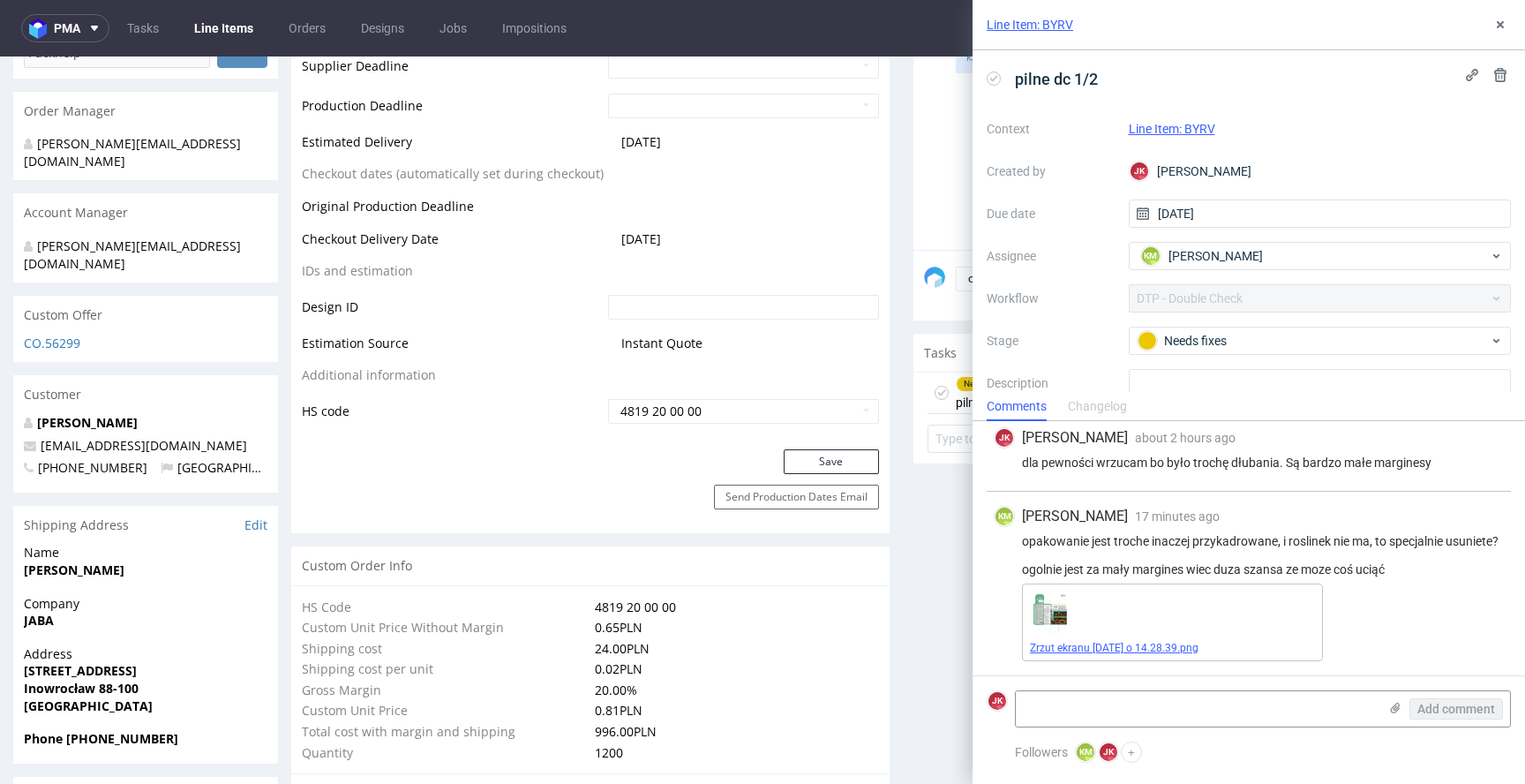
click at [1094, 648] on link "Zrzut ekranu 2025-08-12 o 14.28.39.png" at bounding box center [1114, 648] width 169 height 13
click at [1503, 25] on icon at bounding box center [1501, 25] width 14 height 14
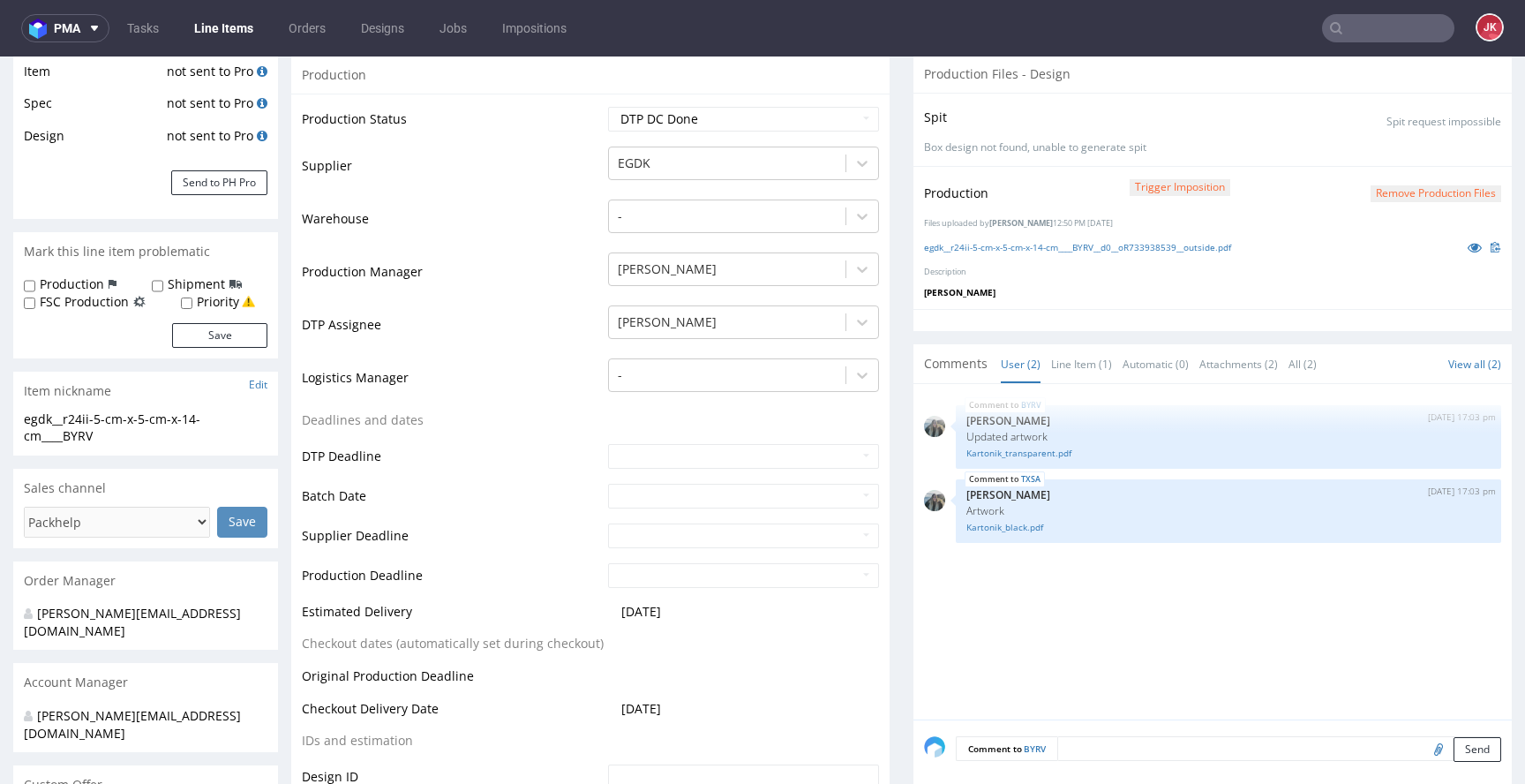
scroll to position [216, 0]
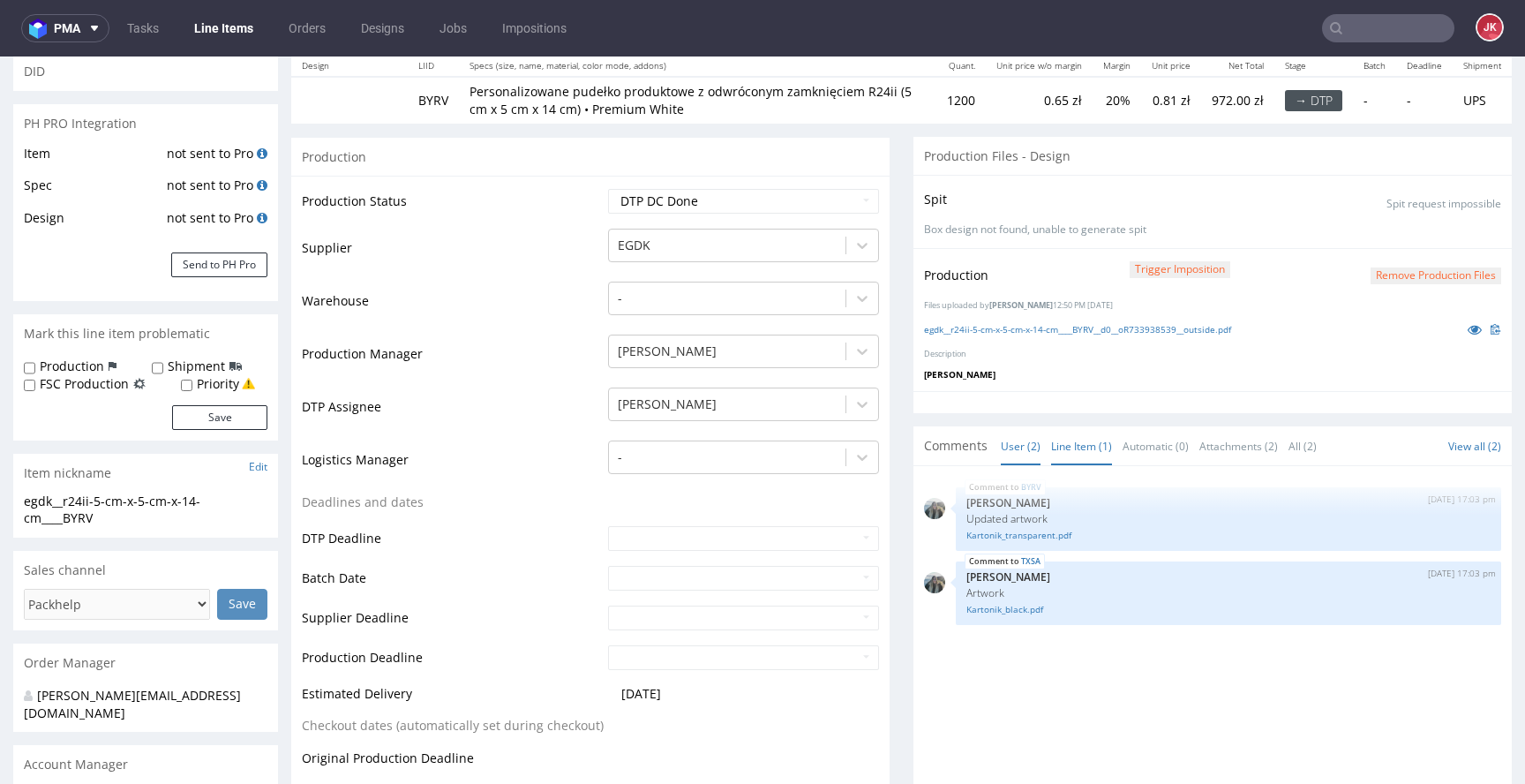
click at [1065, 437] on link "Line Item (1)" at bounding box center [1081, 446] width 60 height 38
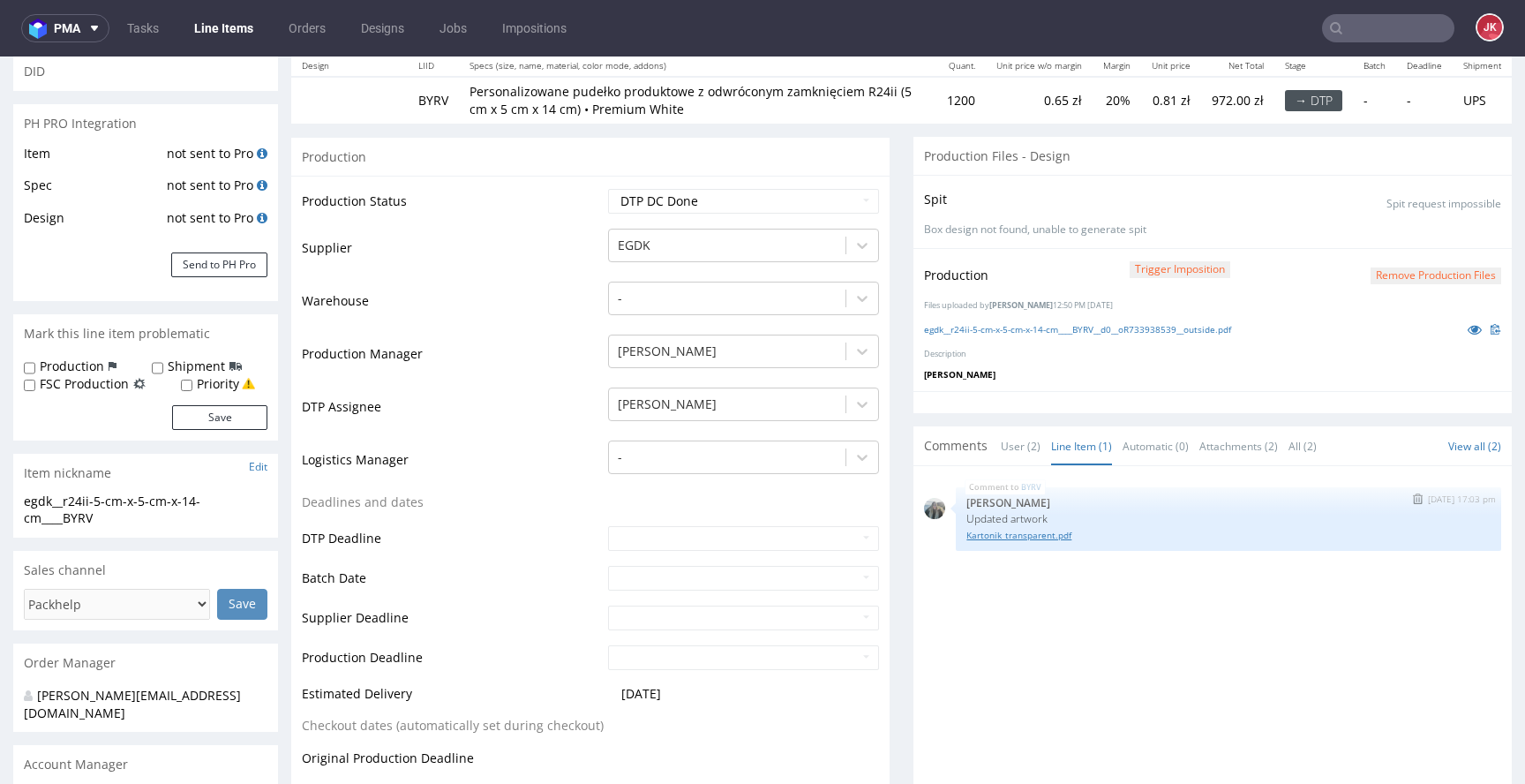
click at [1020, 532] on link "Kartonik_transparent.pdf" at bounding box center [1228, 535] width 524 height 14
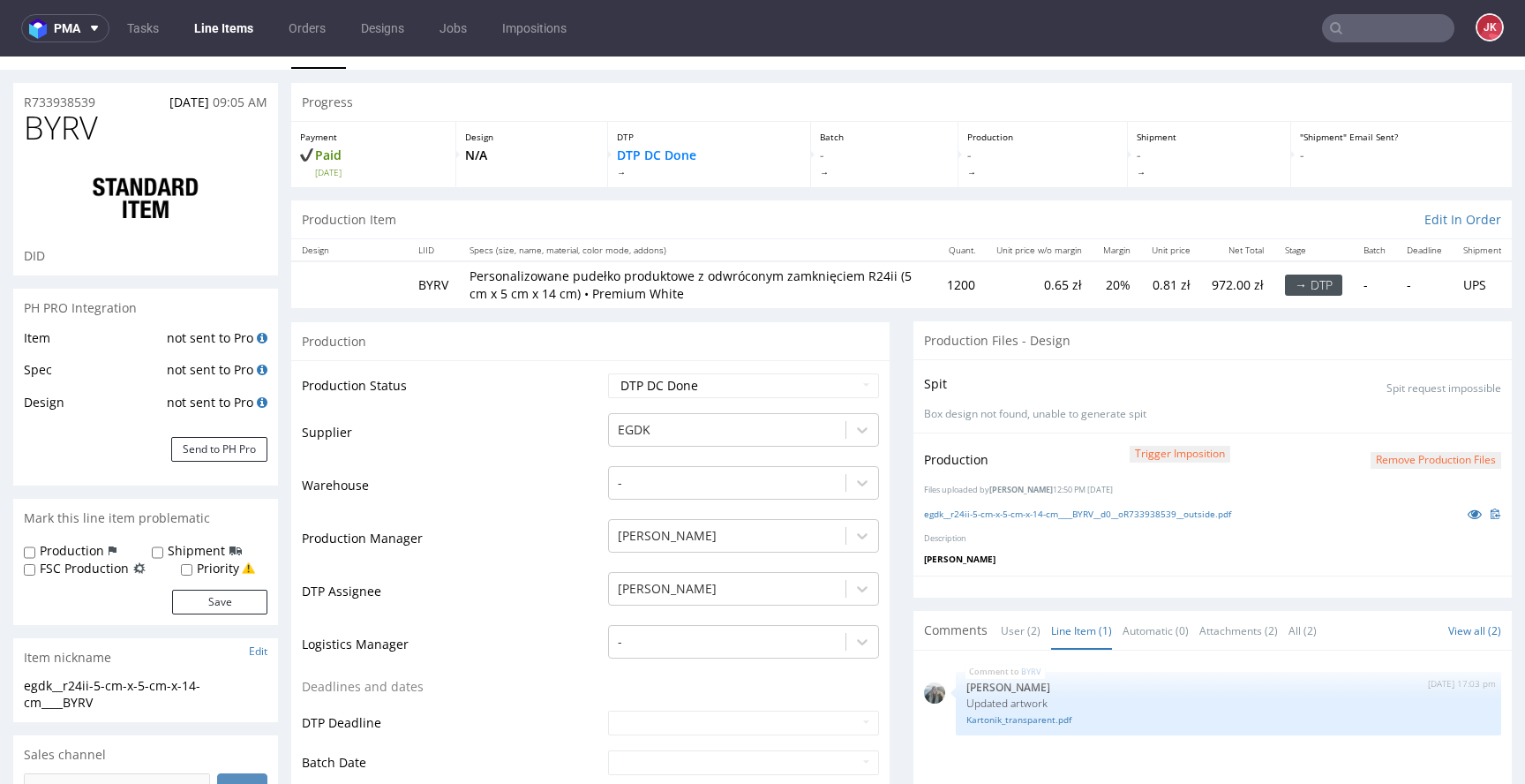
scroll to position [0, 0]
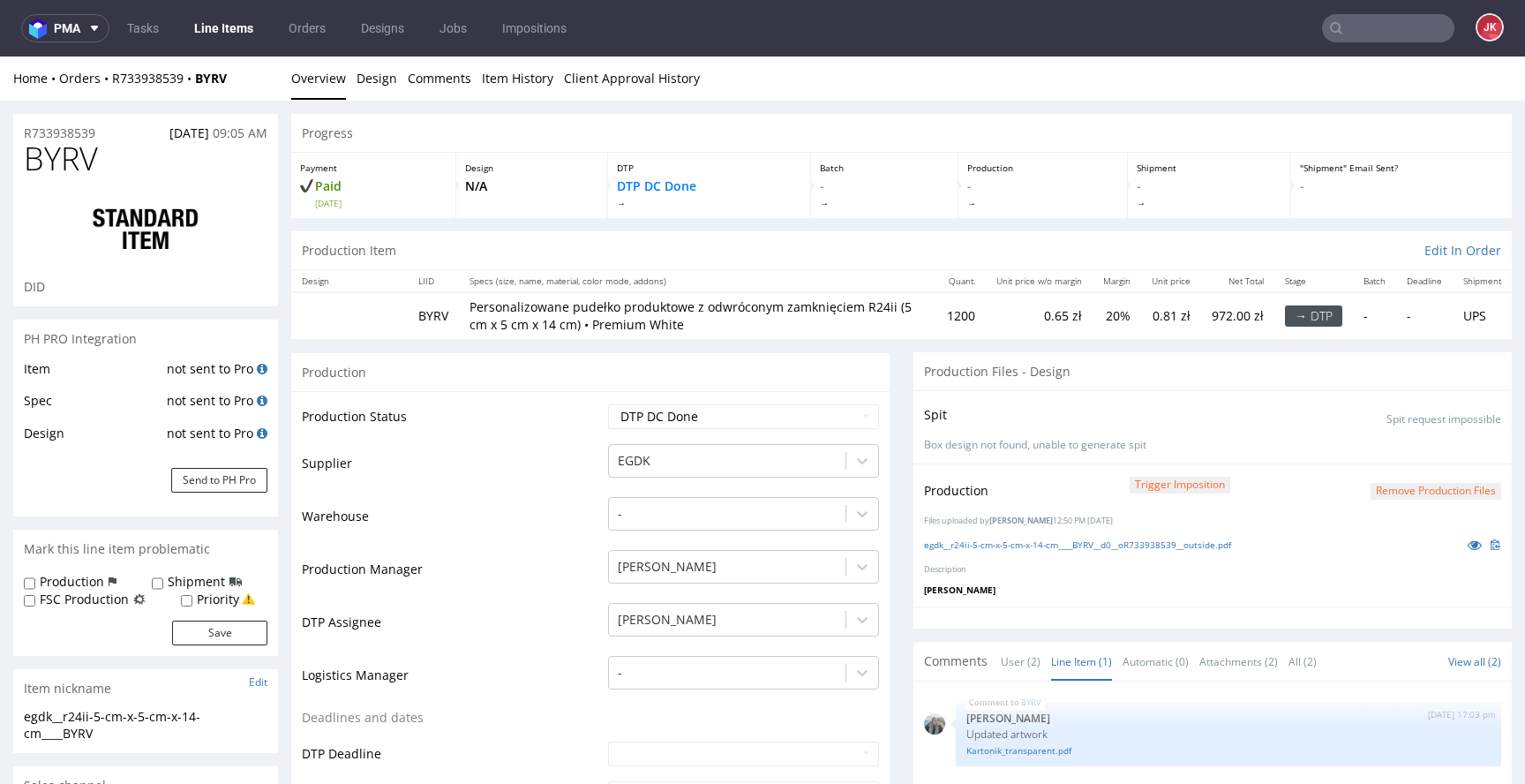
click at [549, 512] on td "Warehouse" at bounding box center [453, 521] width 302 height 53
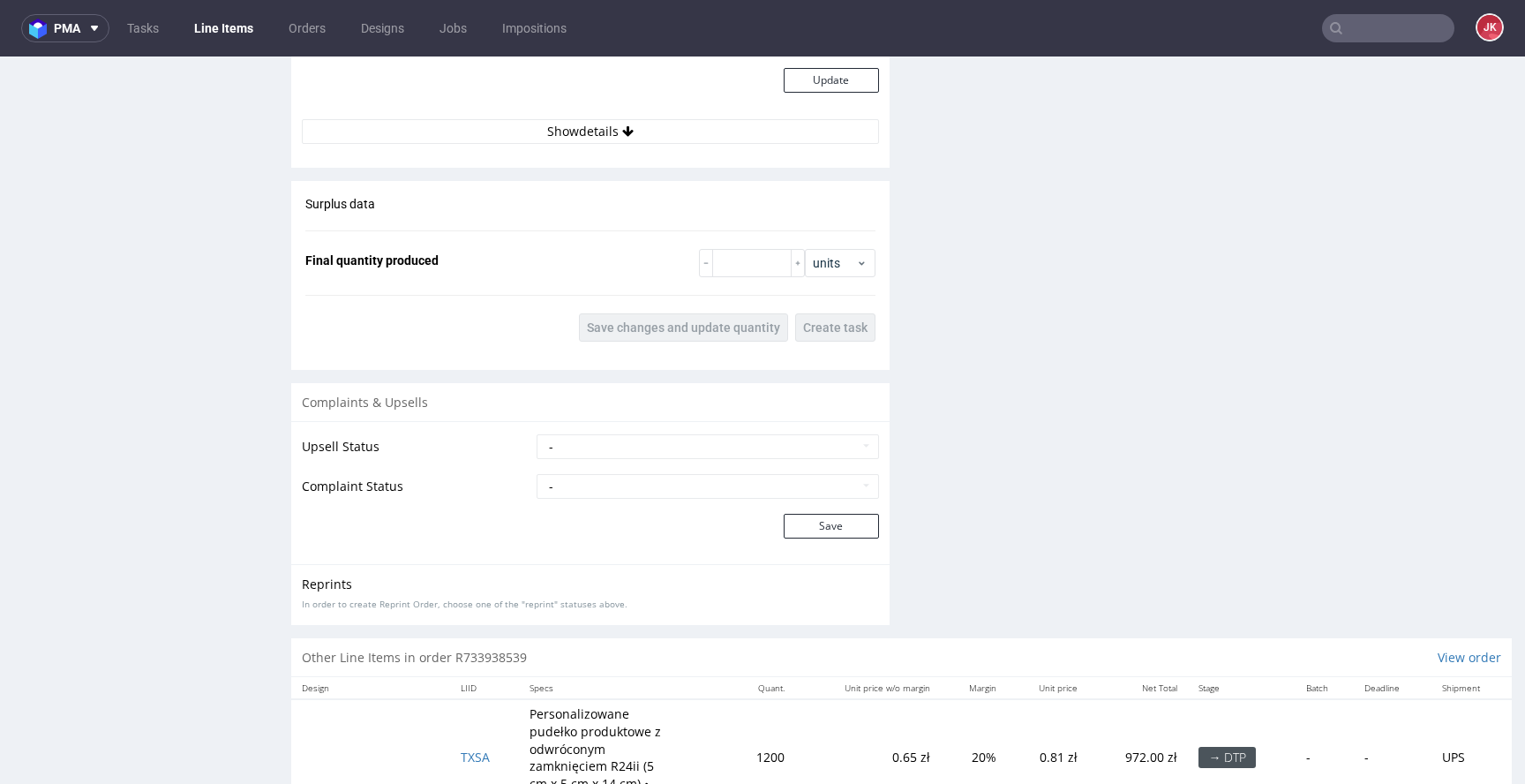
scroll to position [2503, 0]
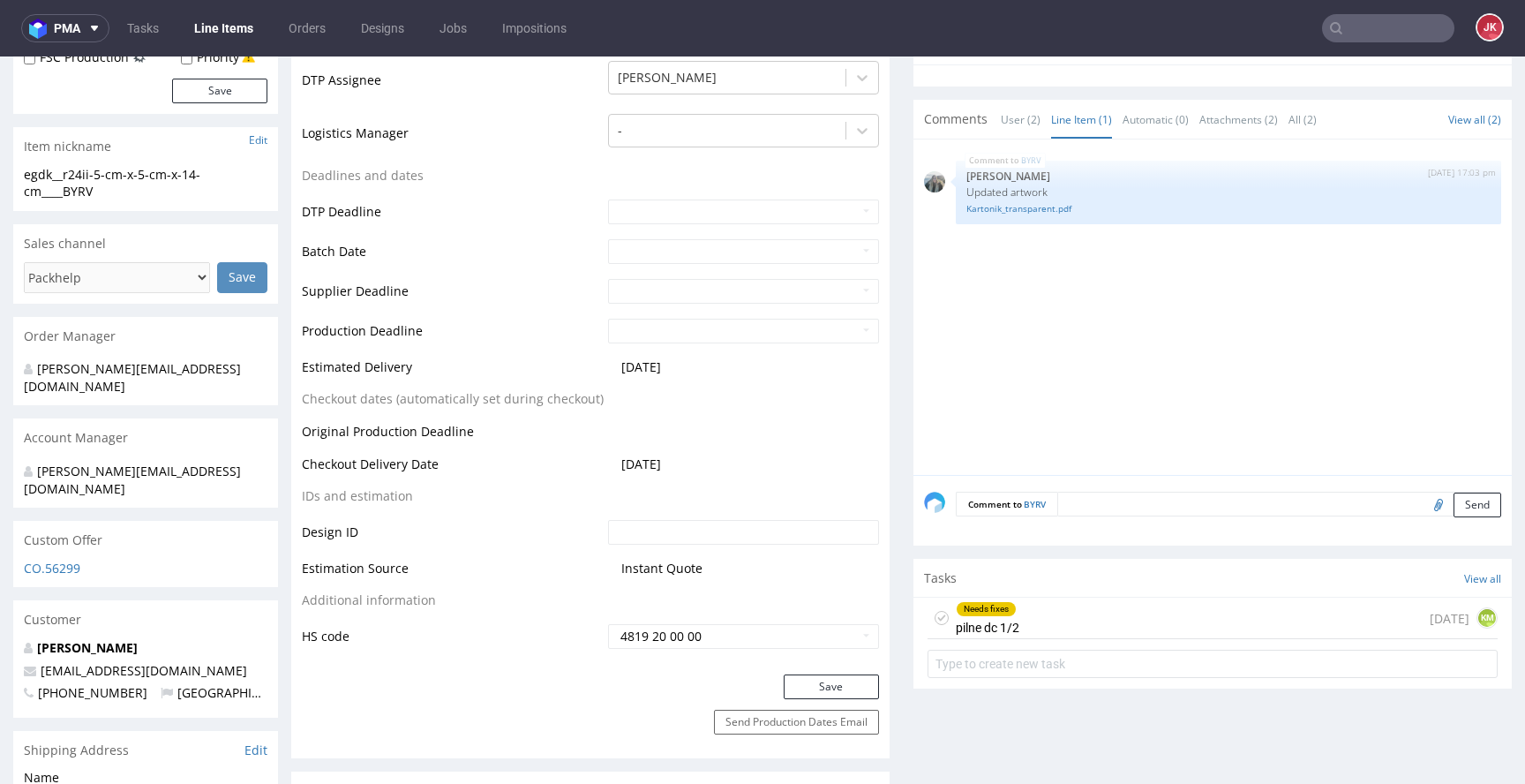
scroll to position [540, 0]
click at [980, 636] on div "Needs fixes pilne dc 1/2" at bounding box center [987, 619] width 63 height 41
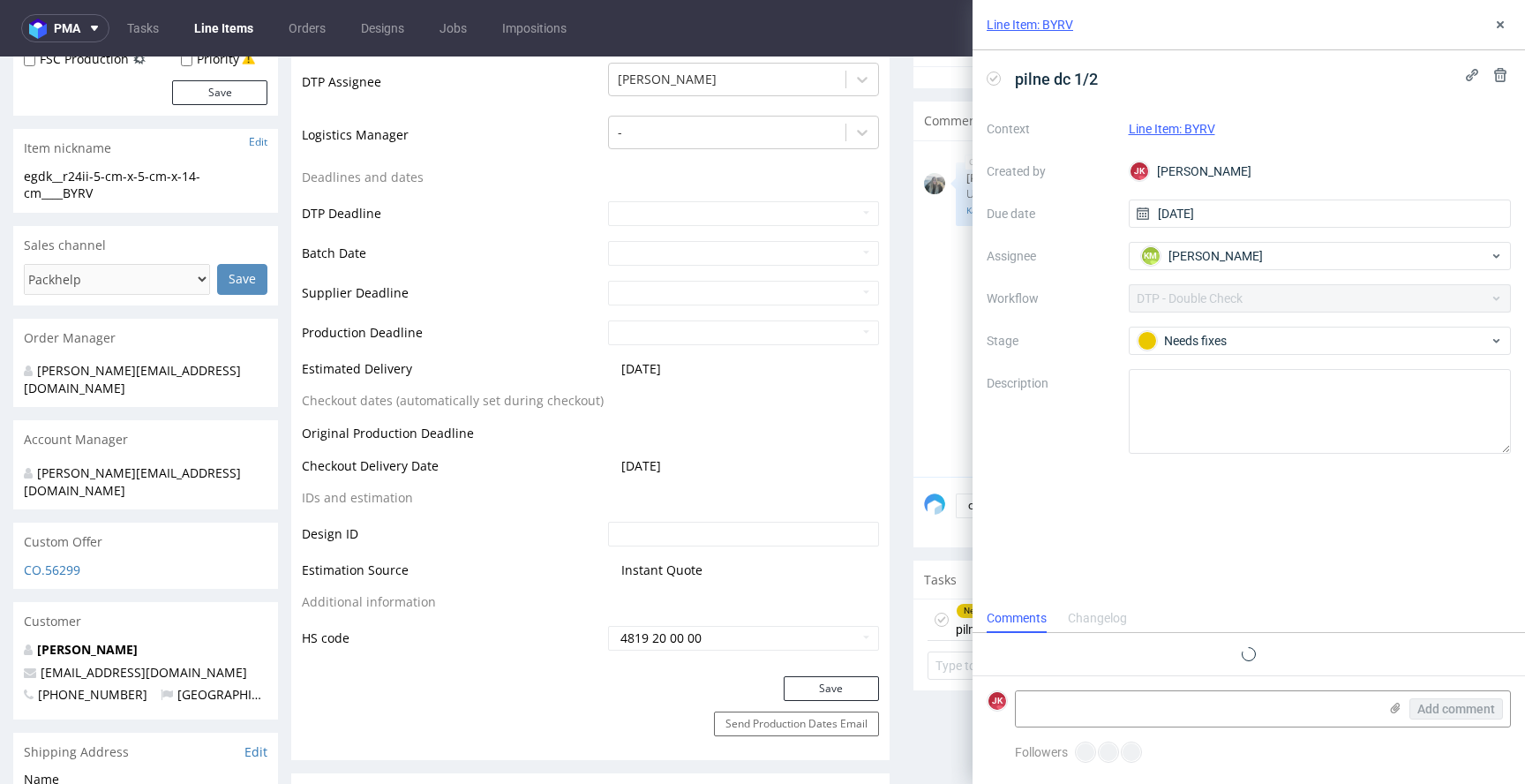
scroll to position [22, 0]
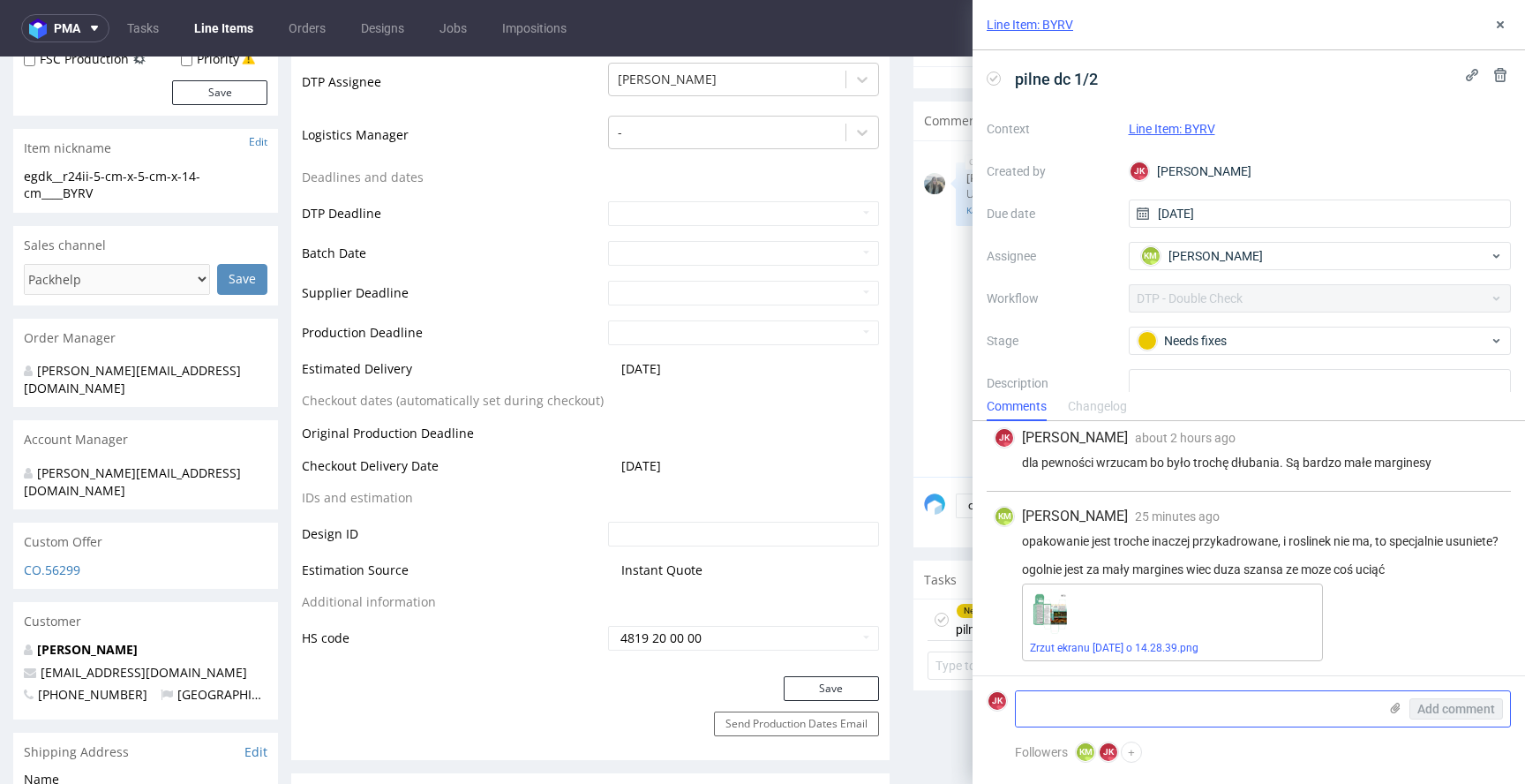
click at [1192, 706] on textarea at bounding box center [1197, 708] width 362 height 35
click at [1186, 707] on textarea "roślinki prze pomyłkę usunąłęm chyba" at bounding box center [1197, 708] width 362 height 35
click at [1269, 705] on textarea "roślinki prze pomyłkę usunąłem chyba" at bounding box center [1197, 708] width 362 height 35
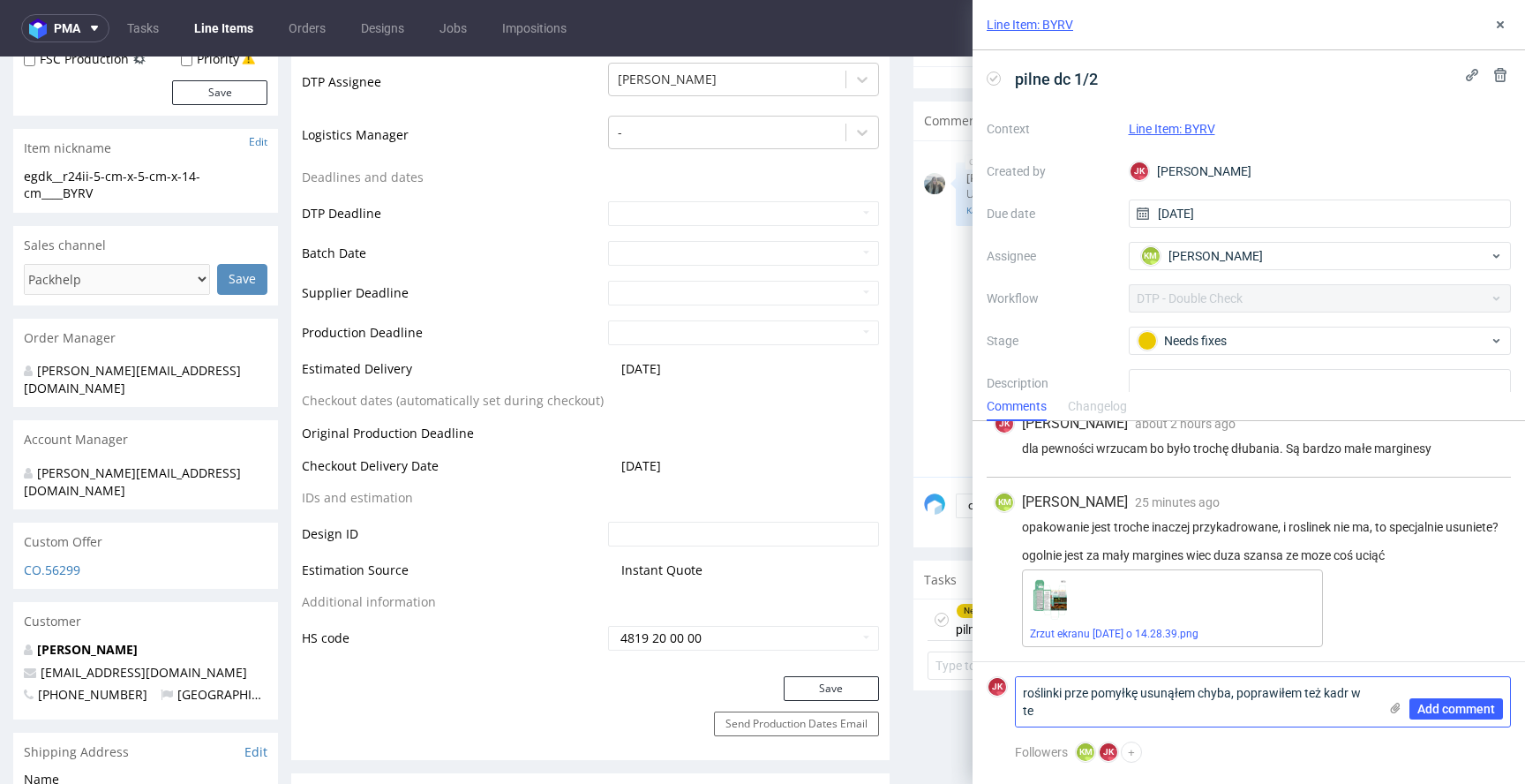
scroll to position [0, 0]
drag, startPoint x: 1077, startPoint y: 712, endPoint x: 1179, endPoint y: 713, distance: 102.0
click at [1179, 713] on textarea "roślinki prze pomyłkę usunąłem chyba, poprawiłem też kadr w tej tubie na obywdu" at bounding box center [1197, 701] width 362 height 50
click at [1019, 694] on textarea "roślinki prze pomyłkę usunąłem chyba, poprawiłem też kadr w tej tubie" at bounding box center [1197, 701] width 362 height 50
paste textarea "na obywdu"
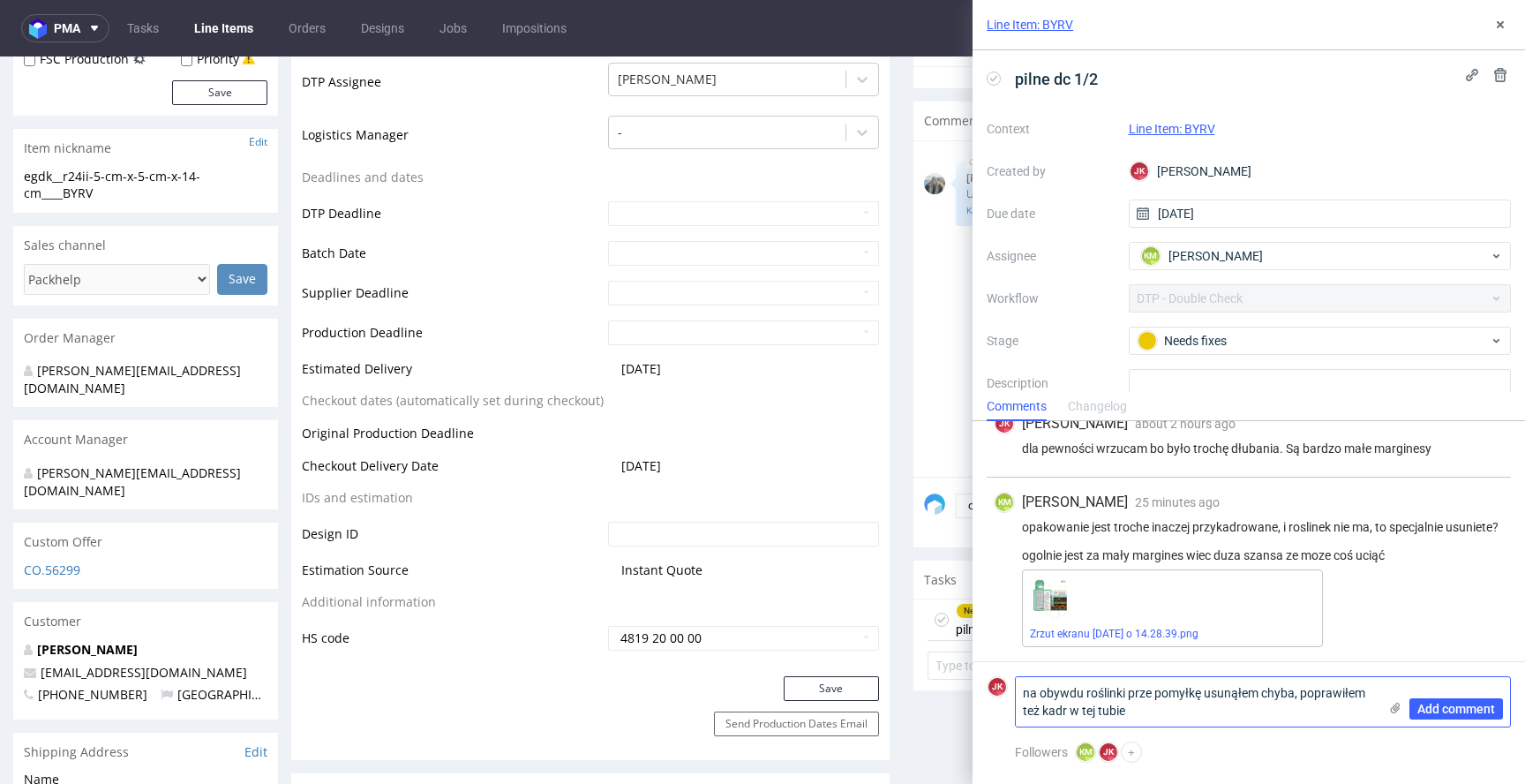
click at [1072, 692] on textarea "na obywdu roślinki prze pomyłkę usunąłem chyba, poprawiłem też kadr w tej tubie" at bounding box center [1197, 701] width 362 height 50
click at [1287, 714] on textarea "na obydwu LI roślinki prze pomyłkę usunąłem chyba, poprawiłem też kadr w tej tu…" at bounding box center [1197, 701] width 362 height 50
type textarea "na obydwu LI roślinki prze pomyłkę usunąłem chyba, poprawiłem też kadr w tej tu…"
click at [1435, 710] on span "Add comment" at bounding box center [1456, 709] width 78 height 13
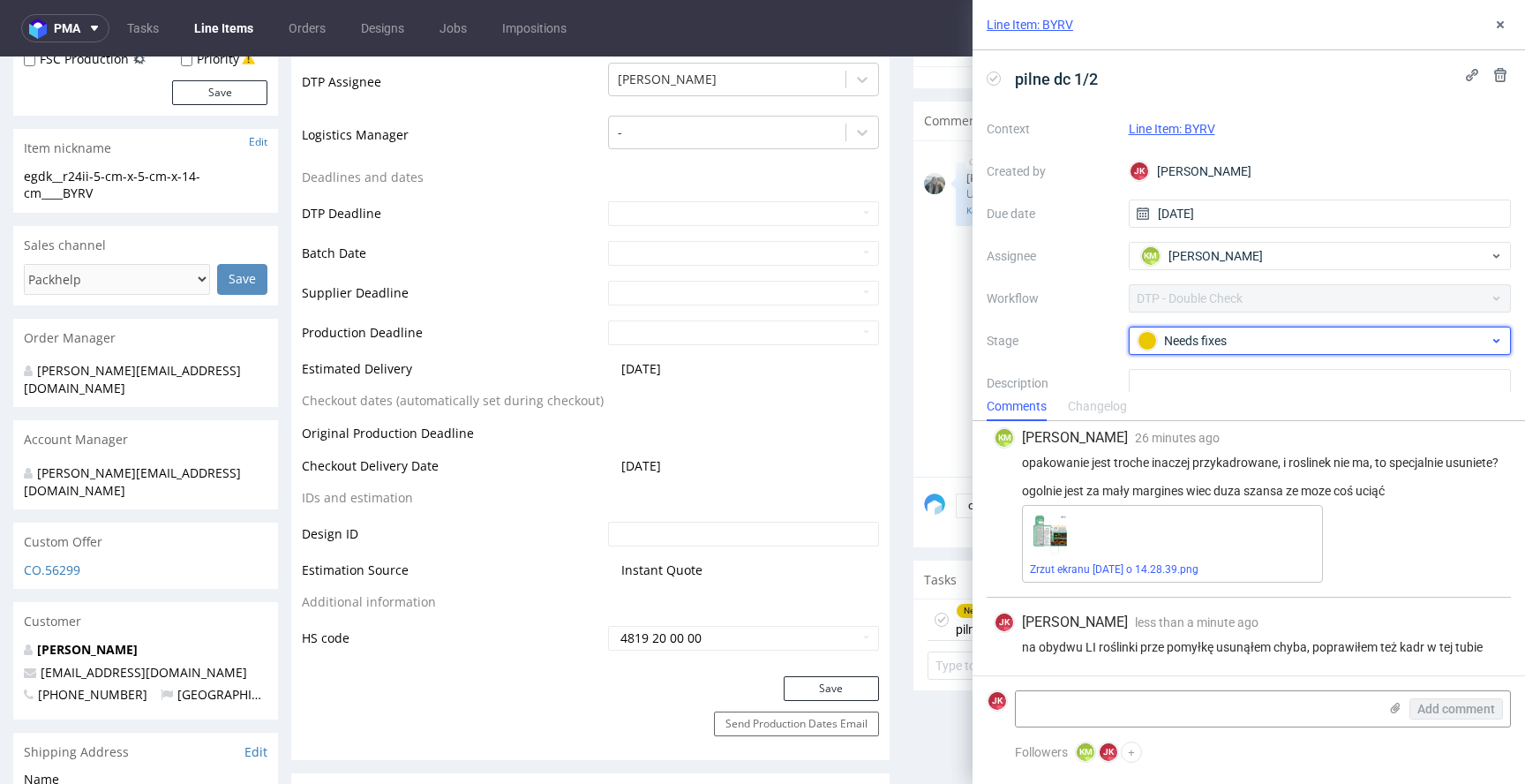
click at [1226, 338] on div "Needs fixes" at bounding box center [1313, 341] width 351 height 20
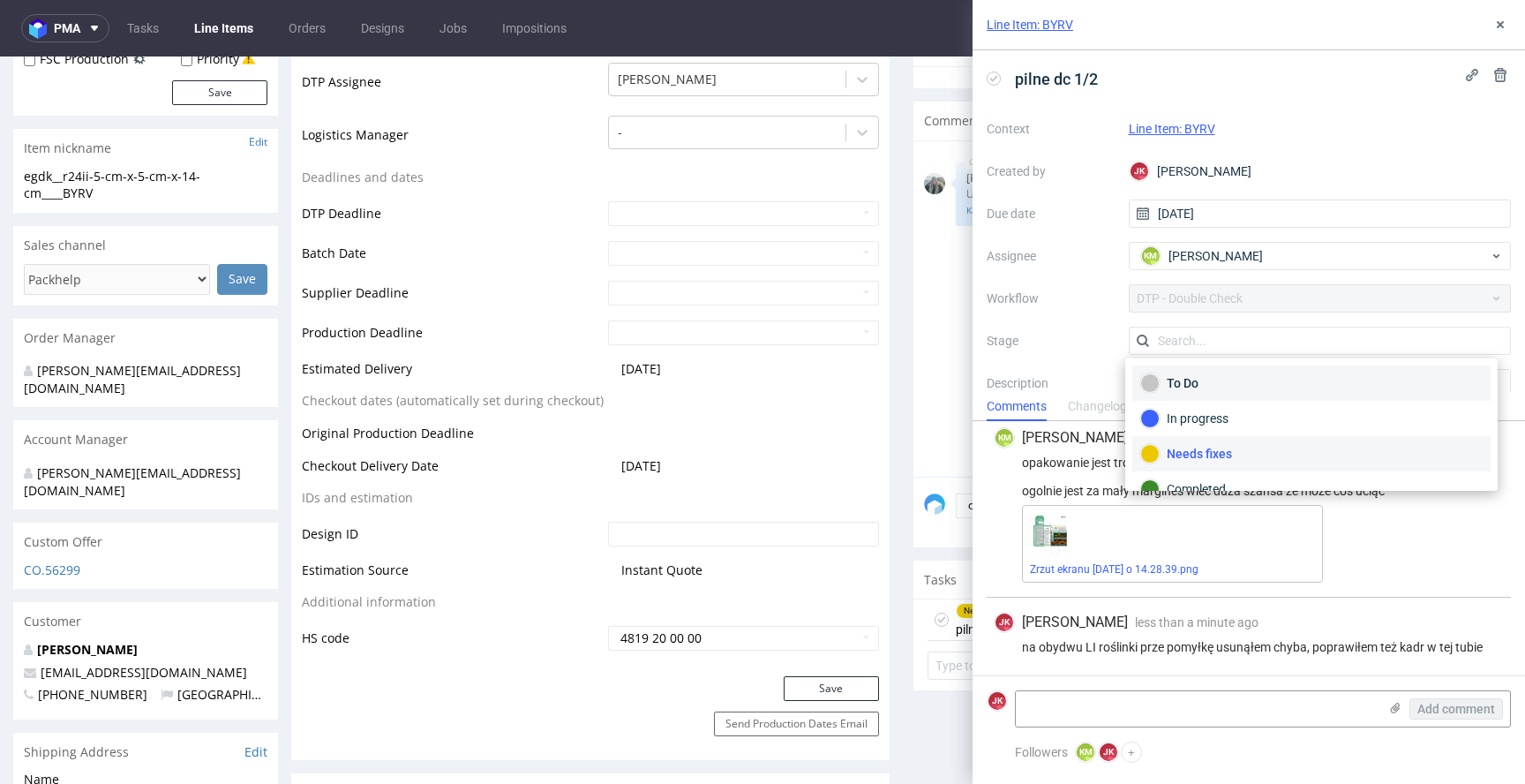
click at [1219, 381] on div "To Do" at bounding box center [1312, 383] width 343 height 20
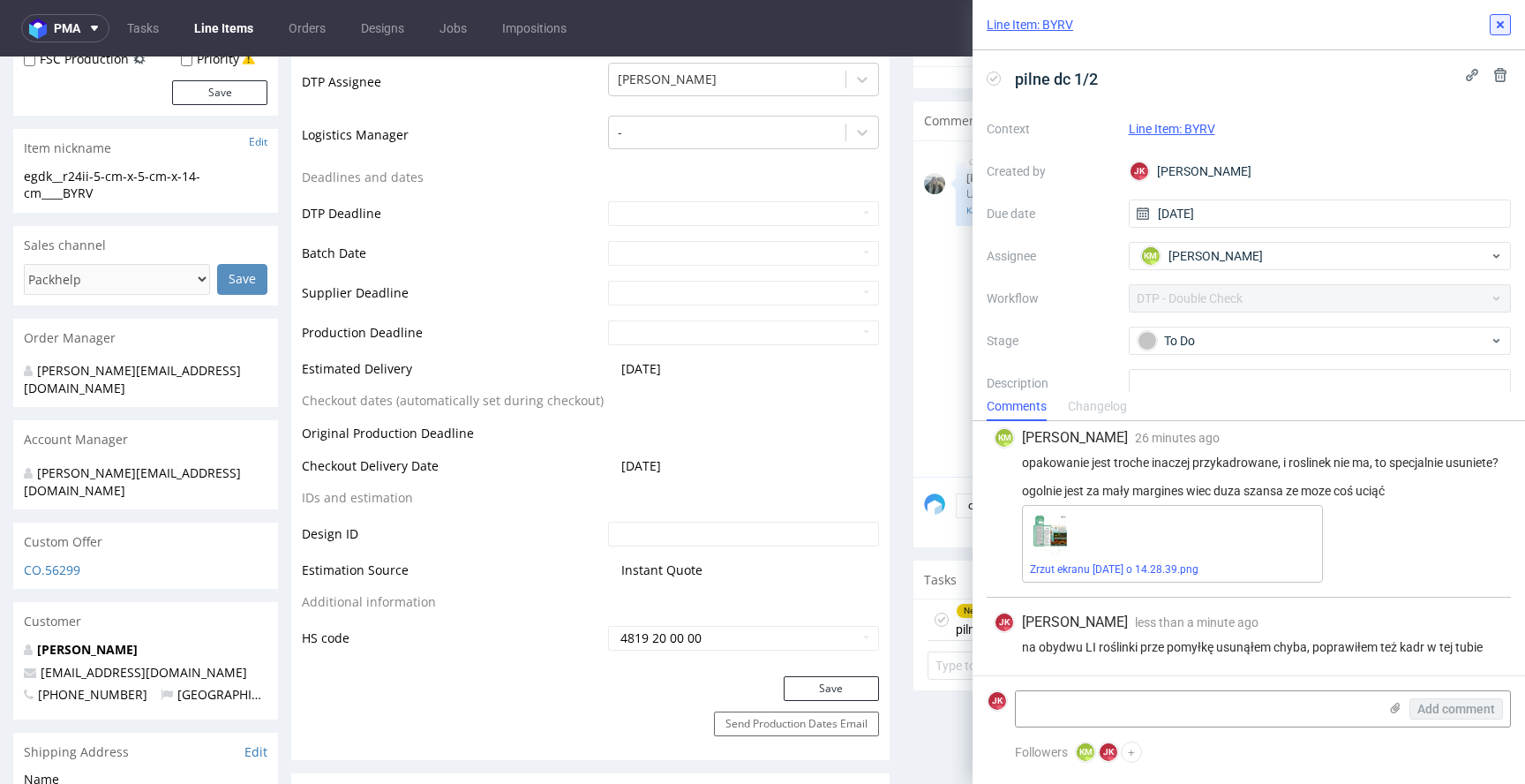
click at [1502, 27] on use at bounding box center [1501, 24] width 7 height 7
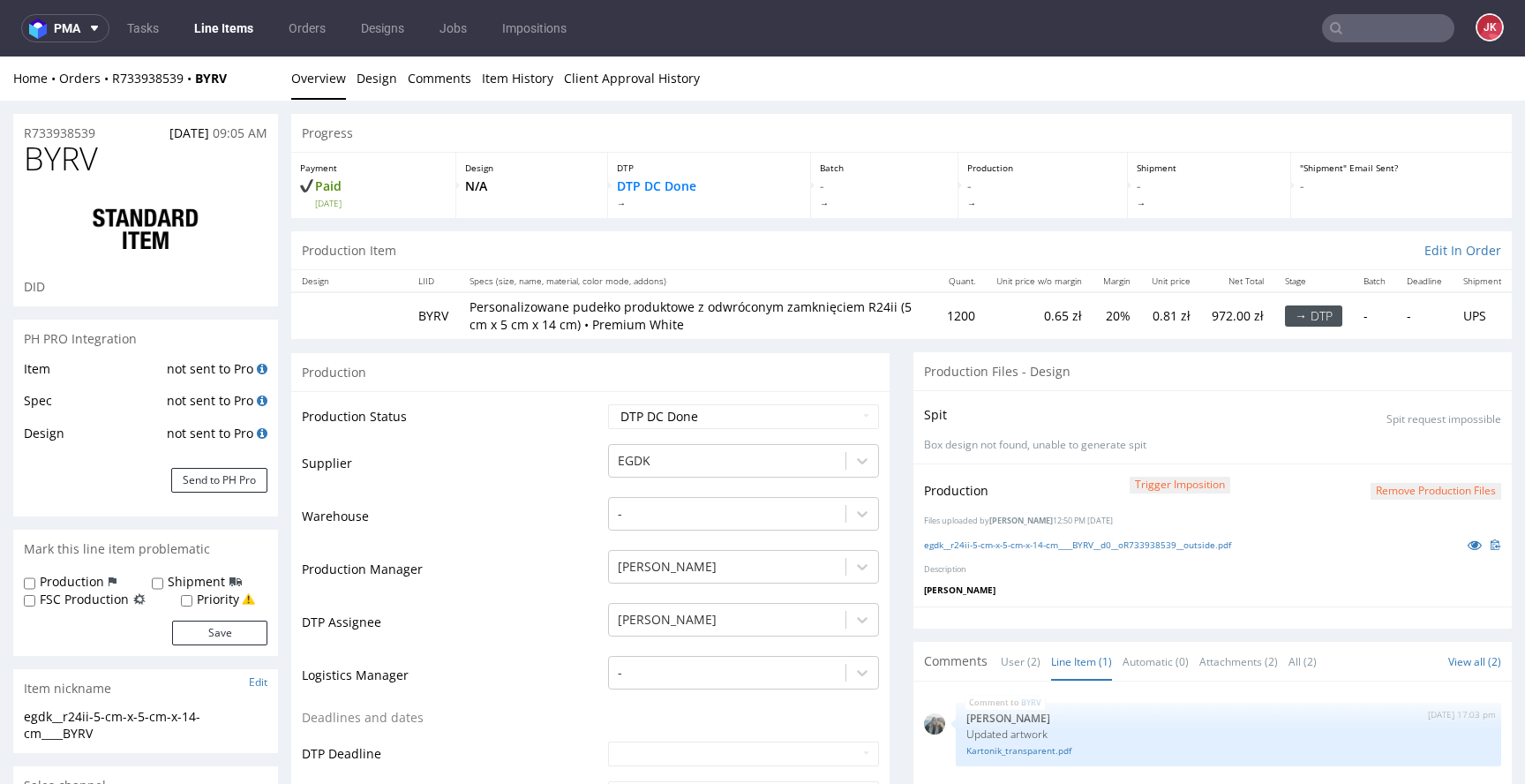
click at [1374, 487] on button "Remove production files" at bounding box center [1436, 491] width 131 height 17
click at [1373, 460] on link "Yes" at bounding box center [1382, 450] width 51 height 26
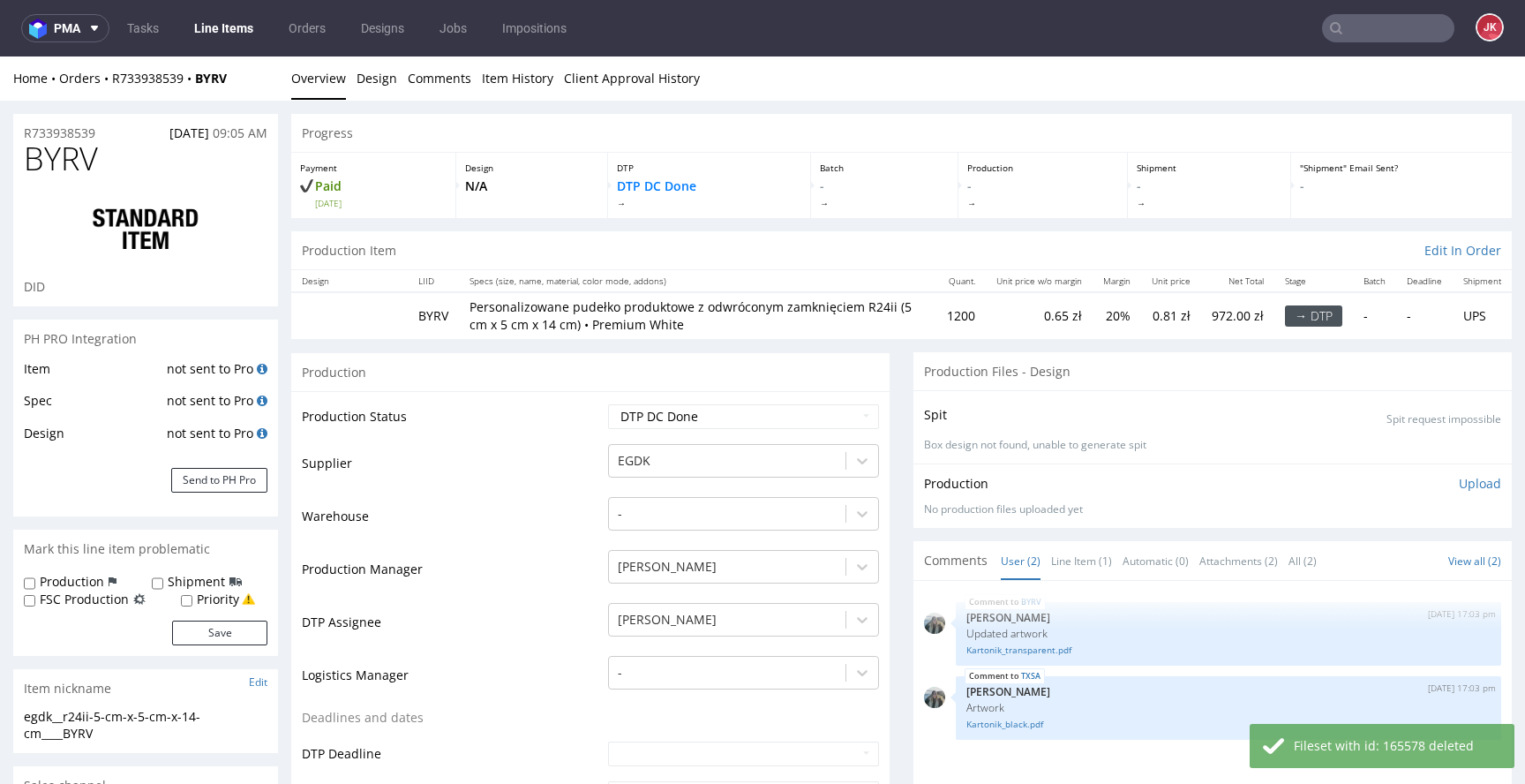
click at [1459, 484] on p "Upload" at bounding box center [1480, 484] width 42 height 18
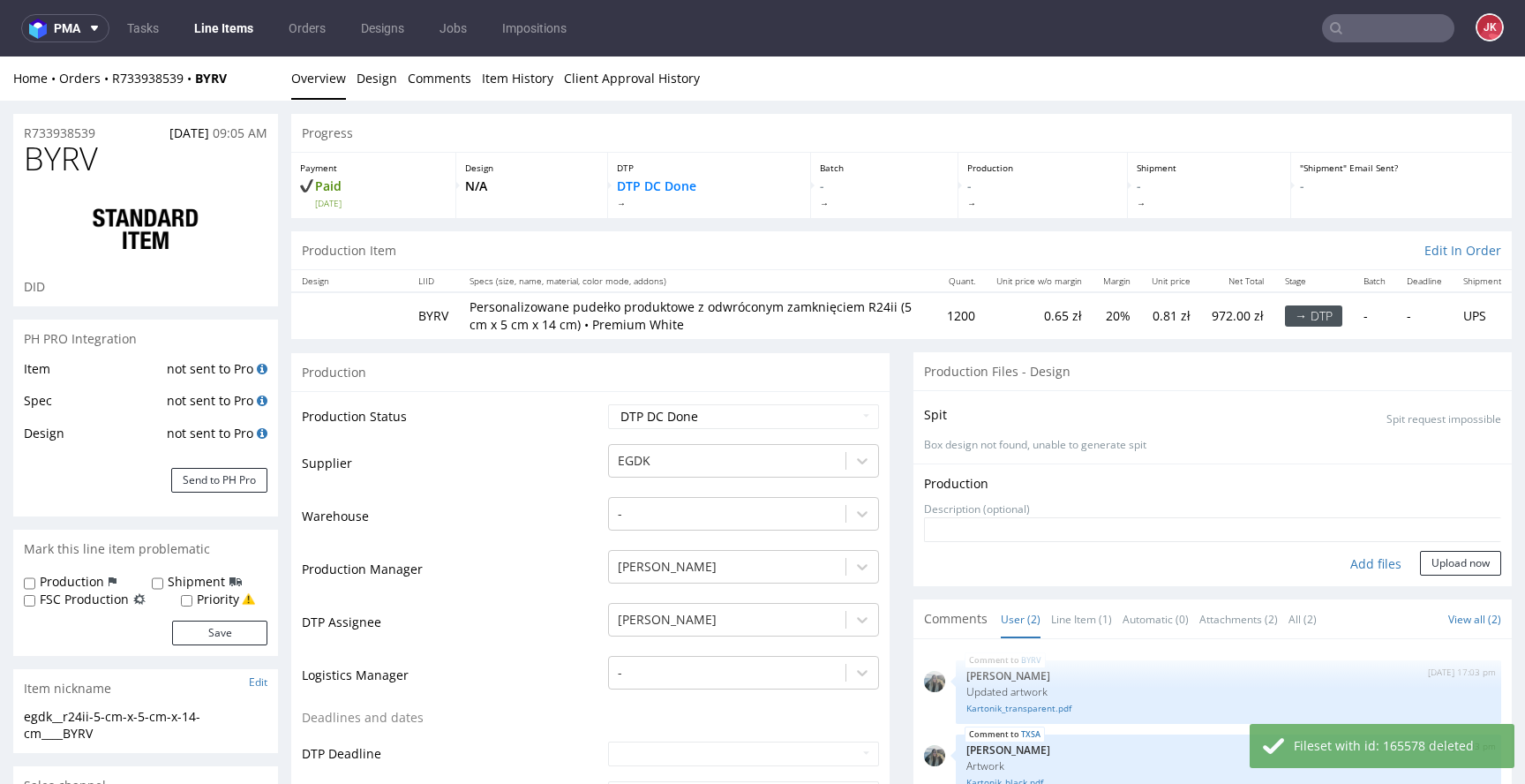
click at [1339, 560] on div "Add files" at bounding box center [1376, 563] width 88 height 26
type input "C:\fakepath\egdk__r24ii-5-cm-x-5-cm-x-14-cm____BYRV__d0__oR733938539__outside.p…"
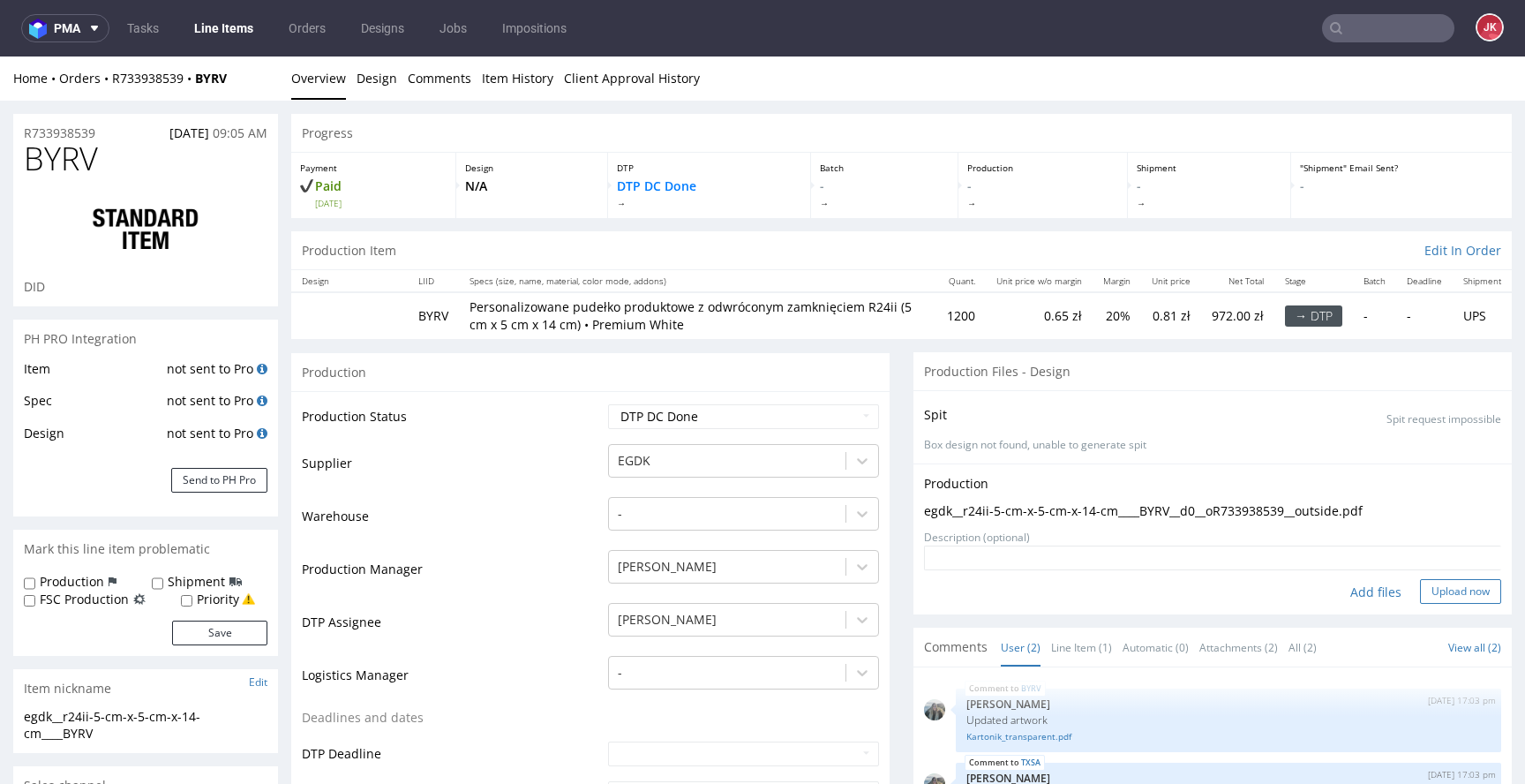
click at [1420, 581] on button "Upload now" at bounding box center [1461, 591] width 81 height 24
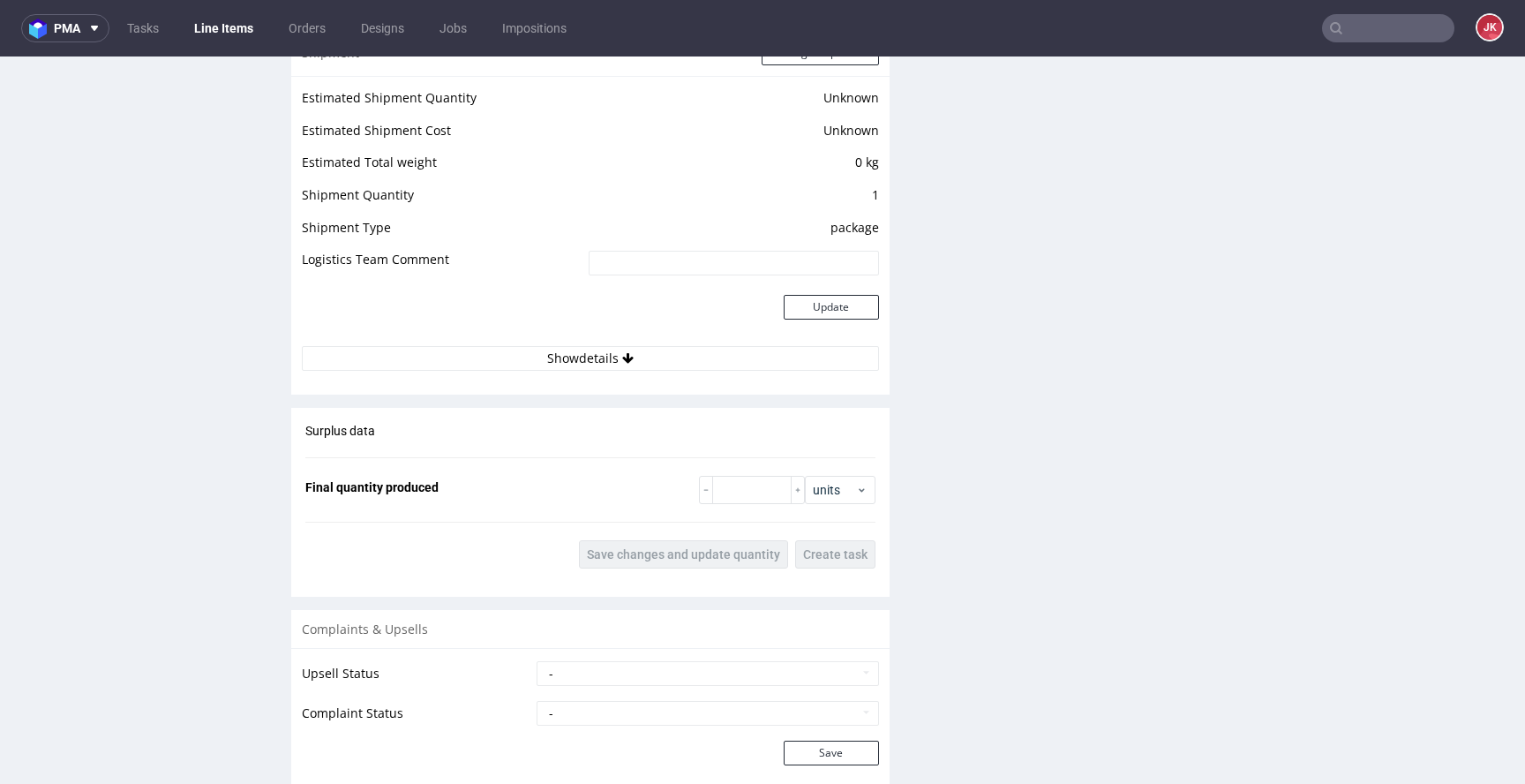
scroll to position [2520, 0]
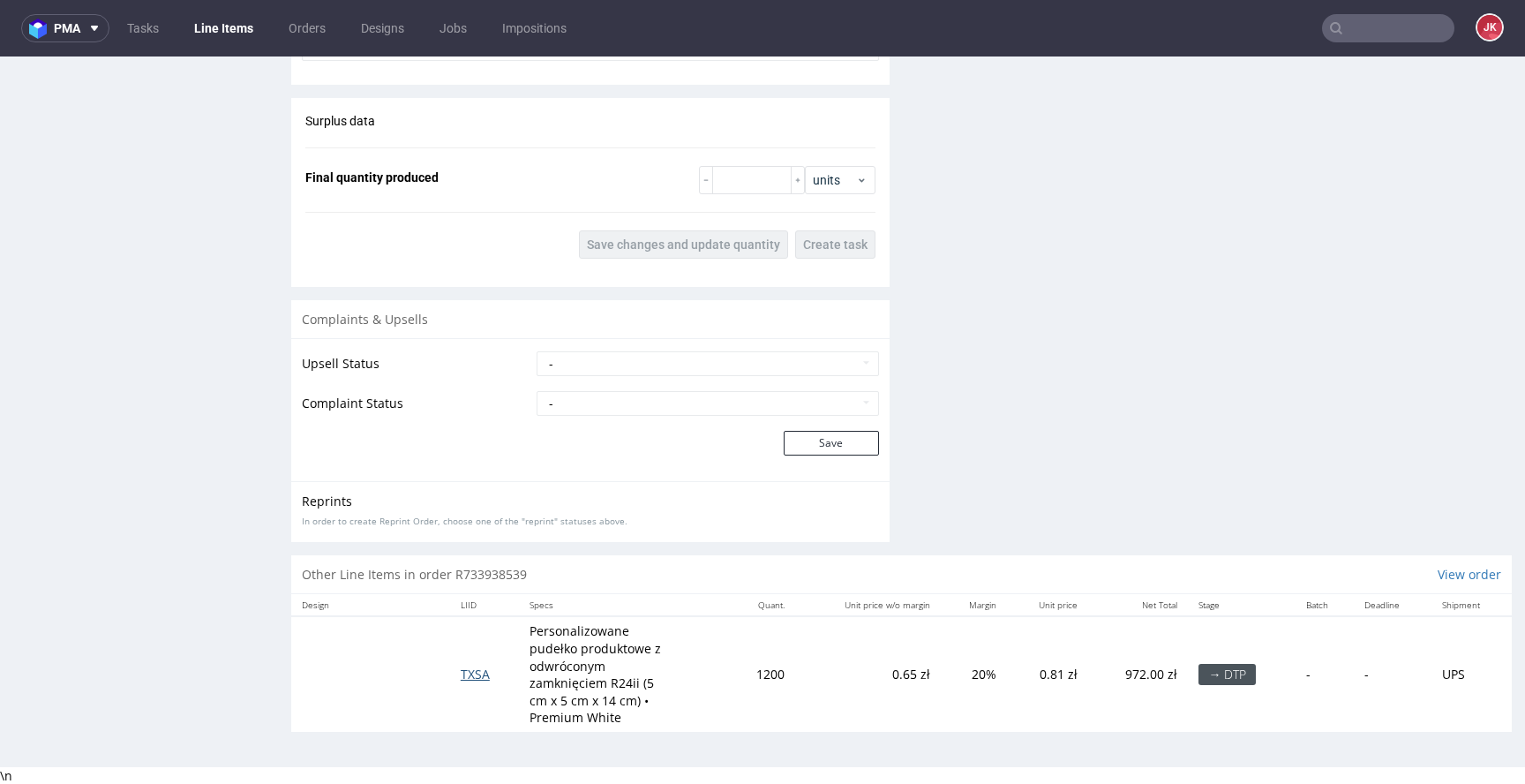
click at [468, 679] on span "TXSA" at bounding box center [476, 674] width 29 height 17
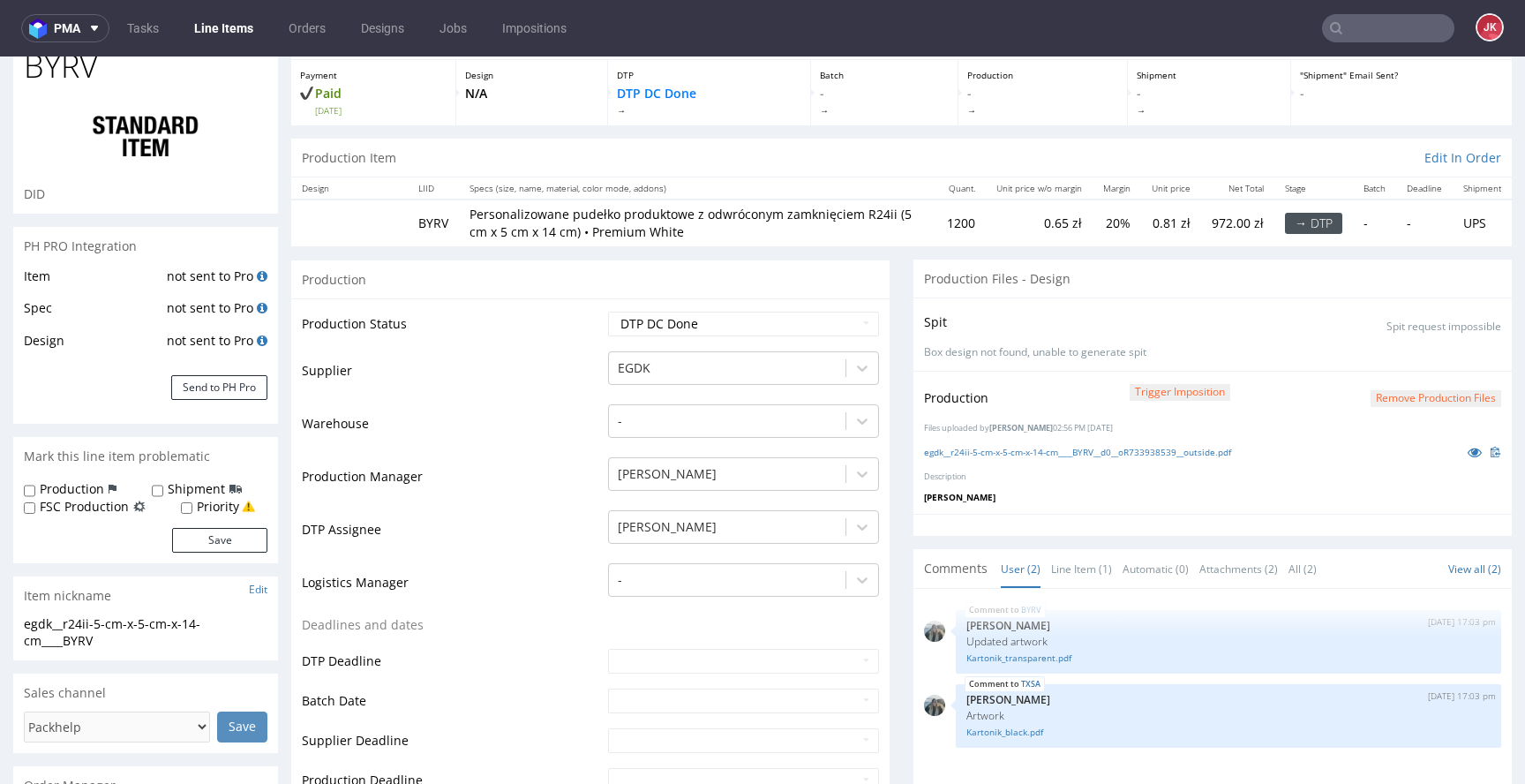
scroll to position [0, 0]
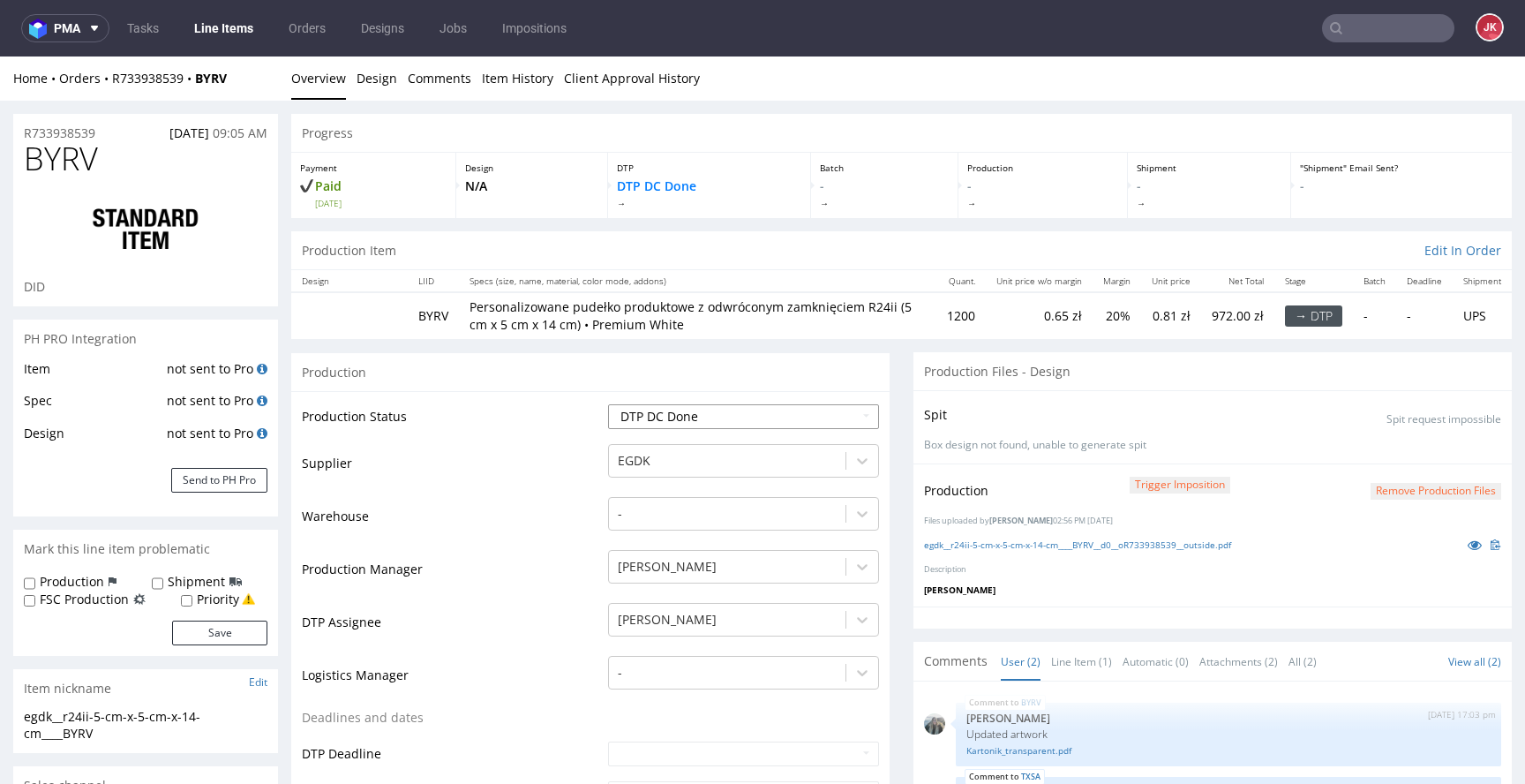
click at [728, 418] on select "Waiting for Artwork Waiting for Diecut Waiting for Mockup Waiting for DTP Waiti…" at bounding box center [744, 416] width 271 height 24
select select "dtp_waiting_for_double_check"
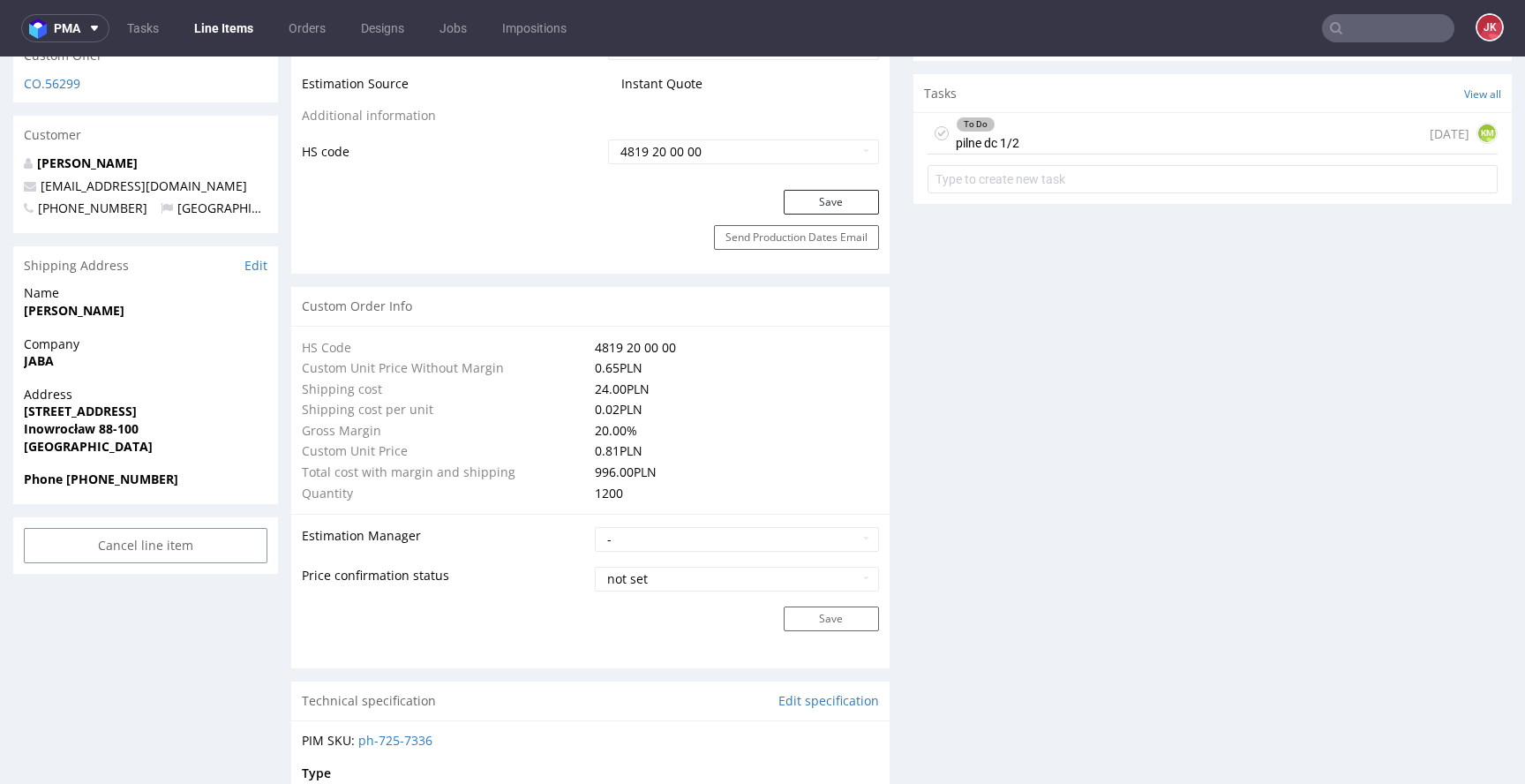
scroll to position [1018, 0]
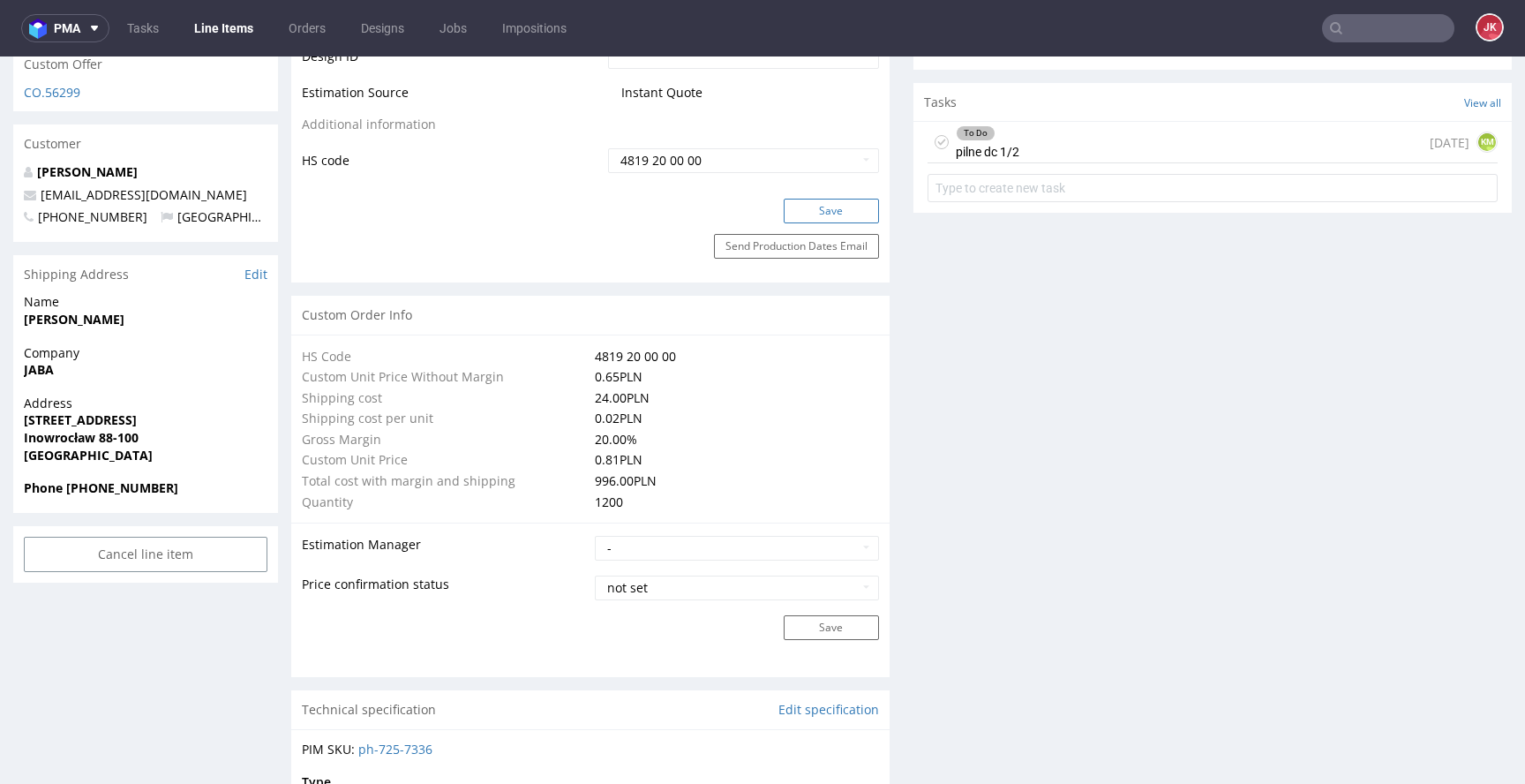
click at [804, 209] on button "Save" at bounding box center [832, 210] width 96 height 24
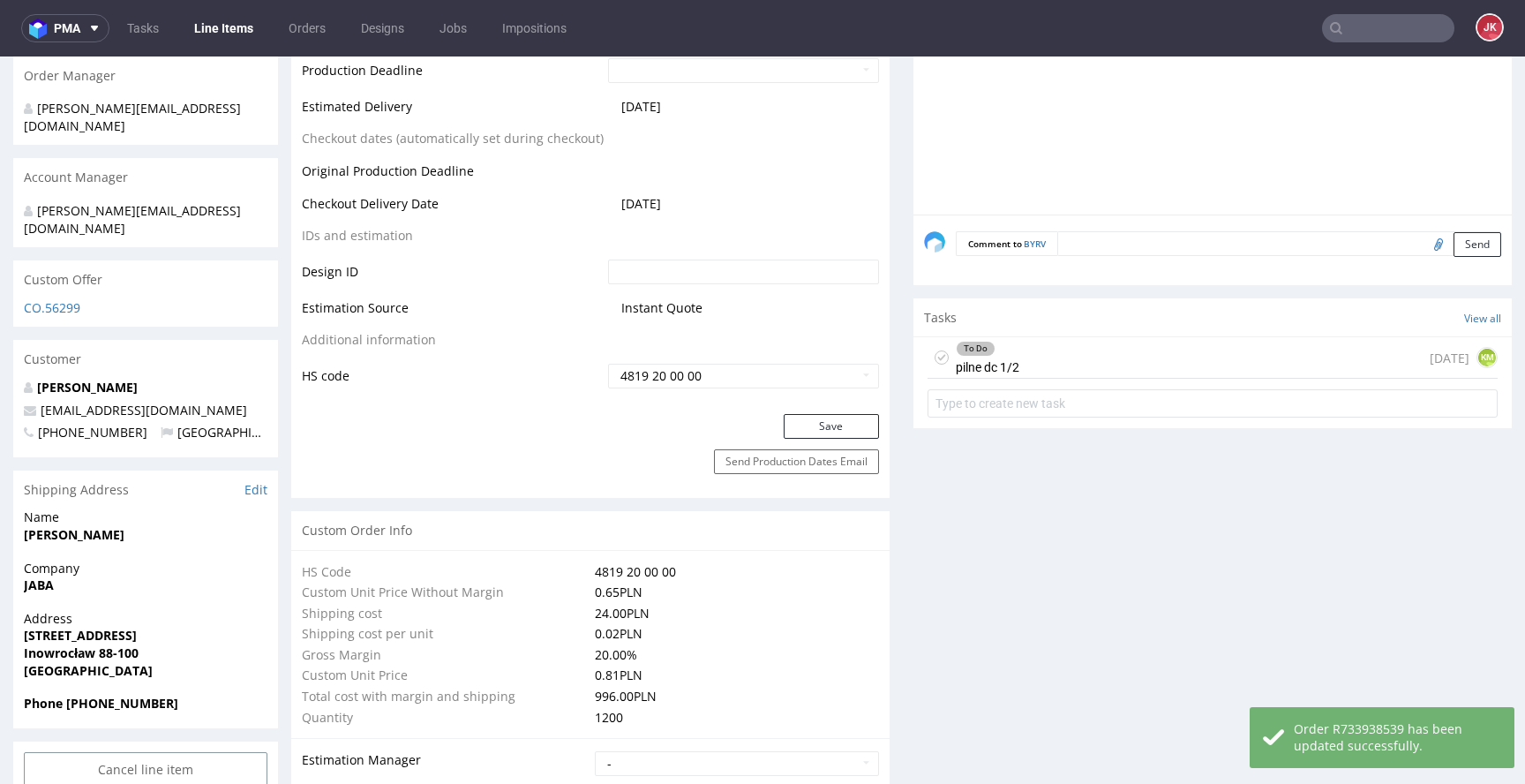
scroll to position [810, 0]
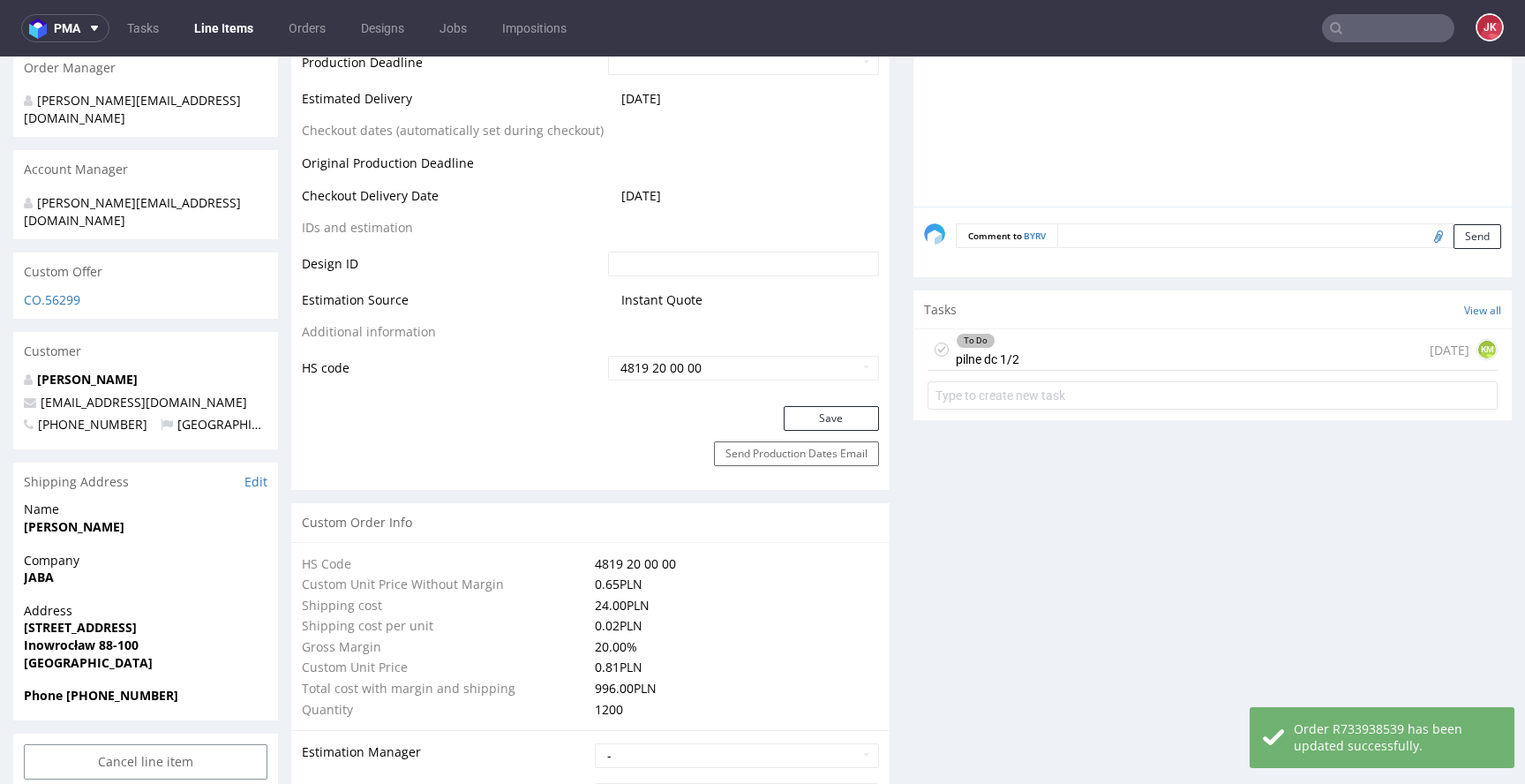
click at [973, 344] on div "To Do" at bounding box center [975, 341] width 38 height 14
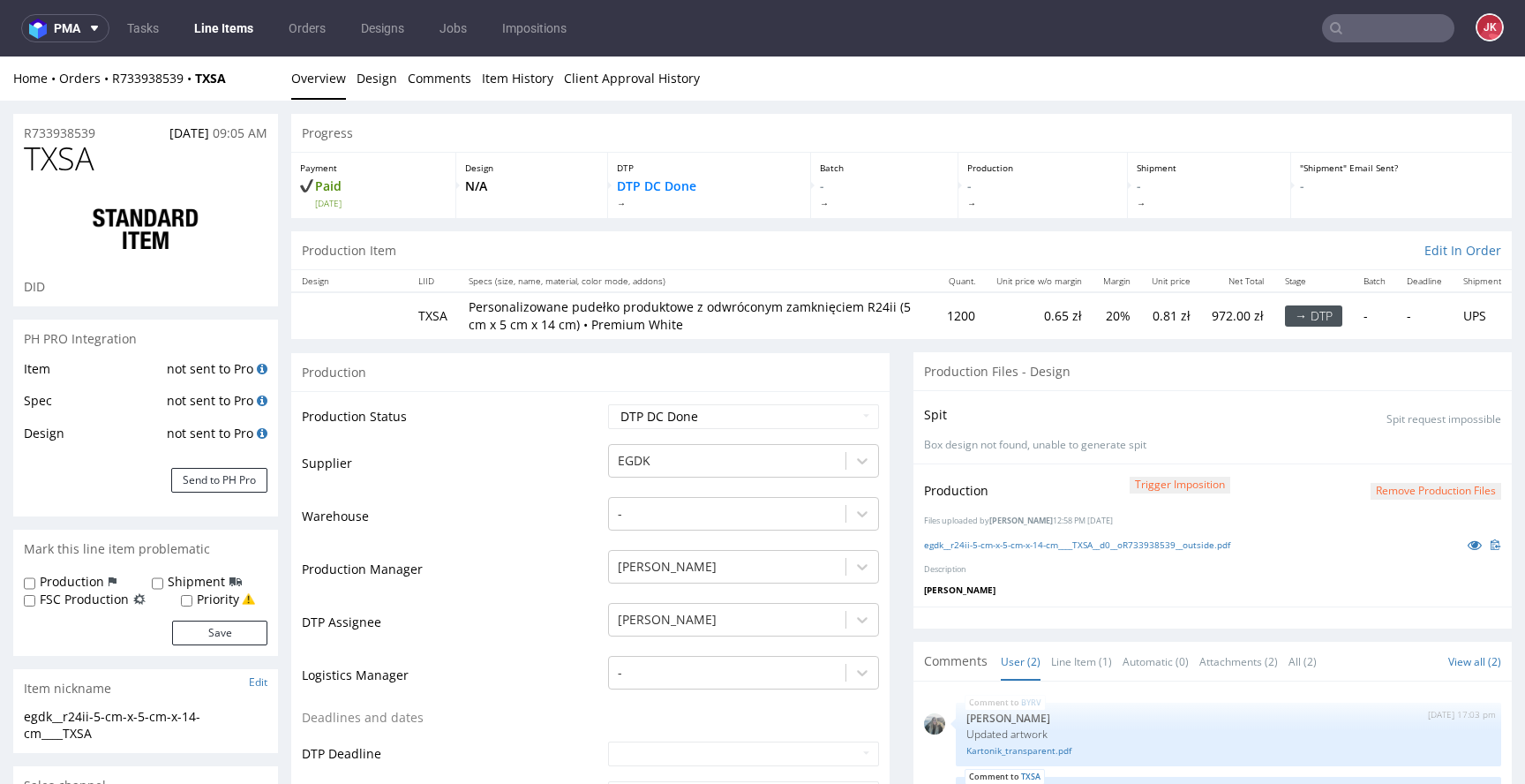
click at [1381, 484] on button "Remove production files" at bounding box center [1436, 491] width 131 height 17
click at [1381, 457] on link "Yes" at bounding box center [1382, 450] width 51 height 26
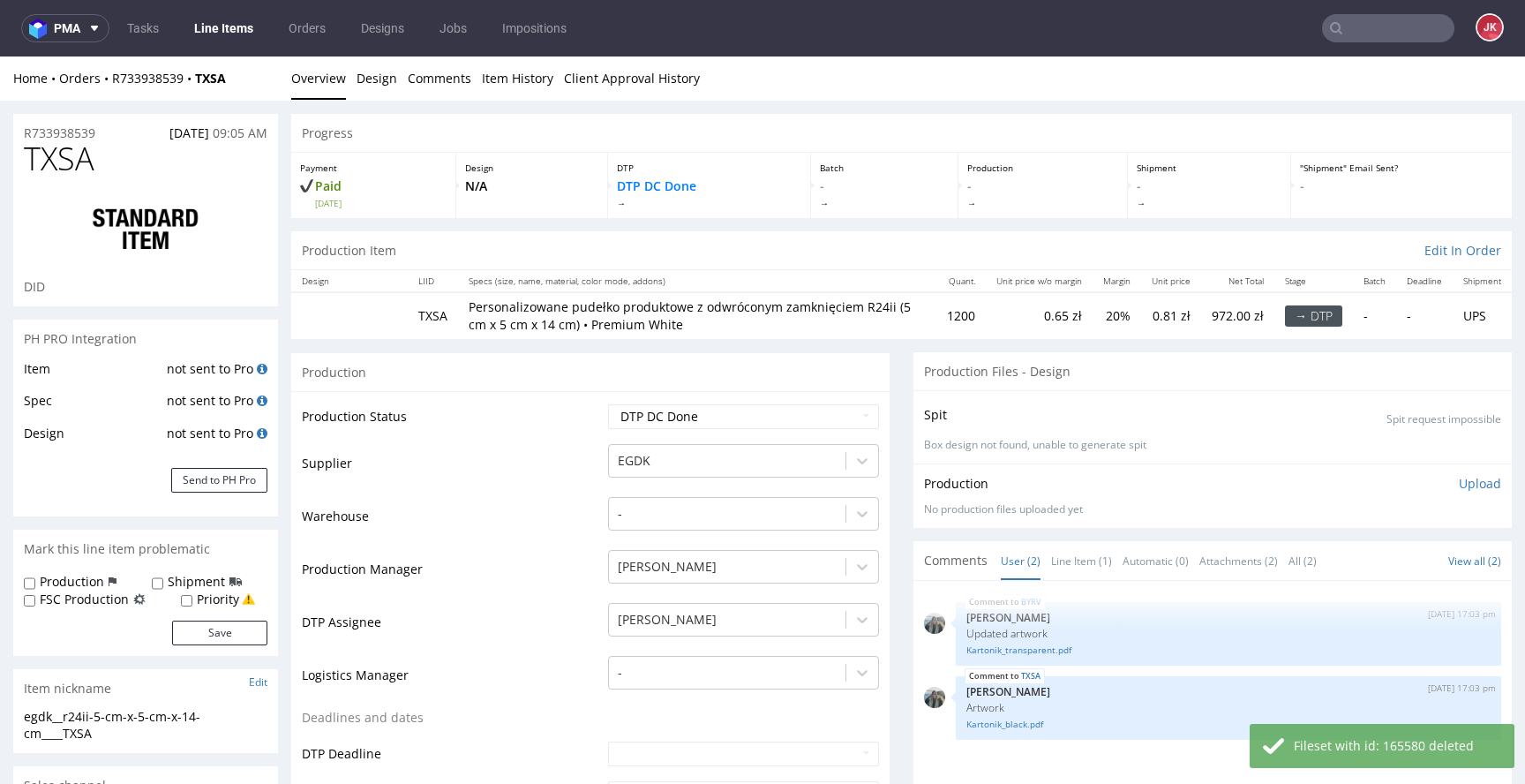
click at [1459, 482] on p "Upload" at bounding box center [1480, 484] width 42 height 18
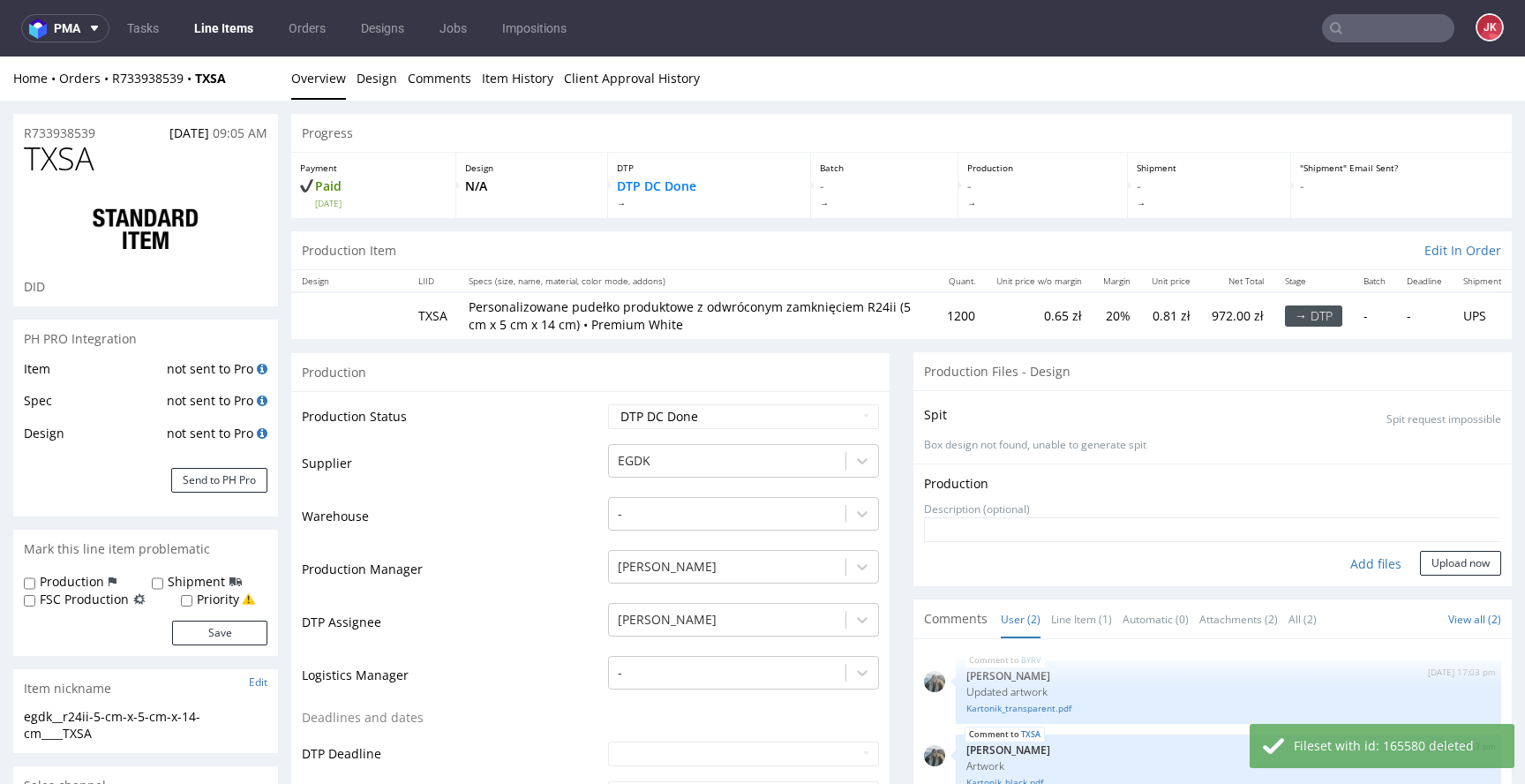
click at [1346, 558] on div "Add files" at bounding box center [1376, 563] width 88 height 26
type input "C:\fakepath\egdk__r24ii-5-cm-x-5-cm-x-14-cm____TXSA__d0__oR733938539__outside.p…"
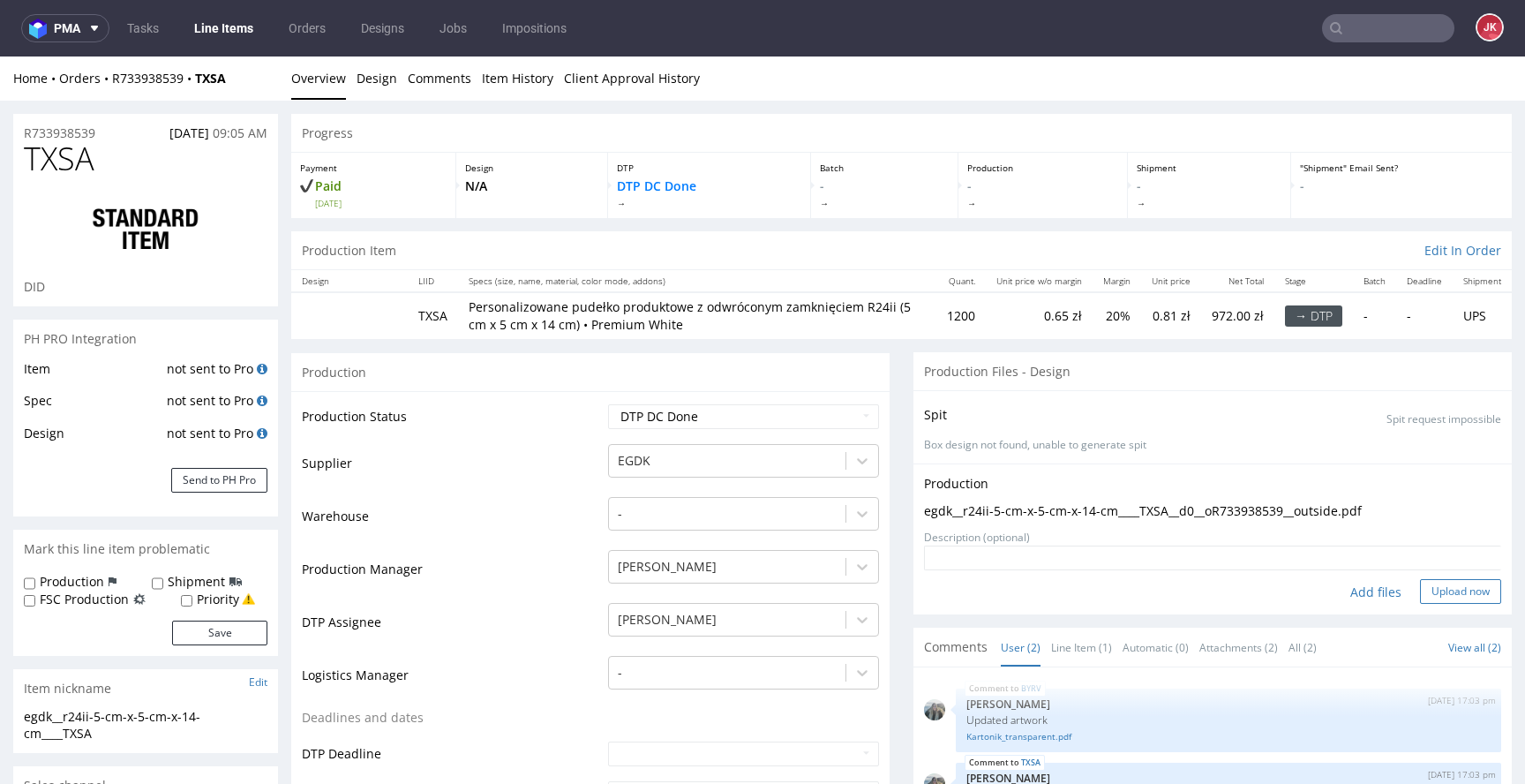
click at [1437, 599] on button "Upload now" at bounding box center [1461, 591] width 81 height 24
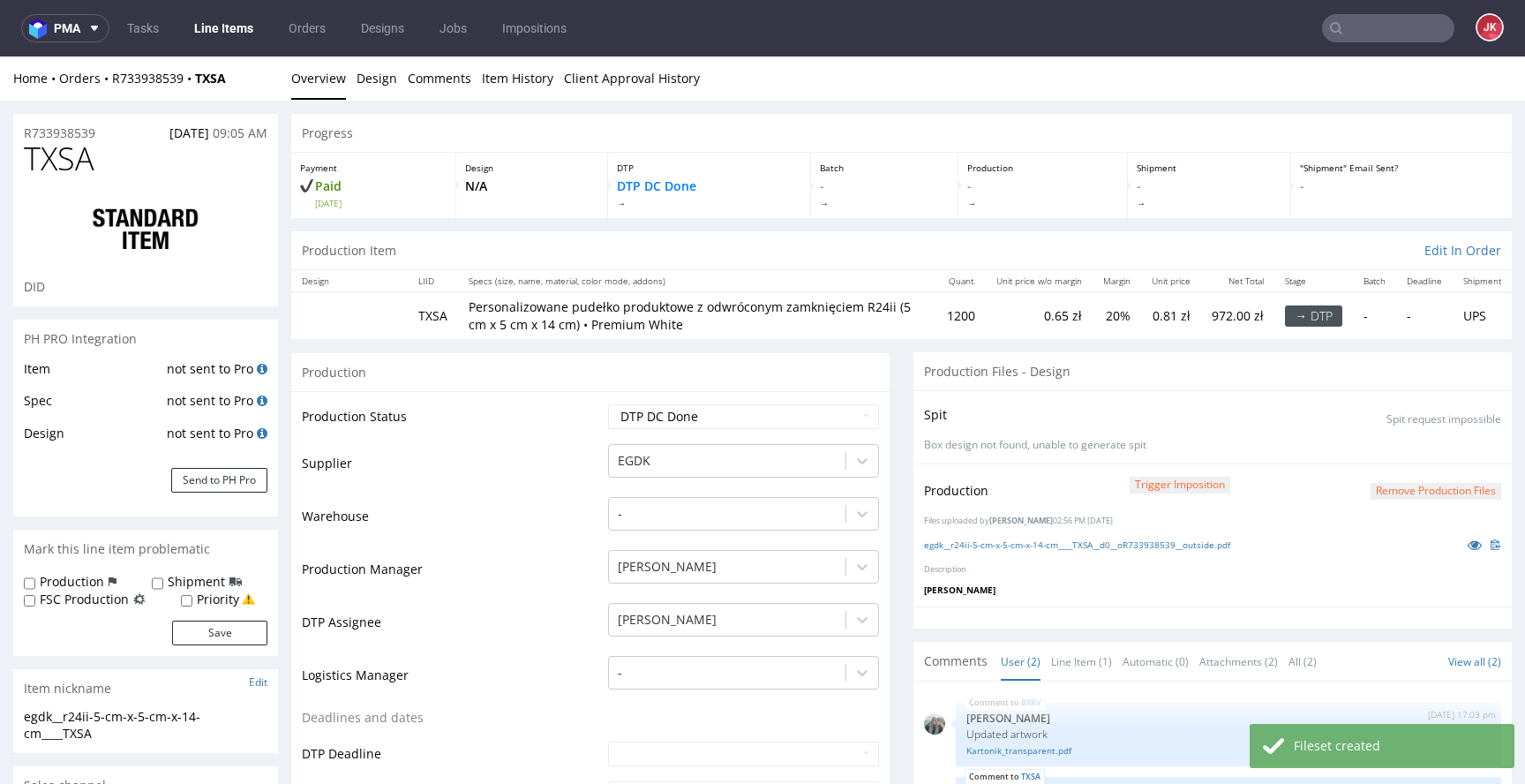
click at [1468, 548] on icon at bounding box center [1475, 545] width 14 height 13
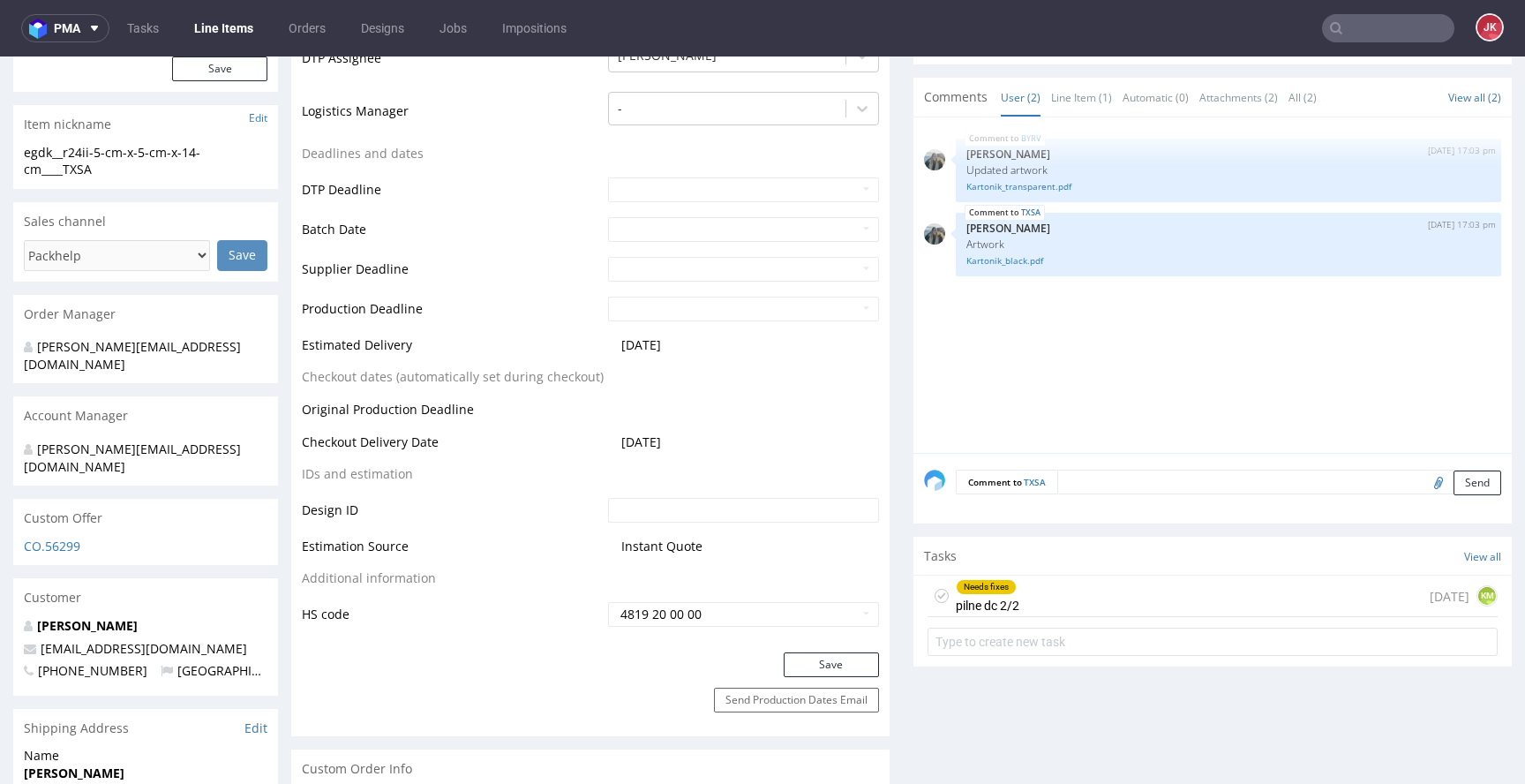
scroll to position [569, 0]
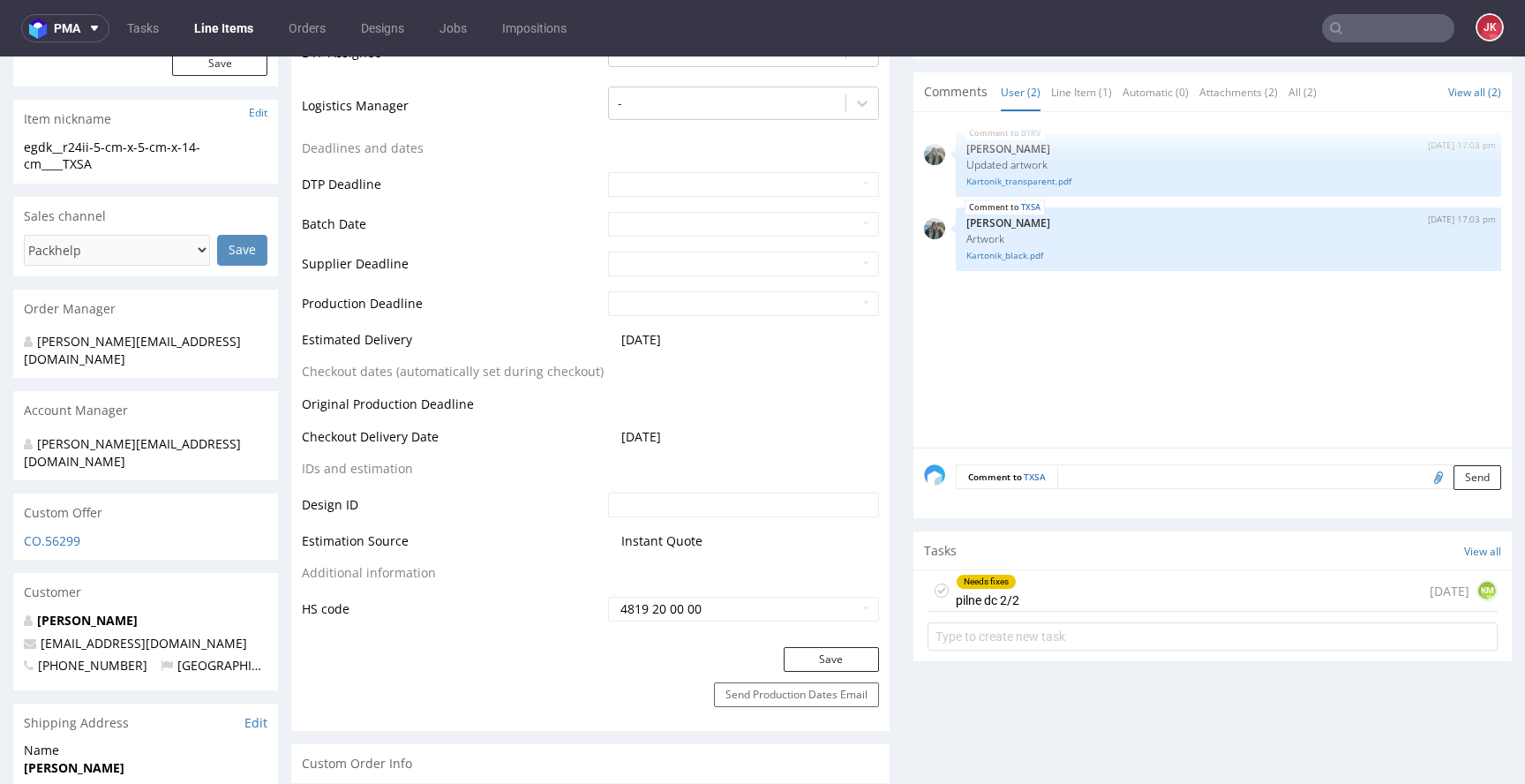
click at [965, 591] on div "Needs fixes pilne dc 2/2" at bounding box center [987, 590] width 63 height 41
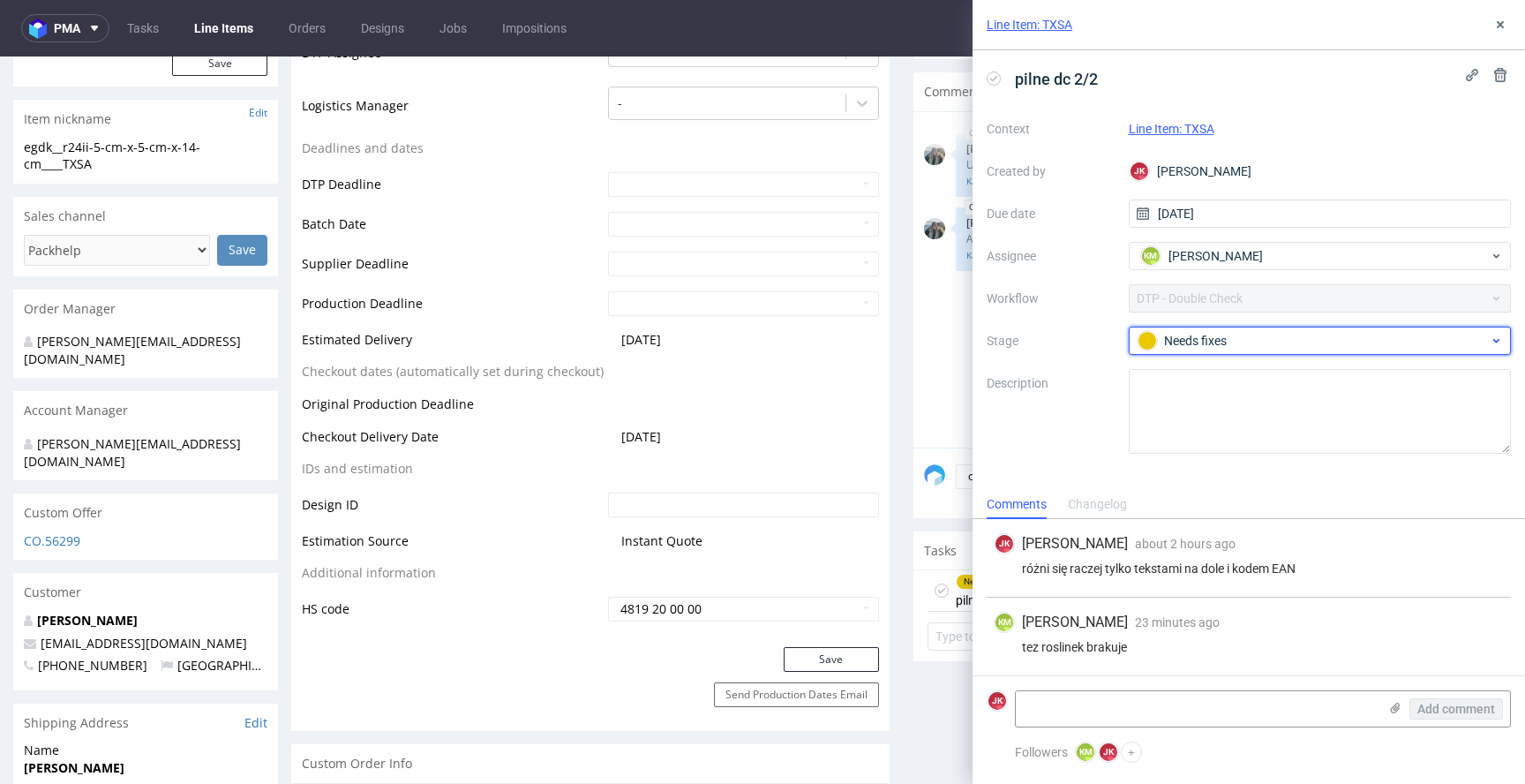
click at [1191, 344] on div "Needs fixes" at bounding box center [1313, 341] width 351 height 20
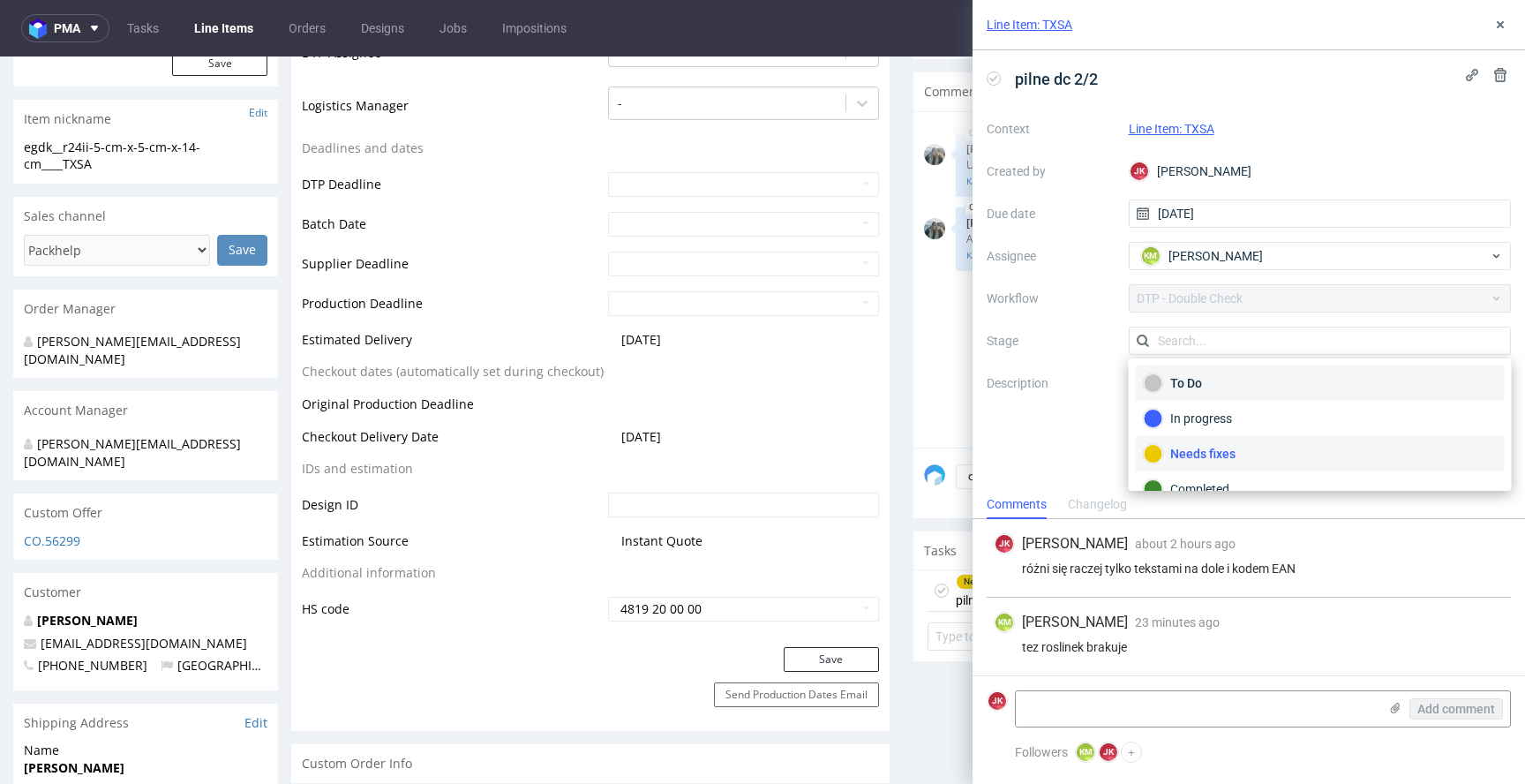
click at [1186, 365] on div "To Do" at bounding box center [1320, 383] width 369 height 35
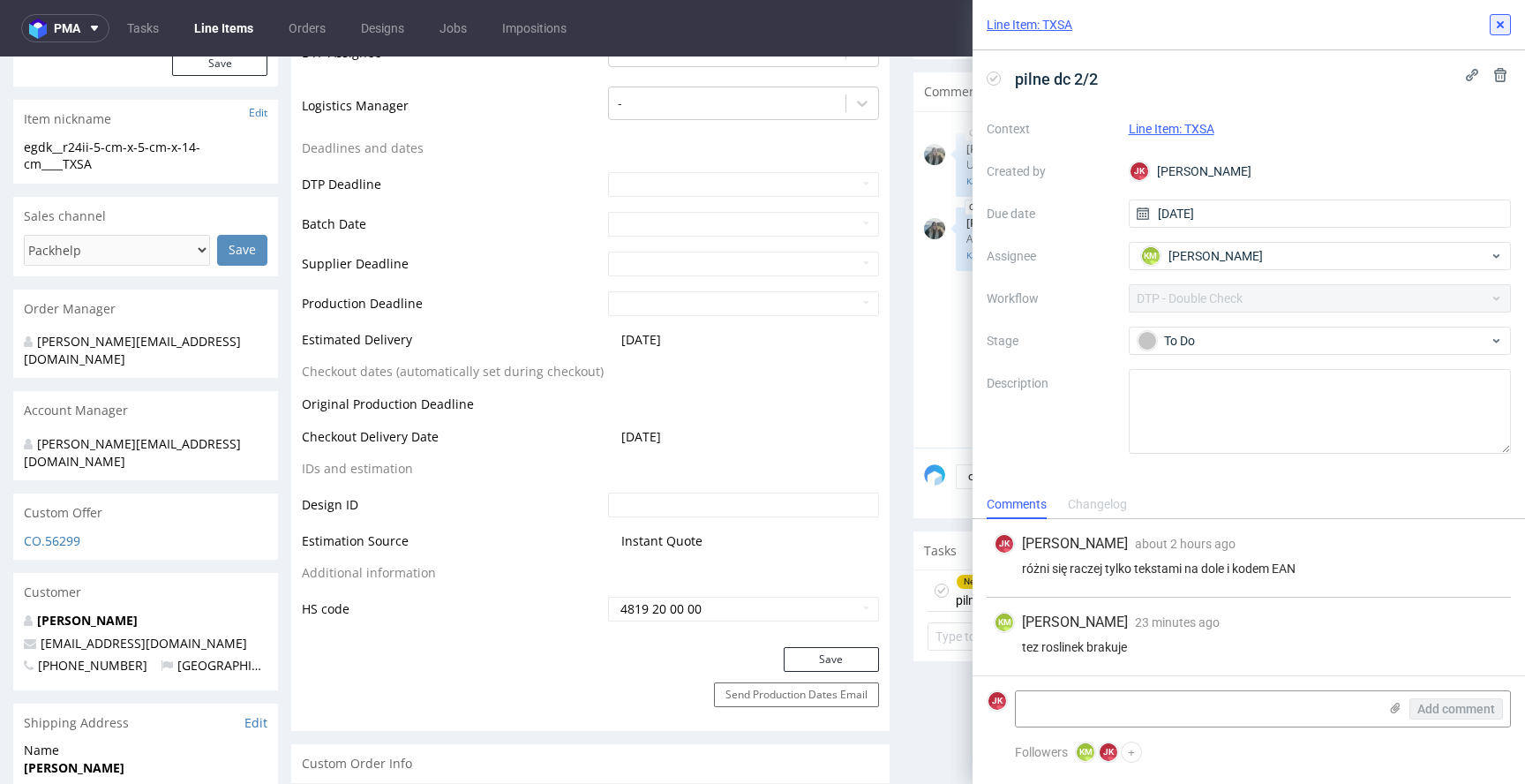
click at [1503, 22] on use at bounding box center [1501, 24] width 7 height 7
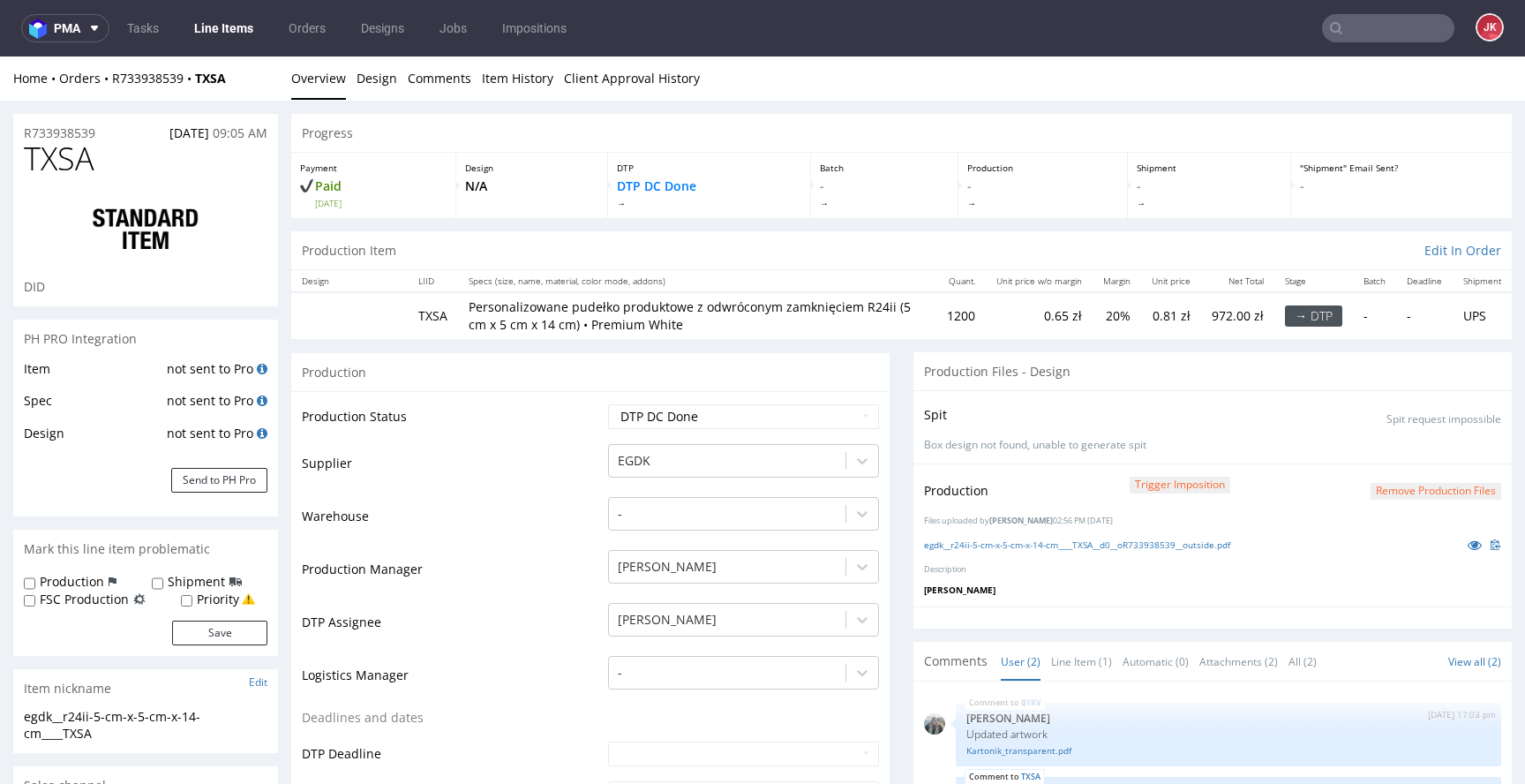
click at [727, 429] on td "Waiting for Artwork Waiting for Diecut Waiting for Mockup Waiting for DTP Waiti…" at bounding box center [741, 422] width 275 height 40
click at [738, 414] on select "Waiting for Artwork Waiting for Diecut Waiting for Mockup Waiting for DTP Waiti…" at bounding box center [744, 416] width 271 height 24
select select "dtp_waiting_for_double_check"
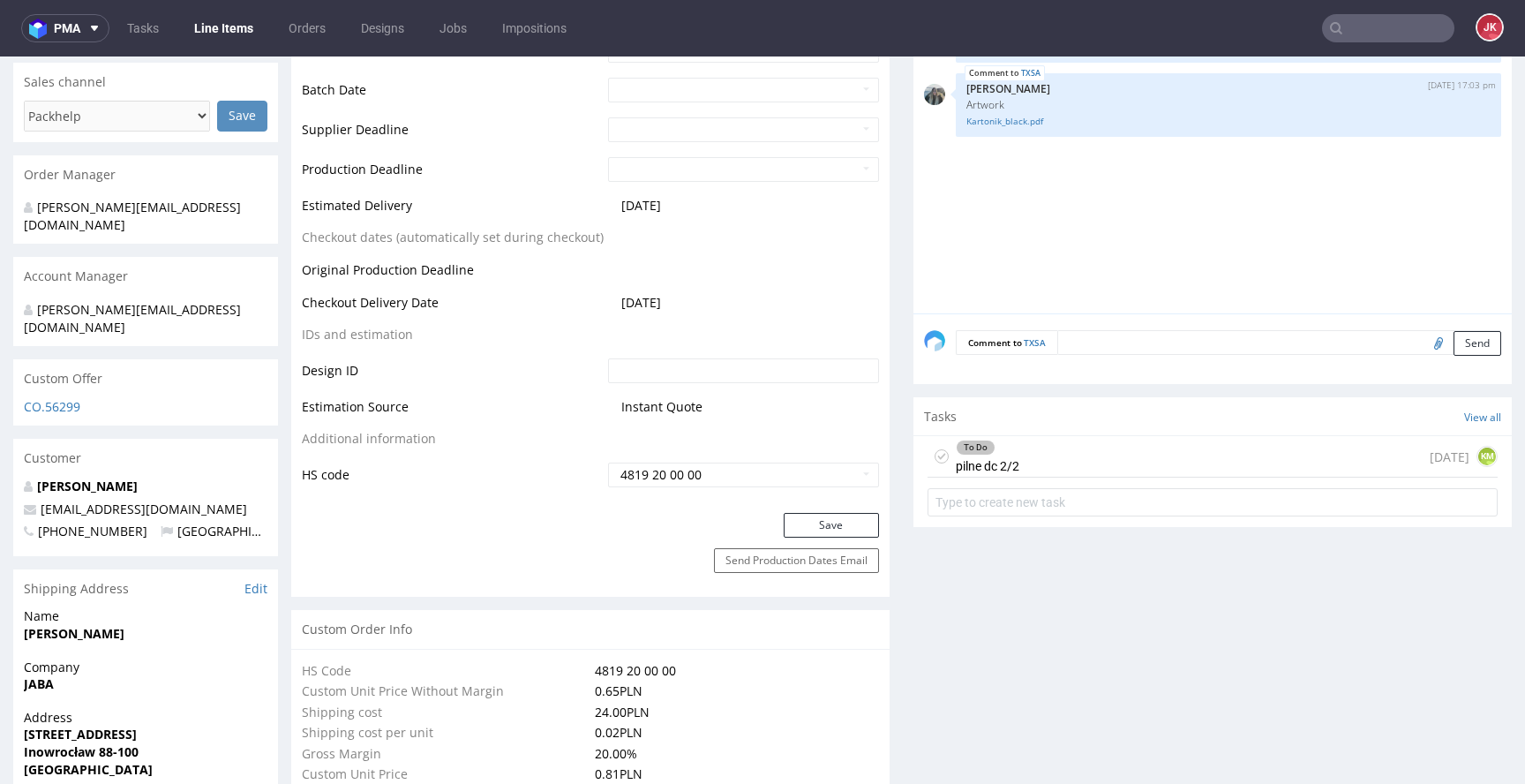
scroll to position [716, 0]
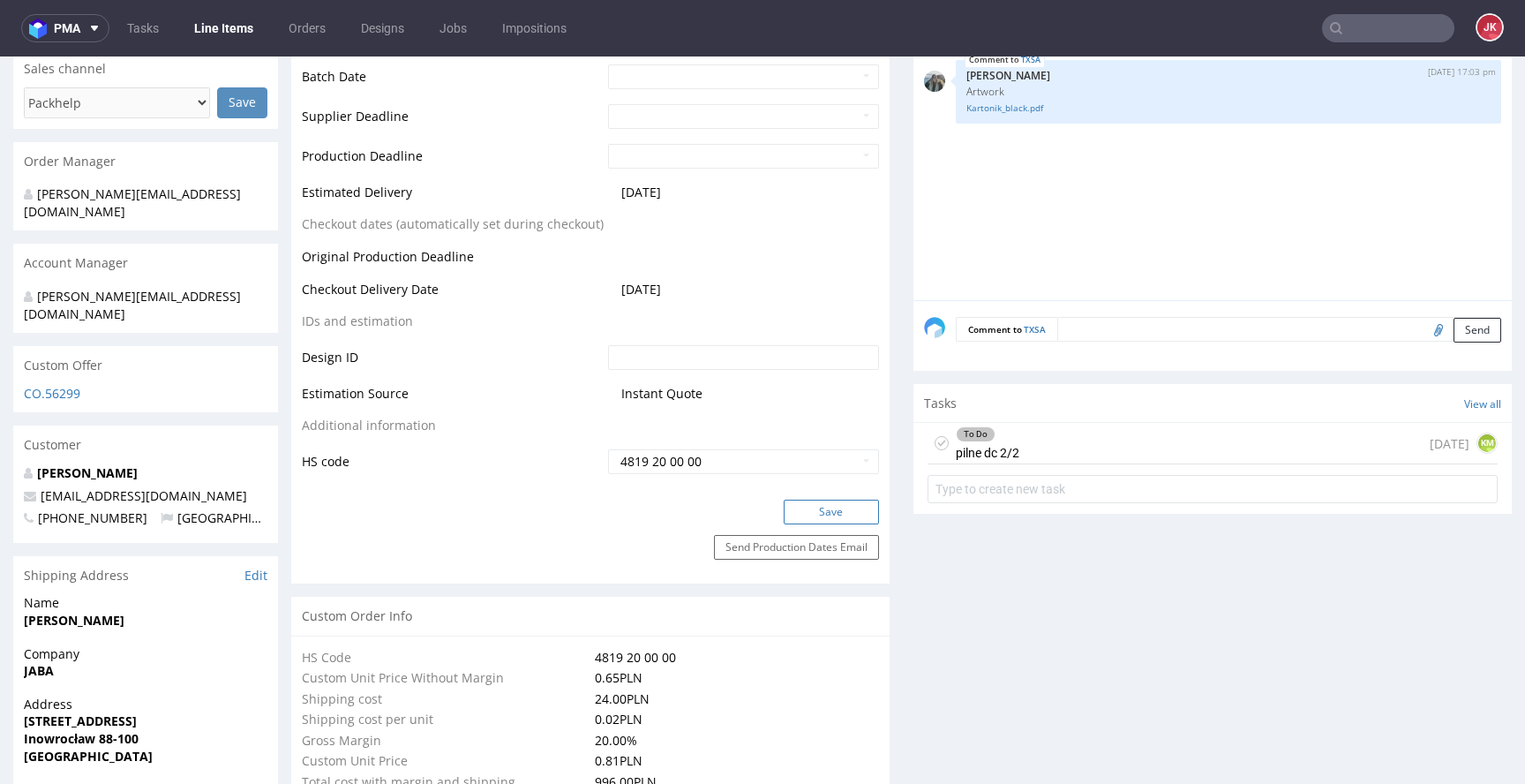
click at [812, 507] on button "Save" at bounding box center [832, 512] width 96 height 24
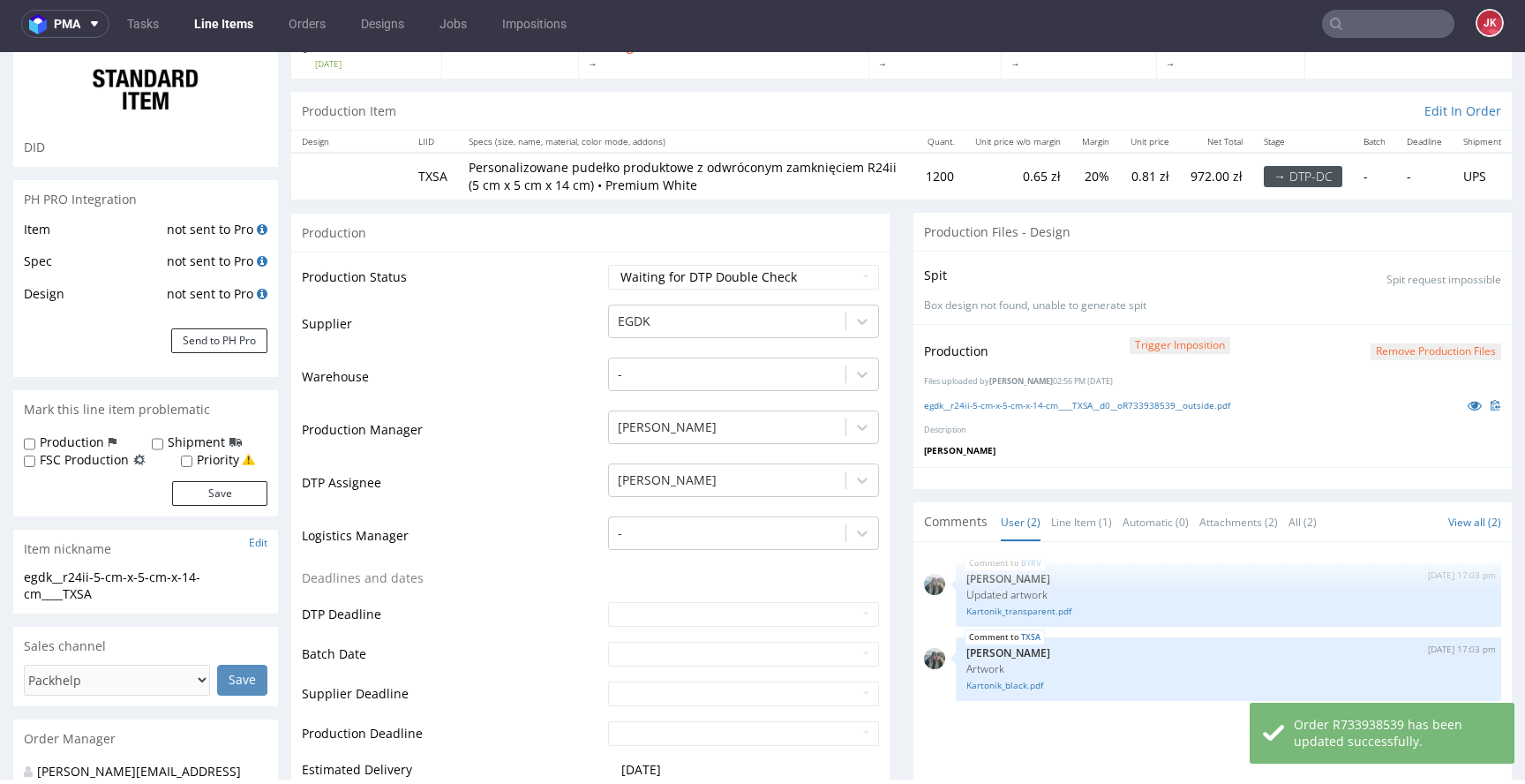
scroll to position [0, 0]
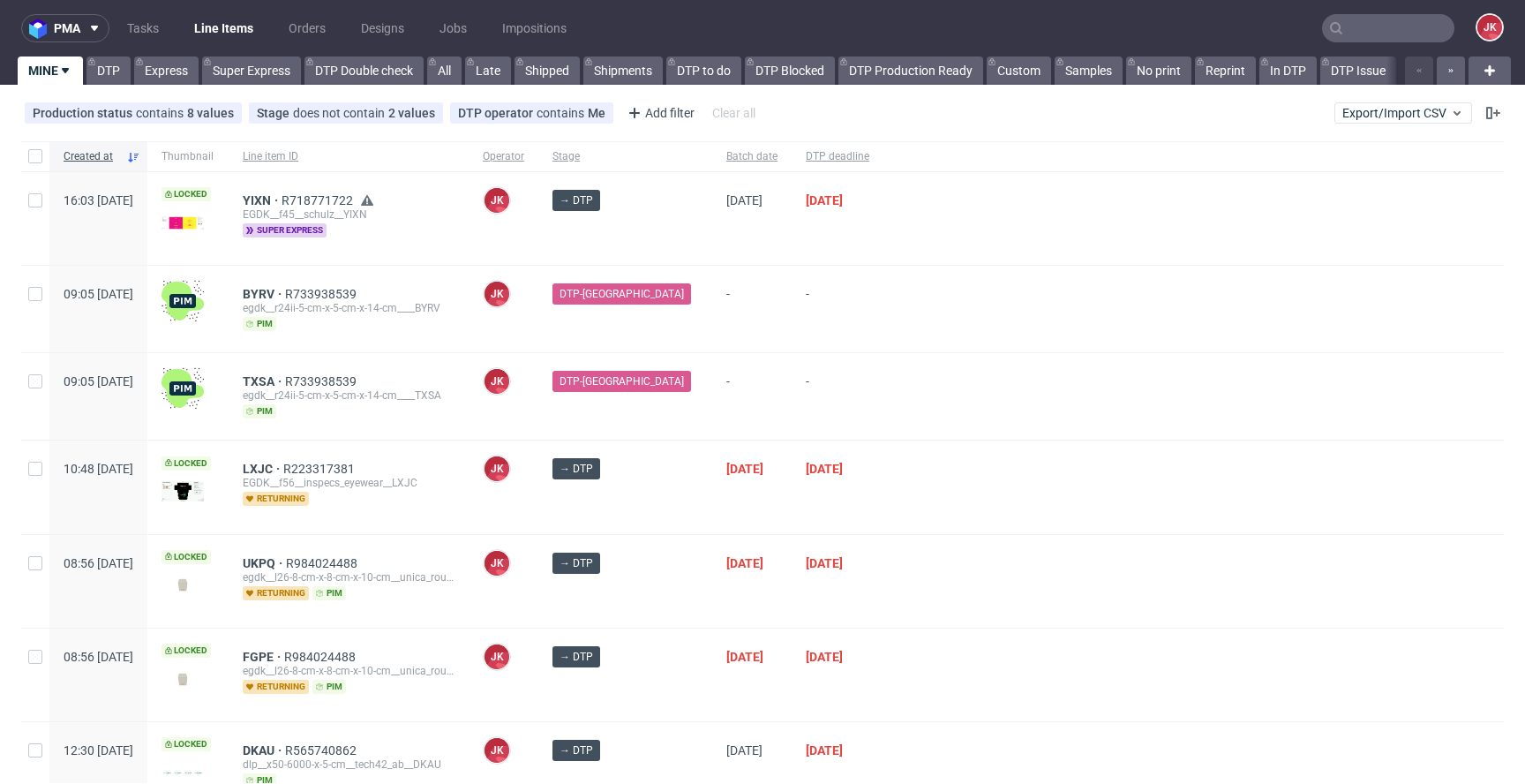
click at [848, 362] on div "-" at bounding box center [837, 396] width 92 height 87
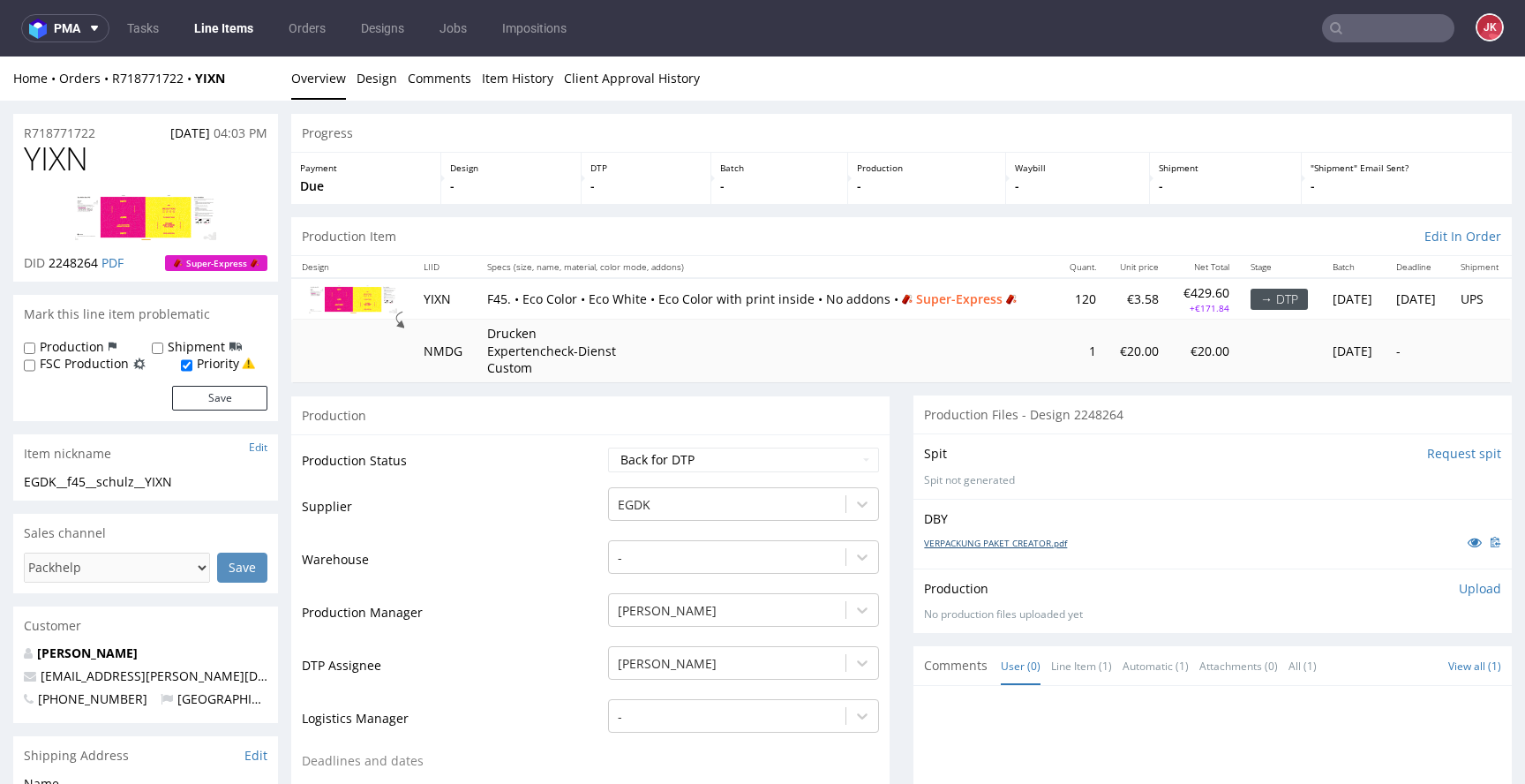
click at [1018, 547] on link "VERPACKUNG PAKET CREATOR.pdf" at bounding box center [995, 543] width 143 height 13
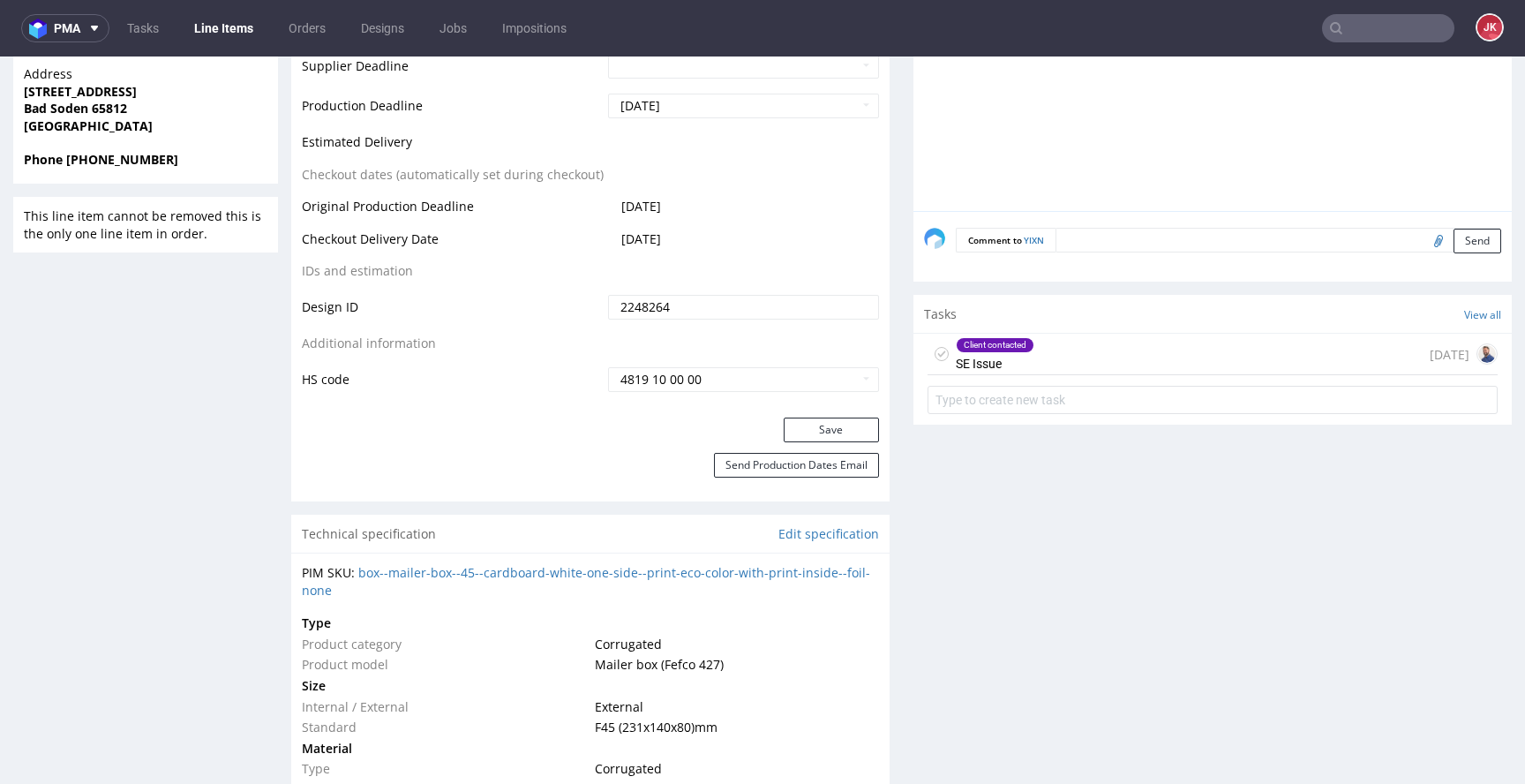
scroll to position [812, 0]
click at [984, 363] on div "Client contacted SE Issue" at bounding box center [994, 352] width 79 height 41
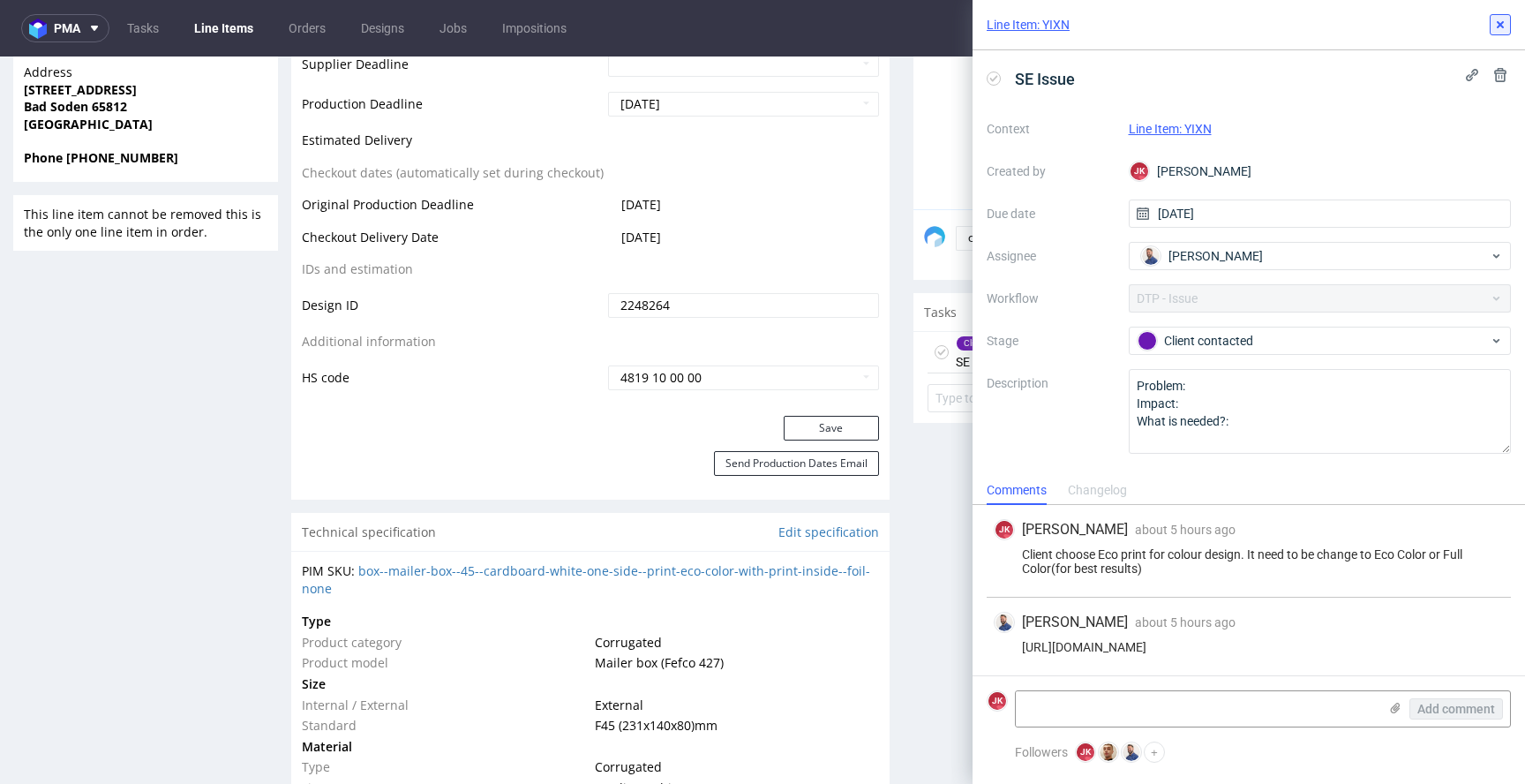
click at [1504, 31] on icon at bounding box center [1501, 25] width 14 height 14
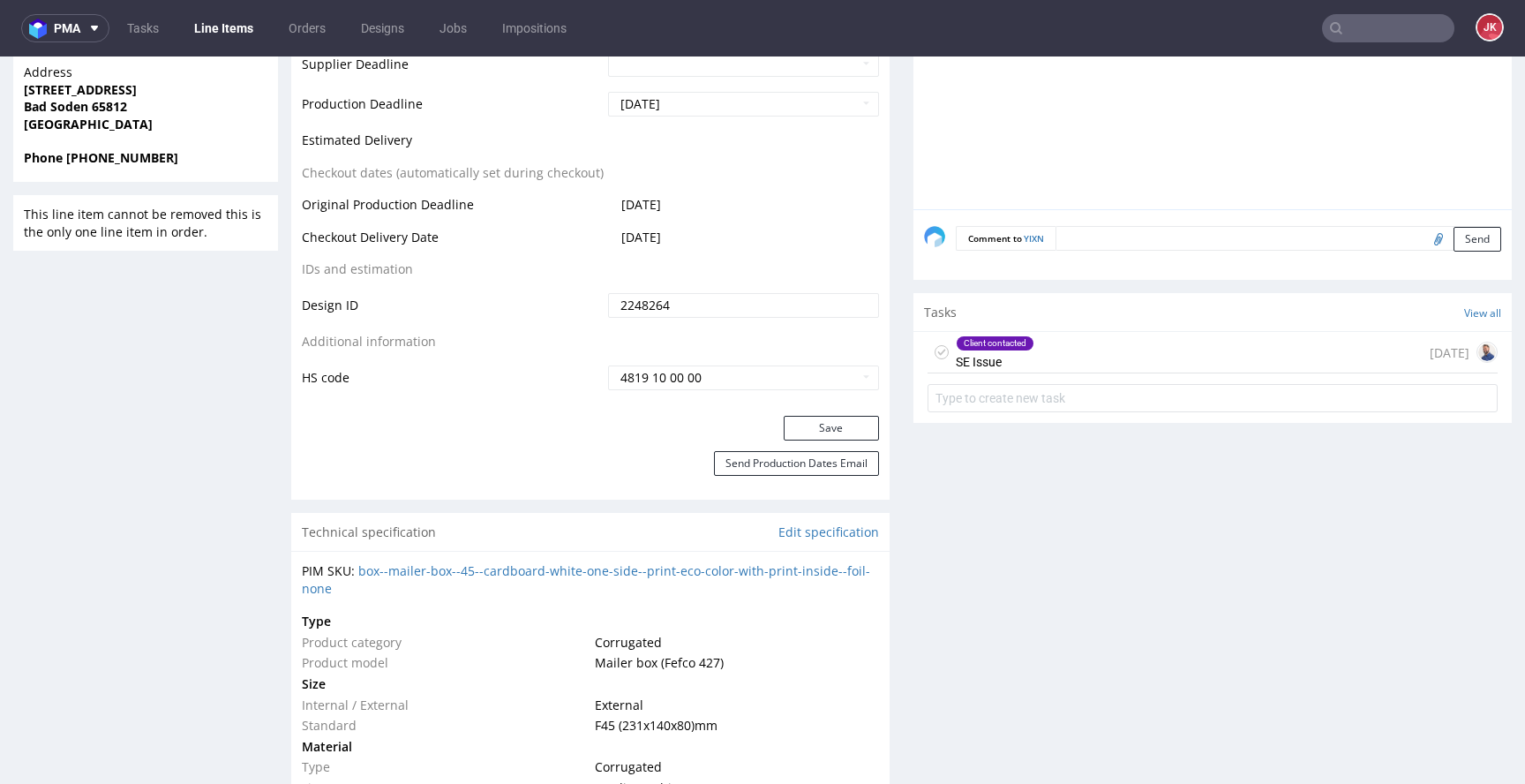
click at [935, 359] on icon at bounding box center [942, 352] width 14 height 14
click at [887, 406] on div "Progress Payment Due Design - DTP - Batch - Production - Waybill - Shipment - "…" at bounding box center [901, 625] width 1221 height 2647
click at [885, 384] on div "Progress Payment Due Design - DTP - Batch - Production - Waybill - Shipment - "…" at bounding box center [901, 625] width 1221 height 2647
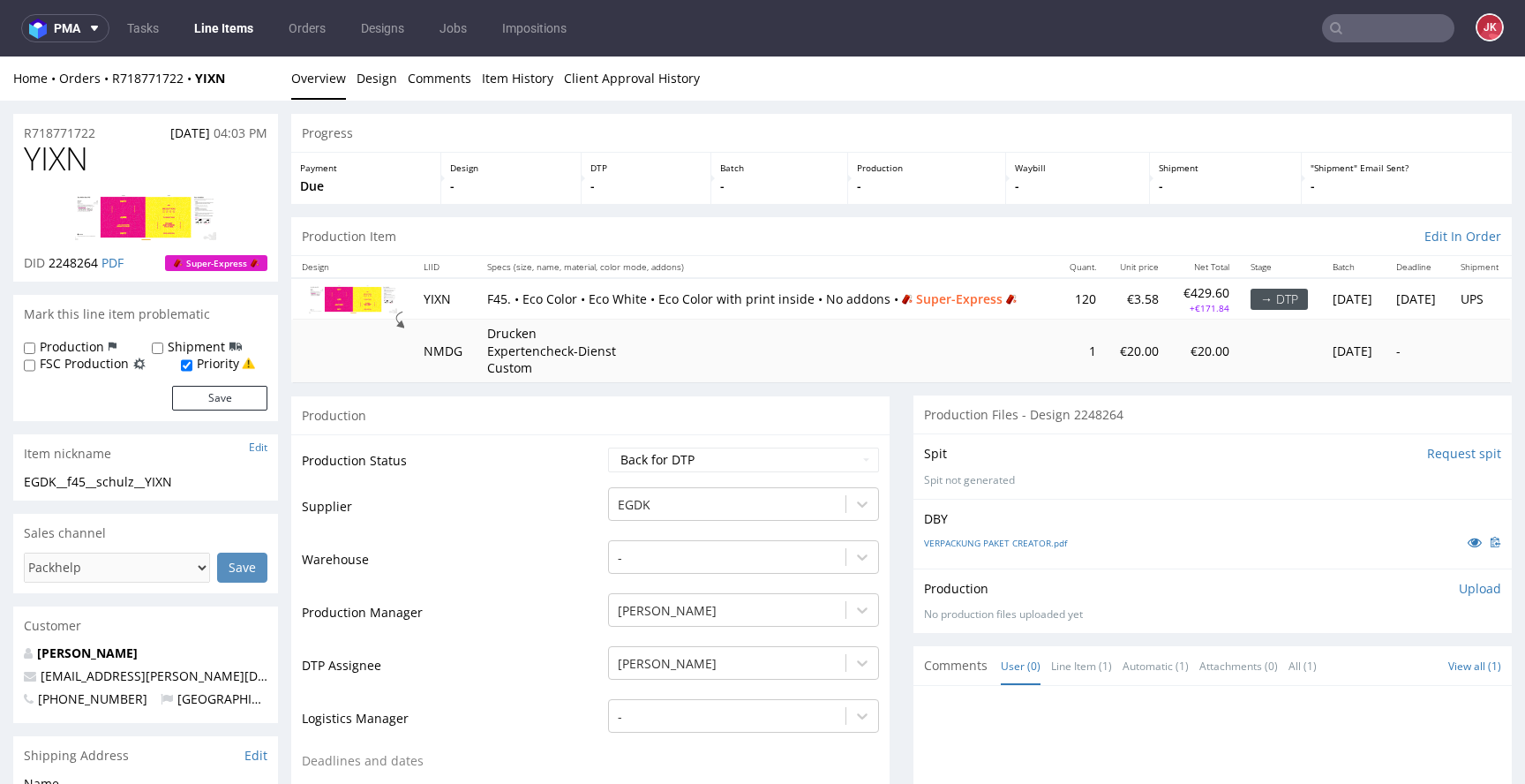
click at [484, 561] on td "Warehouse" at bounding box center [453, 565] width 302 height 53
click at [683, 472] on select "Waiting for Artwork Waiting for Diecut Waiting for Mockup Waiting for DTP Waiti…" at bounding box center [744, 459] width 271 height 24
select select "dtp_in_process"
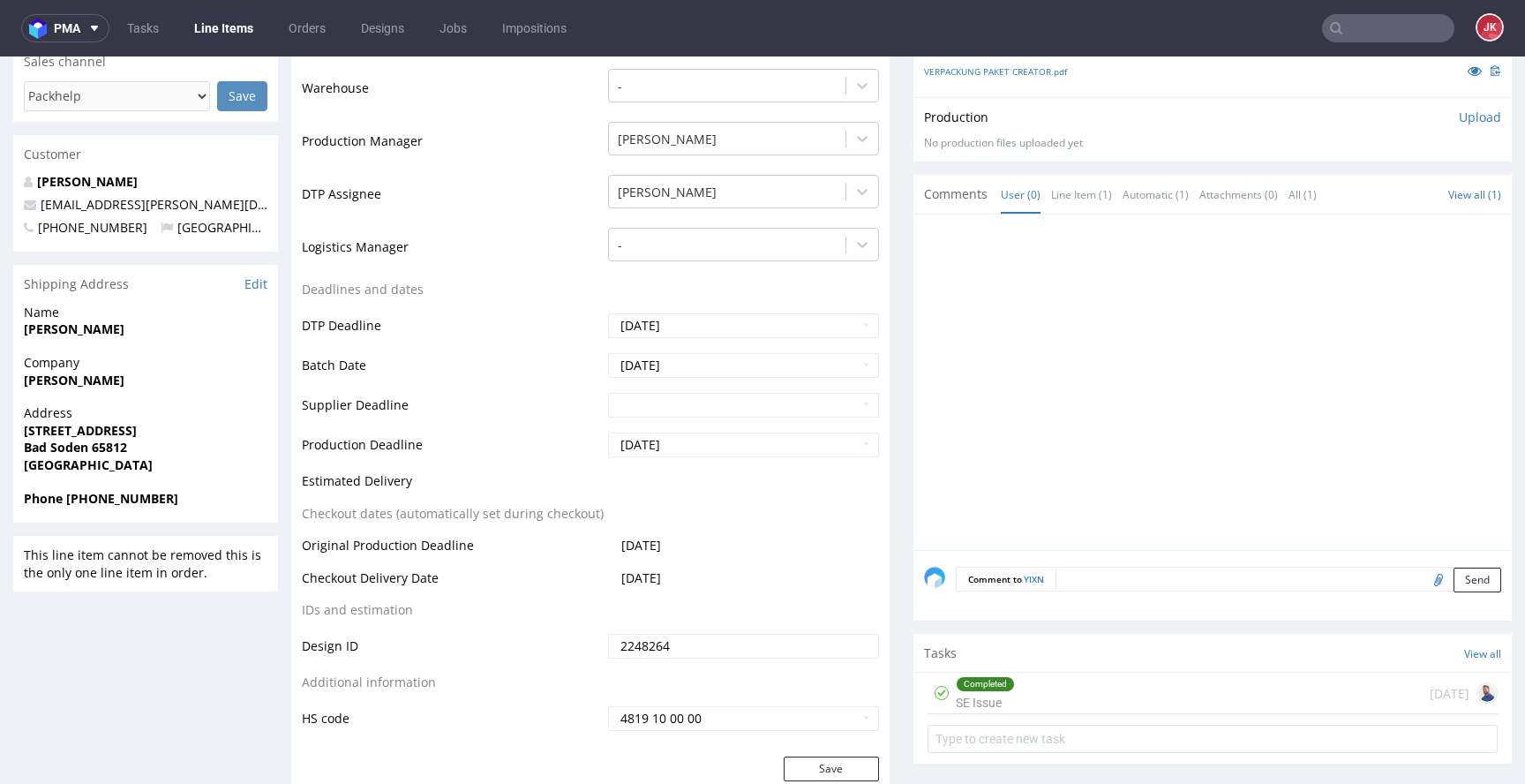
scroll to position [513, 0]
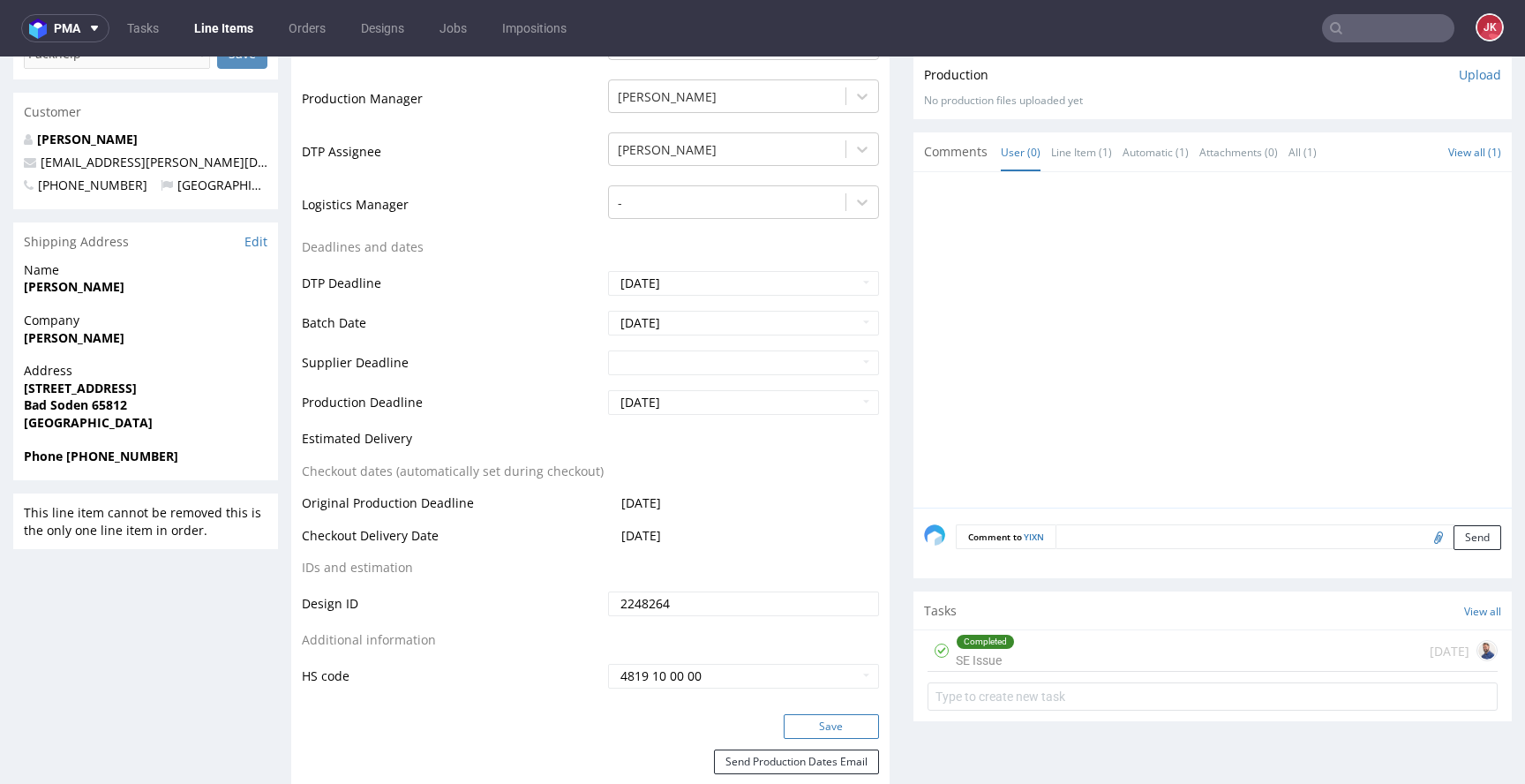
click at [825, 728] on button "Save" at bounding box center [832, 725] width 96 height 24
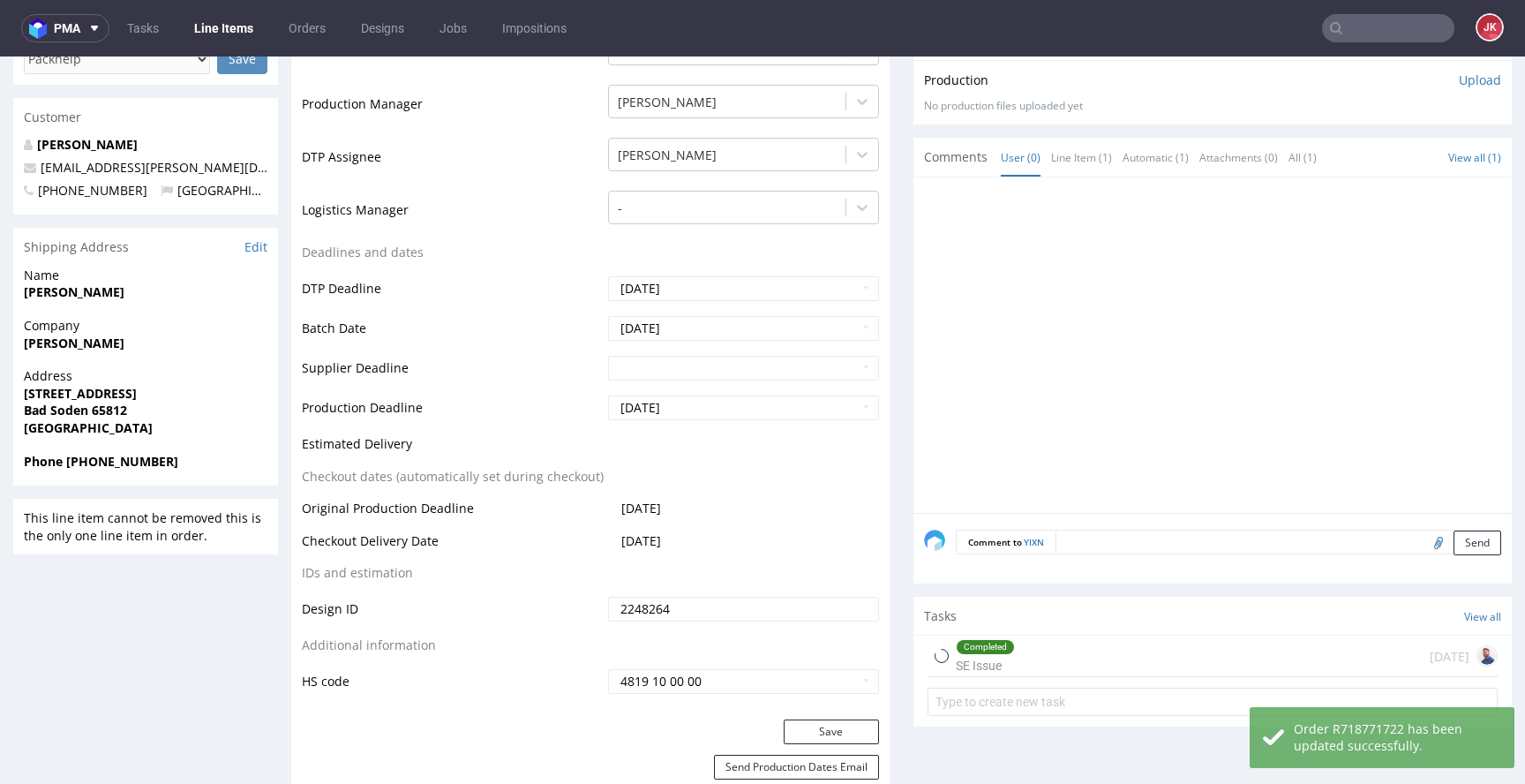
scroll to position [0, 0]
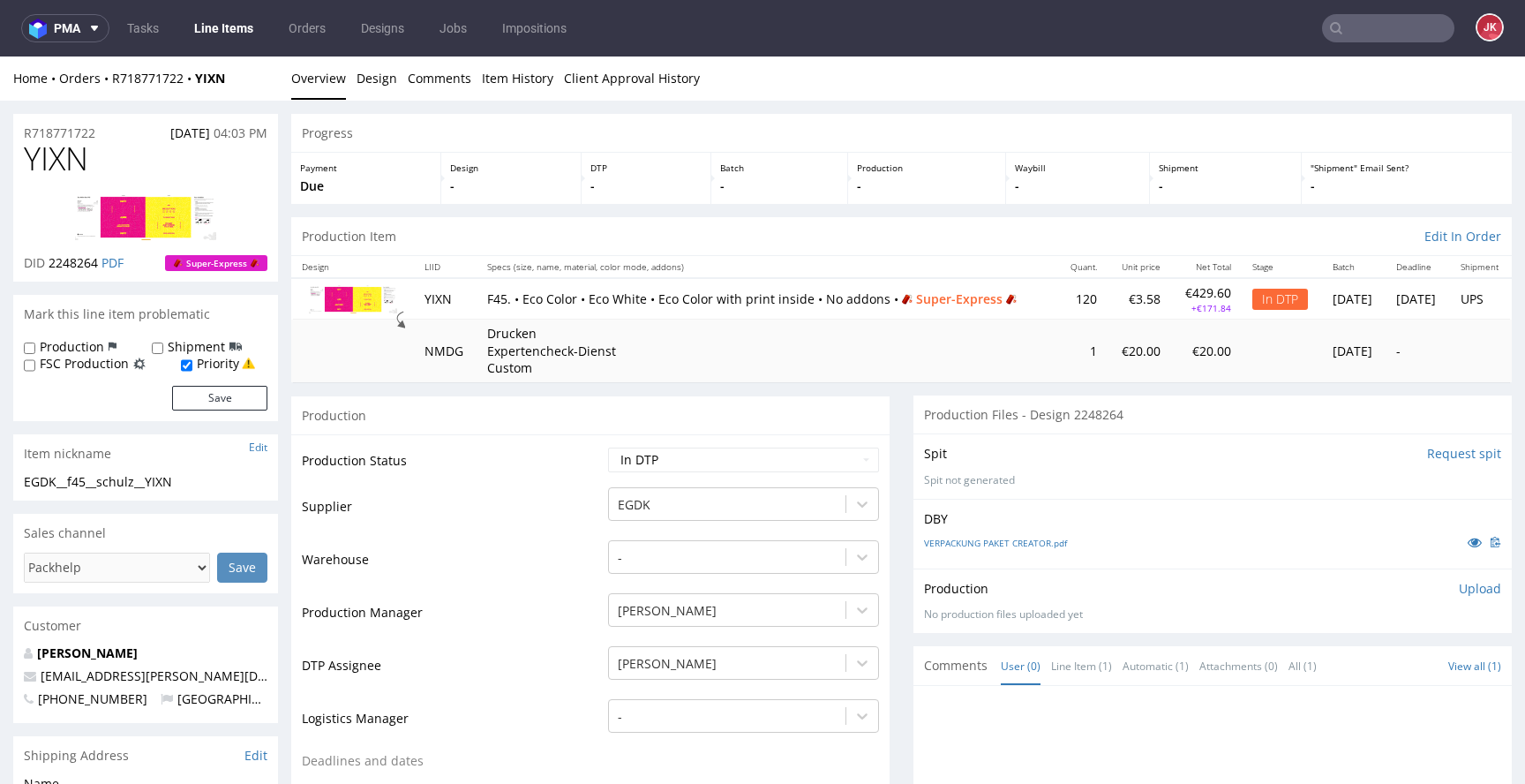
click at [45, 156] on span "YIXN" at bounding box center [55, 159] width 64 height 35
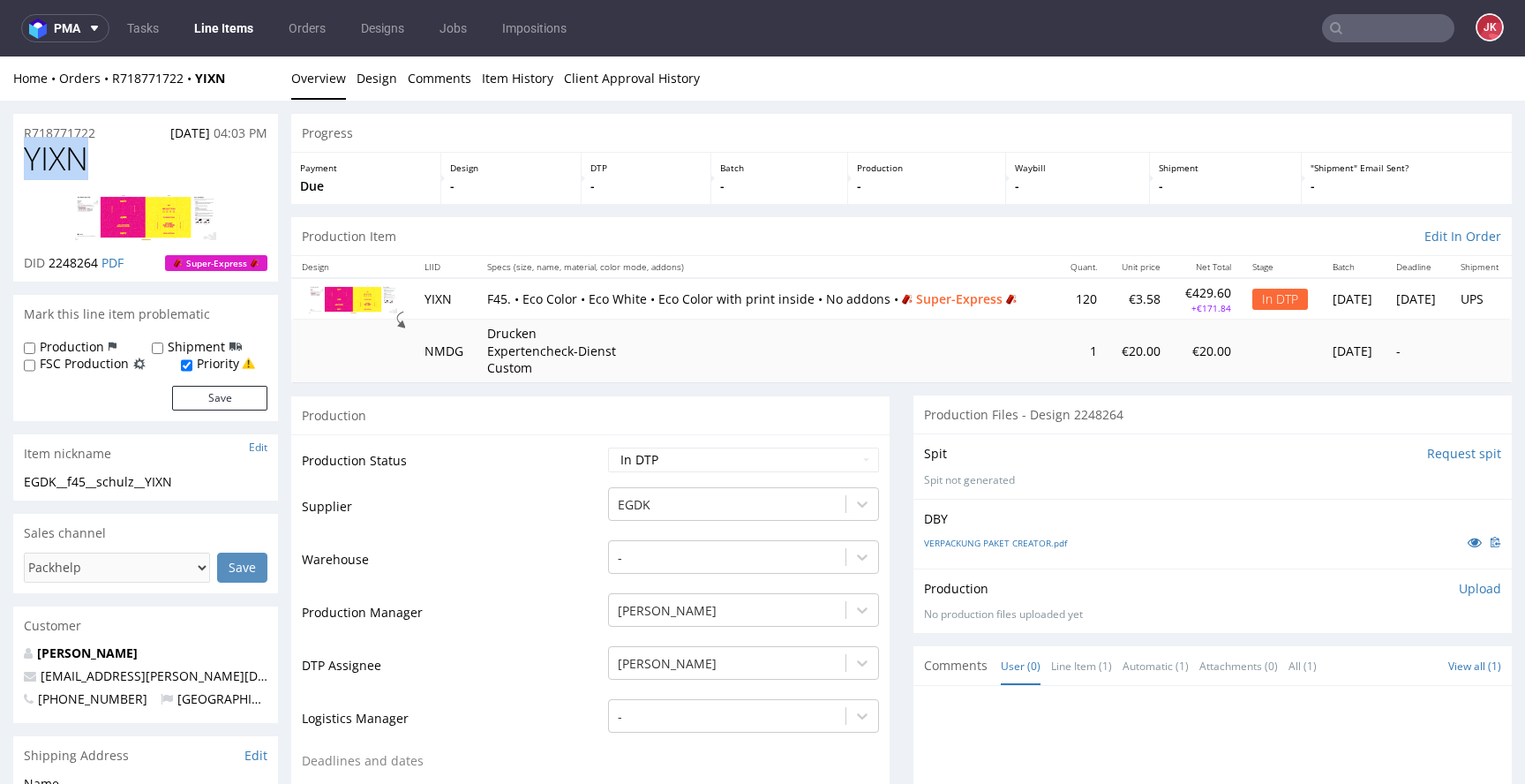
copy span "YIXN"
click at [583, 554] on td "Warehouse" at bounding box center [453, 565] width 302 height 53
click at [51, 155] on span "YIXN" at bounding box center [55, 159] width 64 height 35
copy span "YIXN"
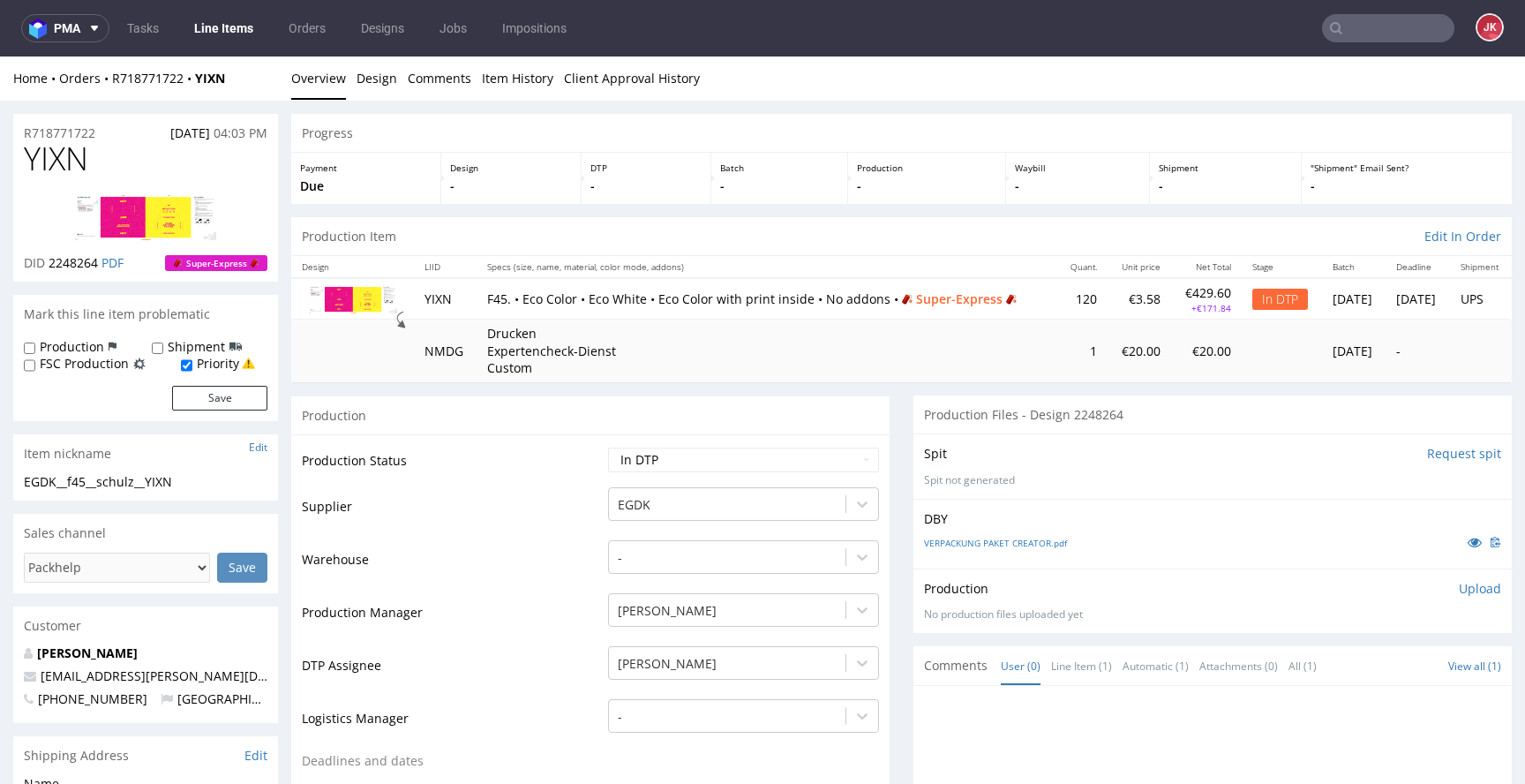
click at [494, 481] on td "Production Status" at bounding box center [453, 466] width 302 height 40
drag, startPoint x: 33, startPoint y: 473, endPoint x: 0, endPoint y: 457, distance: 36.7
click at [181, 470] on div "Item nickname Edit" at bounding box center [145, 453] width 264 height 39
drag, startPoint x: 41, startPoint y: 478, endPoint x: 0, endPoint y: 479, distance: 41.0
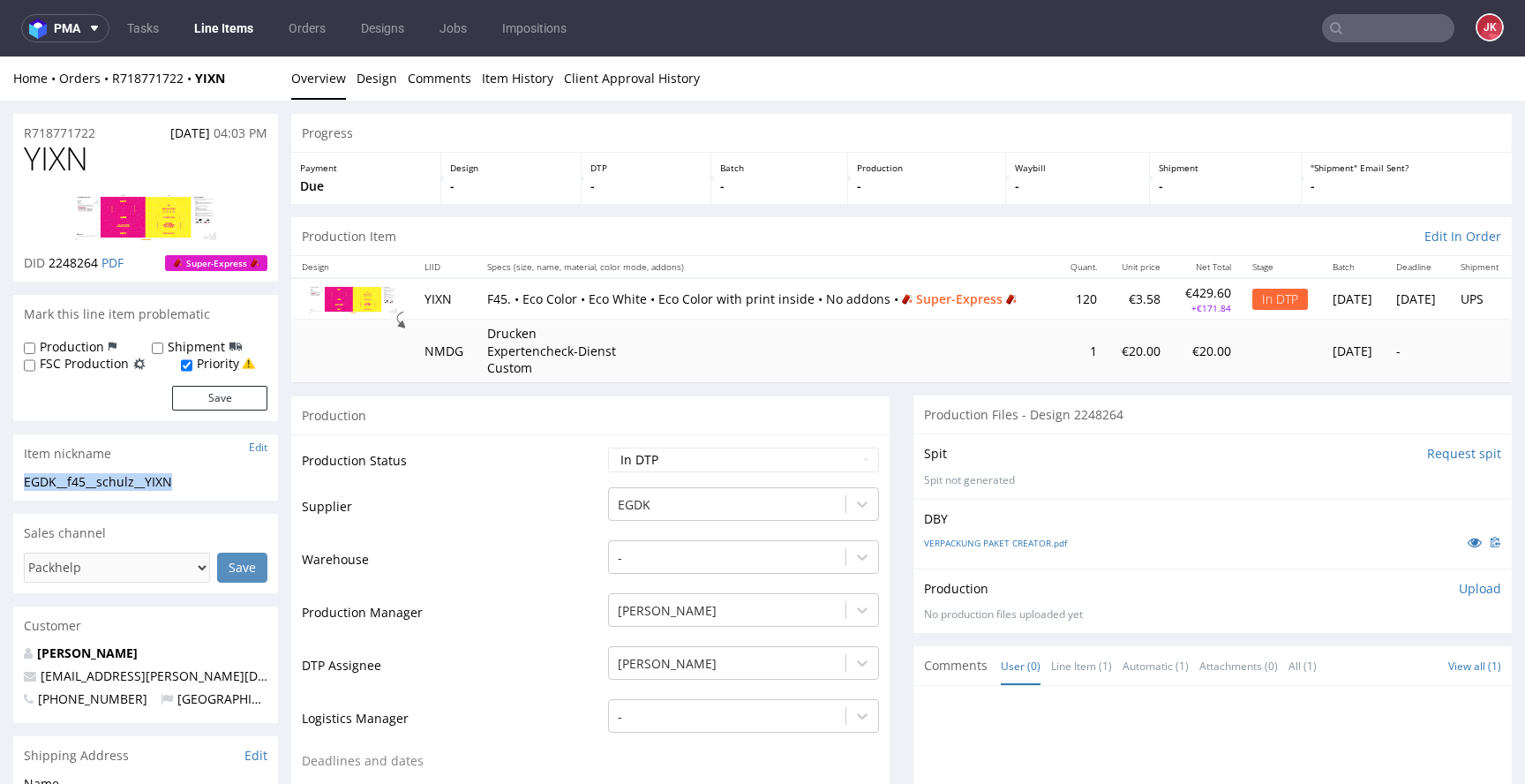
copy div "EGDK__f45__schulz__YIXN"
click at [114, 127] on div "R718771722 11.08.2025 04:03 PM" at bounding box center [145, 127] width 264 height 28
drag, startPoint x: 0, startPoint y: 133, endPoint x: 9, endPoint y: 132, distance: 9.1
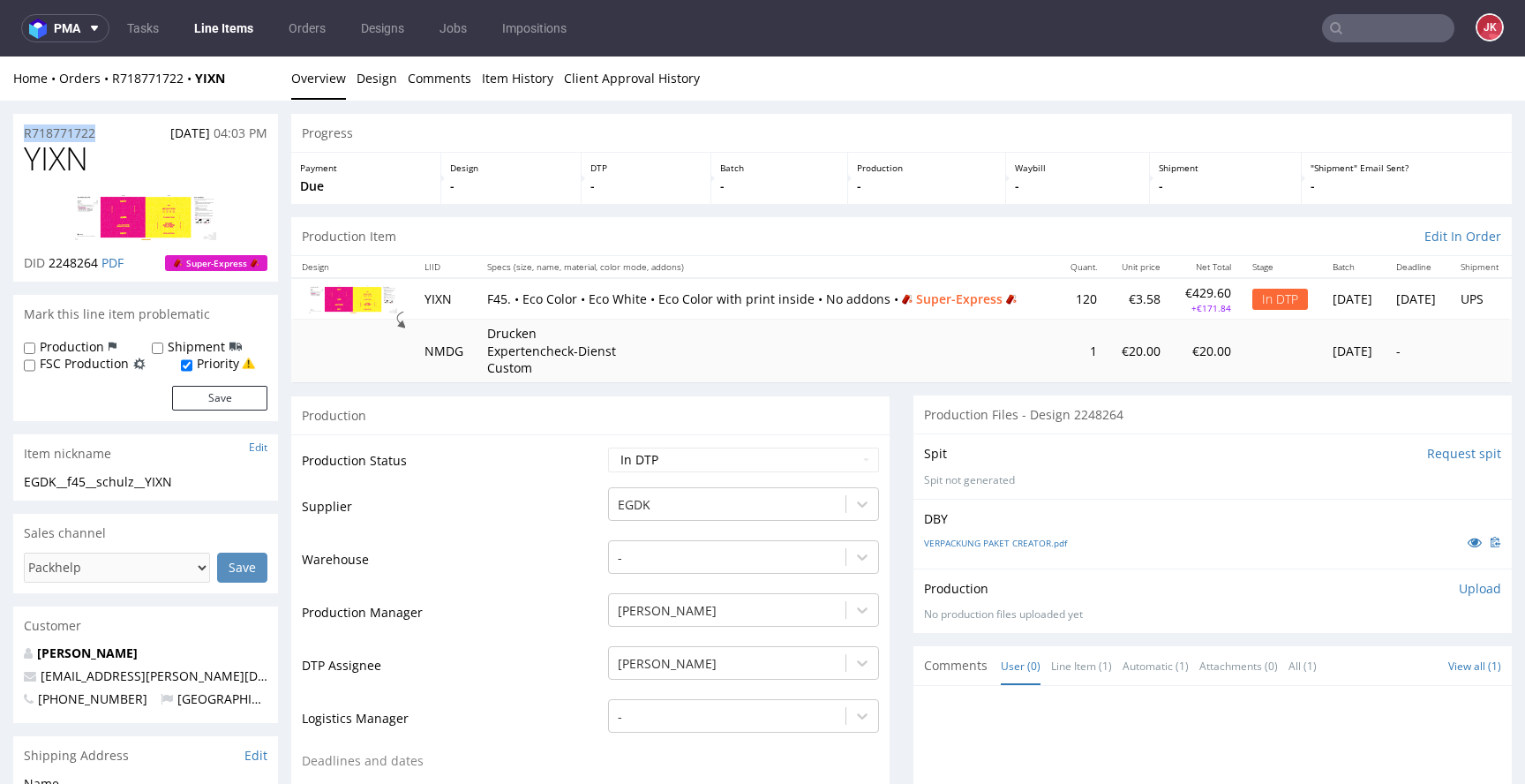
copy p "R718771722"
drag, startPoint x: 49, startPoint y: 264, endPoint x: 97, endPoint y: 264, distance: 48.0
click at [97, 264] on span "2248264" at bounding box center [73, 263] width 50 height 17
copy span "2248264"
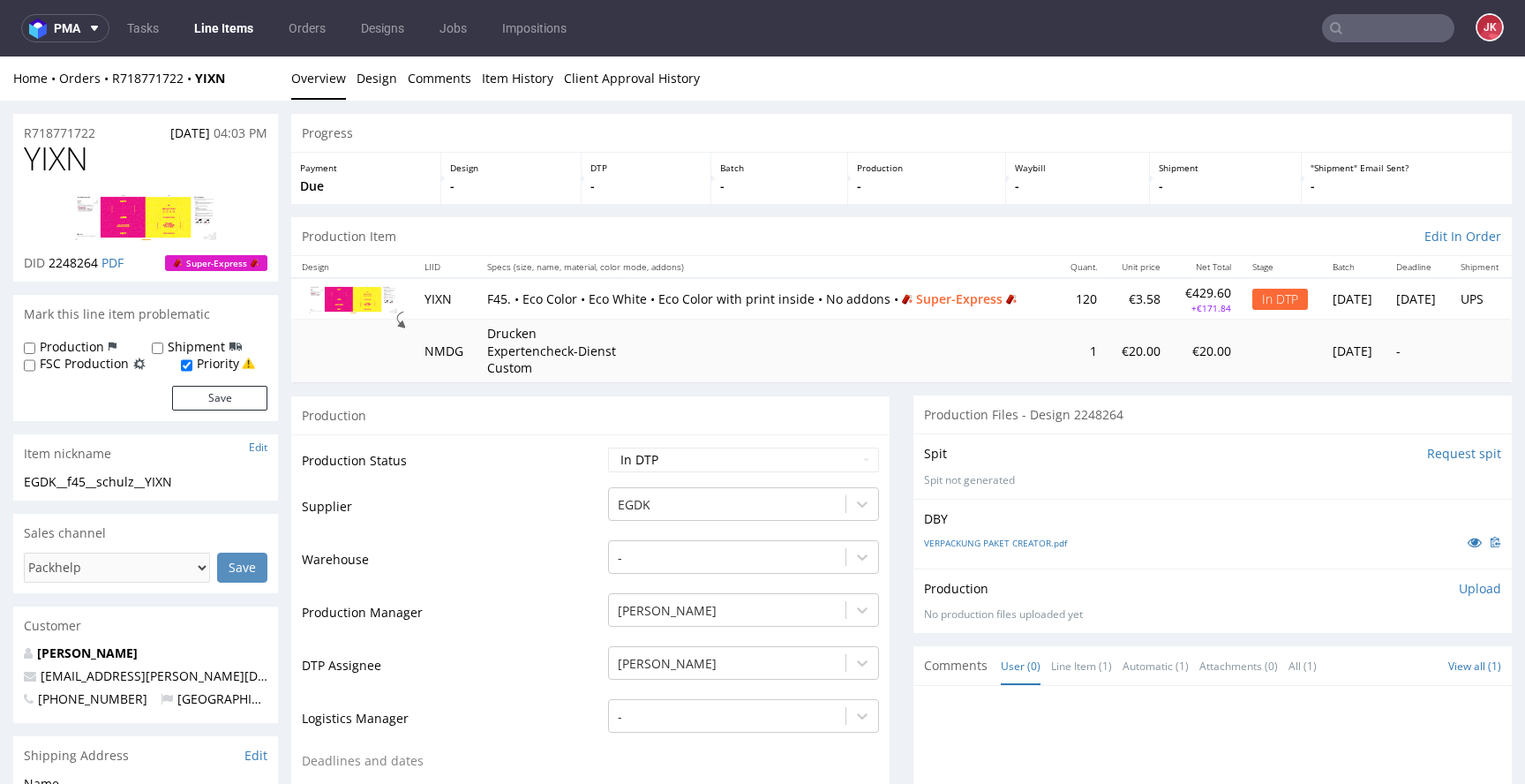
click at [1459, 596] on p "Upload" at bounding box center [1480, 589] width 42 height 18
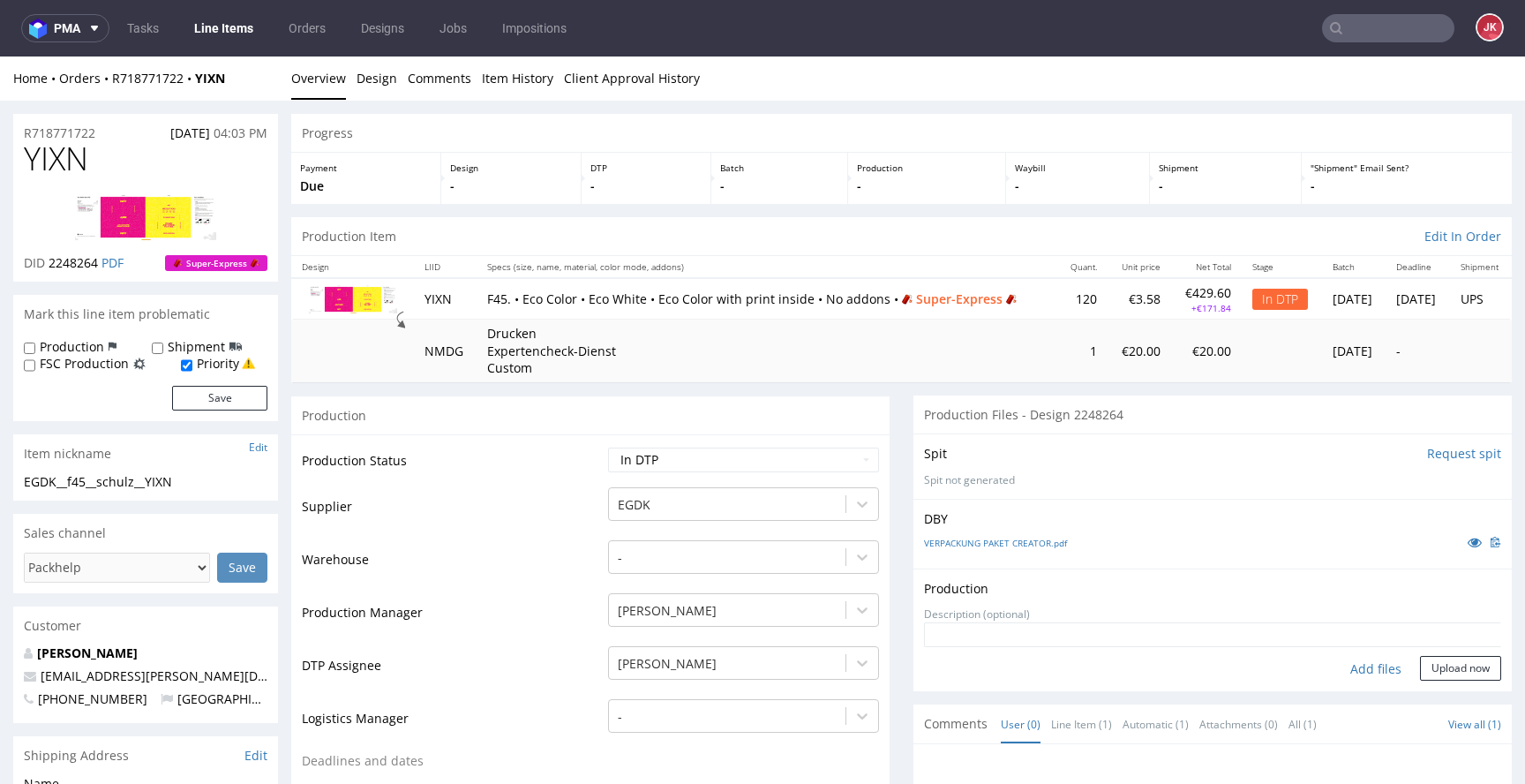
click at [1340, 673] on div "Add files" at bounding box center [1376, 669] width 88 height 26
click at [1348, 671] on div "Add files" at bounding box center [1376, 669] width 88 height 26
type input "C:\fakepath\EGDK__f45__schulz__YIXN__d2248264__oR718771722__2__inside.pdf"
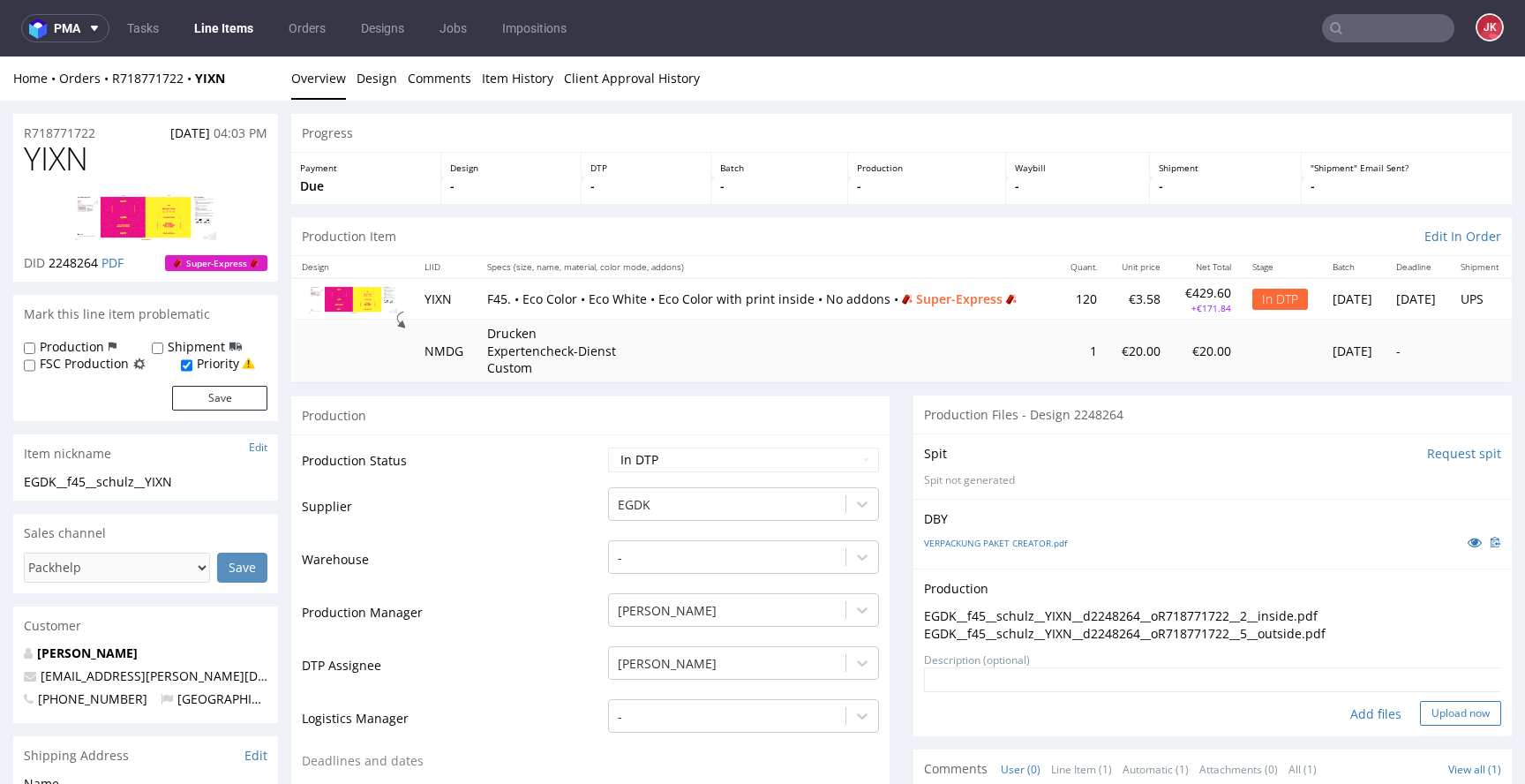
click at [1462, 714] on button "Upload now" at bounding box center [1461, 713] width 81 height 24
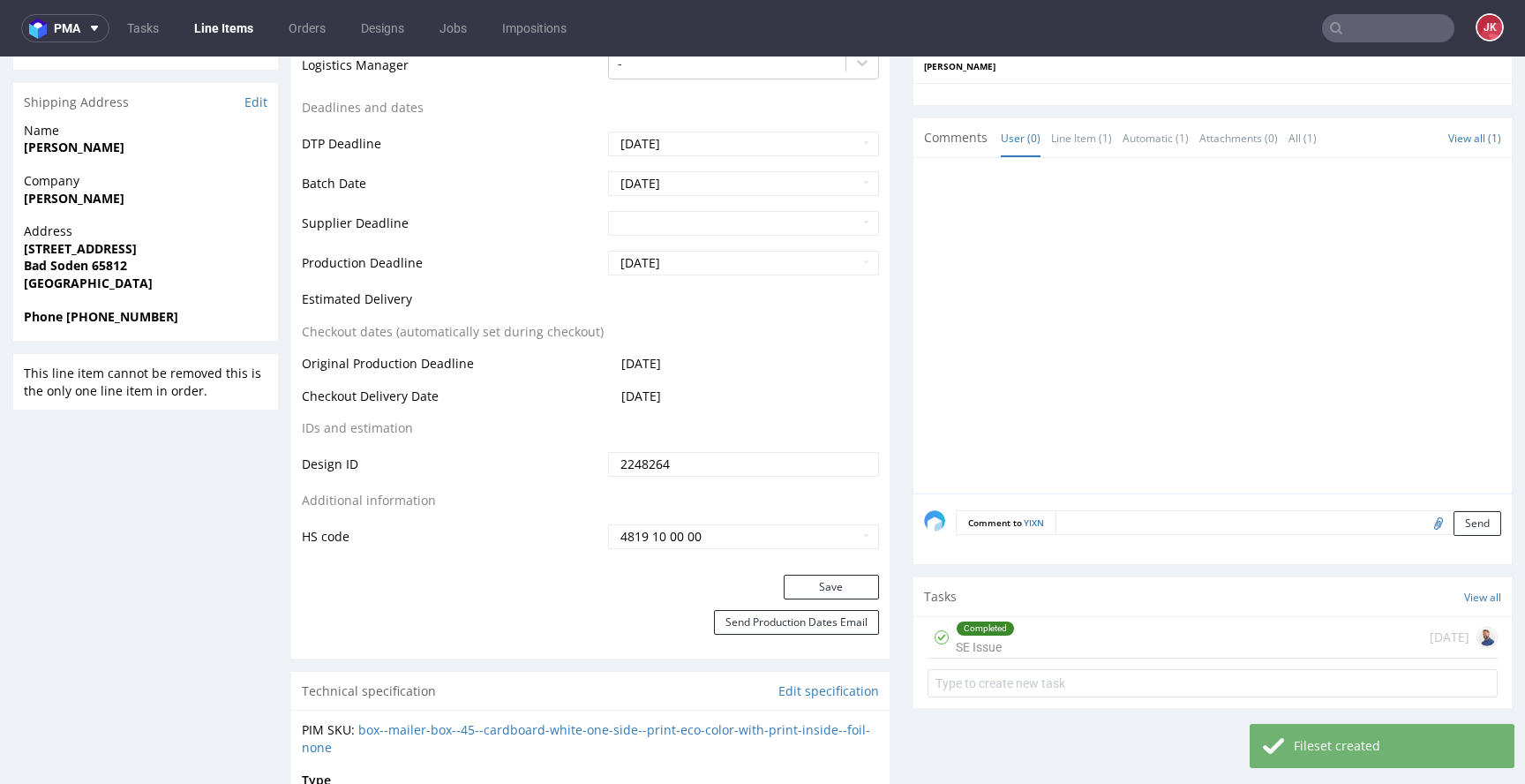
scroll to position [667, 0]
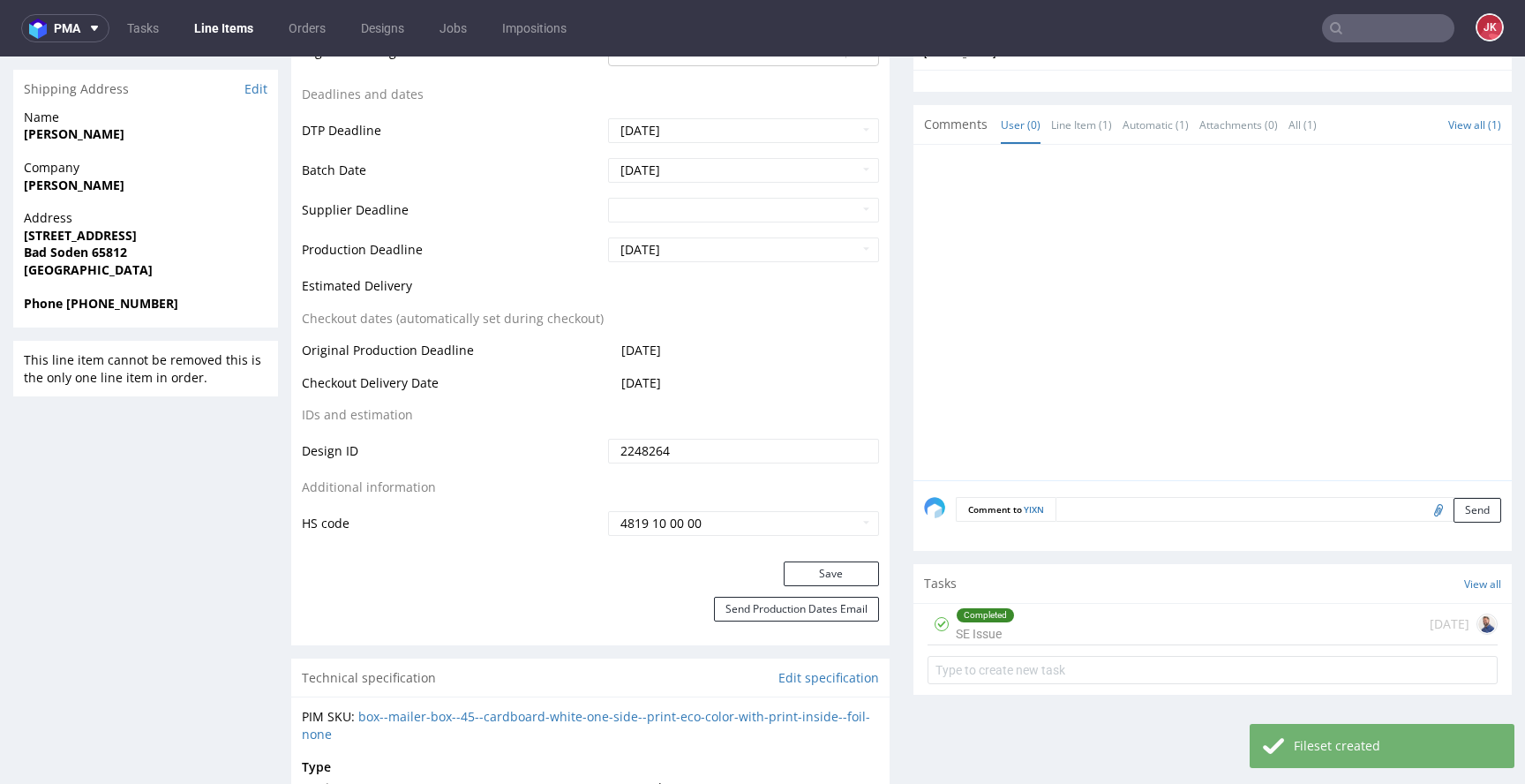
click at [957, 621] on div "Completed" at bounding box center [985, 615] width 58 height 14
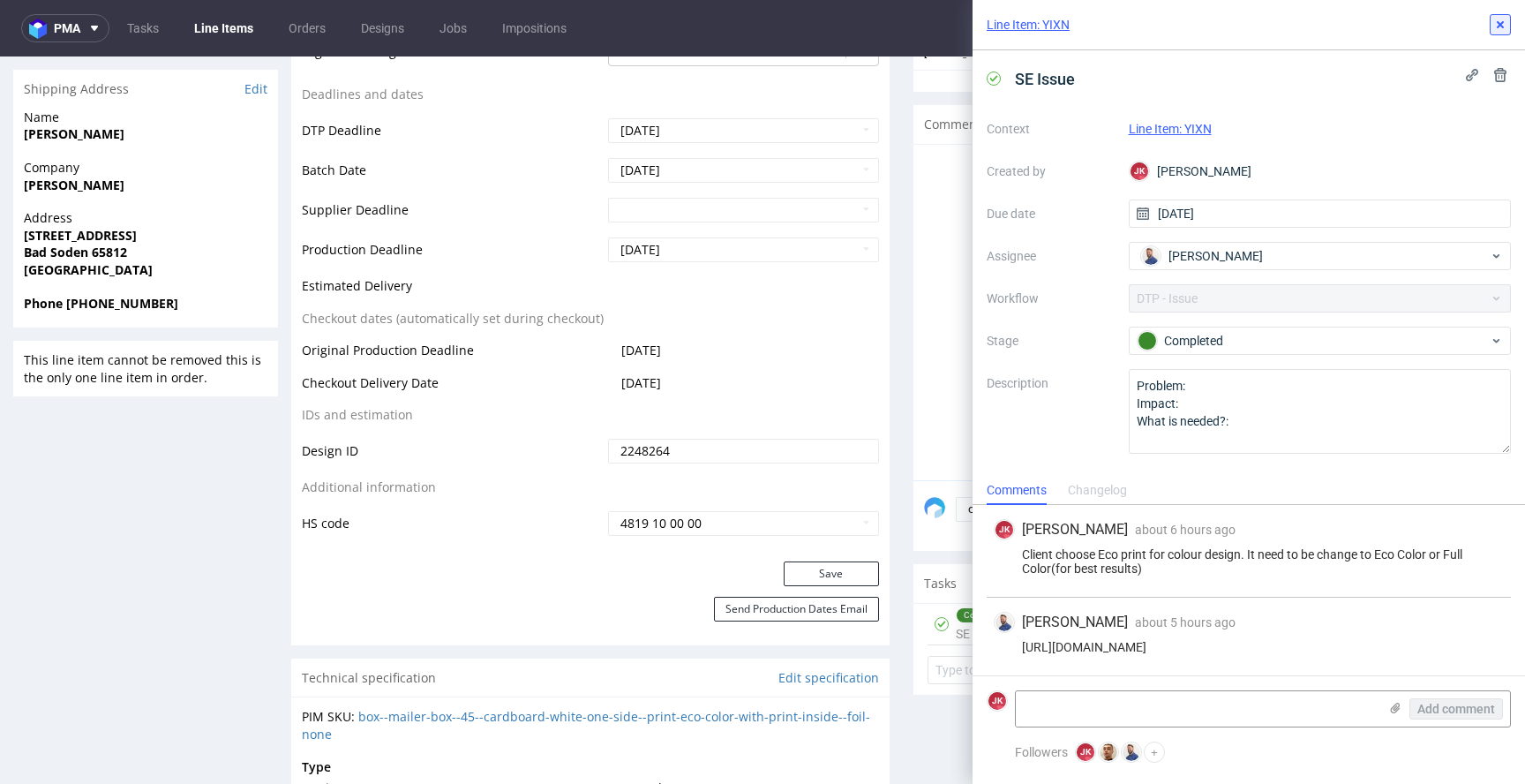
click at [1503, 32] on button at bounding box center [1500, 24] width 21 height 21
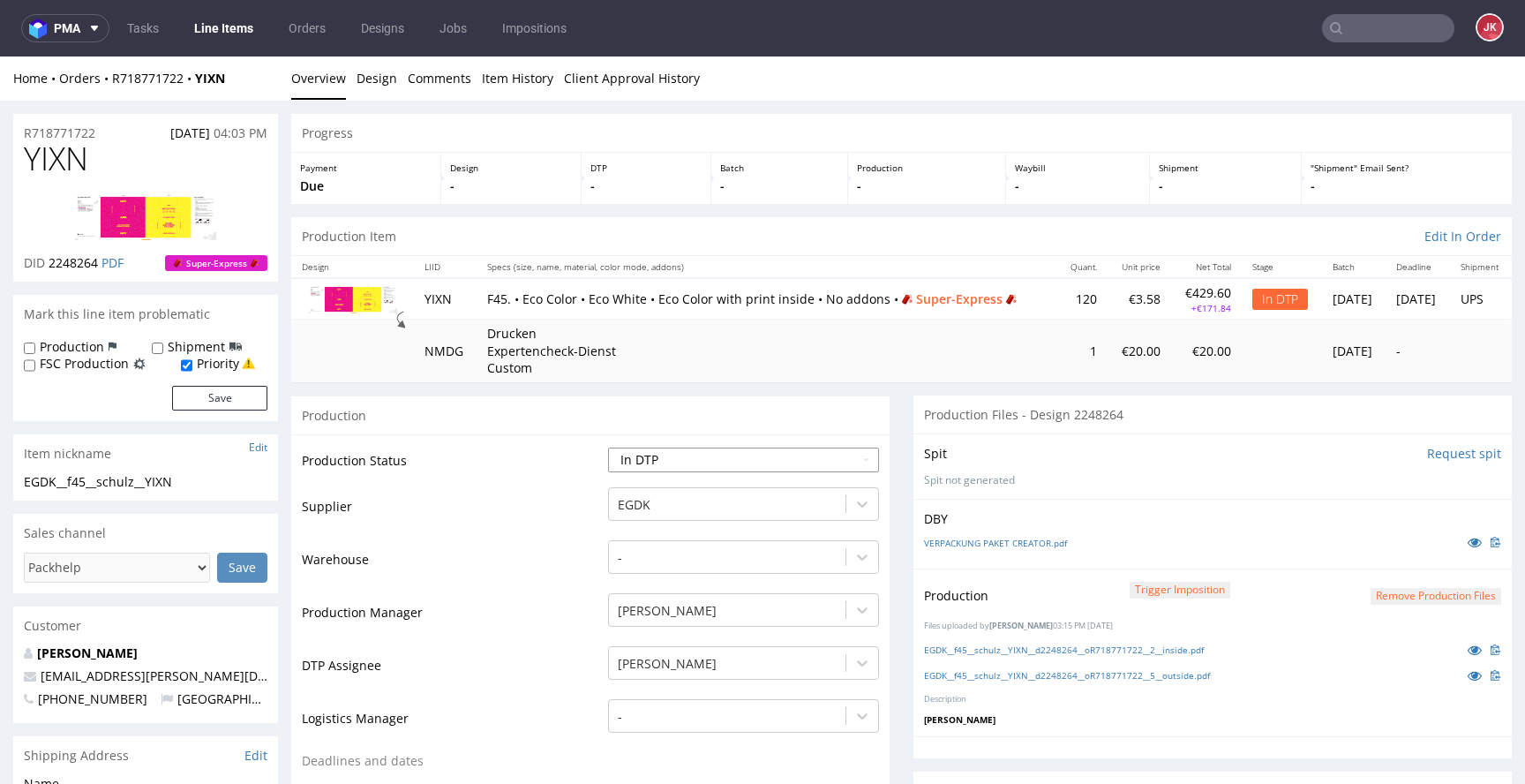
click at [747, 469] on select "Waiting for Artwork Waiting for Diecut Waiting for Mockup Waiting for DTP Waiti…" at bounding box center [744, 459] width 271 height 24
select select "dtp_production_ready"
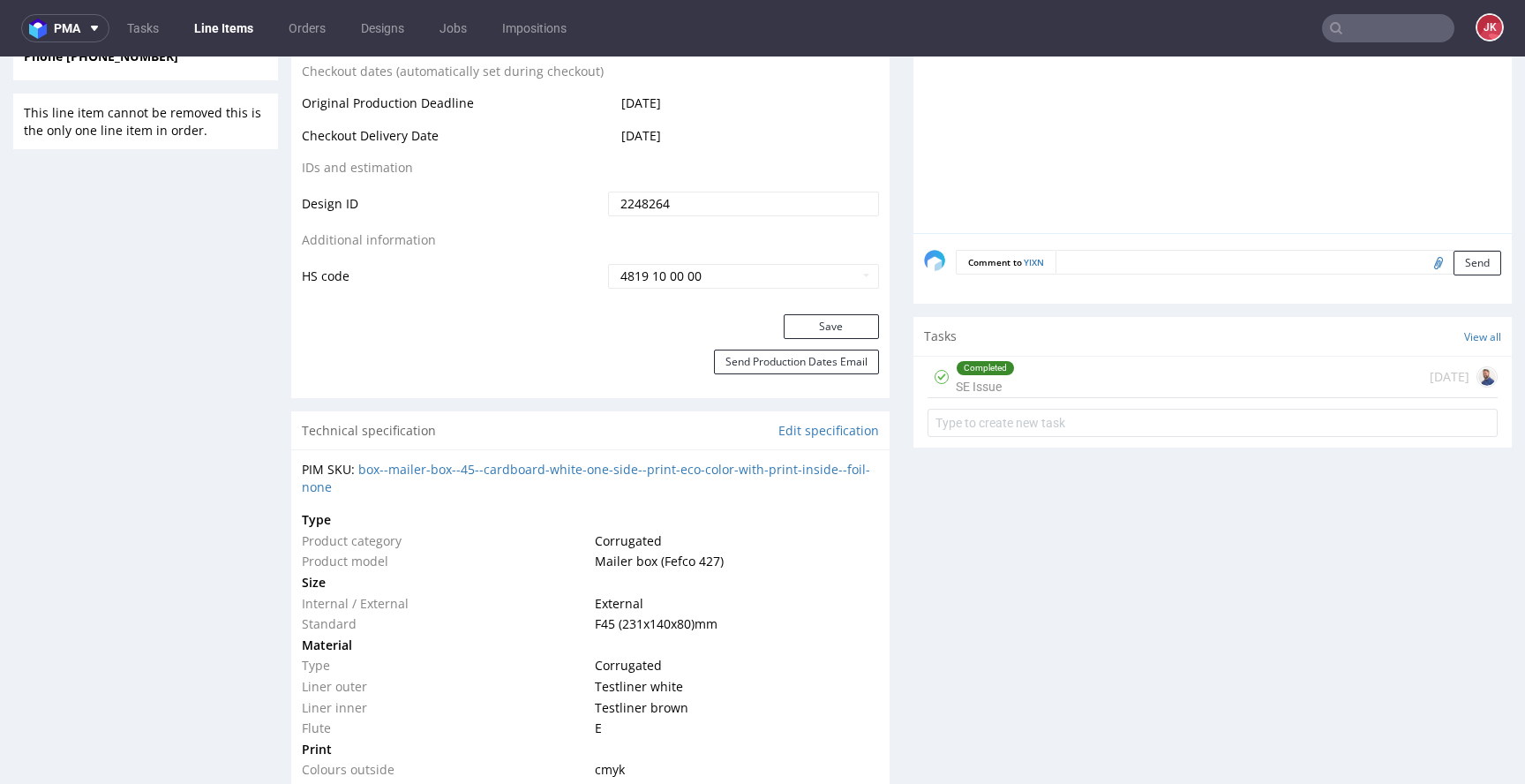
scroll to position [1071, 0]
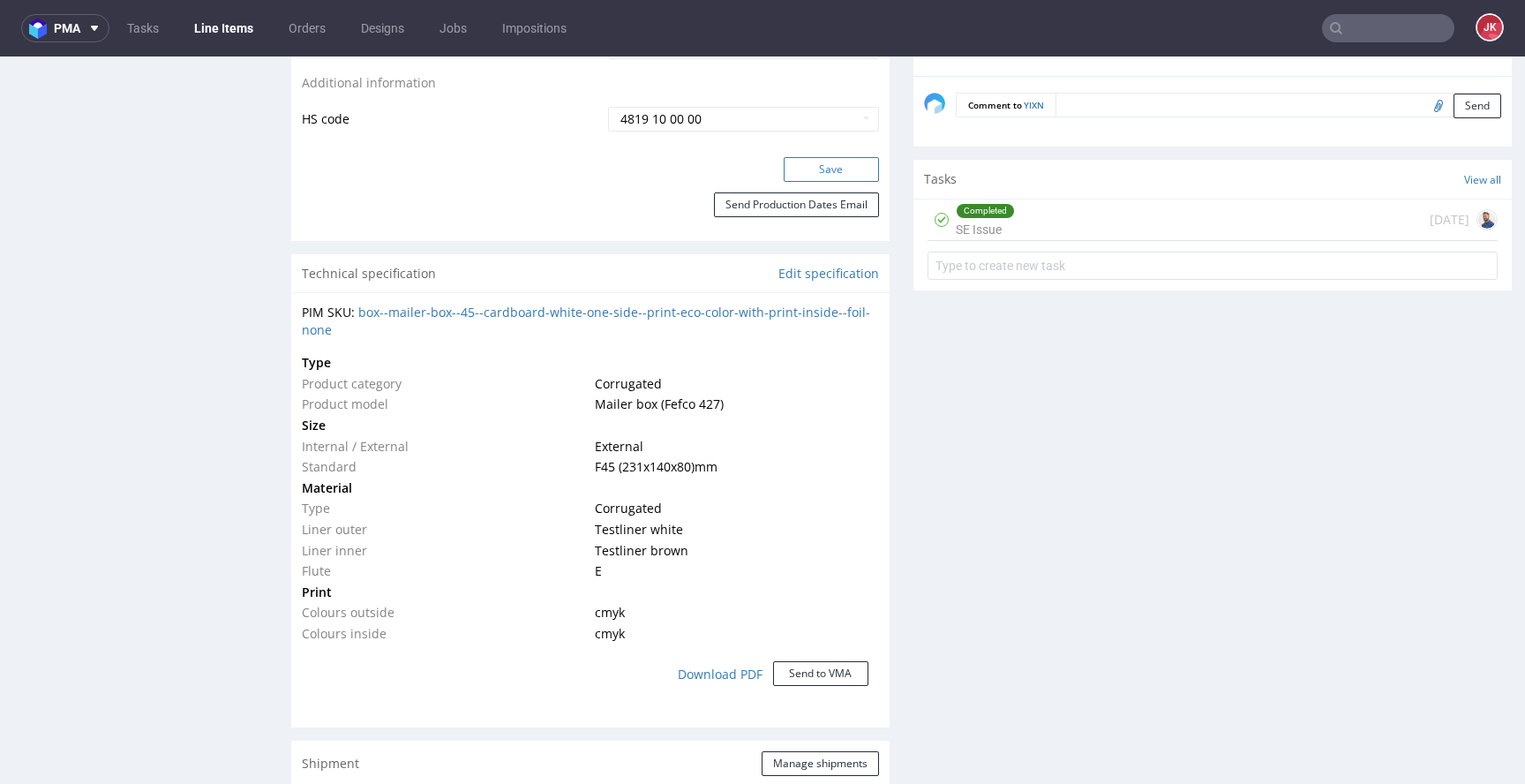
click at [826, 177] on button "Save" at bounding box center [832, 169] width 96 height 24
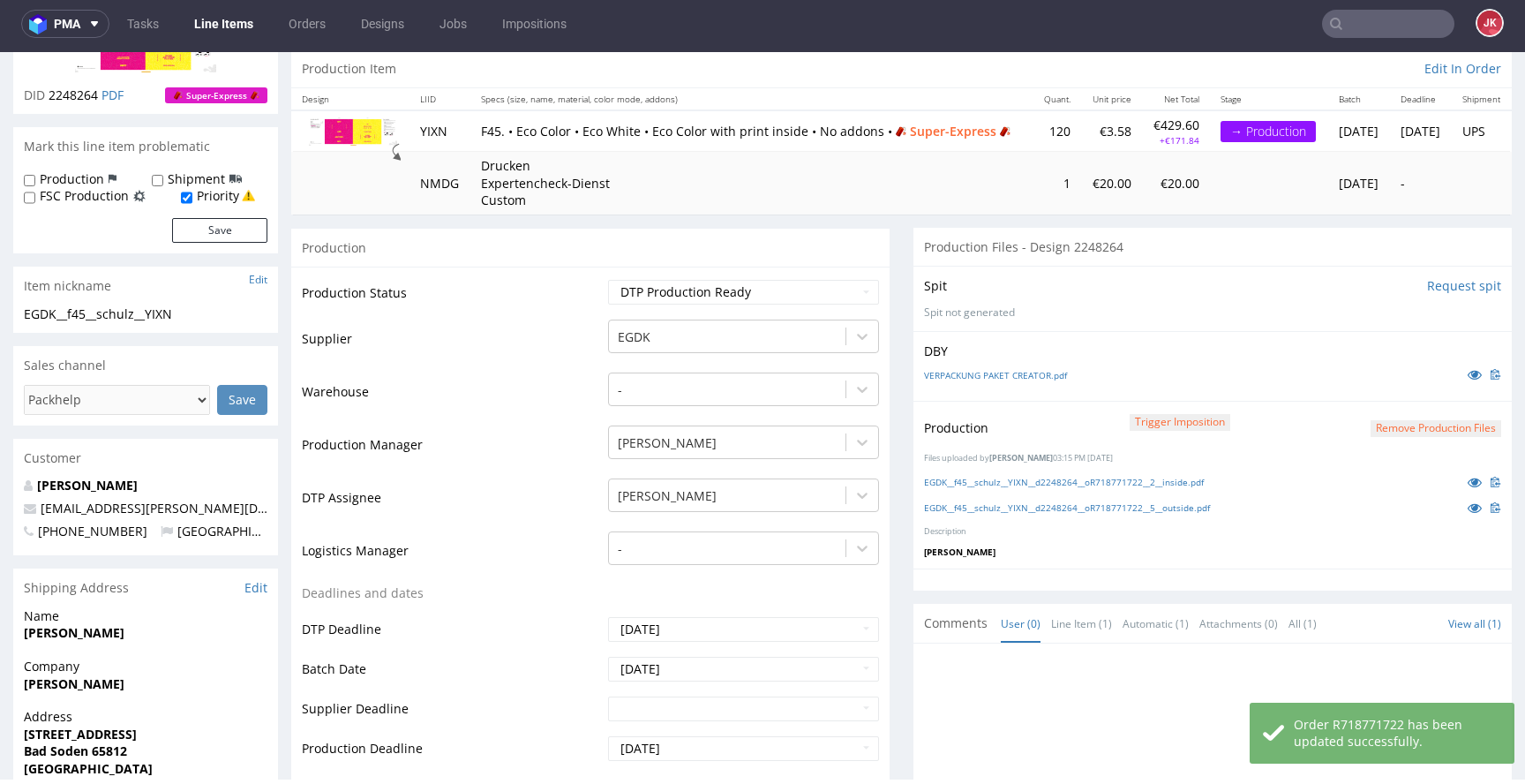
scroll to position [0, 0]
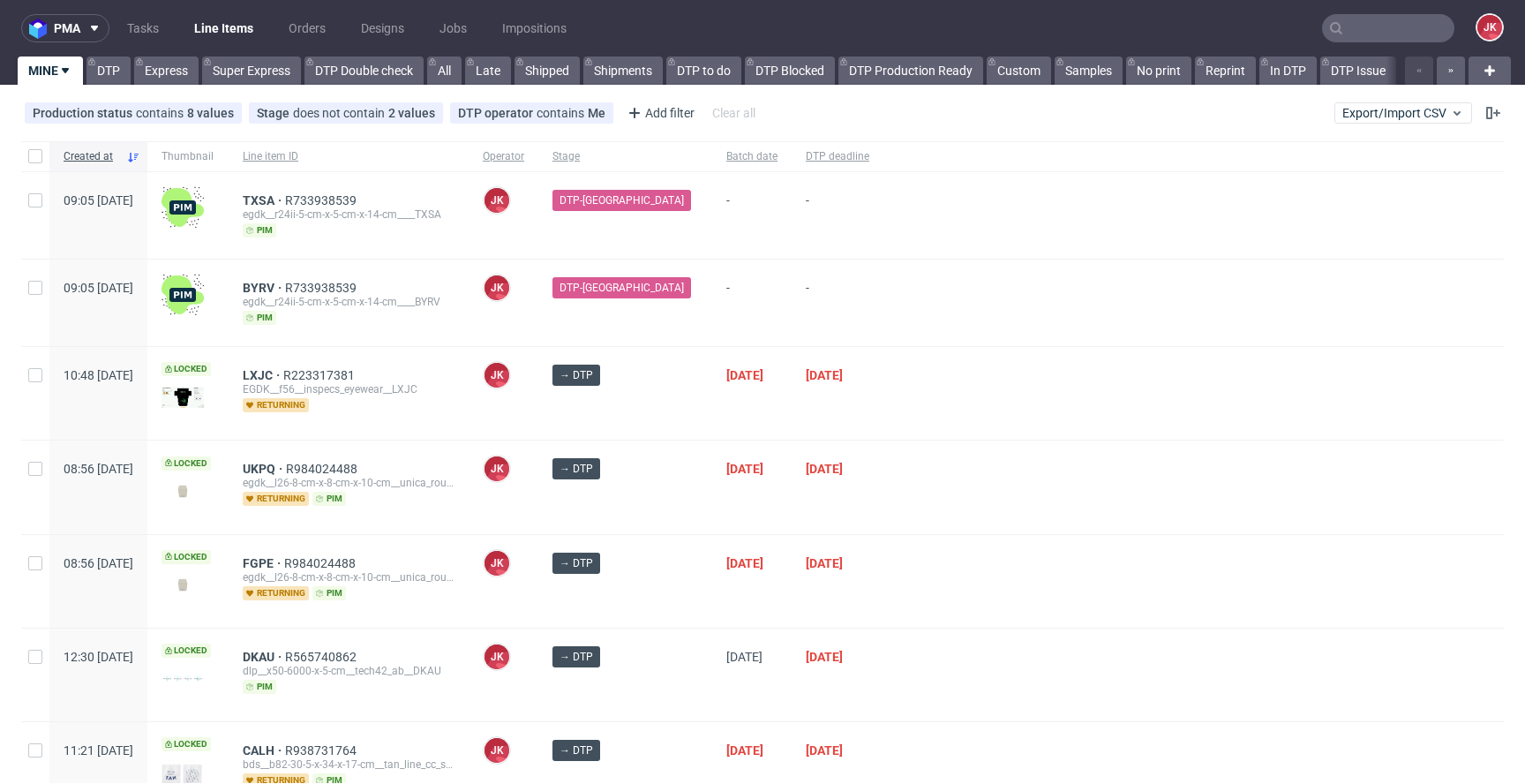
click at [712, 512] on div "[DATE]" at bounding box center [752, 486] width 79 height 93
click at [672, 497] on div "→ DTP" at bounding box center [625, 486] width 174 height 93
click at [668, 493] on div "→ DTP" at bounding box center [625, 486] width 174 height 93
click at [672, 489] on div "→ DTP" at bounding box center [625, 486] width 174 height 93
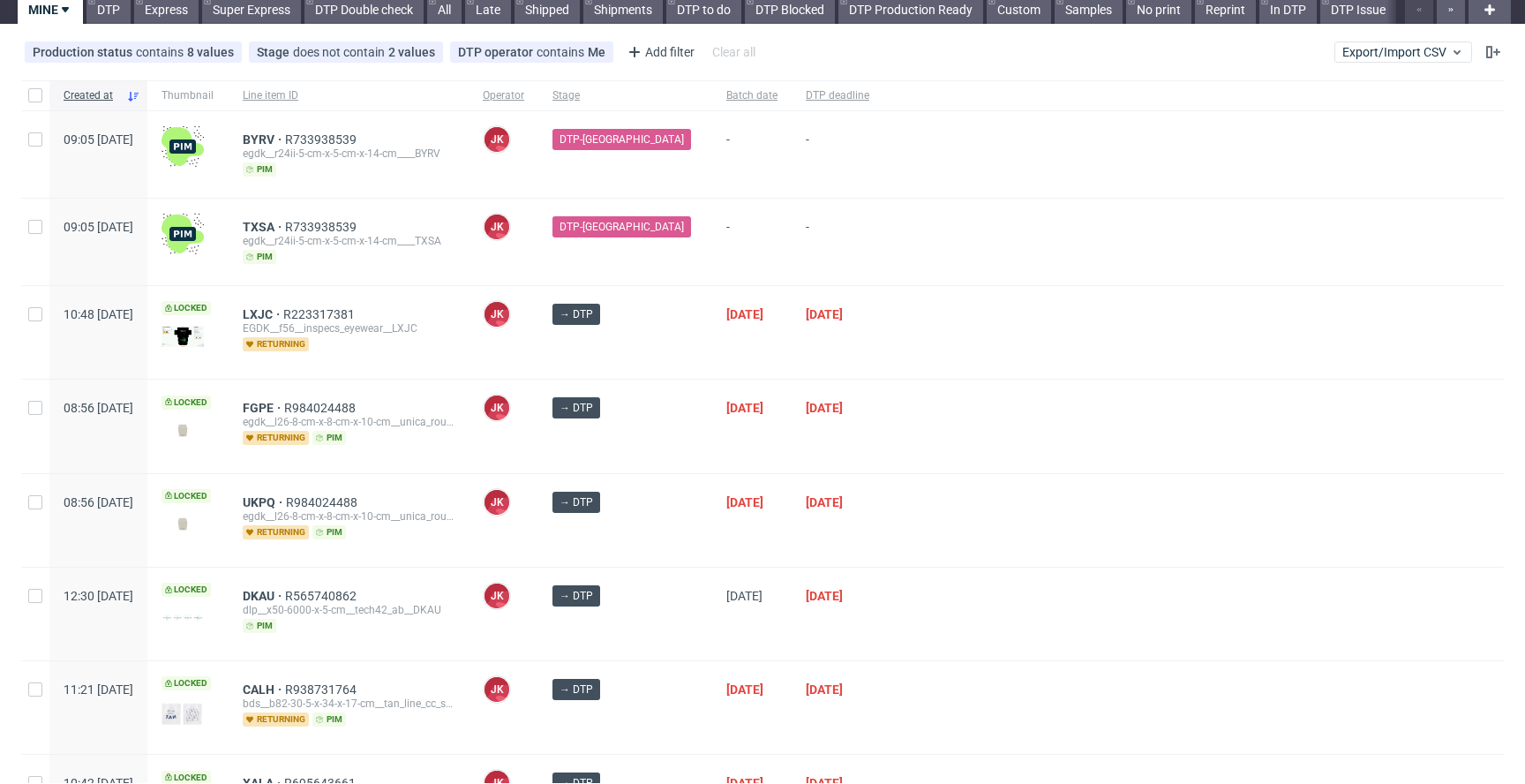
scroll to position [96, 0]
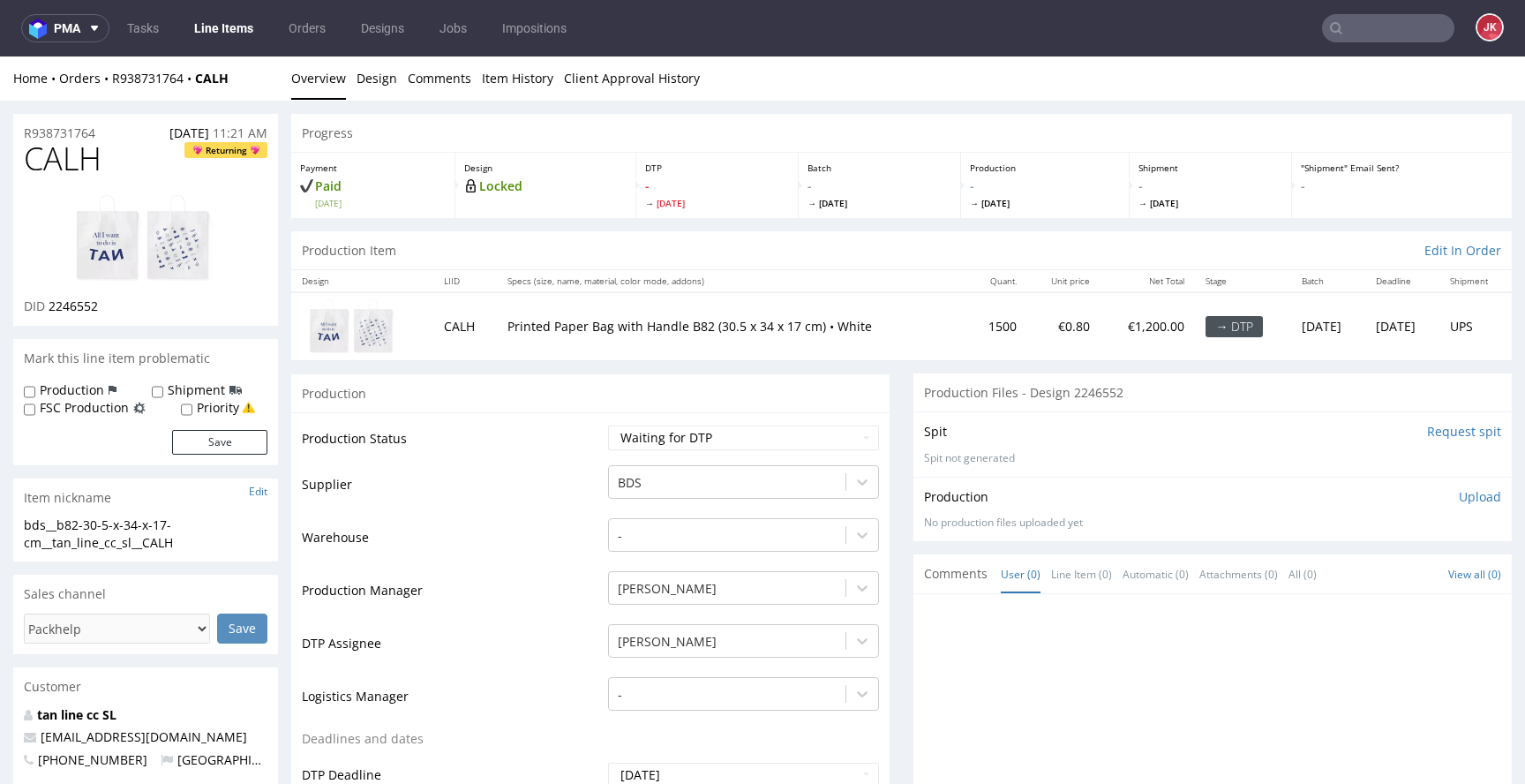
click at [519, 506] on td "Supplier" at bounding box center [453, 490] width 302 height 53
click at [382, 79] on link "Design" at bounding box center [376, 78] width 41 height 43
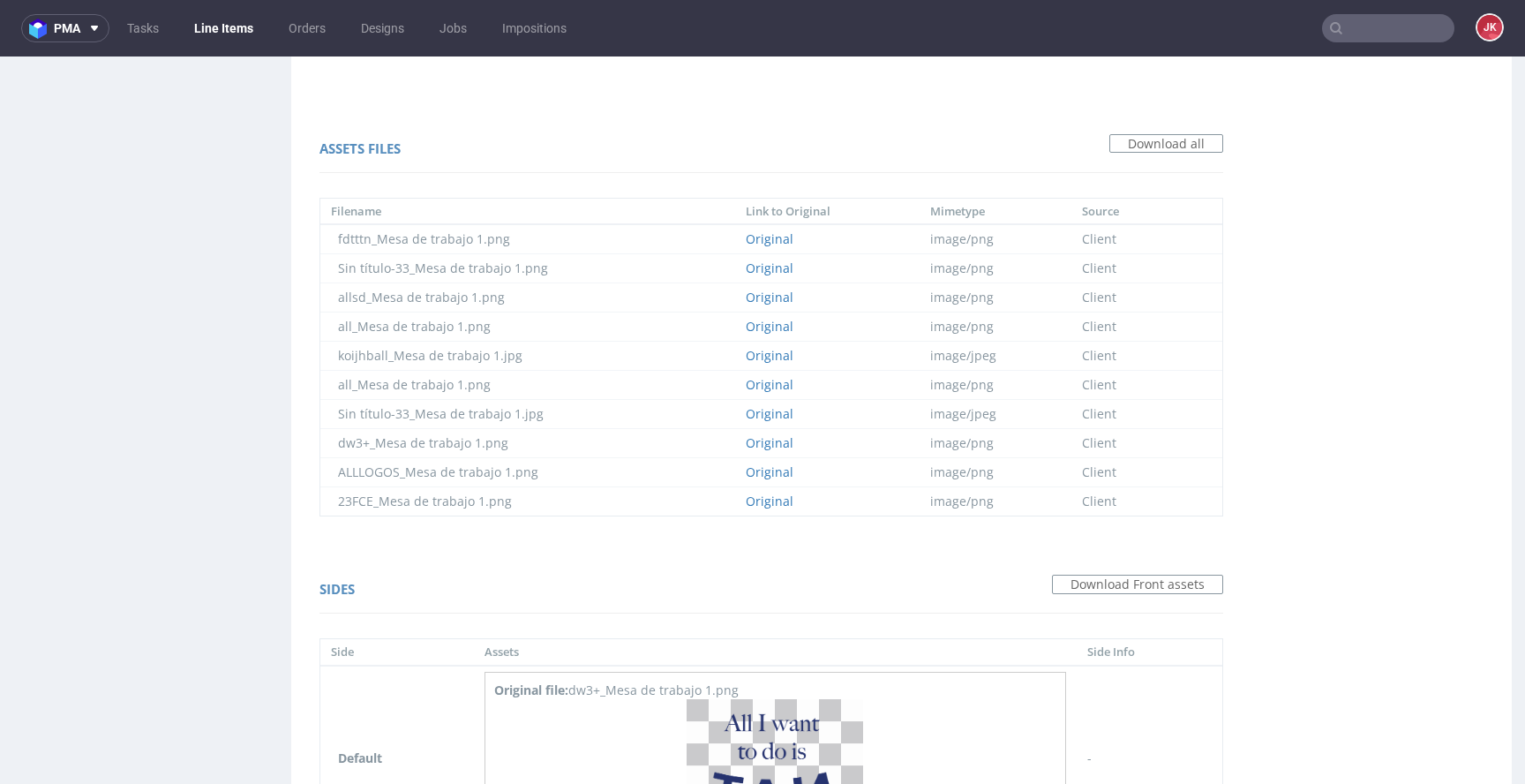
scroll to position [1333, 0]
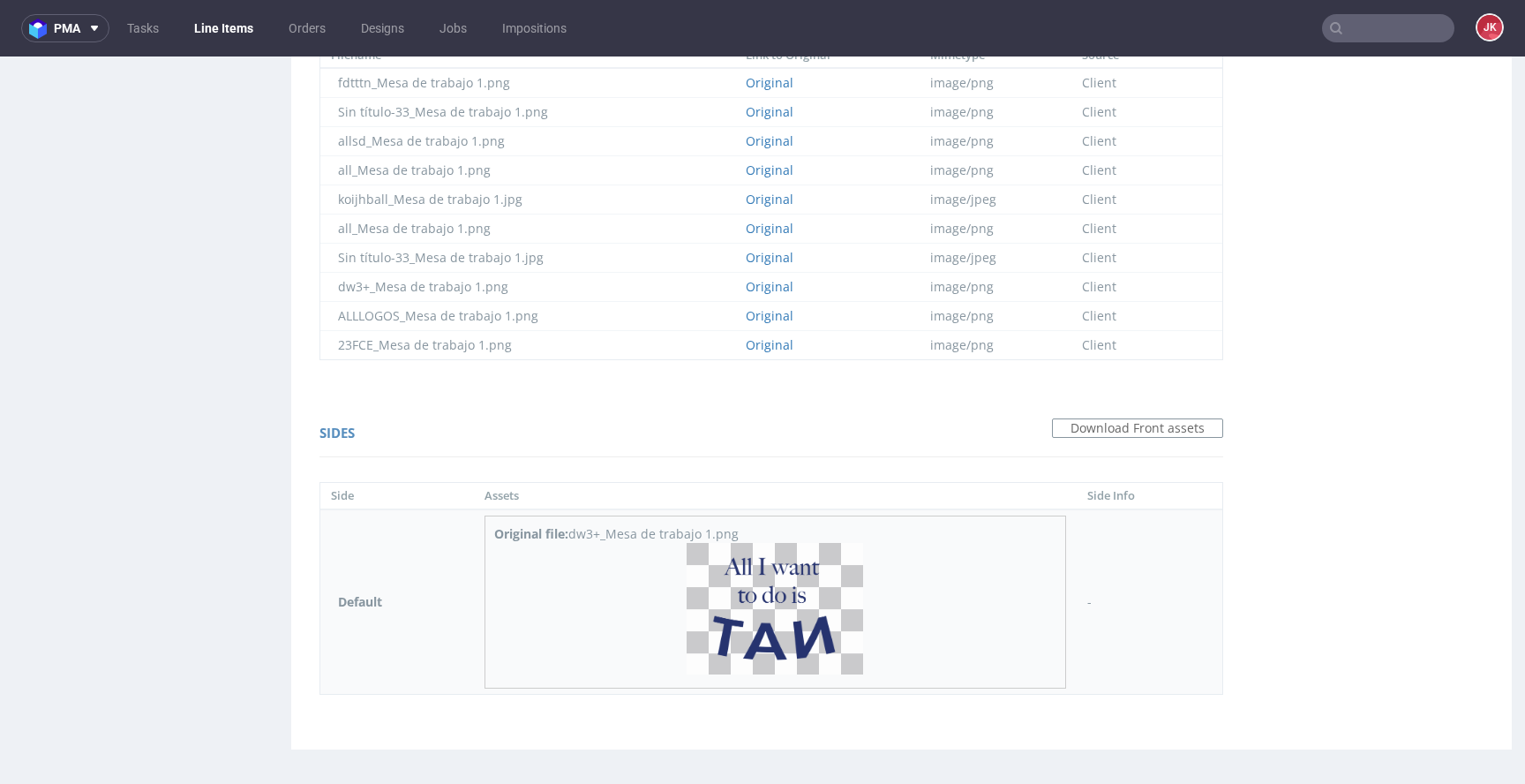
click at [781, 605] on img at bounding box center [775, 609] width 177 height 132
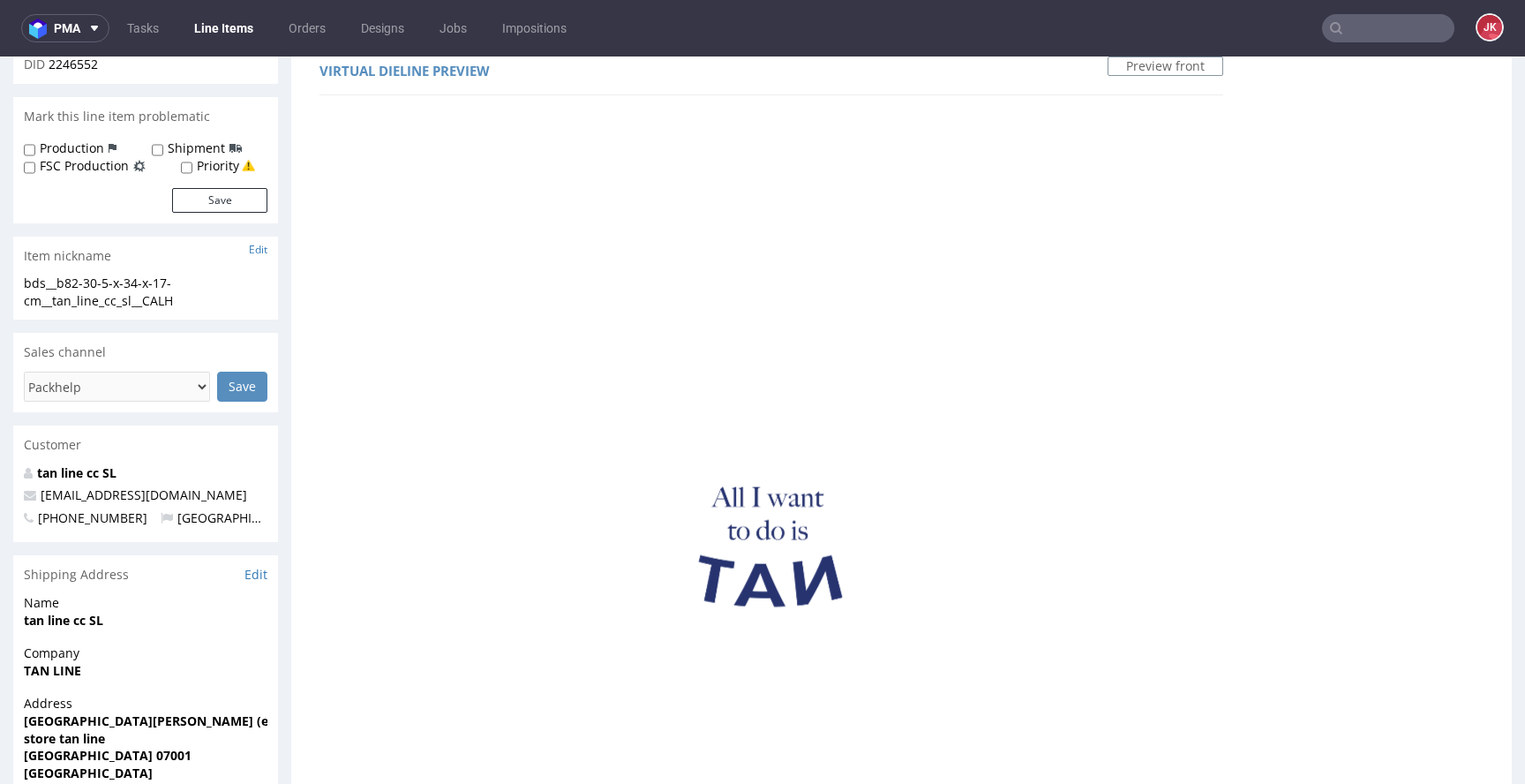
scroll to position [0, 0]
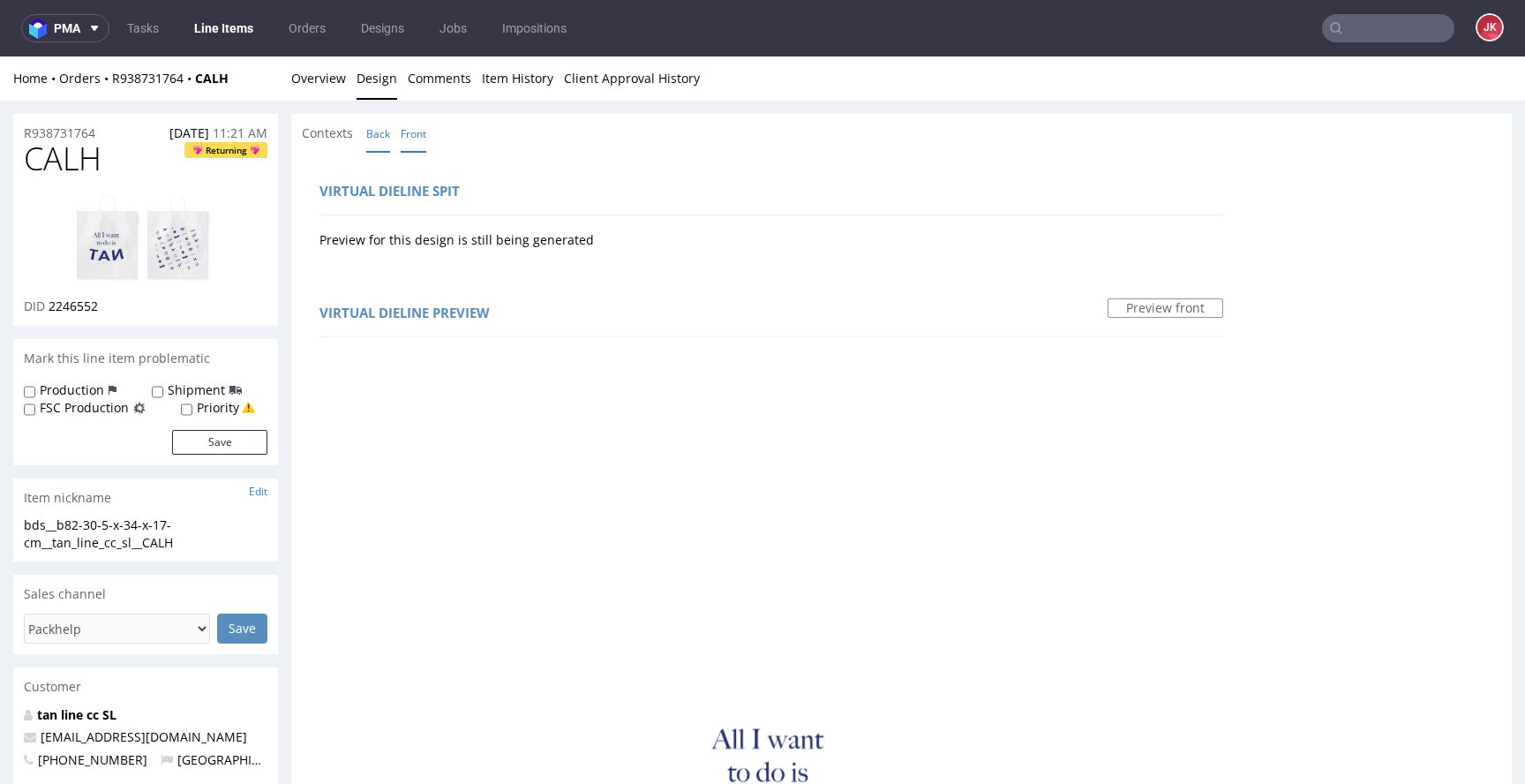
click at [382, 136] on link "Back" at bounding box center [378, 134] width 23 height 38
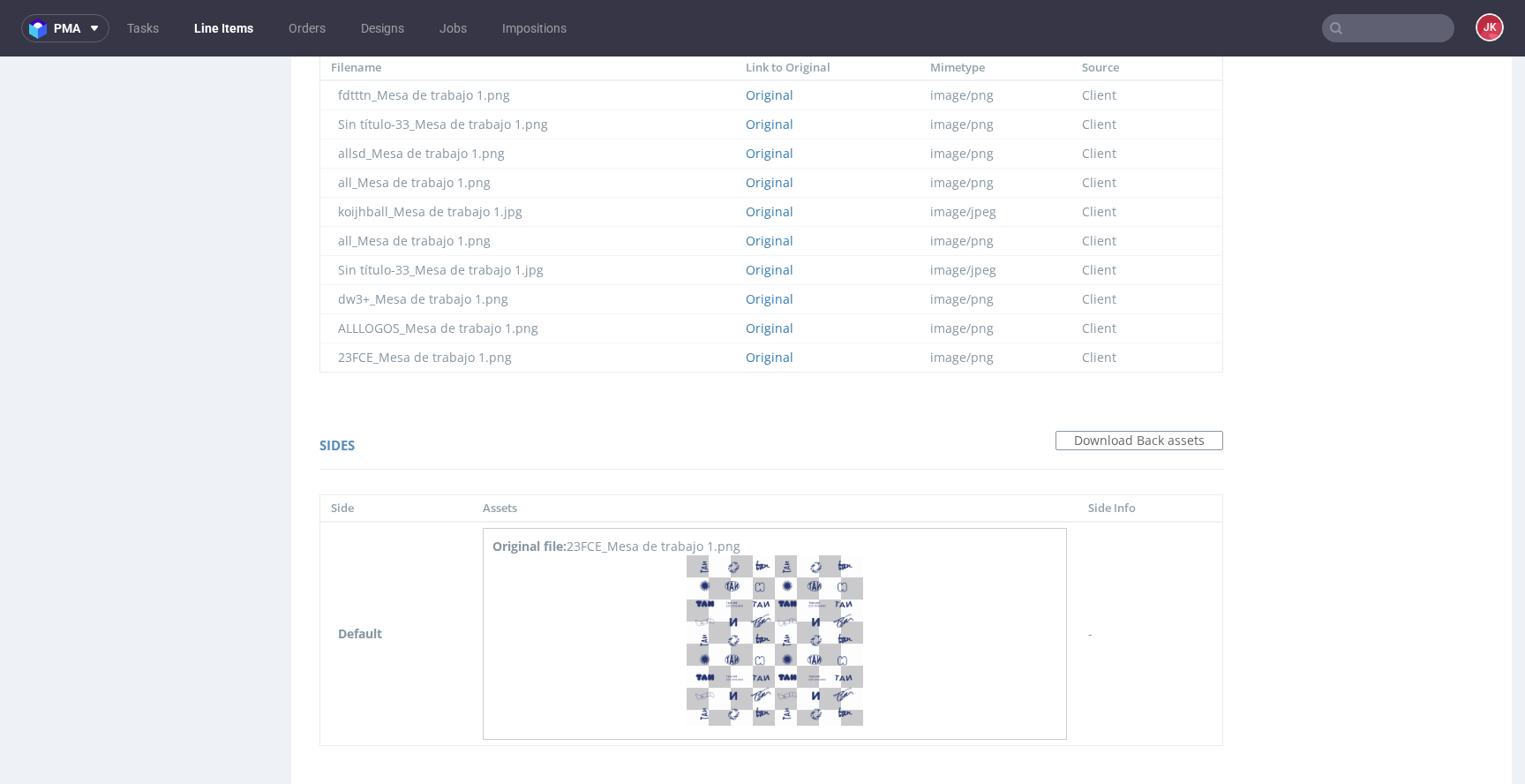
scroll to position [1371, 0]
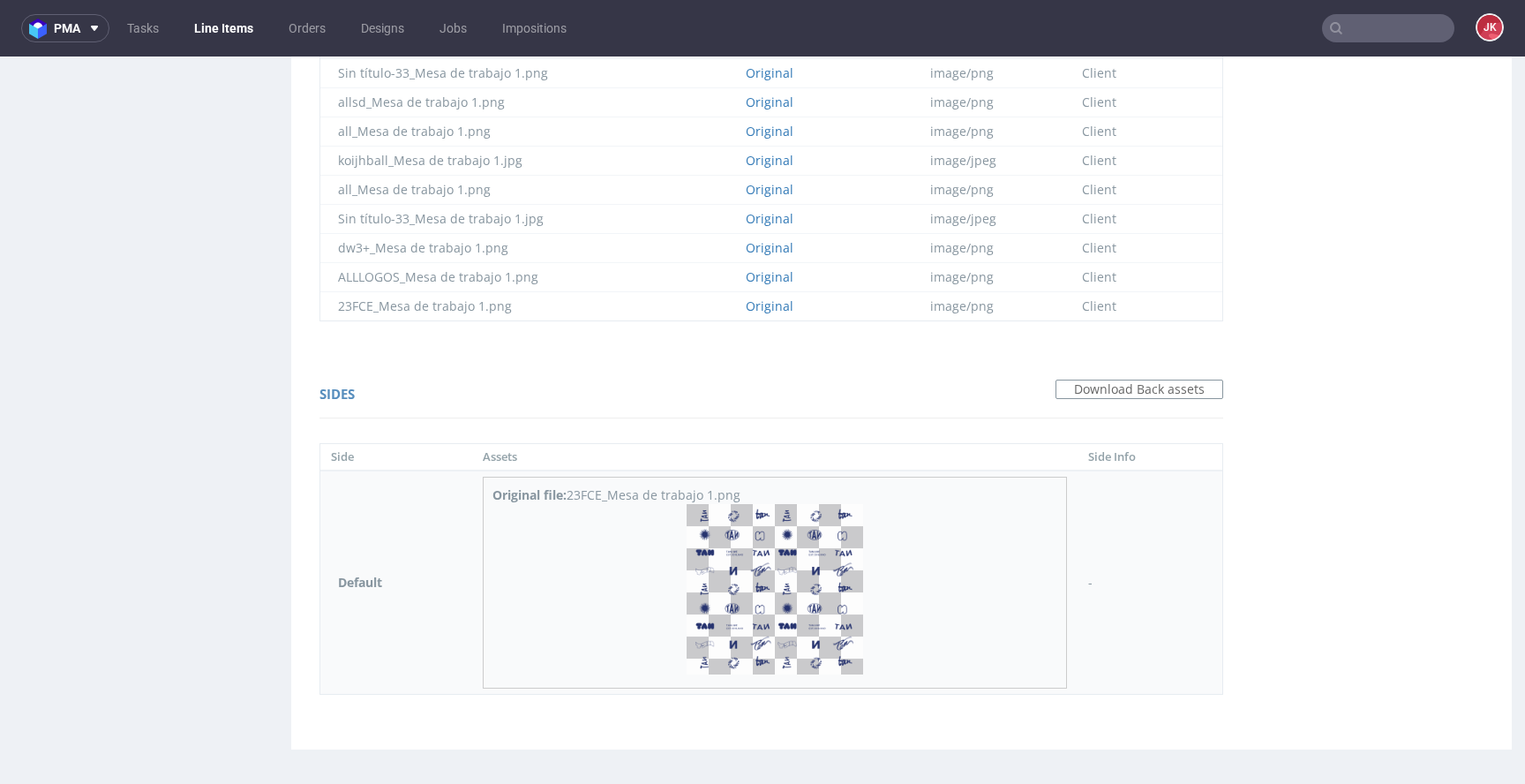
click at [773, 558] on img at bounding box center [775, 589] width 177 height 171
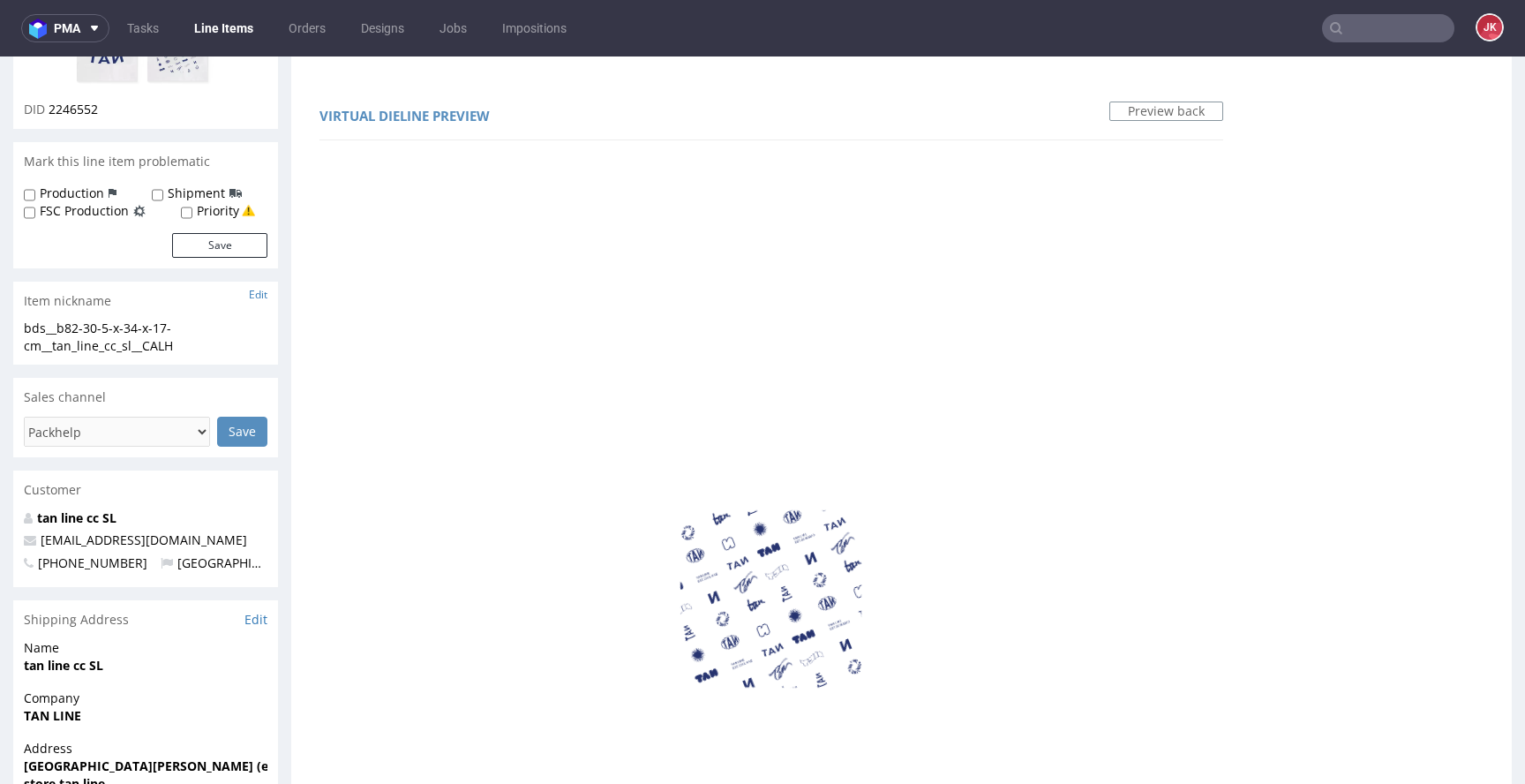
scroll to position [0, 0]
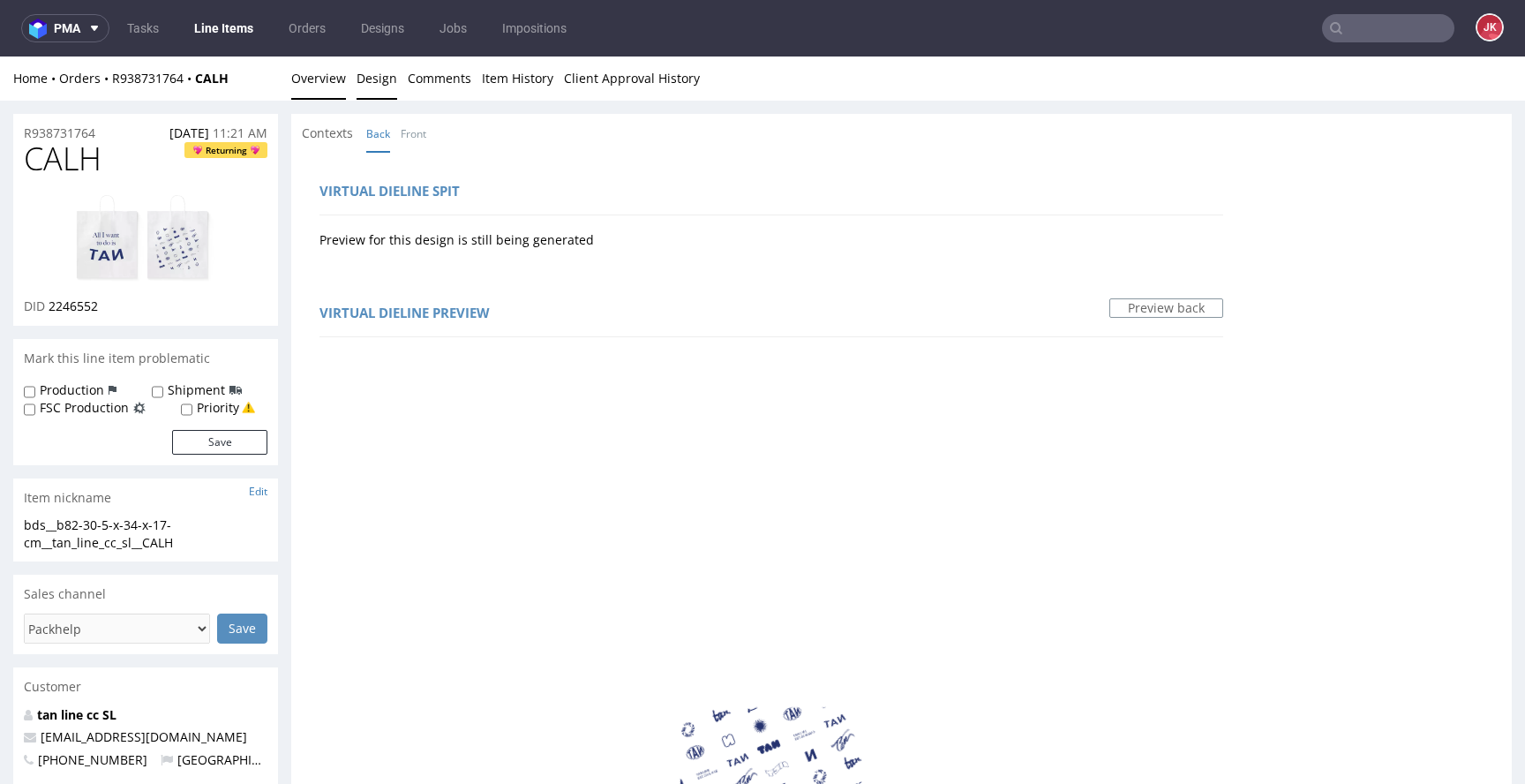
click at [315, 78] on link "Overview" at bounding box center [319, 78] width 55 height 43
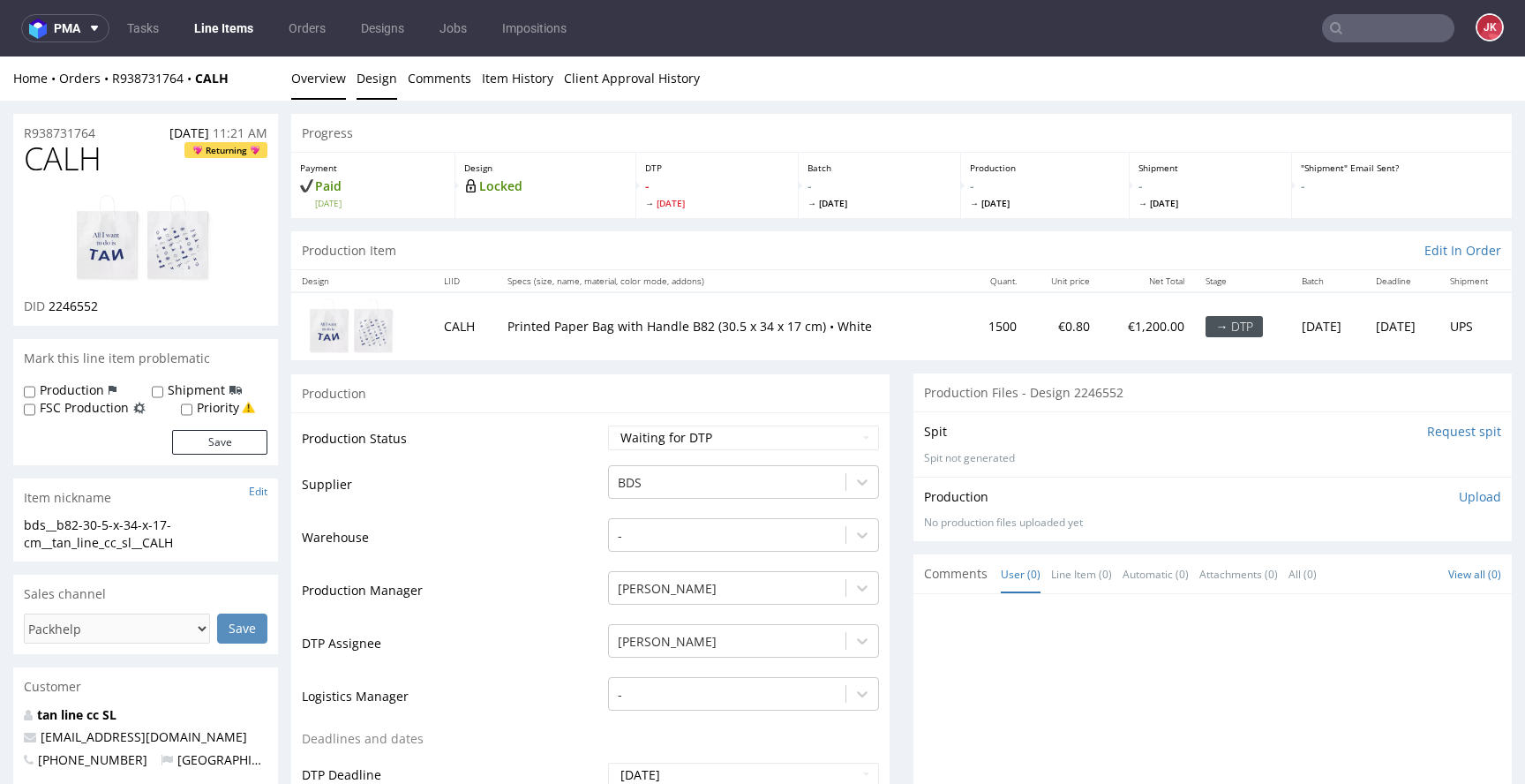
click at [375, 79] on link "Design" at bounding box center [376, 78] width 41 height 43
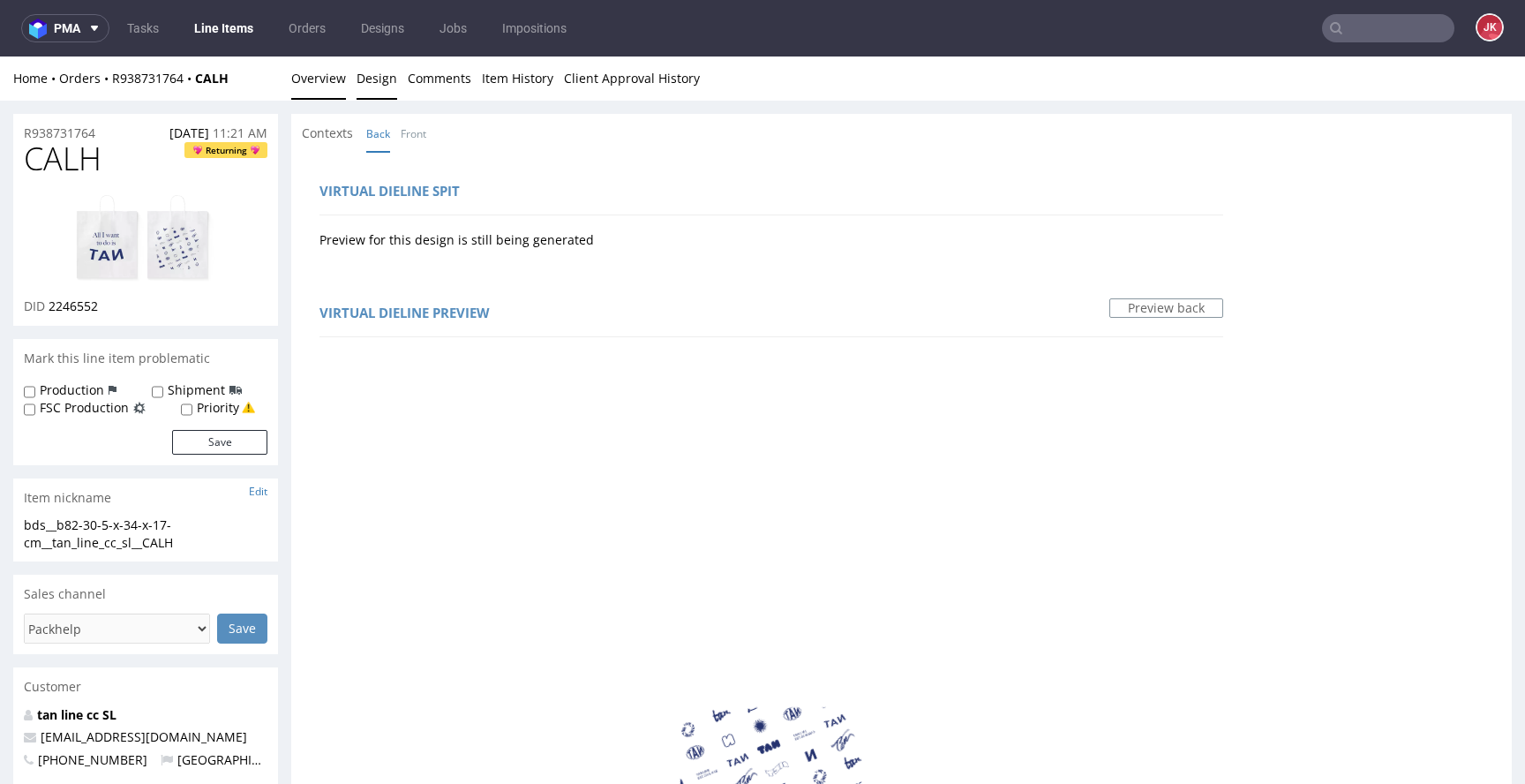
click at [336, 86] on link "Overview" at bounding box center [319, 78] width 55 height 43
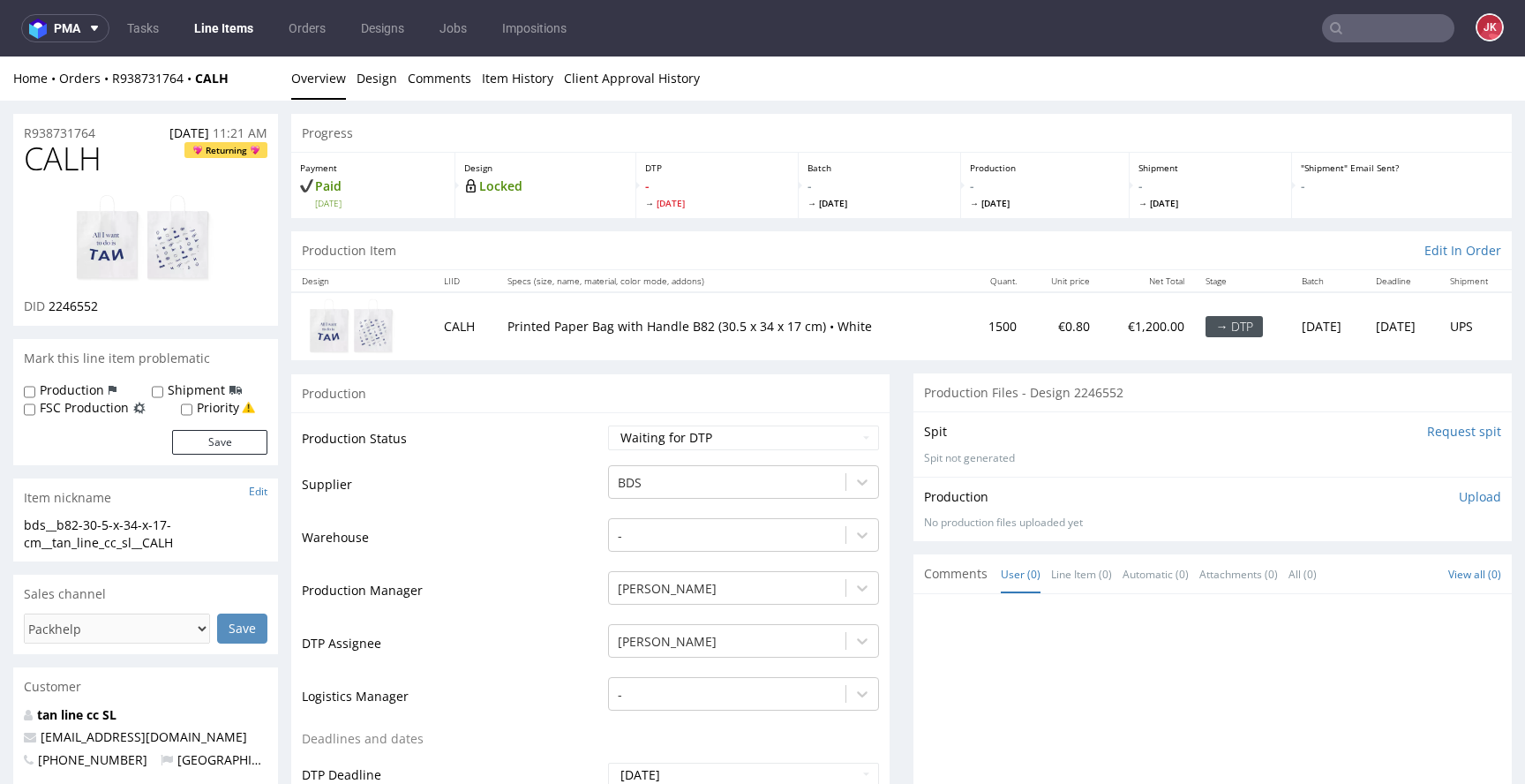
click at [108, 289] on link at bounding box center [145, 239] width 142 height 117
click at [64, 161] on span "CALH" at bounding box center [62, 159] width 78 height 35
copy span "CALH"
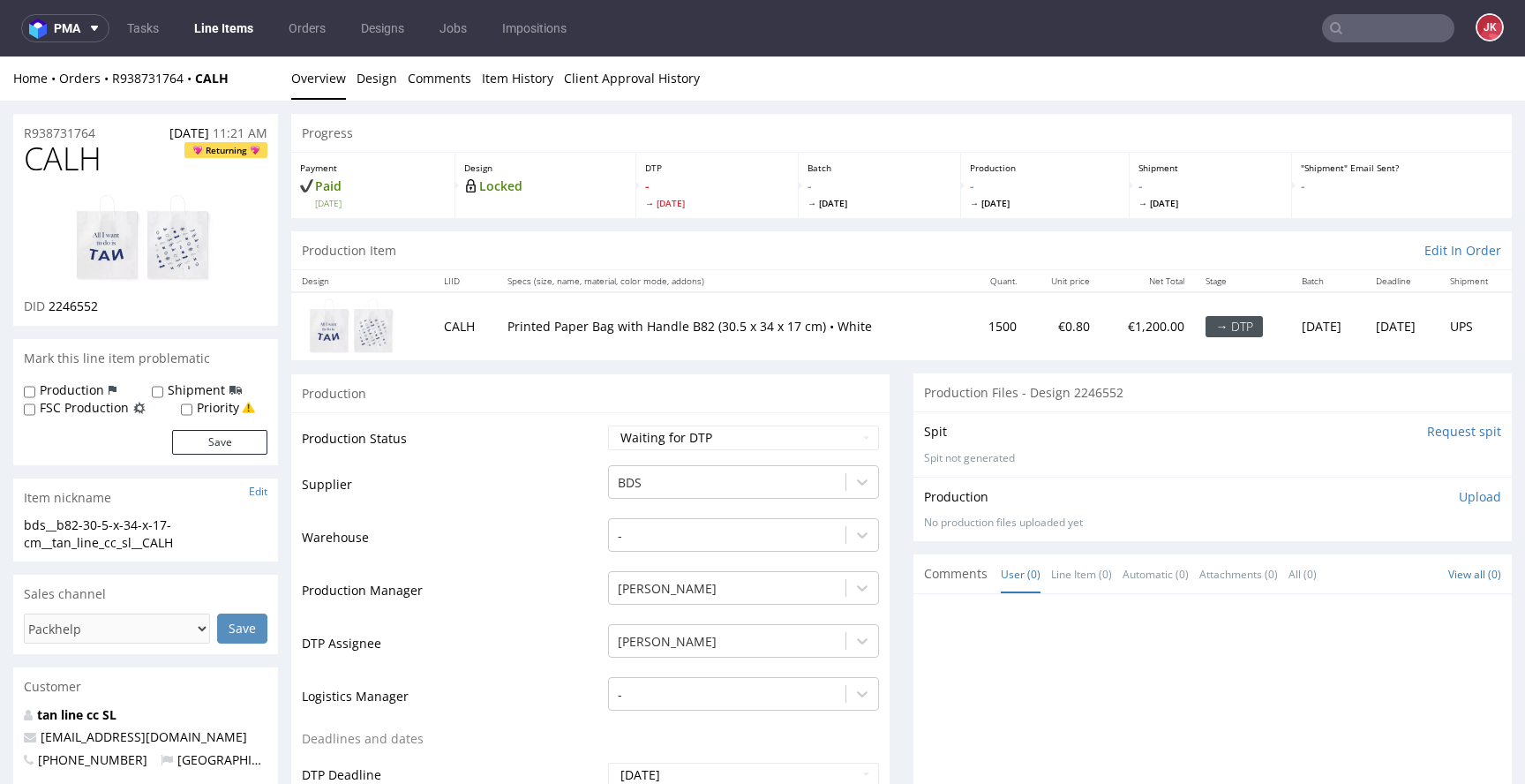
click at [66, 305] on span "2246552" at bounding box center [73, 306] width 50 height 17
copy span "2246552"
click at [556, 506] on td "Supplier" at bounding box center [453, 490] width 302 height 53
click at [499, 482] on td "Supplier" at bounding box center [453, 490] width 302 height 53
